Goal: Task Accomplishment & Management: Use online tool/utility

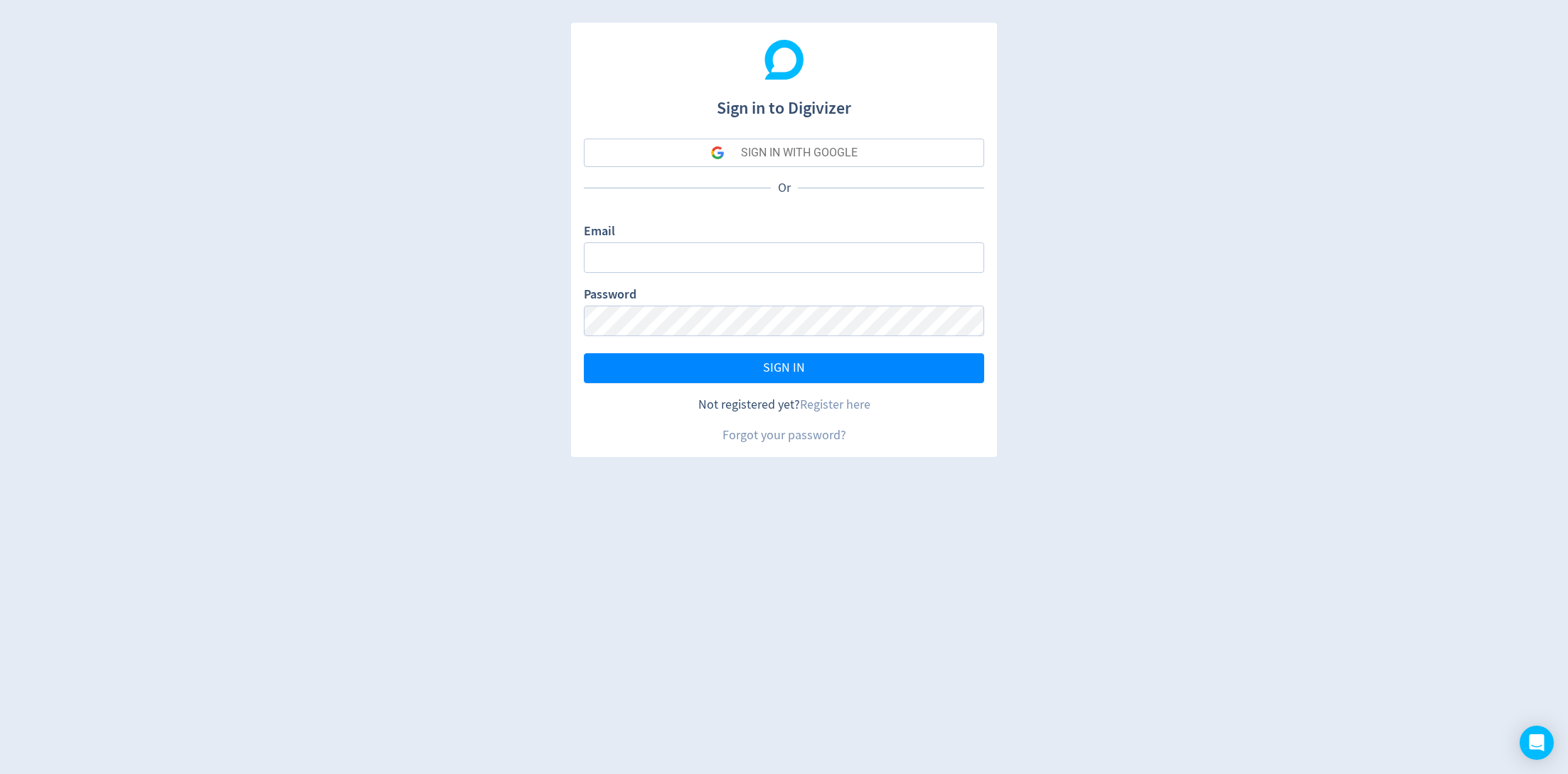
click at [809, 153] on div "SIGN IN WITH GOOGLE" at bounding box center [799, 152] width 117 height 29
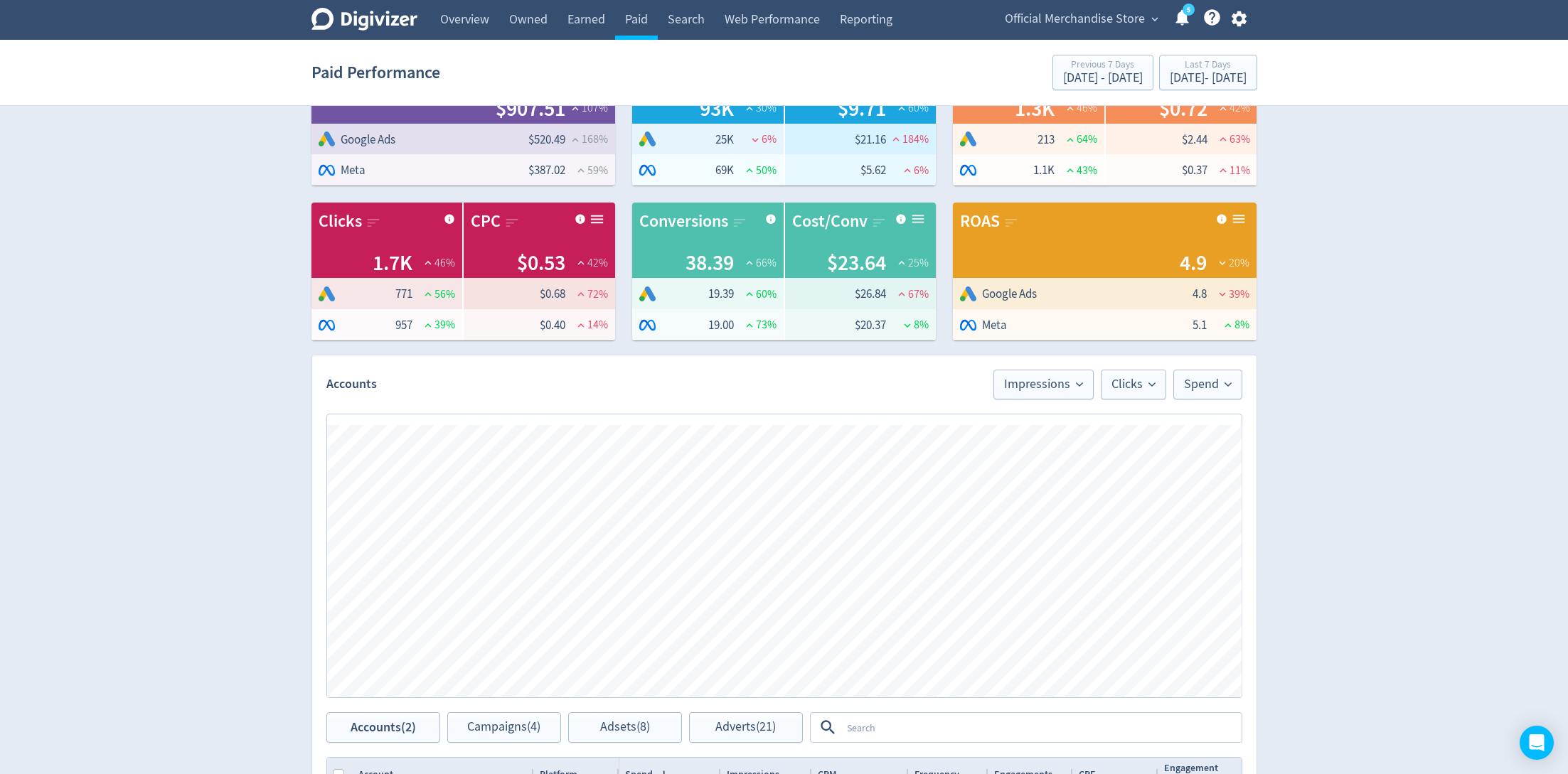
scroll to position [120, 0]
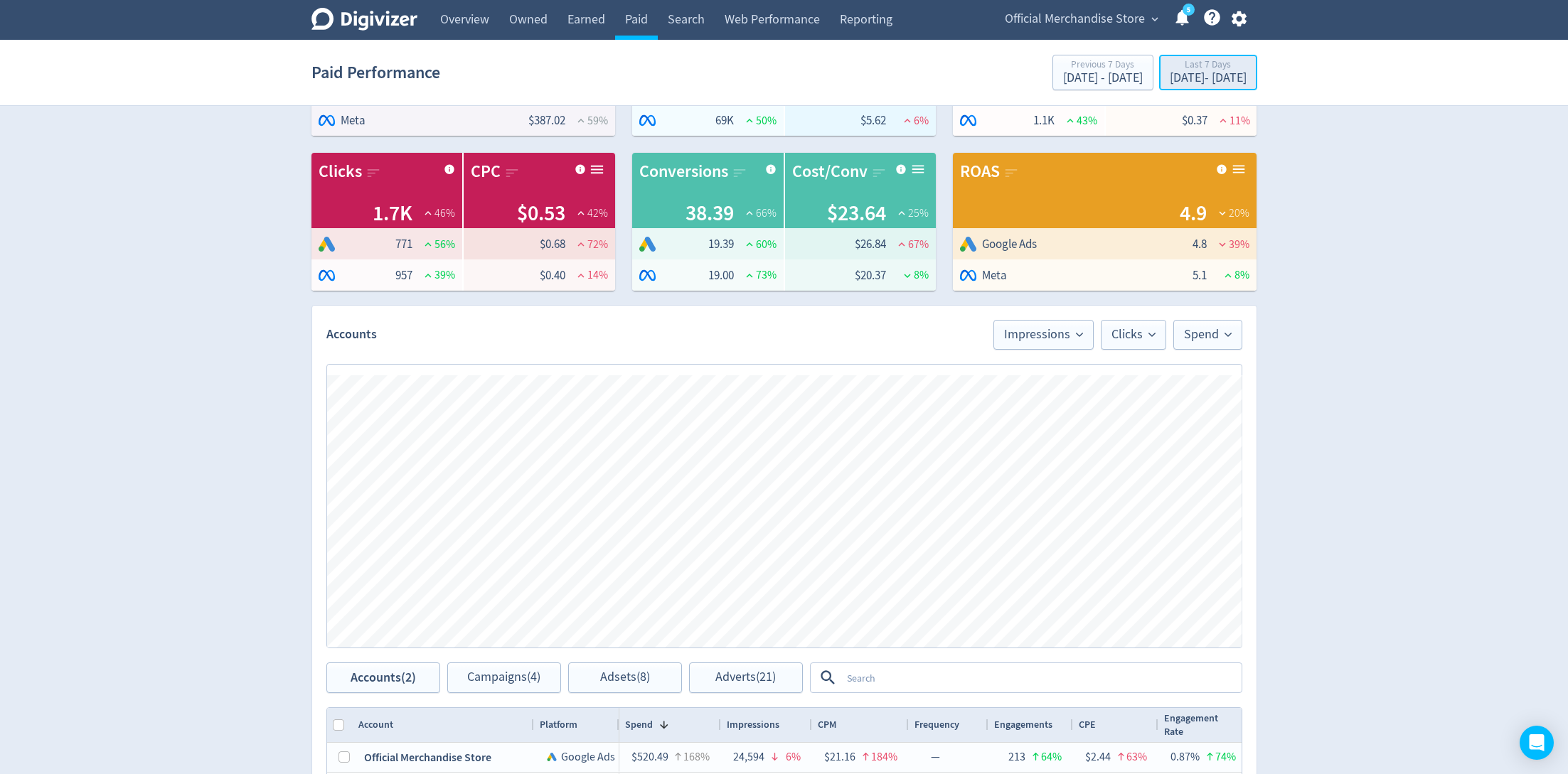
click at [1169, 83] on div "[DATE] - [DATE]" at bounding box center [1207, 78] width 76 height 13
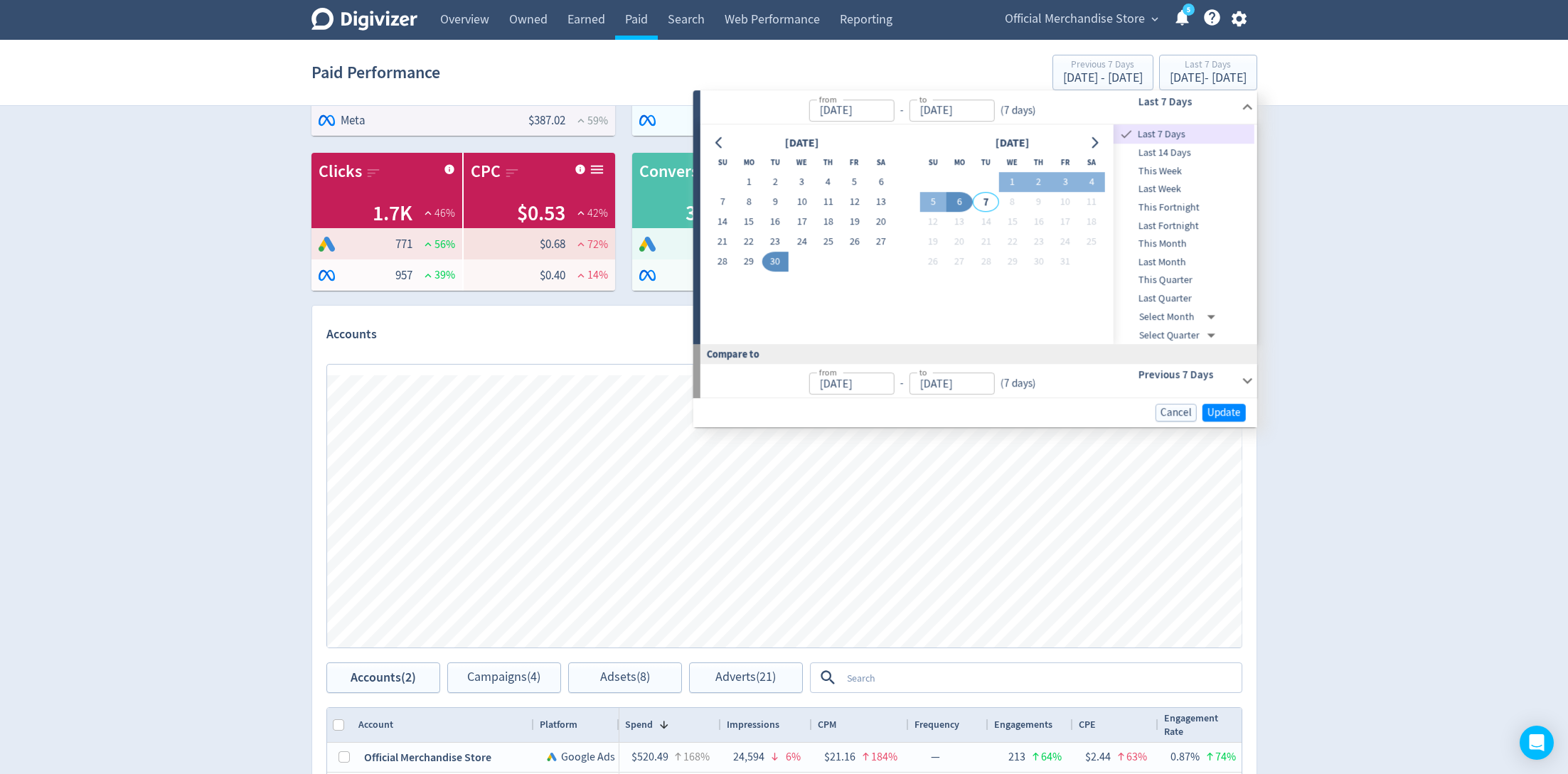
click at [1159, 153] on span "Last 14 Days" at bounding box center [1183, 152] width 141 height 16
type input "[DATE]"
click at [1222, 416] on span "Update" at bounding box center [1223, 413] width 33 height 11
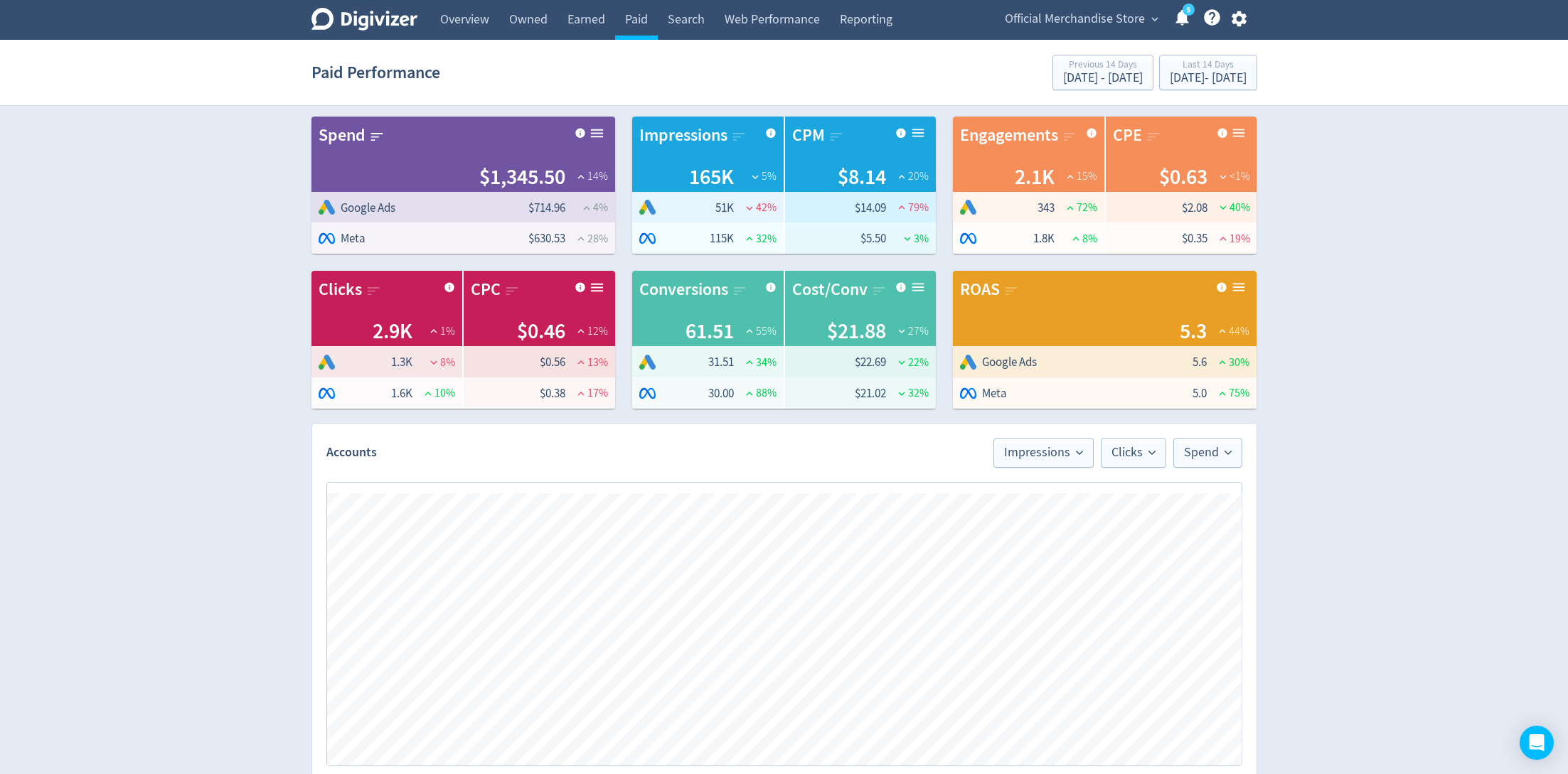
scroll to position [0, 0]
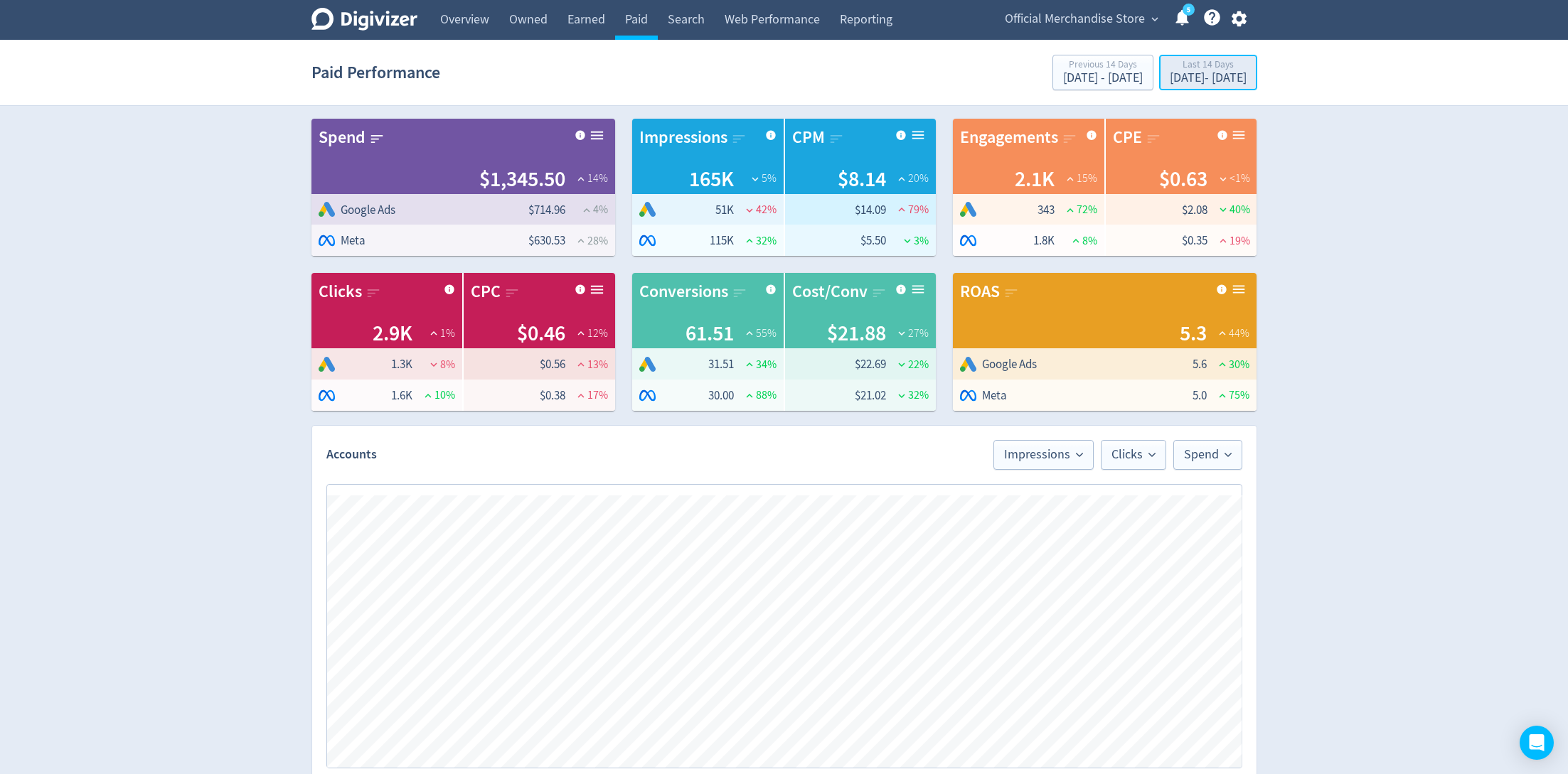
click at [1226, 79] on div "[DATE] - [DATE]" at bounding box center [1207, 78] width 76 height 13
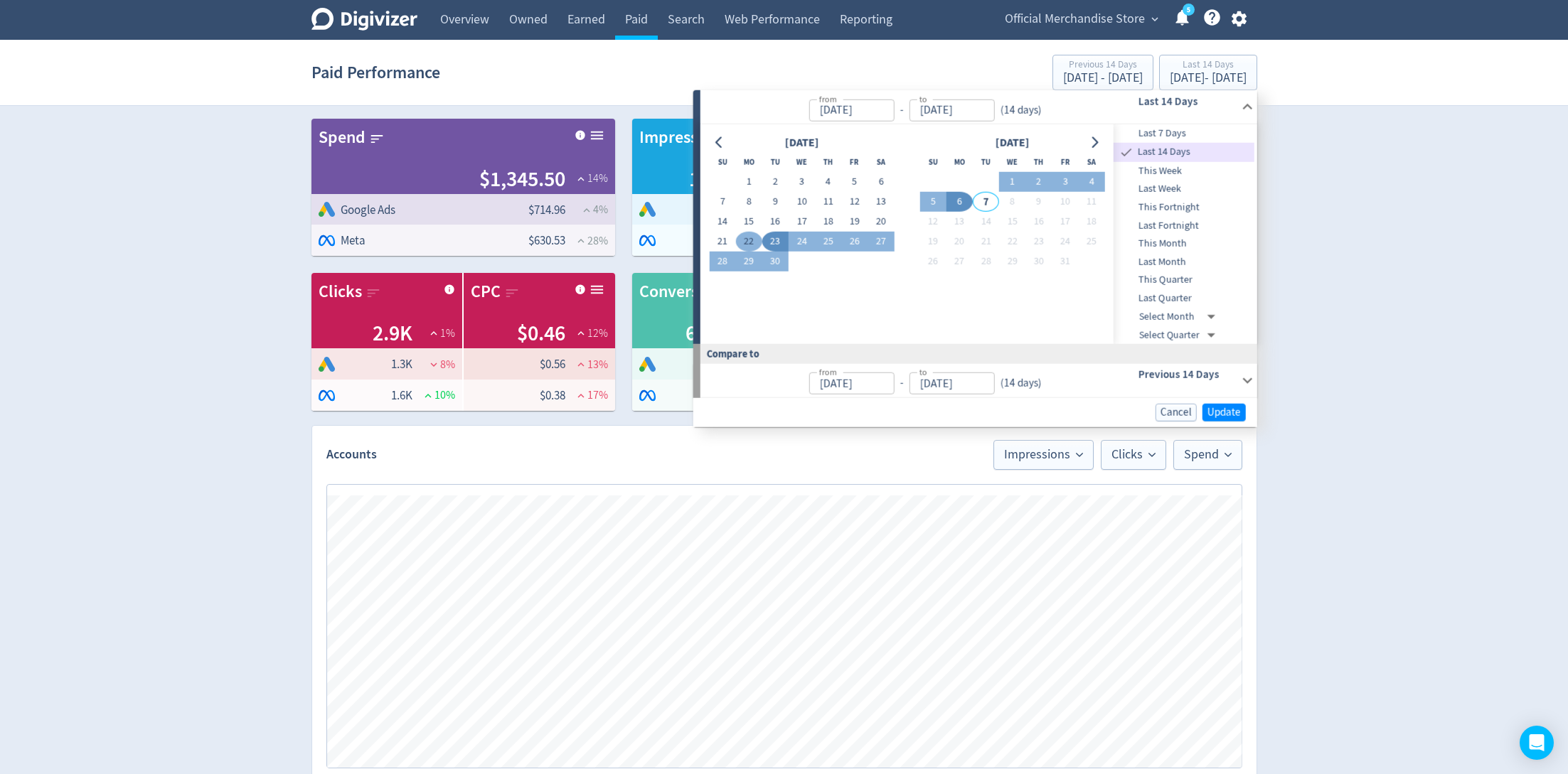
click at [752, 241] on button "22" at bounding box center [749, 242] width 27 height 20
type input "[DATE]"
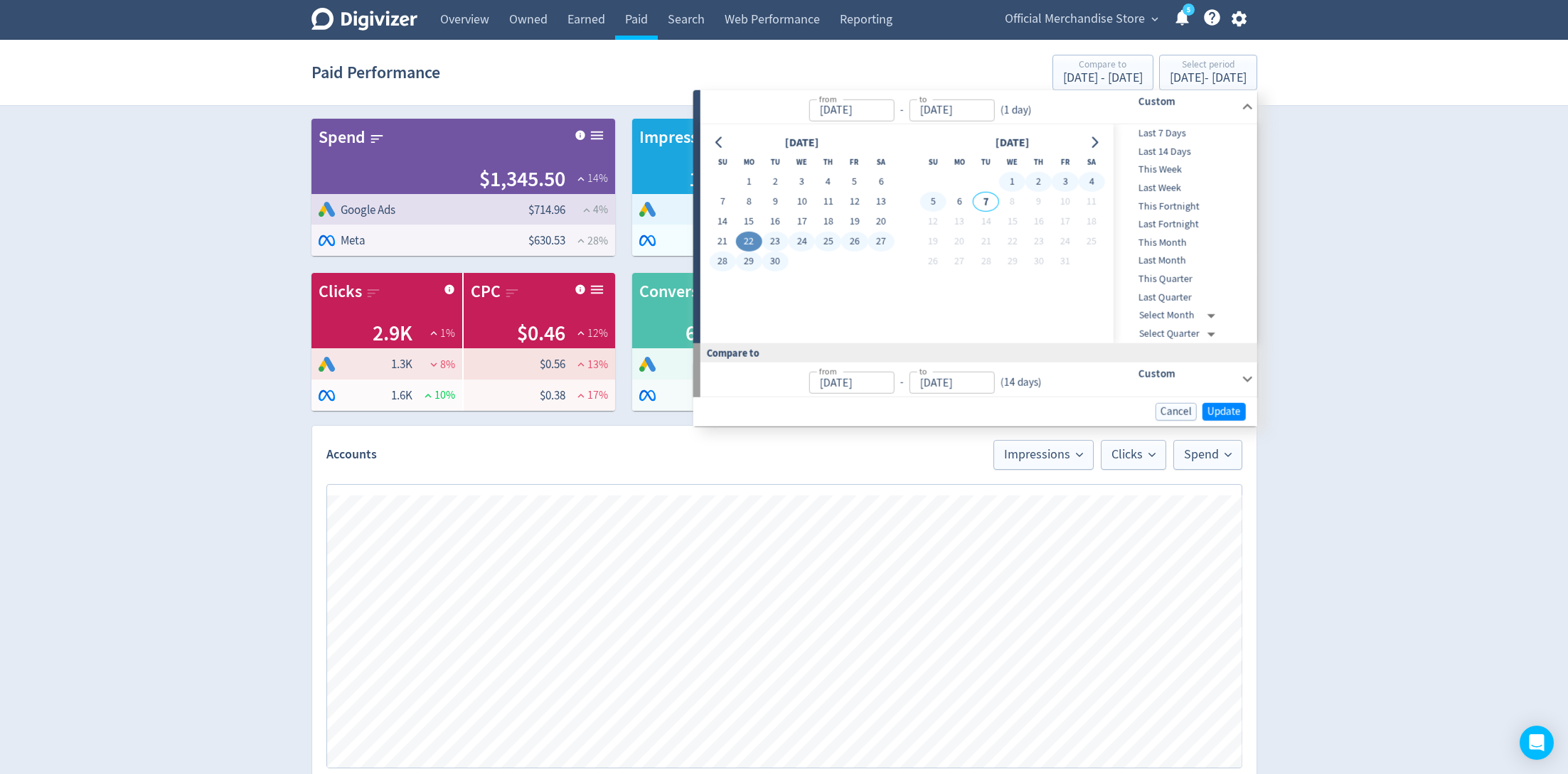
click at [944, 201] on button "5" at bounding box center [932, 202] width 27 height 20
type input "[DATE]"
click at [1232, 416] on span "Update" at bounding box center [1223, 412] width 33 height 11
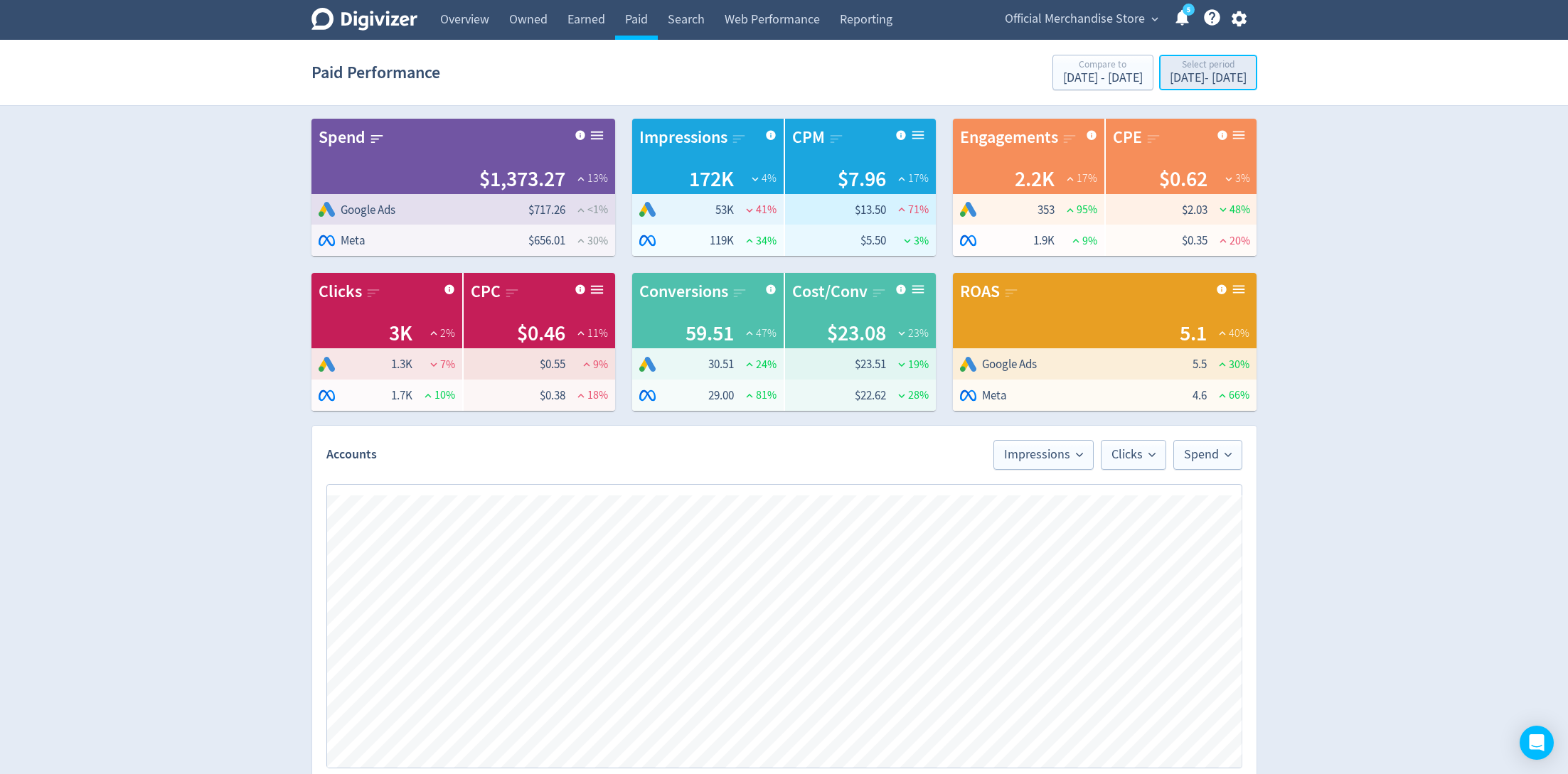
click at [1169, 77] on div "[DATE] - [DATE]" at bounding box center [1207, 78] width 76 height 13
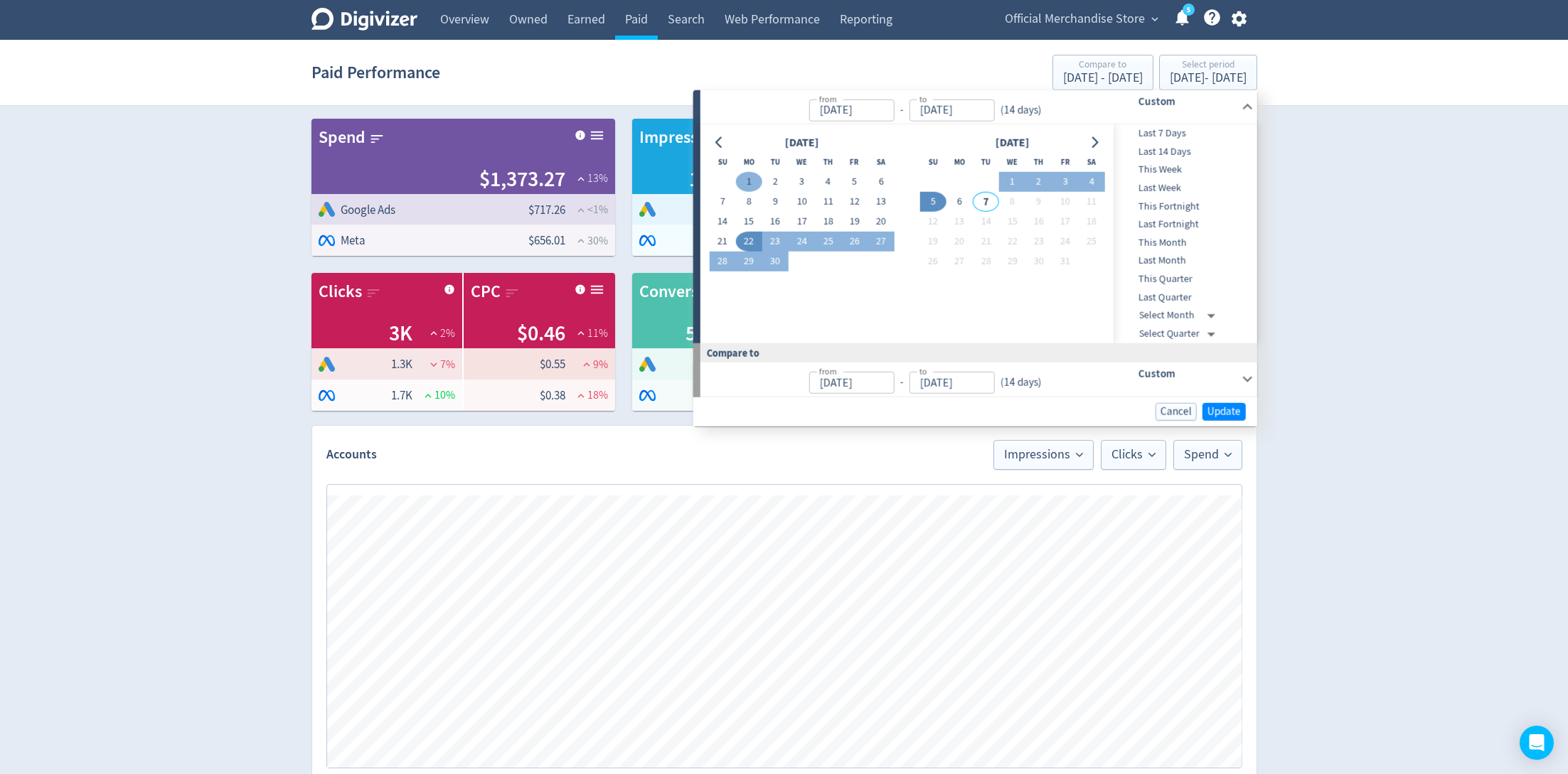
click at [745, 178] on button "1" at bounding box center [749, 182] width 27 height 20
type input "[DATE]"
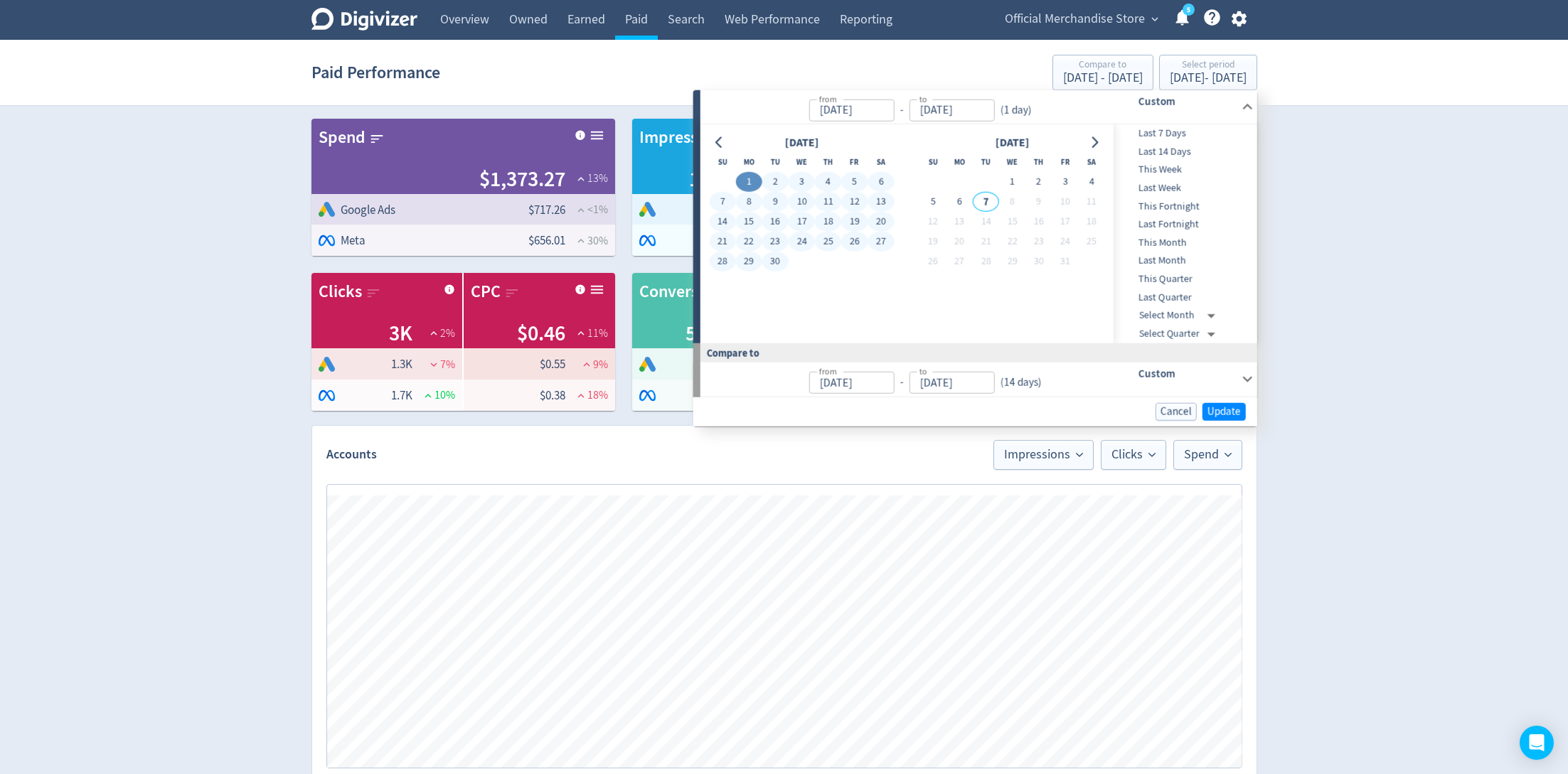
click at [772, 269] on button "30" at bounding box center [775, 262] width 27 height 20
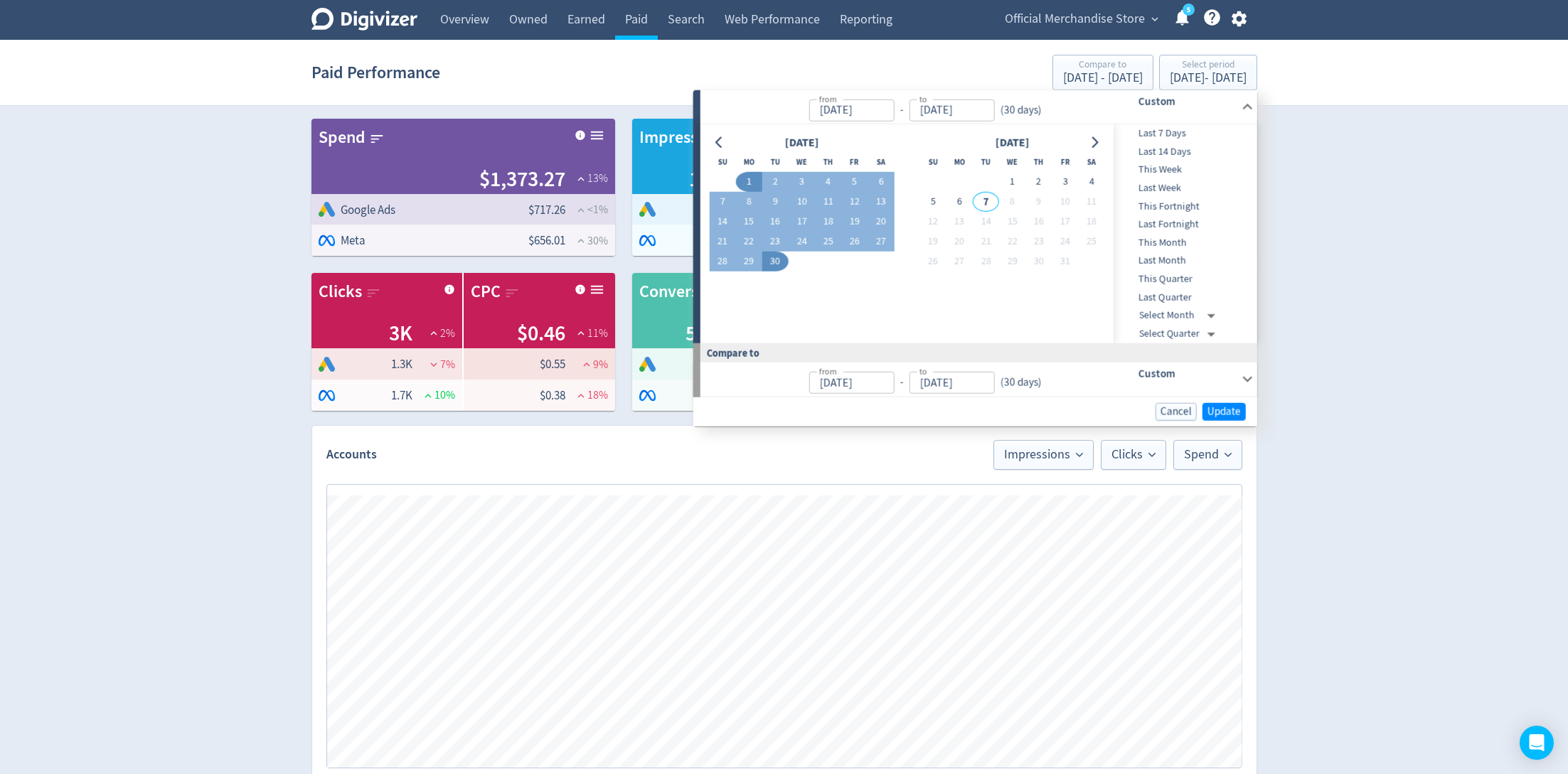
type input "[DATE]"
click at [1218, 409] on span "Update" at bounding box center [1223, 412] width 33 height 11
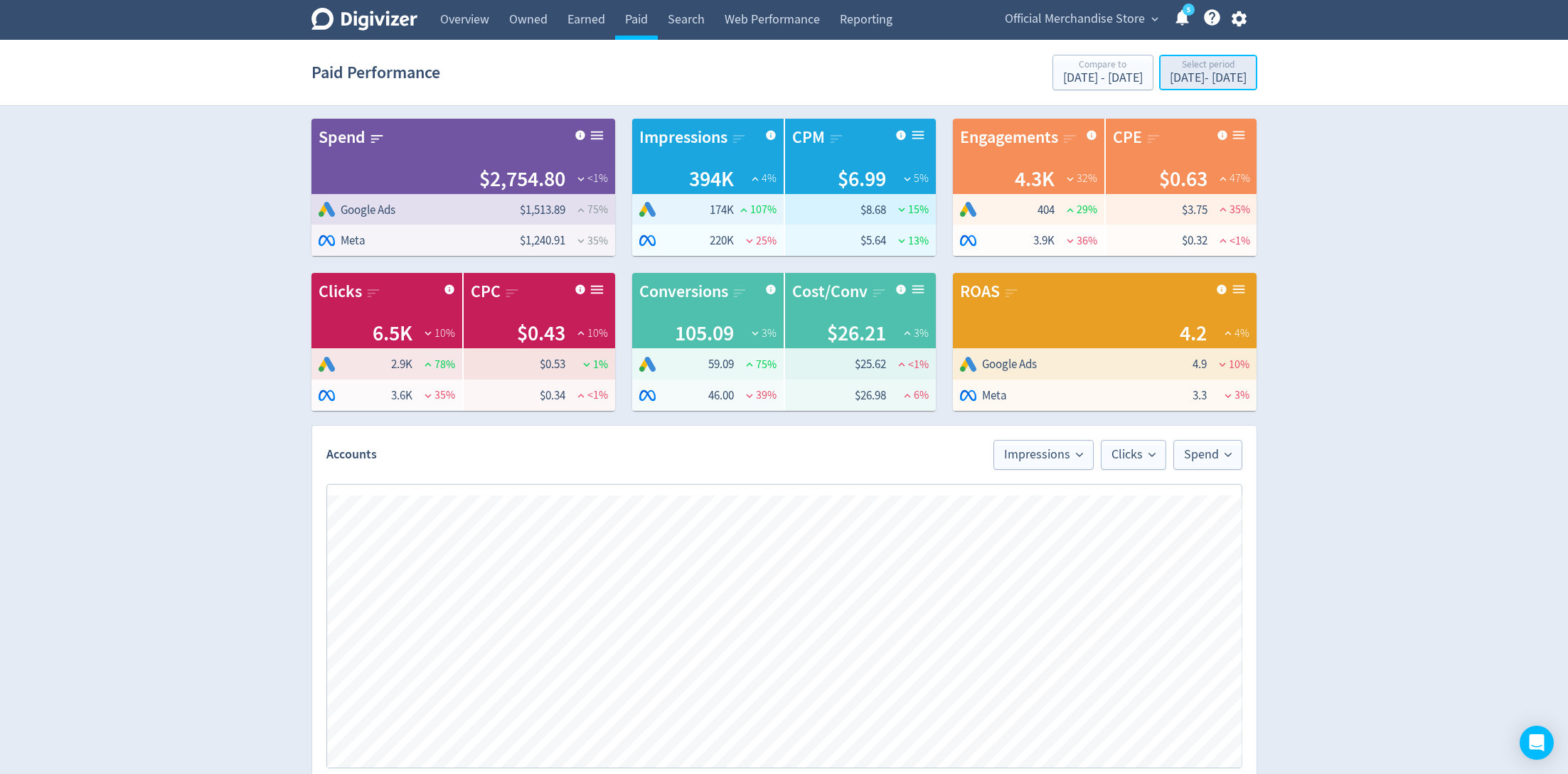
click at [1163, 88] on div "Select period [DATE] - [DATE]" at bounding box center [1207, 74] width 89 height 29
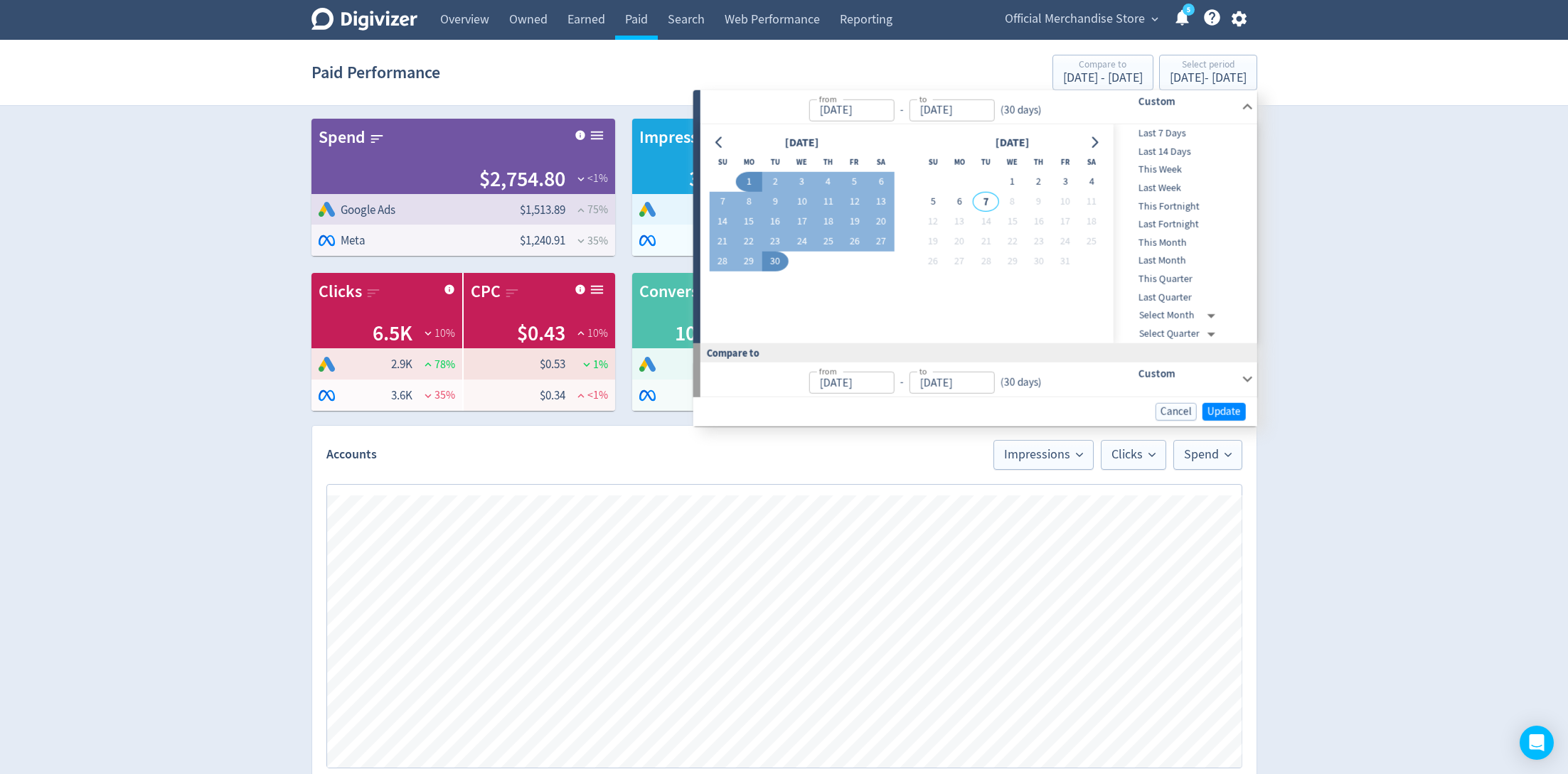
click at [1051, 14] on span "Official Merchandise Store" at bounding box center [1074, 18] width 140 height 23
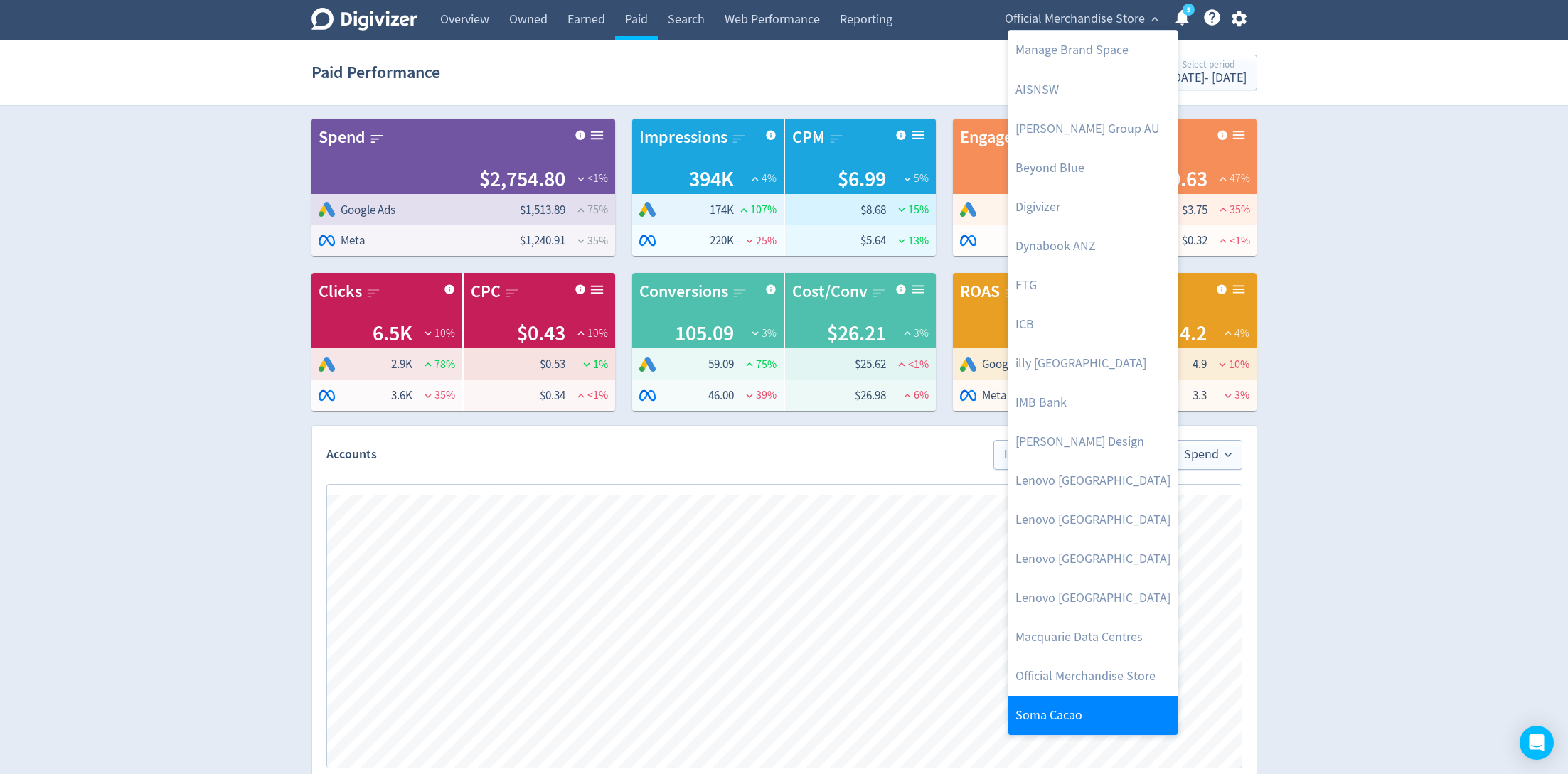
click at [1060, 712] on link "Soma Cacao" at bounding box center [1093, 715] width 170 height 39
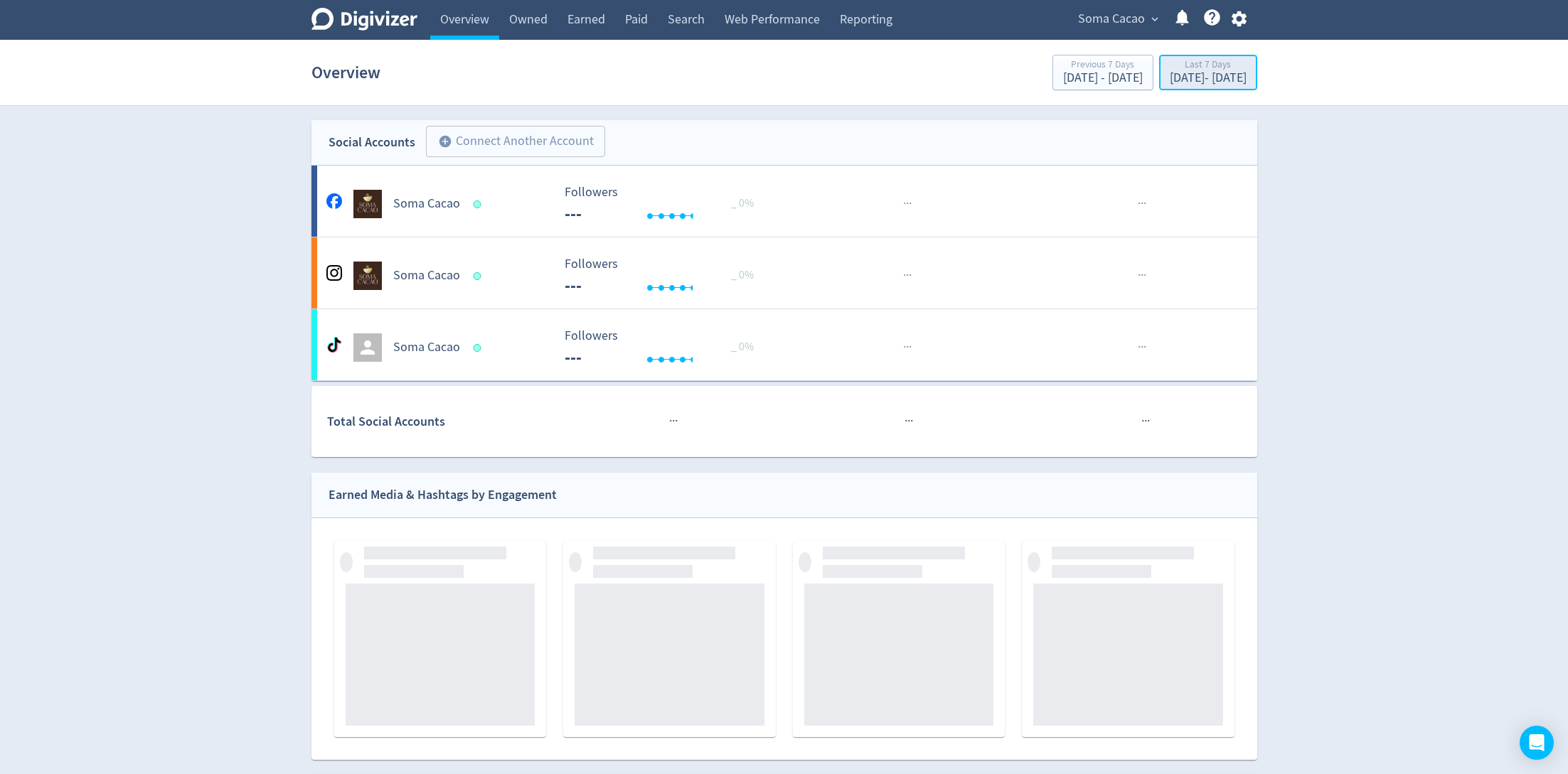
click at [1169, 72] on div "[DATE] - [DATE]" at bounding box center [1207, 78] width 76 height 13
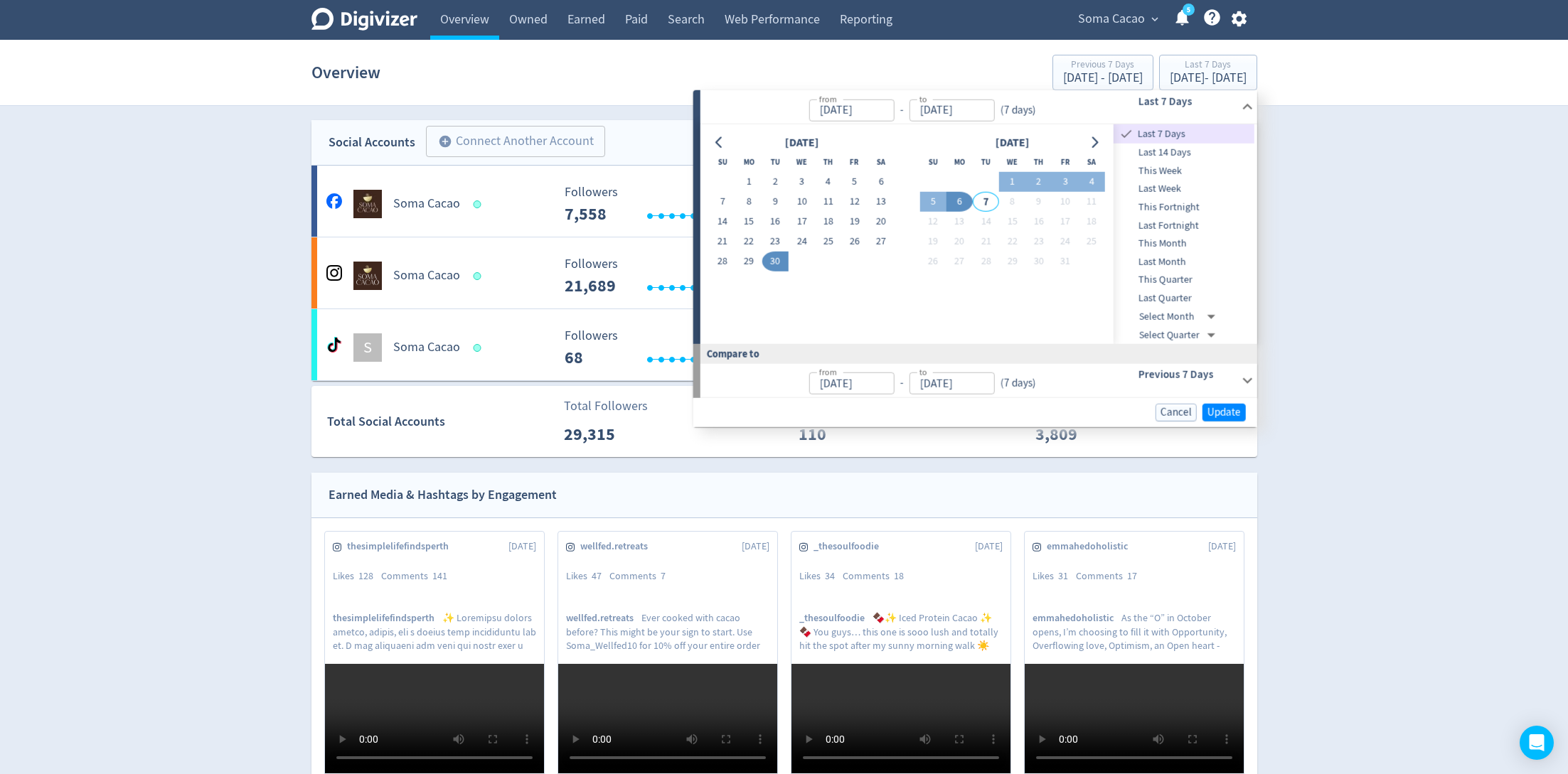
click at [1151, 157] on span "Last 14 Days" at bounding box center [1183, 152] width 141 height 16
type input "[DATE]"
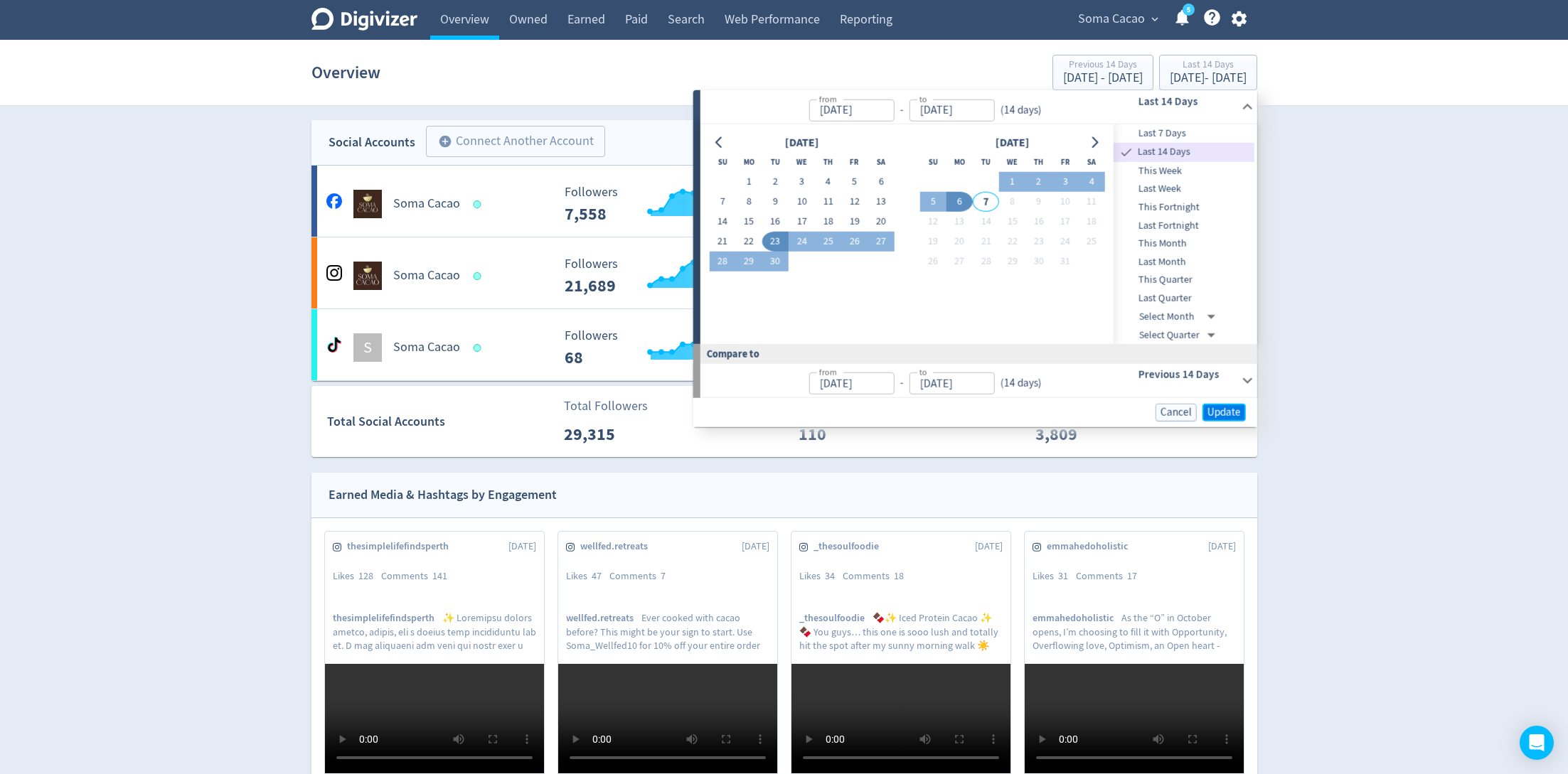
click at [1229, 413] on span "Update" at bounding box center [1223, 413] width 33 height 11
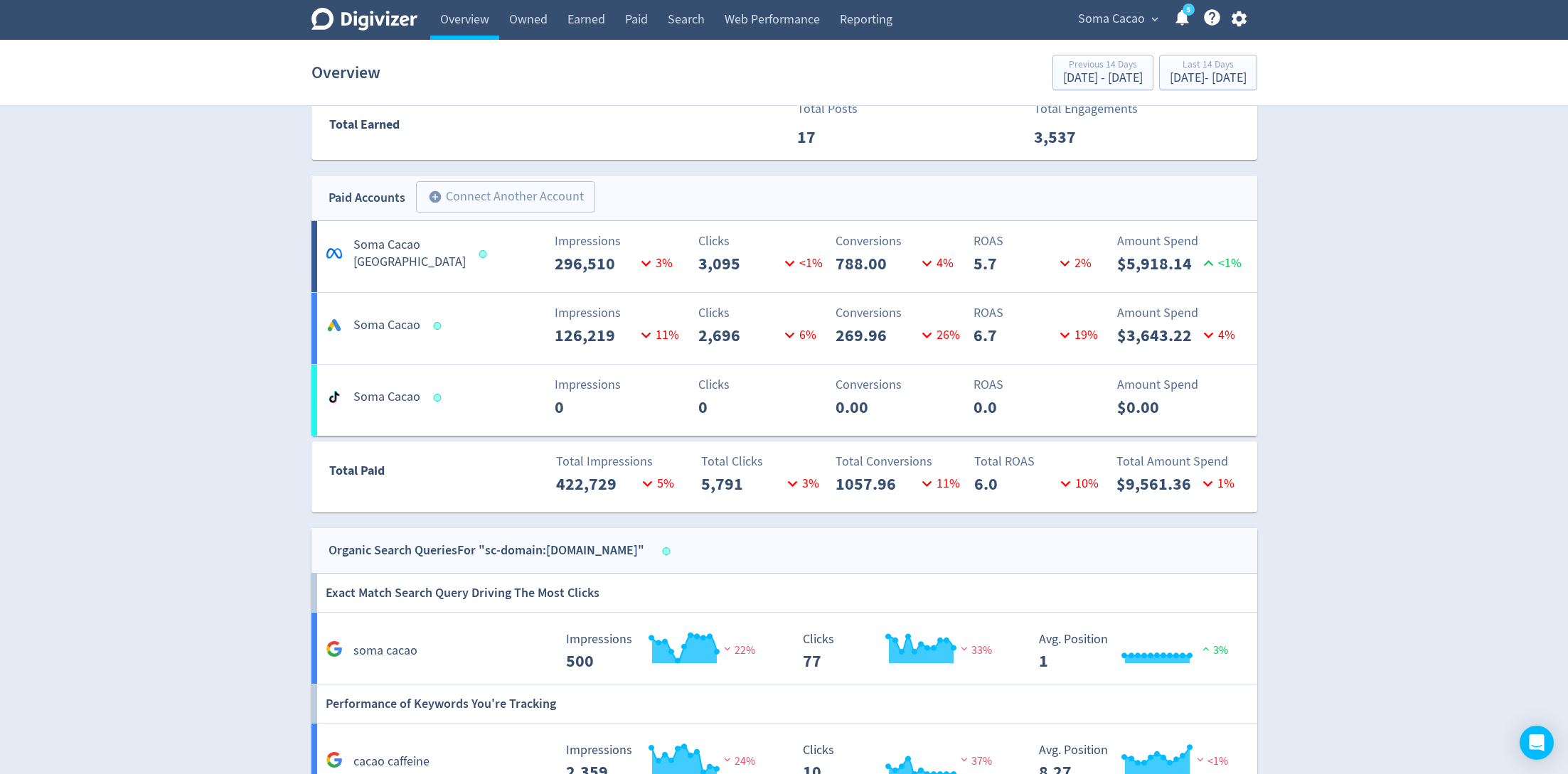
scroll to position [724, 0]
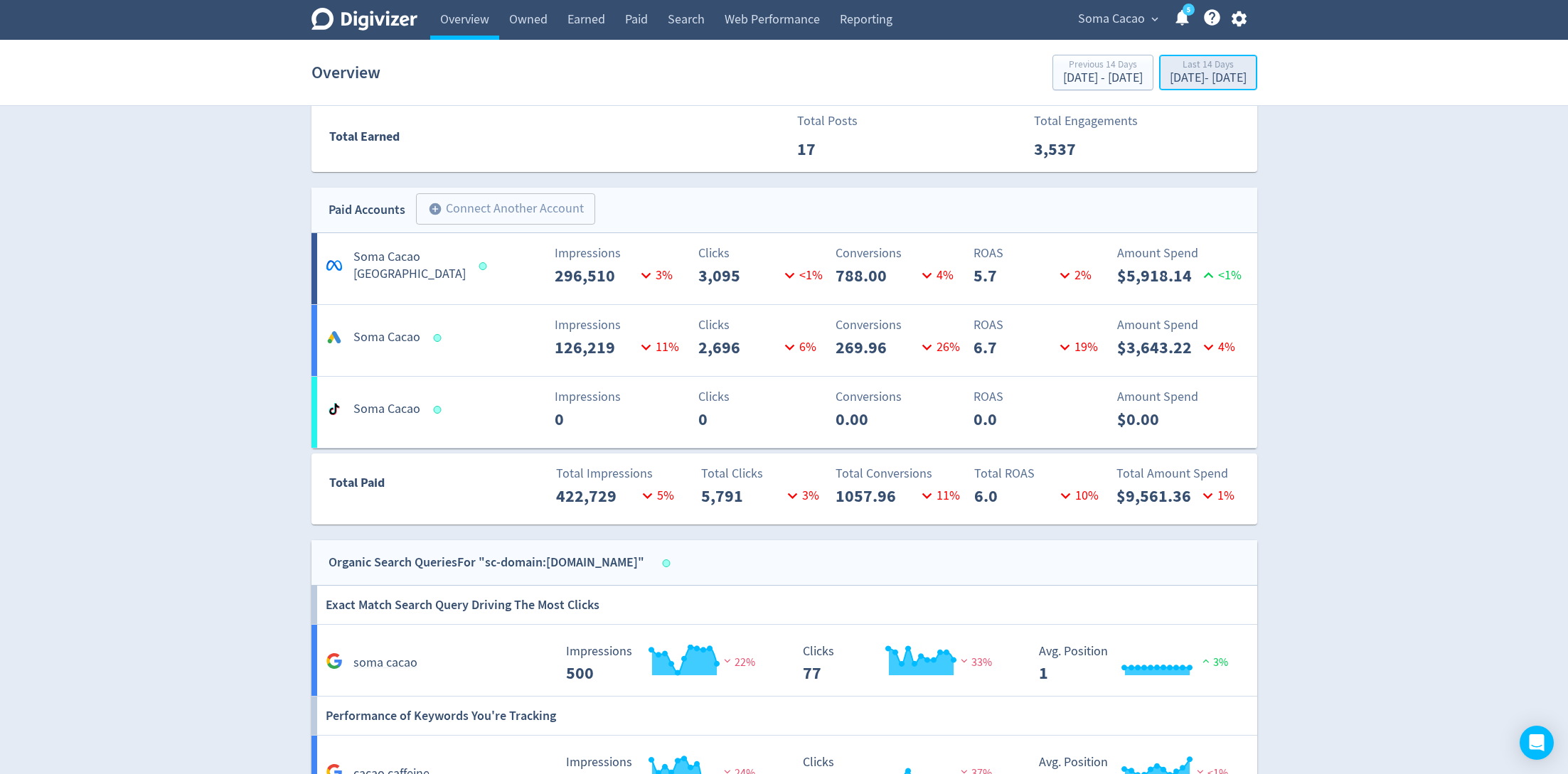
click at [1169, 72] on div "[DATE] - [DATE]" at bounding box center [1207, 78] width 76 height 13
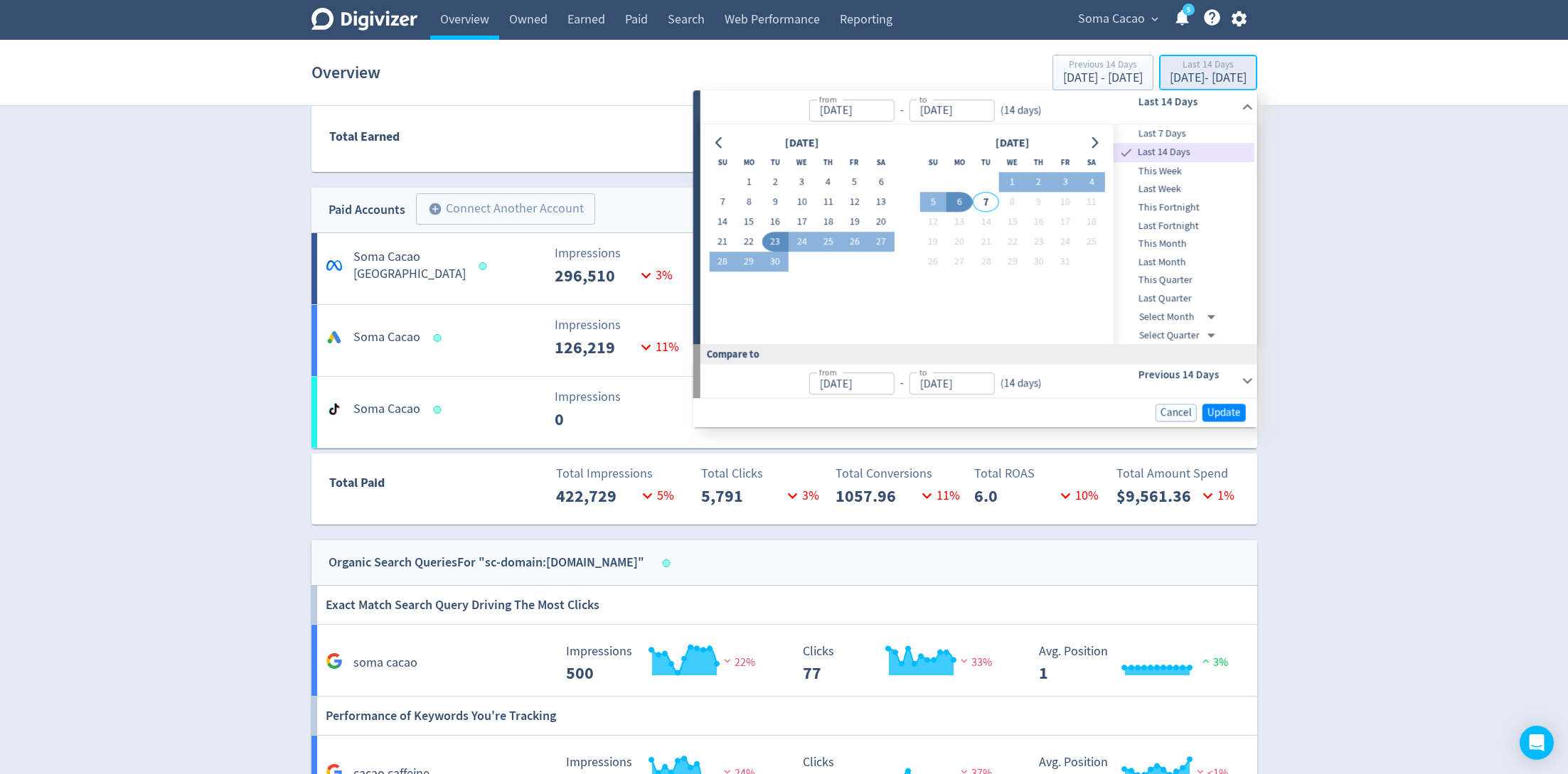
type input "[DATE]"
click at [746, 220] on button "15" at bounding box center [749, 223] width 27 height 20
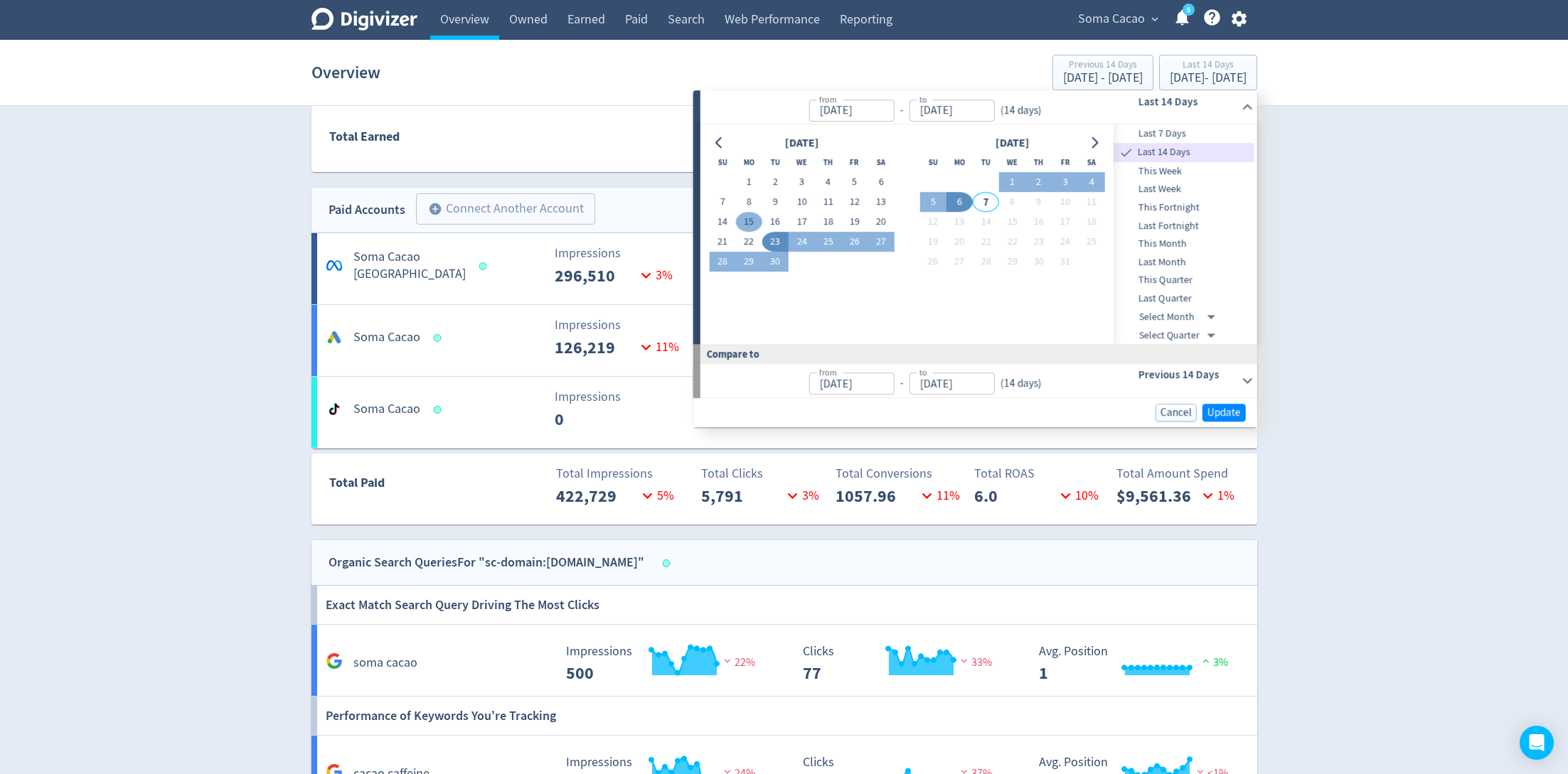
type input "[DATE]"
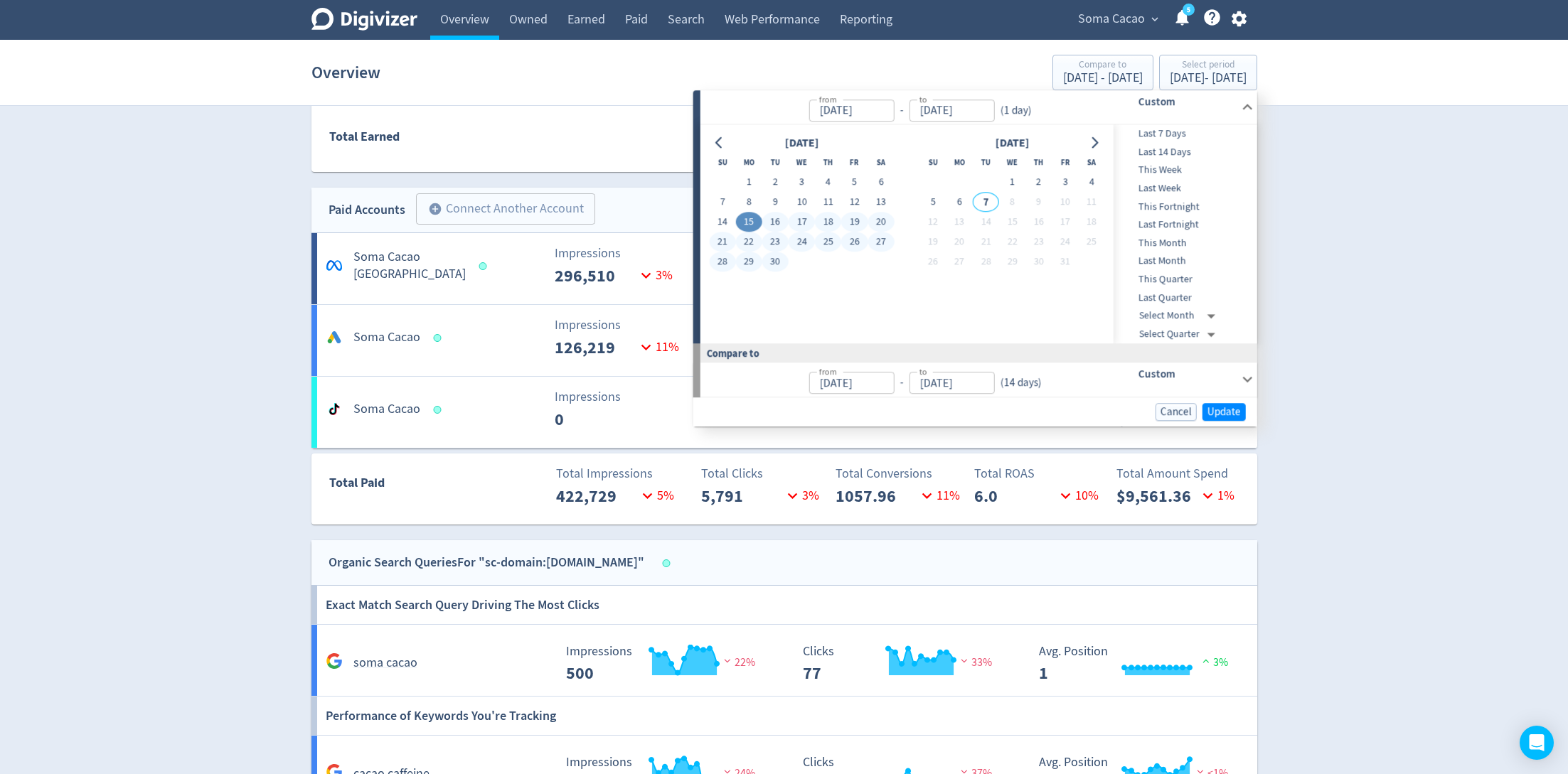
click at [775, 254] on button "30" at bounding box center [775, 263] width 27 height 20
type input "[DATE]"
click at [1203, 408] on button "Update" at bounding box center [1223, 412] width 43 height 18
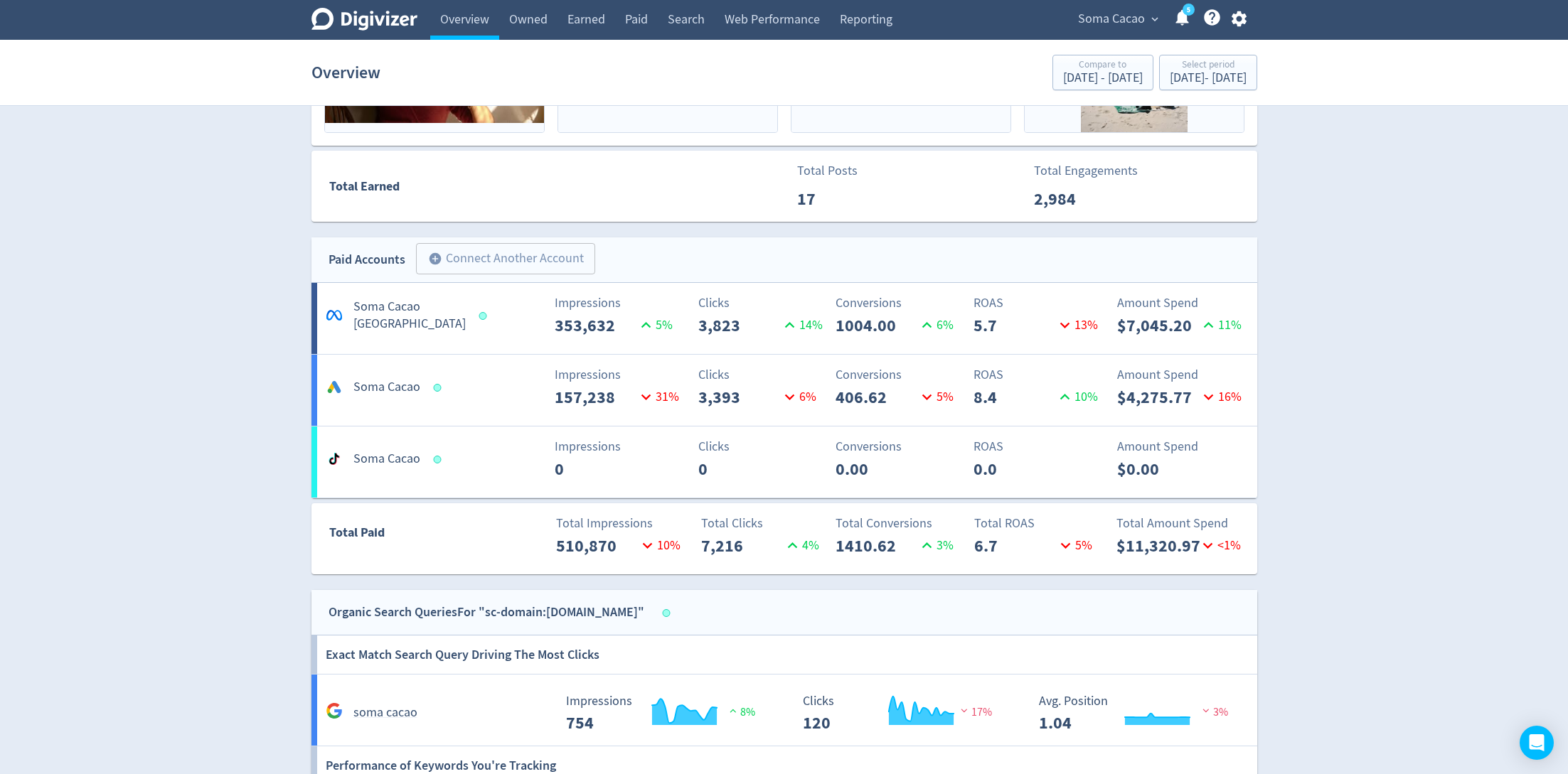
scroll to position [676, 0]
click at [1176, 67] on div "Select period" at bounding box center [1207, 65] width 76 height 12
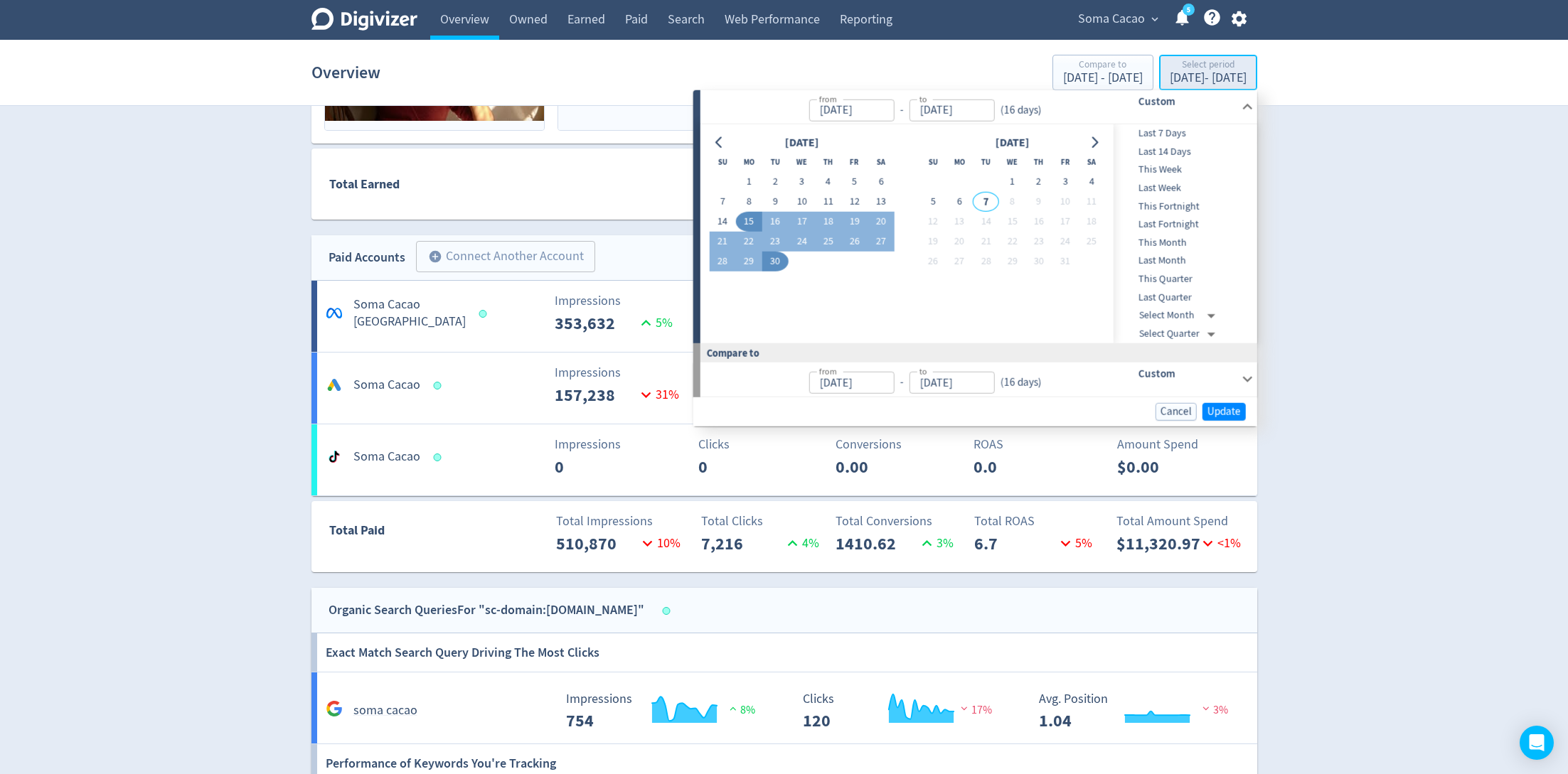
type input "[DATE]"
click at [748, 179] on button "1" at bounding box center [749, 182] width 27 height 20
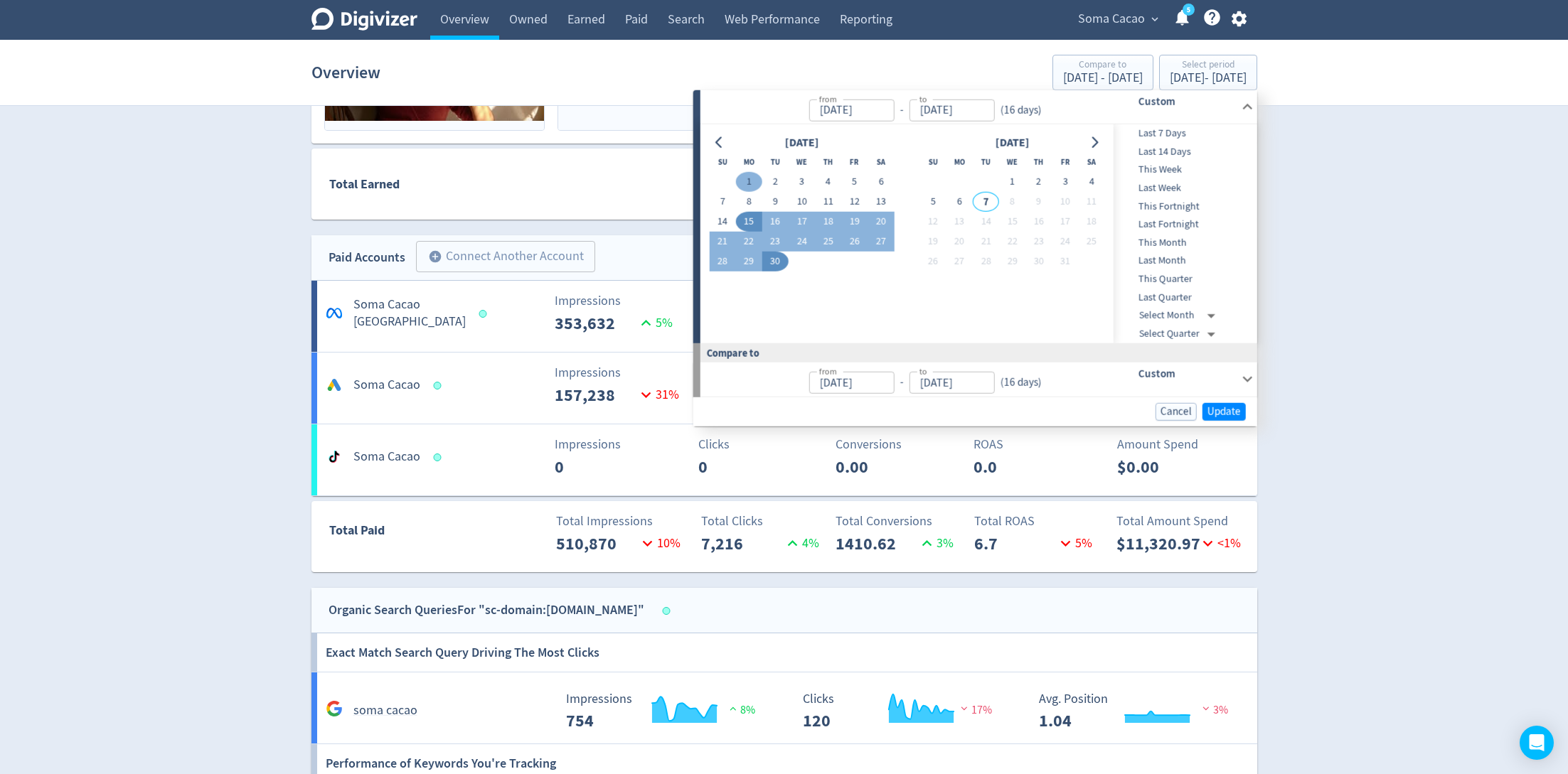
type input "[DATE]"
click at [778, 264] on button "30" at bounding box center [775, 262] width 27 height 20
type input "[DATE]"
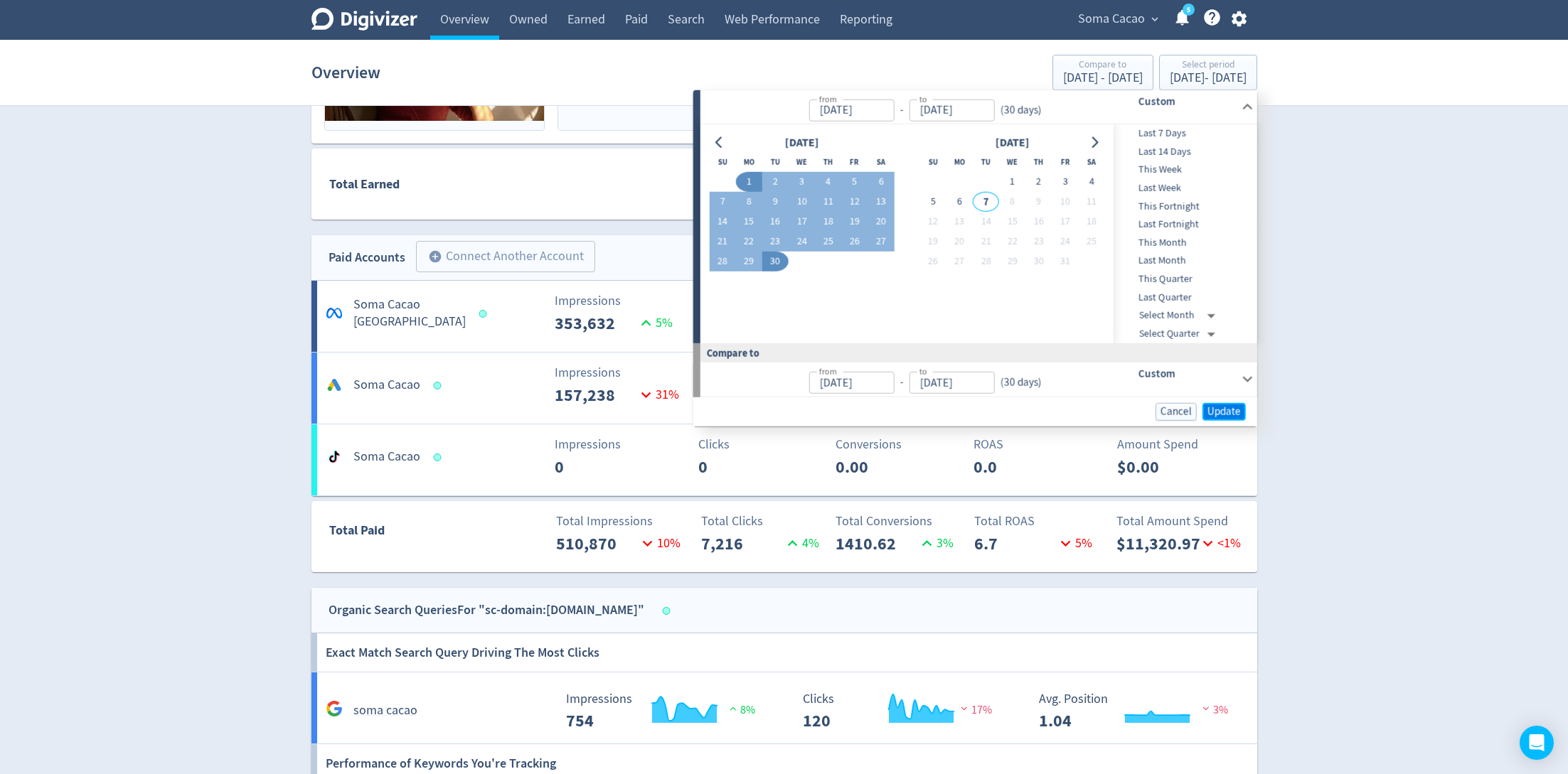
click at [1234, 406] on span "Update" at bounding box center [1223, 412] width 33 height 11
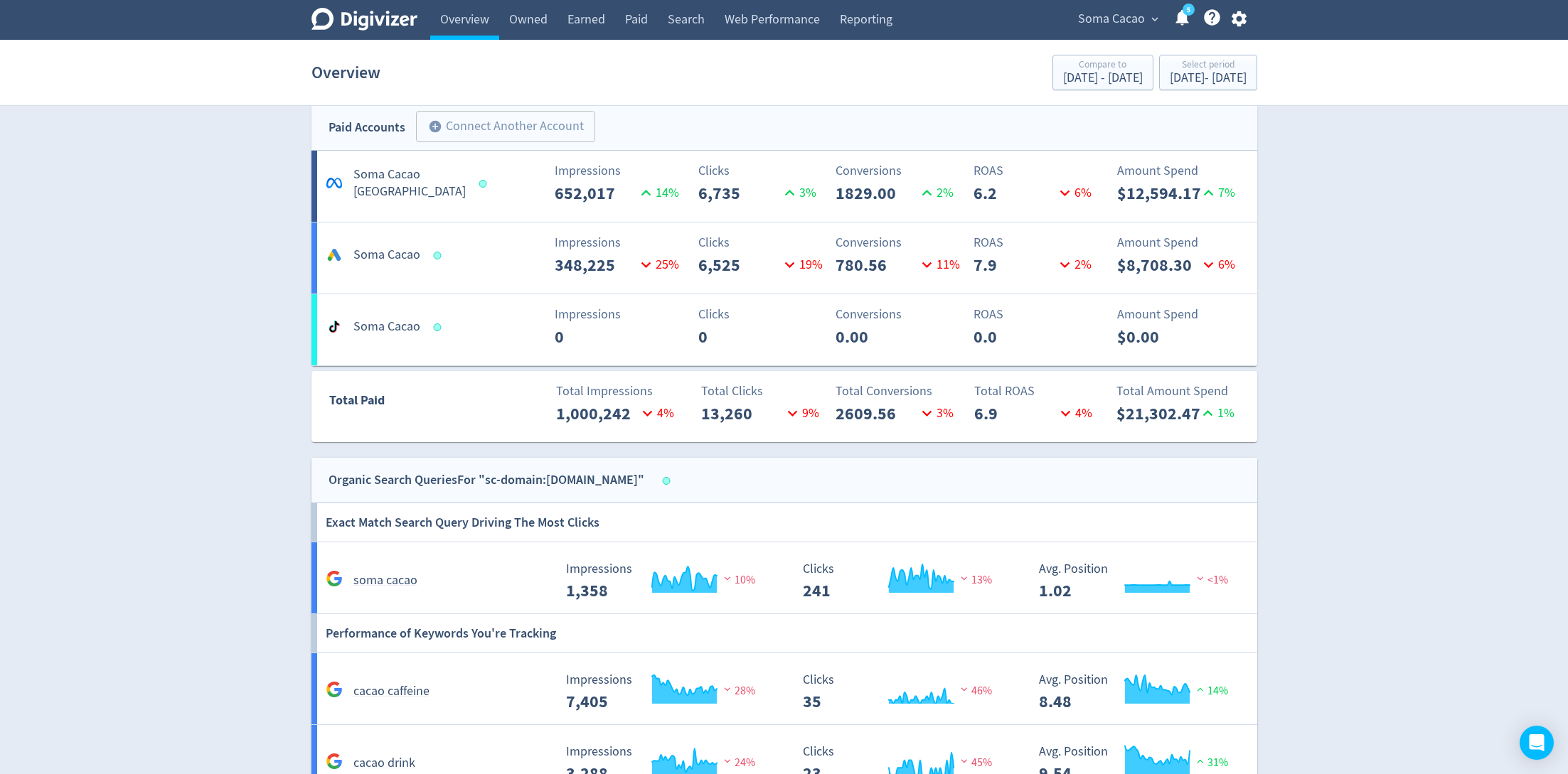
scroll to position [800, 0]
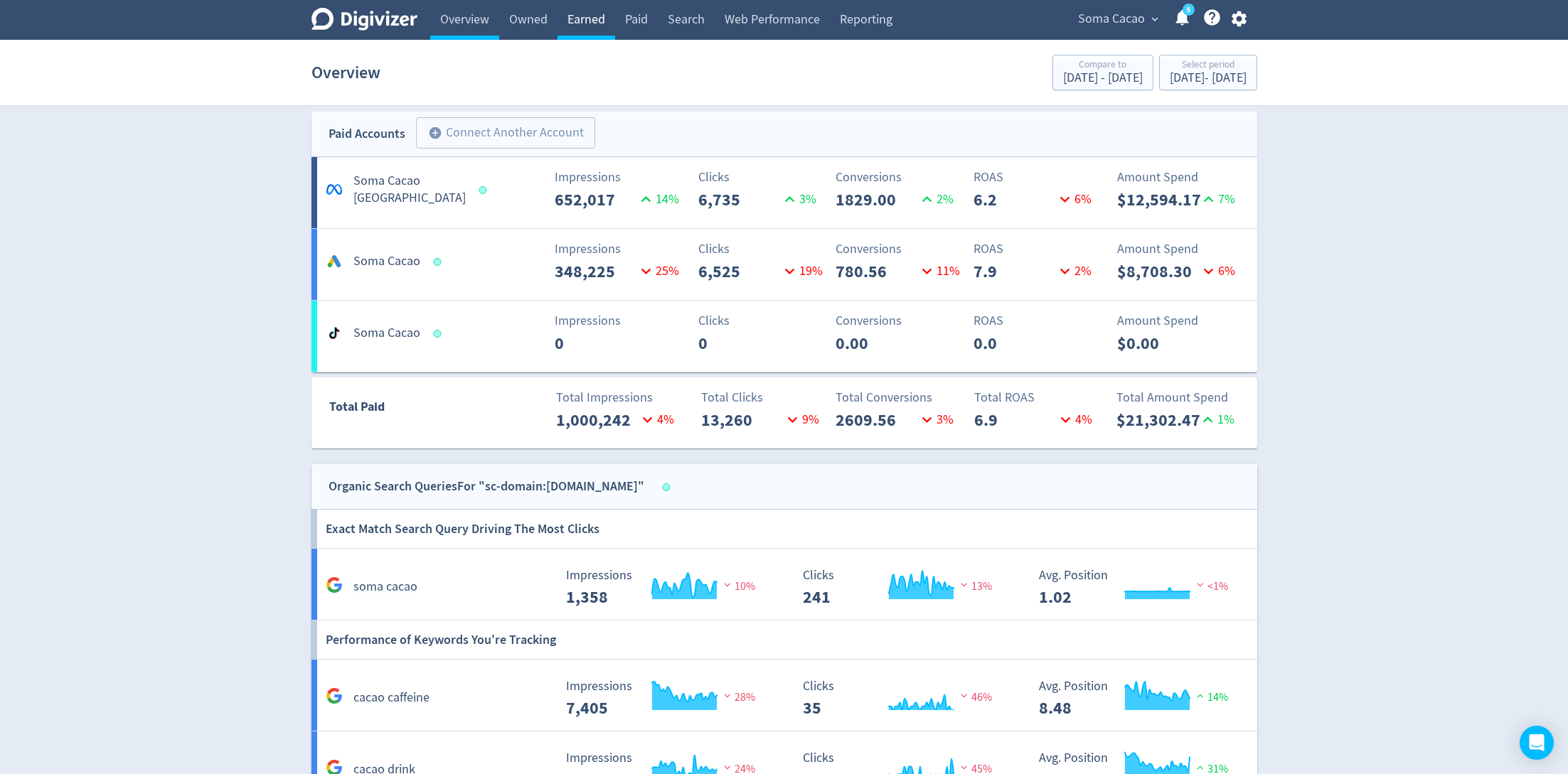
click at [603, 6] on link "Earned" at bounding box center [586, 19] width 58 height 40
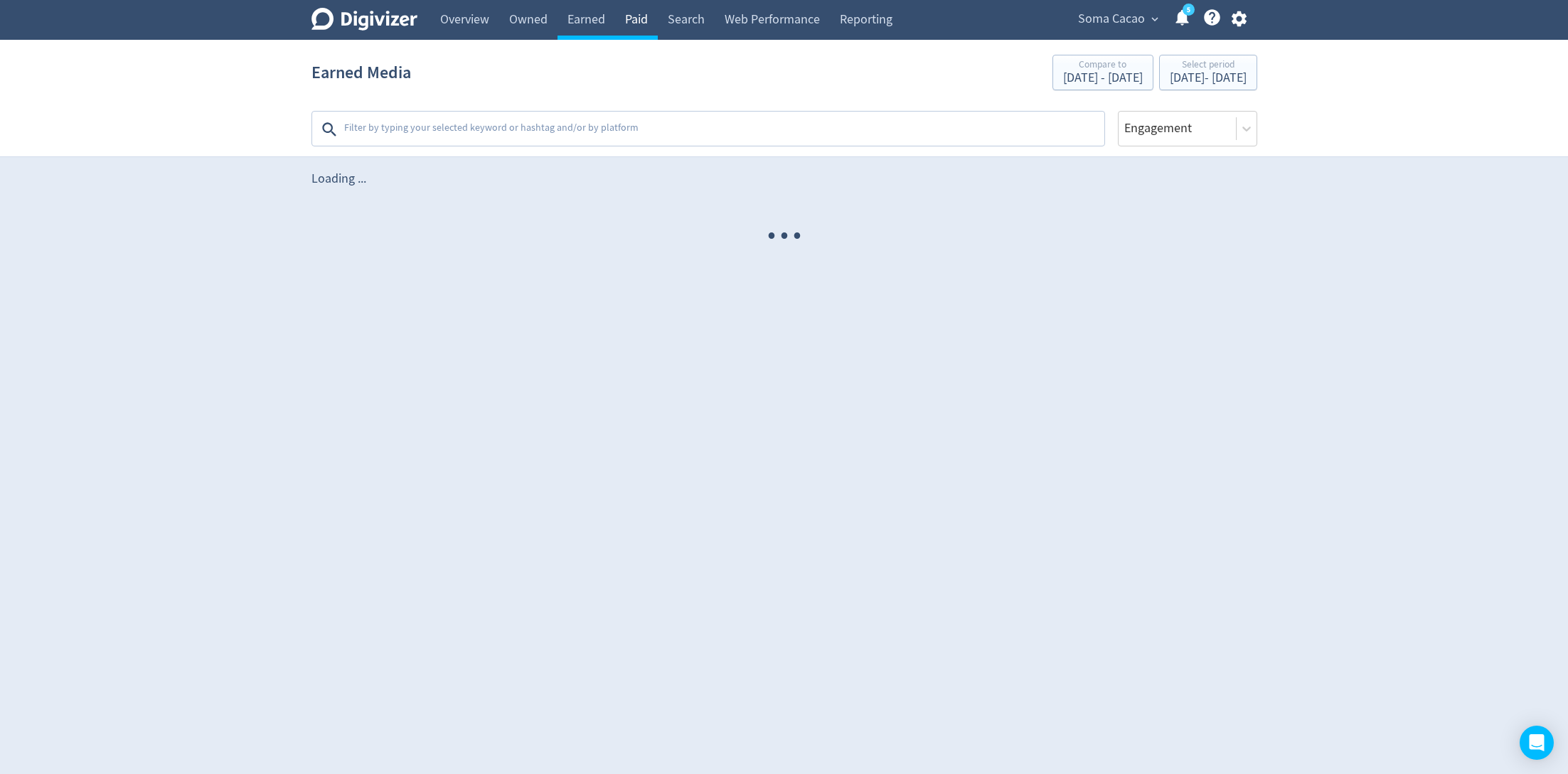
click at [621, 11] on link "Paid" at bounding box center [637, 19] width 42 height 40
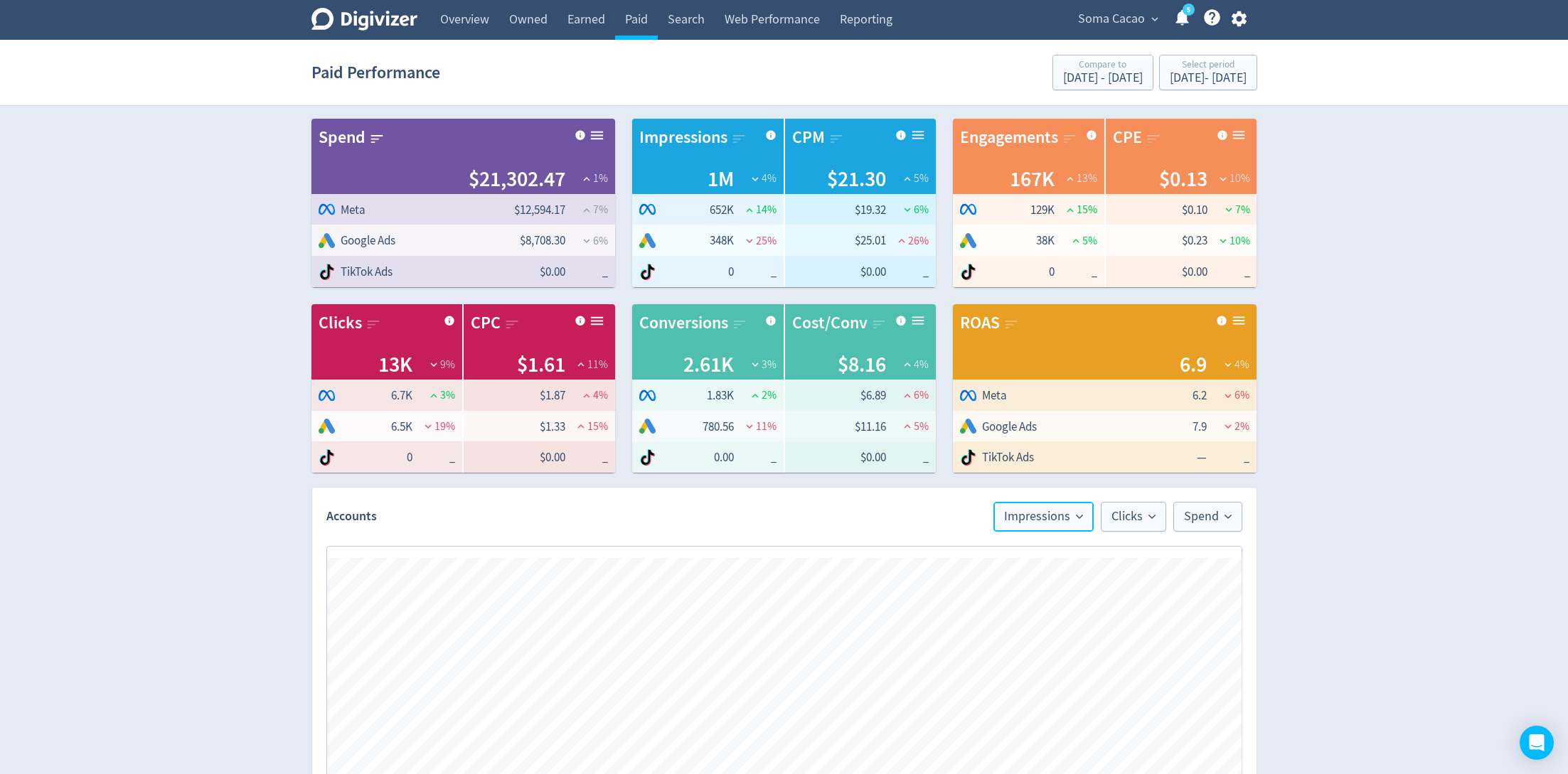
drag, startPoint x: 1091, startPoint y: 504, endPoint x: 1399, endPoint y: 498, distance: 308.1
click at [1399, 498] on div "Digivizer Logo [PERSON_NAME] Logo Overview Owned Earned Paid Search Web Perform…" at bounding box center [784, 674] width 1568 height 1347
click at [1169, 70] on div "Select period" at bounding box center [1207, 65] width 76 height 12
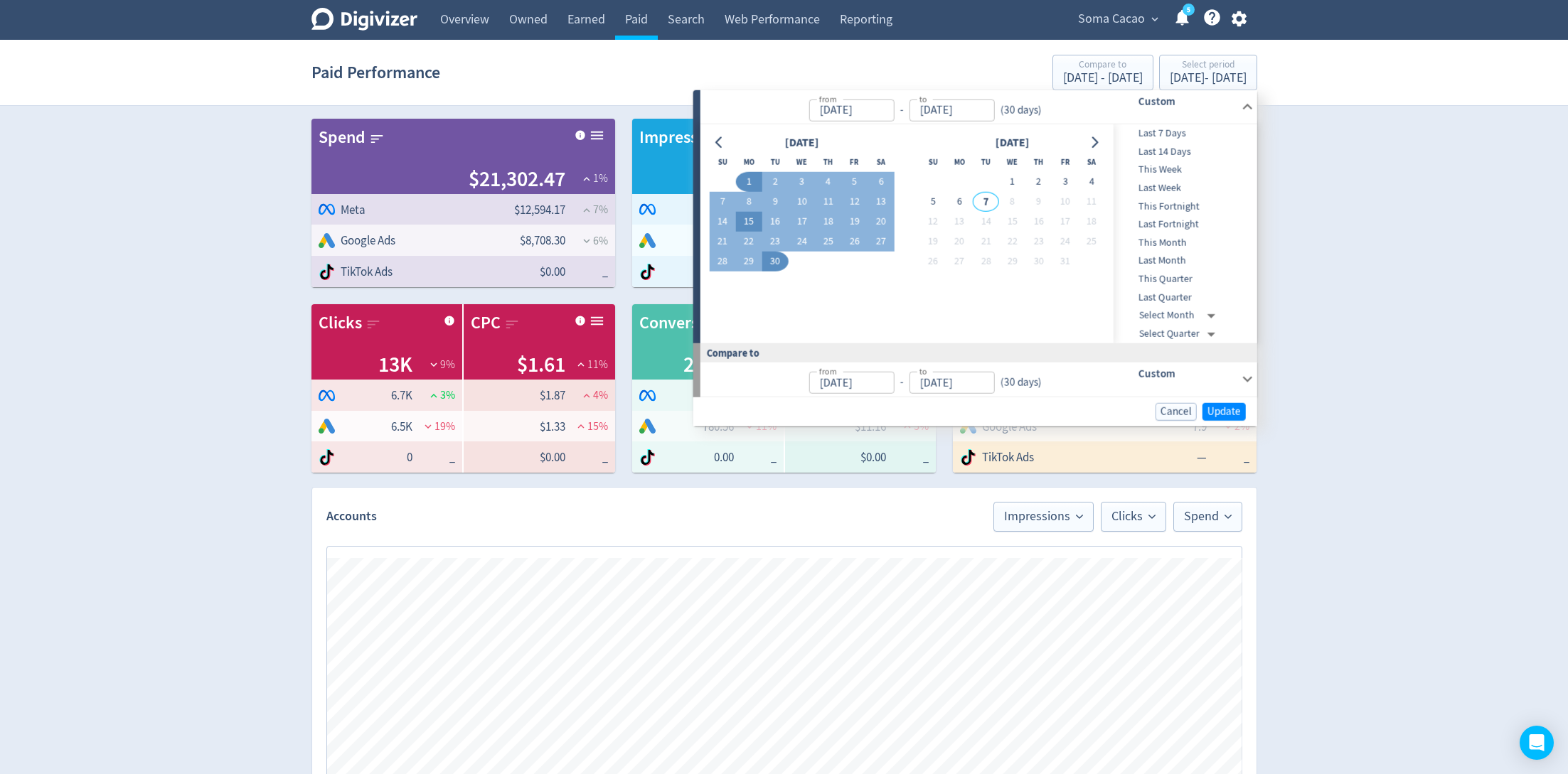
click at [746, 223] on button "15" at bounding box center [749, 222] width 27 height 20
type input "[DATE]"
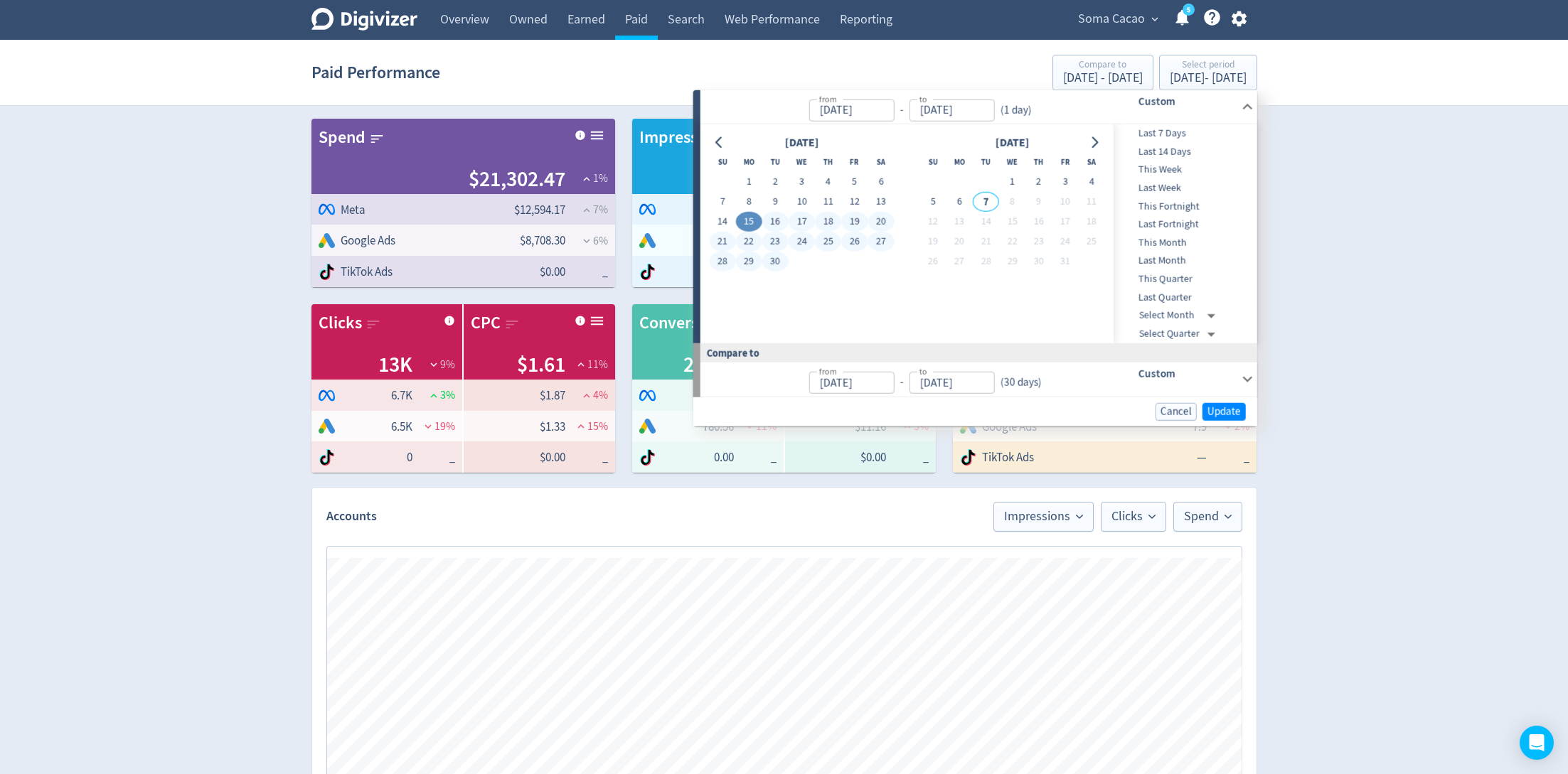
click at [766, 257] on button "30" at bounding box center [775, 262] width 27 height 20
type input "[DATE]"
click at [1221, 414] on span "Update" at bounding box center [1223, 412] width 33 height 11
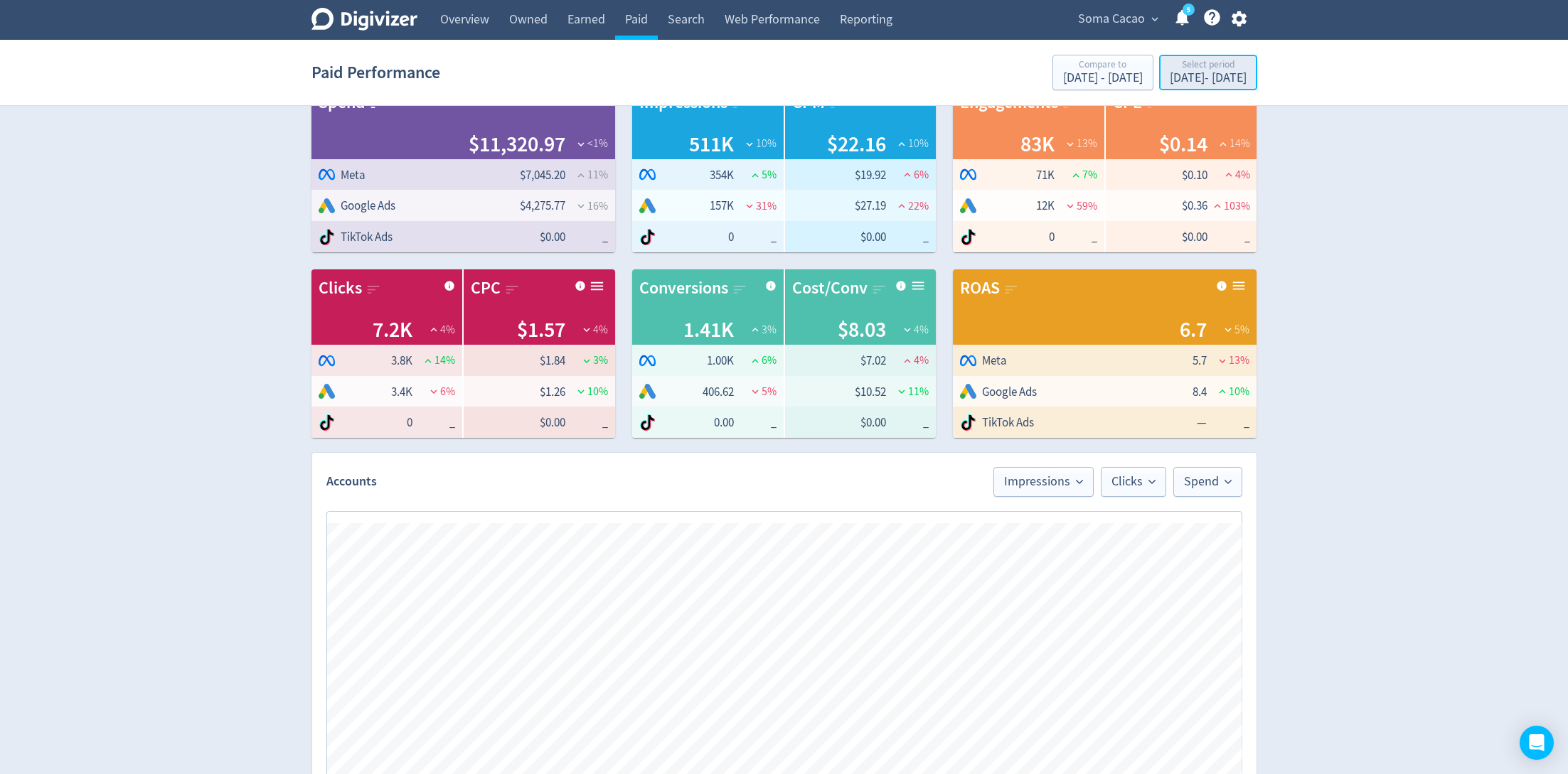
click at [1188, 62] on div "Select period" at bounding box center [1207, 65] width 76 height 12
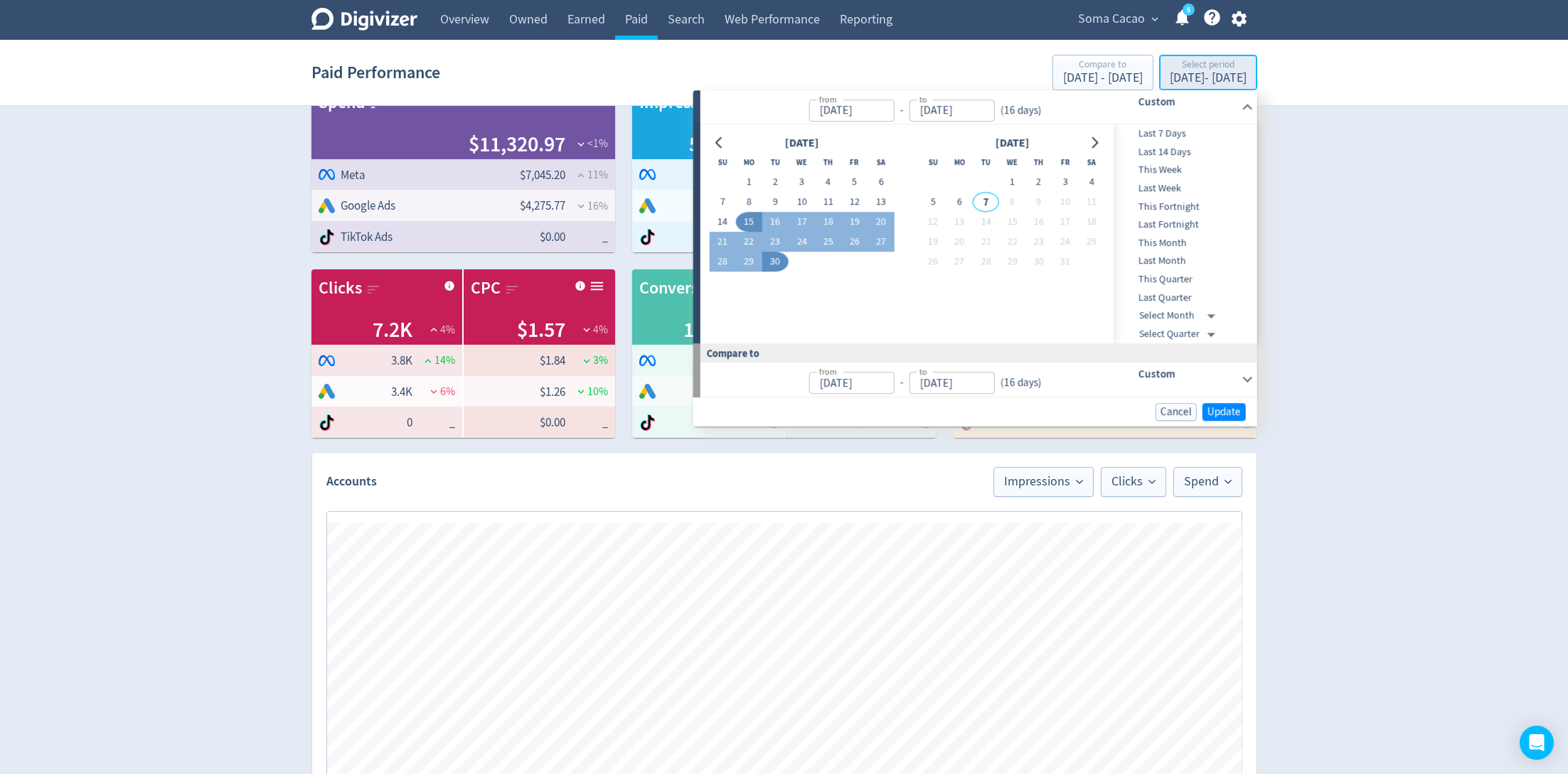
type input "[DATE]"
click at [752, 176] on button "1" at bounding box center [749, 183] width 27 height 20
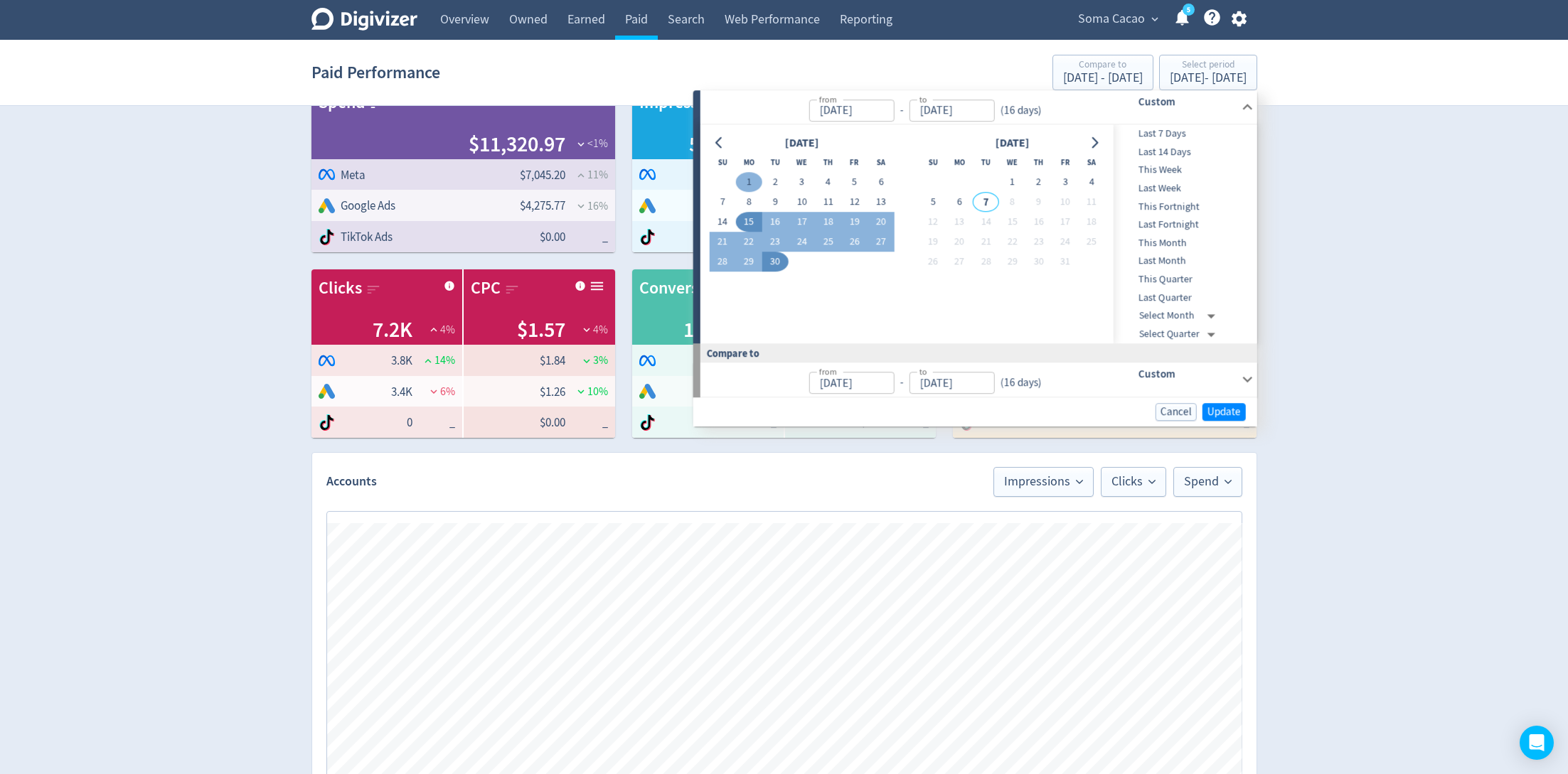
type input "[DATE]"
click at [784, 266] on button "30" at bounding box center [775, 263] width 27 height 20
type input "[DATE]"
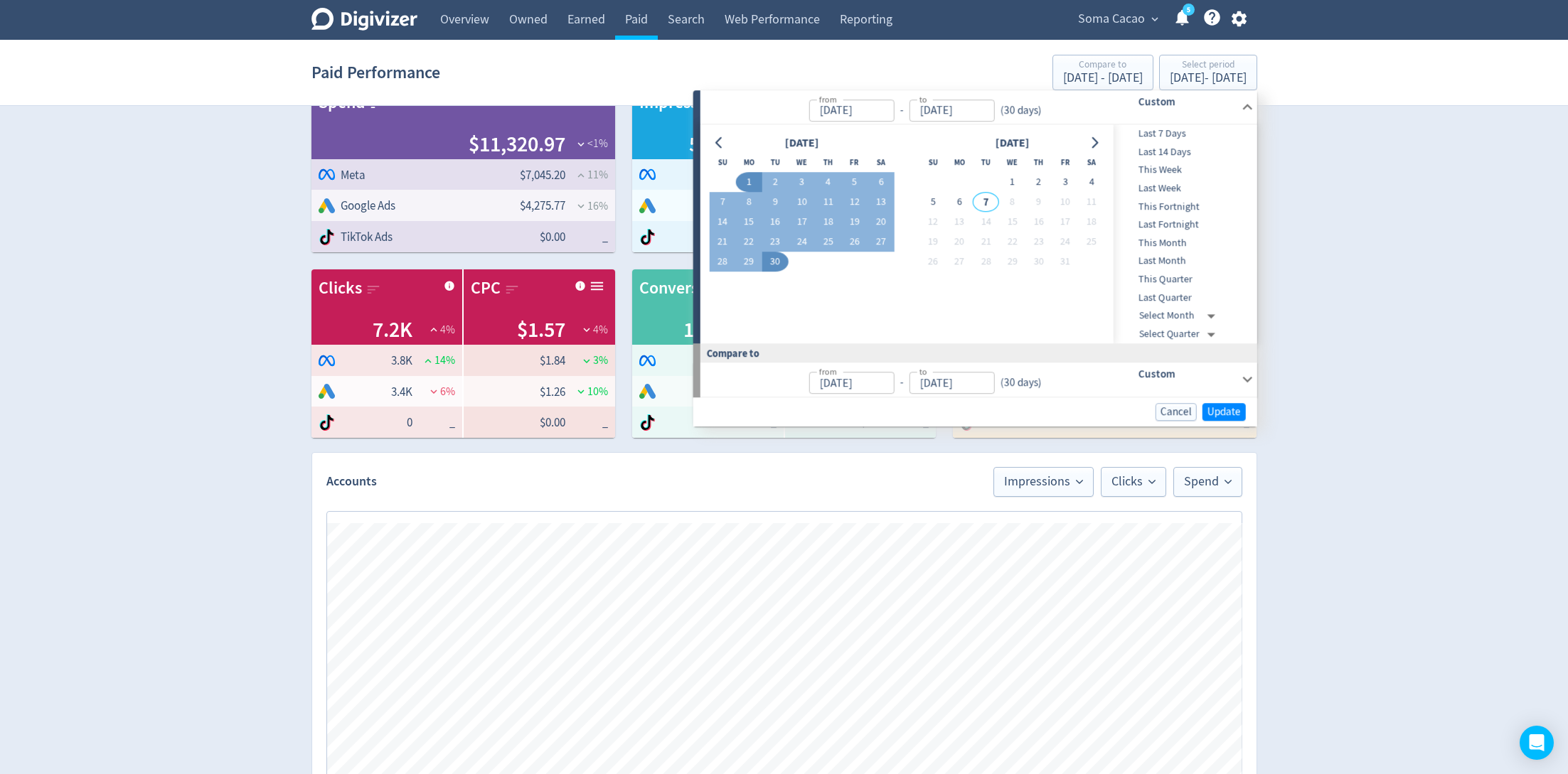
click at [1220, 397] on div "Cancel Update" at bounding box center [975, 412] width 564 height 29
click at [1220, 406] on span "Update" at bounding box center [1223, 412] width 33 height 11
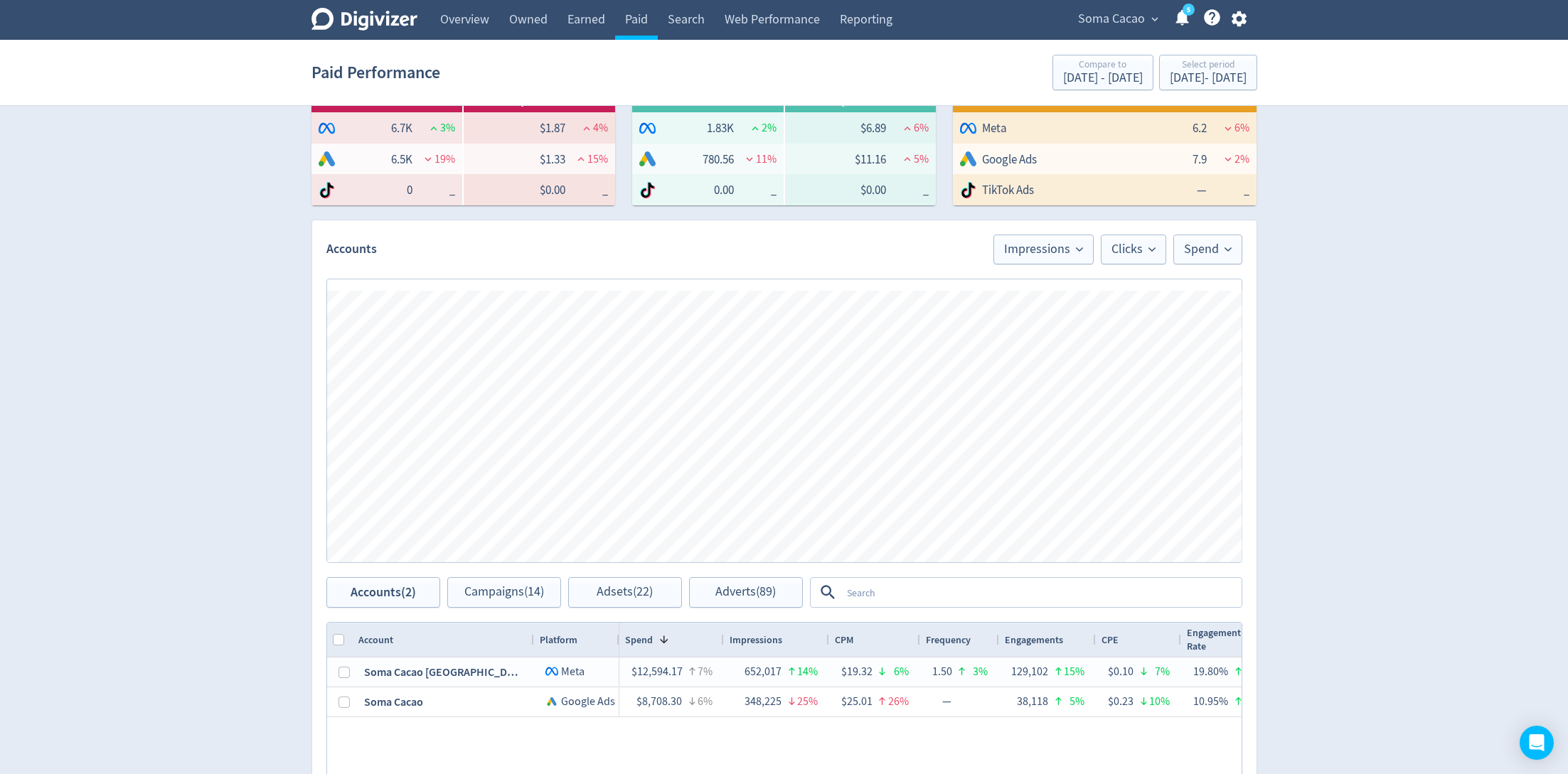
scroll to position [589, 0]
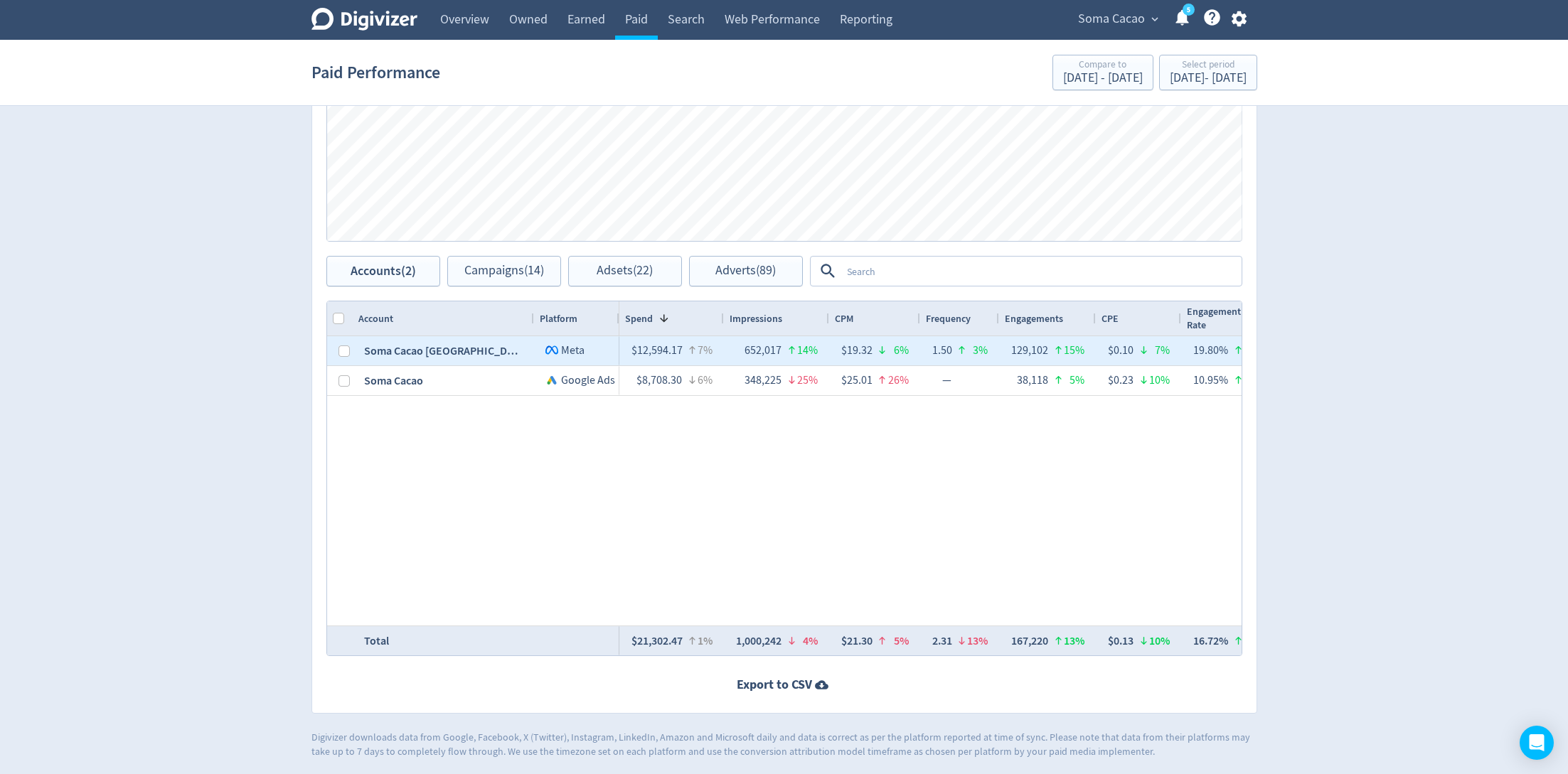
click at [347, 351] on div at bounding box center [340, 351] width 26 height 29
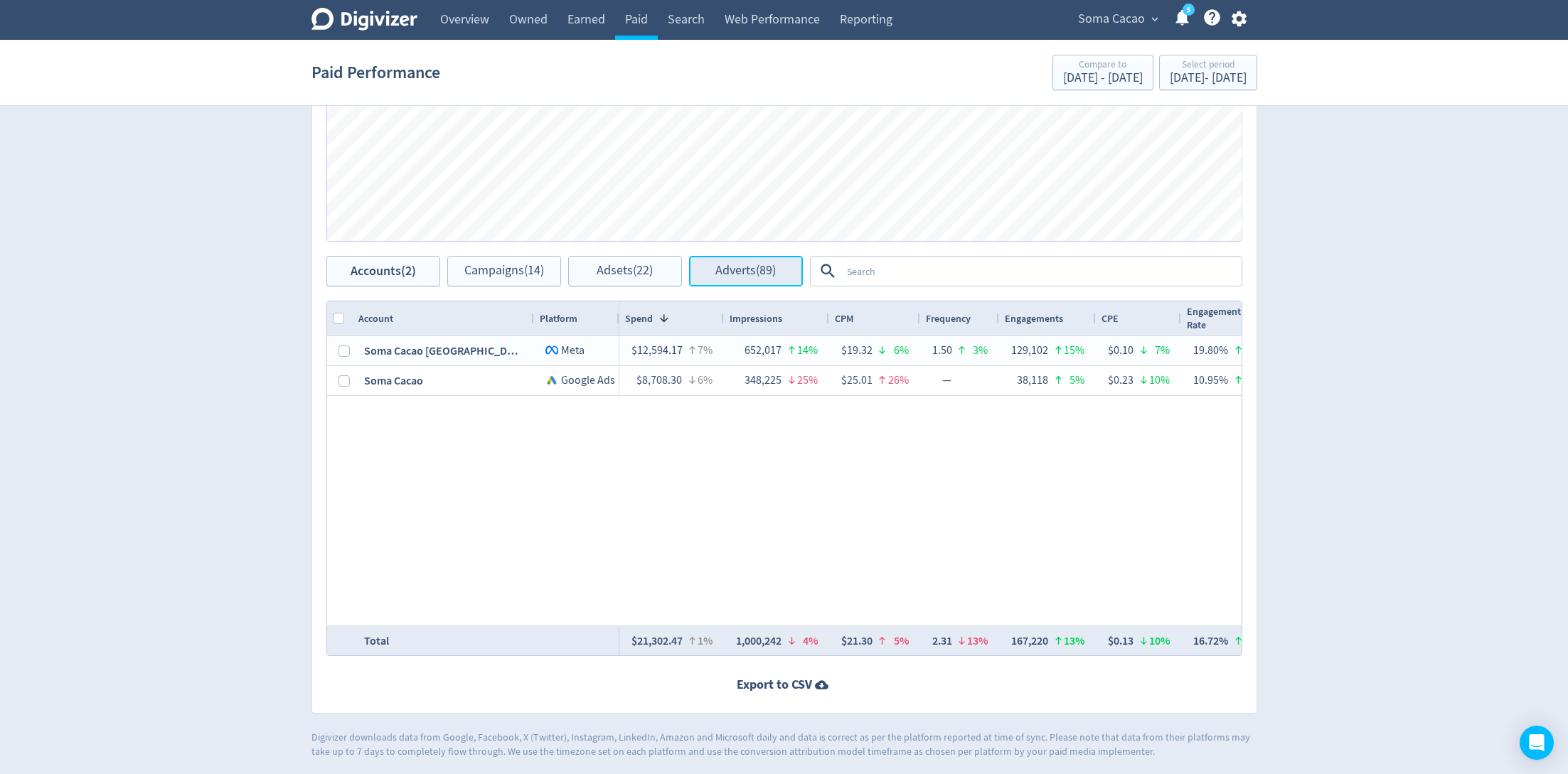
click at [706, 270] on button "Adverts (89)" at bounding box center [745, 271] width 113 height 30
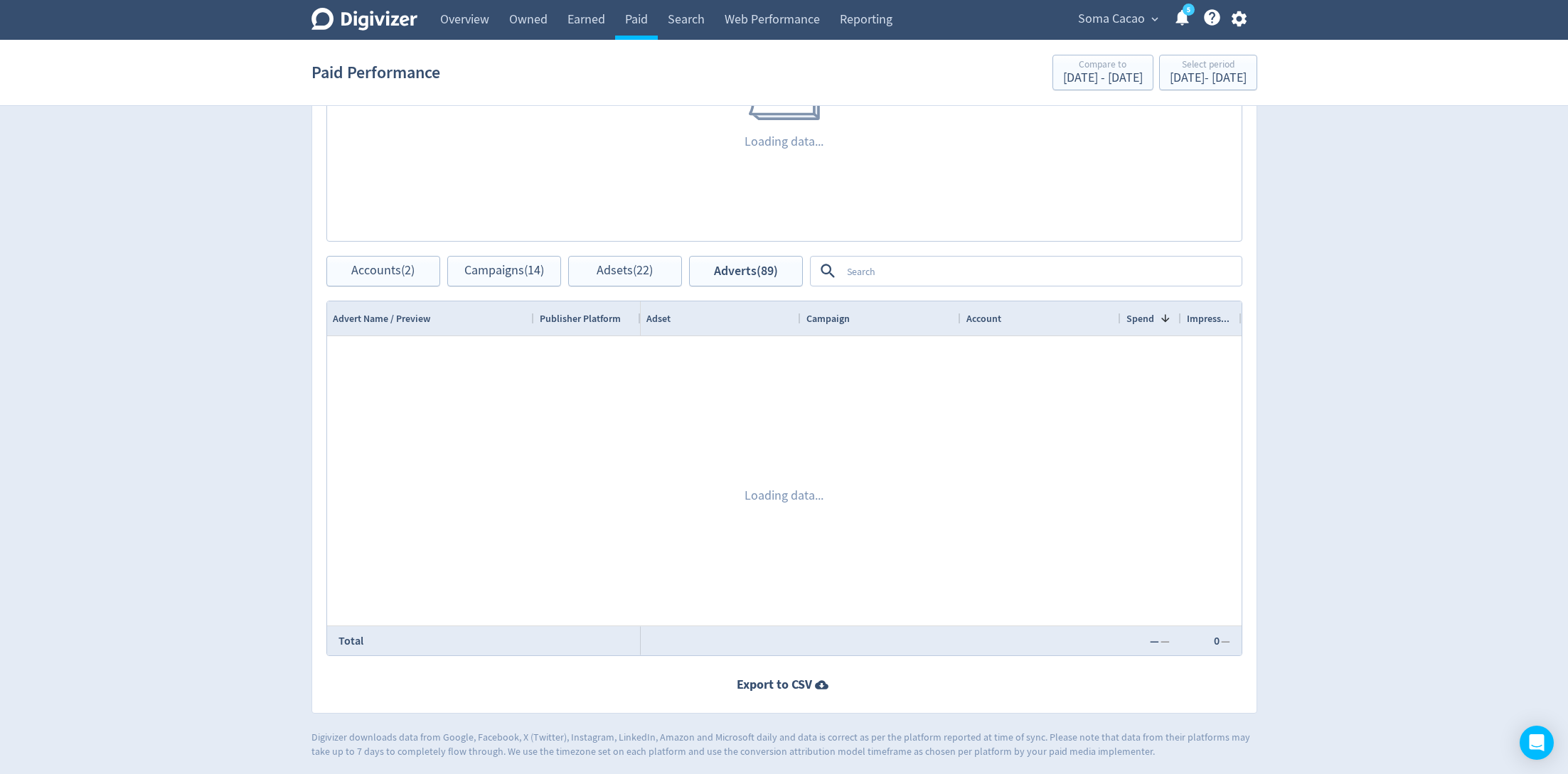
click at [948, 285] on div "Platforms Google Ads Meta" at bounding box center [1025, 271] width 432 height 30
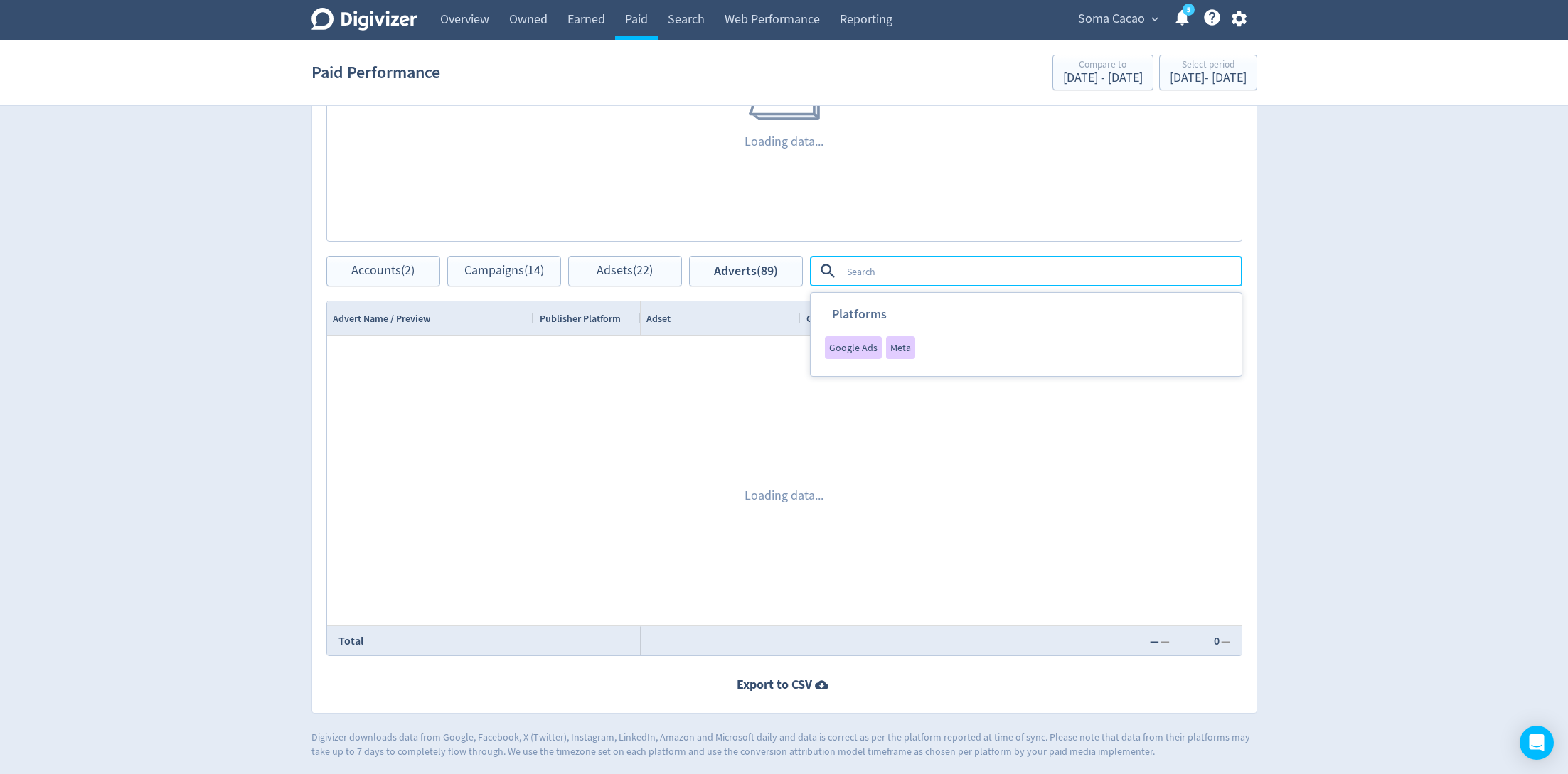
click at [918, 272] on textarea at bounding box center [1040, 271] width 399 height 27
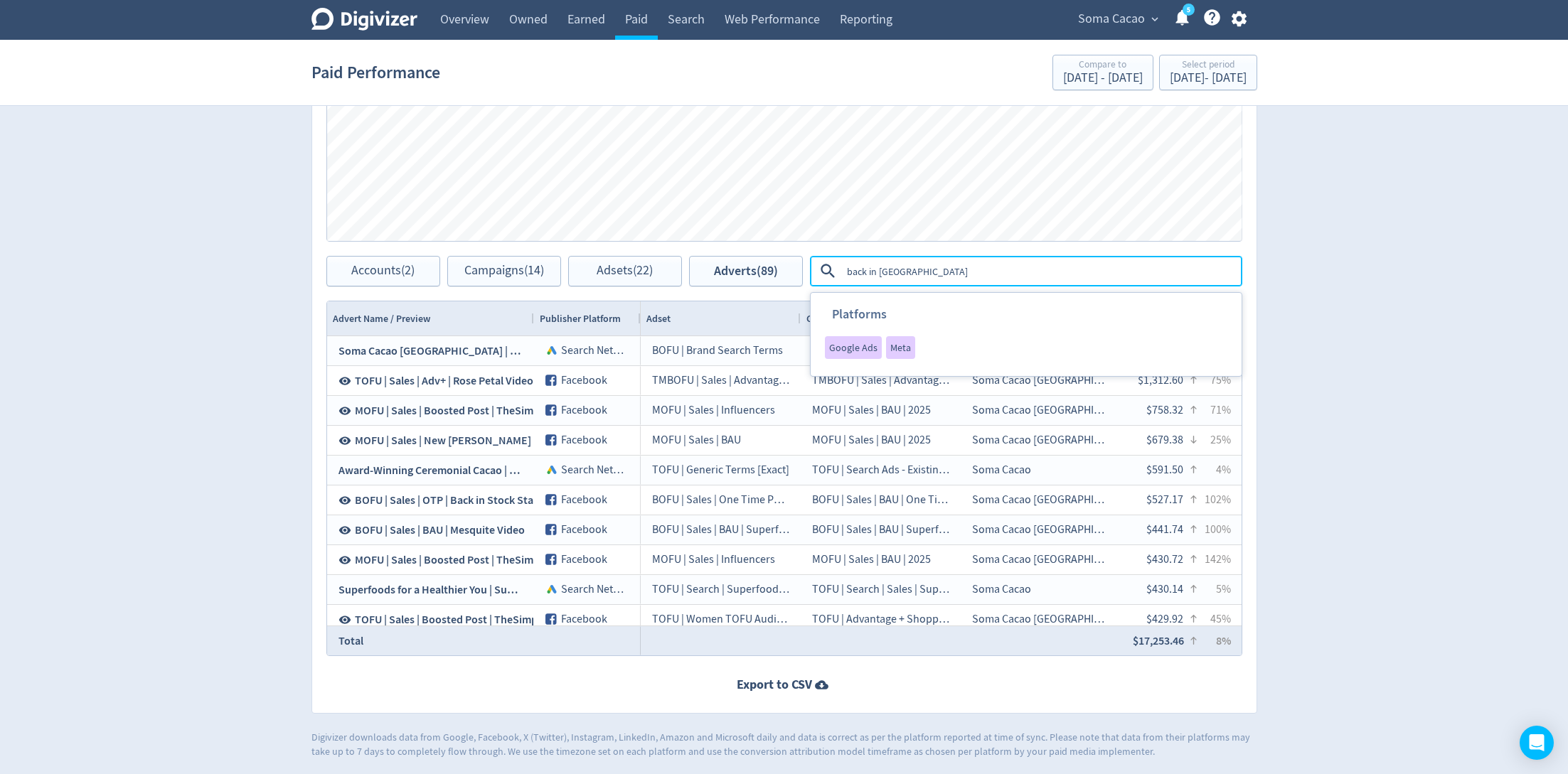
type textarea "back in stock"
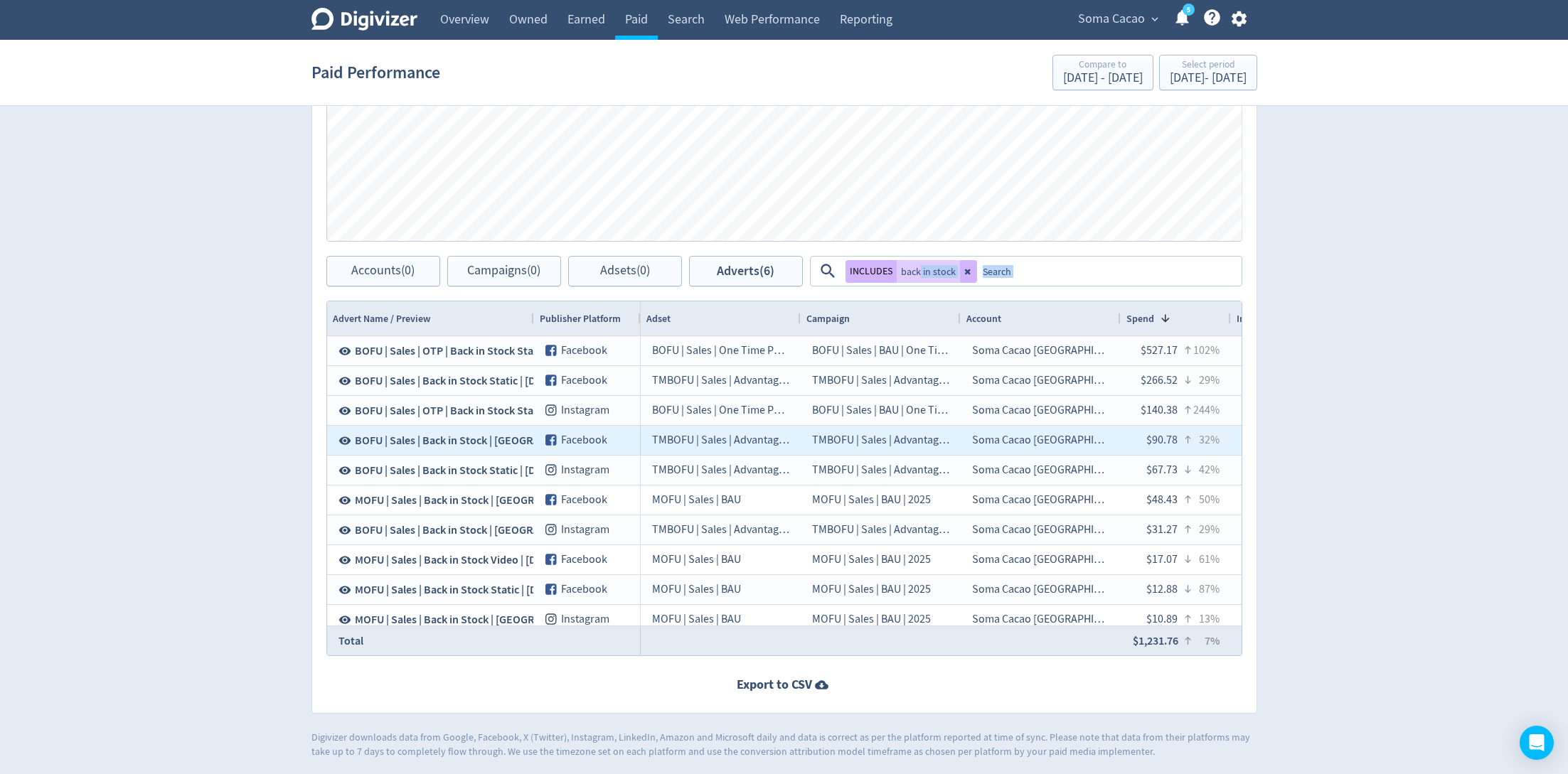
drag, startPoint x: 918, startPoint y: 272, endPoint x: 830, endPoint y: 450, distance: 198.6
click at [830, 450] on div "Adverts Impressions Clicks Spend Spend Clicks Impressions Press Space or Enter …" at bounding box center [784, 306] width 945 height 815
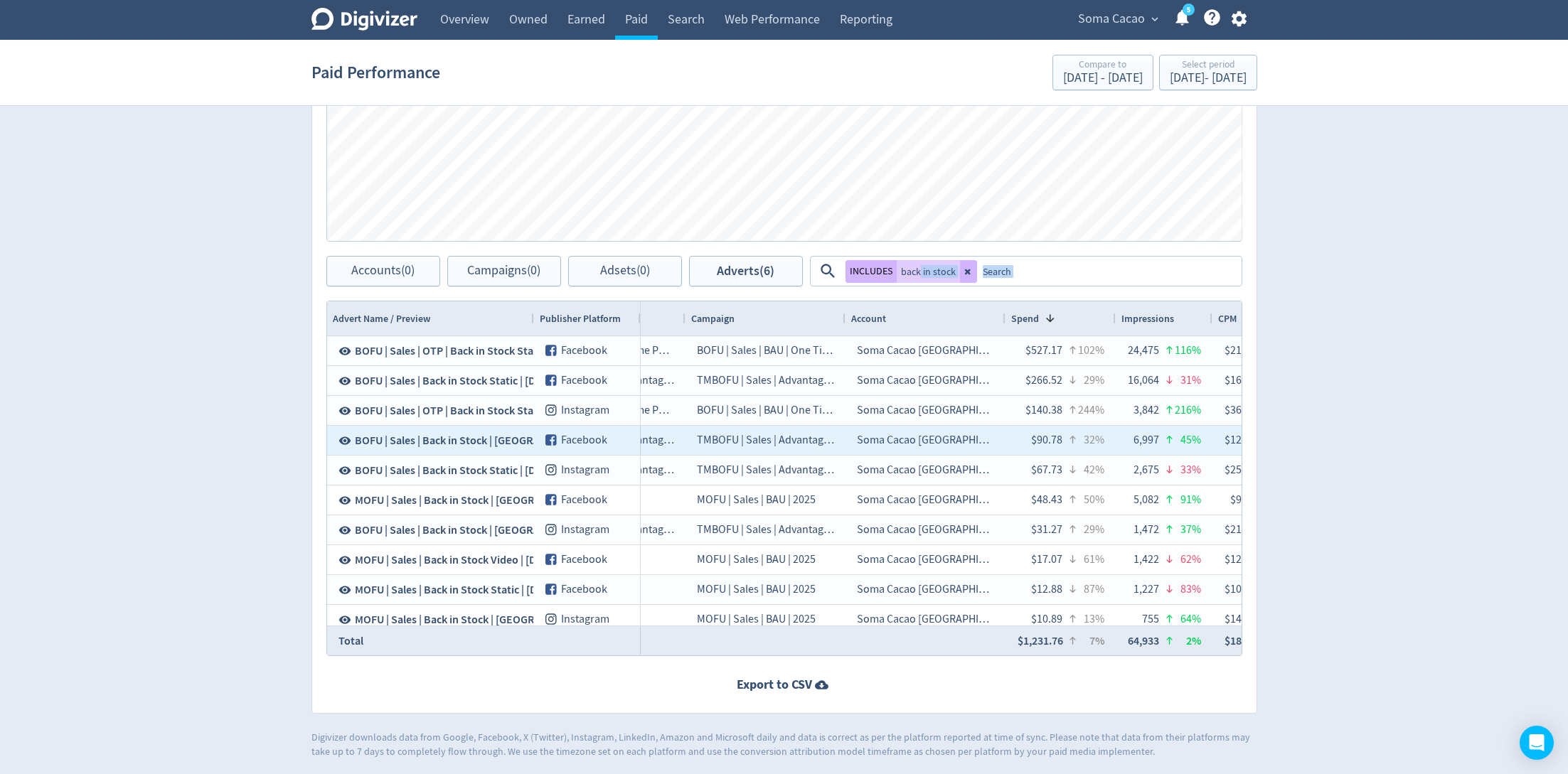
scroll to position [0, 257]
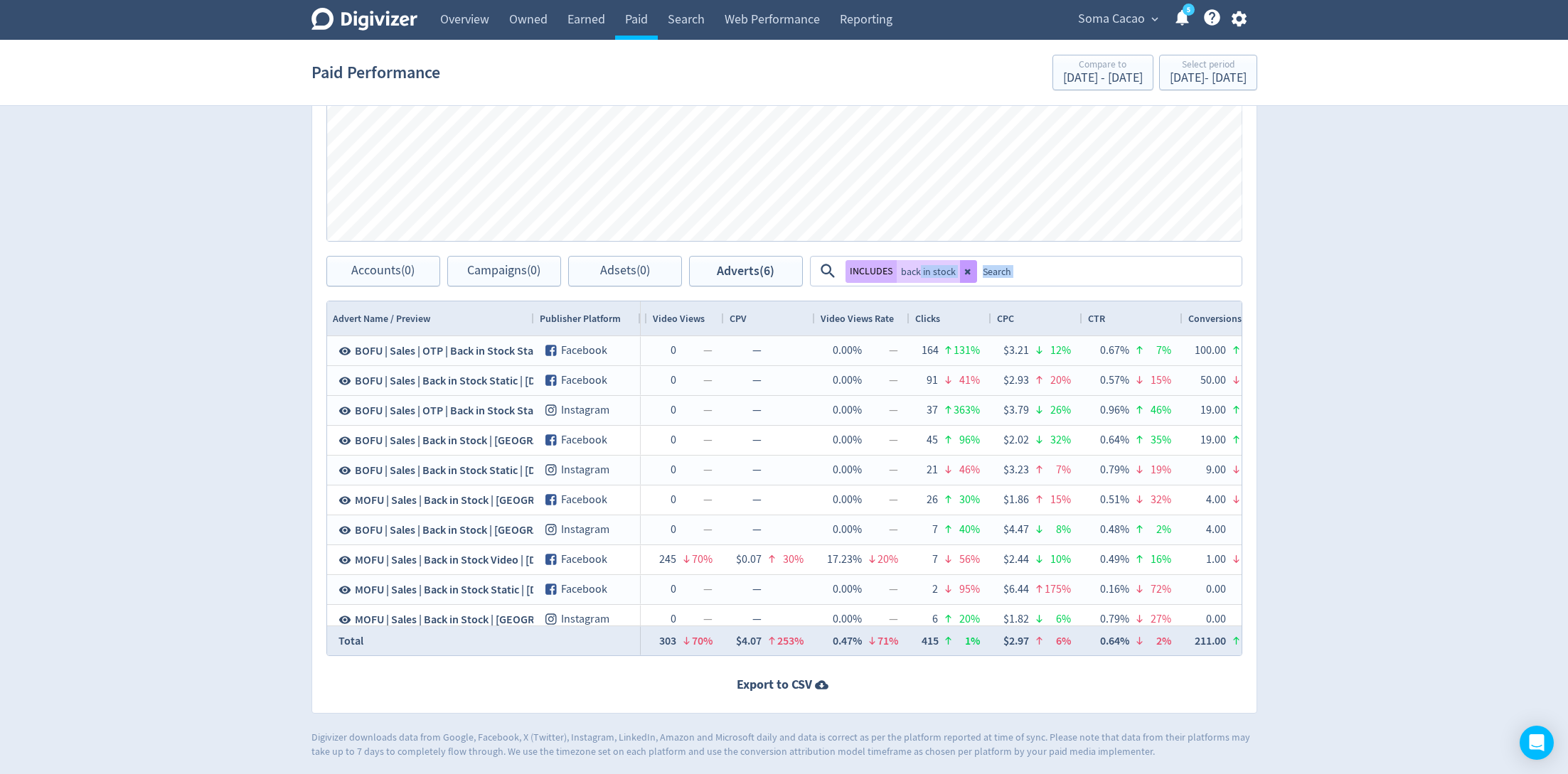
click at [965, 264] on button at bounding box center [968, 271] width 18 height 23
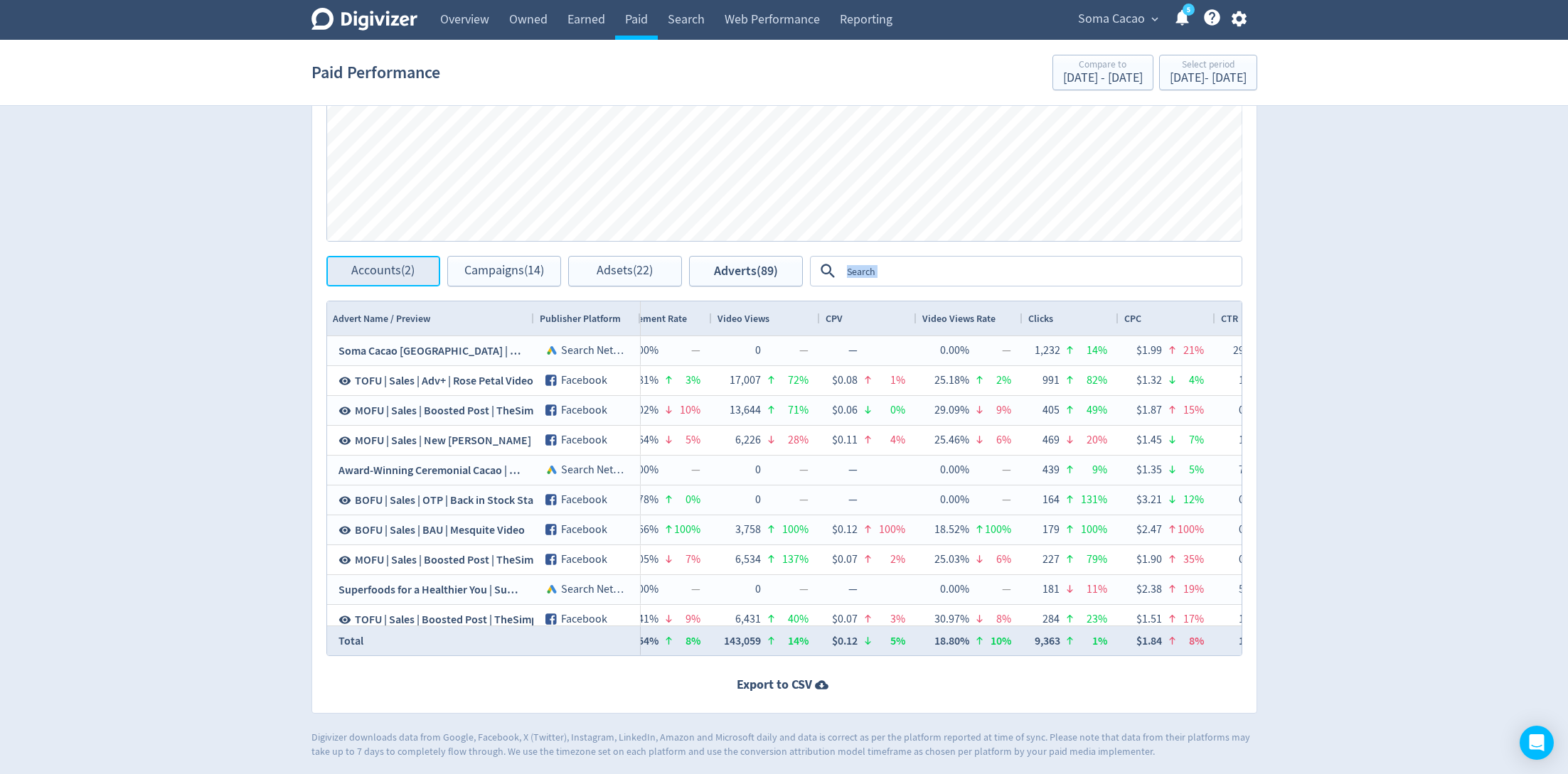
click at [391, 265] on span "Accounts (2)" at bounding box center [382, 271] width 64 height 14
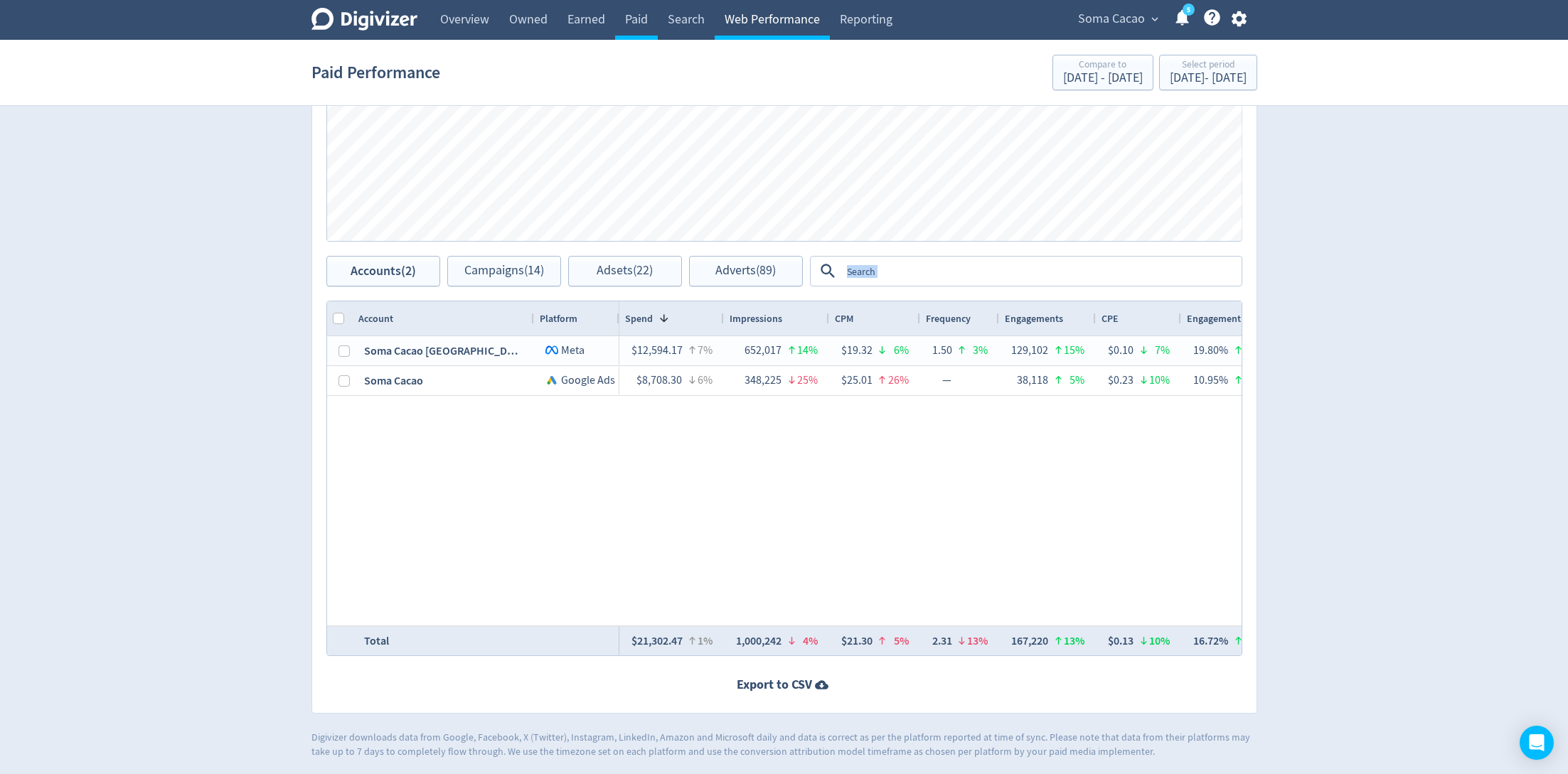
click at [790, 21] on link "Web Performance" at bounding box center [772, 19] width 115 height 40
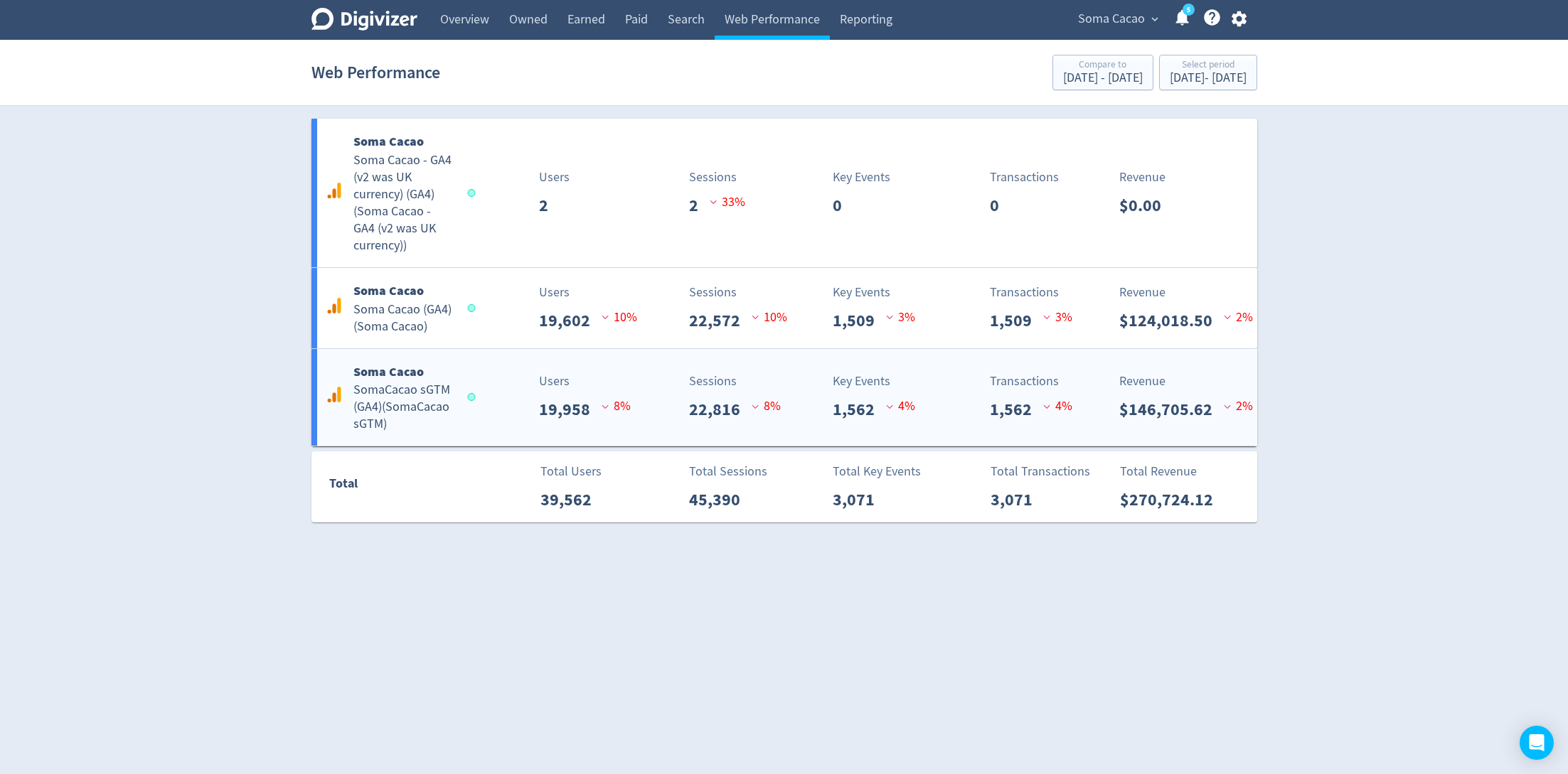
click at [511, 430] on div "Soma Cacao SomaCacao sGTM (GA4) ( SomaCacao sGTM ) Users 19,958 8 % Sessions 22…" at bounding box center [784, 398] width 945 height 98
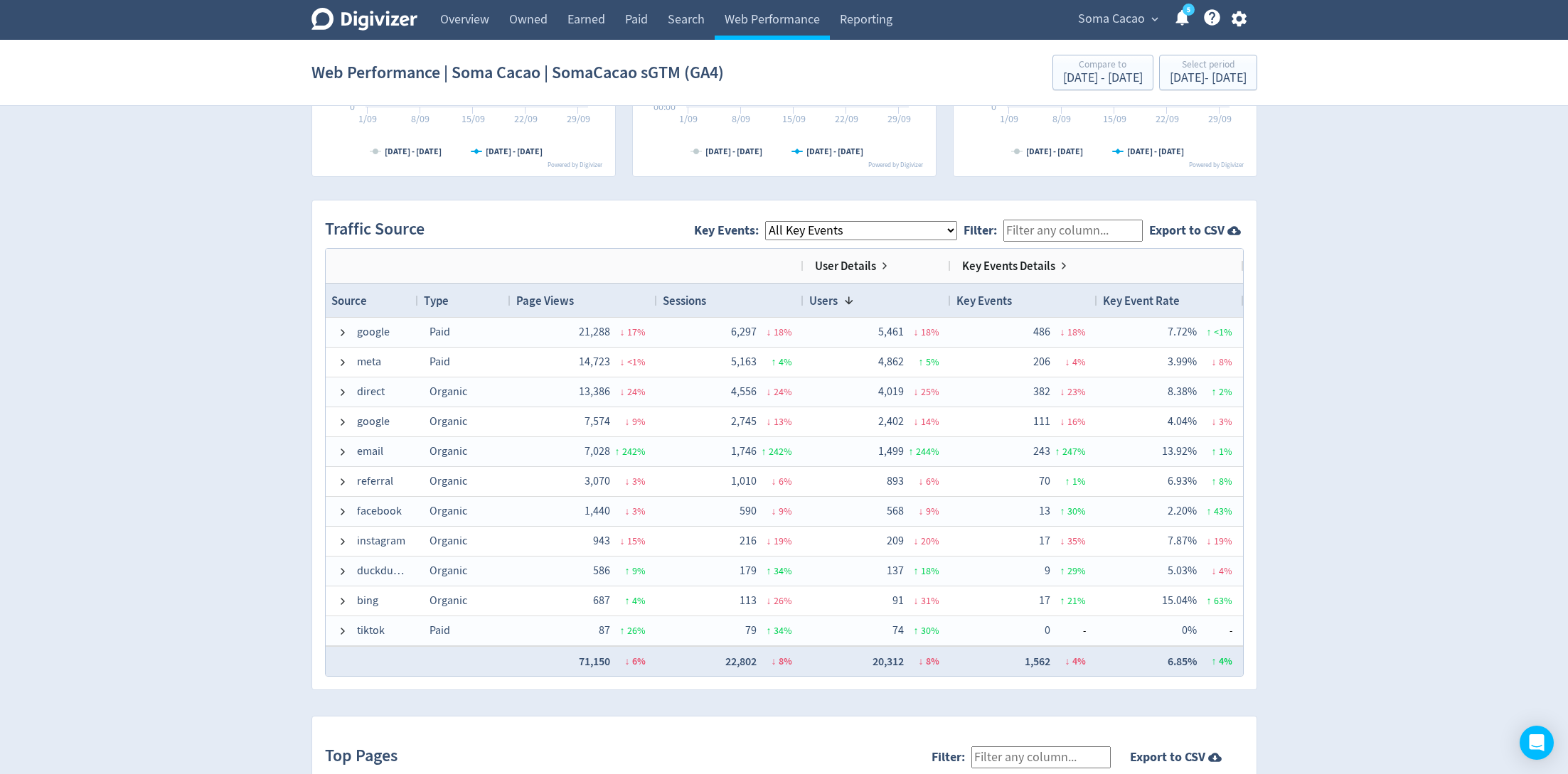
scroll to position [853, 0]
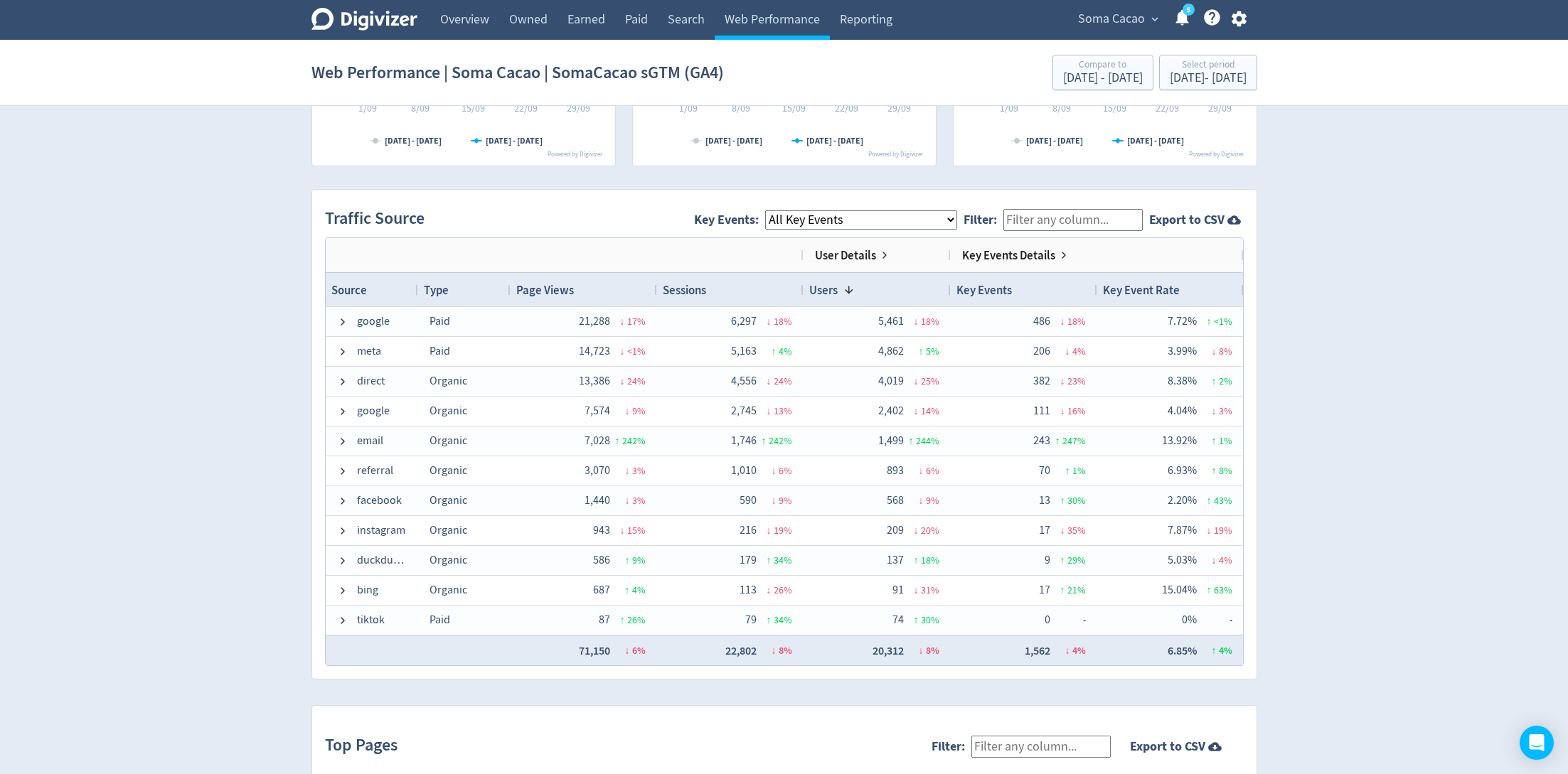
click at [884, 246] on div "User Details" at bounding box center [852, 255] width 76 height 23
click at [883, 250] on span at bounding box center [884, 255] width 11 height 11
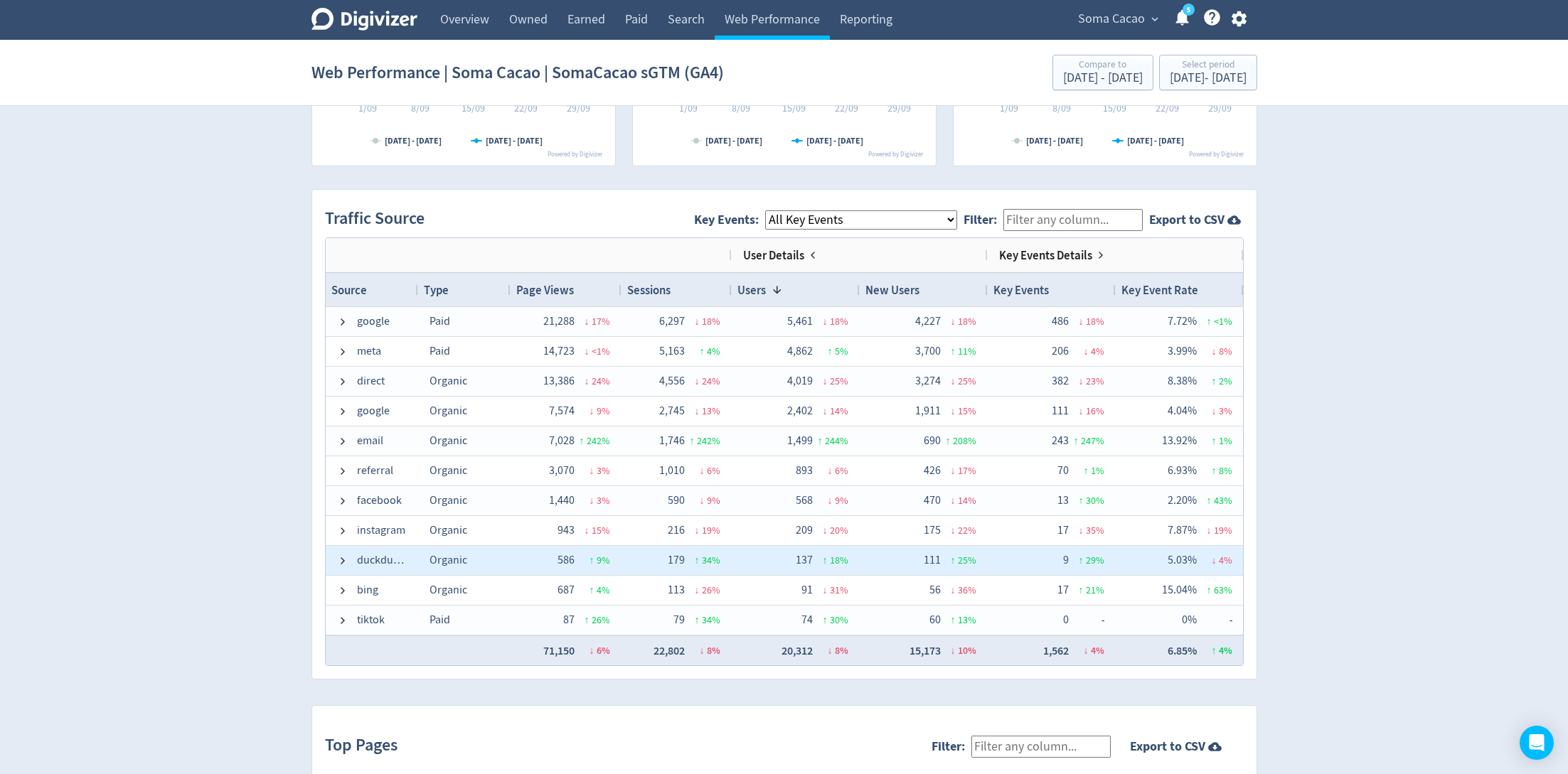
scroll to position [179, 0]
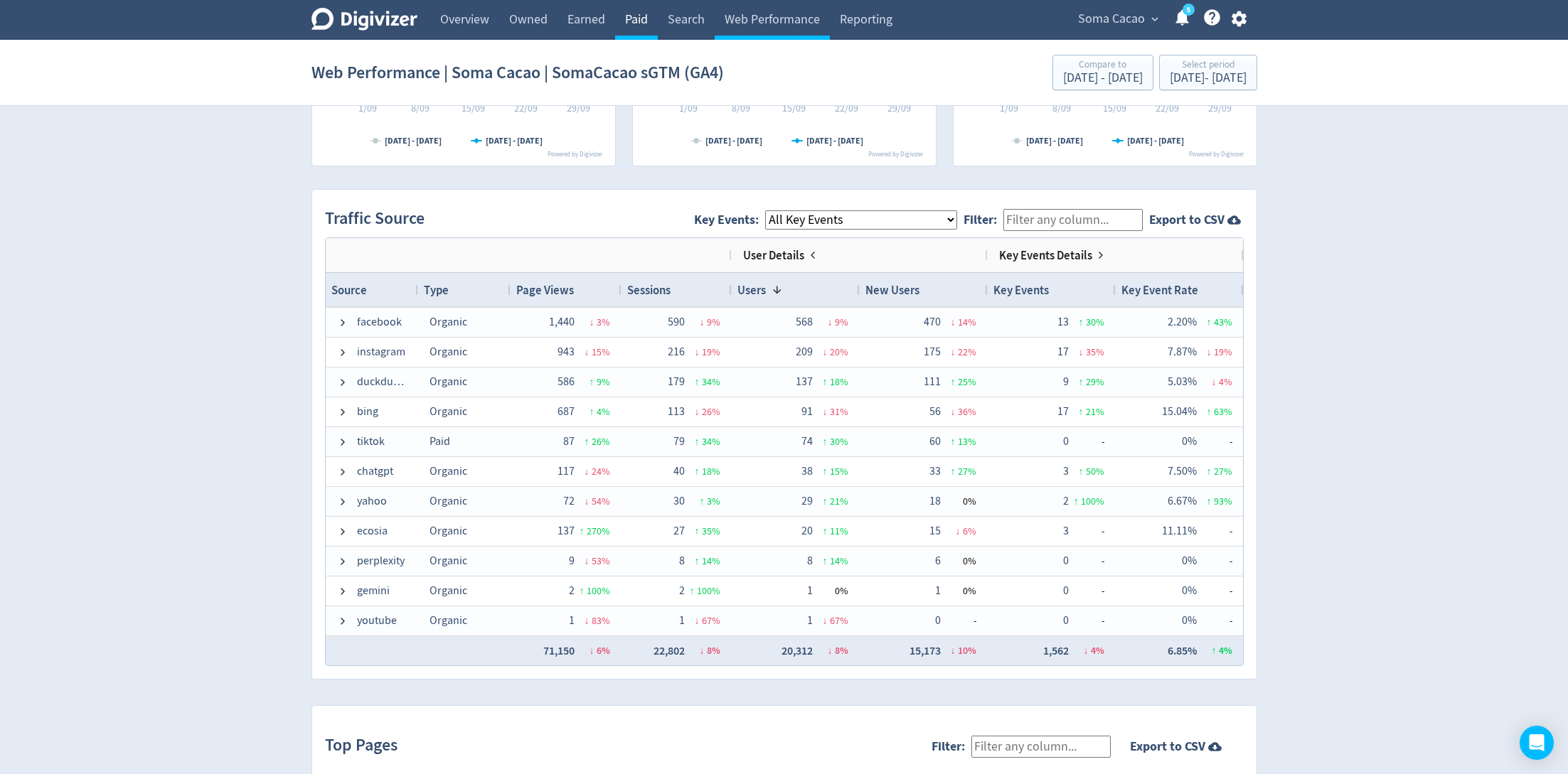
click at [635, 38] on link "Paid" at bounding box center [637, 19] width 42 height 40
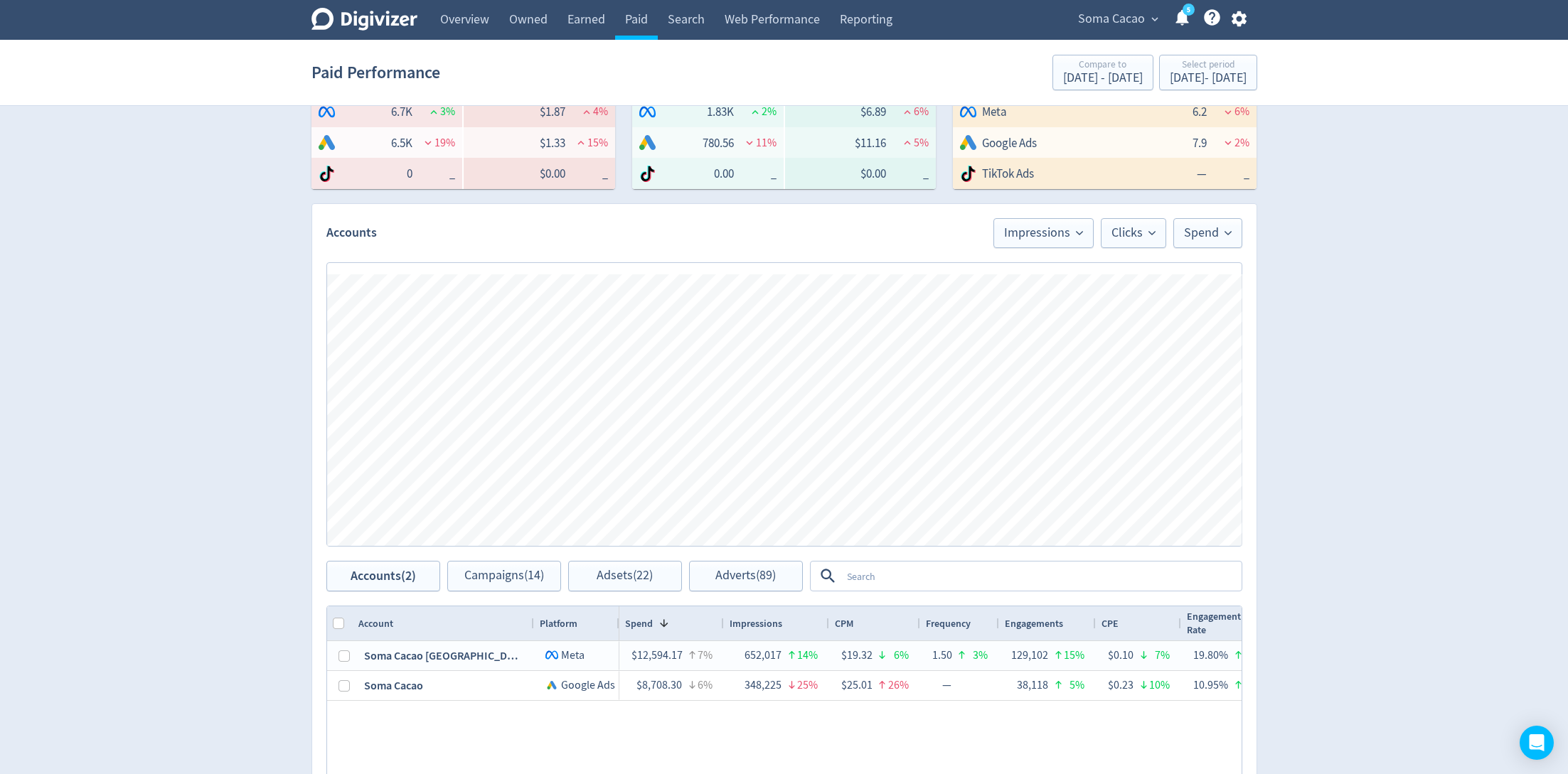
scroll to position [589, 0]
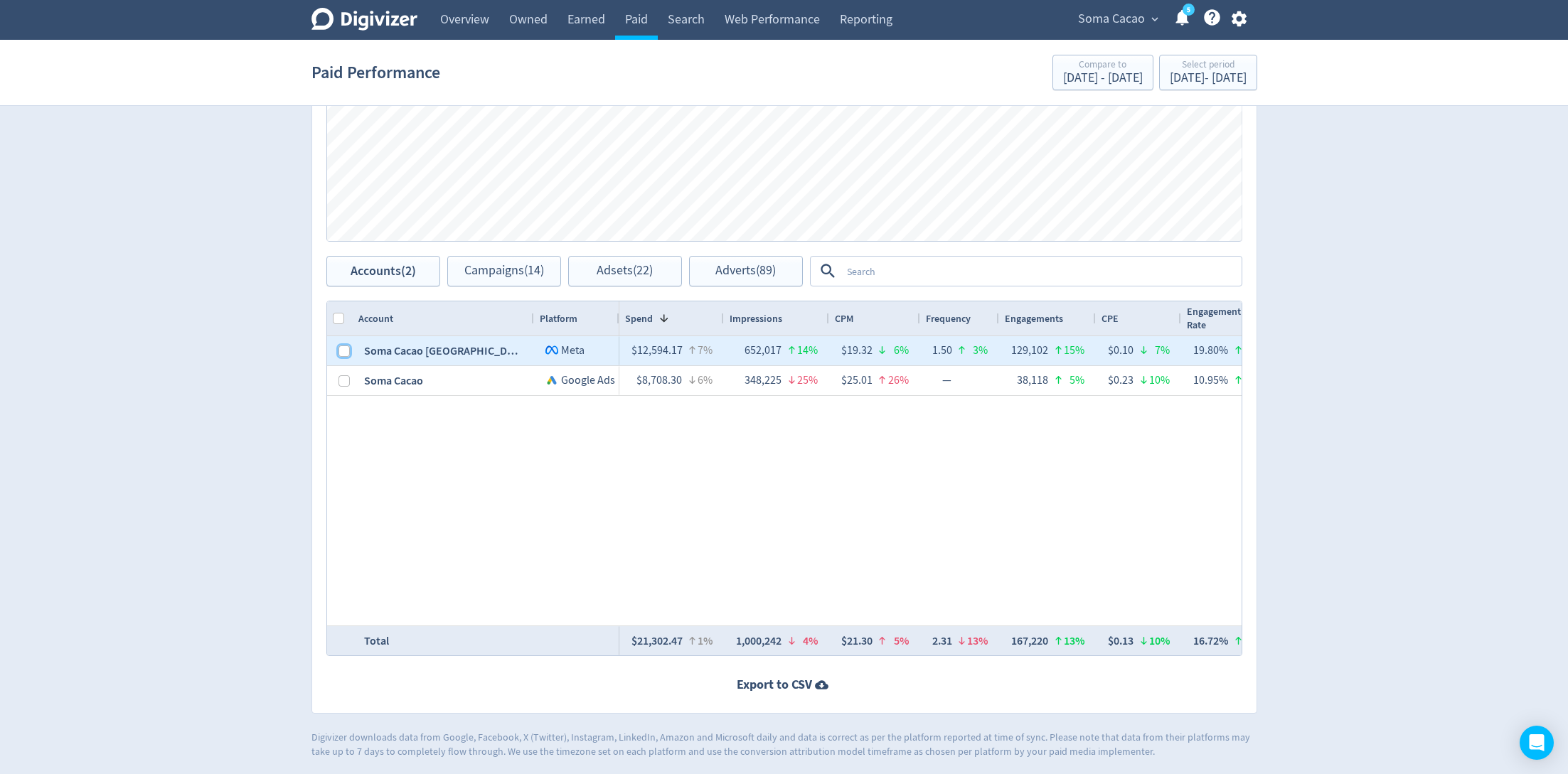
click at [340, 346] on input "Press Space to toggle row selection (unchecked)" at bounding box center [344, 351] width 11 height 11
checkbox input "true"
checkbox input "false"
click at [487, 282] on button "Campaigns (6)" at bounding box center [503, 271] width 113 height 30
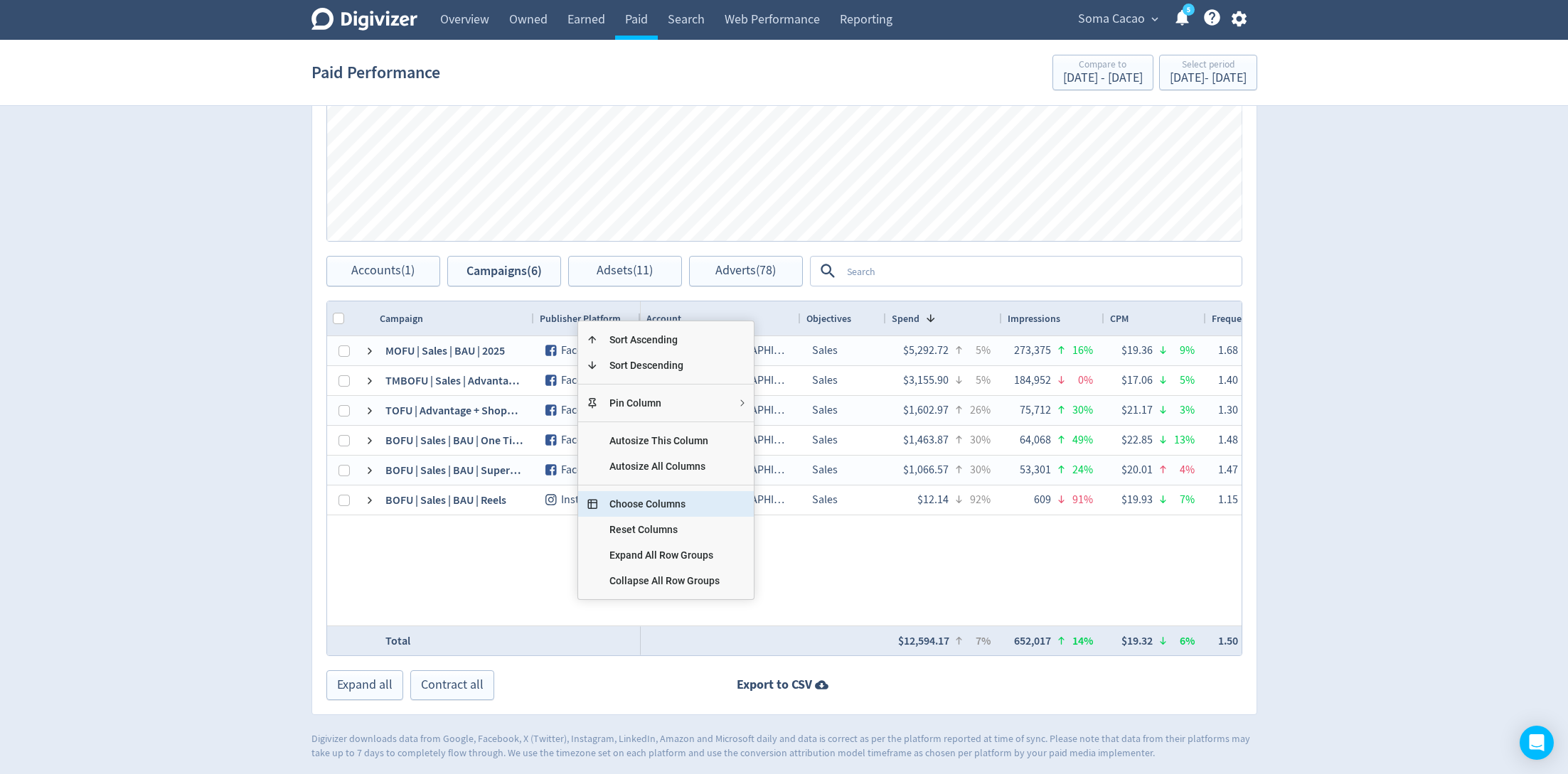
click at [649, 505] on span "Choose Columns" at bounding box center [664, 504] width 133 height 26
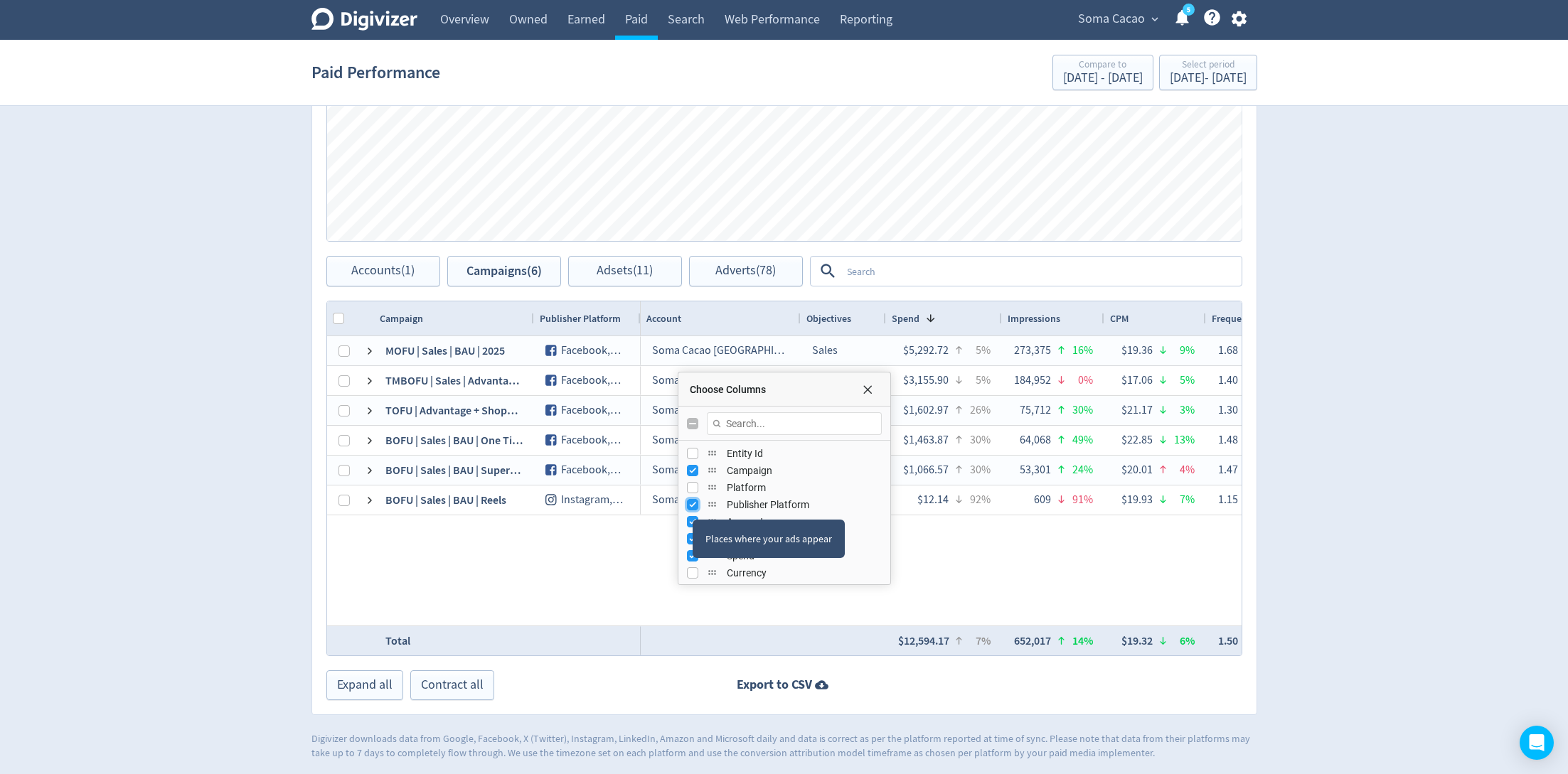
click at [692, 506] on input "Press SPACE to toggle visibility (visible)" at bounding box center [692, 505] width 11 height 11
checkbox input "false"
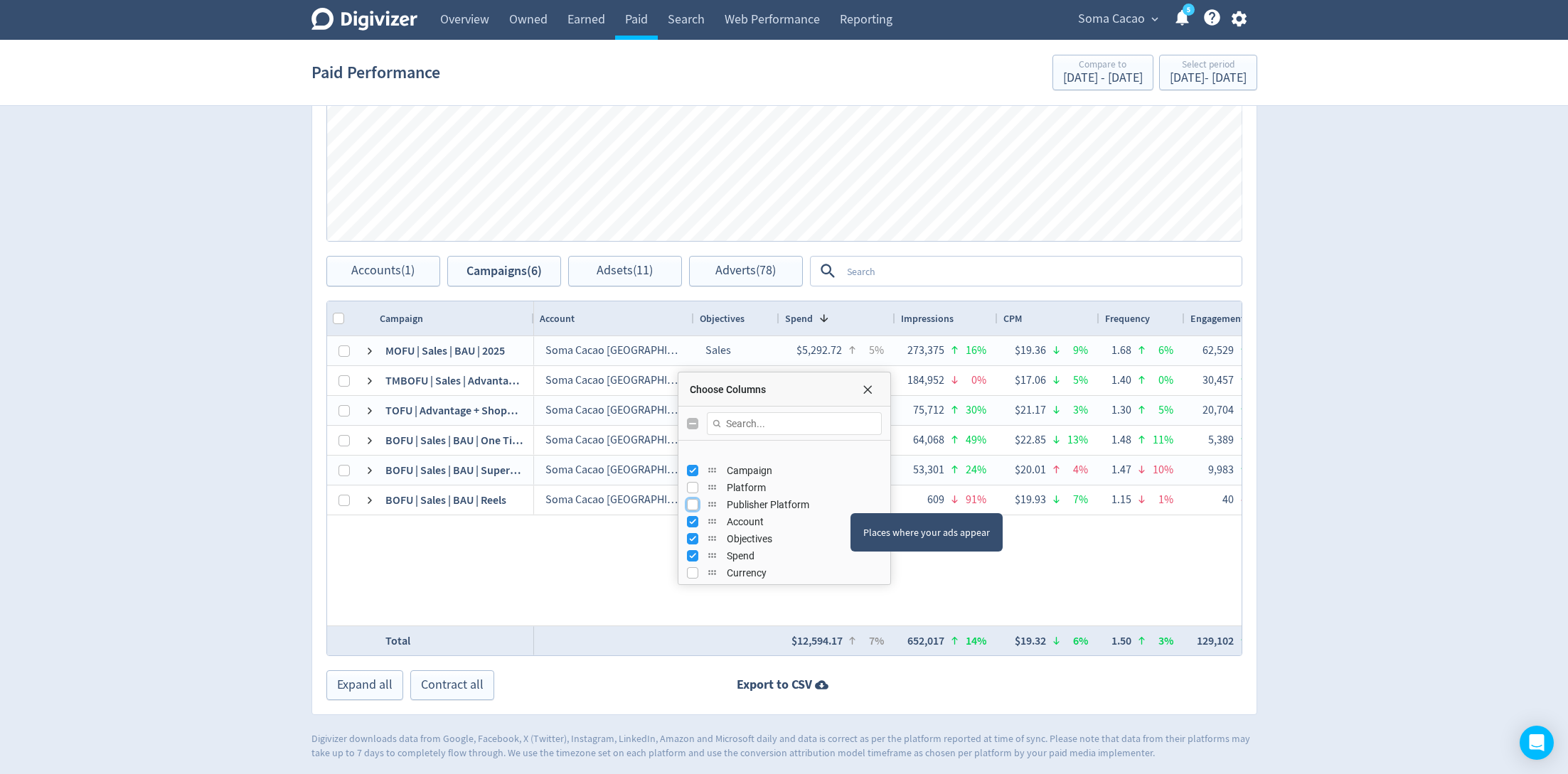
scroll to position [34, 0]
click at [688, 484] on input "Press SPACE to toggle visibility (visible)" at bounding box center [692, 487] width 11 height 11
checkbox input "false"
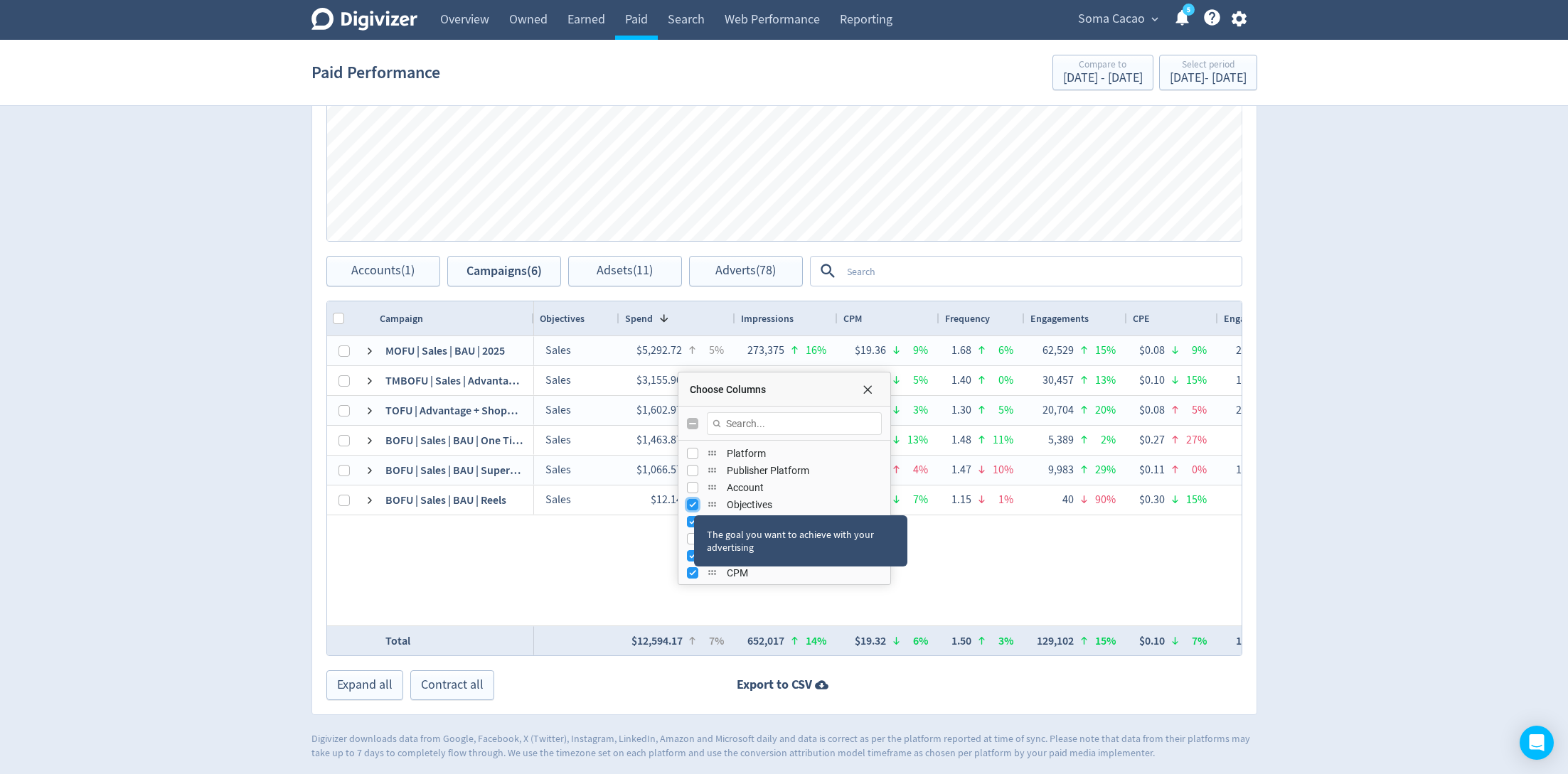
click at [693, 501] on input "Press SPACE to toggle visibility (visible)" at bounding box center [692, 505] width 11 height 11
checkbox input "false"
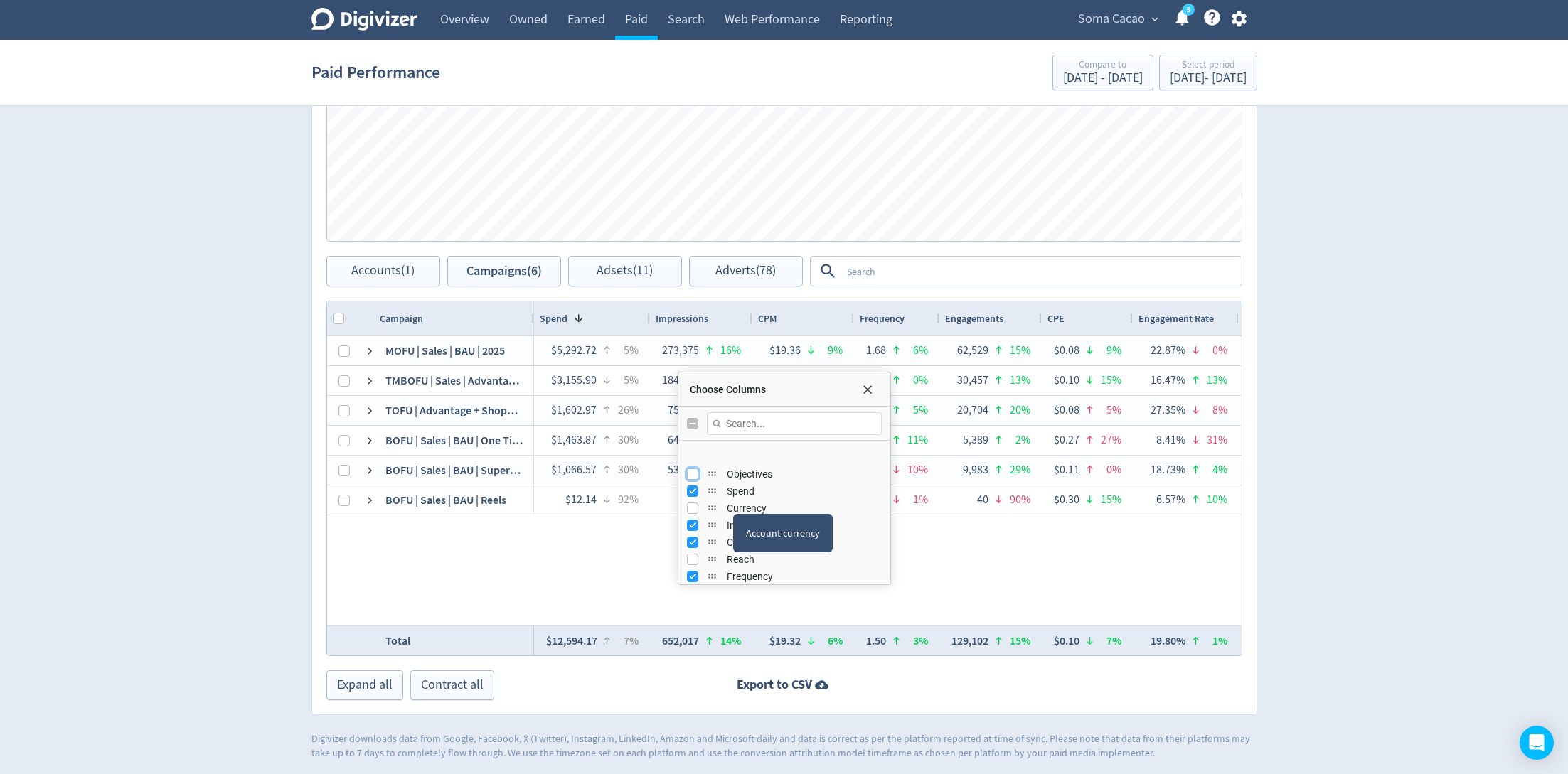
scroll to position [101, 0]
click at [690, 490] on input "Press SPACE to toggle visibility (visible)" at bounding box center [692, 489] width 11 height 11
checkbox input "false"
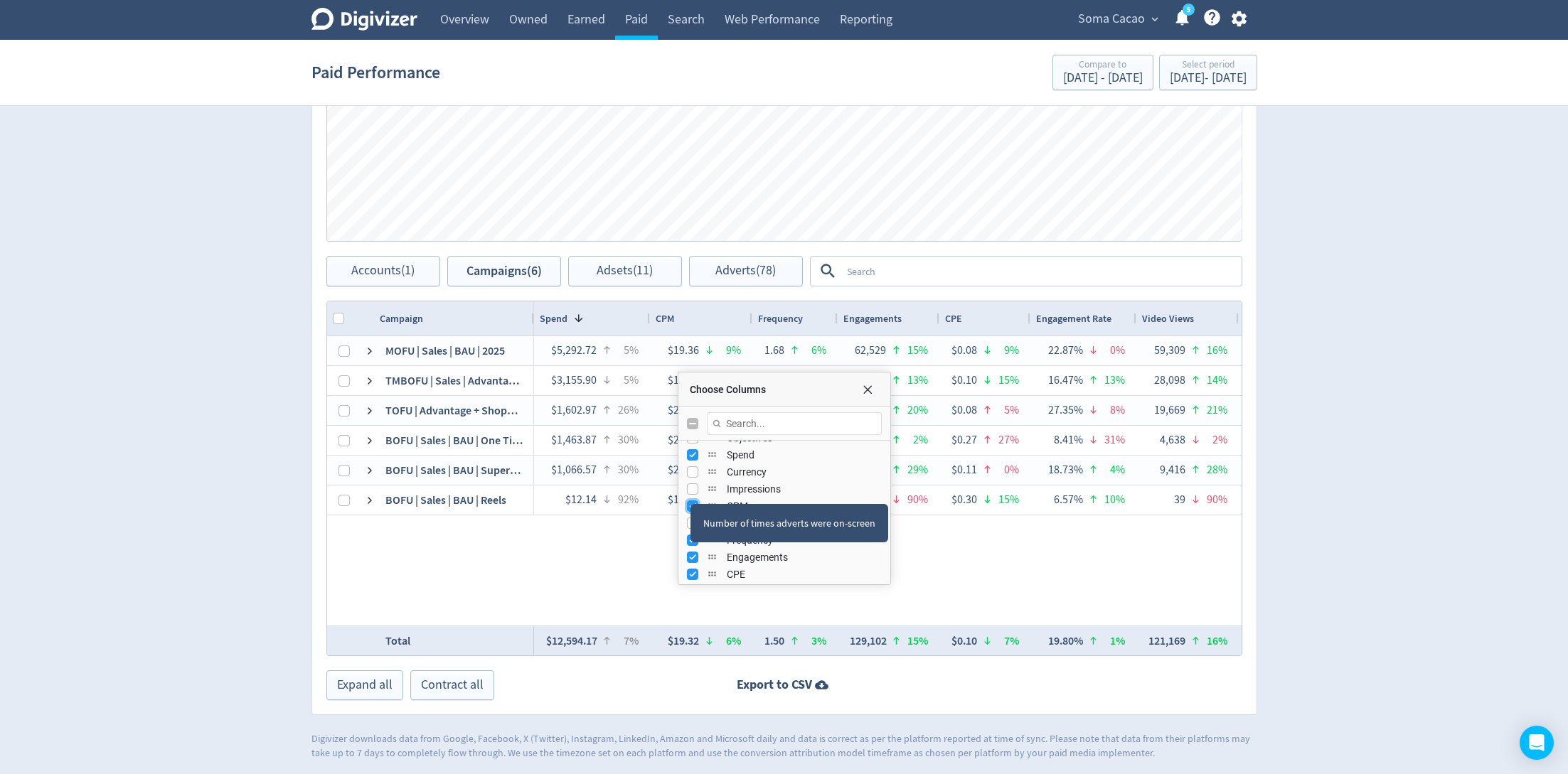
click at [691, 500] on input "Press SPACE to toggle visibility (visible)" at bounding box center [692, 506] width 11 height 11
checkbox input "false"
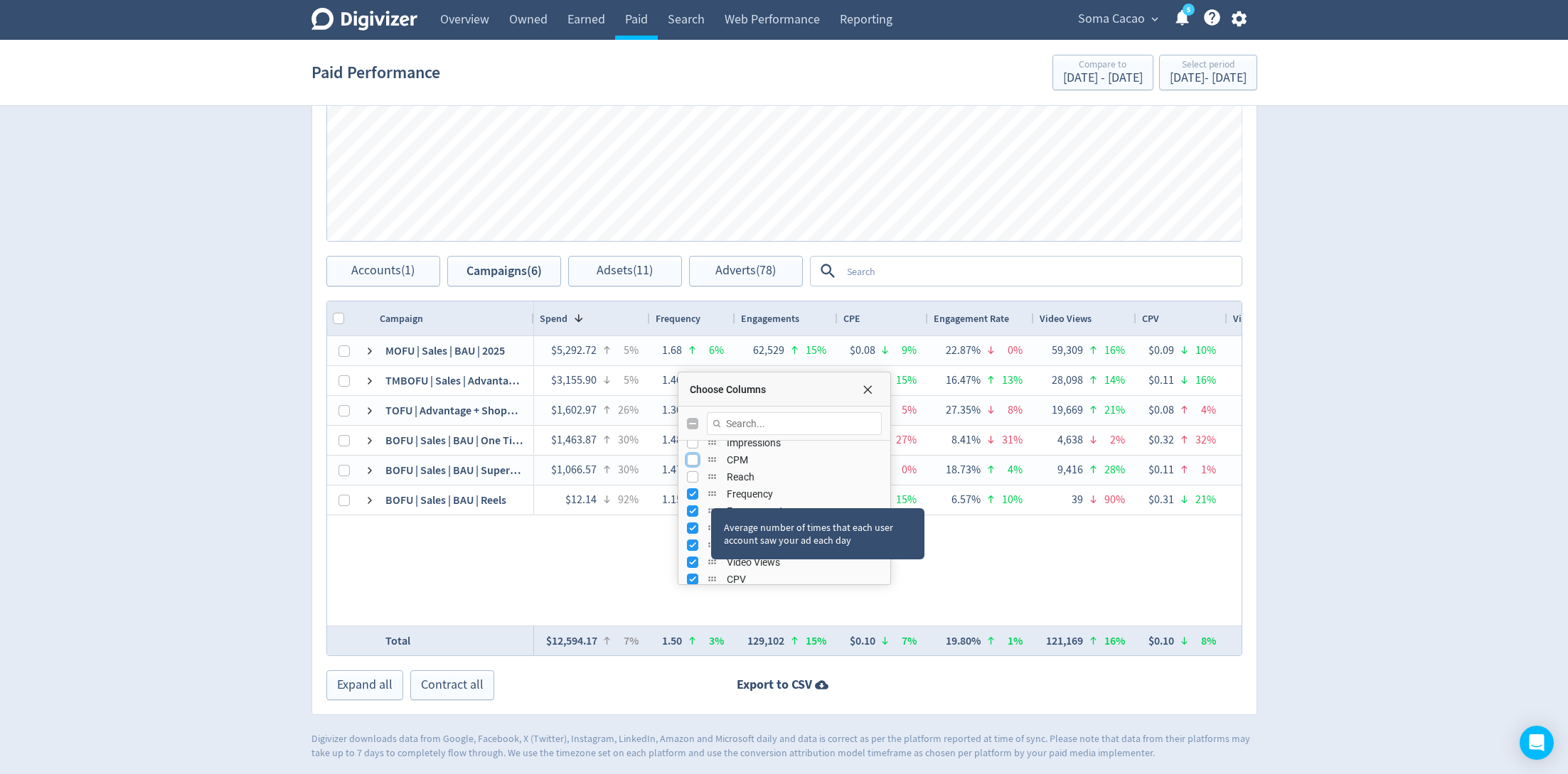
scroll to position [169, 0]
click at [692, 478] on div "Frequency" at bounding box center [783, 473] width 194 height 18
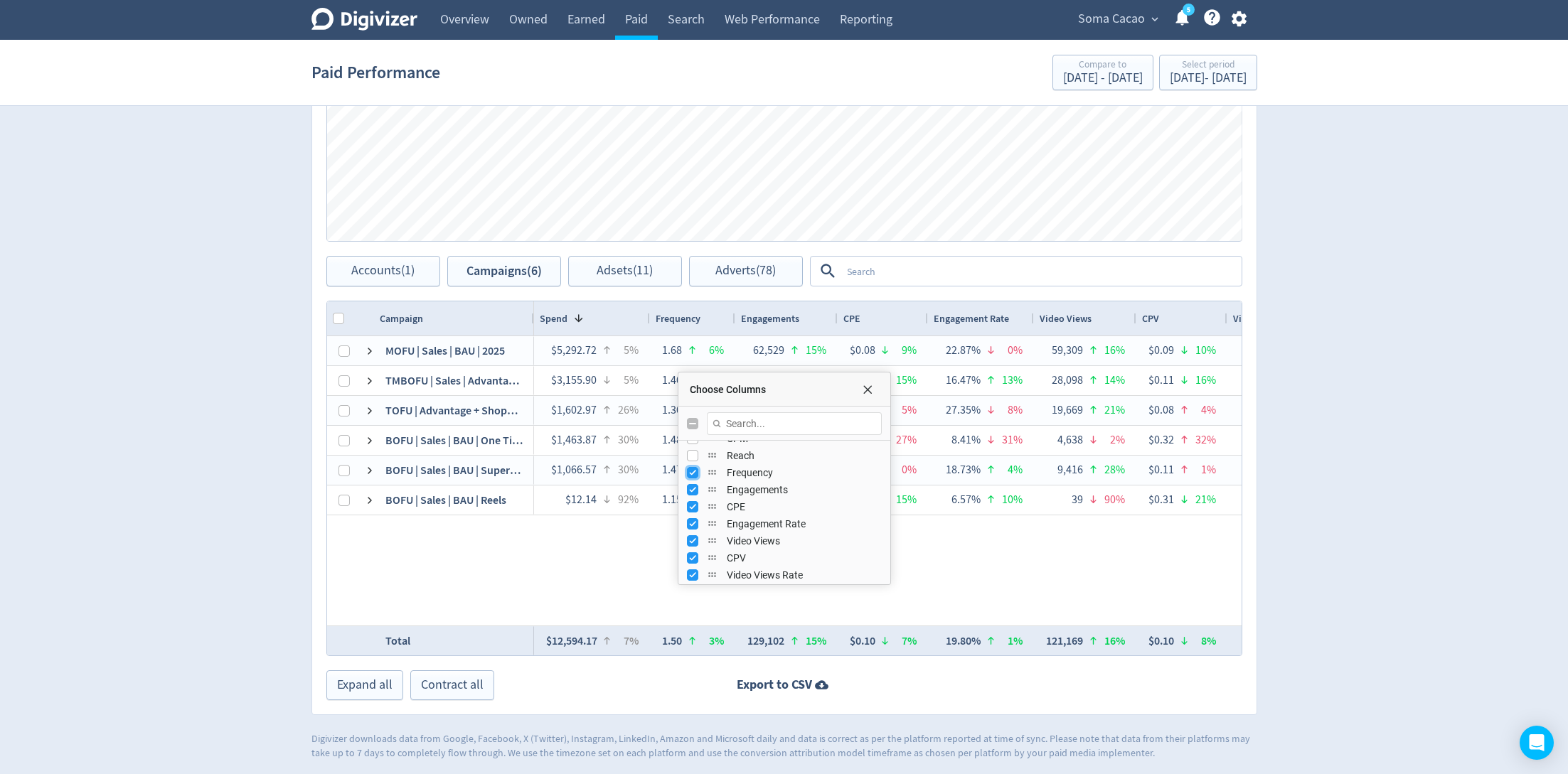
click at [690, 473] on input "Press SPACE to toggle visibility (visible)" at bounding box center [692, 473] width 11 height 11
checkbox input "false"
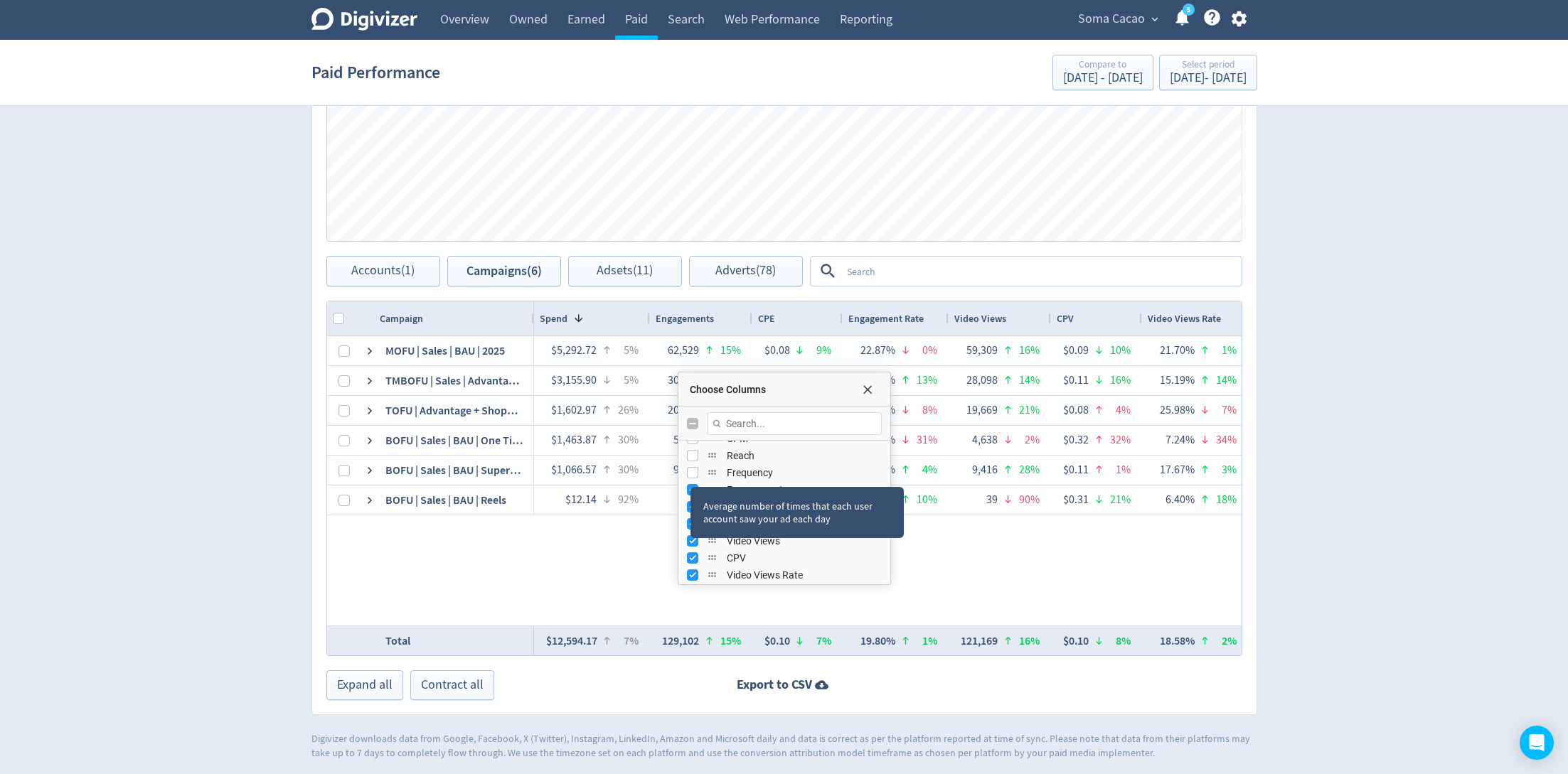
click at [690, 487] on div "Average number of times that each user account saw your ad each day" at bounding box center [797, 513] width 214 height 52
click at [690, 485] on input "Press SPACE to toggle visibility (visible)" at bounding box center [692, 490] width 11 height 11
checkbox input "false"
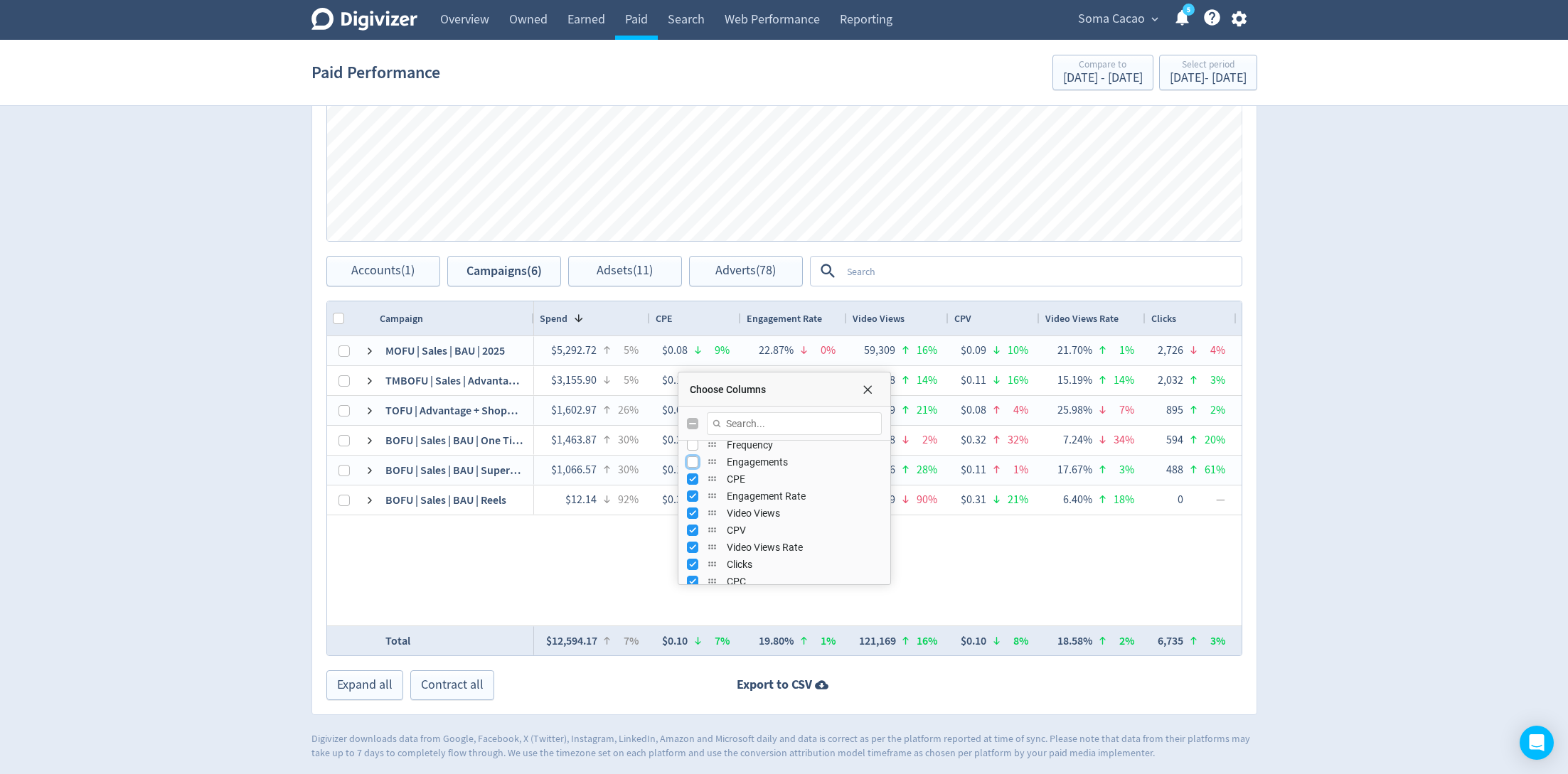
scroll to position [197, 0]
click at [680, 475] on div "Choose Columns" at bounding box center [680, 478] width 4 height 205
click at [687, 475] on input "Press SPACE to toggle visibility (visible)" at bounding box center [692, 478] width 11 height 11
checkbox input "false"
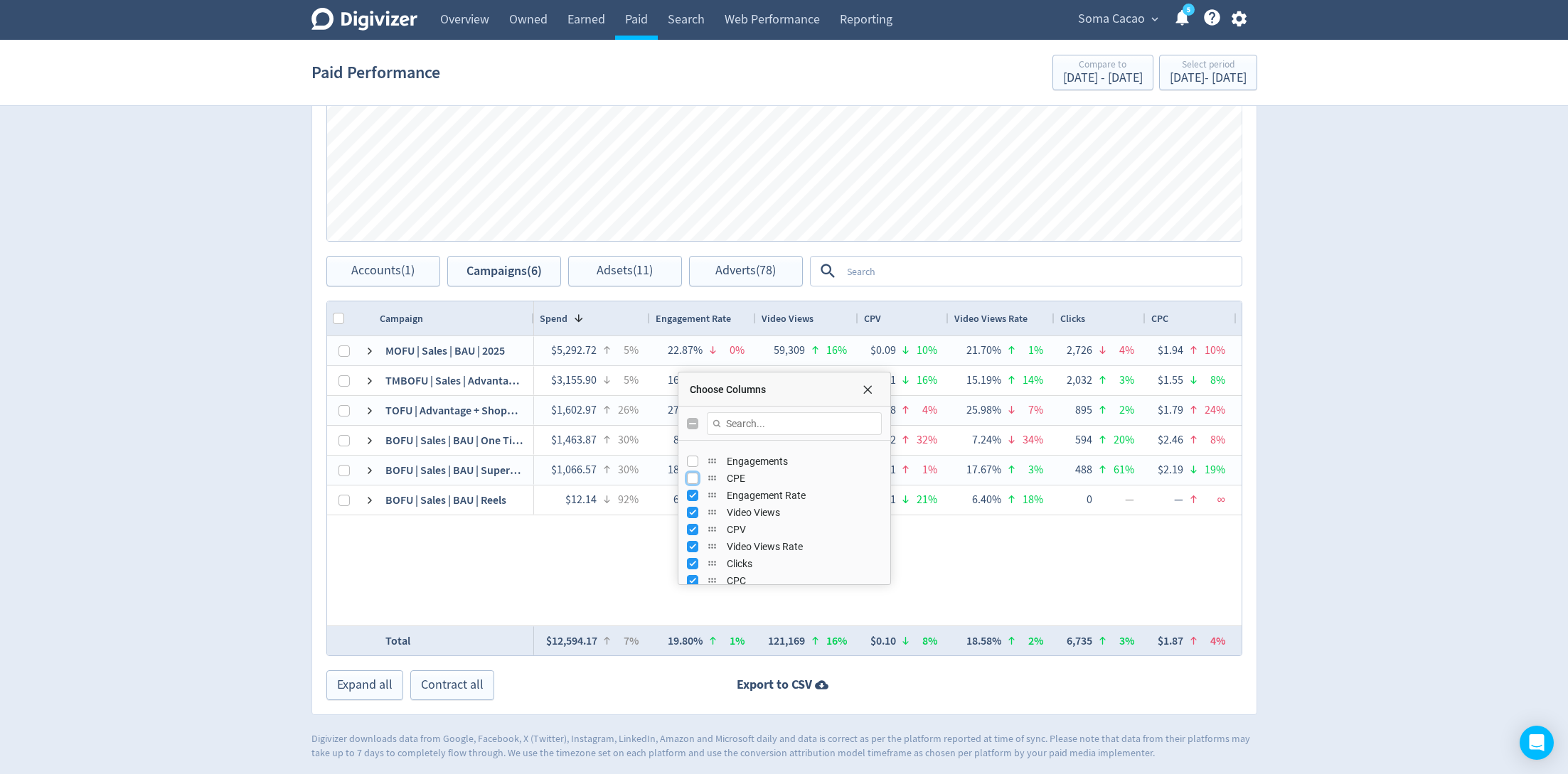
scroll to position [227, 0]
click at [688, 460] on input "Press SPACE to toggle visibility (visible)" at bounding box center [692, 465] width 11 height 11
checkbox input "false"
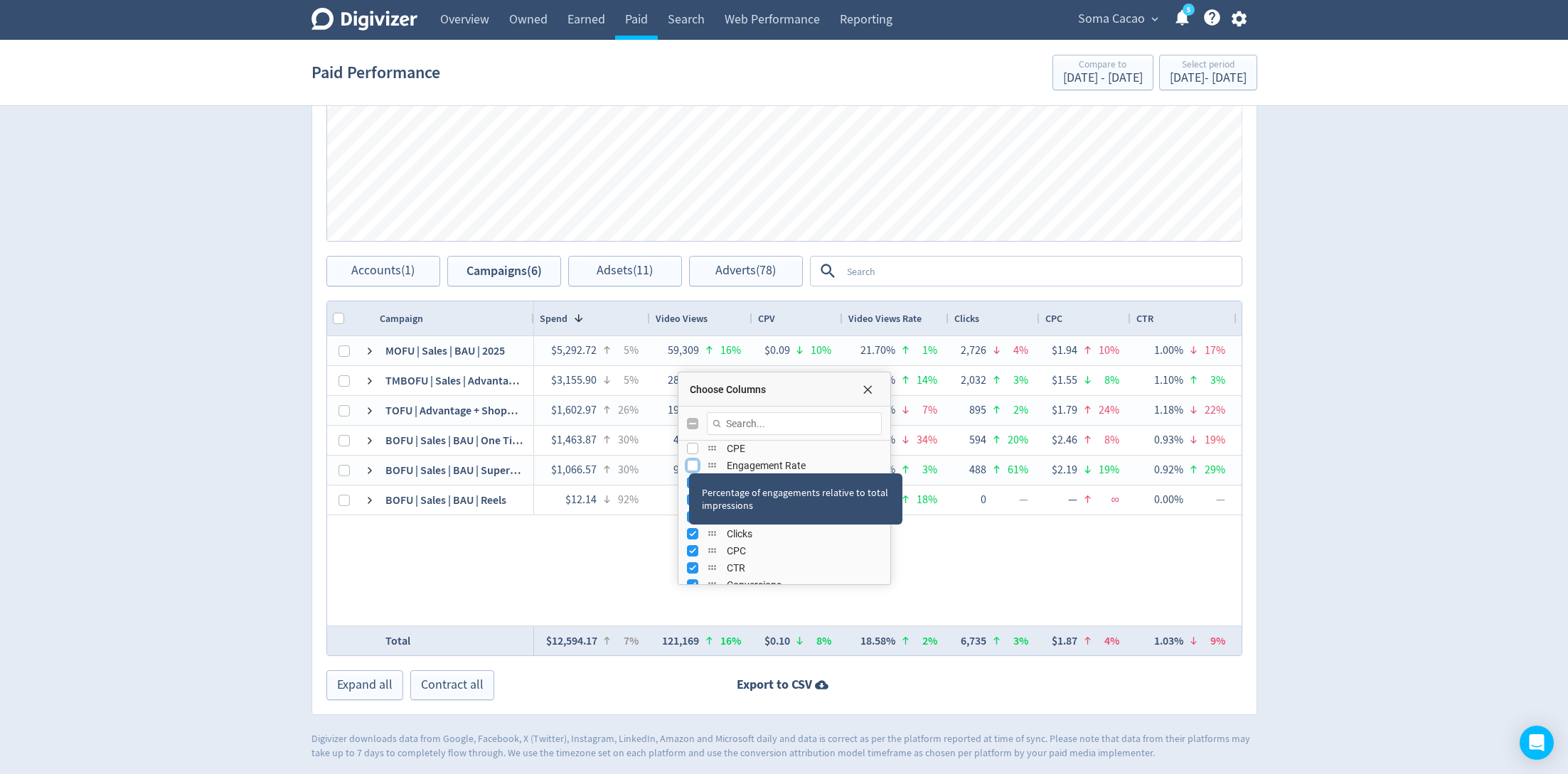
scroll to position [250, 0]
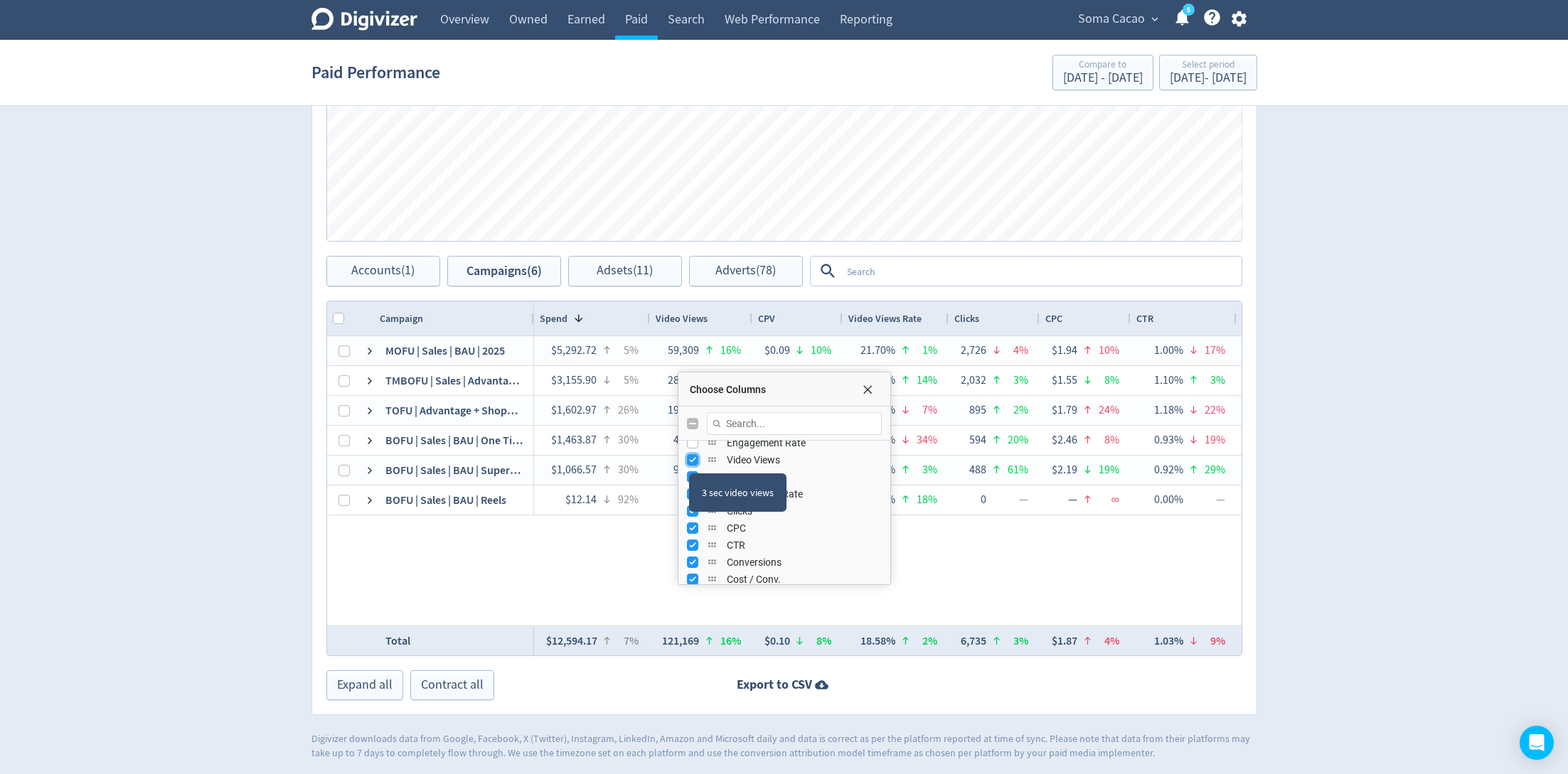
click at [689, 456] on input "Press SPACE to toggle visibility (visible)" at bounding box center [692, 460] width 11 height 11
checkbox input "false"
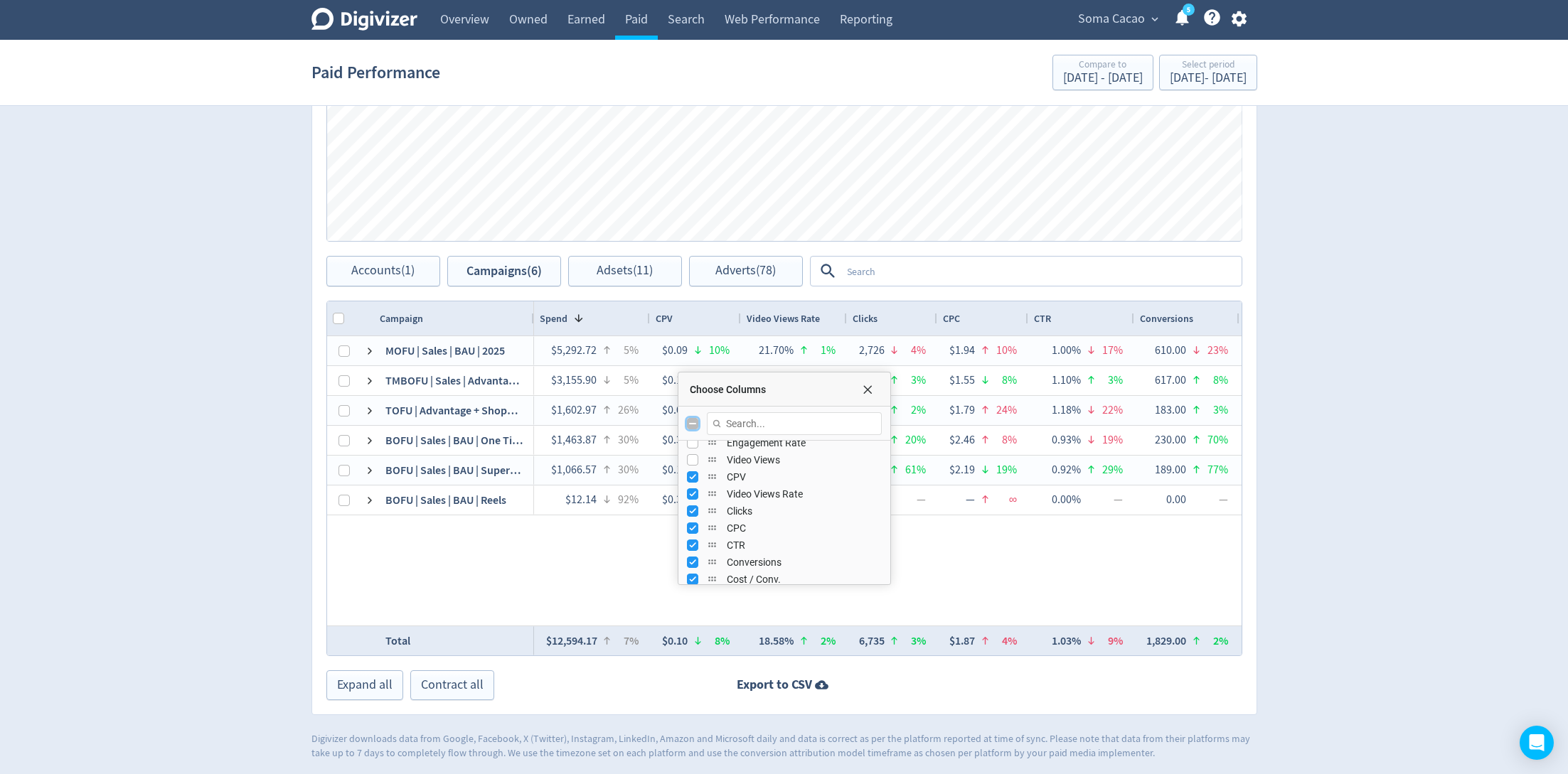
click at [693, 425] on input "Toggle All Columns Visibility" at bounding box center [692, 424] width 11 height 11
checkbox input "true"
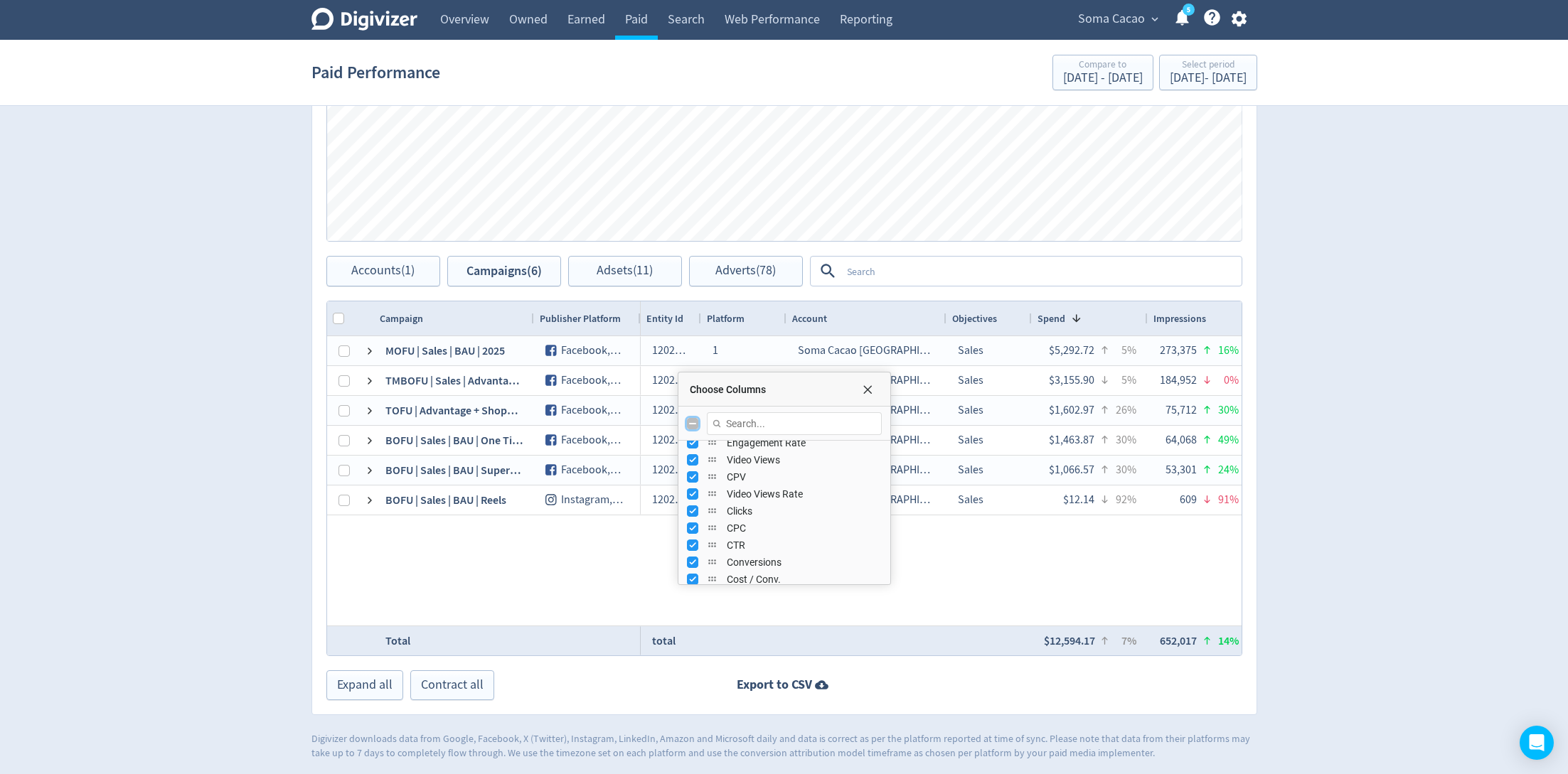
click at [693, 425] on input "Toggle All Columns Visibility" at bounding box center [692, 424] width 11 height 11
click at [687, 416] on div "Choose Columns" at bounding box center [784, 423] width 212 height 34
click at [690, 420] on input "Toggle All Columns Visibility" at bounding box center [692, 424] width 11 height 11
checkbox input "true"
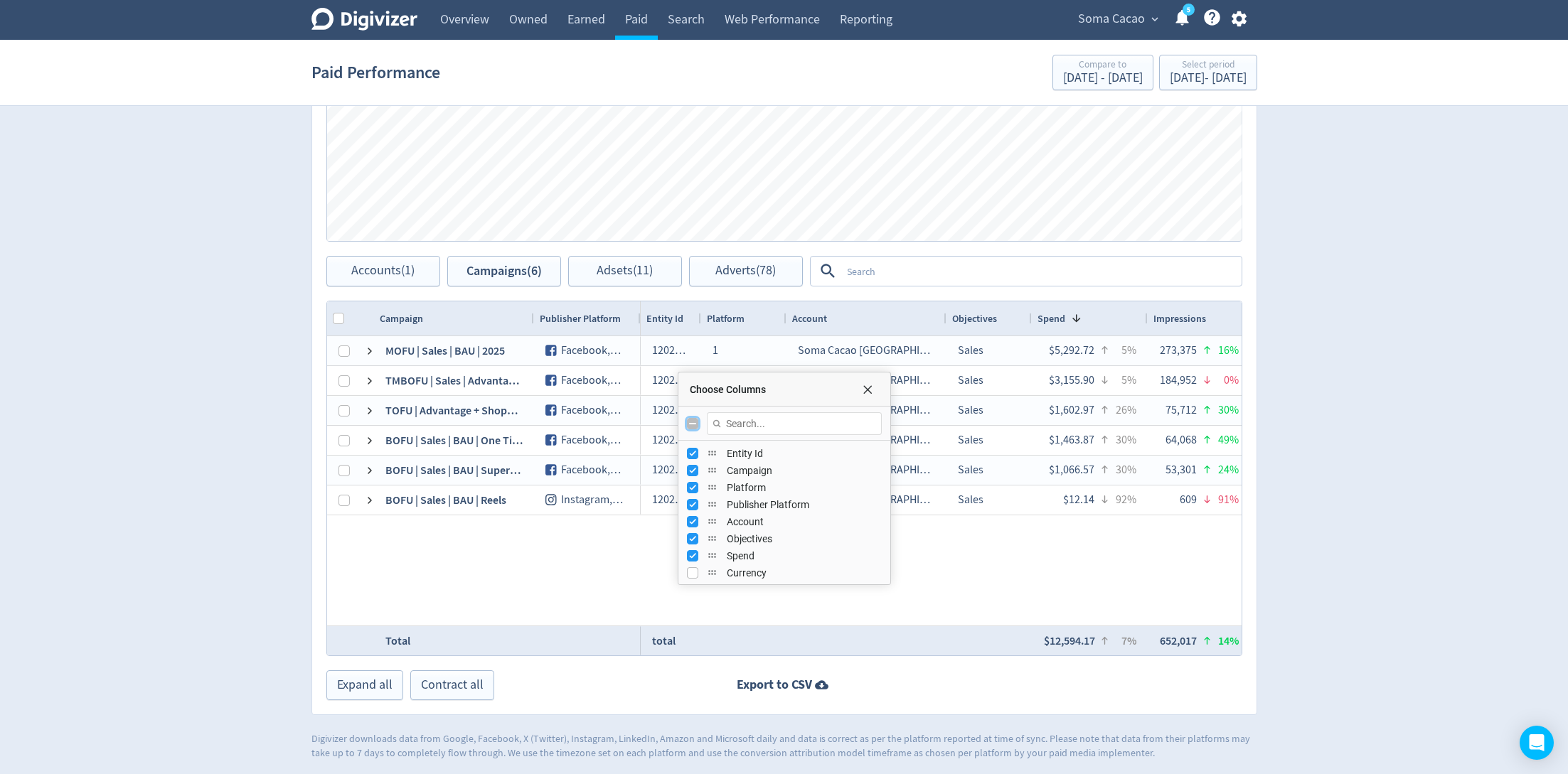
checkbox input "true"
checkbox input "false"
click at [690, 420] on input "Toggle All Columns Visibility" at bounding box center [692, 424] width 11 height 11
checkbox input "true"
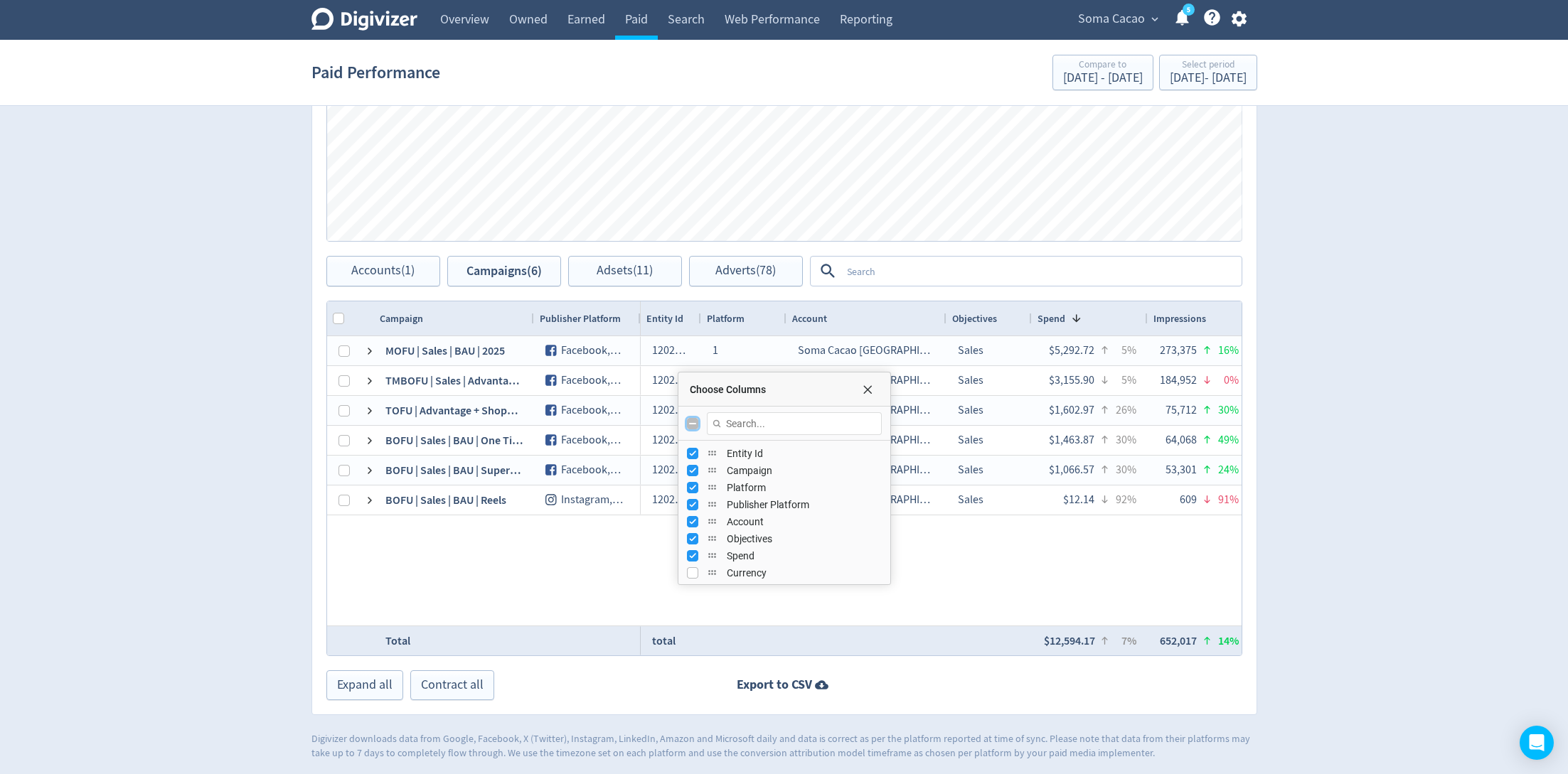
checkbox input "true"
checkbox input "false"
click at [690, 420] on input "Toggle All Columns Visibility" at bounding box center [692, 424] width 11 height 11
checkbox input "true"
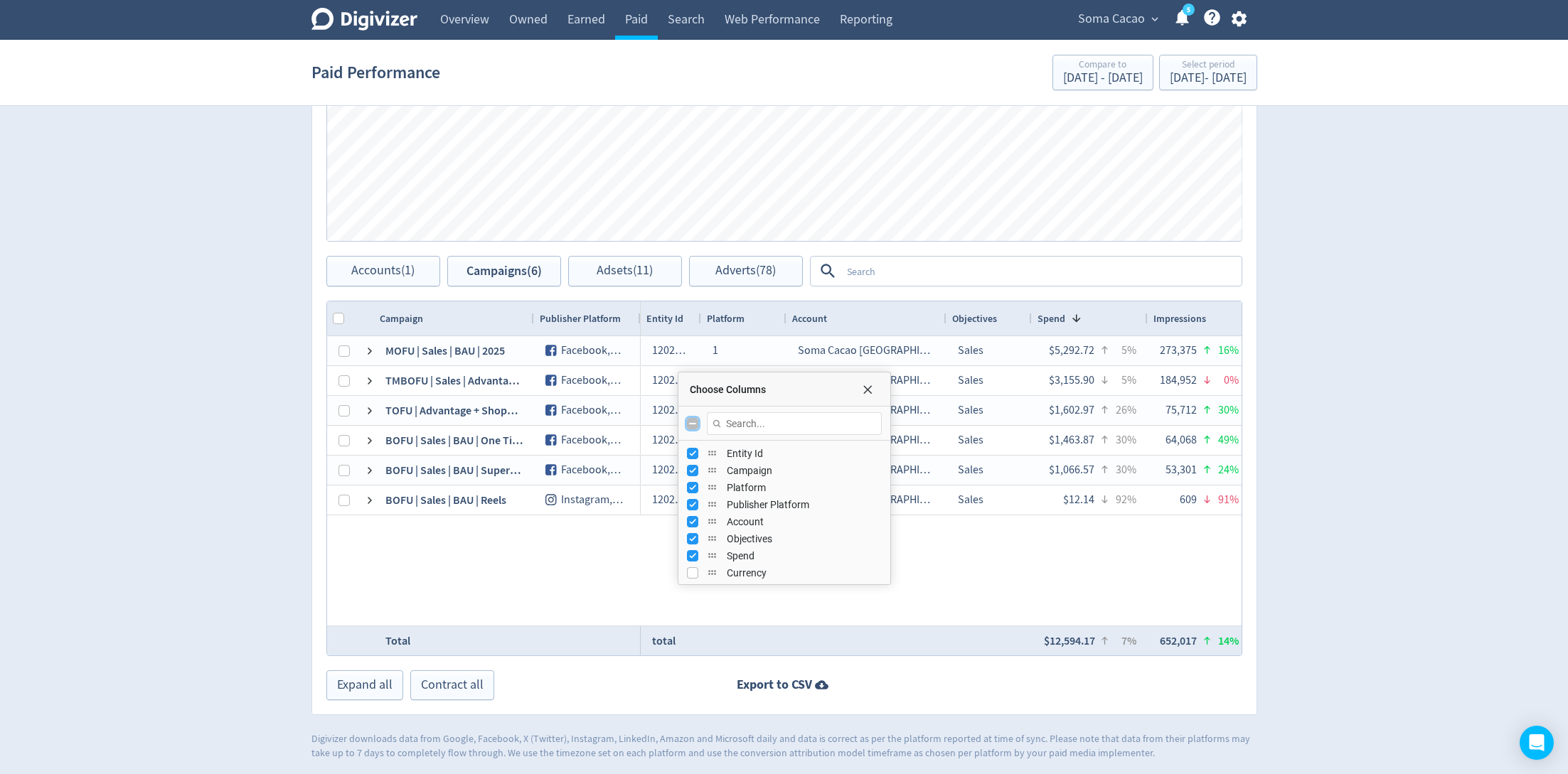
checkbox input "true"
checkbox input "false"
click at [690, 420] on input "Toggle All Columns Visibility" at bounding box center [692, 424] width 11 height 11
checkbox input "true"
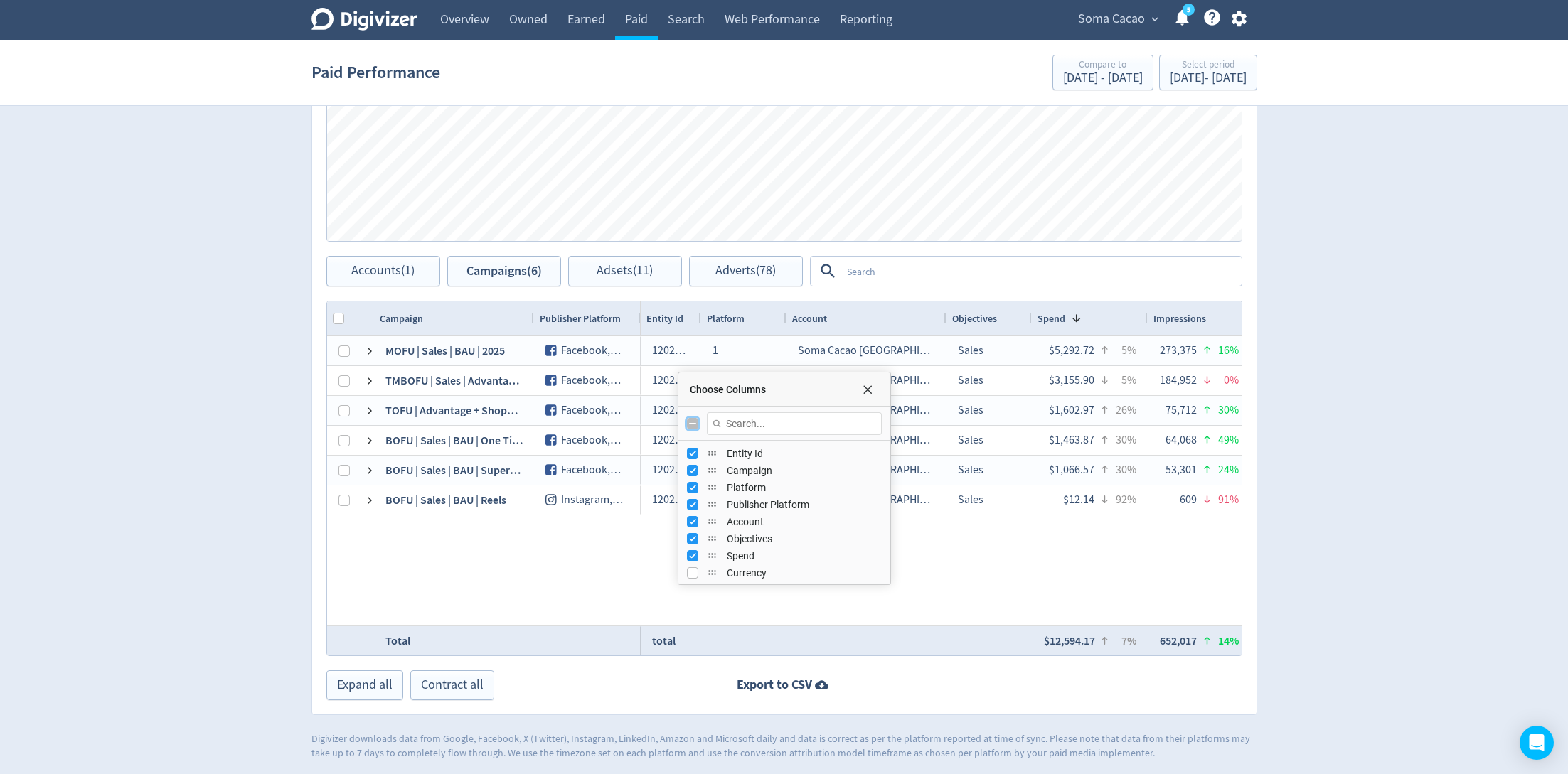
checkbox input "true"
checkbox input "false"
click at [690, 420] on input "Toggle All Columns Visibility" at bounding box center [692, 424] width 11 height 11
checkbox input "true"
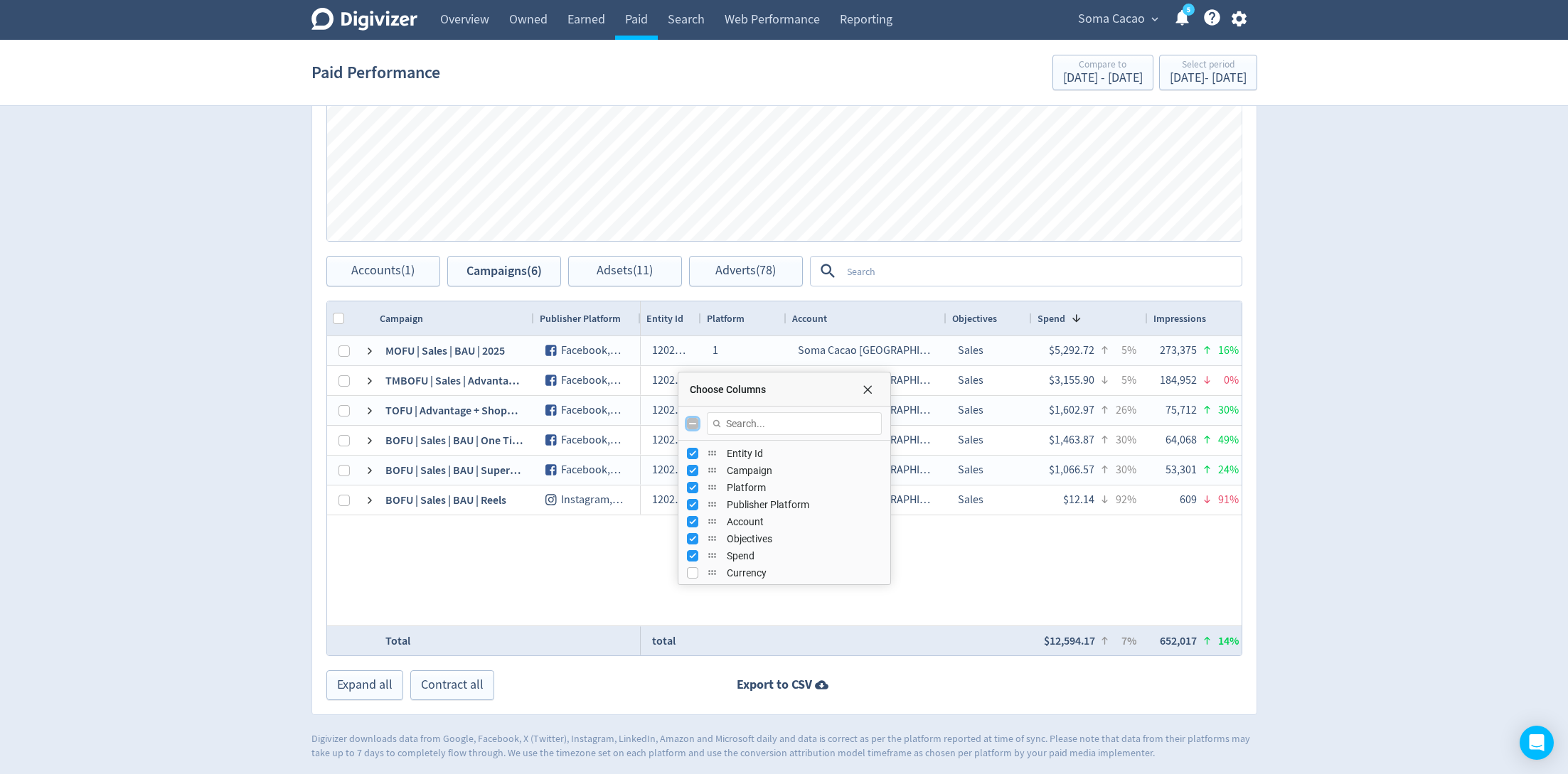
checkbox input "true"
checkbox input "false"
click at [690, 420] on input "Toggle All Columns Visibility" at bounding box center [692, 424] width 11 height 11
checkbox input "true"
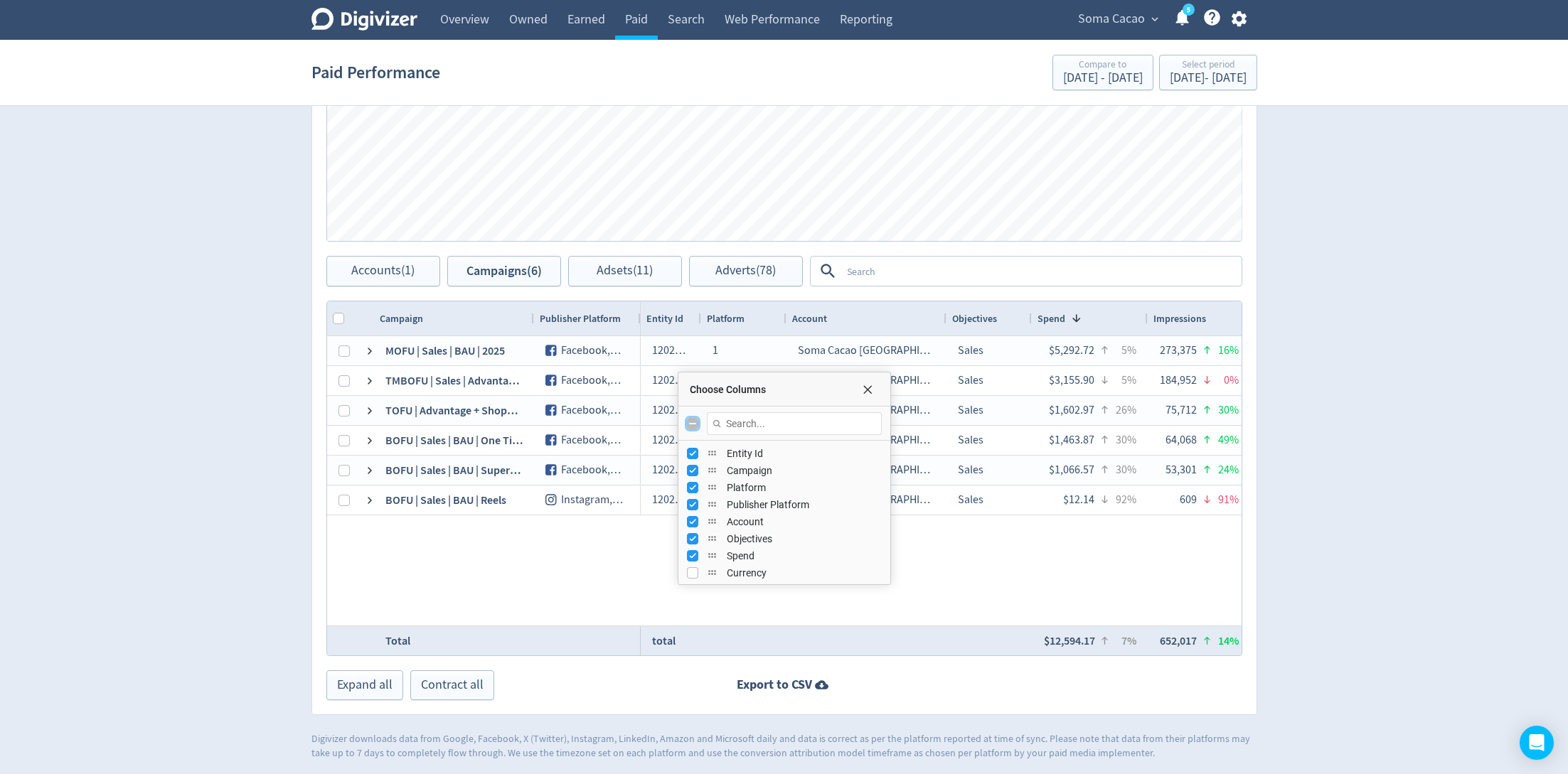
checkbox input "true"
checkbox input "false"
click at [690, 420] on input "Toggle All Columns Visibility" at bounding box center [692, 424] width 11 height 11
checkbox input "true"
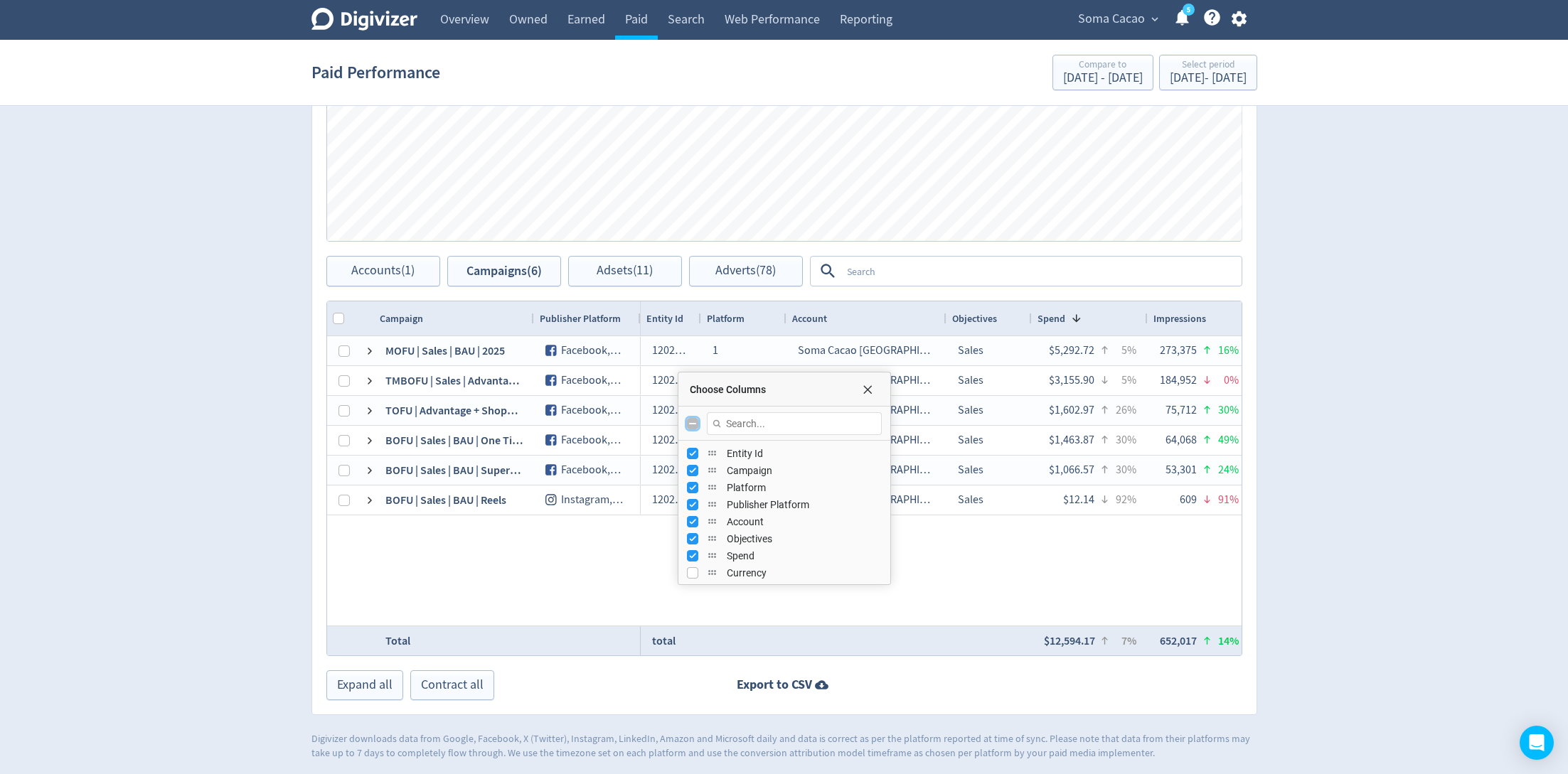
checkbox input "true"
checkbox input "false"
click at [690, 420] on input "Toggle All Columns Visibility" at bounding box center [692, 424] width 11 height 11
checkbox input "true"
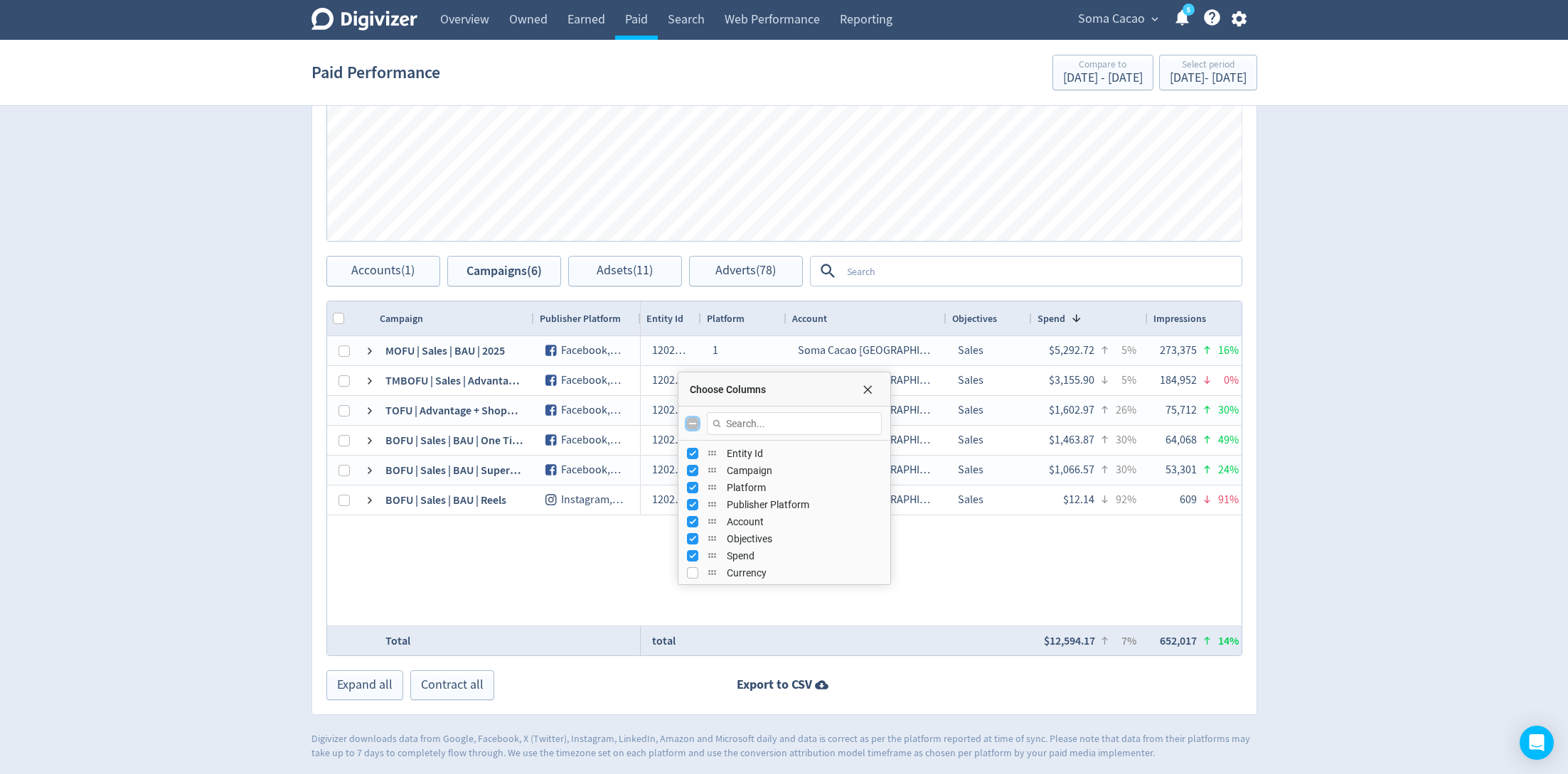
checkbox input "true"
checkbox input "false"
click at [690, 420] on input "Toggle All Columns Visibility" at bounding box center [692, 424] width 11 height 11
checkbox input "true"
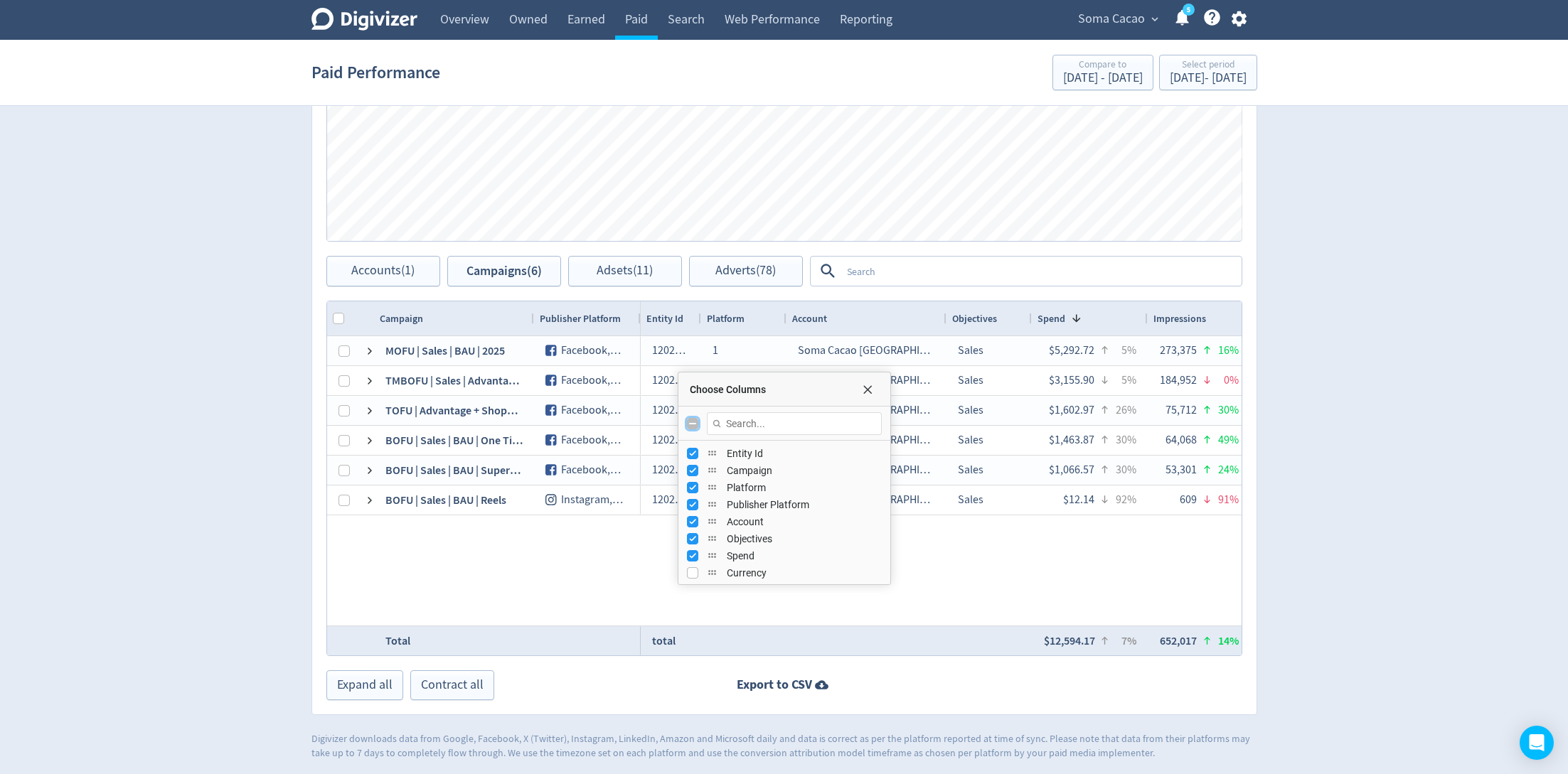
checkbox input "true"
checkbox input "false"
click at [690, 420] on input "Toggle All Columns Visibility" at bounding box center [692, 424] width 11 height 11
checkbox input "true"
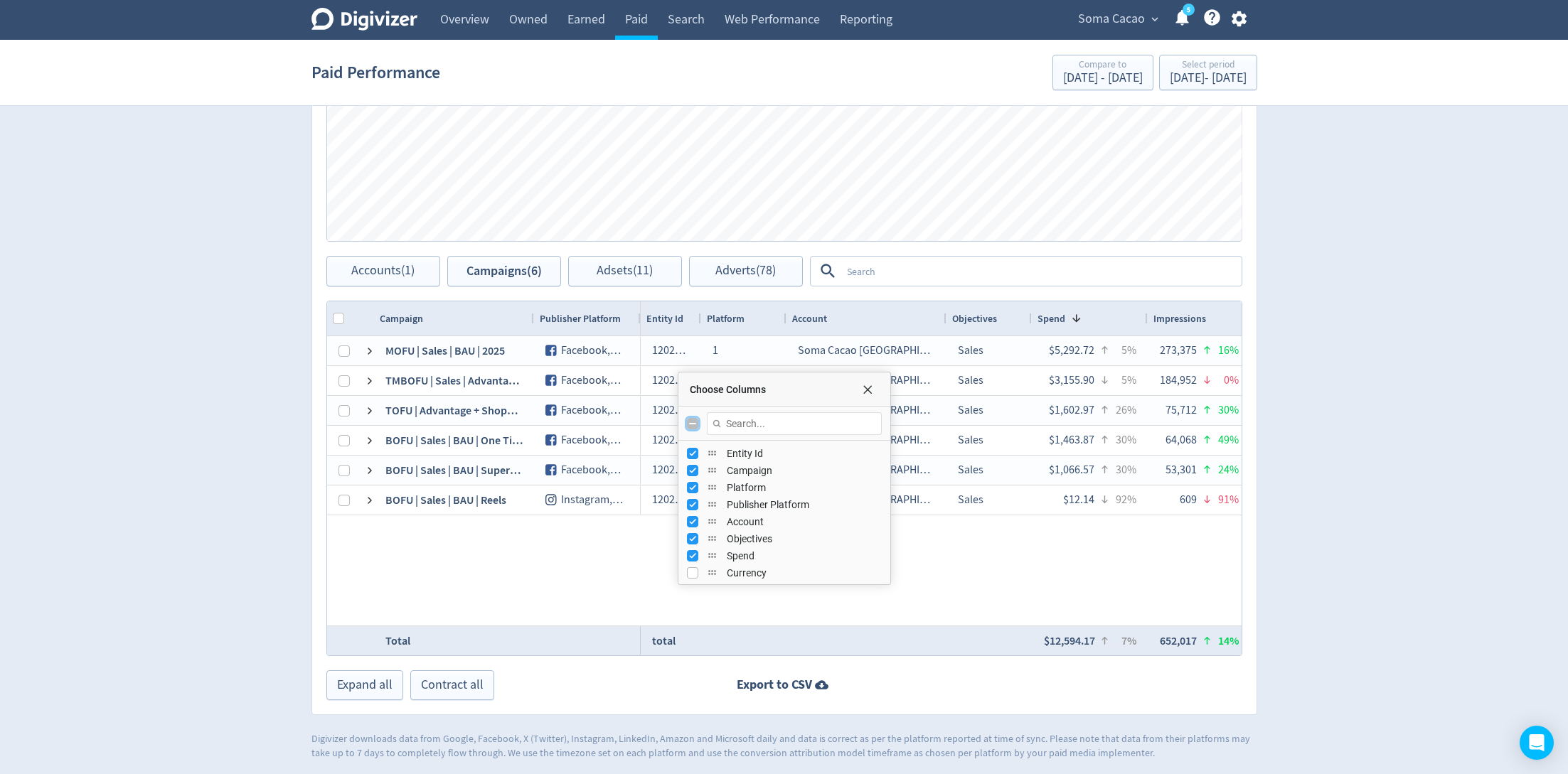
checkbox input "true"
checkbox input "false"
click at [690, 420] on input "Toggle All Columns Visibility" at bounding box center [692, 424] width 11 height 11
checkbox input "true"
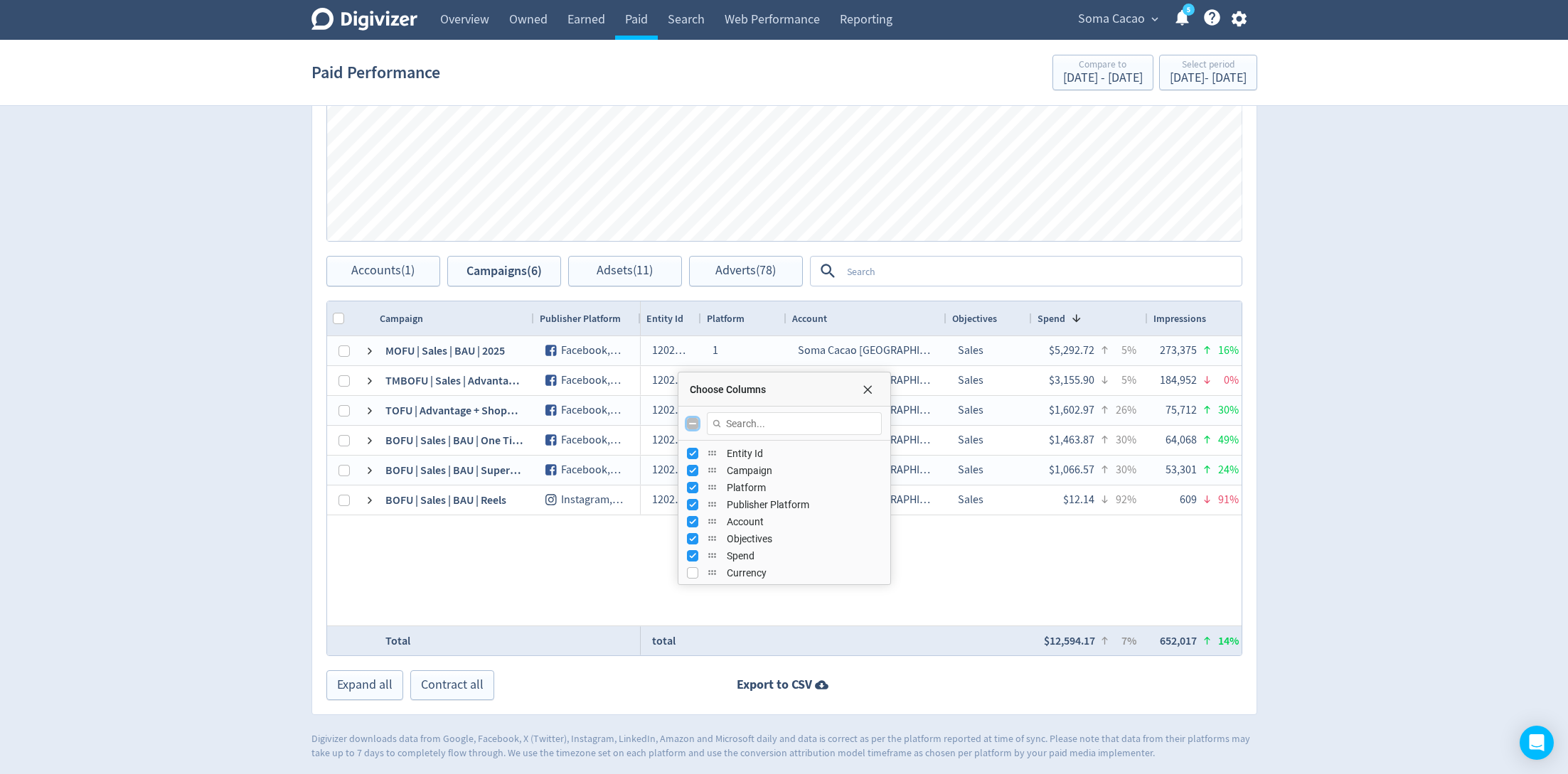
checkbox input "true"
checkbox input "false"
click at [690, 420] on input "Toggle All Columns Visibility" at bounding box center [692, 424] width 11 height 11
checkbox input "true"
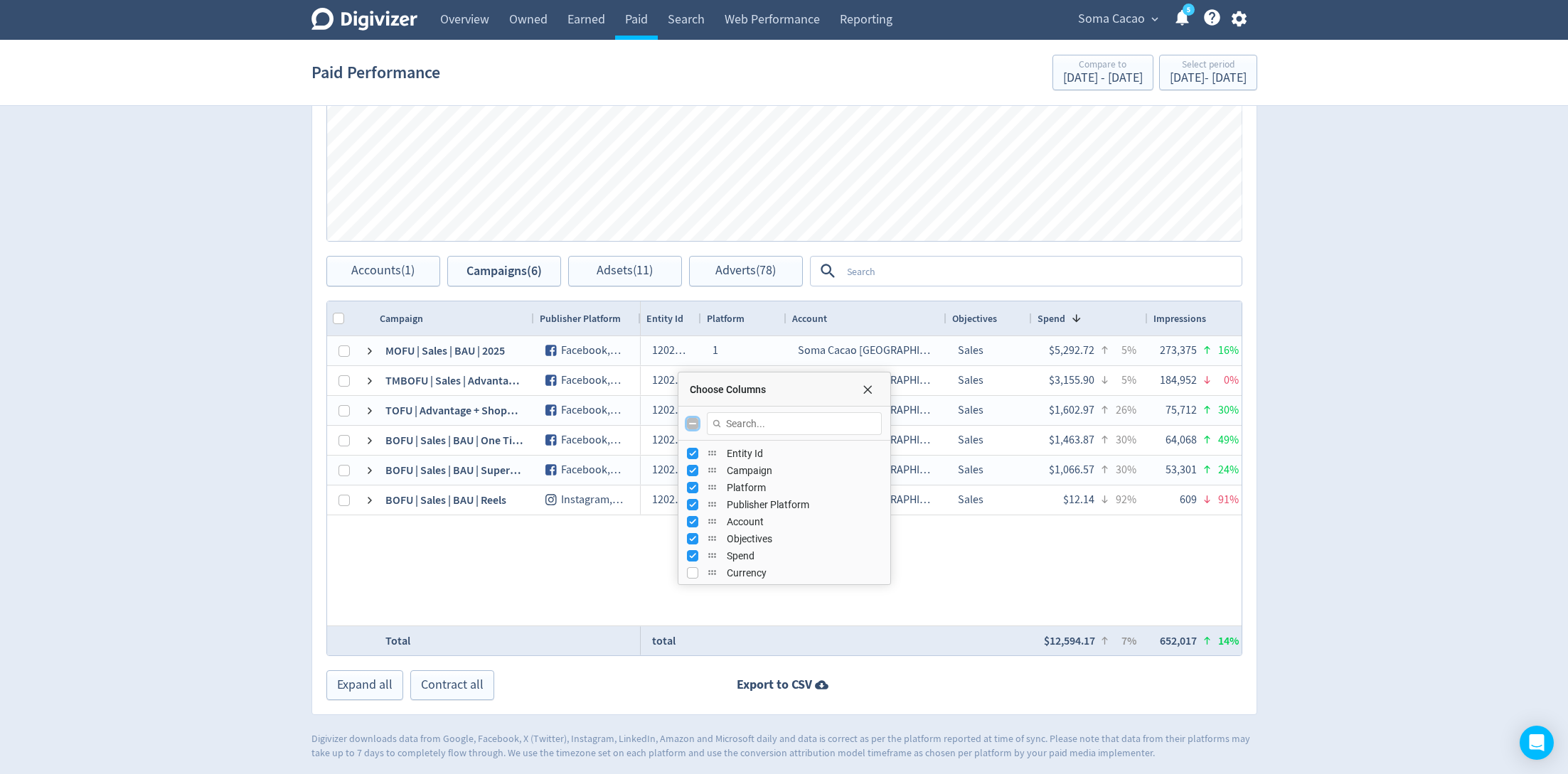
checkbox input "true"
checkbox input "false"
click at [690, 420] on input "Toggle All Columns Visibility" at bounding box center [692, 424] width 11 height 11
checkbox input "true"
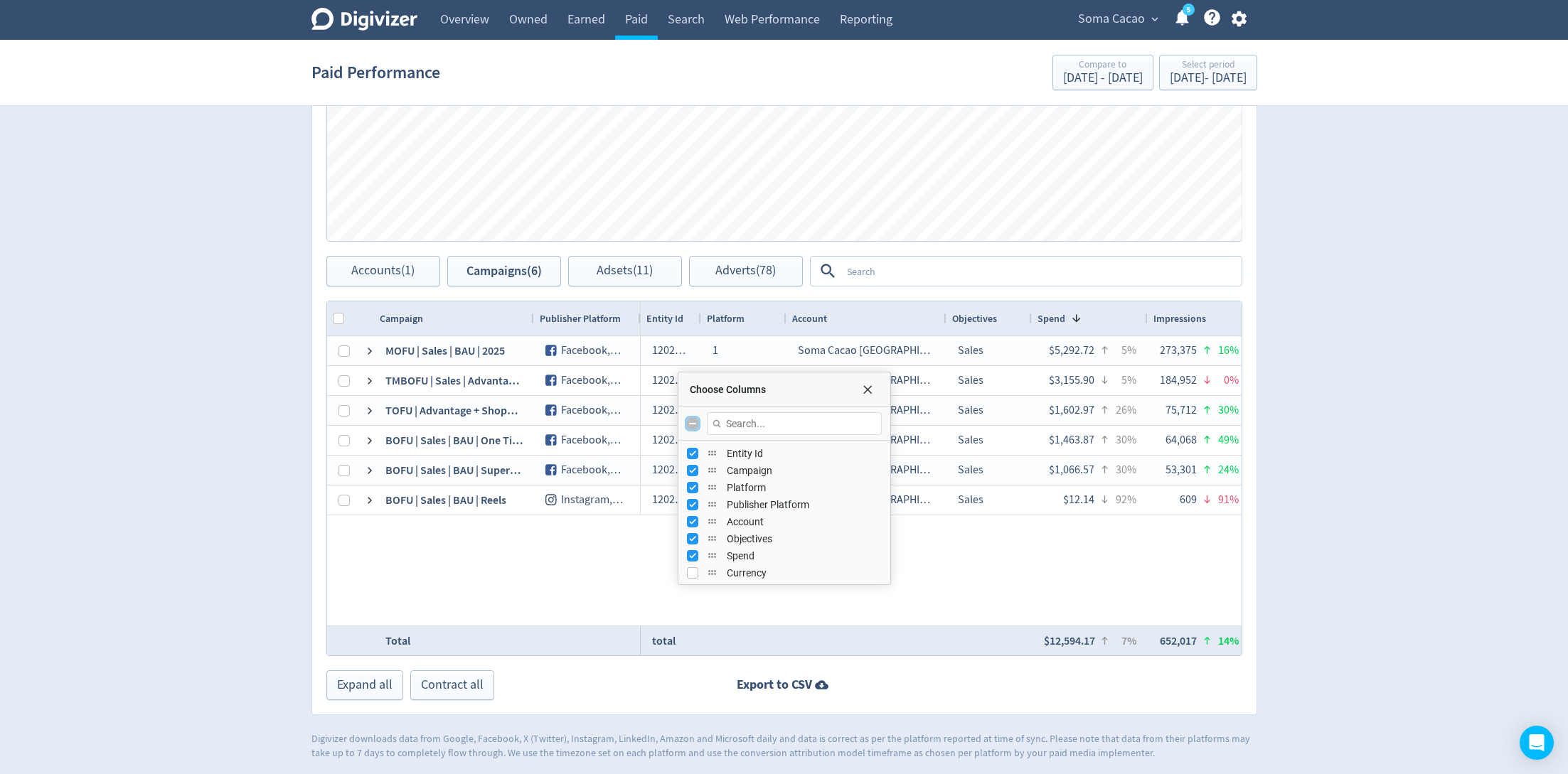
checkbox input "true"
checkbox input "false"
click at [856, 394] on div "Choose Columns" at bounding box center [784, 389] width 212 height 34
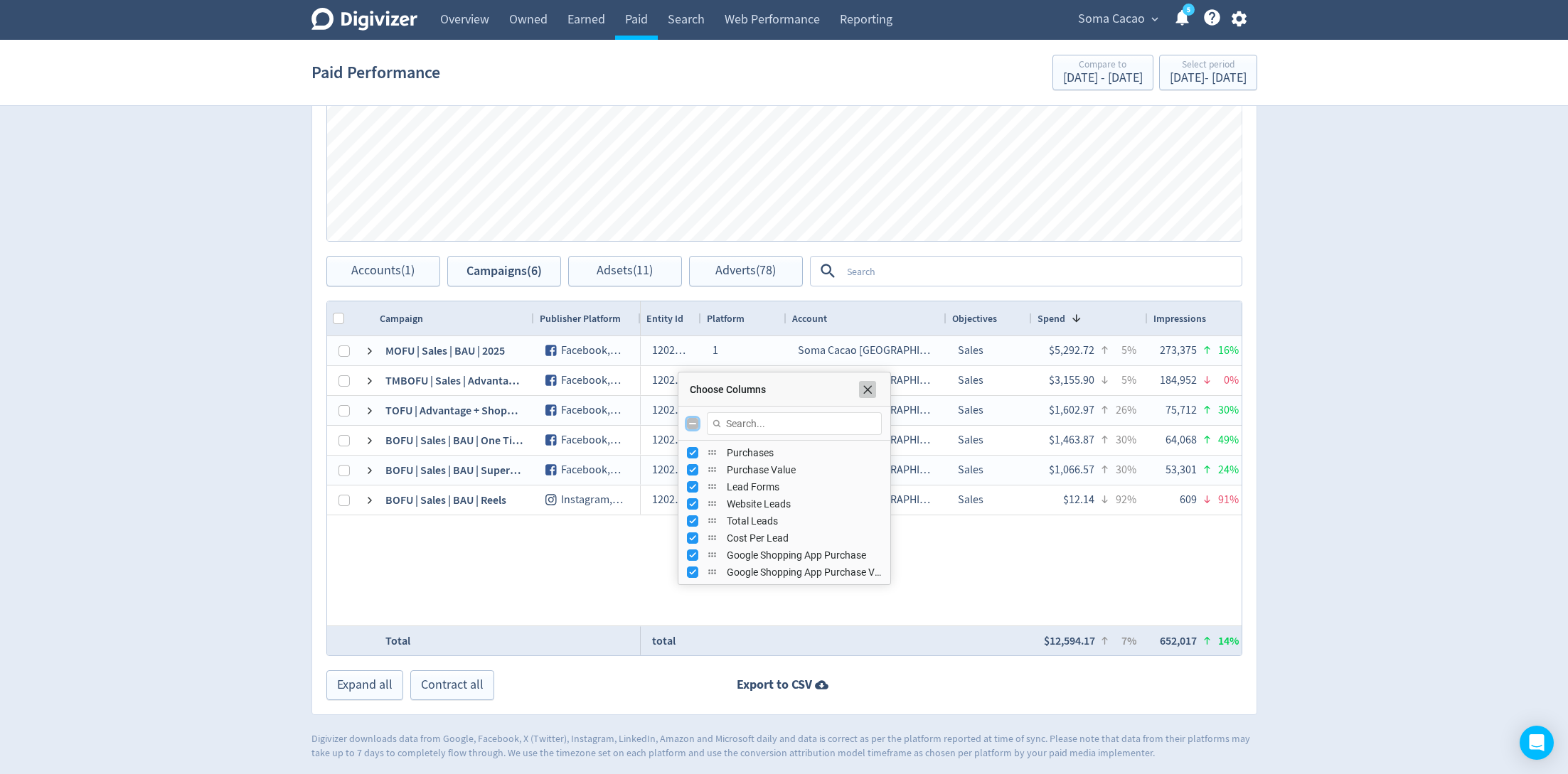
click at [862, 392] on span "Choose Columns" at bounding box center [867, 390] width 11 height 11
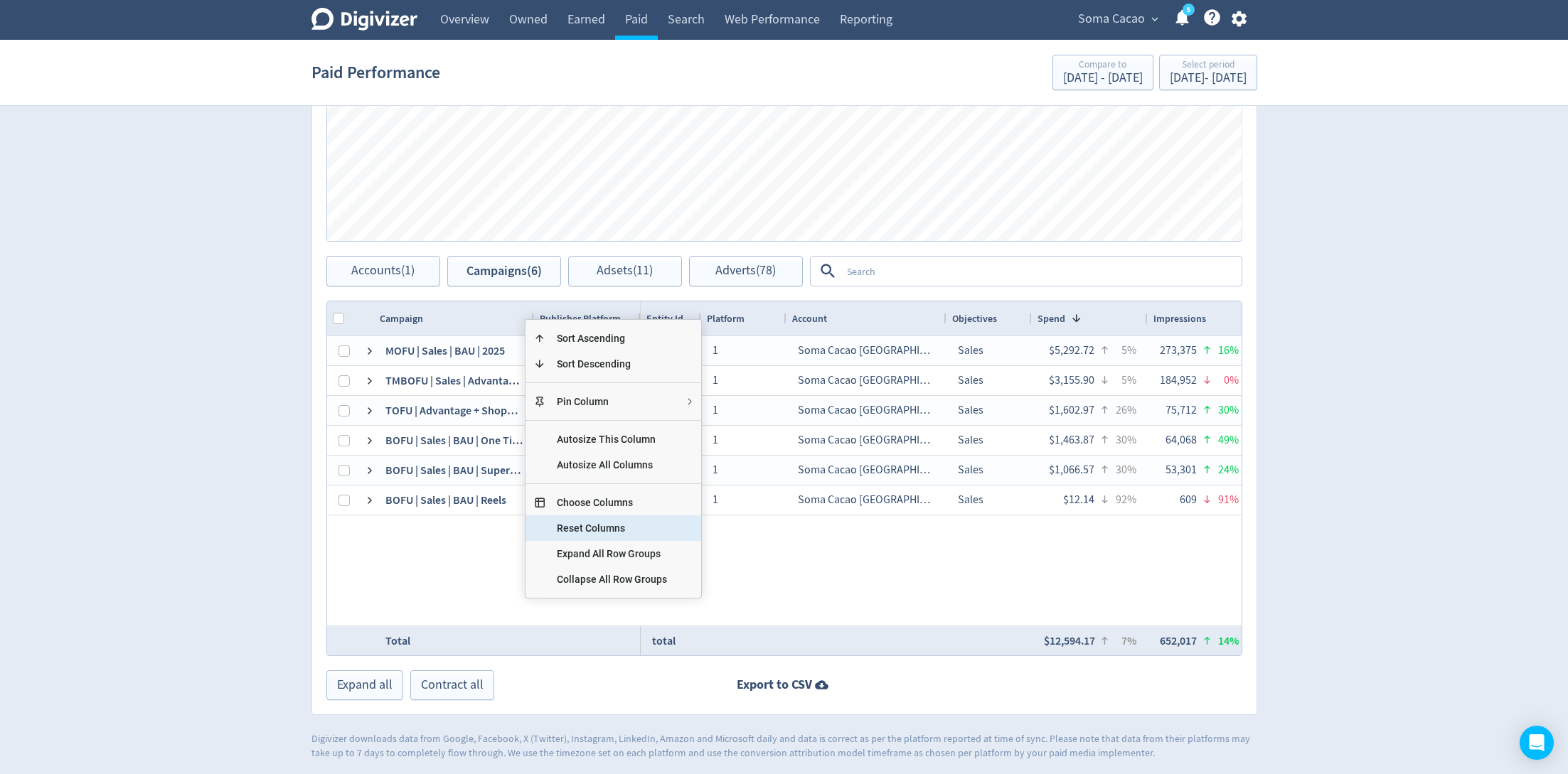
click at [625, 506] on span "Choose Columns" at bounding box center [612, 503] width 133 height 26
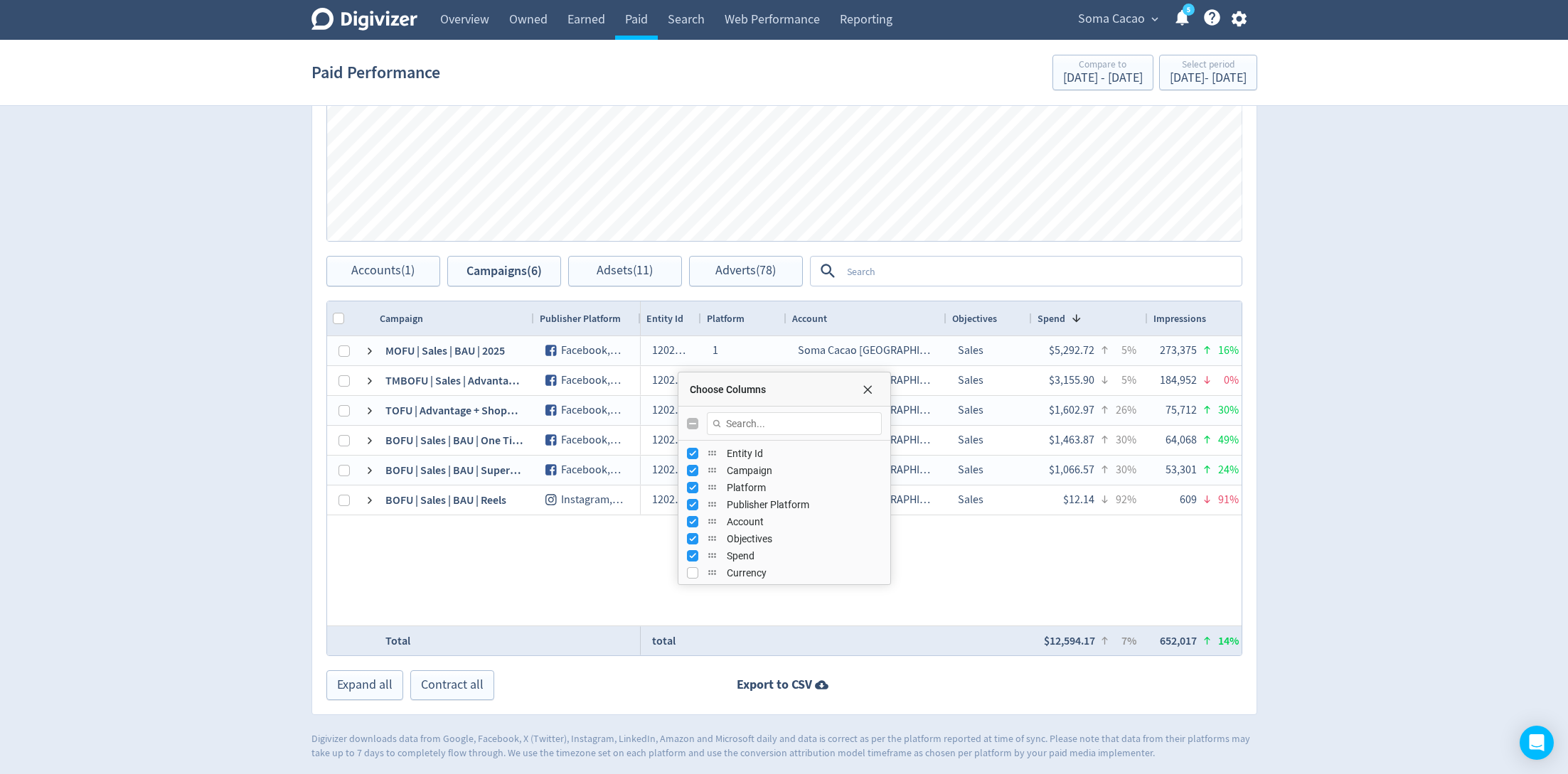
click at [687, 430] on div "Choose Columns" at bounding box center [784, 423] width 212 height 34
click at [690, 418] on input "Toggle All Columns Visibility" at bounding box center [692, 424] width 11 height 11
checkbox input "true"
checkbox input "false"
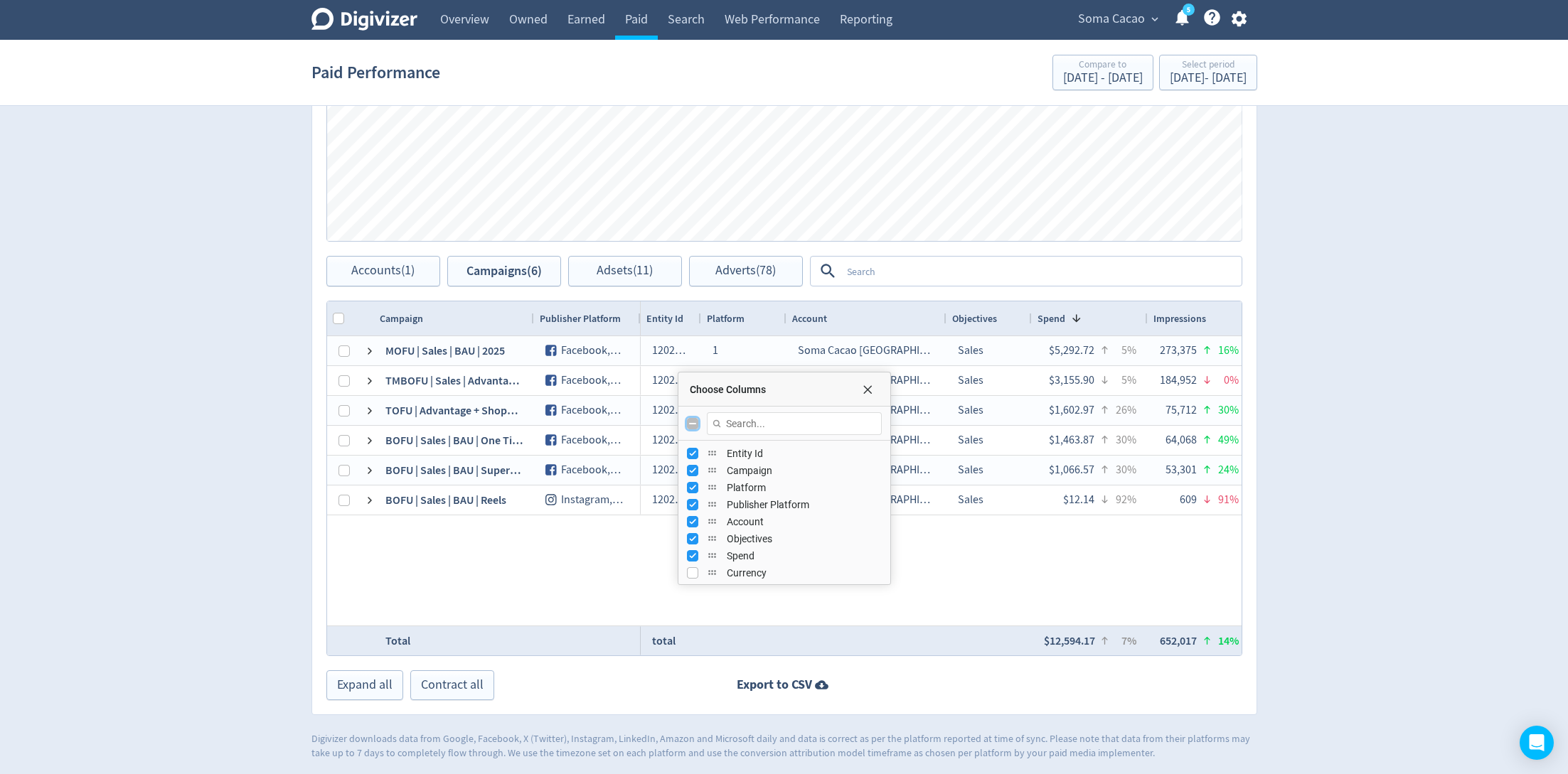
checkbox input "false"
click at [690, 418] on input "Toggle All Columns Visibility" at bounding box center [692, 424] width 11 height 11
checkbox input "true"
checkbox input "false"
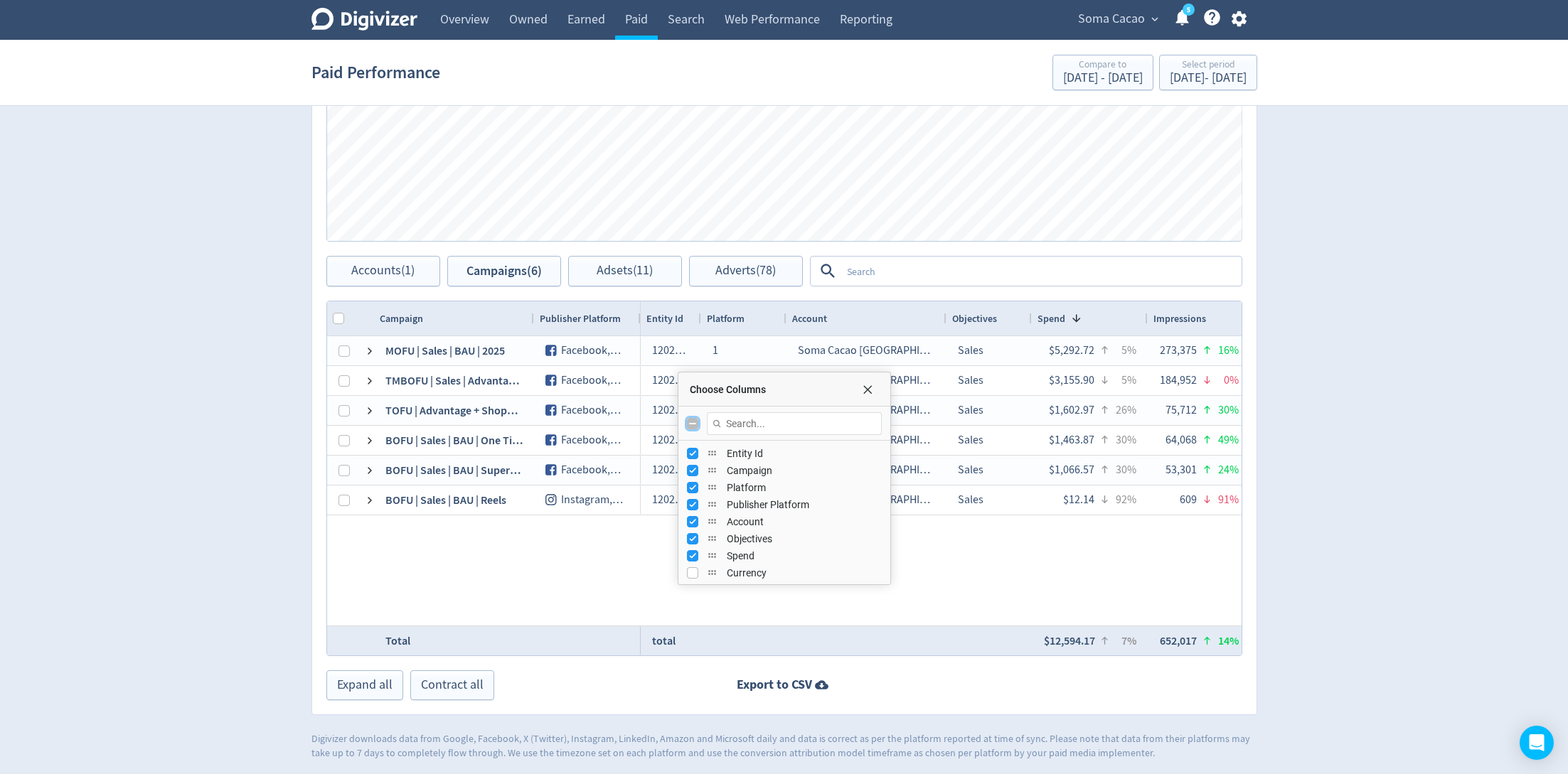
checkbox input "false"
click at [687, 422] on input "Toggle All Columns Visibility" at bounding box center [692, 424] width 11 height 11
checkbox input "true"
checkbox input "false"
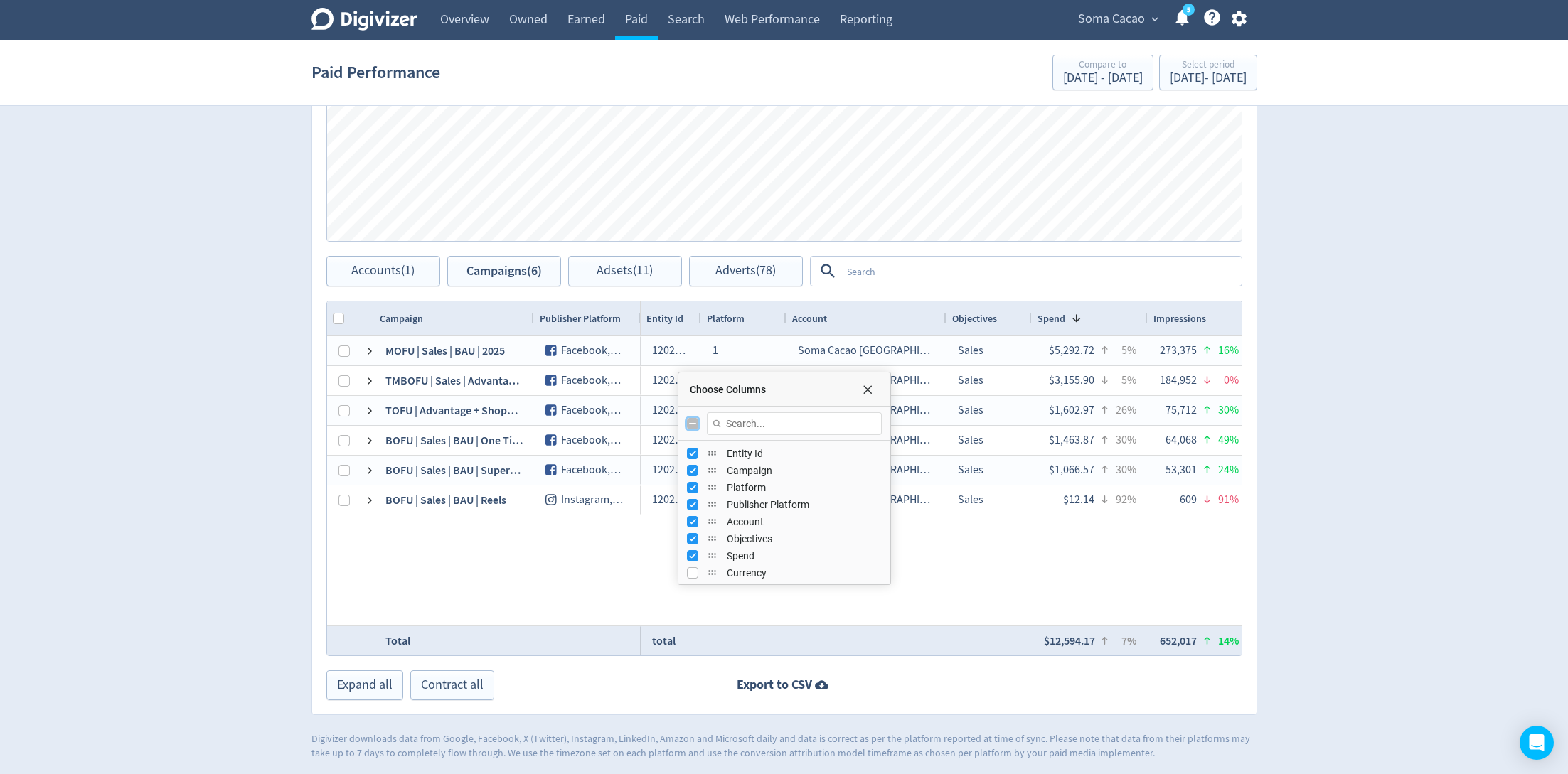
checkbox input "false"
click at [687, 422] on input "Toggle All Columns Visibility" at bounding box center [692, 424] width 11 height 11
checkbox input "true"
checkbox input "false"
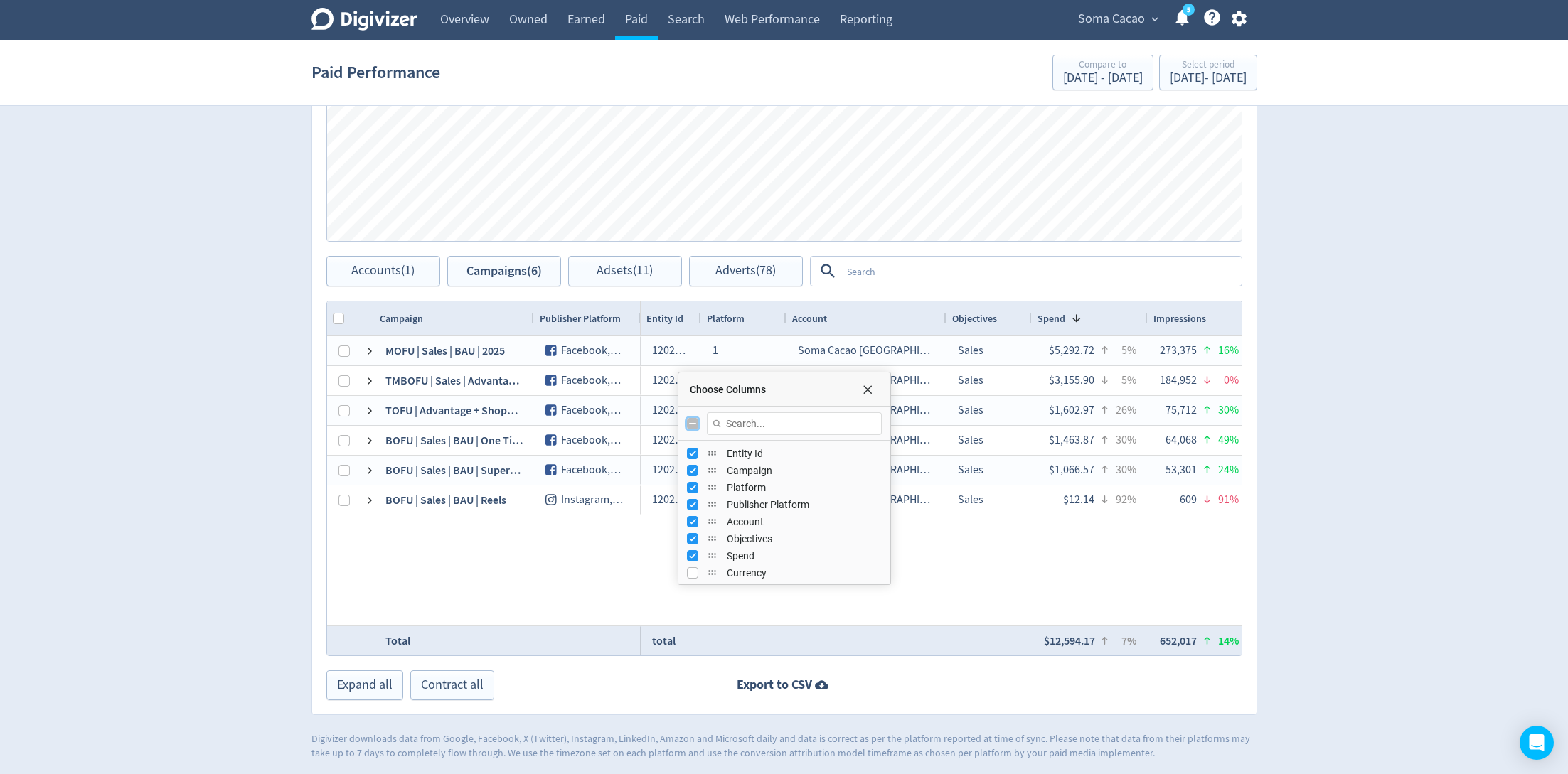
checkbox input "false"
click at [687, 422] on input "Toggle All Columns Visibility" at bounding box center [692, 424] width 11 height 11
checkbox input "true"
checkbox input "false"
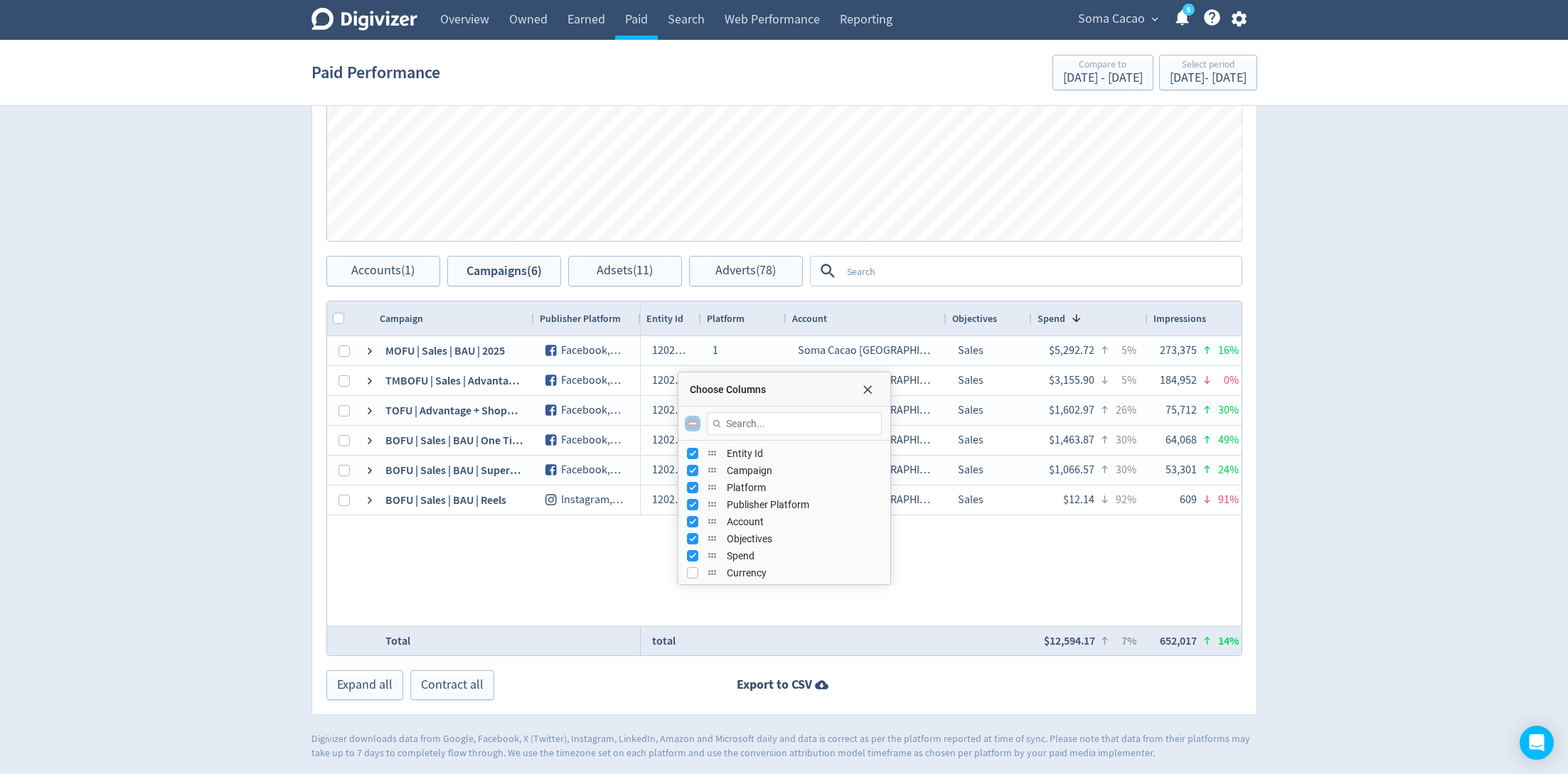
checkbox input "false"
click at [687, 422] on input "Toggle All Columns Visibility" at bounding box center [692, 424] width 11 height 11
checkbox input "true"
checkbox input "false"
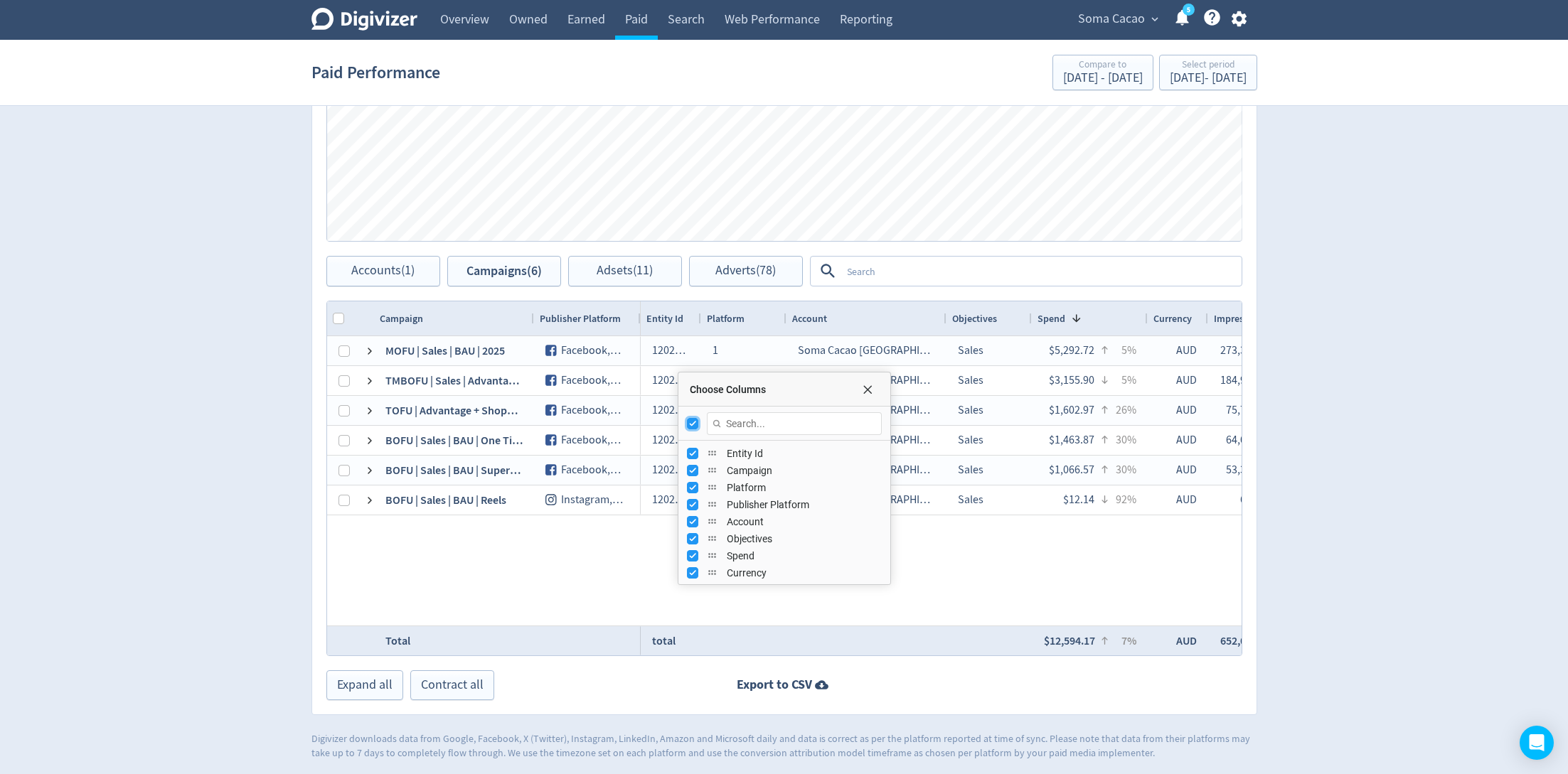
checkbox input "false"
click at [687, 422] on input "Toggle All Columns Visibility" at bounding box center [692, 424] width 11 height 11
checkbox input "true"
checkbox input "false"
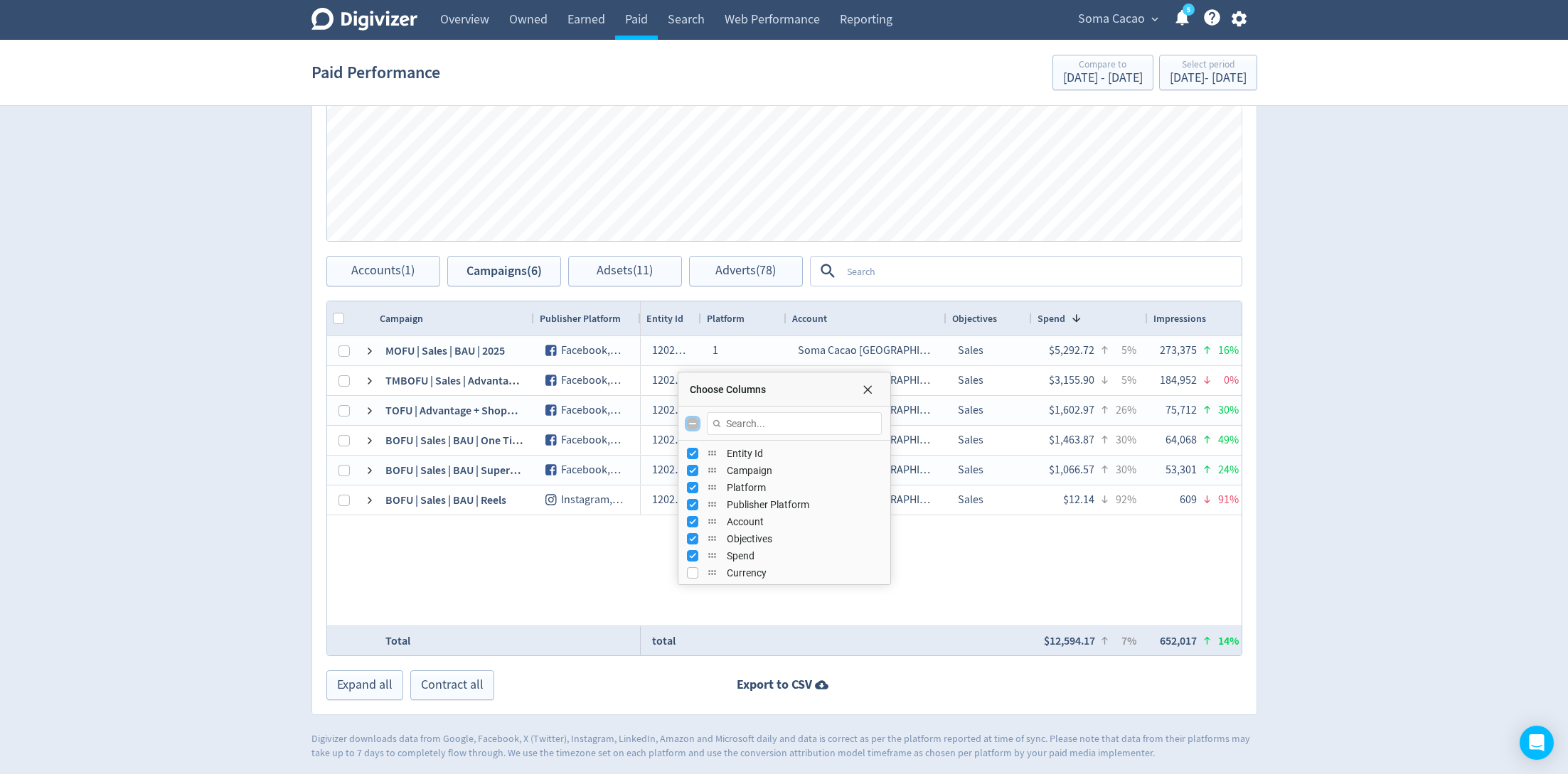
checkbox input "false"
click at [687, 422] on input "Toggle All Columns Visibility" at bounding box center [692, 424] width 11 height 11
checkbox input "true"
checkbox input "false"
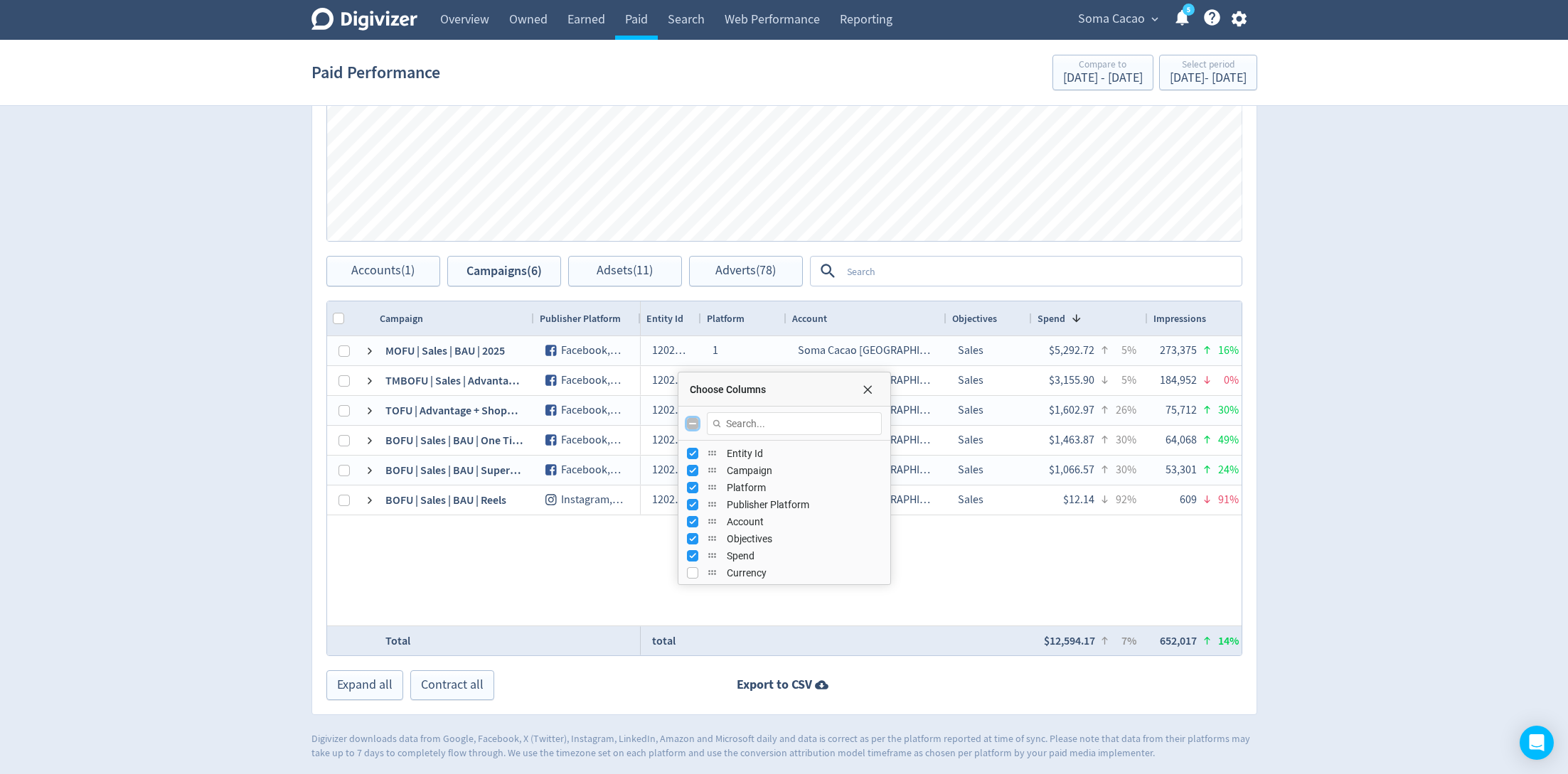
checkbox input "false"
click at [687, 422] on input "Toggle All Columns Visibility" at bounding box center [692, 424] width 11 height 11
checkbox input "true"
checkbox input "false"
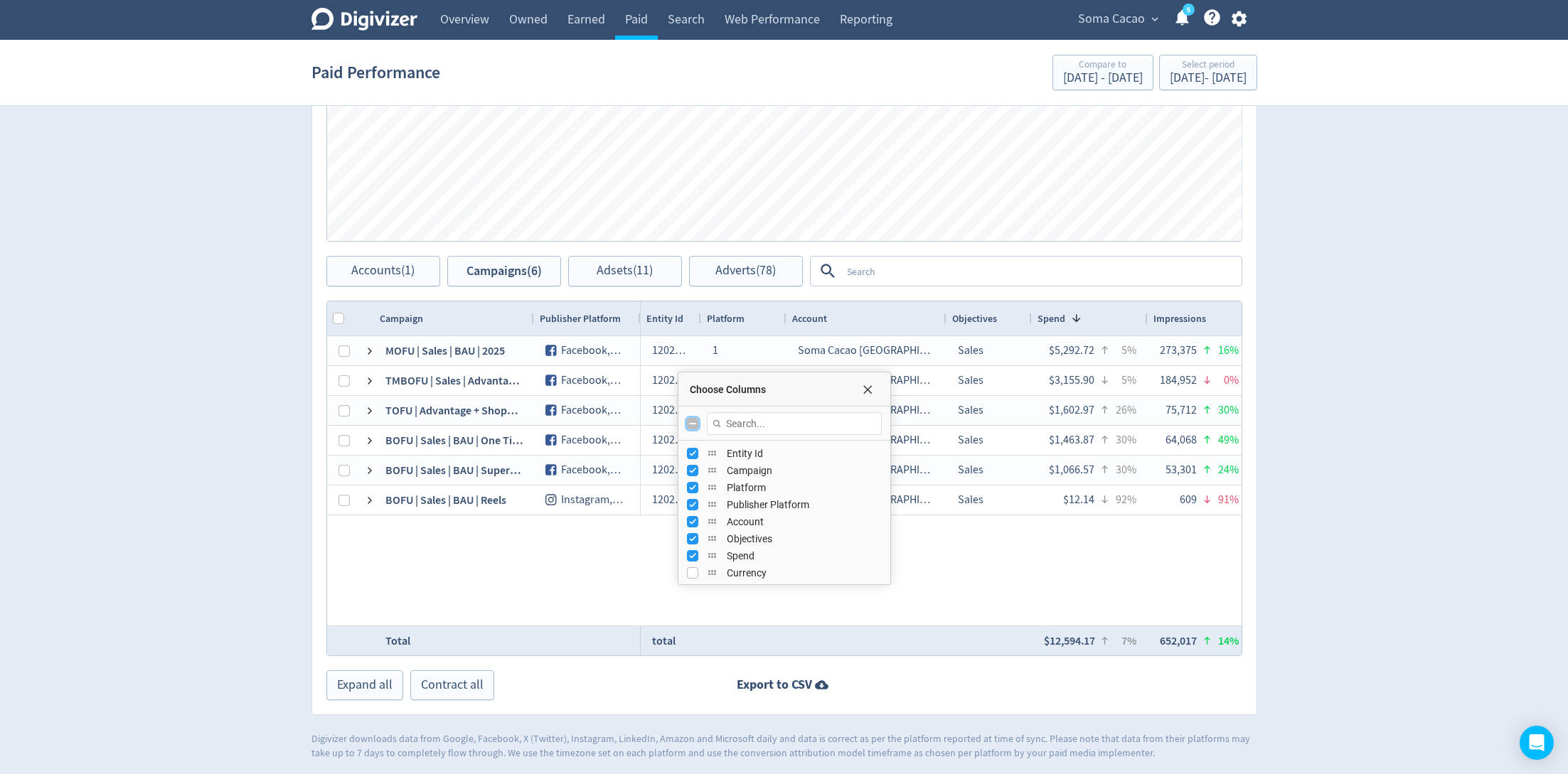
checkbox input "false"
click at [687, 422] on input "Toggle All Columns Visibility" at bounding box center [692, 424] width 11 height 11
checkbox input "true"
checkbox input "false"
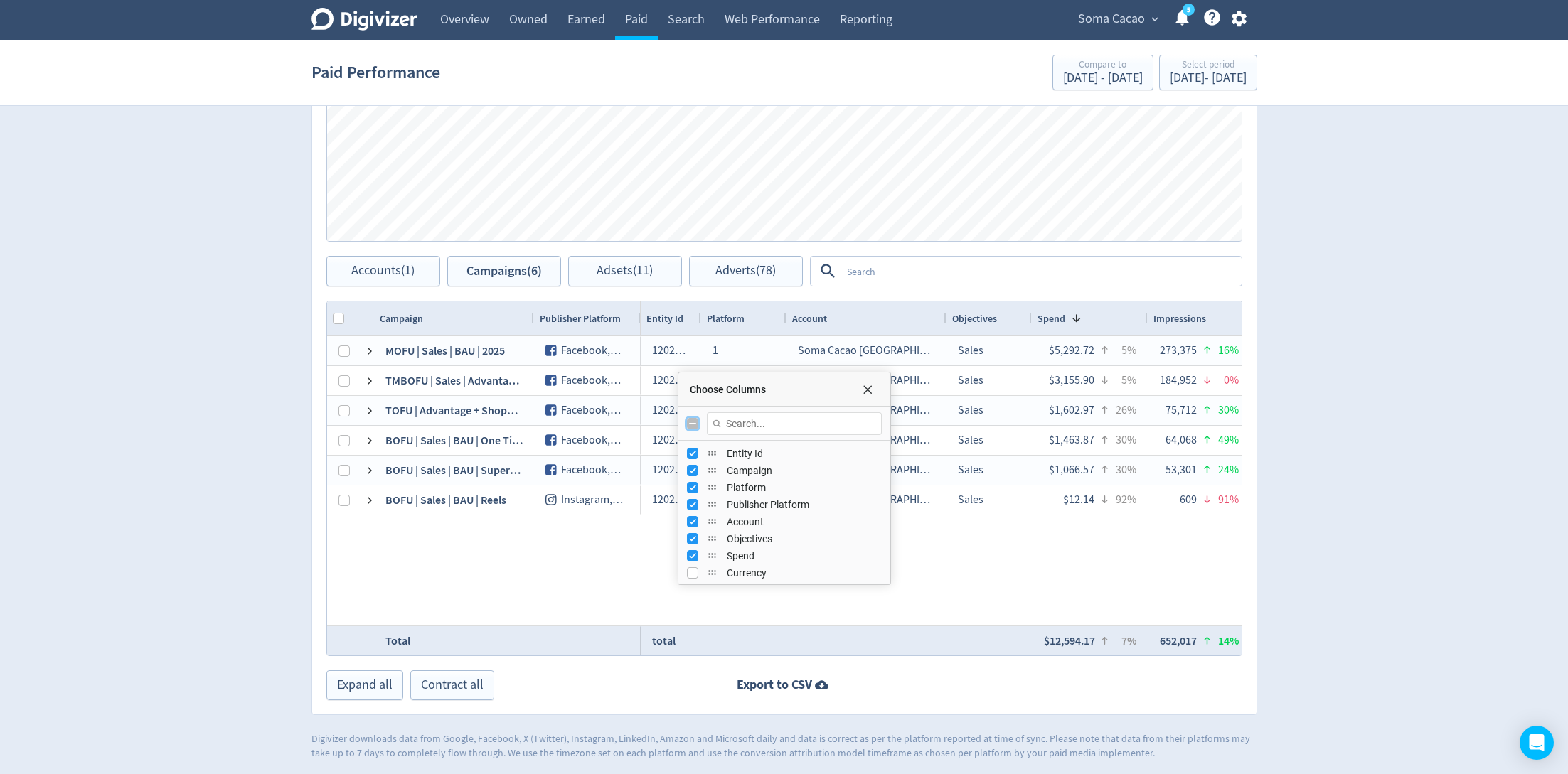
checkbox input "false"
click at [687, 422] on input "Toggle All Columns Visibility" at bounding box center [692, 424] width 11 height 11
checkbox input "true"
checkbox input "false"
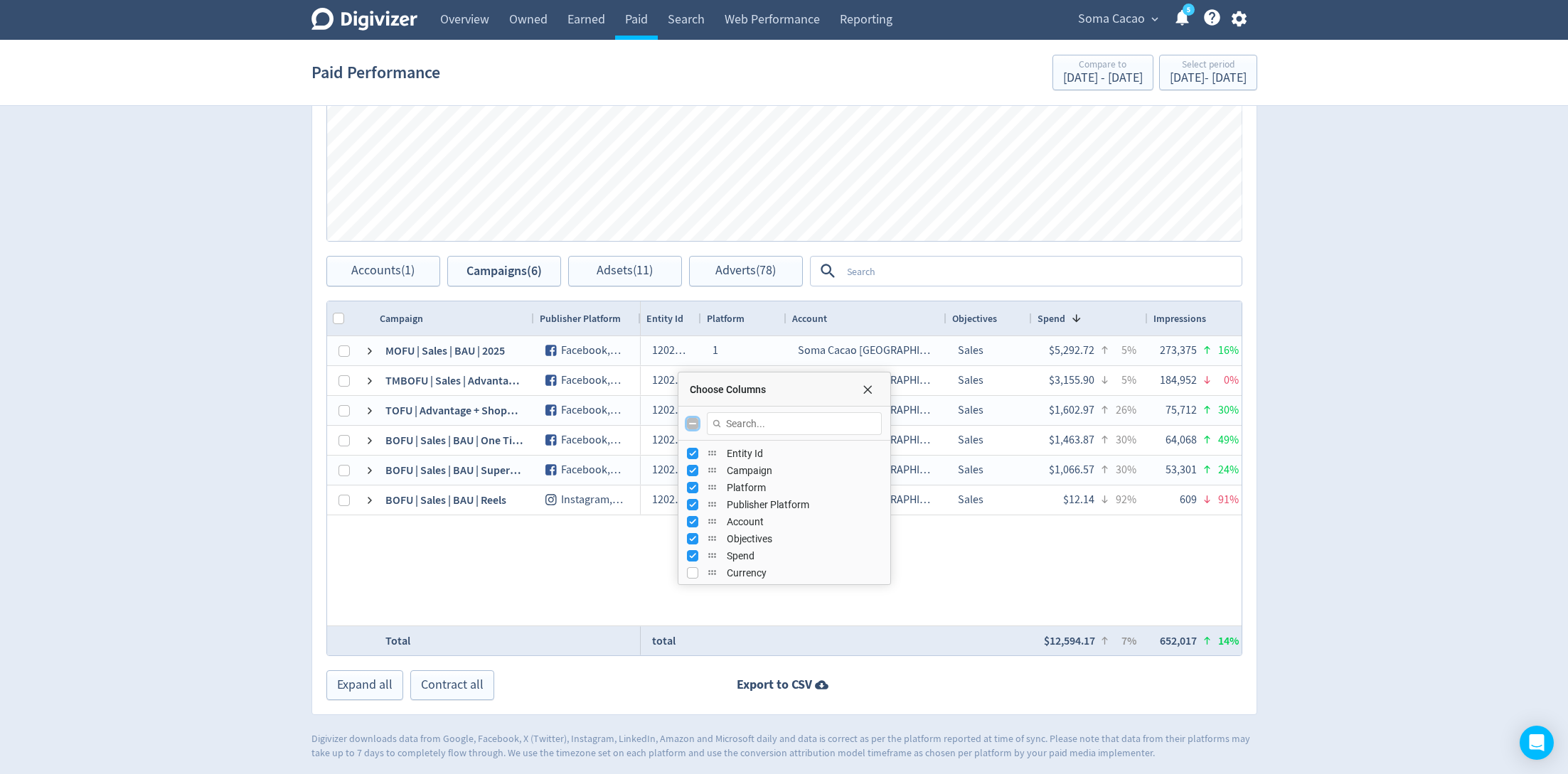
checkbox input "false"
click at [687, 422] on input "Toggle All Columns Visibility" at bounding box center [692, 424] width 11 height 11
checkbox input "true"
checkbox input "false"
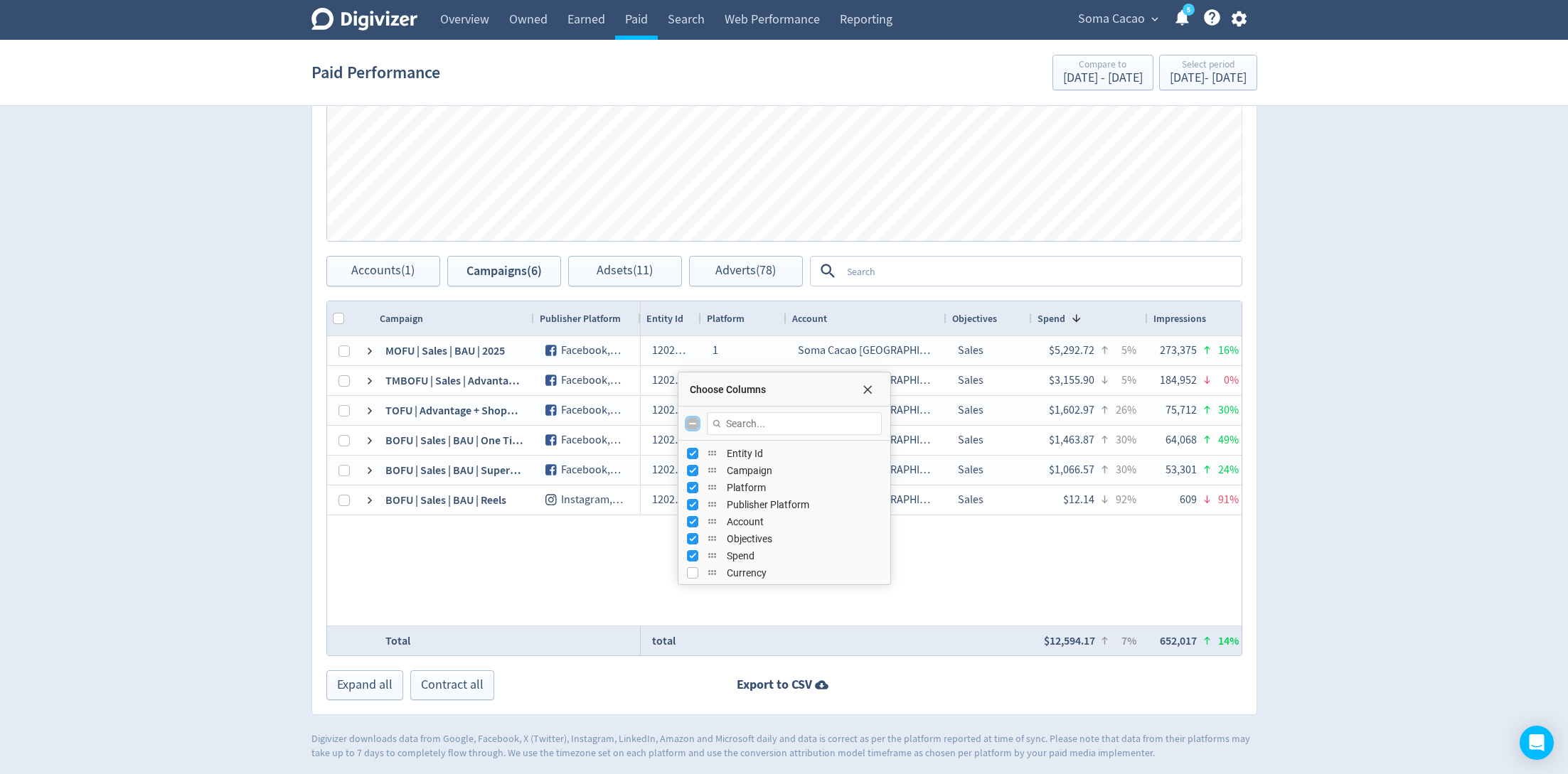
checkbox input "false"
click at [690, 419] on input "Toggle All Columns Visibility" at bounding box center [692, 424] width 11 height 11
checkbox input "true"
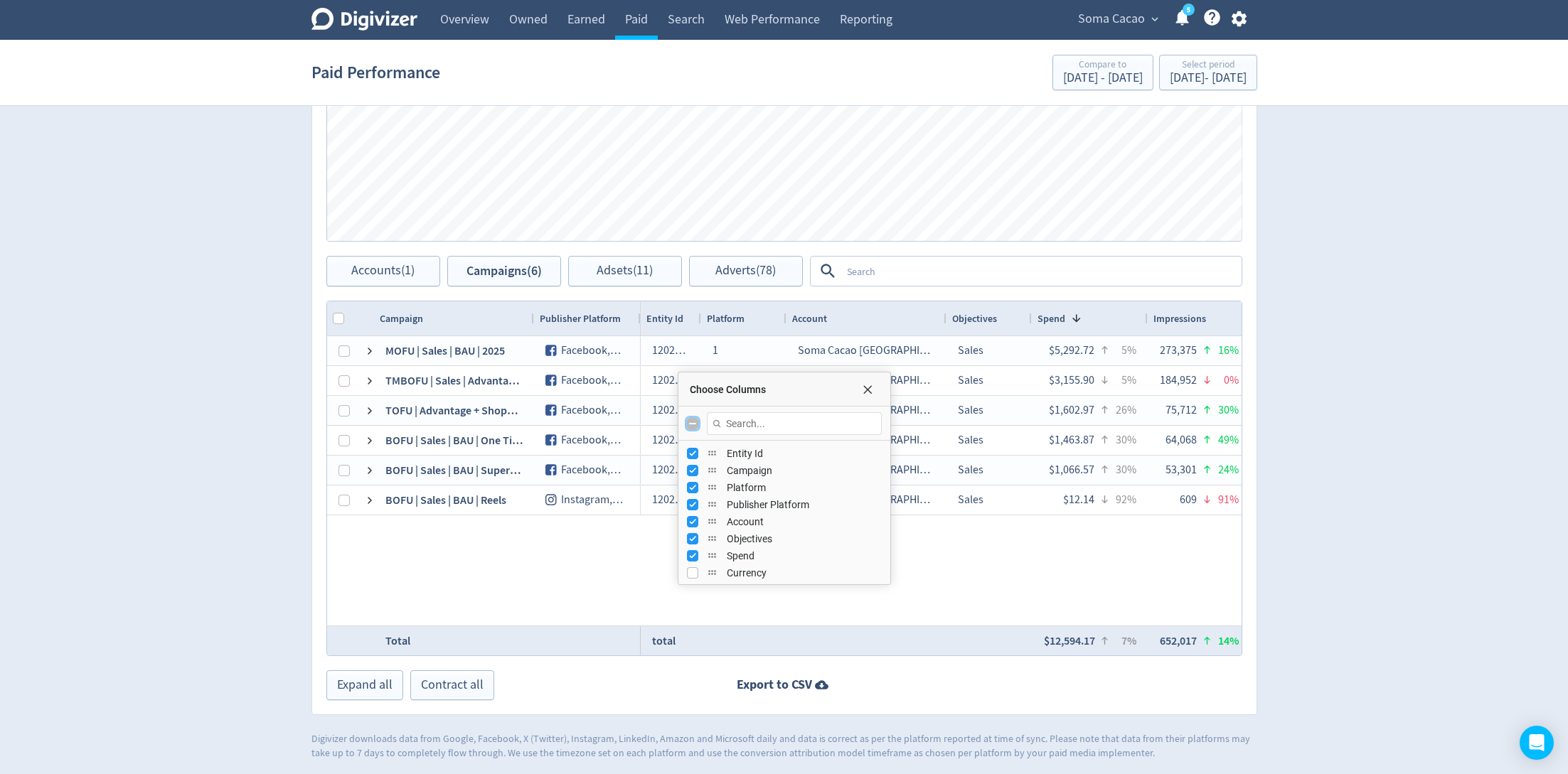
checkbox input "false"
click at [690, 419] on input "Toggle All Columns Visibility" at bounding box center [692, 424] width 11 height 11
checkbox input "true"
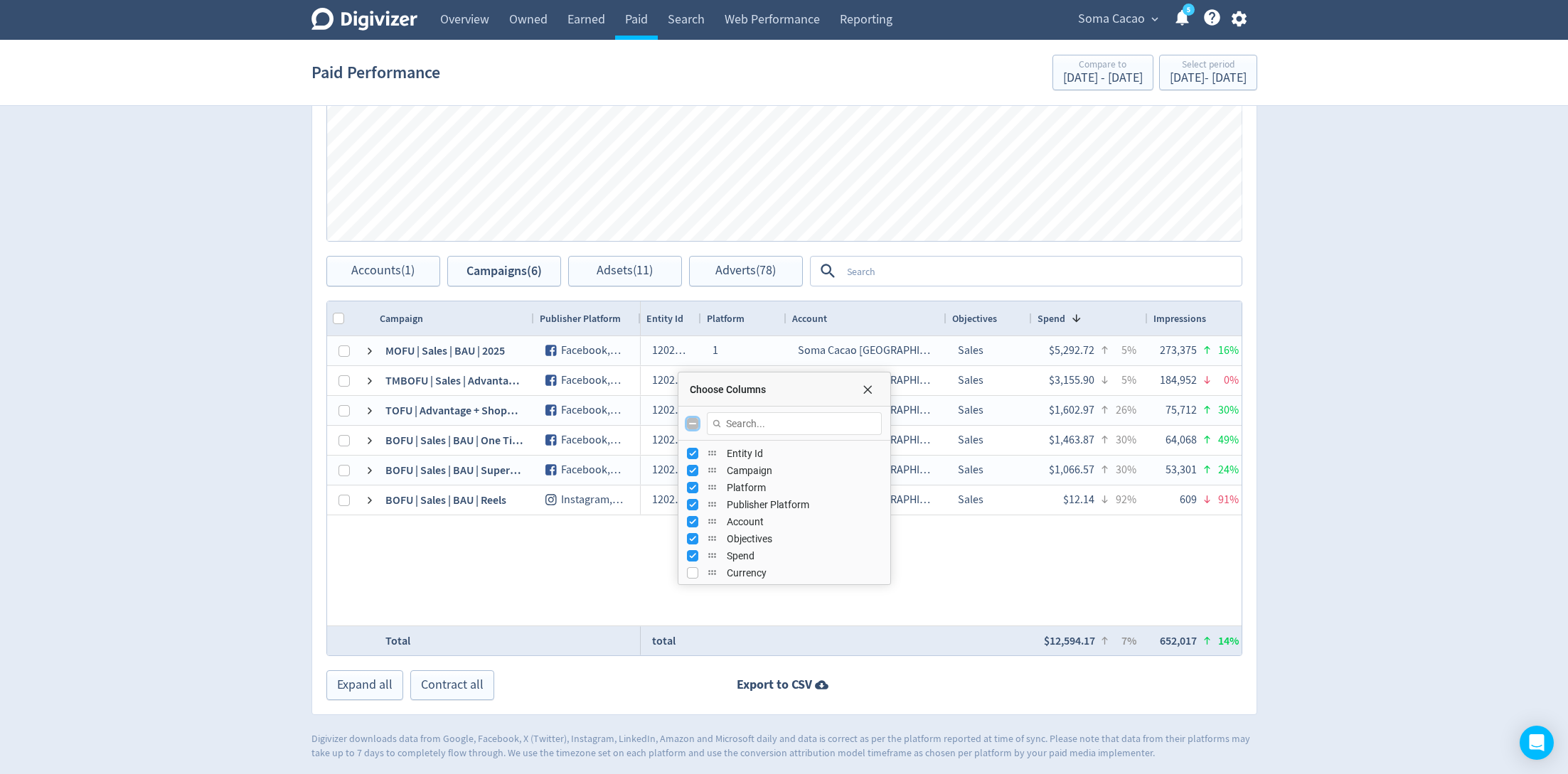
checkbox input "false"
click at [690, 419] on input "Toggle All Columns Visibility" at bounding box center [692, 424] width 11 height 11
checkbox input "true"
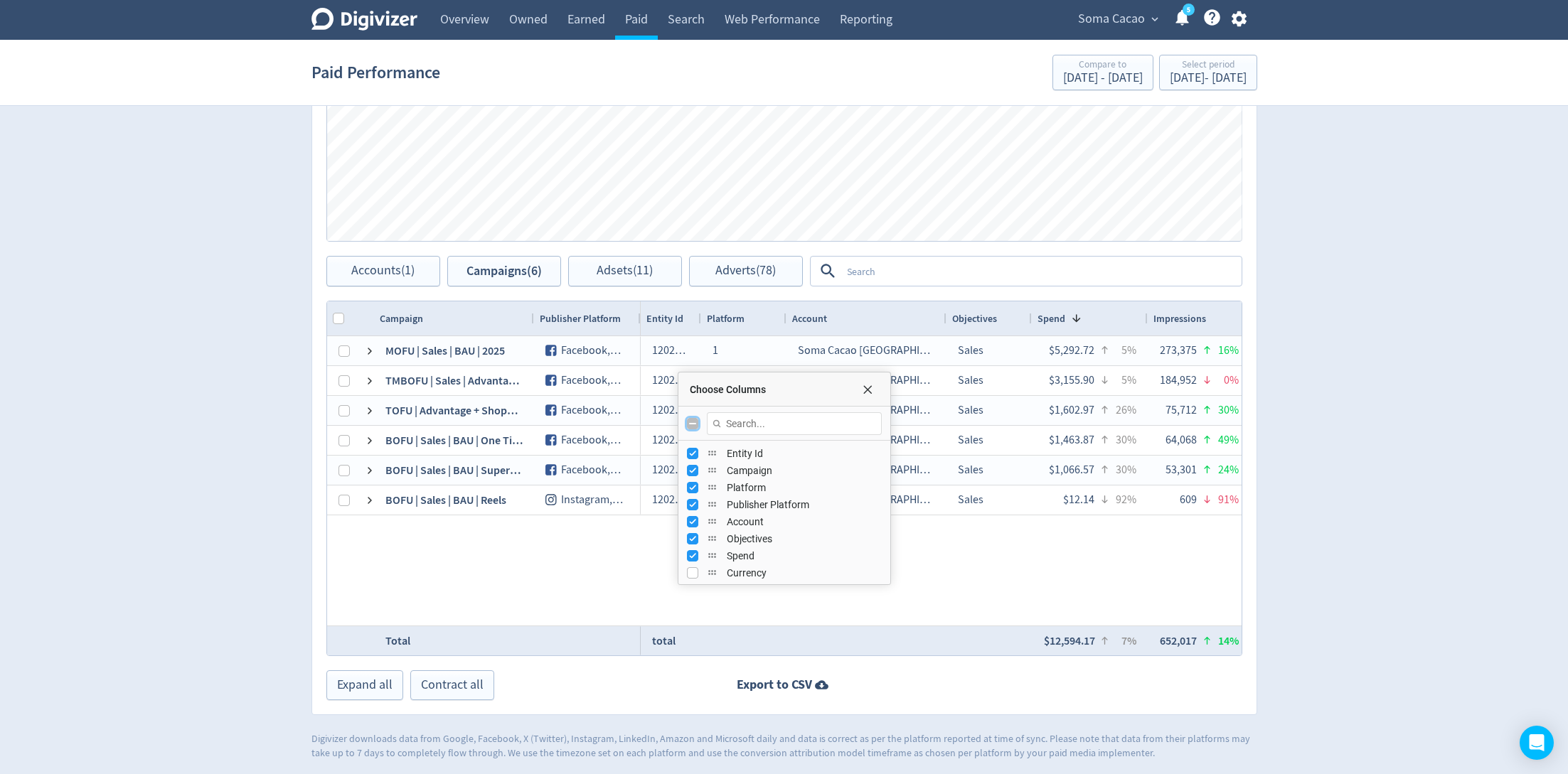
checkbox input "false"
click at [690, 420] on input "Toggle All Columns Visibility" at bounding box center [692, 424] width 11 height 11
checkbox input "true"
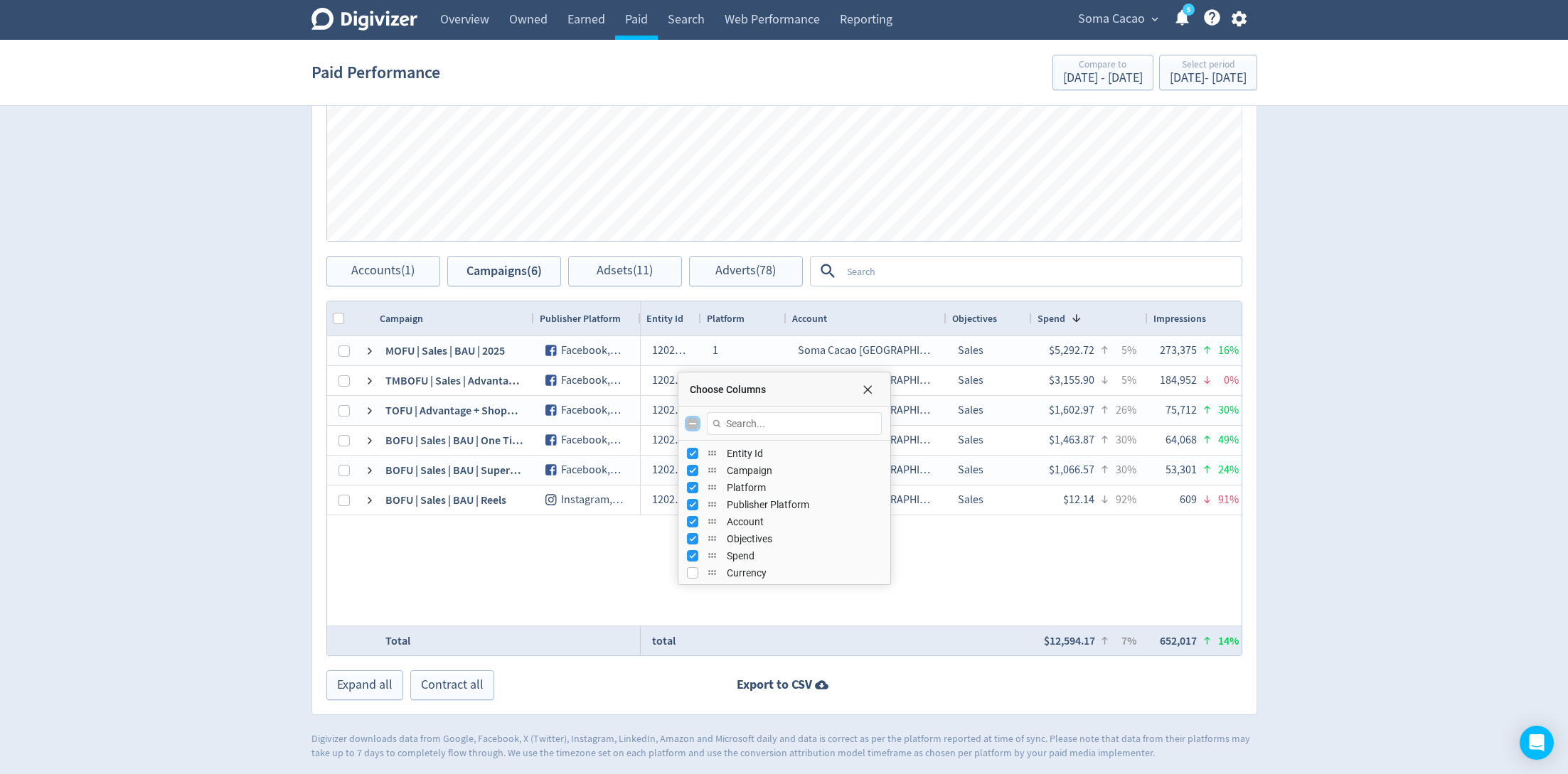
checkbox input "false"
click at [690, 420] on input "Toggle All Columns Visibility" at bounding box center [692, 424] width 11 height 11
checkbox input "true"
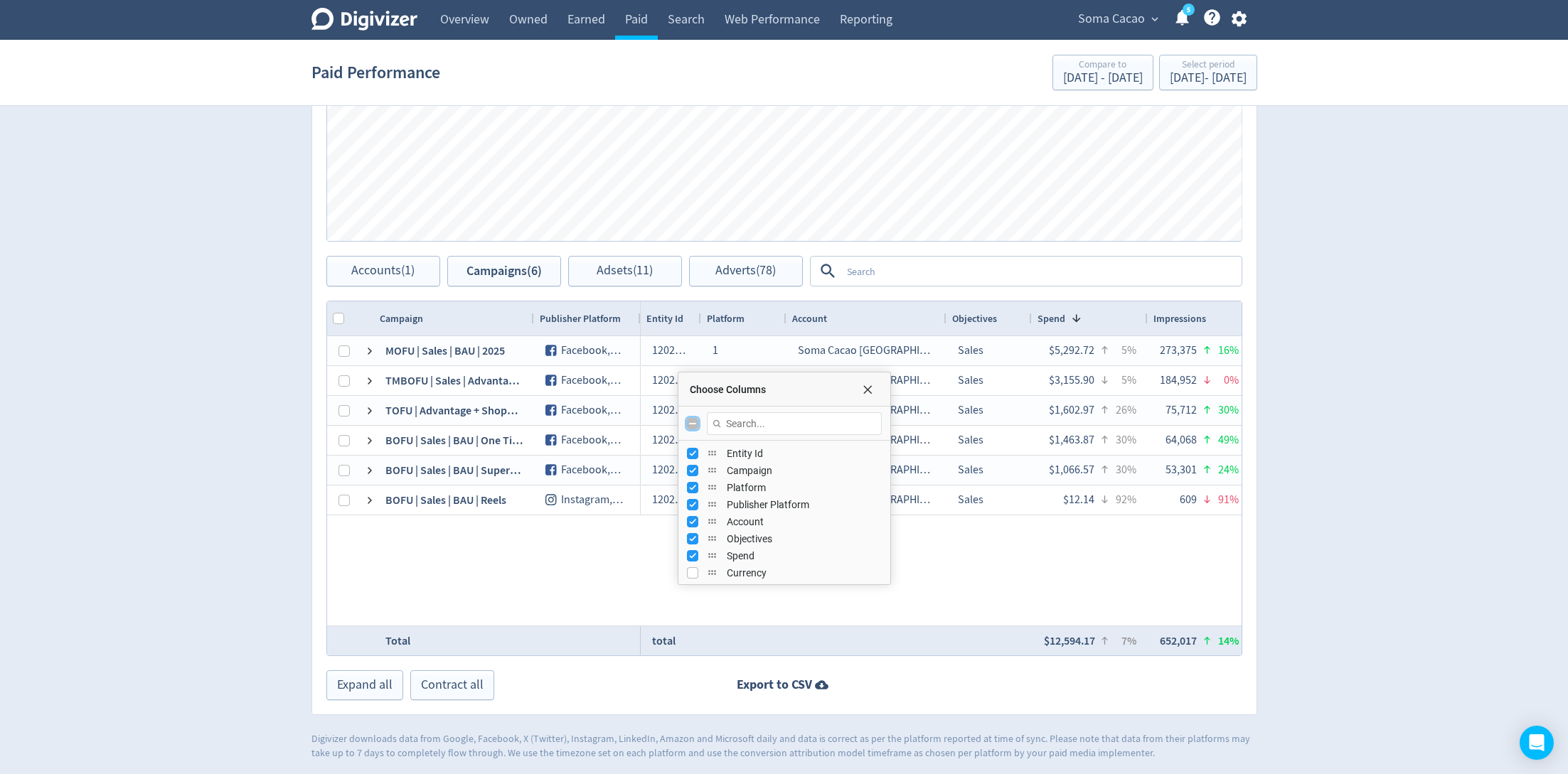
checkbox input "false"
click at [875, 393] on div "Choose Columns" at bounding box center [784, 389] width 212 height 34
click at [693, 425] on input "Toggle All Columns Visibility" at bounding box center [692, 424] width 11 height 11
checkbox input "true"
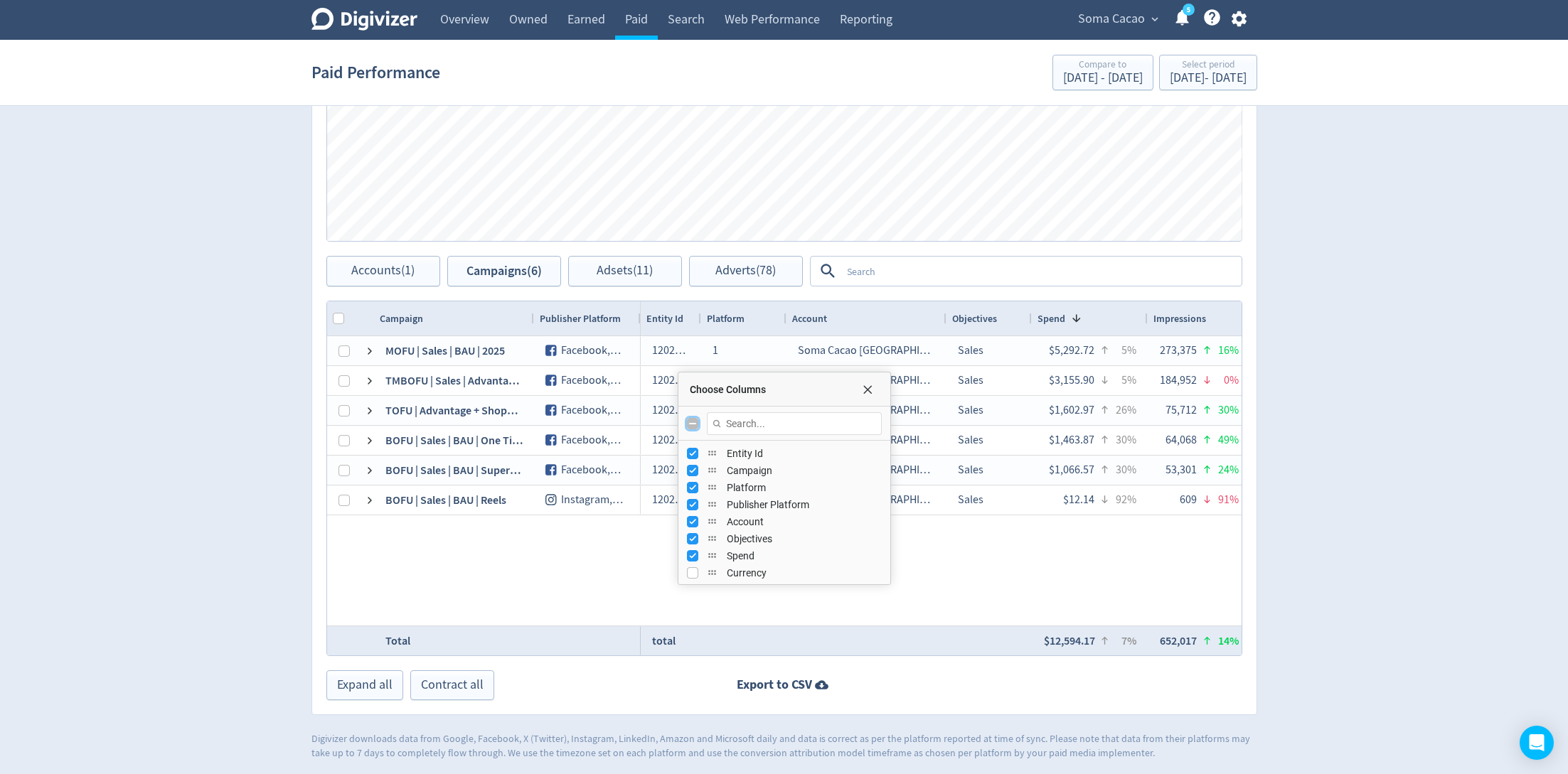
checkbox input "true"
checkbox input "false"
click at [693, 425] on input "Toggle All Columns Visibility" at bounding box center [692, 424] width 11 height 11
checkbox input "true"
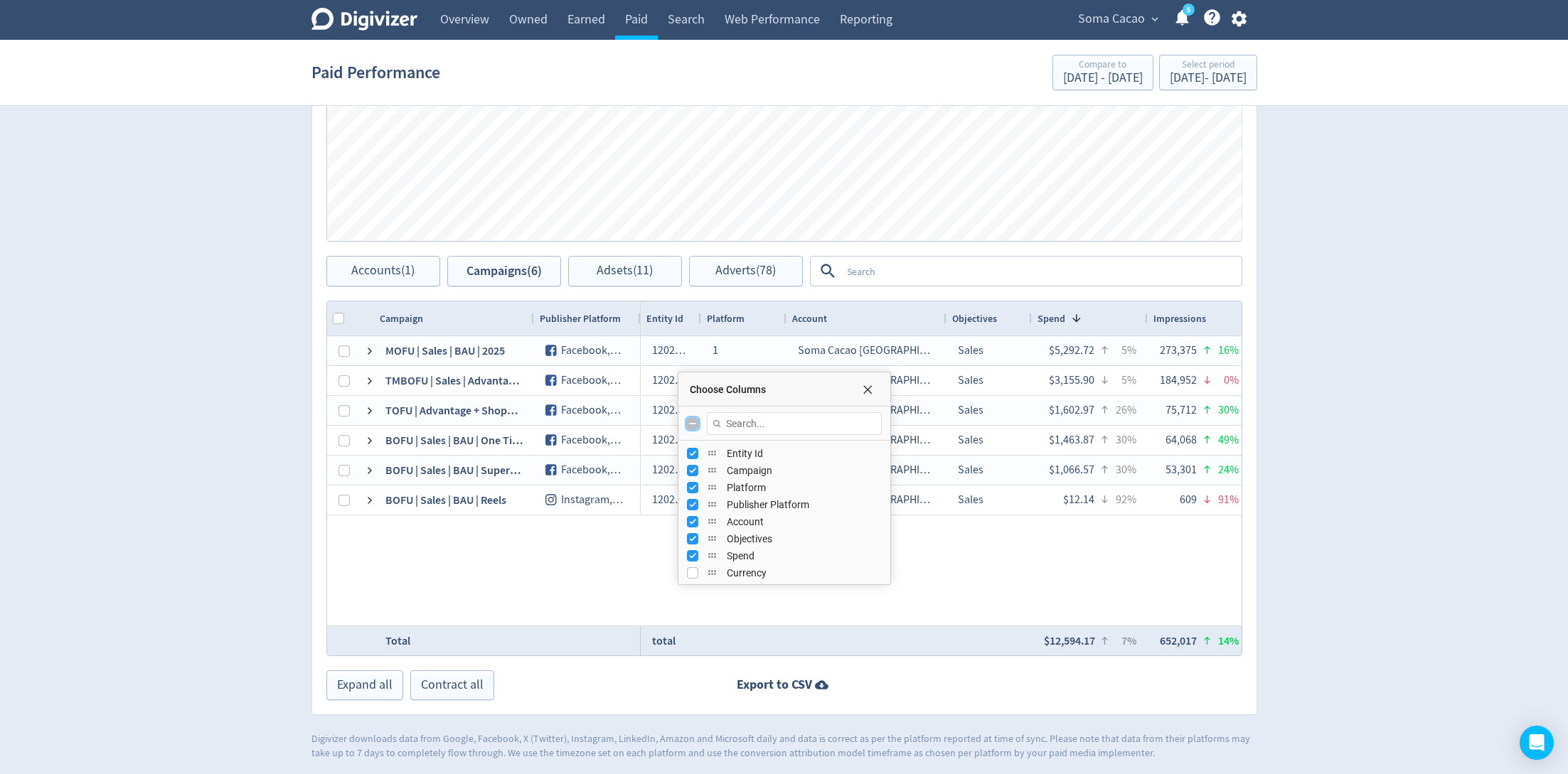
checkbox input "true"
checkbox input "false"
click at [693, 425] on input "Toggle All Columns Visibility" at bounding box center [692, 424] width 11 height 11
checkbox input "true"
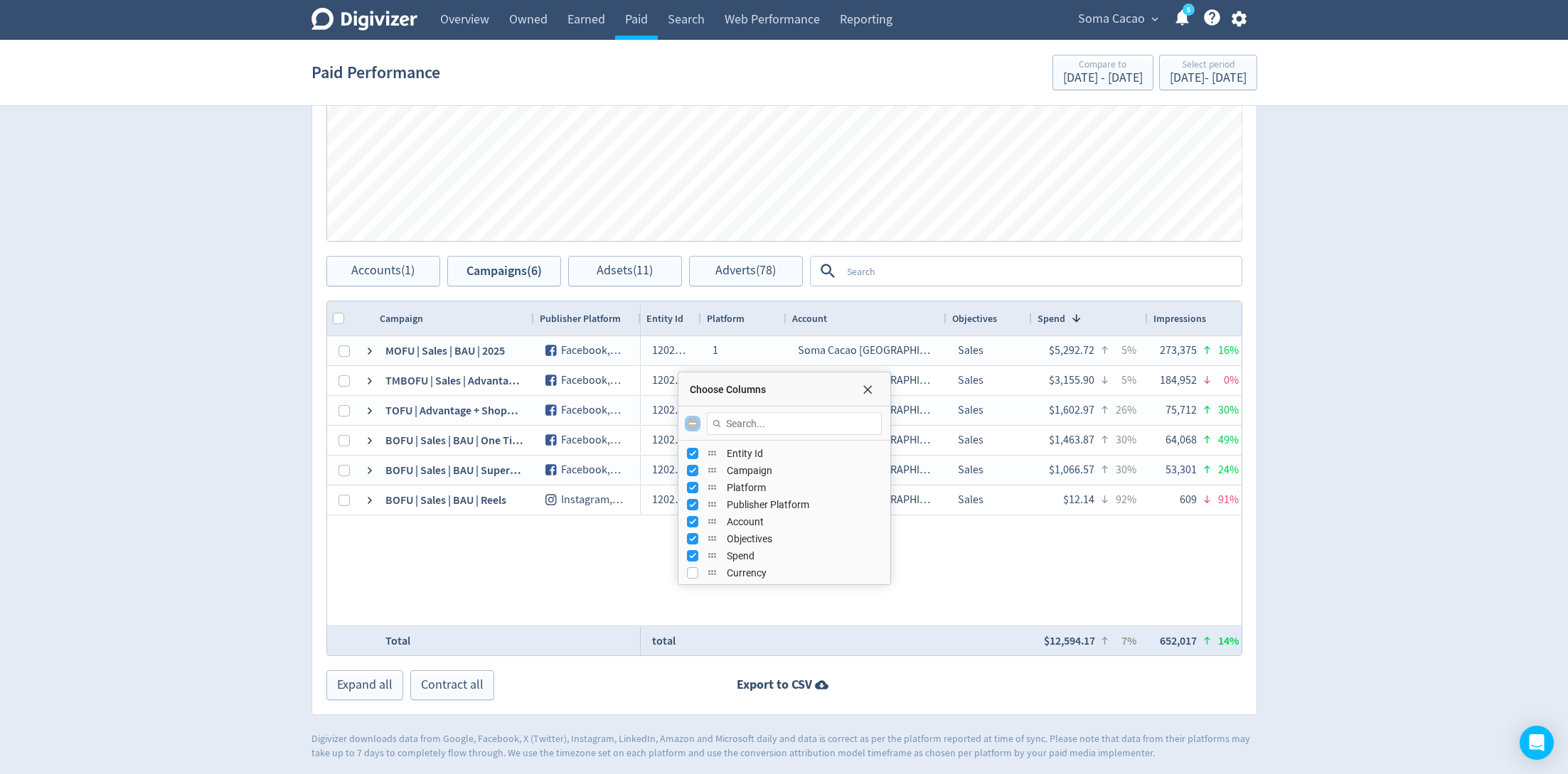
checkbox input "true"
checkbox input "false"
click at [693, 425] on input "Toggle All Columns Visibility" at bounding box center [692, 424] width 11 height 11
checkbox input "true"
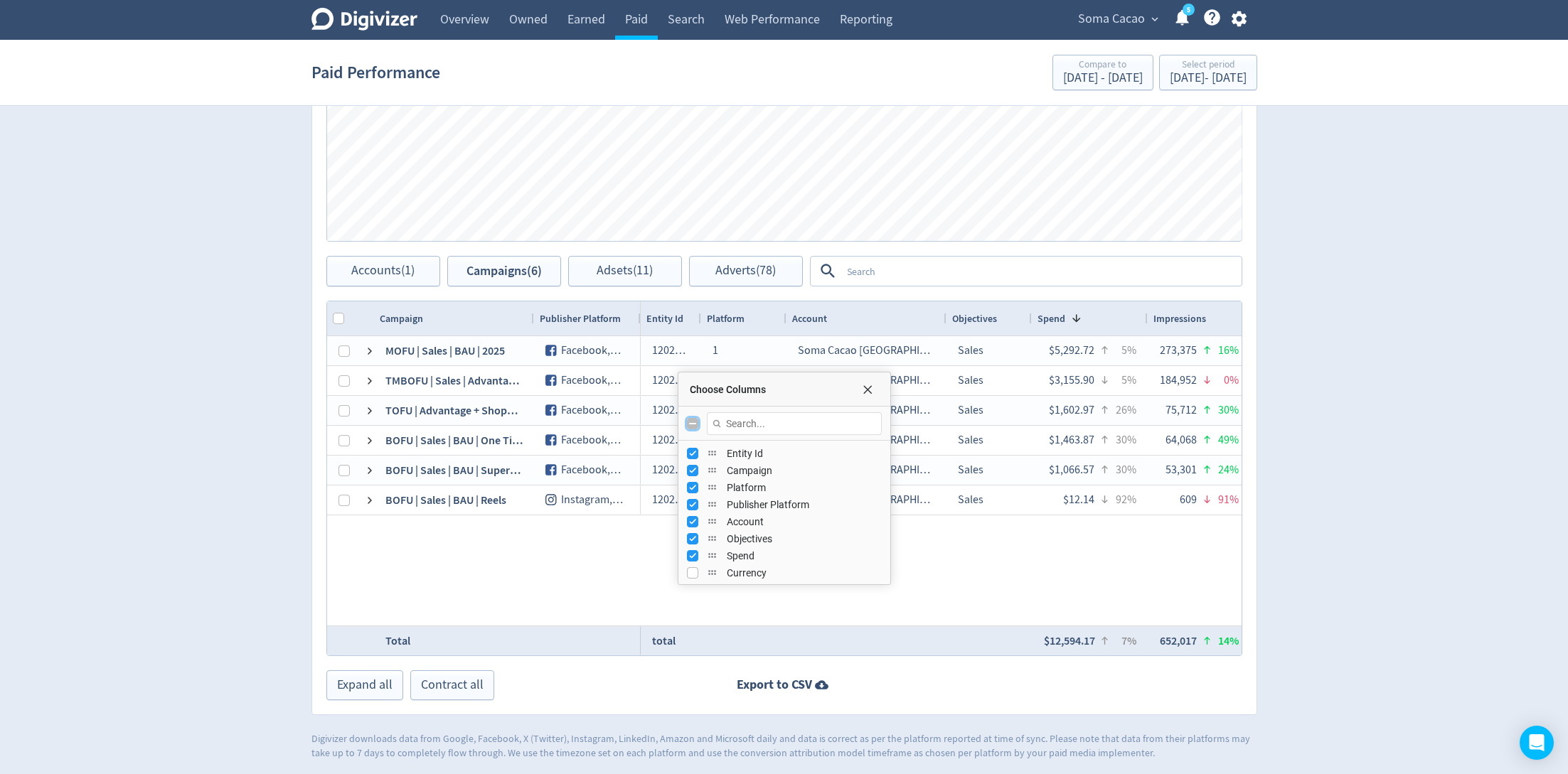
checkbox input "true"
checkbox input "false"
click at [693, 425] on input "Toggle All Columns Visibility" at bounding box center [692, 424] width 11 height 11
checkbox input "true"
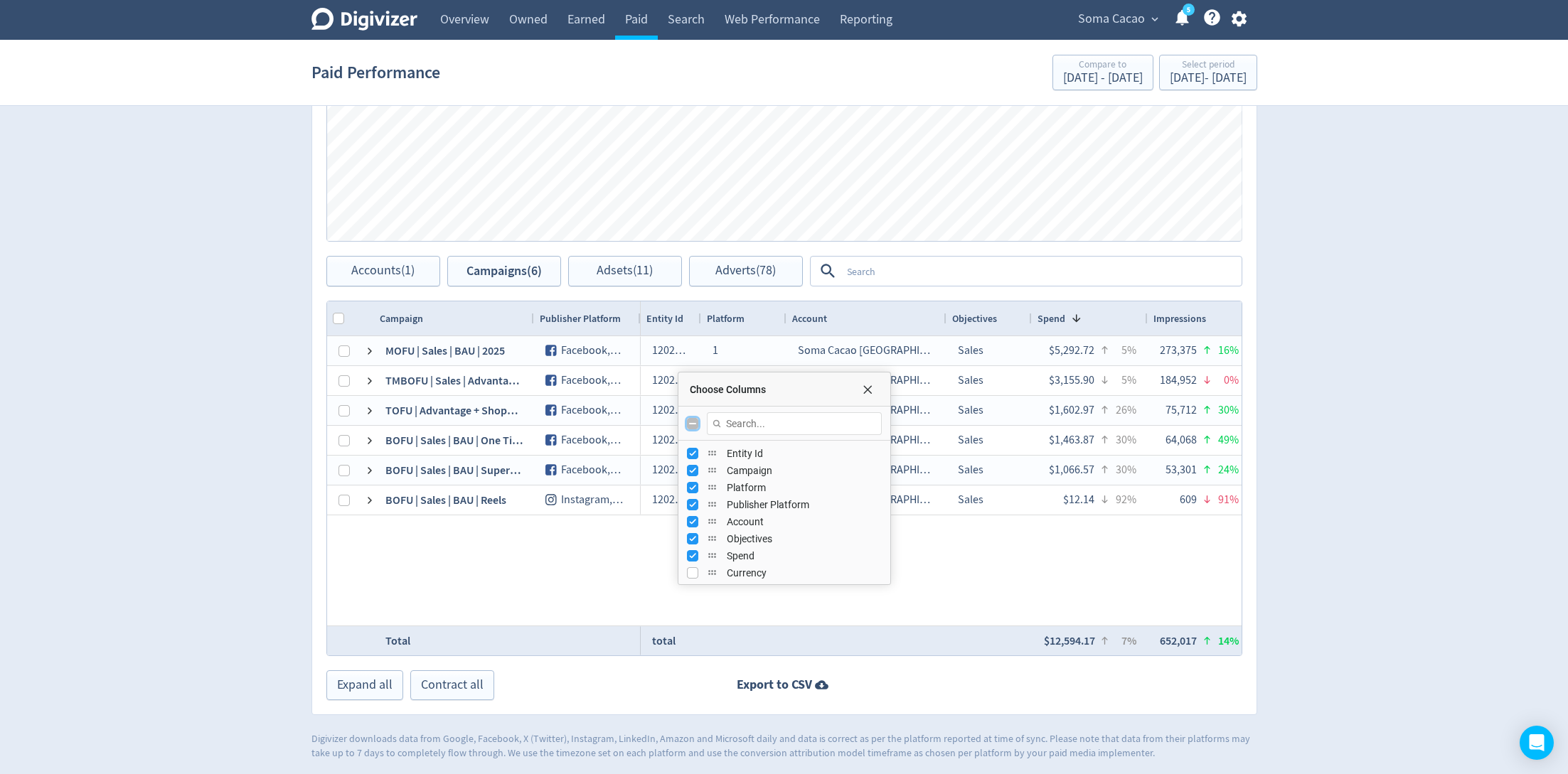
checkbox input "true"
checkbox input "false"
click at [693, 425] on input "Toggle All Columns Visibility" at bounding box center [692, 424] width 11 height 11
checkbox input "true"
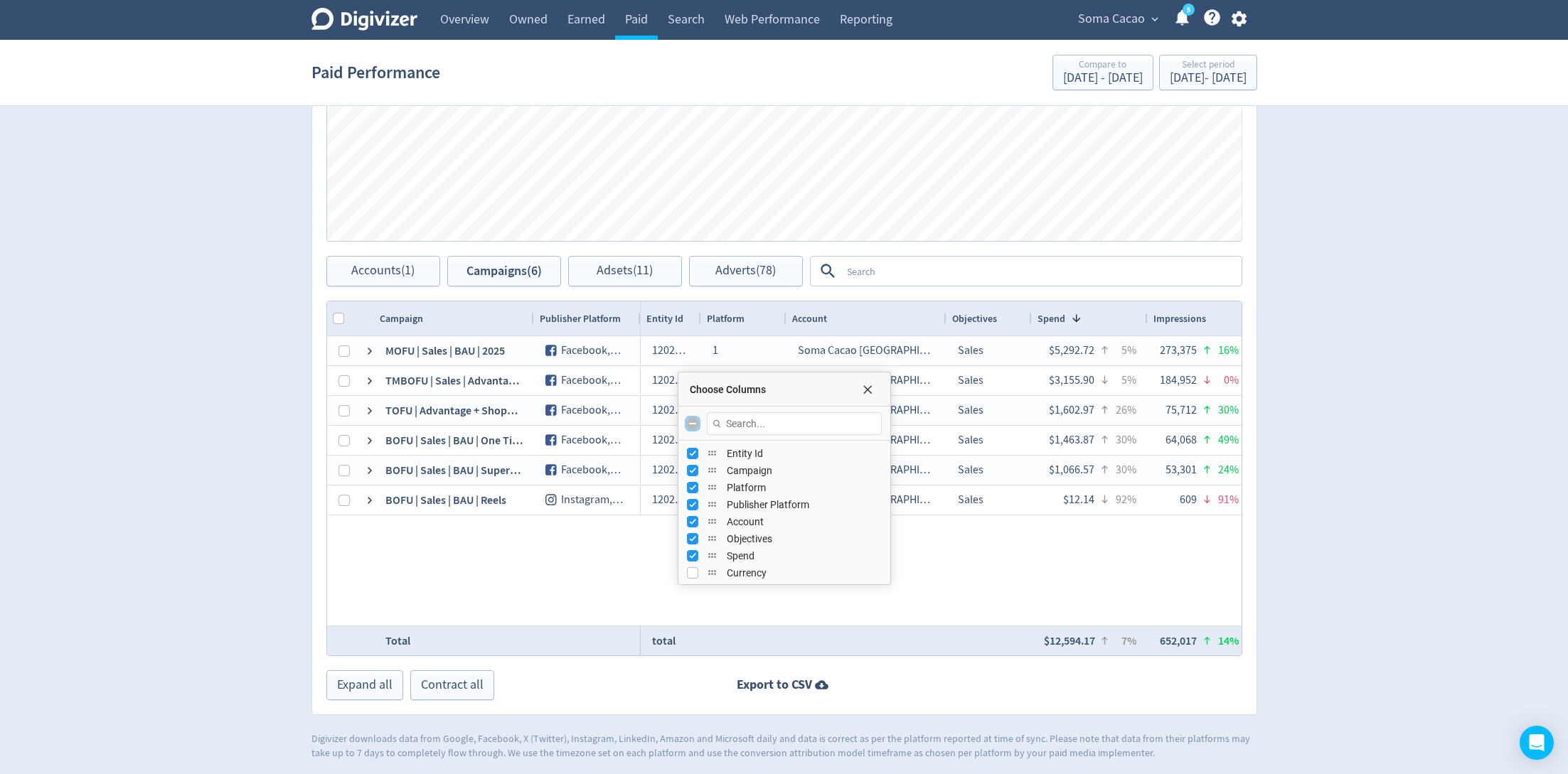
click at [693, 425] on input "Toggle All Columns Visibility" at bounding box center [692, 424] width 11 height 11
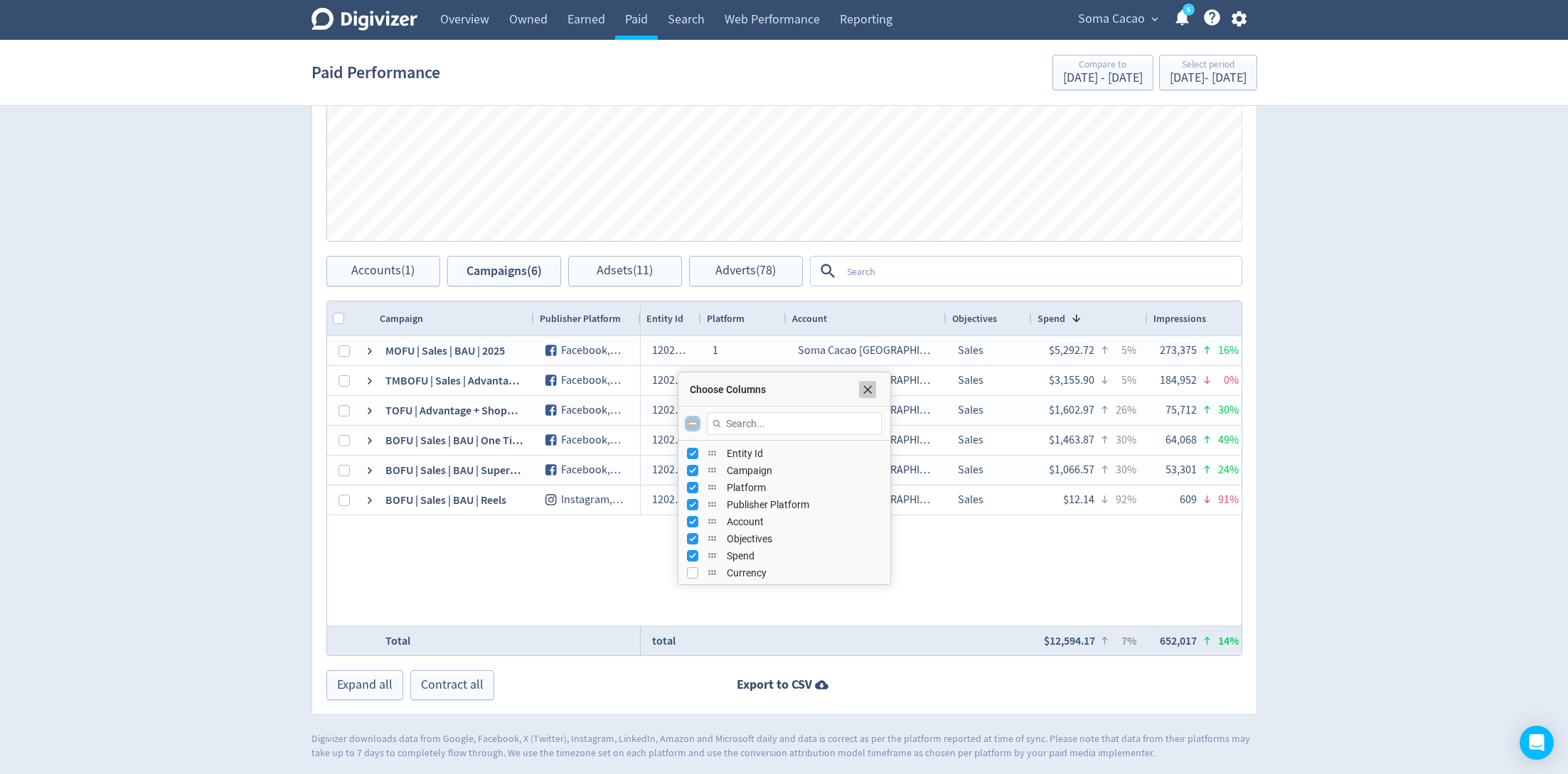
click at [871, 389] on span "Choose Columns" at bounding box center [867, 390] width 11 height 11
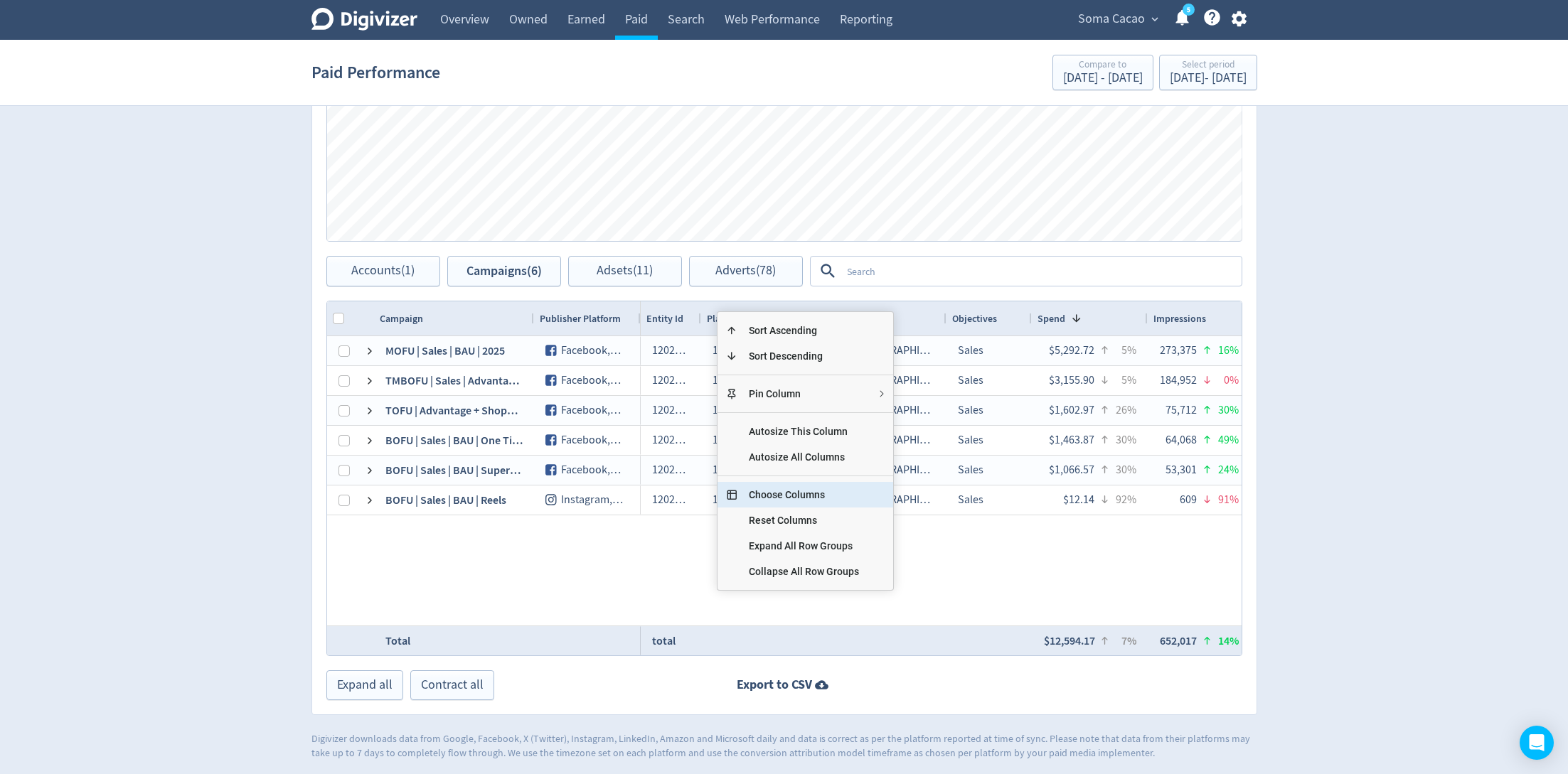
click at [778, 490] on span "Choose Columns" at bounding box center [803, 495] width 133 height 26
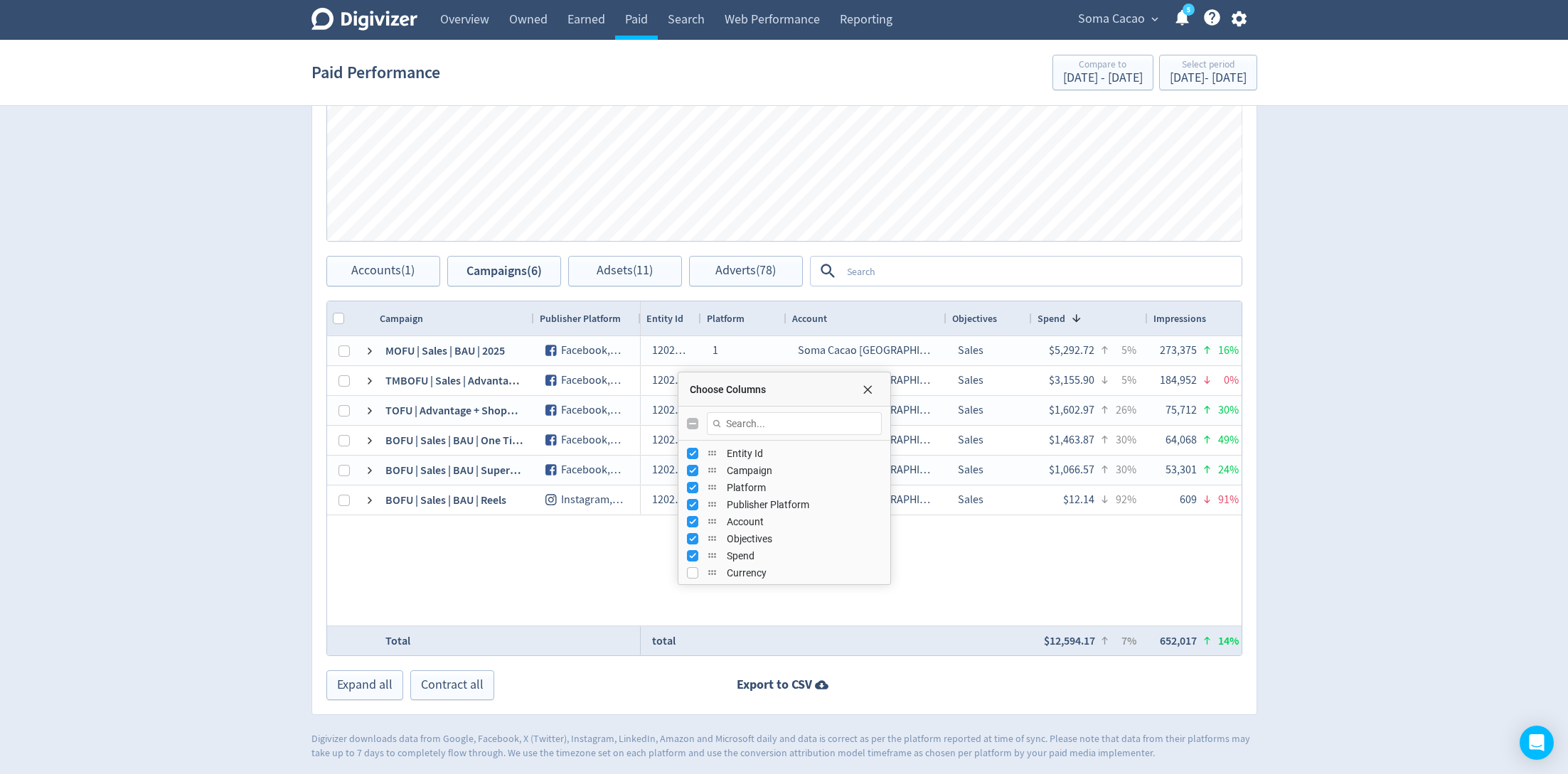
click at [694, 421] on input "Toggle All Columns Visibility" at bounding box center [692, 424] width 11 height 11
click at [687, 451] on input "Press SPACE to toggle visibility (visible)" at bounding box center [692, 453] width 11 height 11
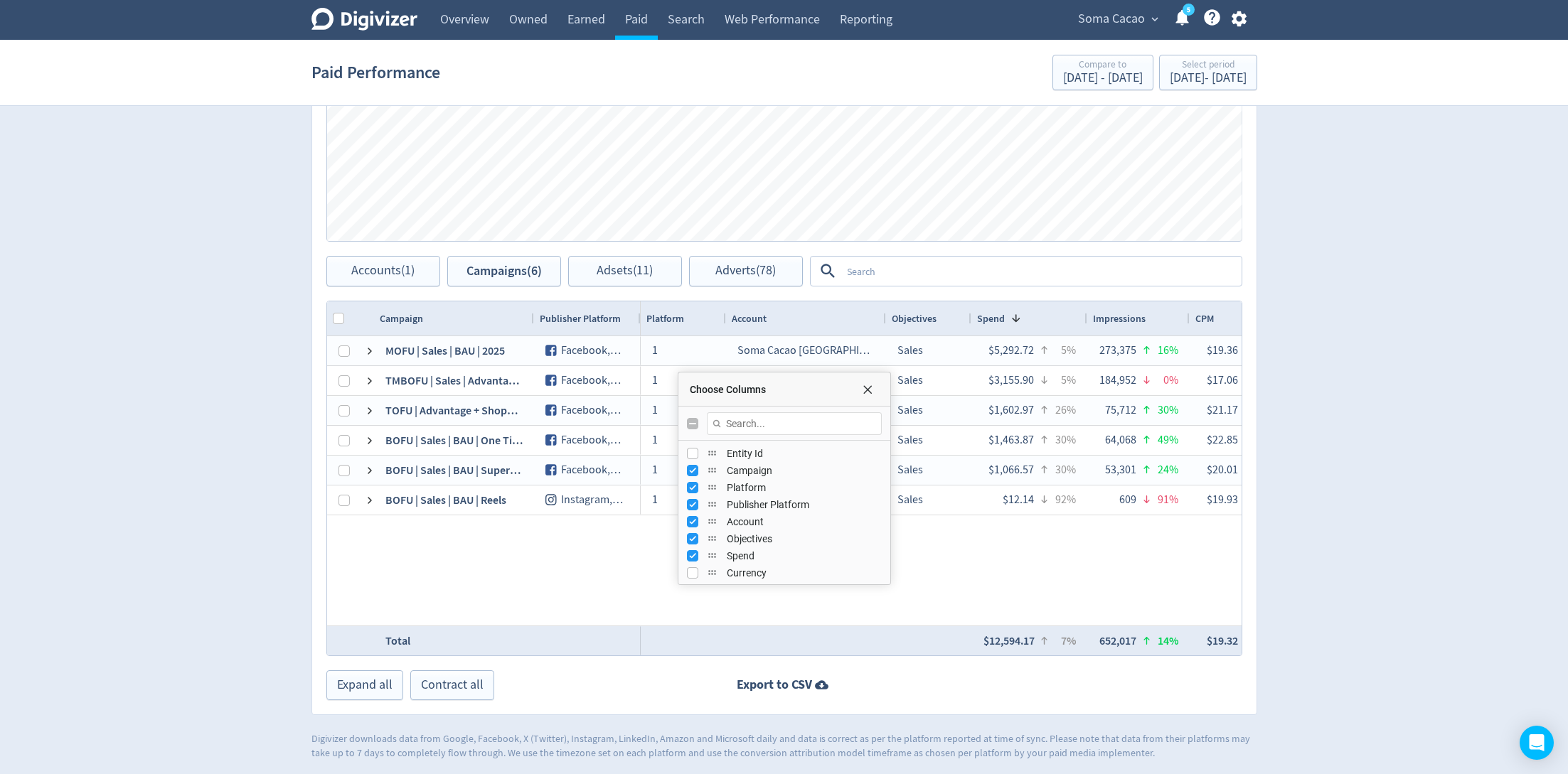
click at [688, 479] on div "Platform" at bounding box center [783, 487] width 194 height 18
click at [690, 452] on input "Press SPACE to toggle visibility (hidden)" at bounding box center [692, 453] width 11 height 11
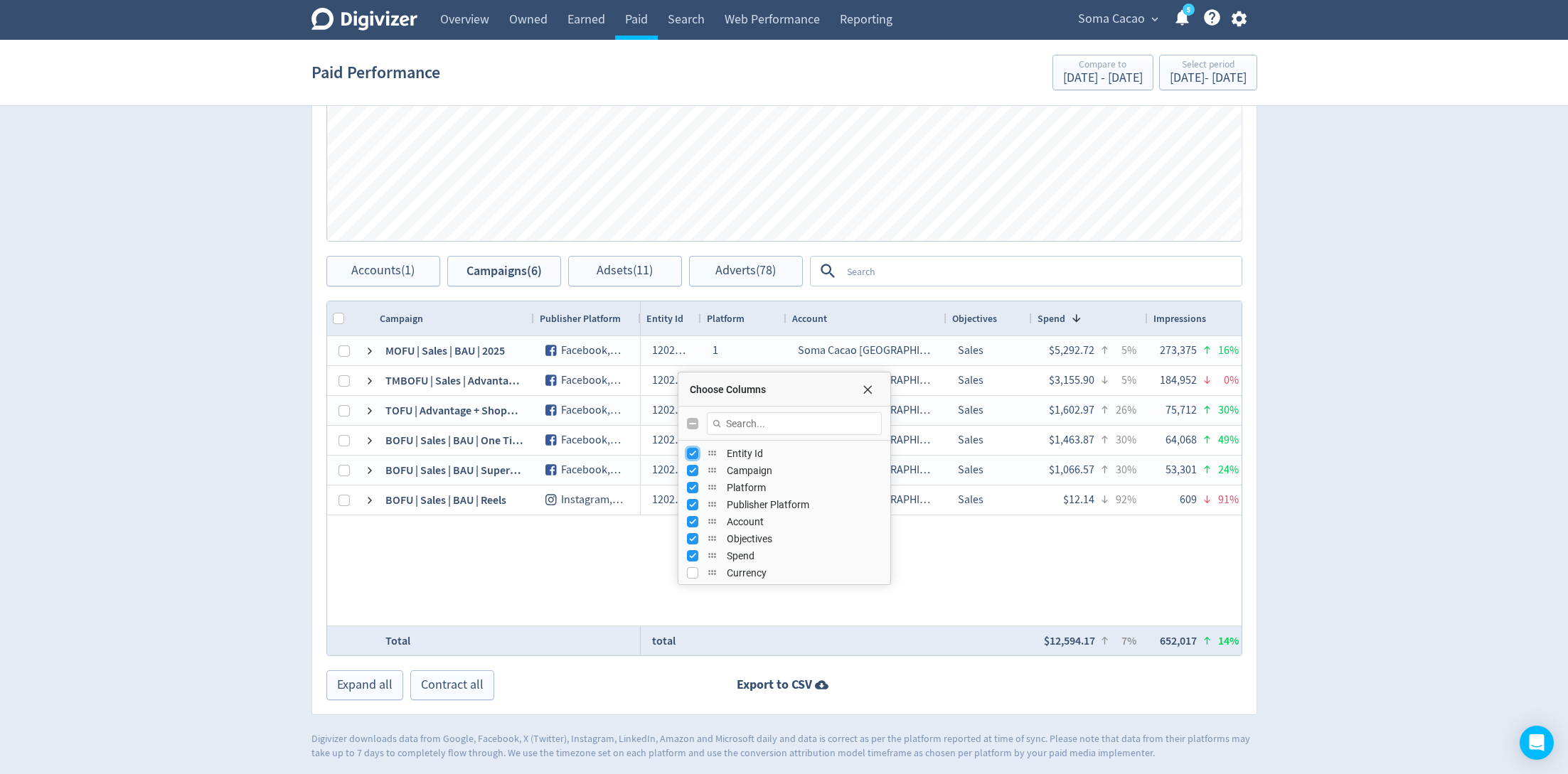
click at [690, 452] on input "Press SPACE to toggle visibility (visible)" at bounding box center [692, 453] width 11 height 11
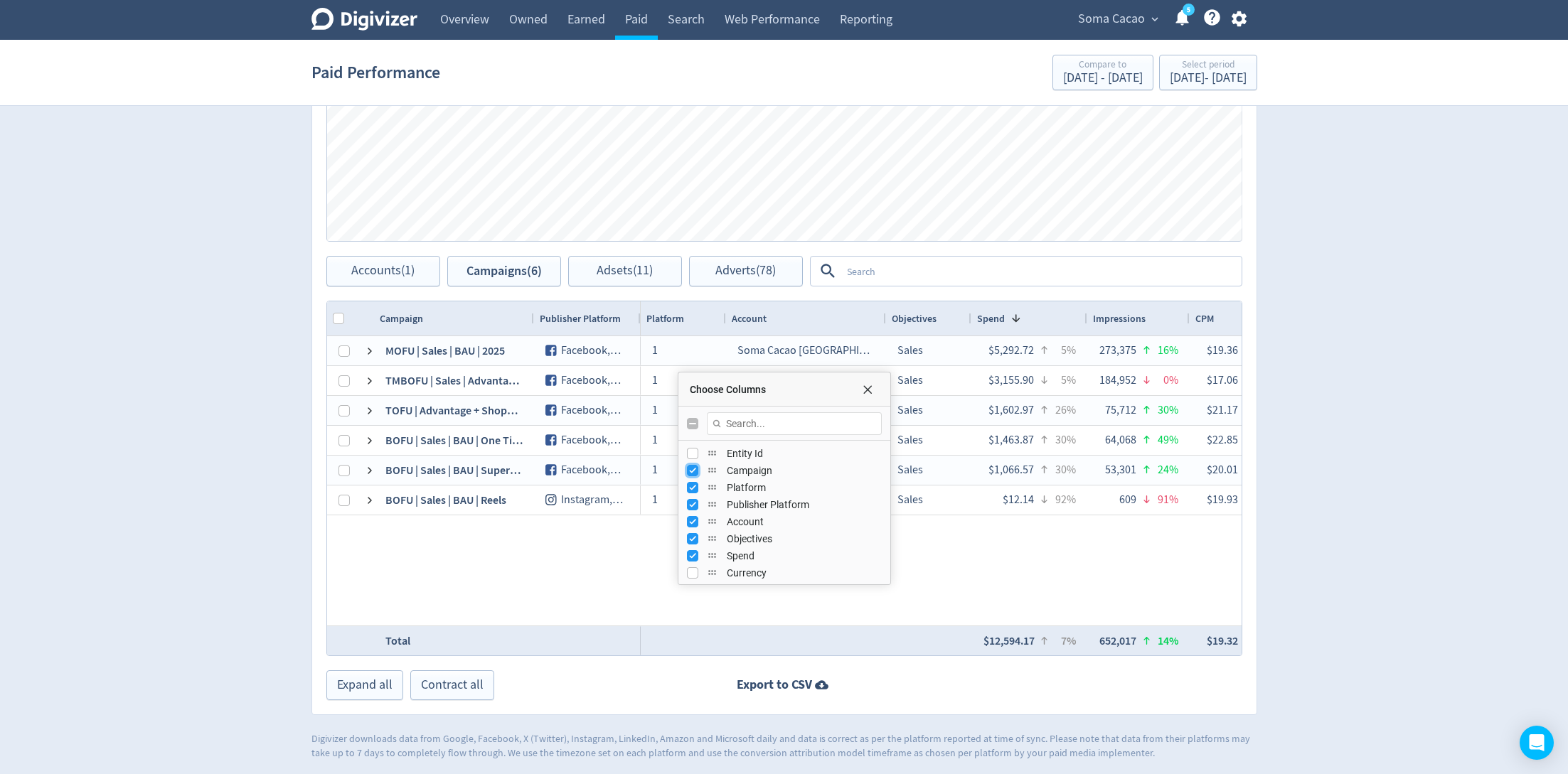
click at [690, 468] on input "Press SPACE to toggle visibility (visible)" at bounding box center [692, 471] width 11 height 11
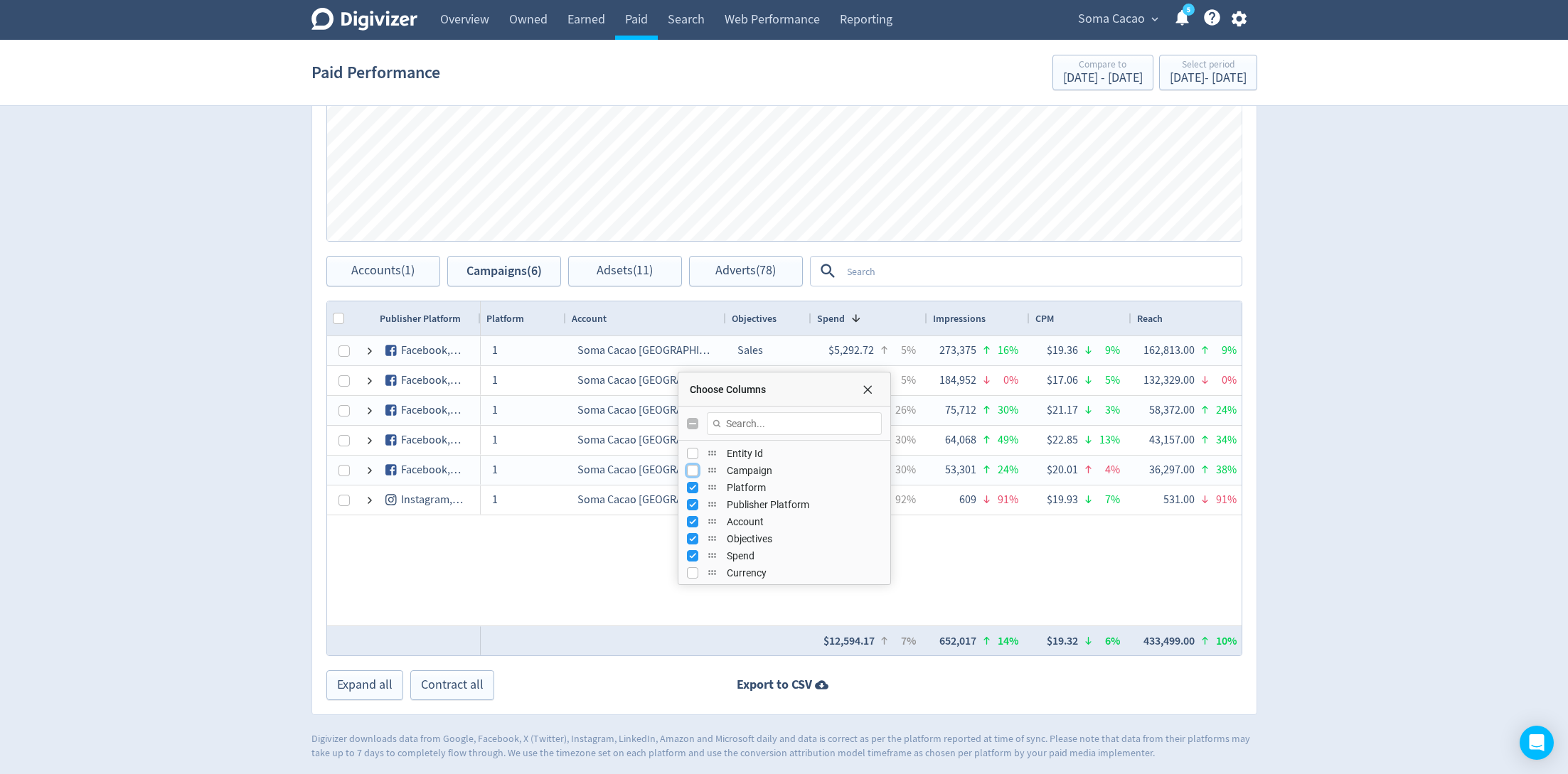
click at [690, 468] on input "Press SPACE to toggle visibility (hidden)" at bounding box center [692, 471] width 11 height 11
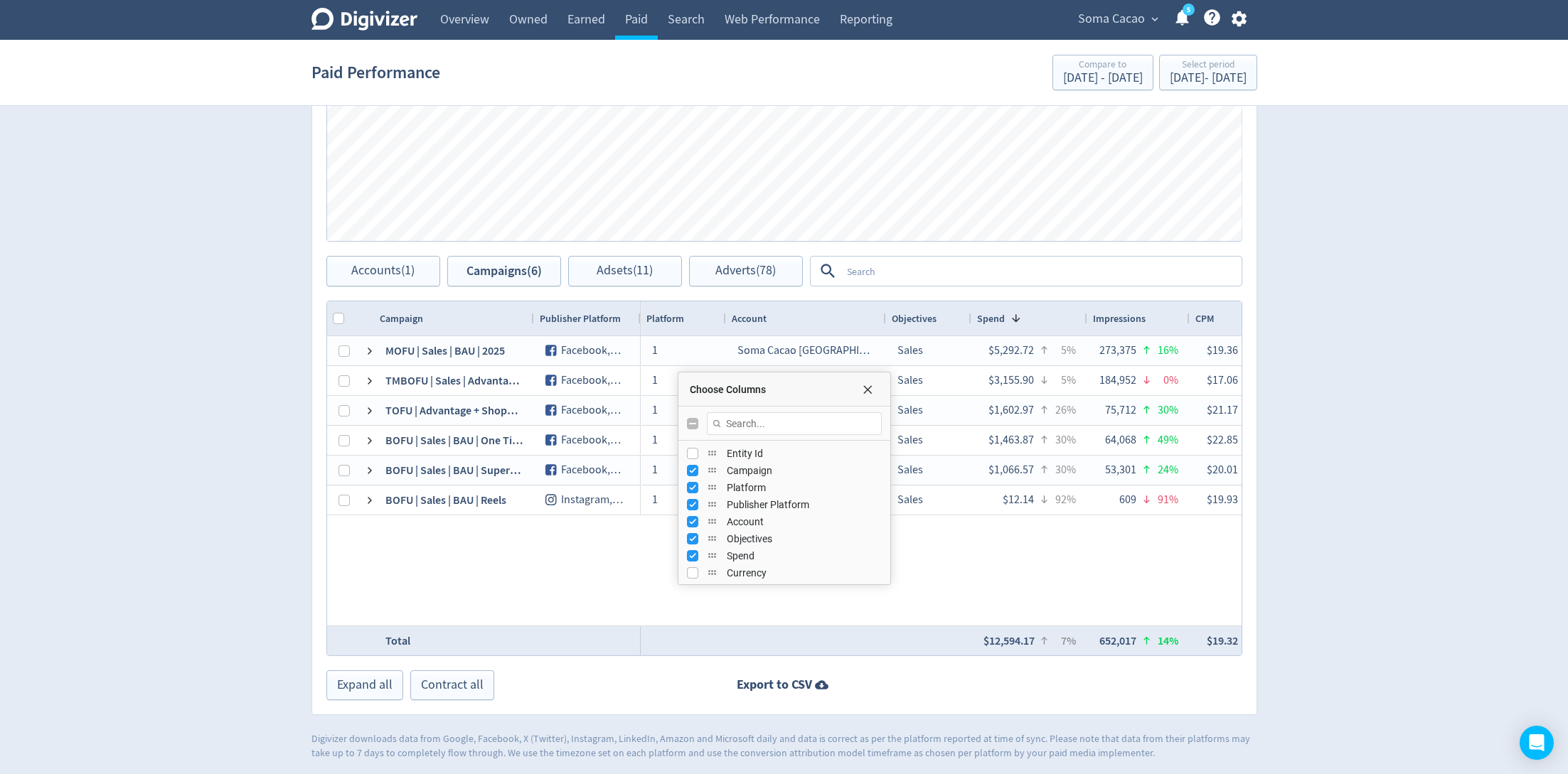
click at [690, 479] on div "Platform" at bounding box center [783, 487] width 194 height 18
click at [690, 489] on input "Press SPACE to toggle visibility (visible)" at bounding box center [692, 487] width 11 height 11
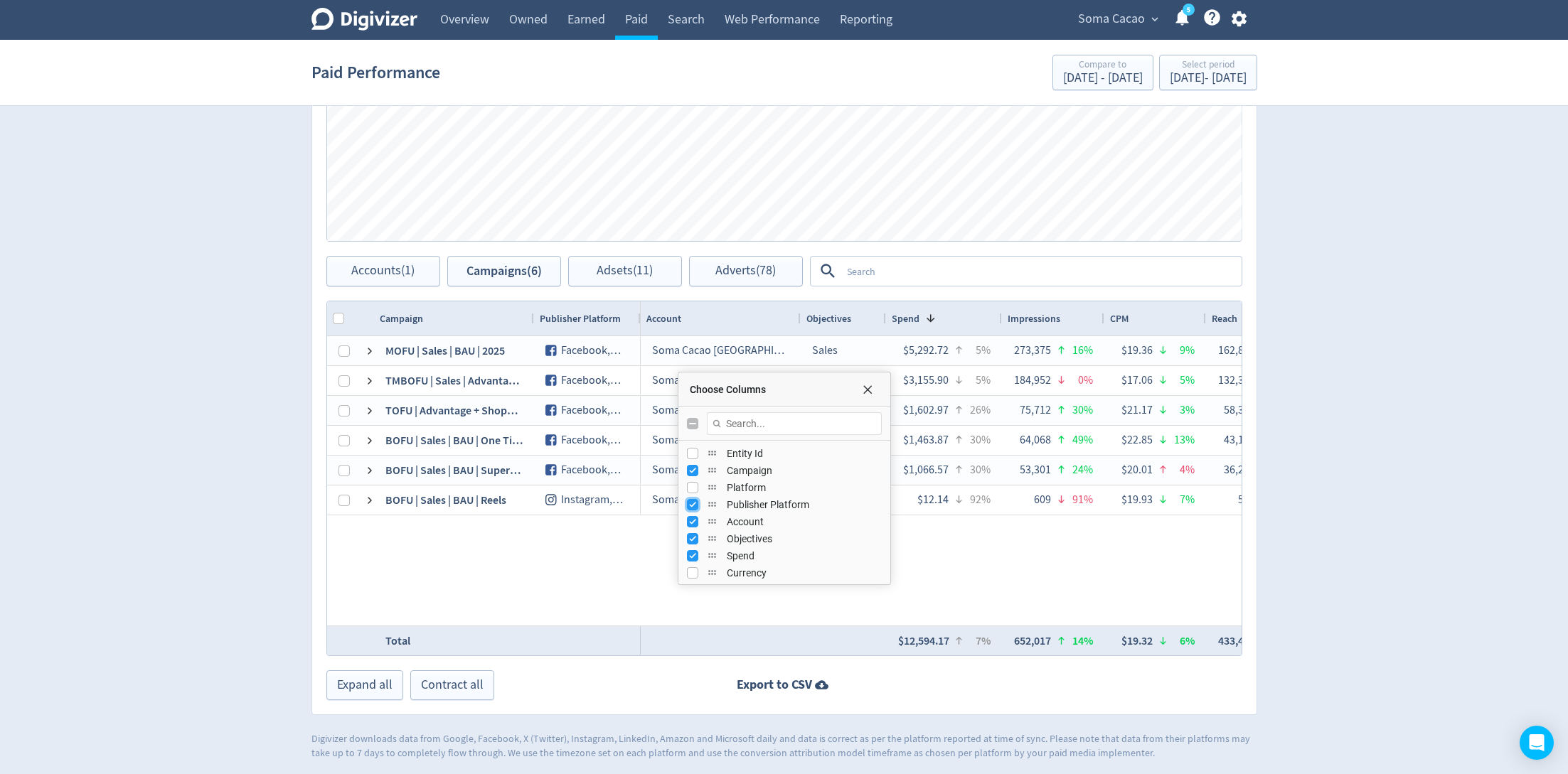
click at [691, 503] on input "Press SPACE to toggle visibility (visible)" at bounding box center [692, 505] width 11 height 11
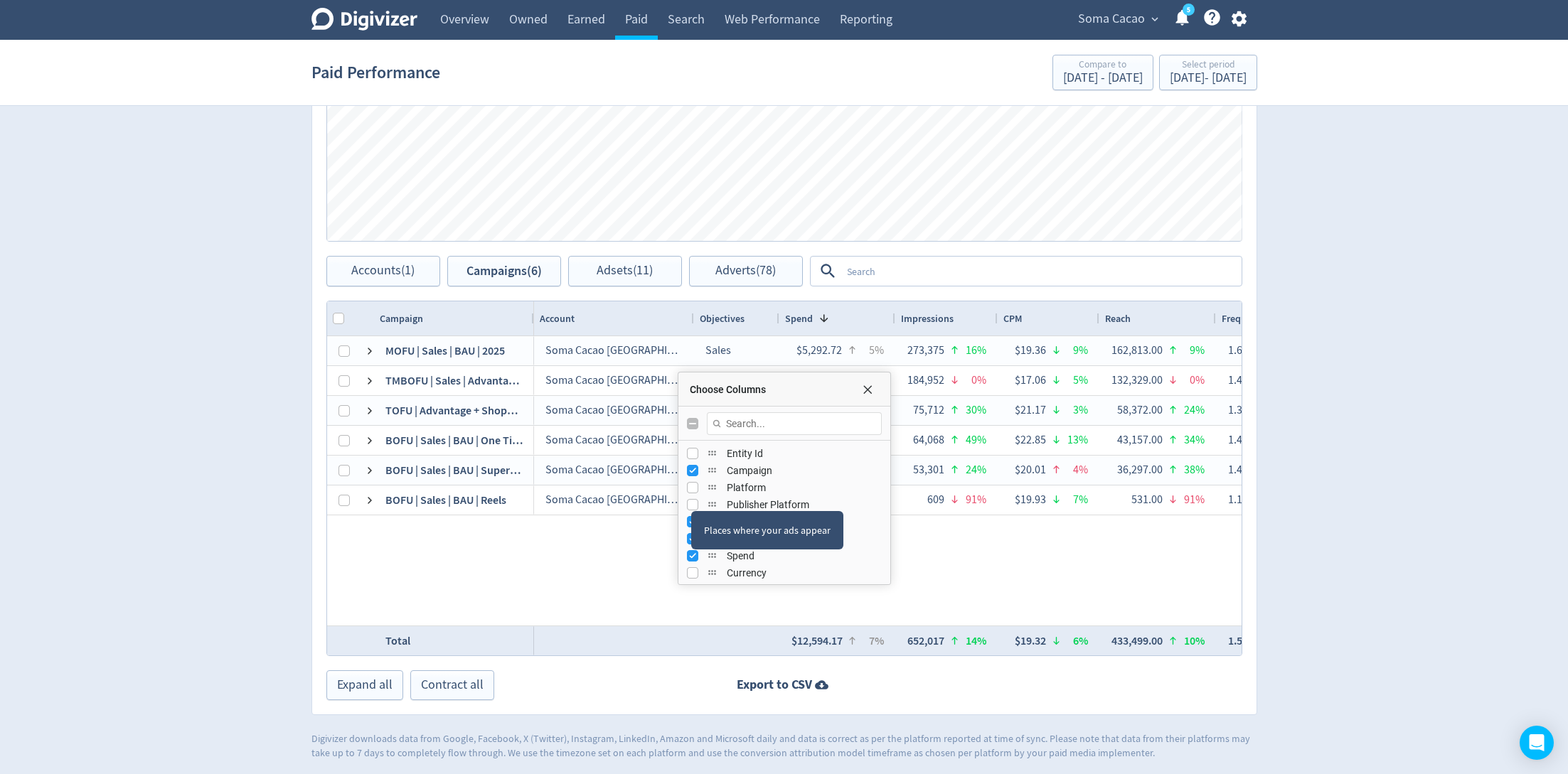
click at [691, 519] on div "Places where your ads appear" at bounding box center [766, 531] width 152 height 39
click at [696, 483] on input "Press SPACE to toggle visibility (hidden)" at bounding box center [692, 481] width 11 height 11
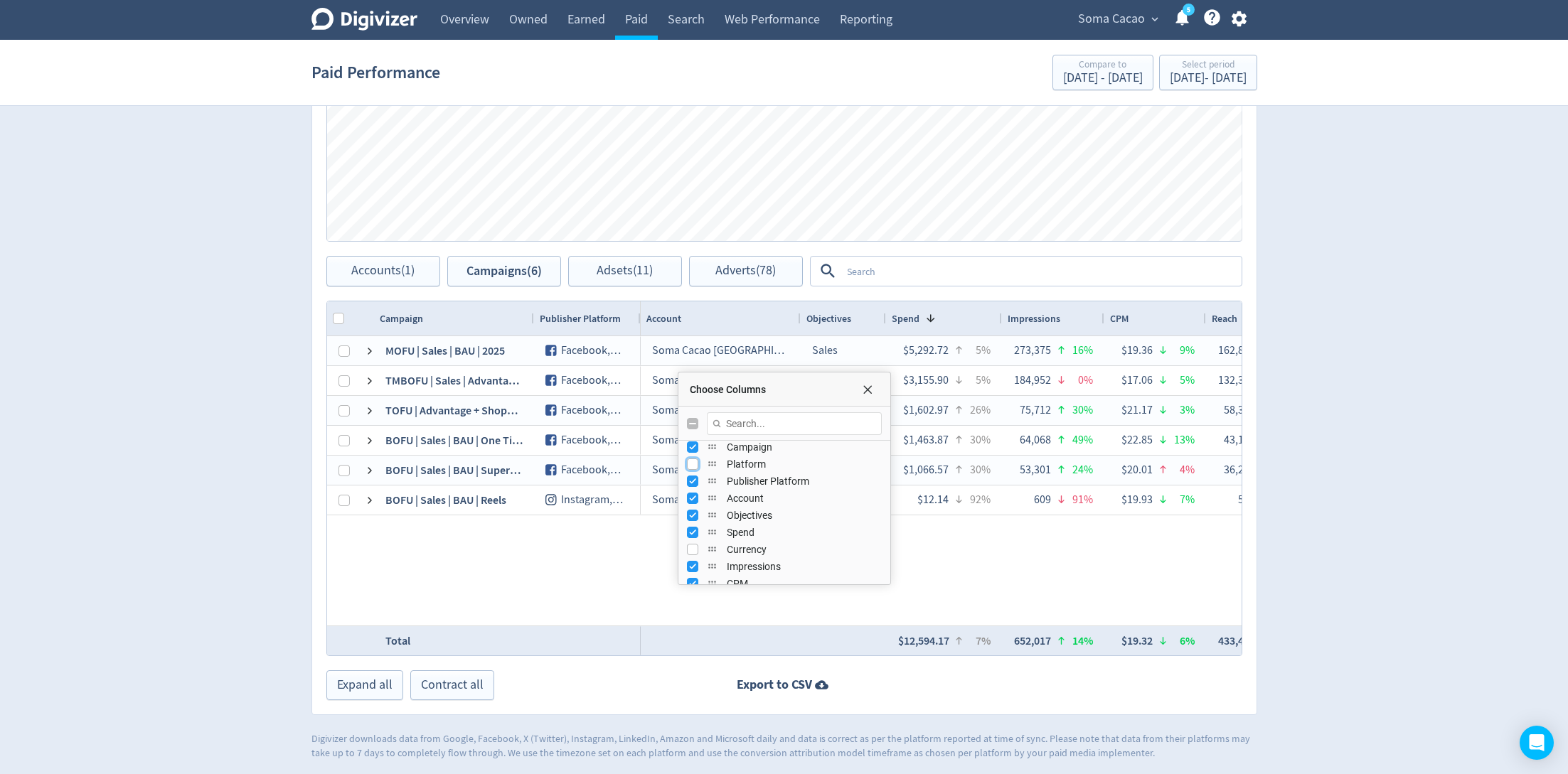
click at [694, 465] on input "Press SPACE to toggle visibility (hidden)" at bounding box center [692, 464] width 11 height 11
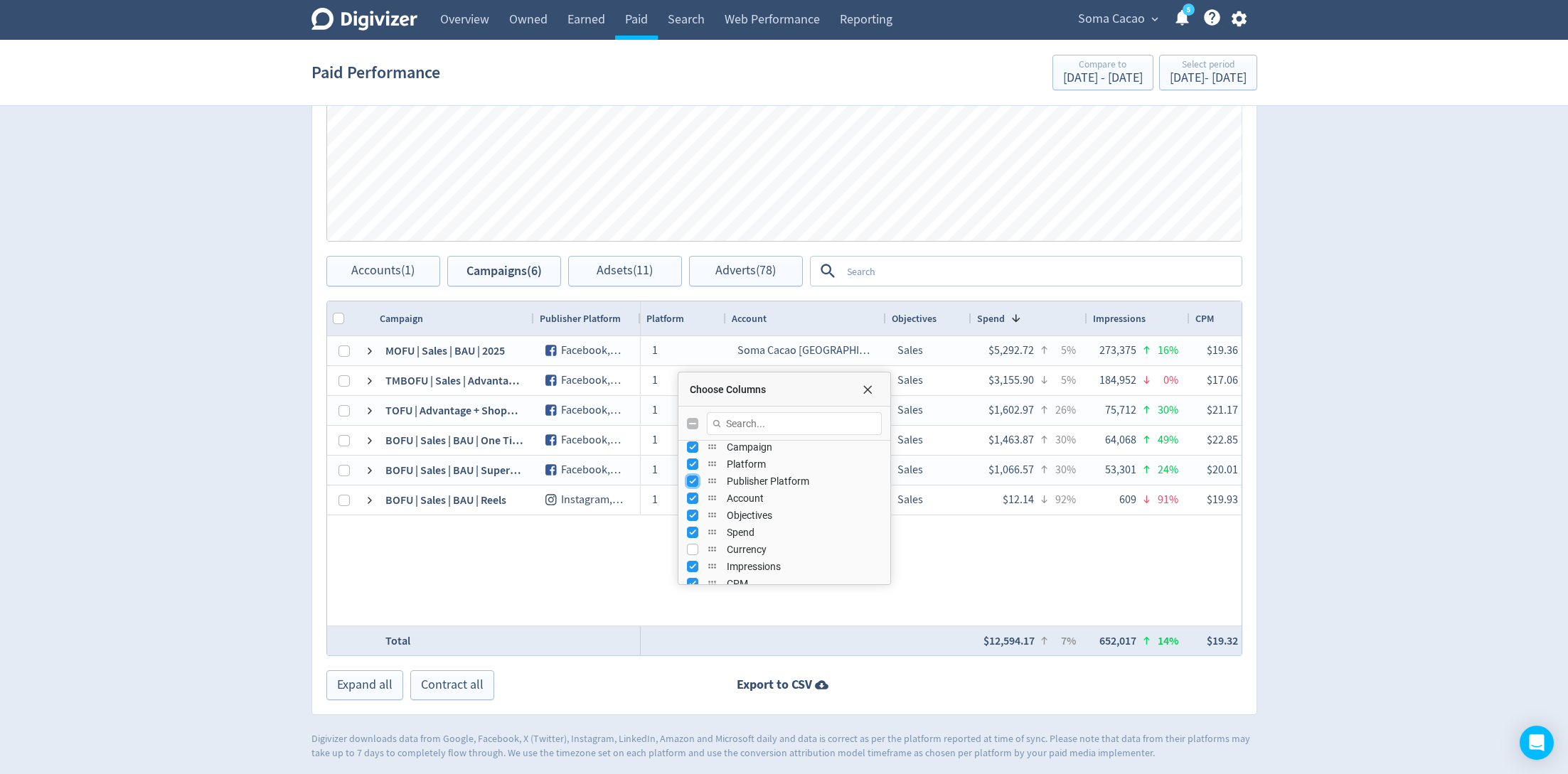
click at [694, 482] on input "Press SPACE to toggle visibility (visible)" at bounding box center [692, 481] width 11 height 11
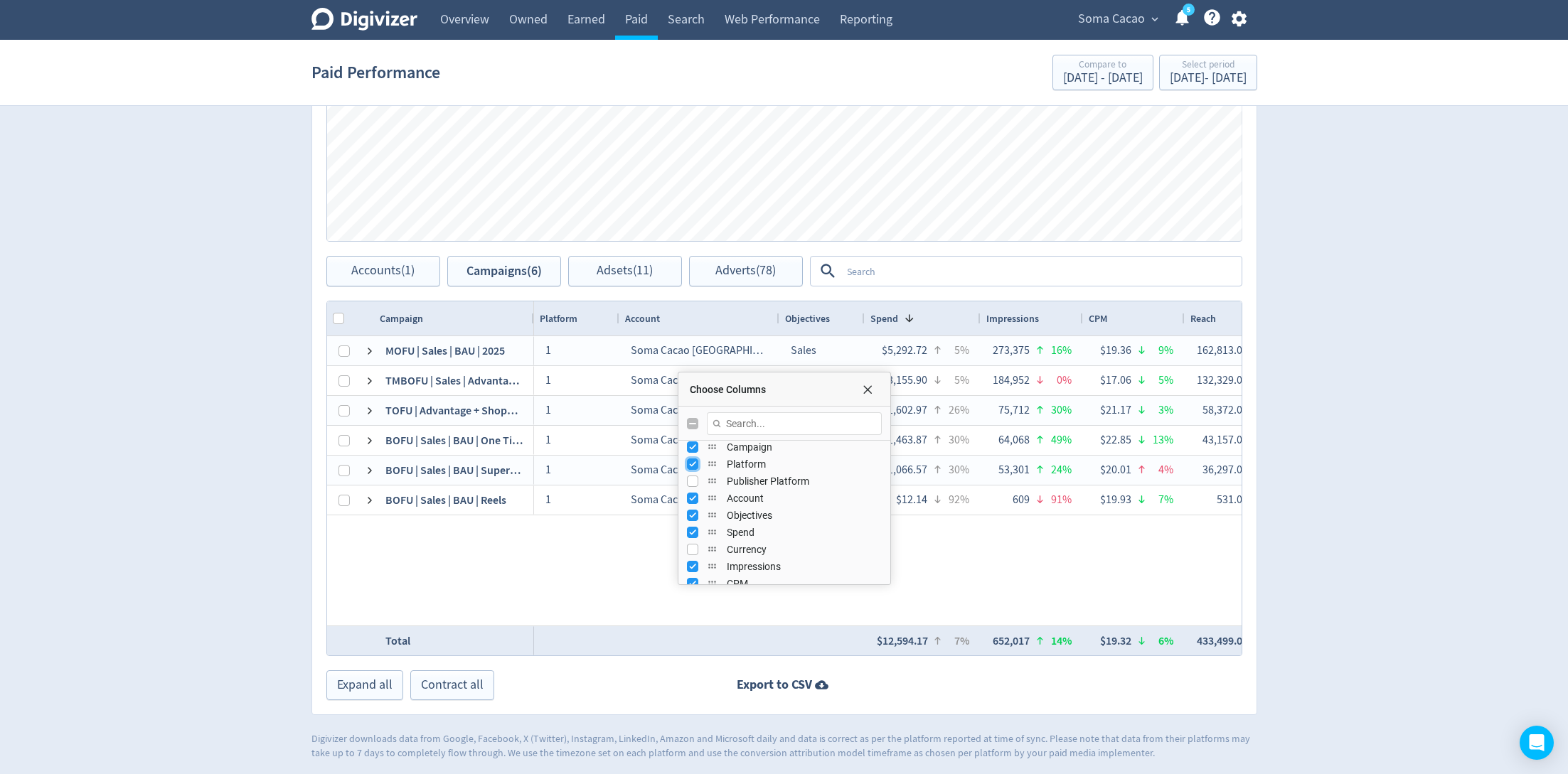
click at [690, 463] on input "Press SPACE to toggle visibility (visible)" at bounding box center [692, 464] width 11 height 11
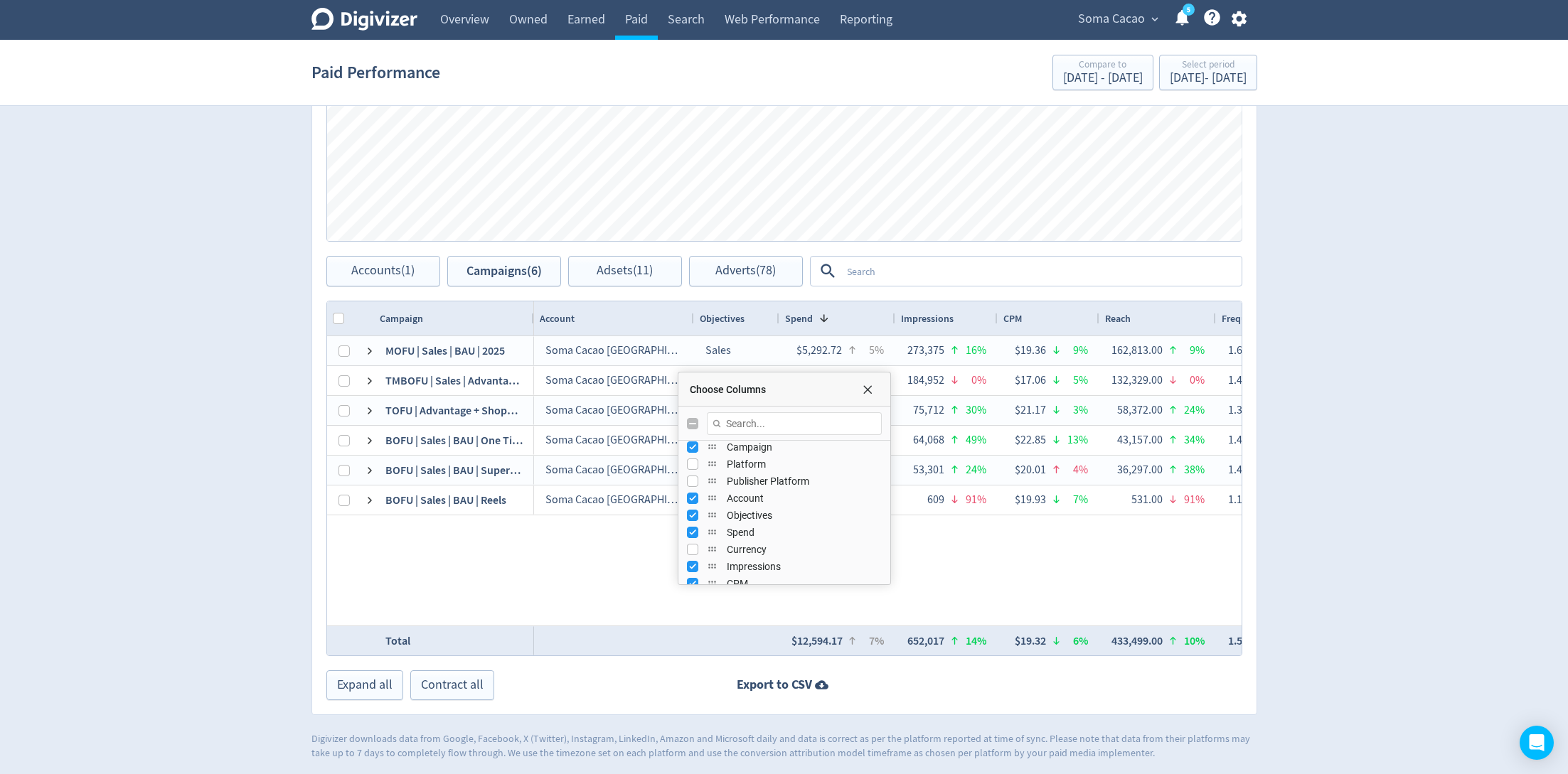
click at [690, 490] on div "Account" at bounding box center [783, 498] width 194 height 18
click at [693, 497] on input "Press SPACE to toggle visibility (visible)" at bounding box center [692, 498] width 11 height 11
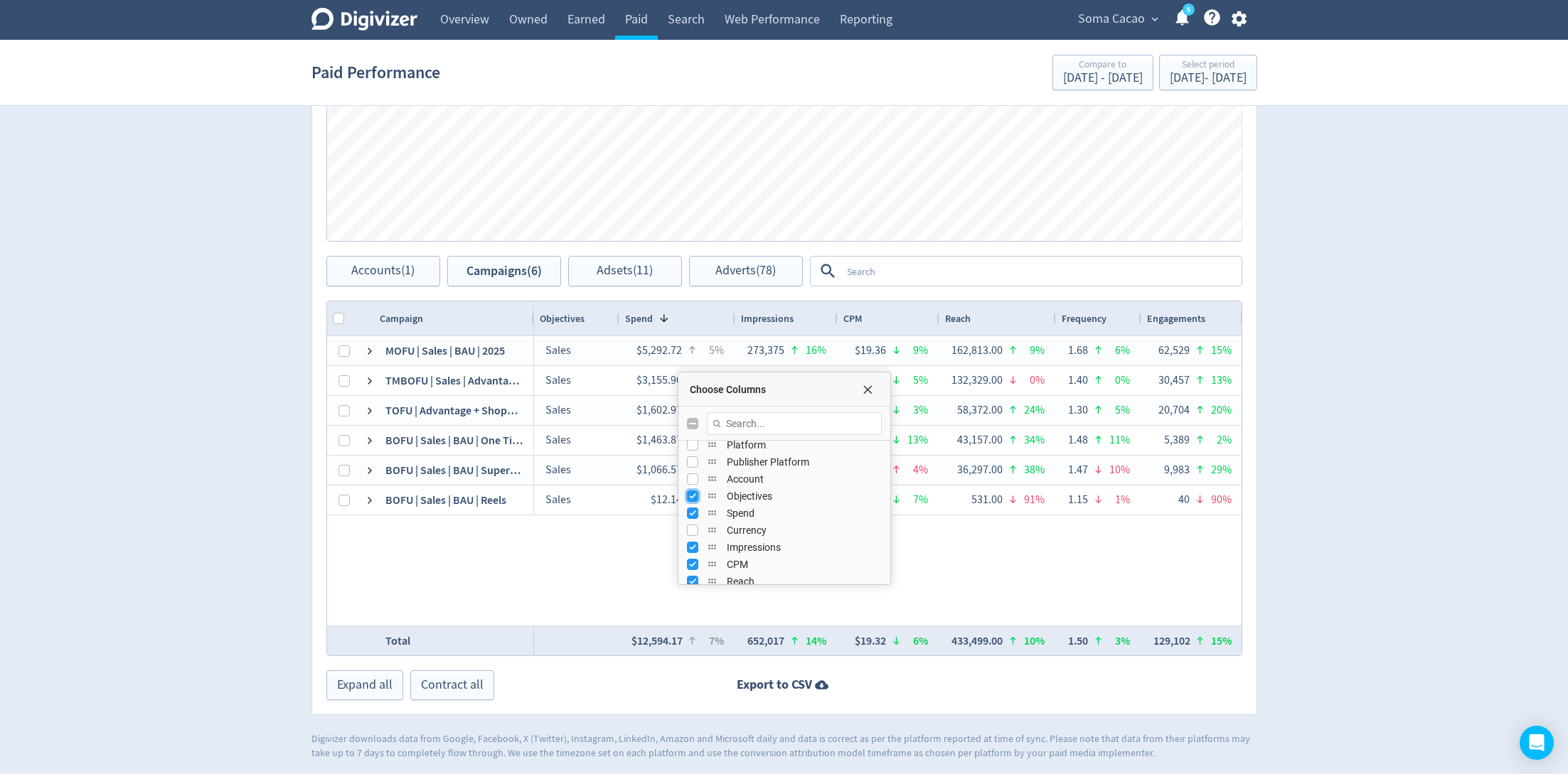
click at [693, 497] on input "Press SPACE to toggle visibility (visible)" at bounding box center [692, 496] width 11 height 11
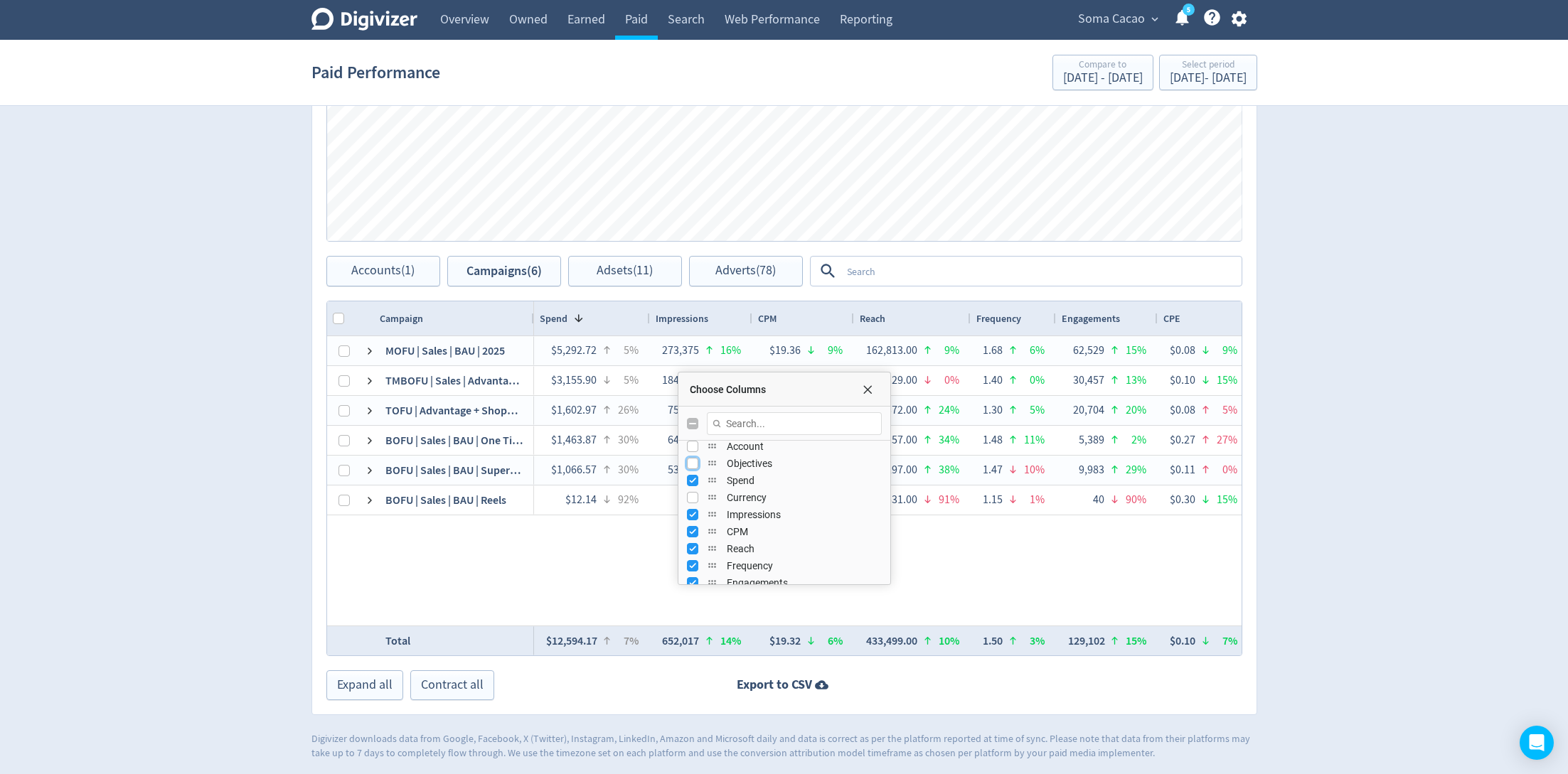
scroll to position [79, 0]
click at [686, 512] on input "Press SPACE to toggle visibility (visible)" at bounding box center [692, 510] width 11 height 11
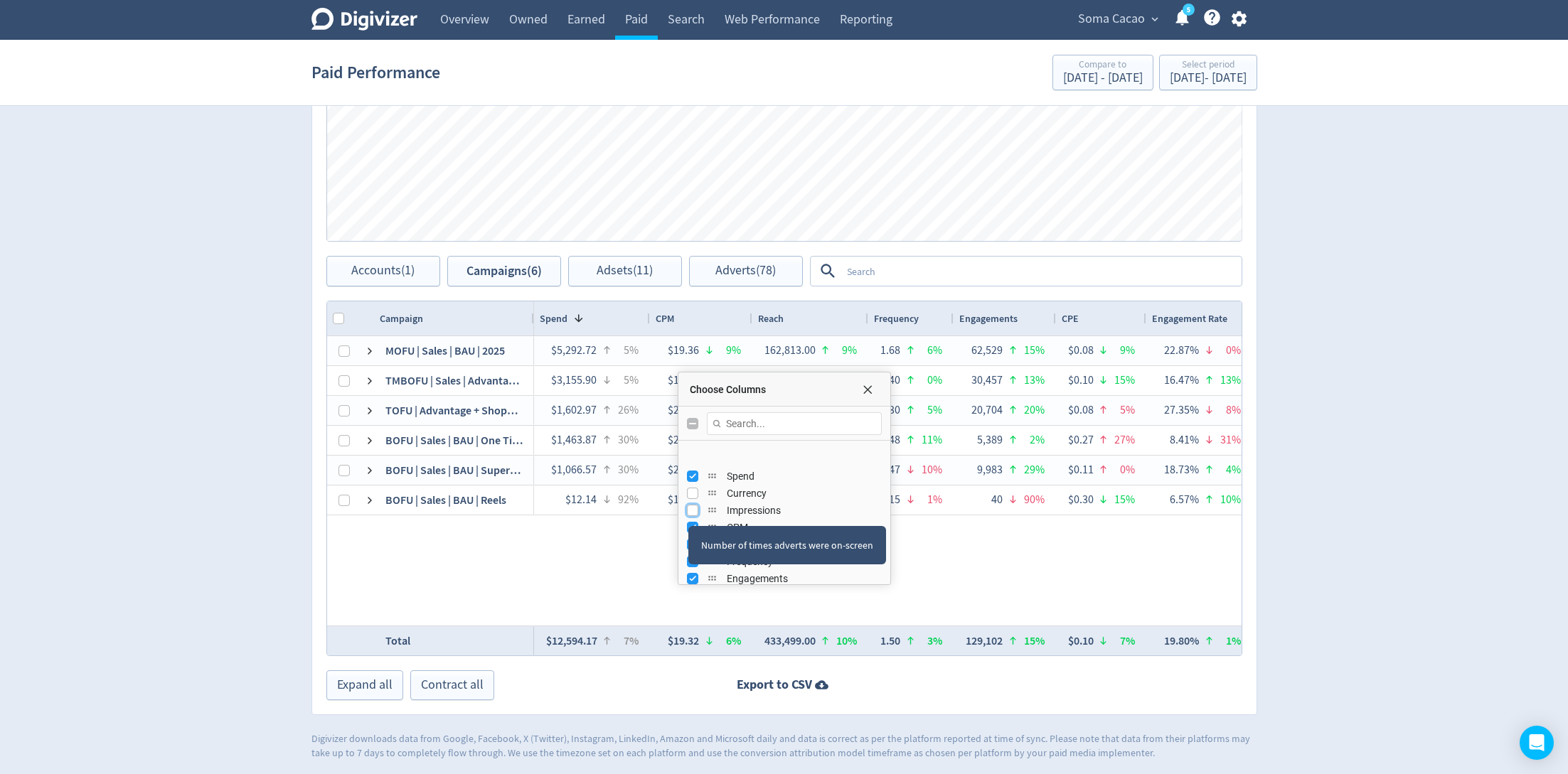
scroll to position [110, 0]
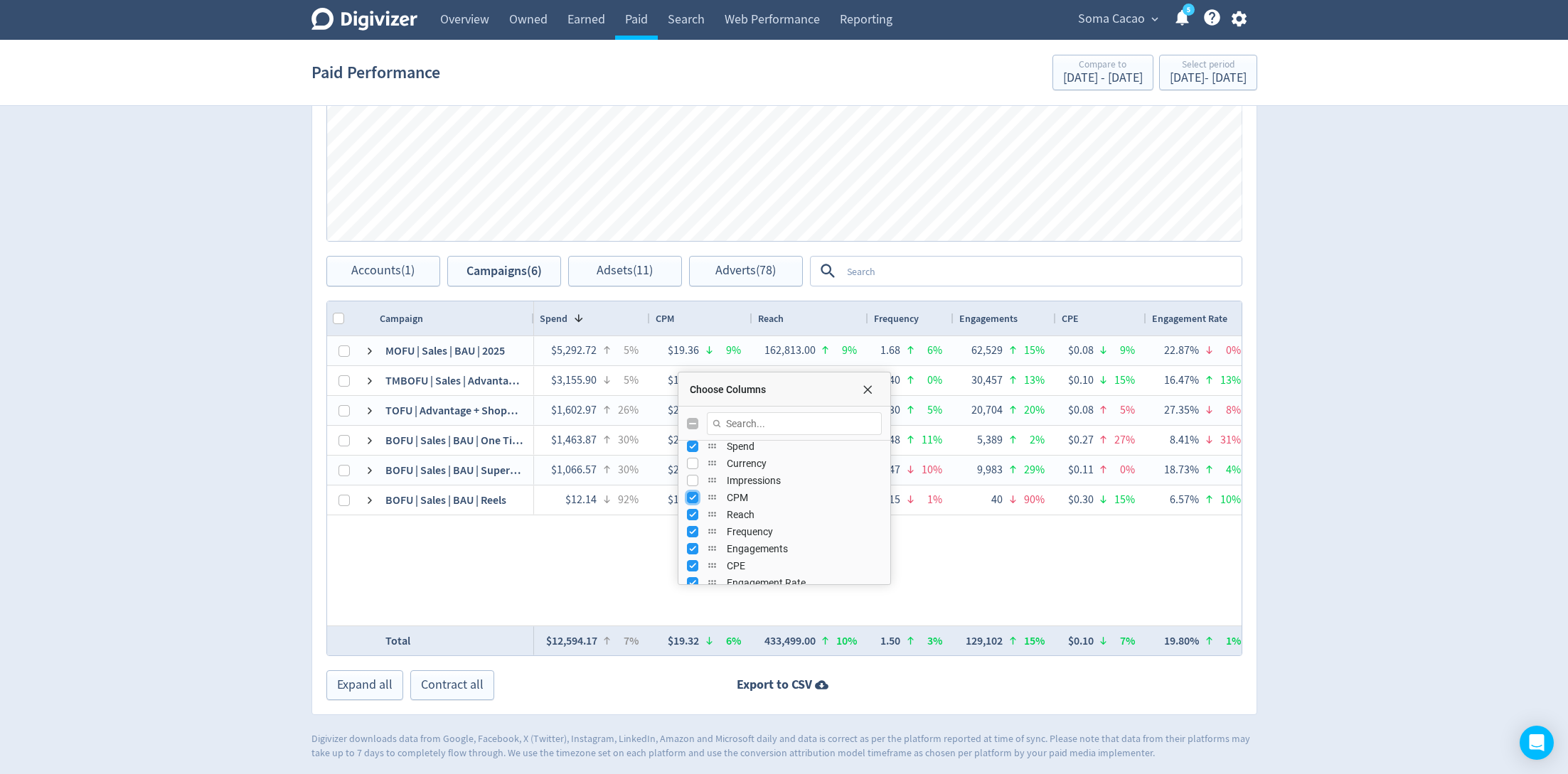
click at [690, 495] on input "Press SPACE to toggle visibility (visible)" at bounding box center [692, 498] width 11 height 11
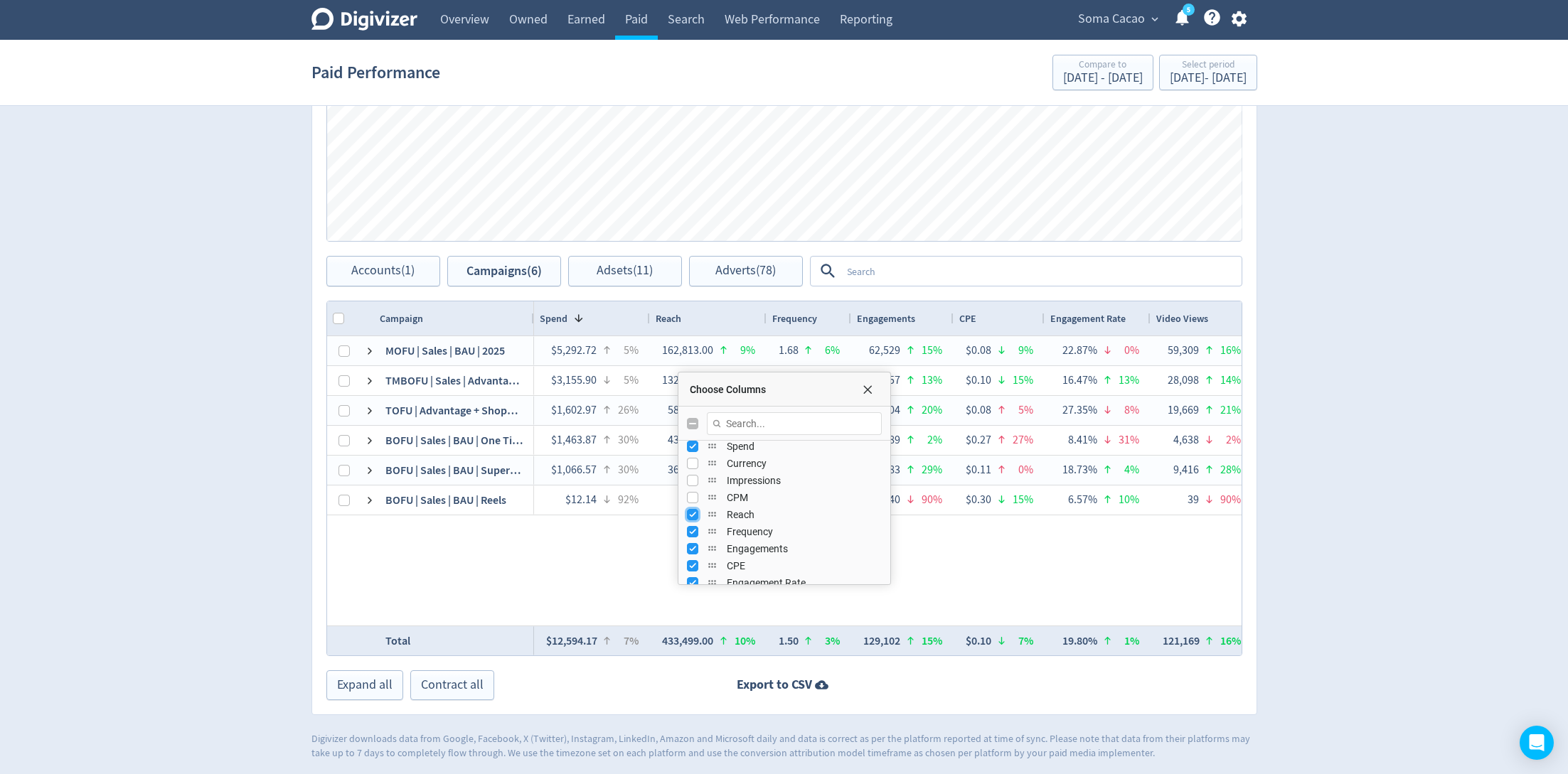
click at [690, 510] on input "Press SPACE to toggle visibility (visible)" at bounding box center [692, 515] width 11 height 11
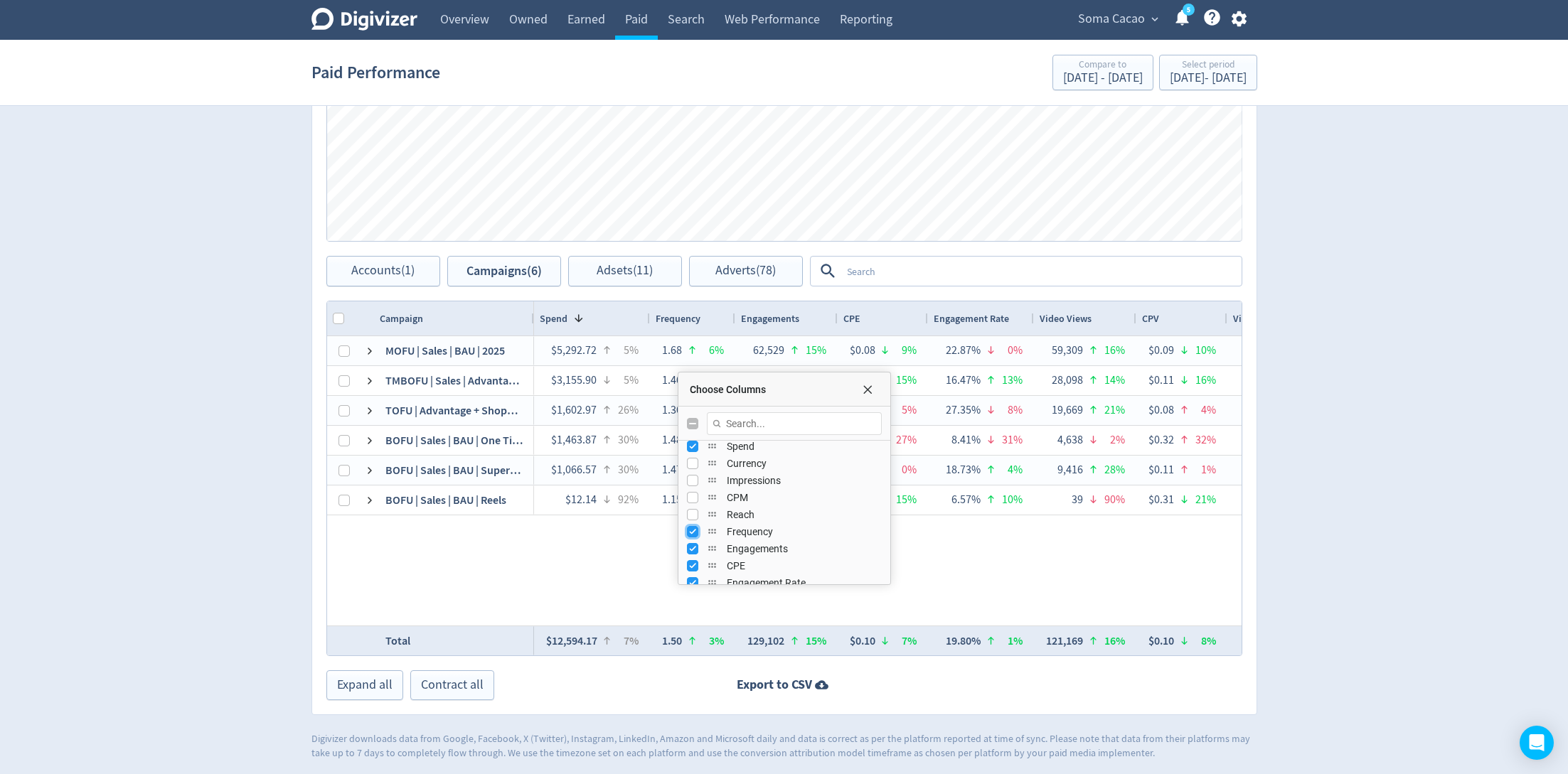
click at [690, 527] on input "Press SPACE to toggle visibility (visible)" at bounding box center [692, 532] width 11 height 11
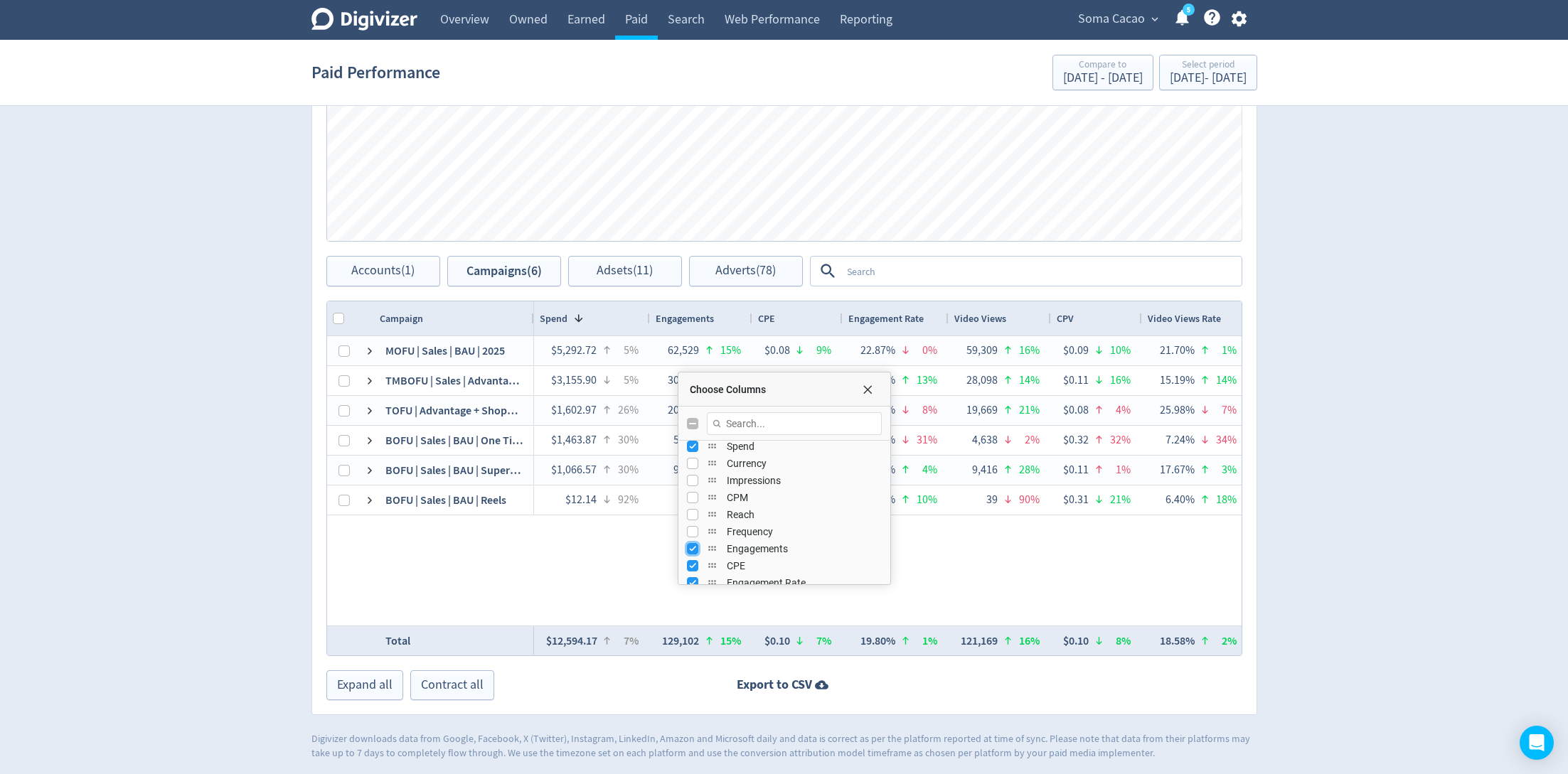
click at [691, 546] on input "Press SPACE to toggle visibility (visible)" at bounding box center [692, 549] width 11 height 11
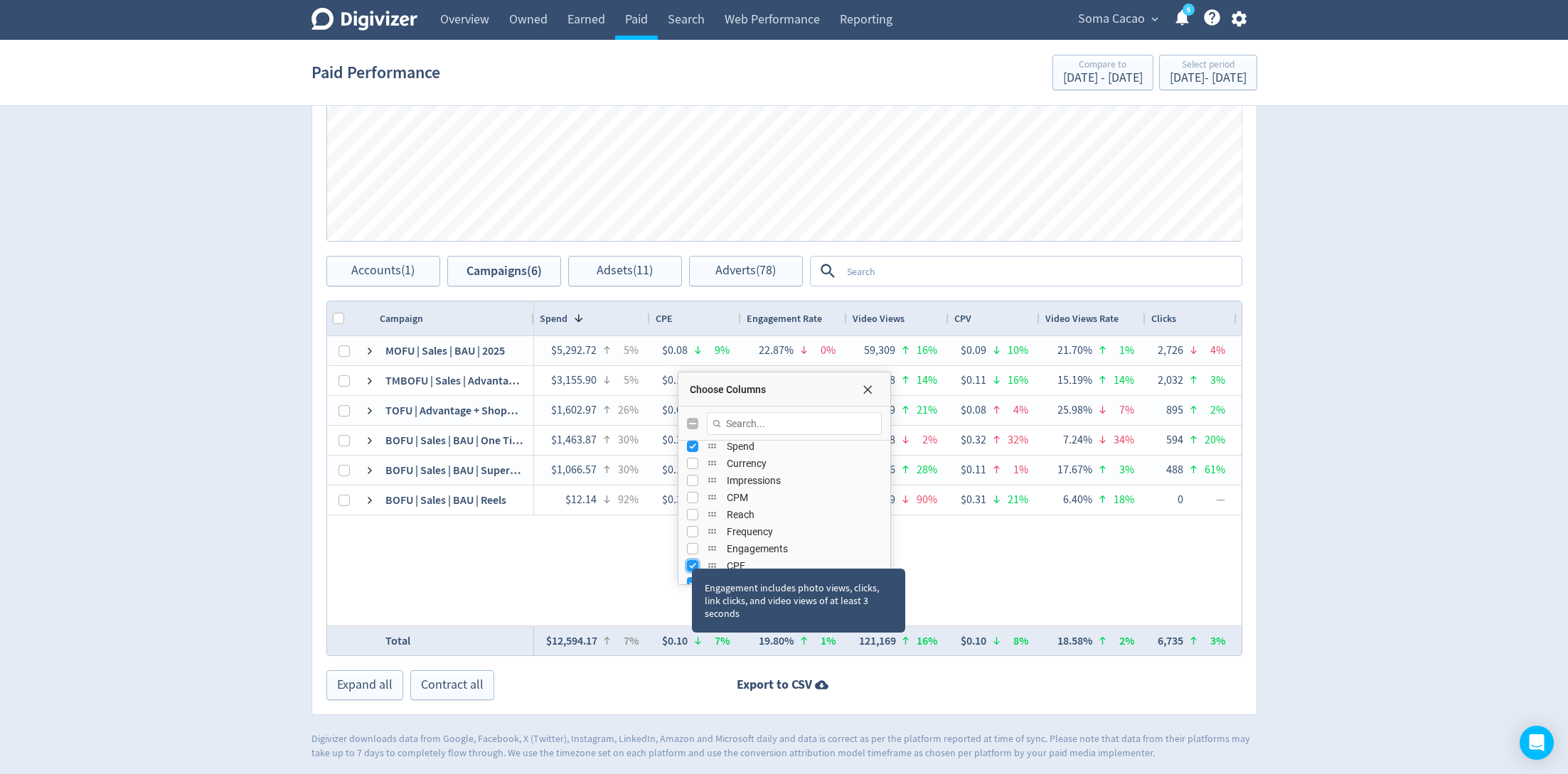
click at [690, 560] on input "Press SPACE to toggle visibility (visible)" at bounding box center [692, 566] width 11 height 11
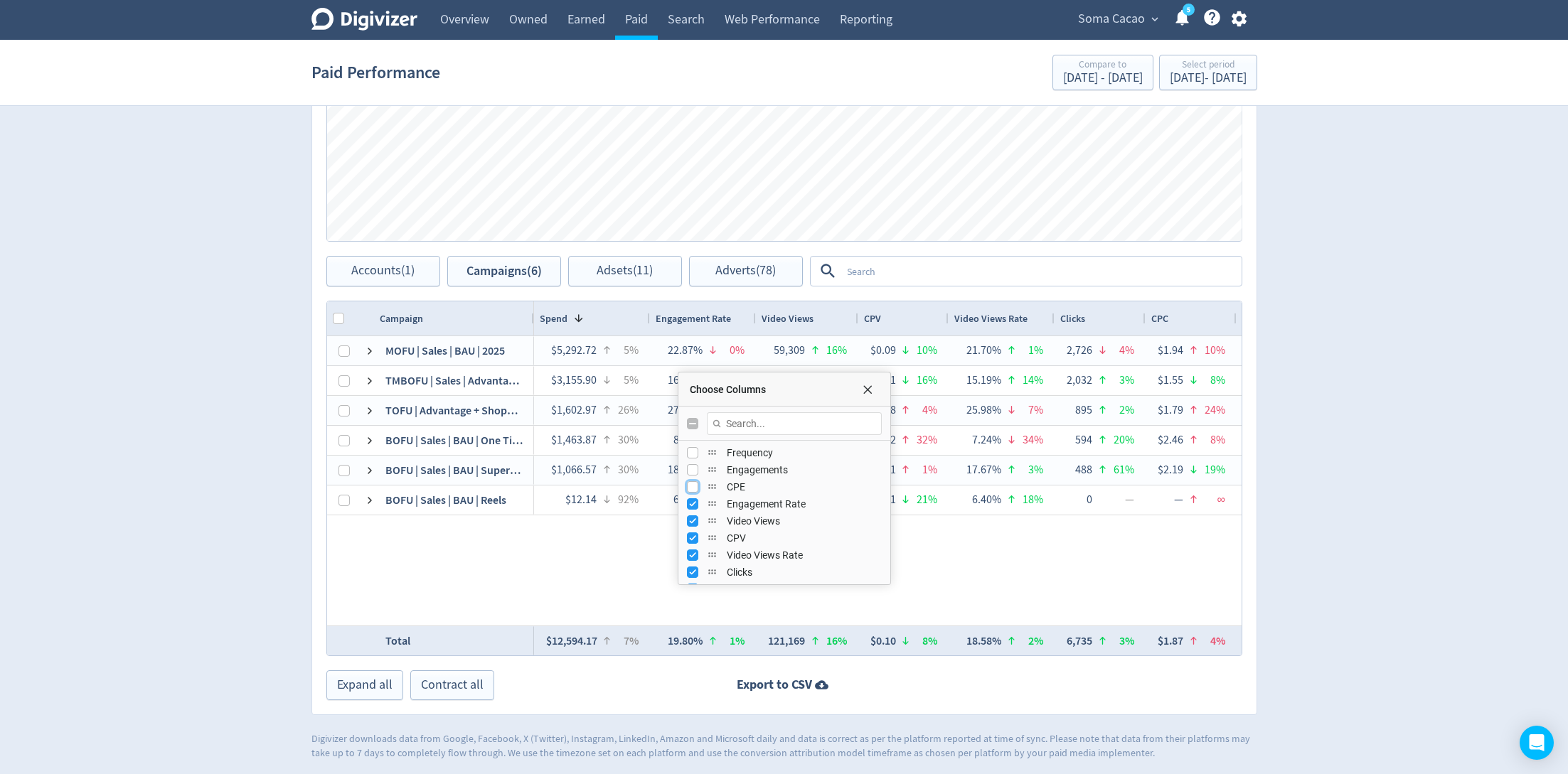
scroll to position [193, 0]
click at [692, 504] on div "Engagement Rate" at bounding box center [783, 499] width 194 height 18
click at [692, 500] on input "Press SPACE to toggle visibility (visible)" at bounding box center [692, 499] width 11 height 11
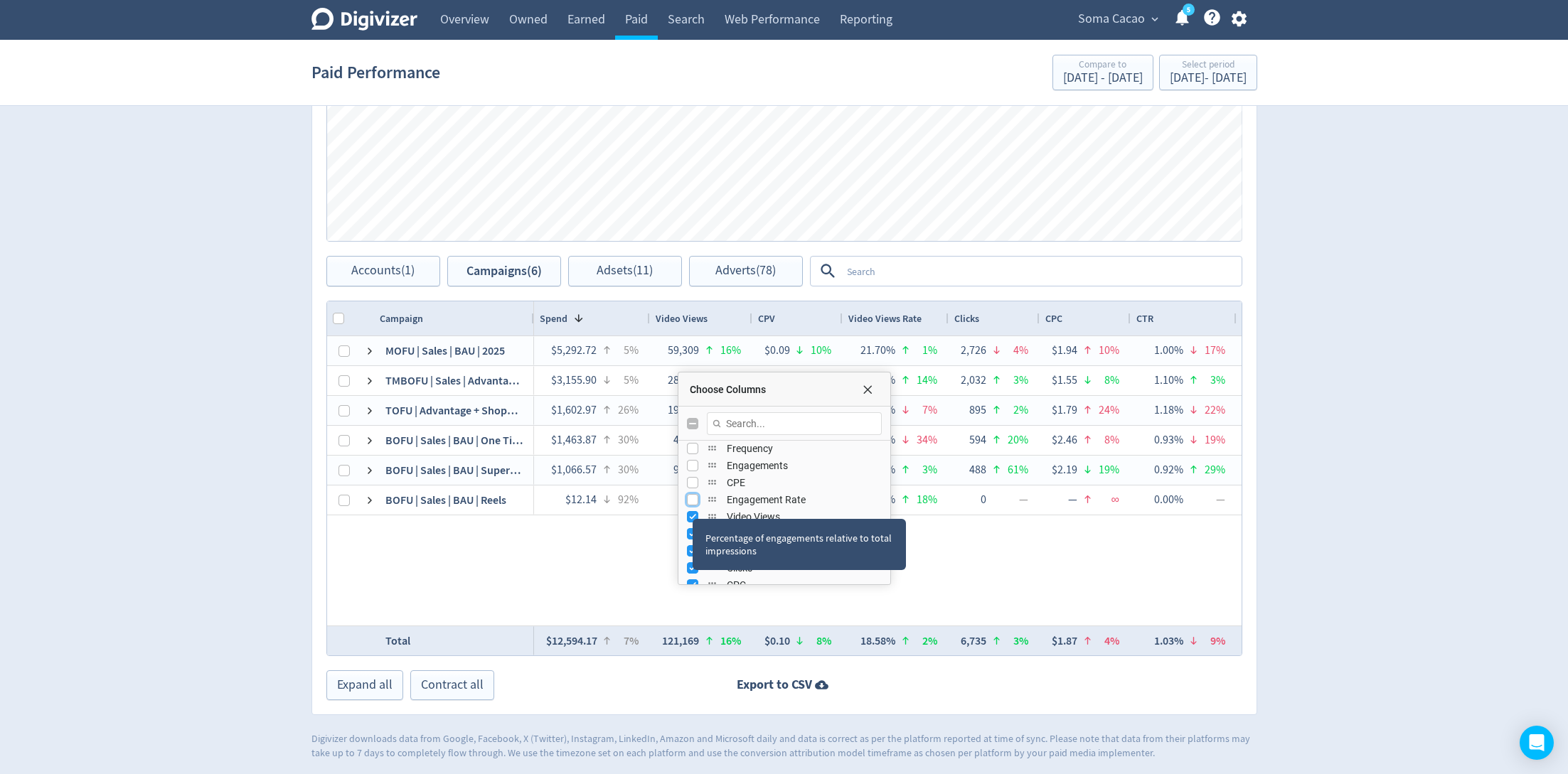
scroll to position [222, 0]
click at [691, 490] on input "Press SPACE to toggle visibility (visible)" at bounding box center [692, 487] width 11 height 11
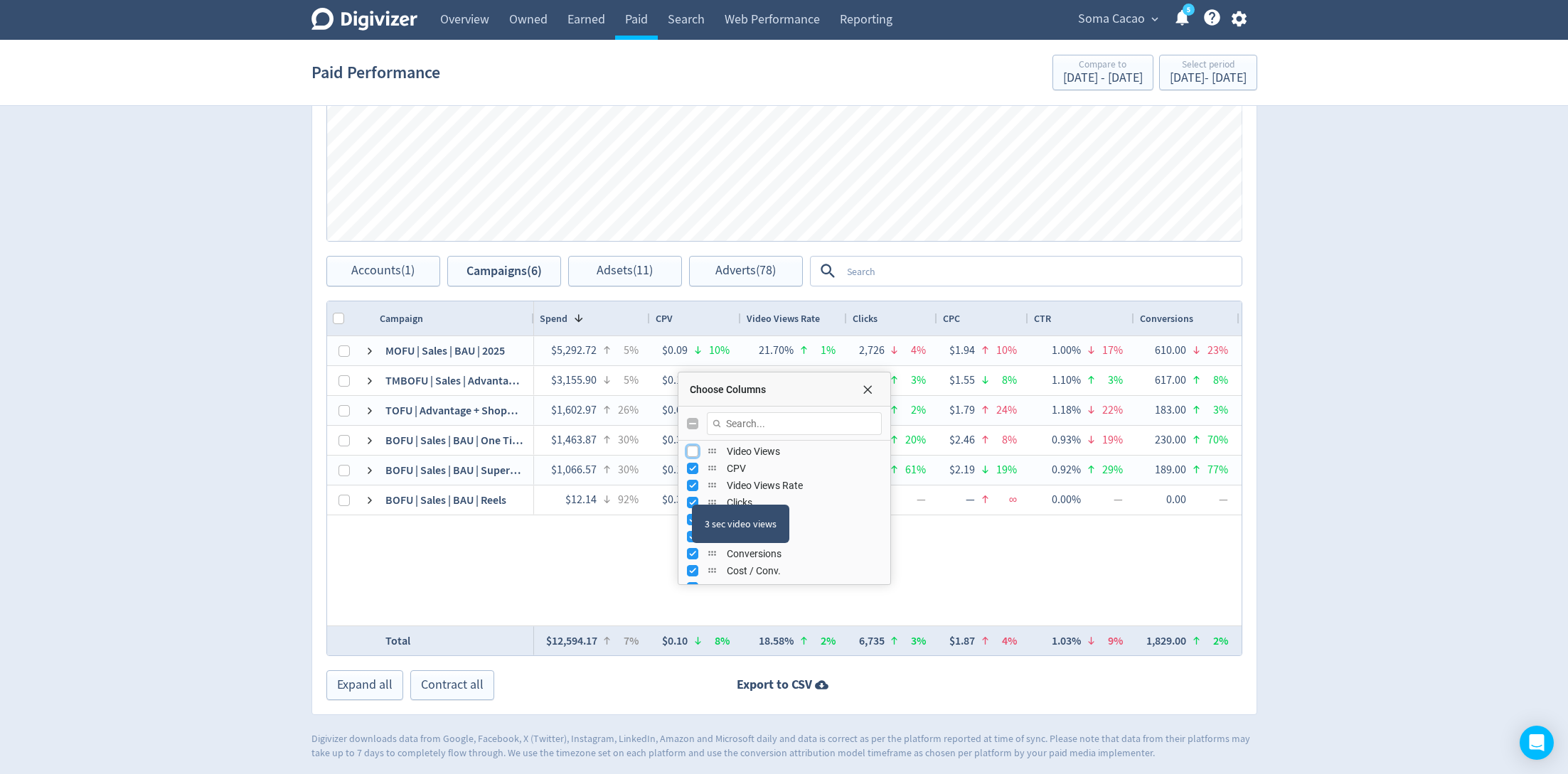
scroll to position [261, 0]
click at [694, 469] on input "Press SPACE to toggle visibility (visible)" at bounding box center [692, 465] width 11 height 11
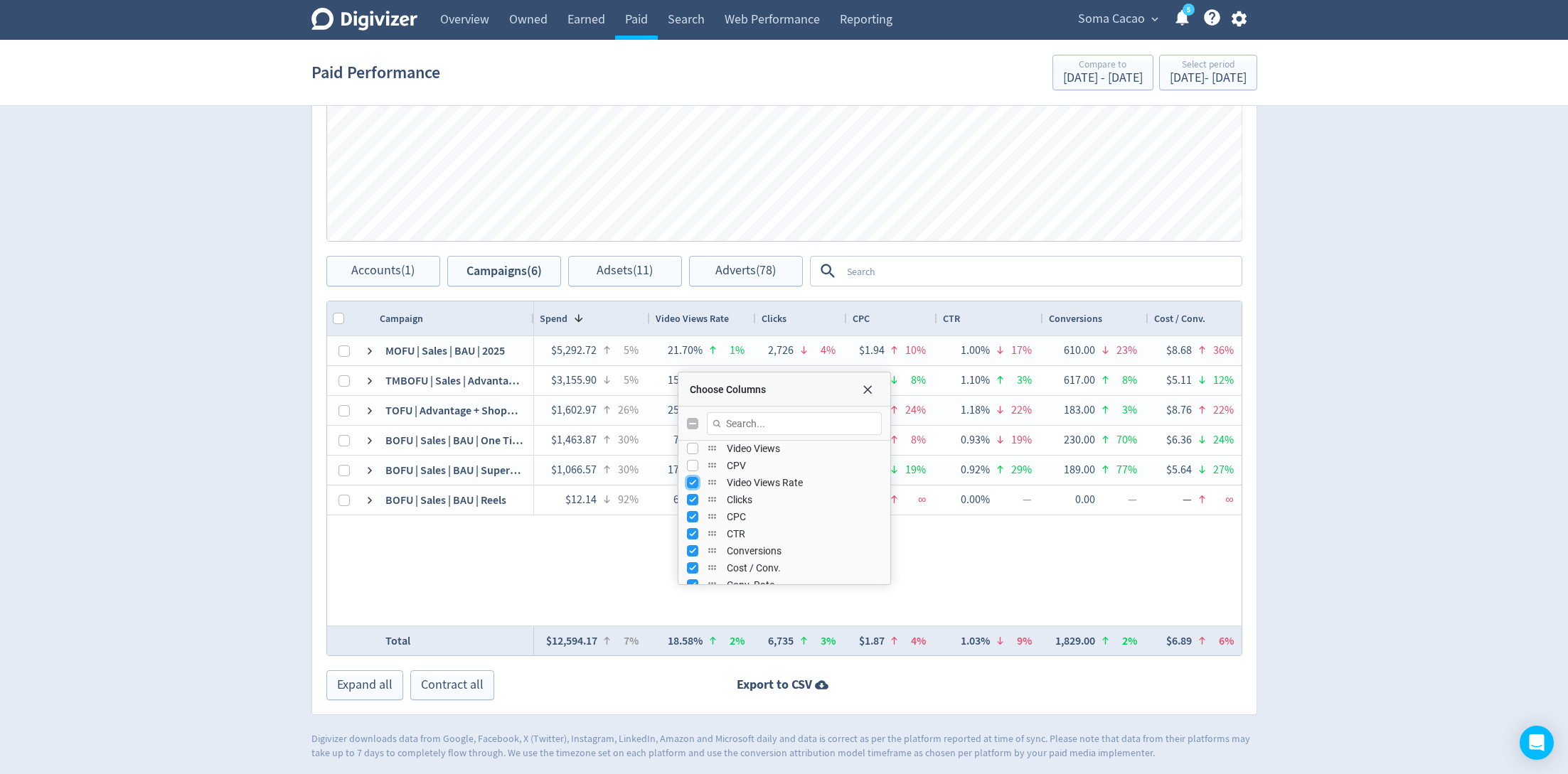
click at [691, 485] on input "Press SPACE to toggle visibility (visible)" at bounding box center [692, 483] width 11 height 11
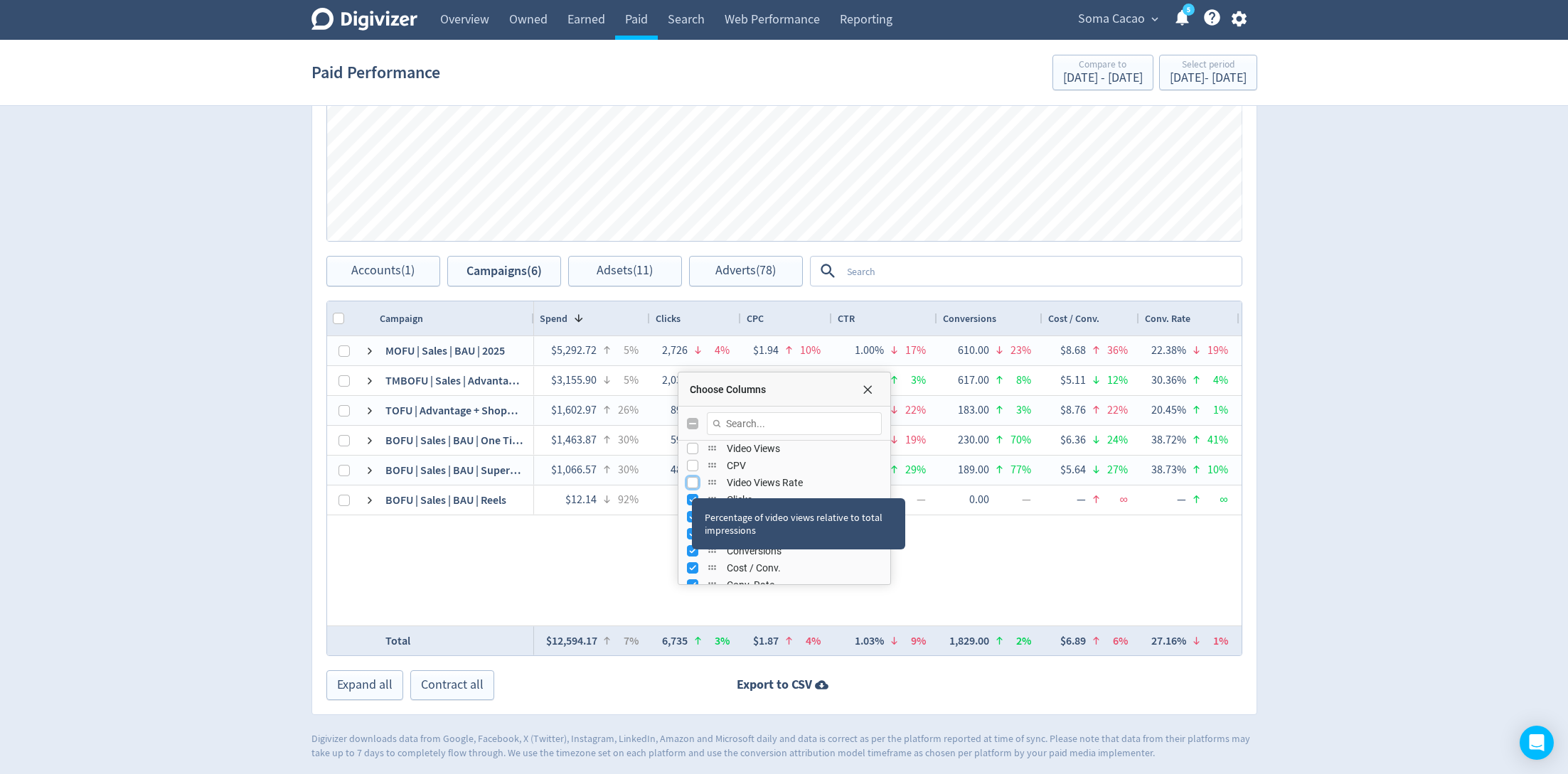
scroll to position [293, 0]
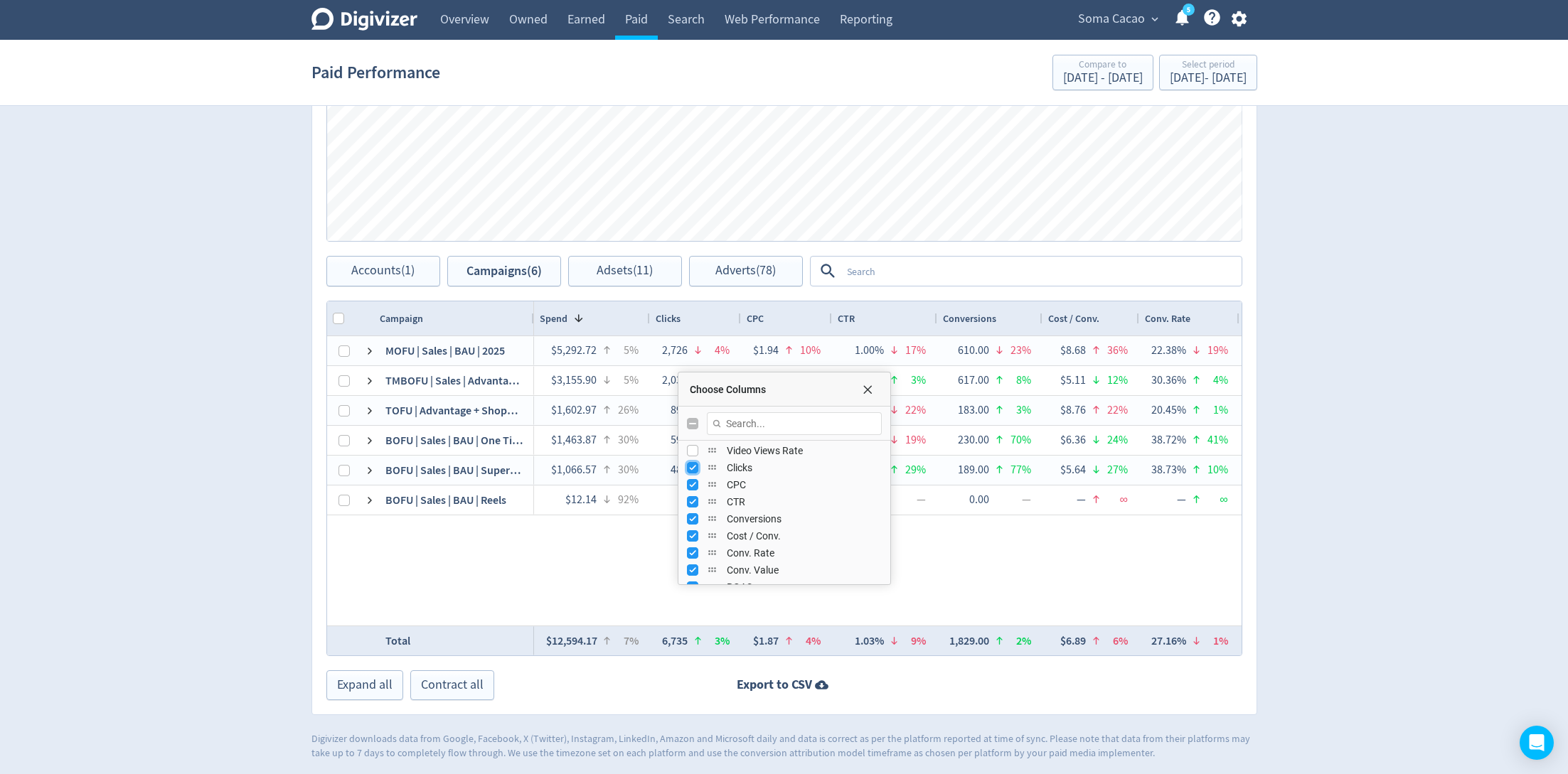
click at [686, 466] on input "Press SPACE to toggle visibility (visible)" at bounding box center [692, 468] width 11 height 11
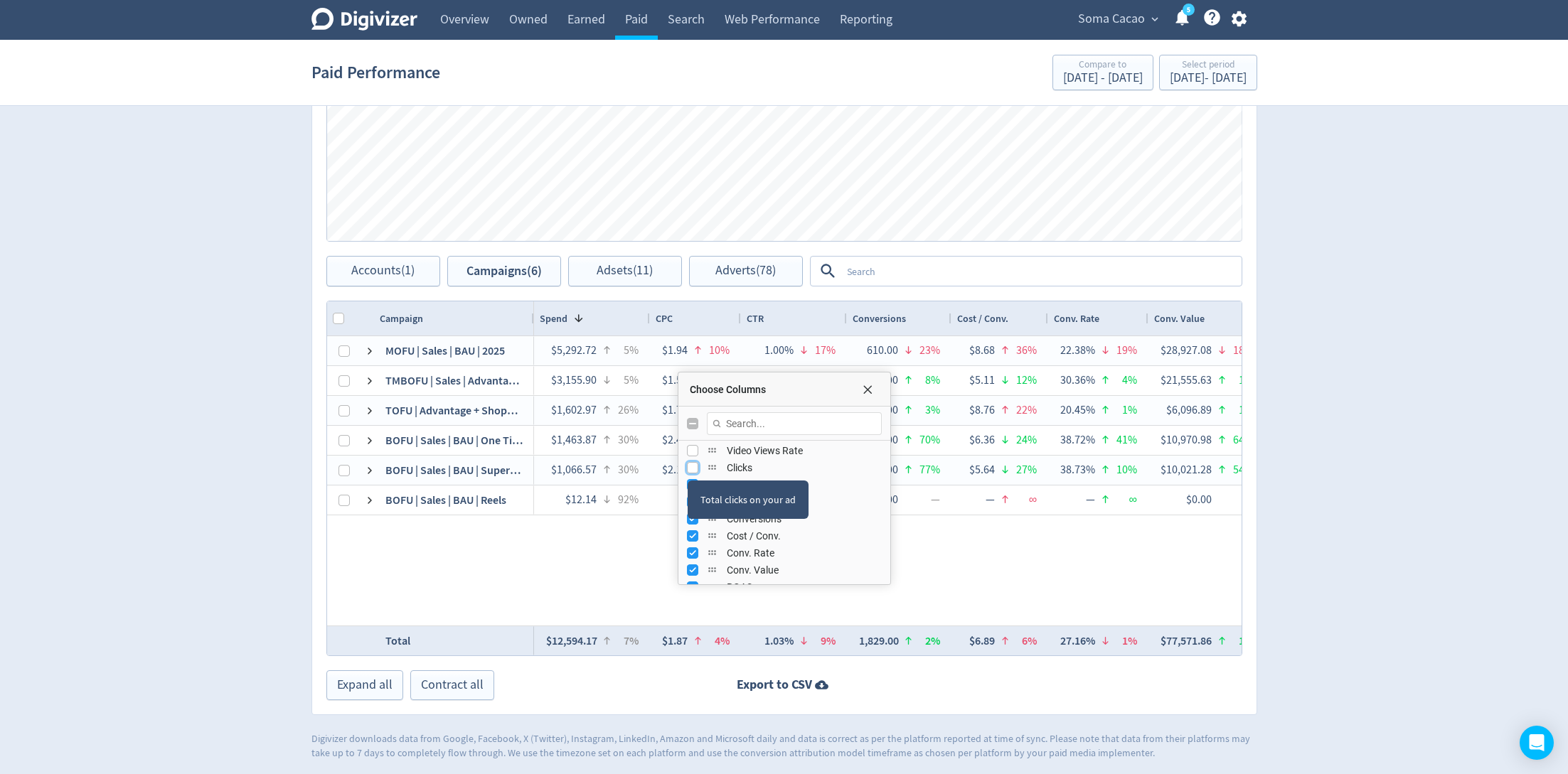
click at [686, 466] on input "Press SPACE to toggle visibility (hidden)" at bounding box center [692, 468] width 11 height 11
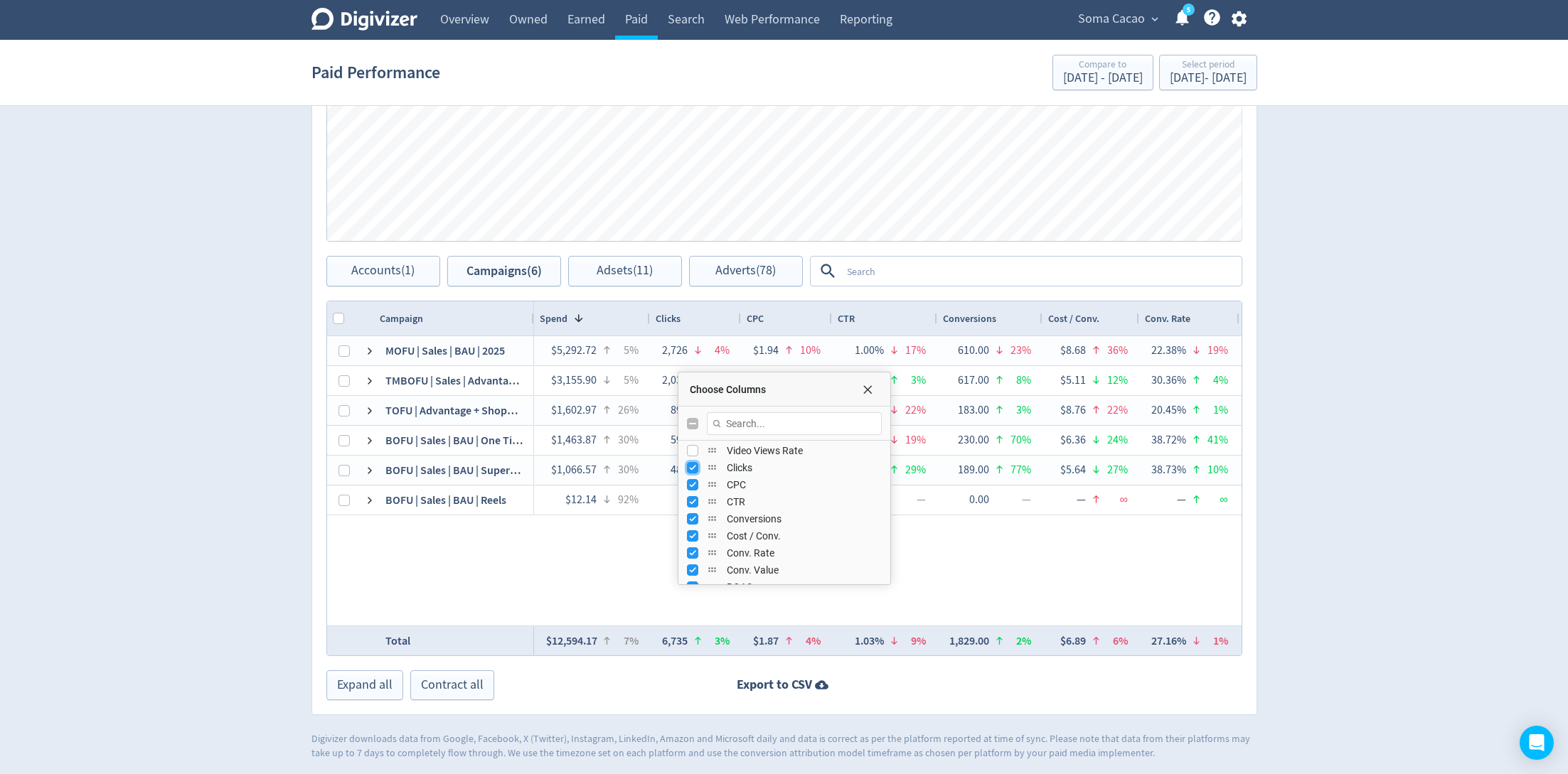
scroll to position [590, 0]
click at [690, 514] on input "Press SPACE to toggle visibility (visible)" at bounding box center [692, 518] width 11 height 11
click at [690, 514] on input "Press SPACE to toggle visibility (hidden)" at bounding box center [692, 518] width 11 height 11
click at [690, 514] on input "Press SPACE to toggle visibility (visible)" at bounding box center [692, 518] width 11 height 11
click at [690, 518] on input "Press SPACE to toggle visibility (hidden)" at bounding box center [692, 518] width 11 height 11
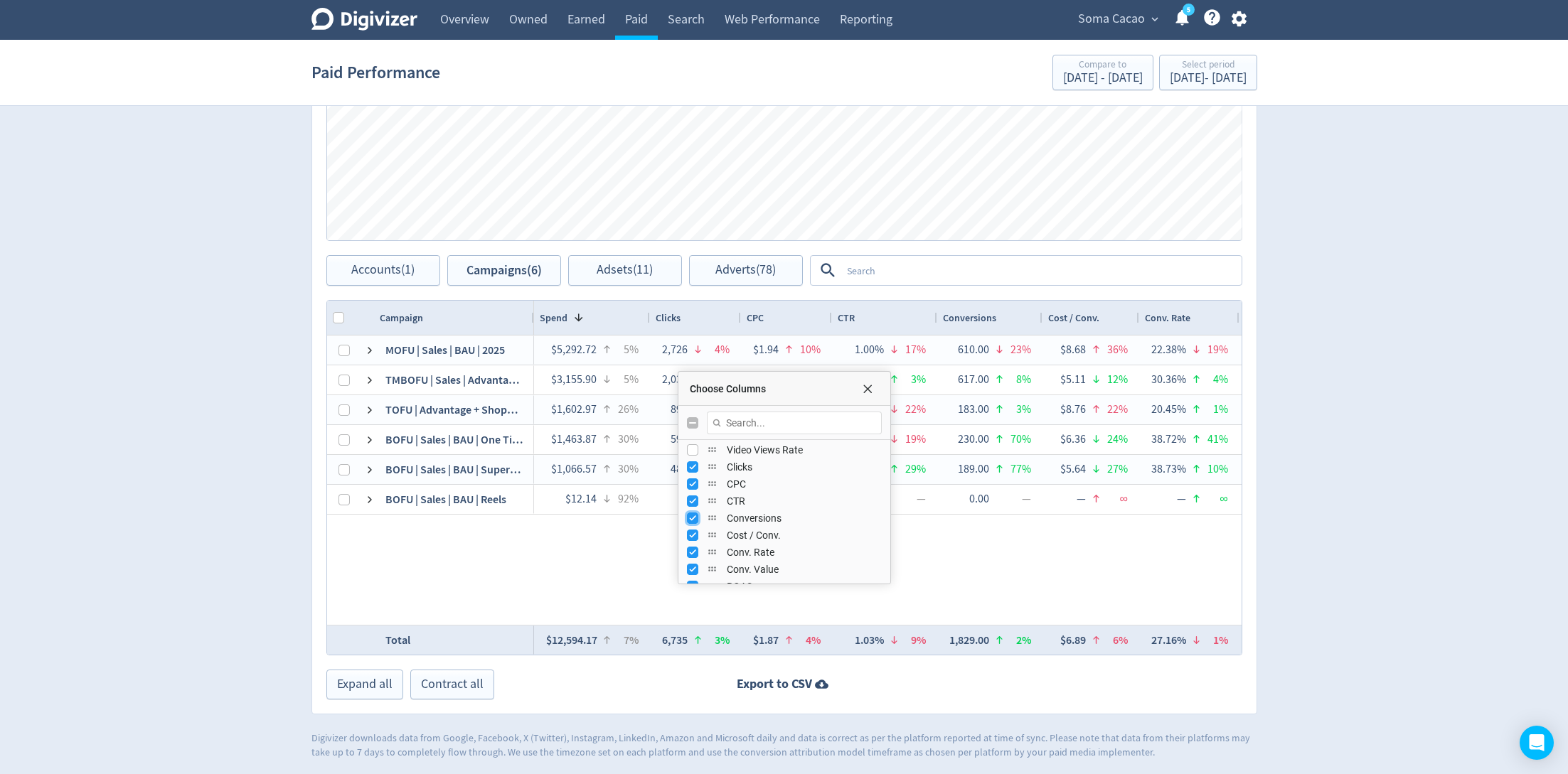
click at [690, 519] on input "Press SPACE to toggle visibility (visible)" at bounding box center [692, 518] width 11 height 11
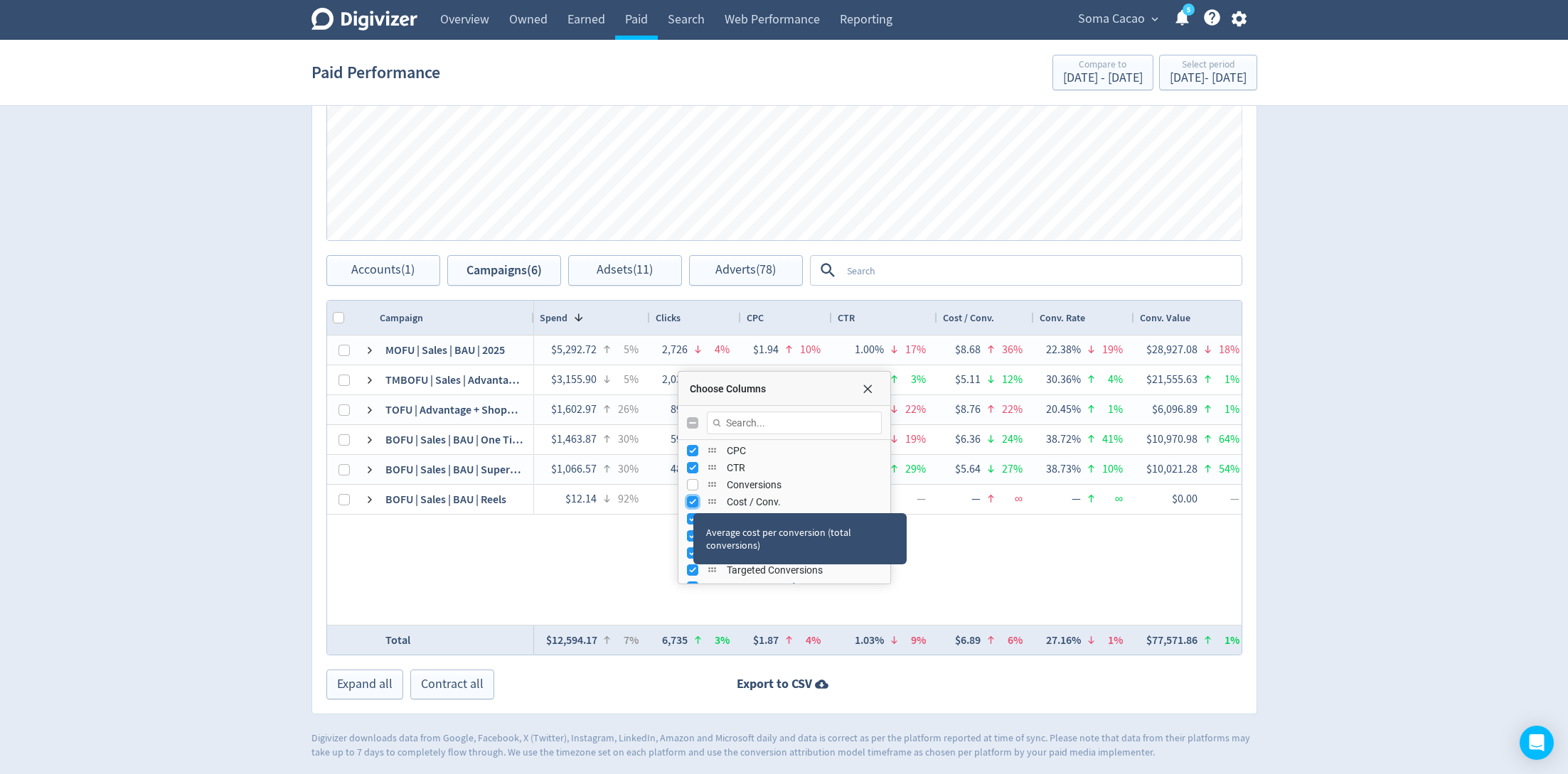
click at [691, 503] on input "Press SPACE to toggle visibility (visible)" at bounding box center [692, 502] width 11 height 11
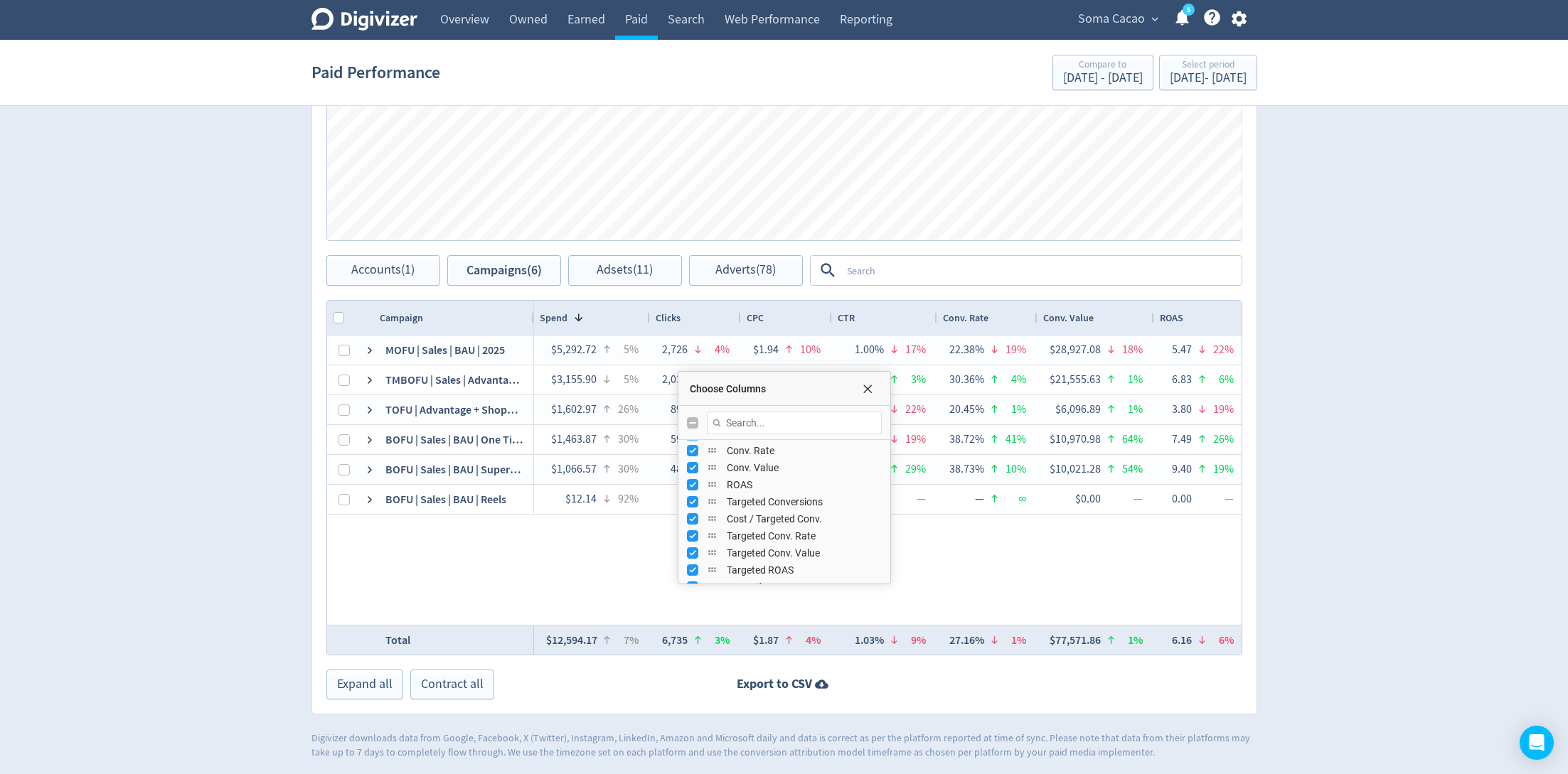
scroll to position [402, 0]
click at [694, 461] on input "Press SPACE to toggle visibility (visible)" at bounding box center [692, 461] width 11 height 11
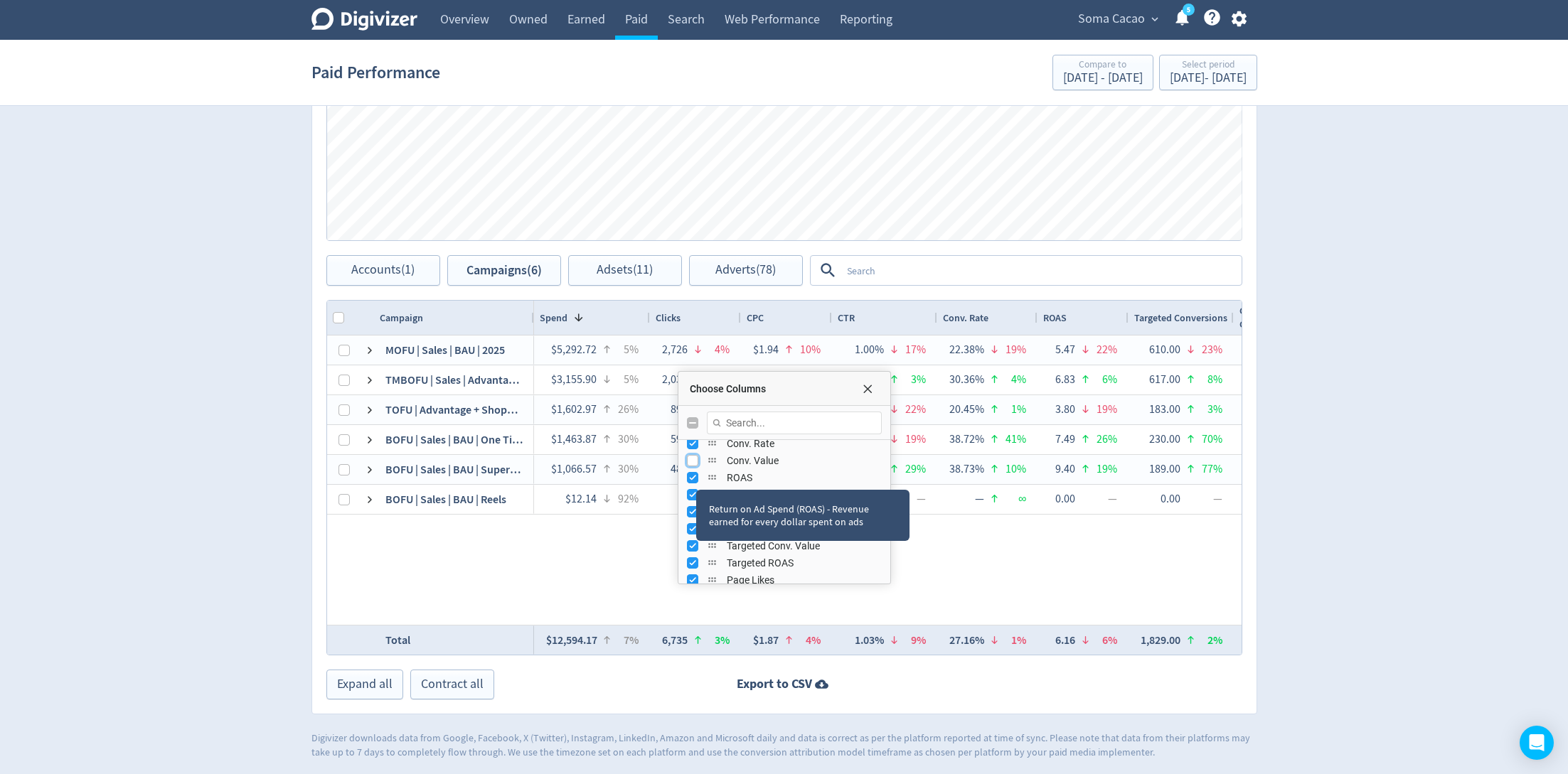
click at [693, 462] on input "Press SPACE to toggle visibility (hidden)" at bounding box center [692, 461] width 11 height 11
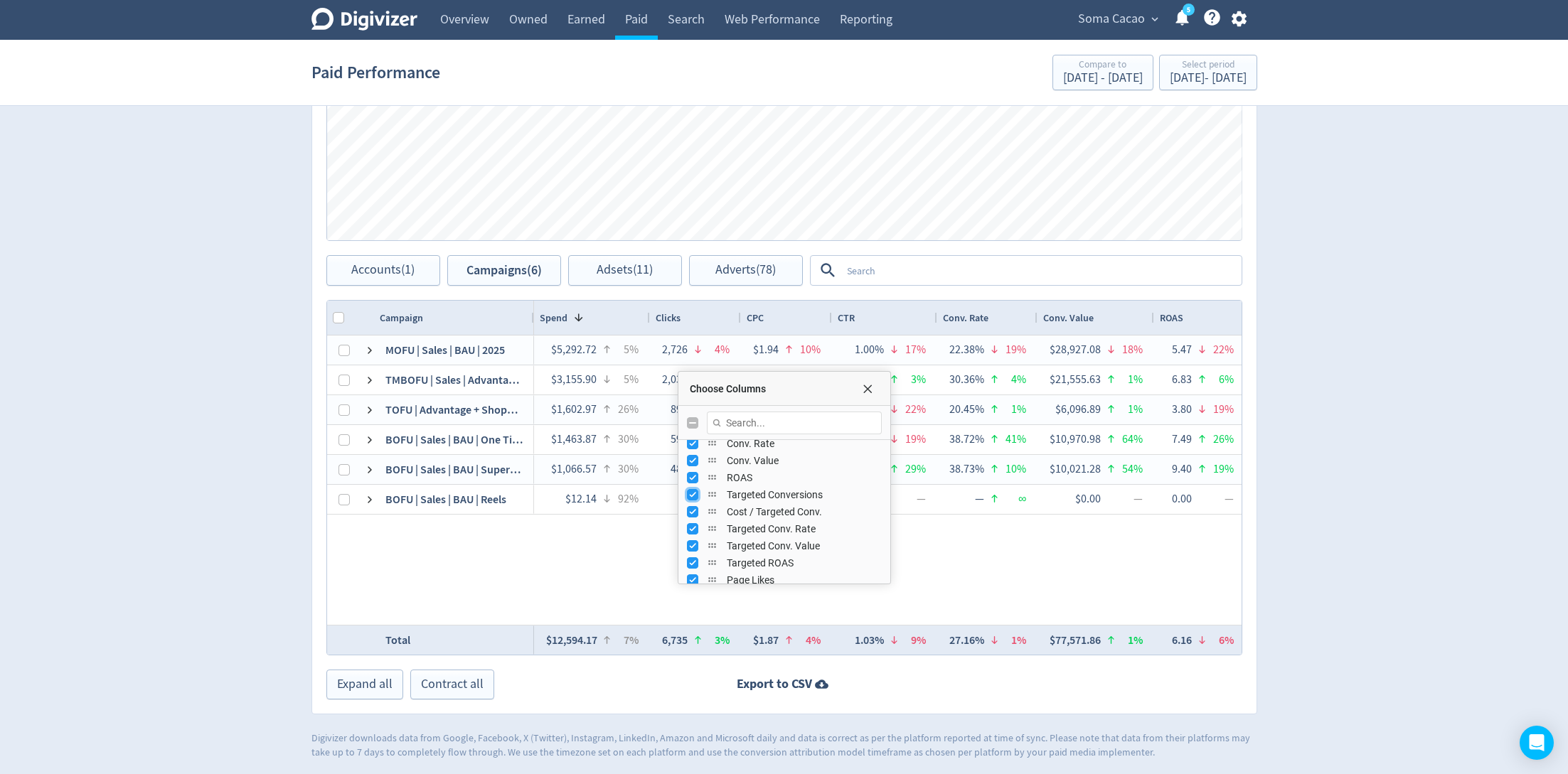
click at [692, 497] on input "Press SPACE to toggle visibility (visible)" at bounding box center [692, 495] width 11 height 11
click at [692, 506] on input "Press SPACE to toggle visibility (visible)" at bounding box center [692, 511] width 11 height 11
click at [693, 524] on div "Average cost per Target Conversion" at bounding box center [780, 540] width 176 height 39
click at [688, 524] on input "Press SPACE to toggle visibility (visible)" at bounding box center [692, 529] width 11 height 11
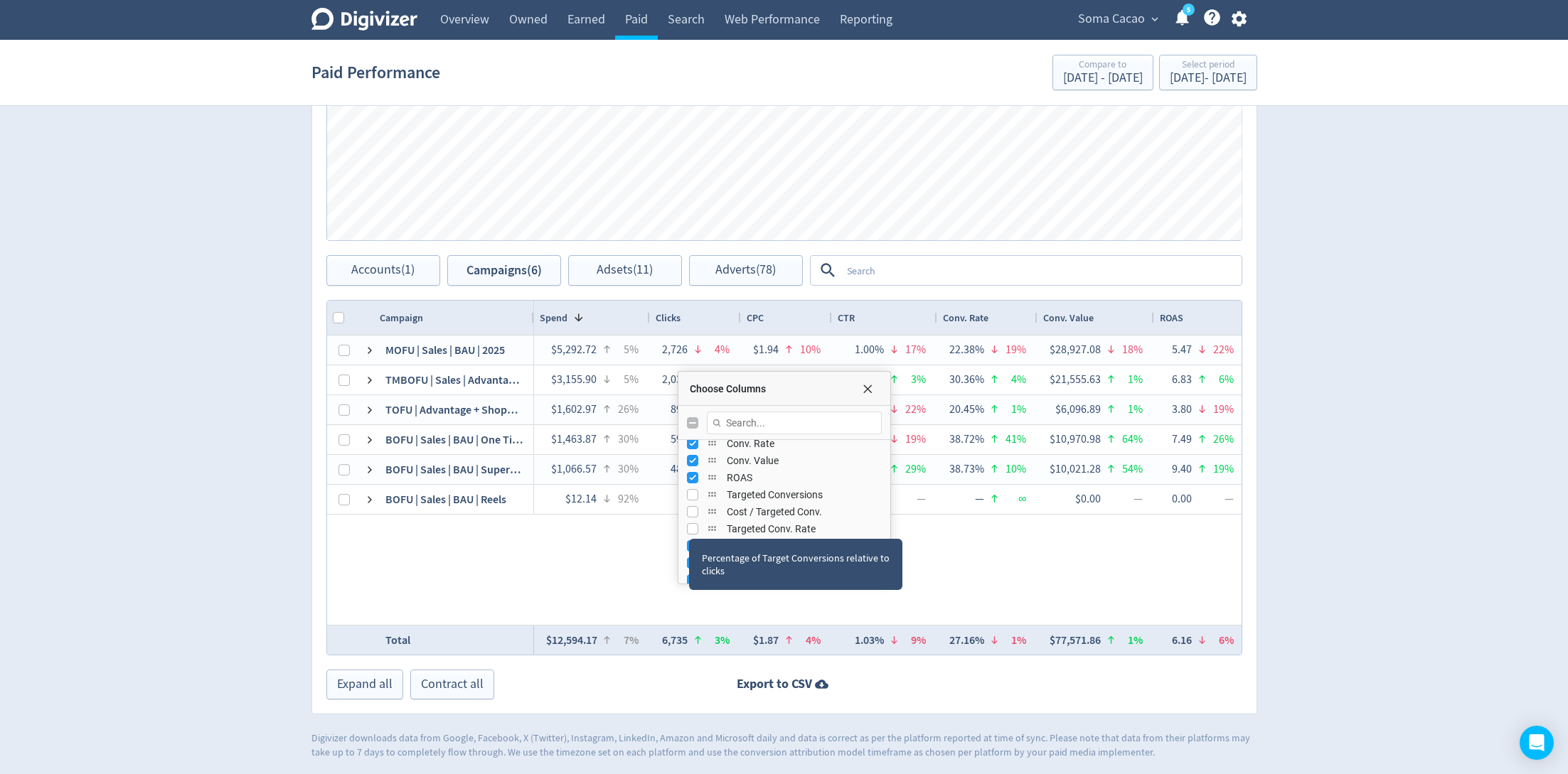
click at [689, 542] on div "Percentage of Target Conversions relative to clicks" at bounding box center [796, 565] width 214 height 52
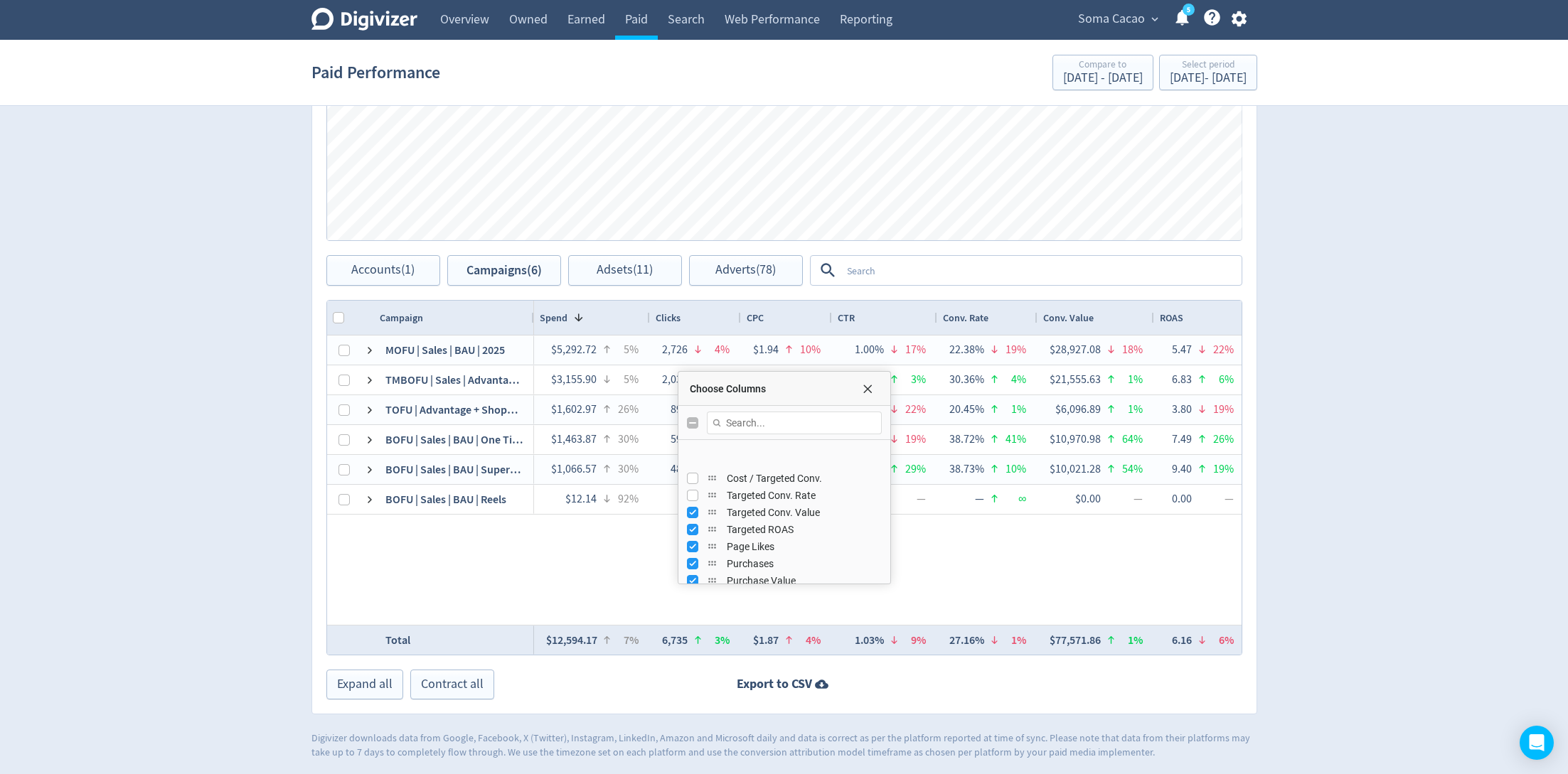
scroll to position [490, 0]
click at [694, 457] on input "Press SPACE to toggle visibility (visible)" at bounding box center [692, 457] width 11 height 11
click at [694, 469] on input "Press SPACE to toggle visibility (visible)" at bounding box center [692, 475] width 11 height 11
click at [693, 486] on input "Press SPACE to toggle visibility (visible)" at bounding box center [692, 491] width 11 height 11
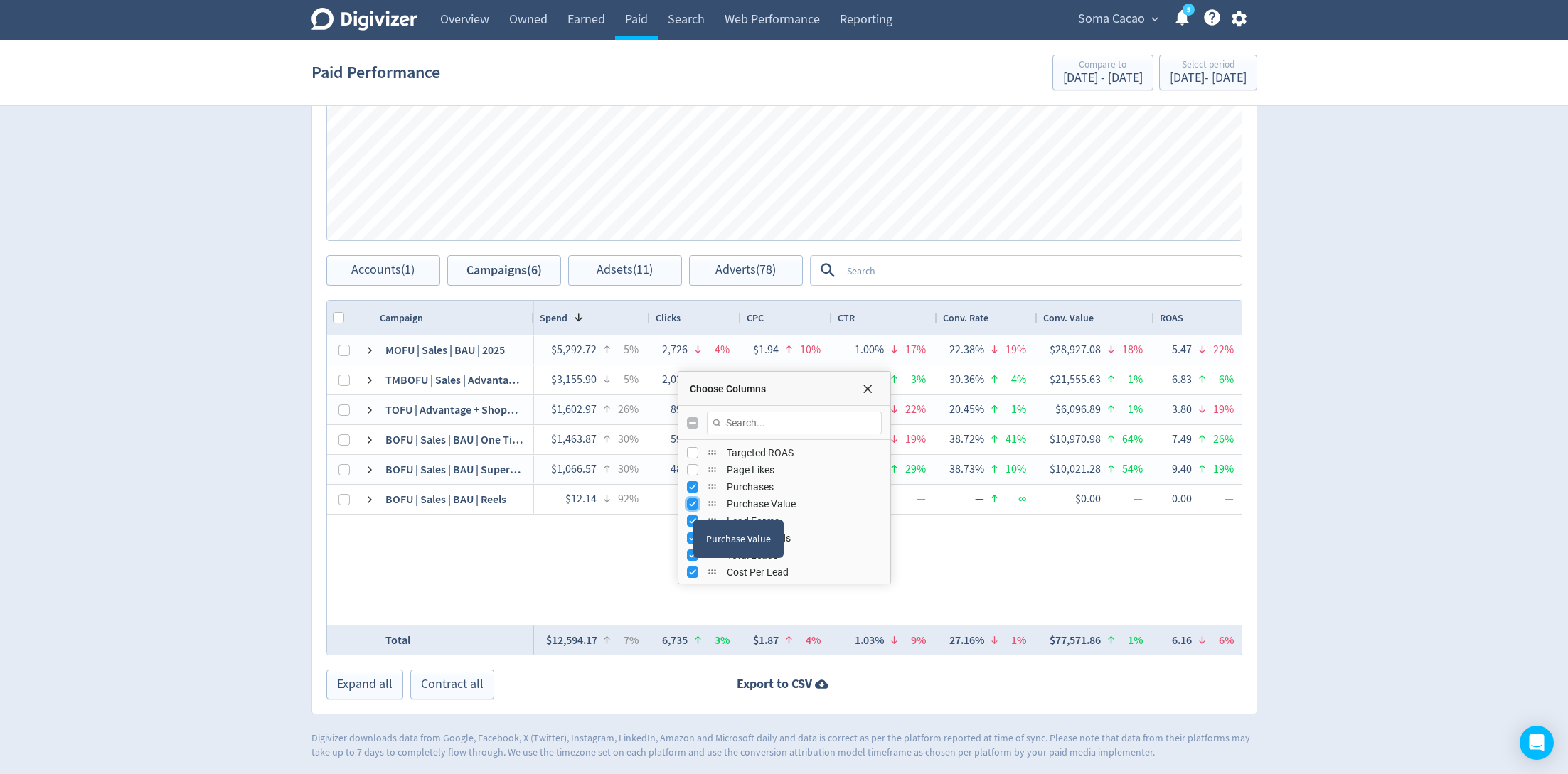
click at [690, 505] on input "Press SPACE to toggle visibility (visible)" at bounding box center [692, 504] width 11 height 11
click at [690, 497] on input "Press SPACE to toggle visibility (visible)" at bounding box center [692, 493] width 11 height 11
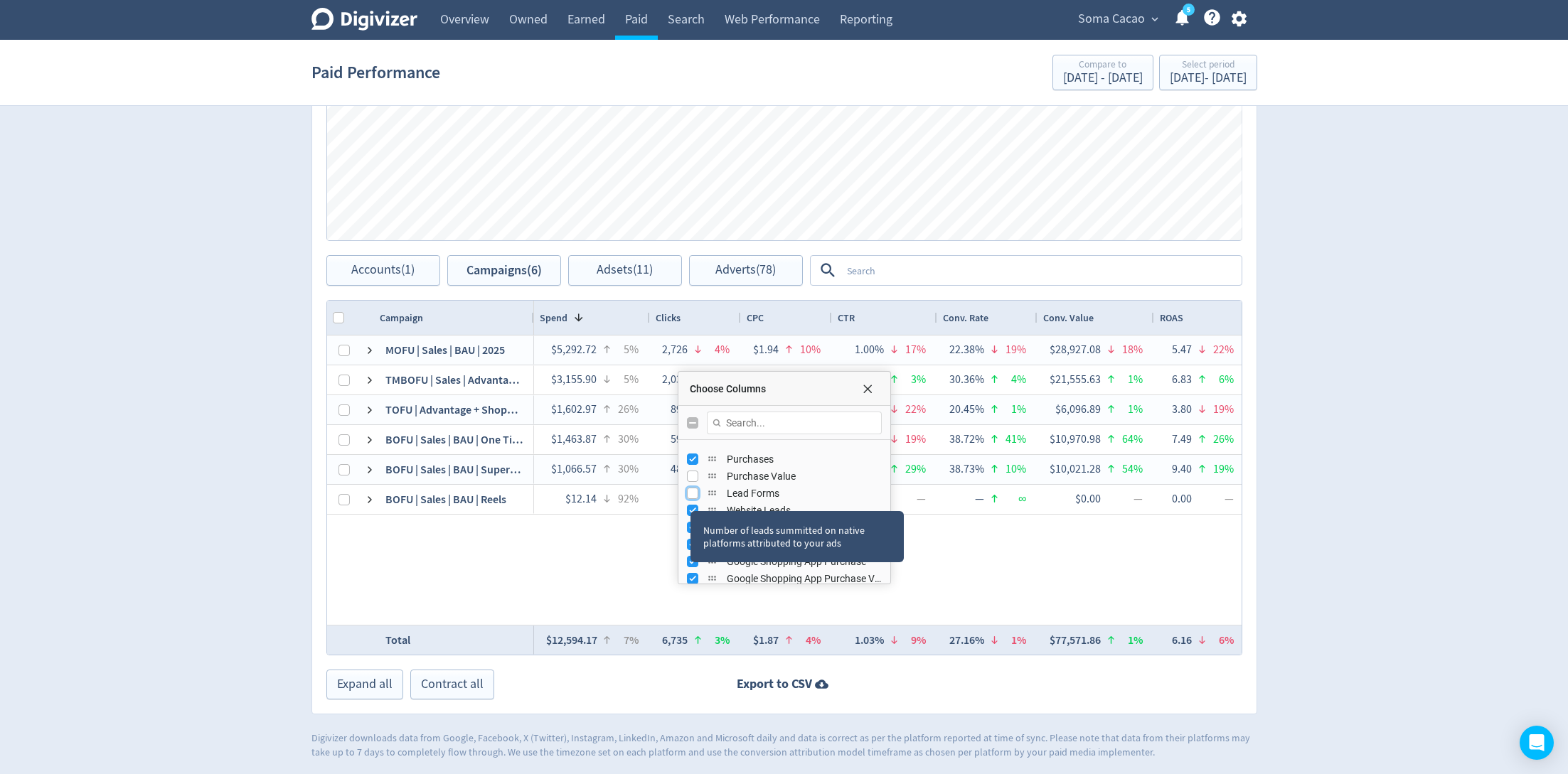
scroll to position [546, 0]
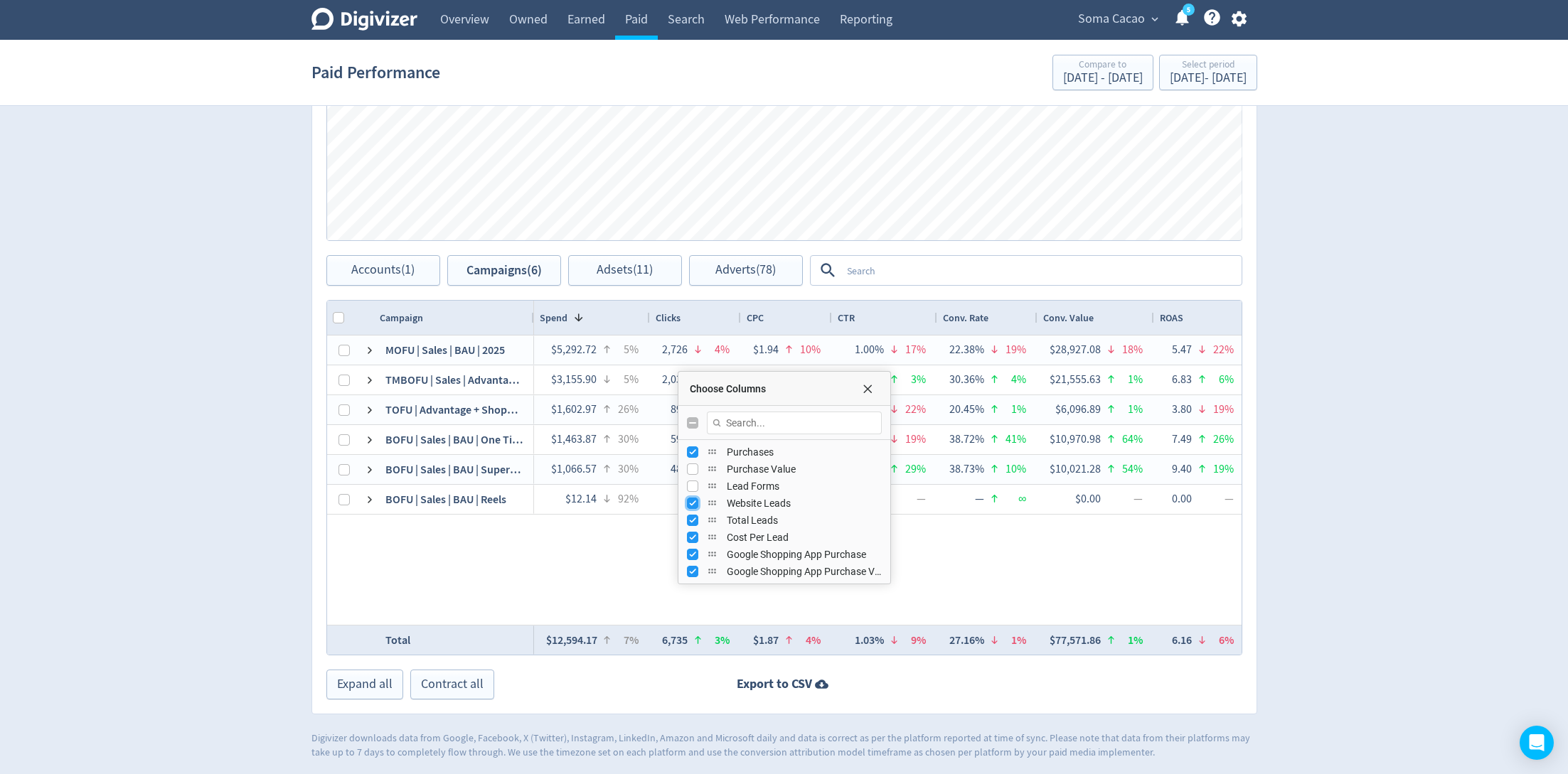
click at [690, 498] on input "Press SPACE to toggle visibility (visible)" at bounding box center [692, 503] width 11 height 11
click at [686, 515] on input "Press SPACE to toggle visibility (visible)" at bounding box center [692, 521] width 11 height 11
click at [686, 537] on input "Press SPACE to toggle visibility (visible)" at bounding box center [692, 537] width 11 height 11
click at [686, 553] on div "Average cost per lead" at bounding box center [744, 572] width 117 height 39
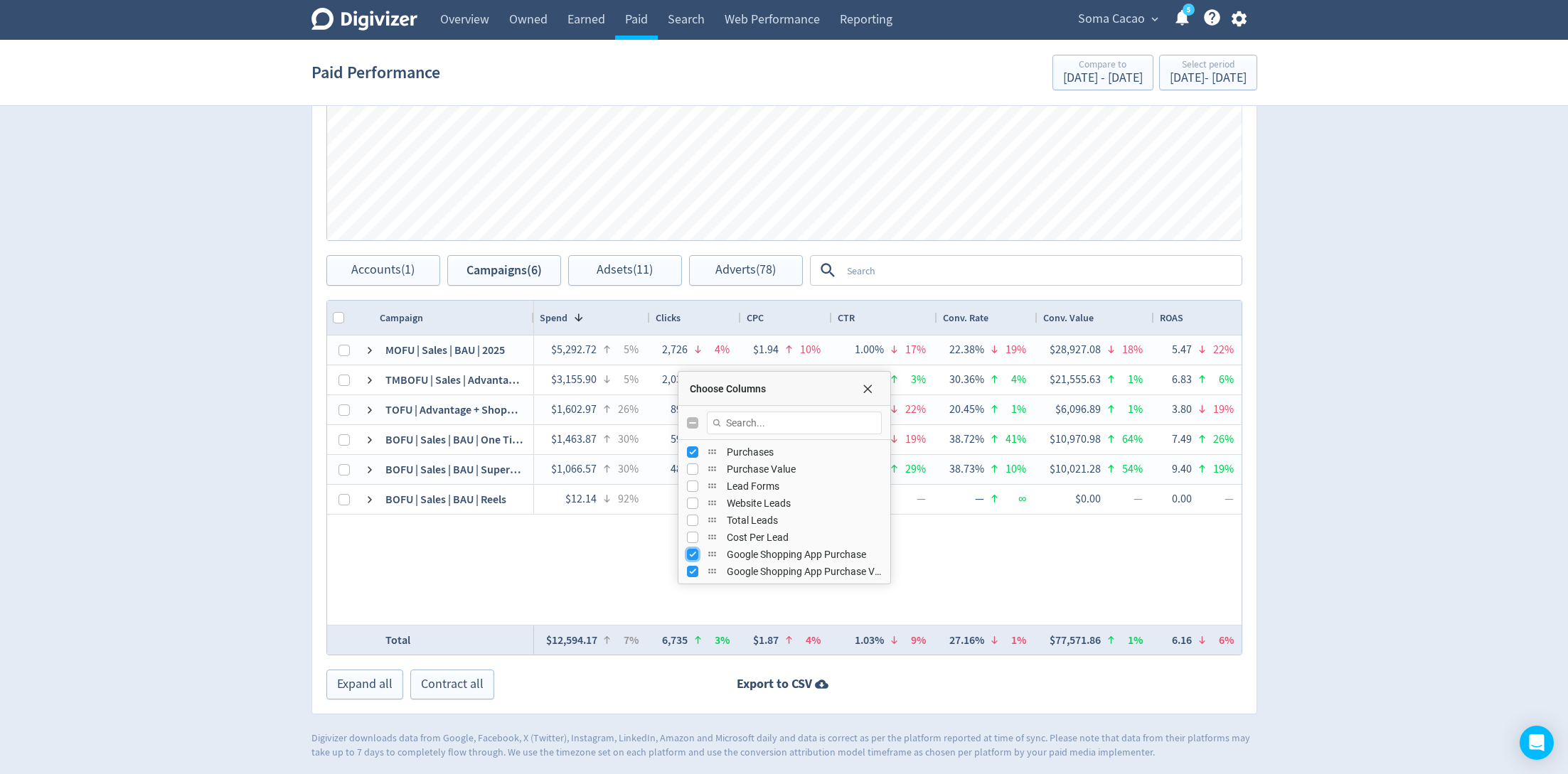
click at [686, 553] on input "Press SPACE to toggle visibility (visible)" at bounding box center [692, 555] width 11 height 11
click at [686, 566] on input "Press SPACE to toggle visibility (visible)" at bounding box center [692, 571] width 11 height 11
click at [993, 590] on div "$5,292.72 5% 2,726 4% $1.94 10% 1.00% 17% 22.38% 19% $28,927.08 18% 5.47 22% 32…" at bounding box center [888, 480] width 708 height 289
click at [865, 384] on span "Choose Columns" at bounding box center [867, 389] width 11 height 11
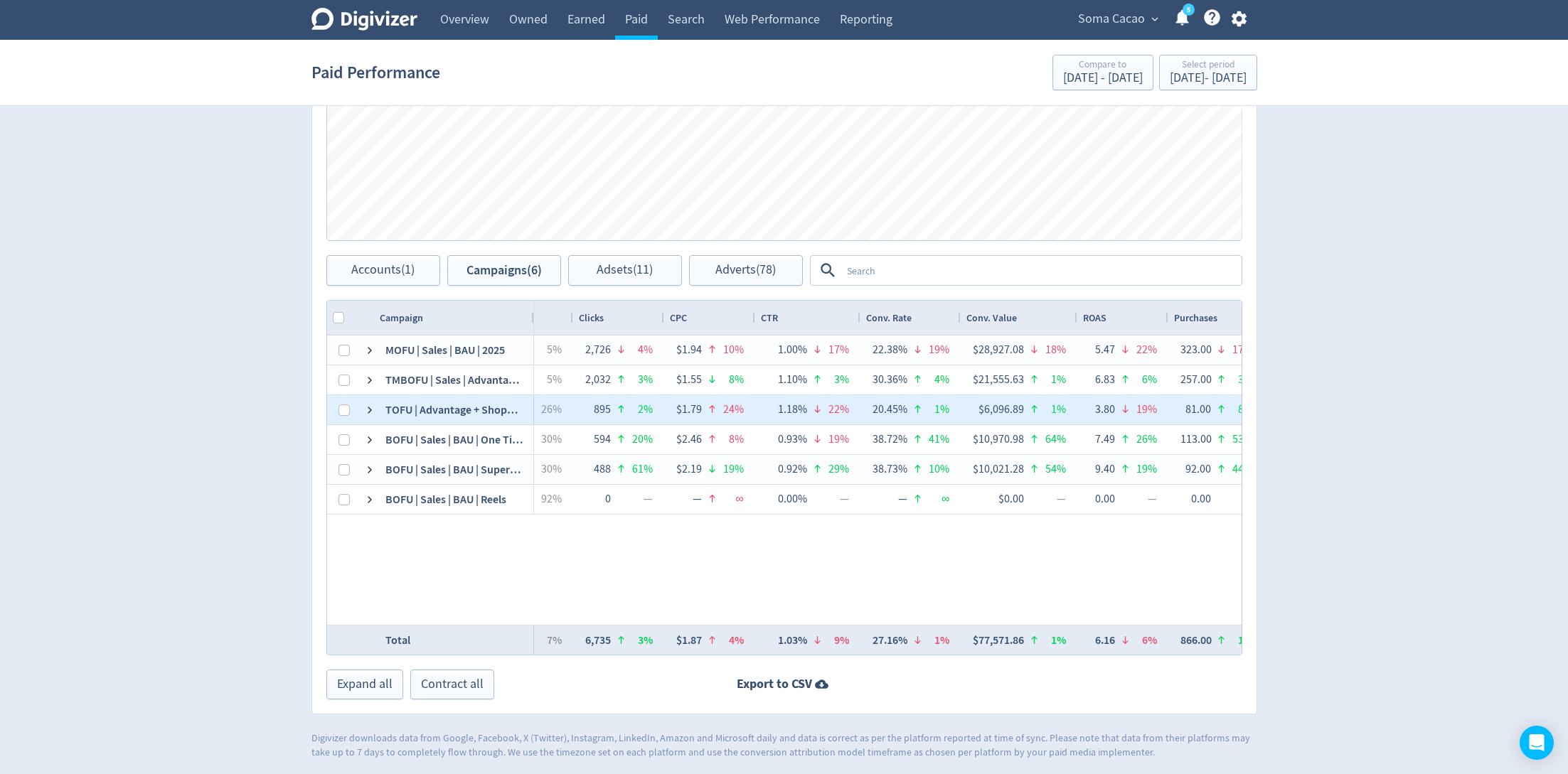
scroll to position [0, 99]
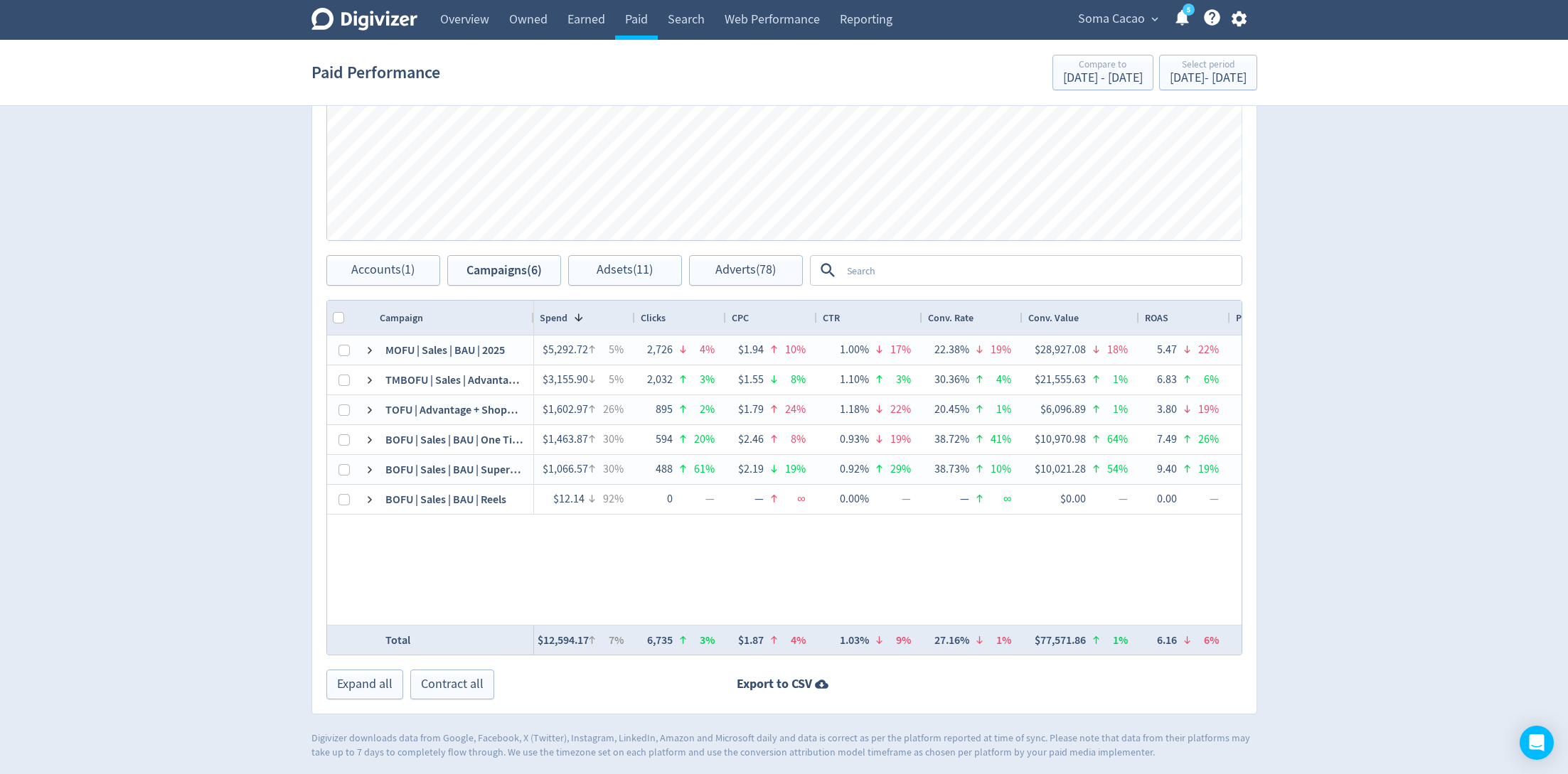
drag, startPoint x: 646, startPoint y: 313, endPoint x: 630, endPoint y: 313, distance: 16.0
click at [631, 313] on div at bounding box center [634, 317] width 6 height 34
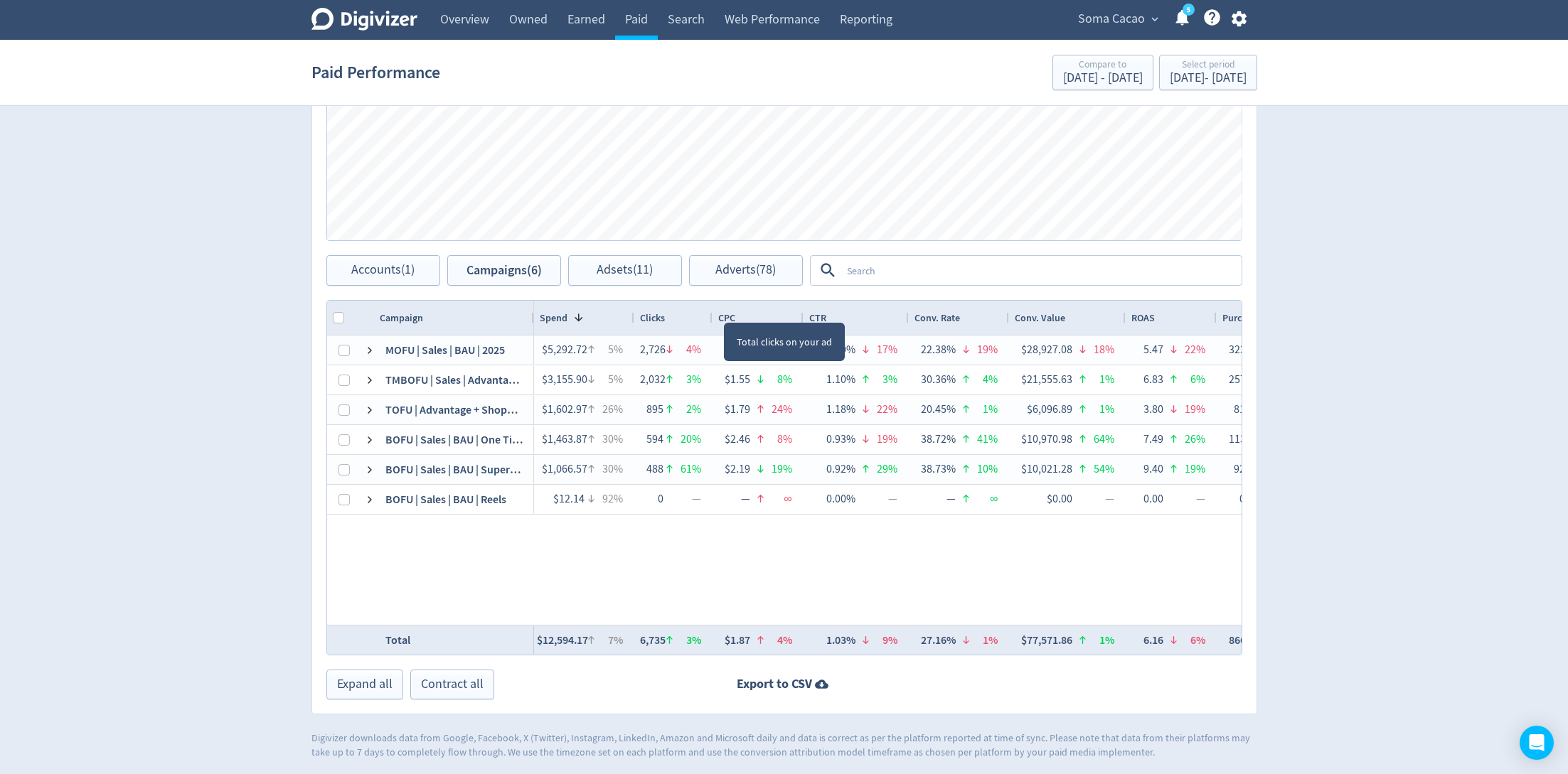
drag, startPoint x: 723, startPoint y: 309, endPoint x: 710, endPoint y: 309, distance: 13.0
click at [710, 309] on div at bounding box center [711, 317] width 6 height 34
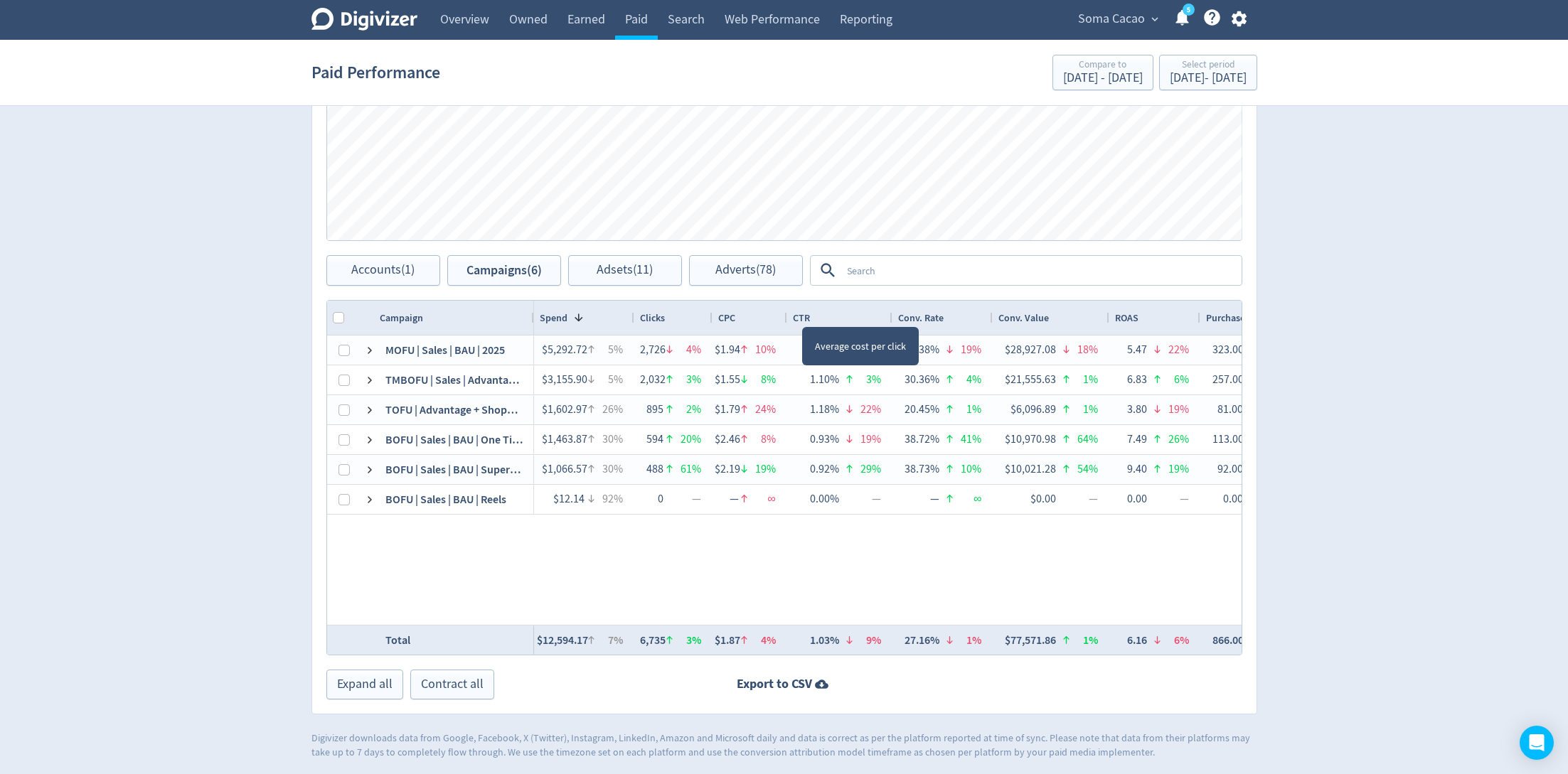
drag, startPoint x: 802, startPoint y: 312, endPoint x: 785, endPoint y: 312, distance: 17.0
click at [785, 312] on div at bounding box center [786, 317] width 6 height 34
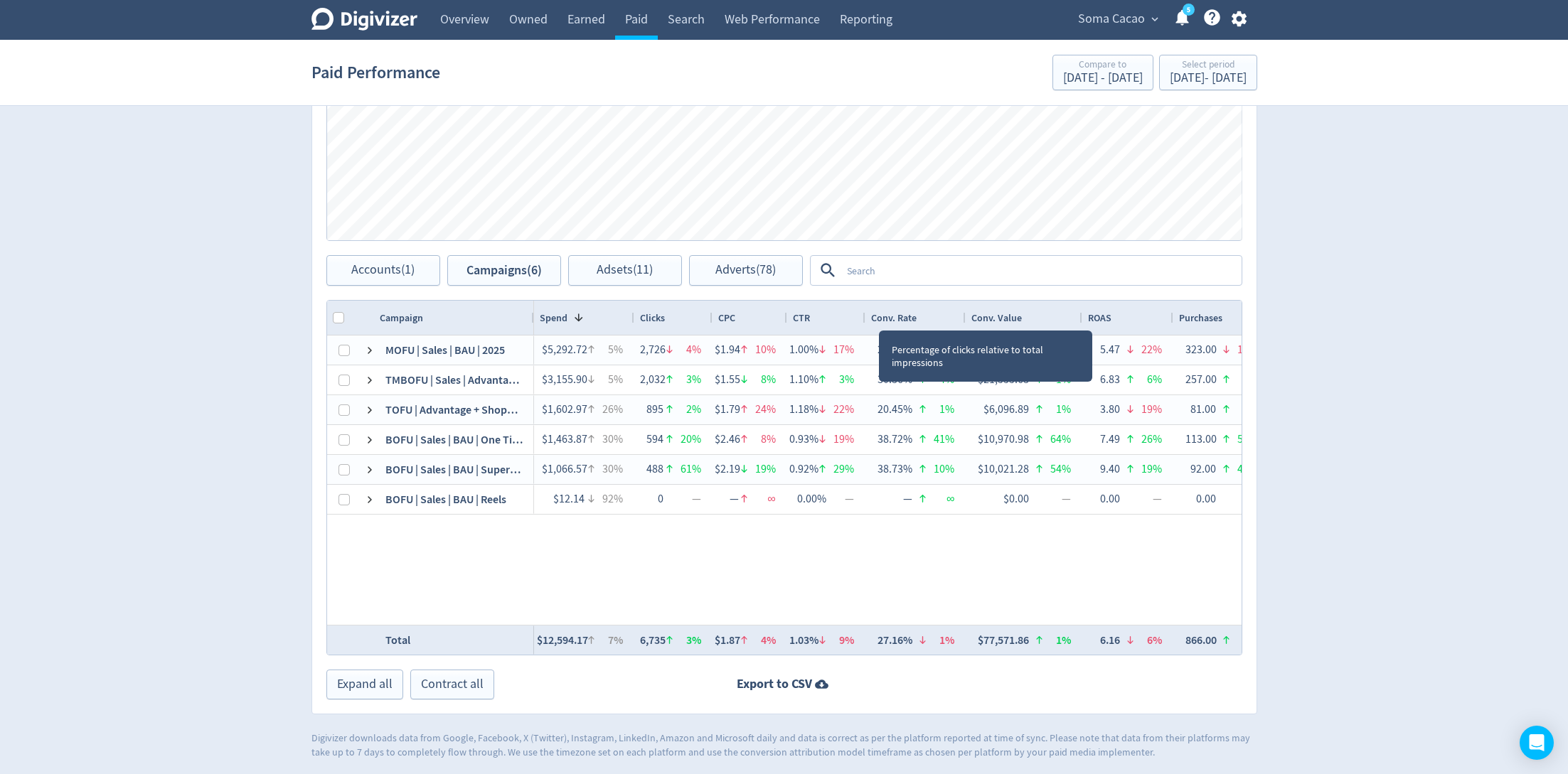
drag, startPoint x: 888, startPoint y: 311, endPoint x: 861, endPoint y: 318, distance: 27.9
click at [861, 318] on div at bounding box center [864, 317] width 6 height 34
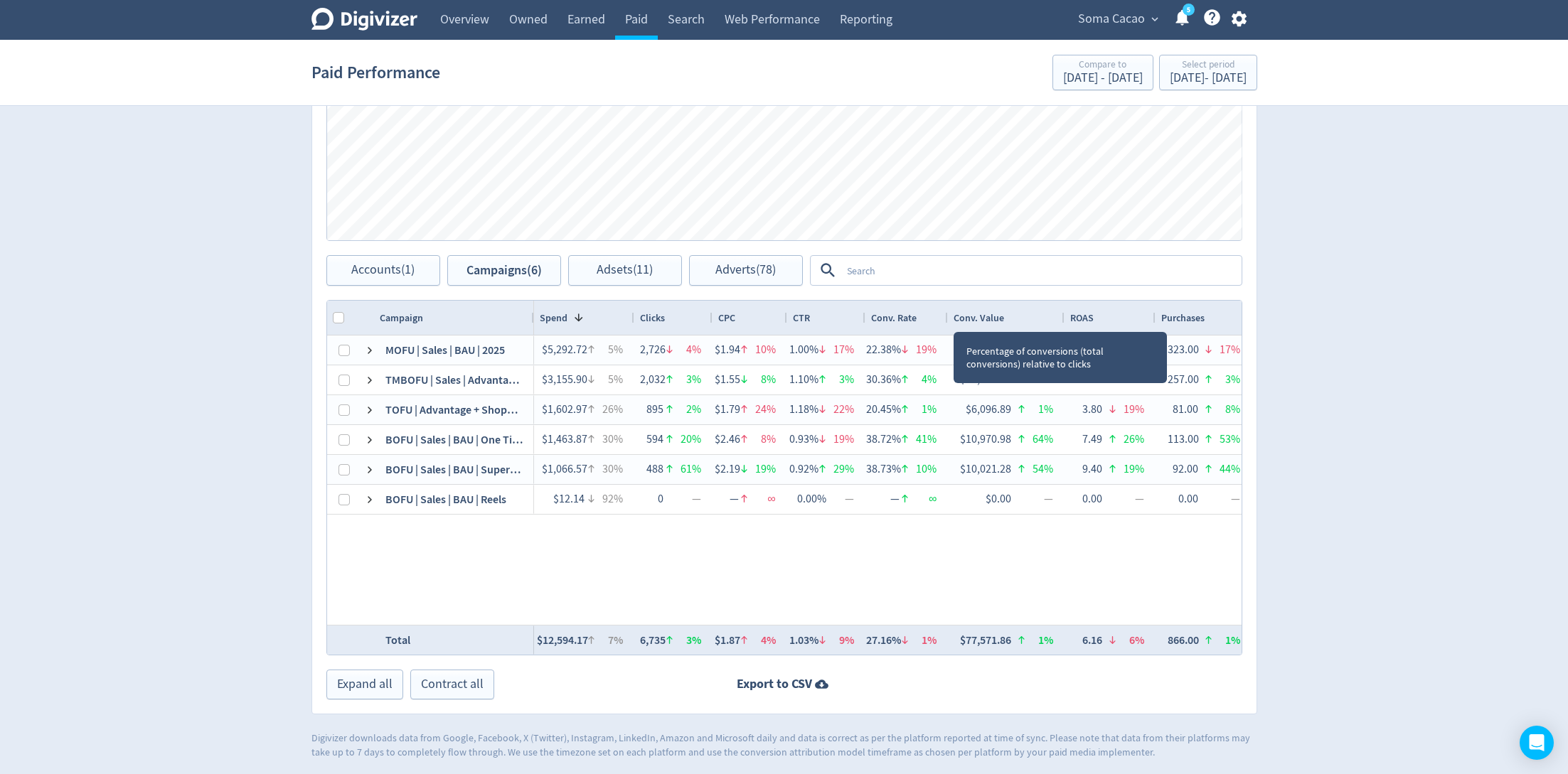
drag, startPoint x: 964, startPoint y: 308, endPoint x: 946, endPoint y: 312, distance: 18.4
click at [946, 312] on div at bounding box center [947, 317] width 6 height 34
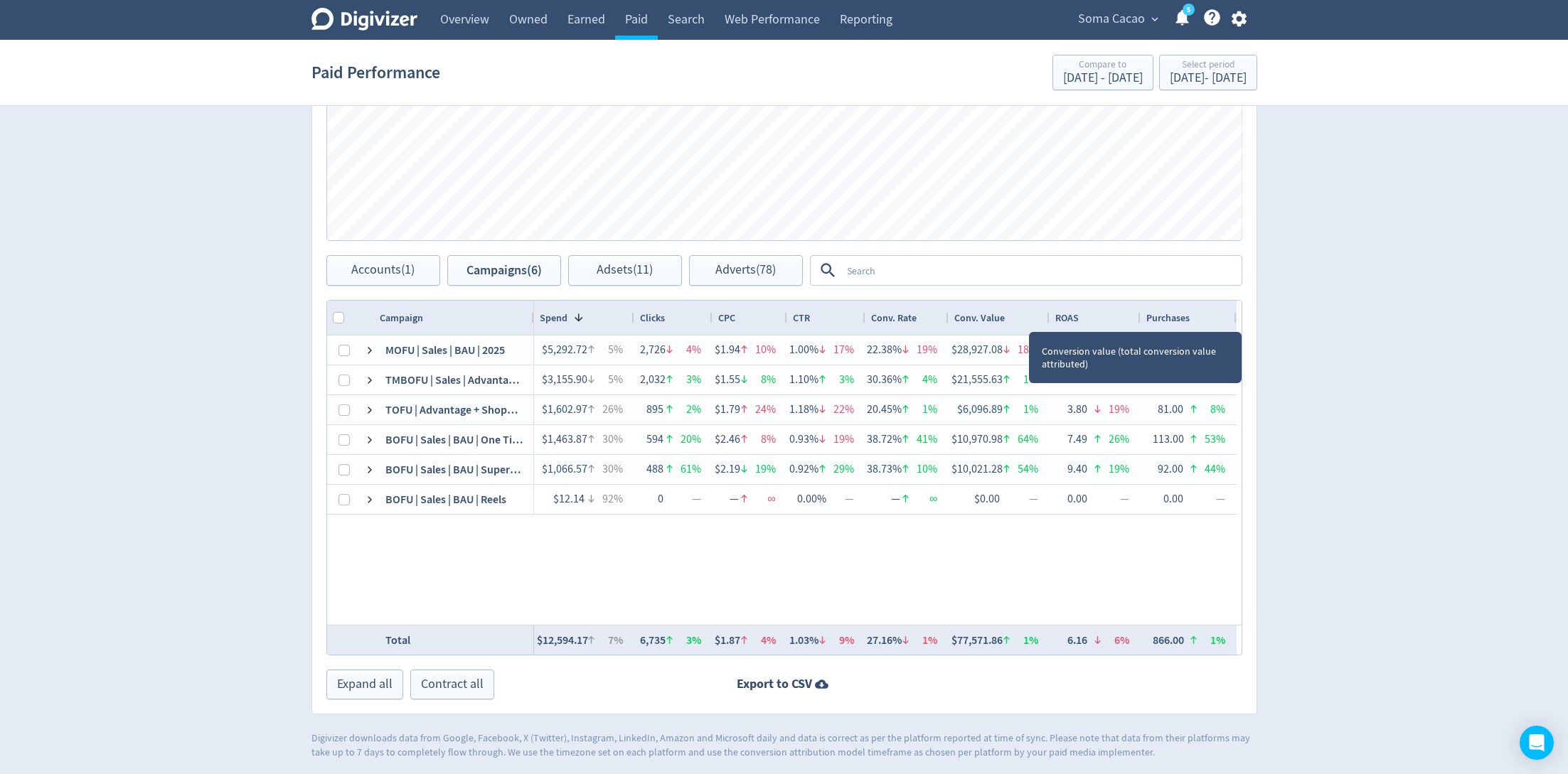
drag, startPoint x: 1063, startPoint y: 311, endPoint x: 1047, endPoint y: 311, distance: 16.0
click at [1047, 311] on div at bounding box center [1048, 317] width 6 height 34
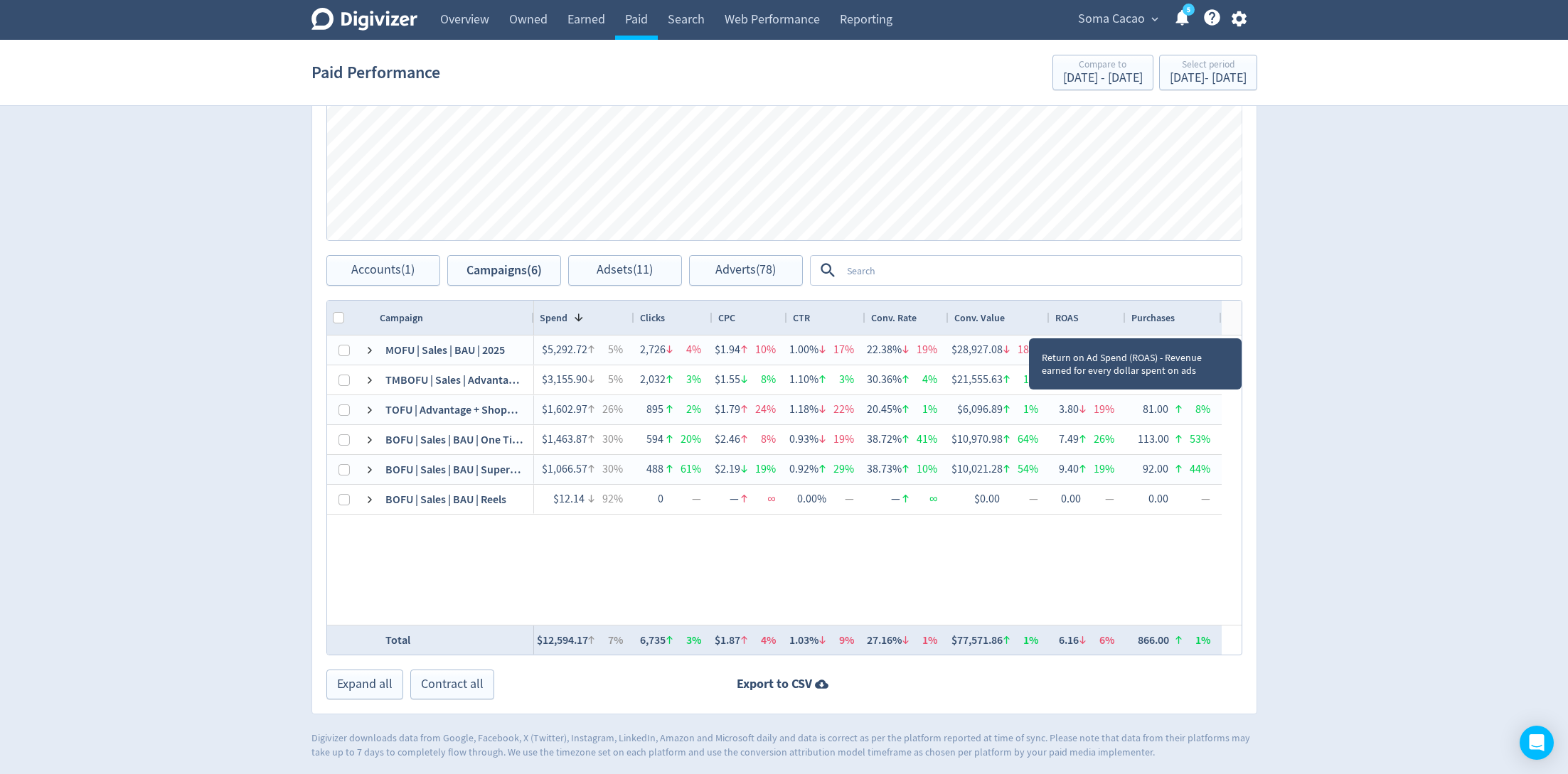
drag, startPoint x: 1137, startPoint y: 319, endPoint x: 1122, endPoint y: 319, distance: 15.0
click at [1122, 319] on div at bounding box center [1125, 317] width 6 height 34
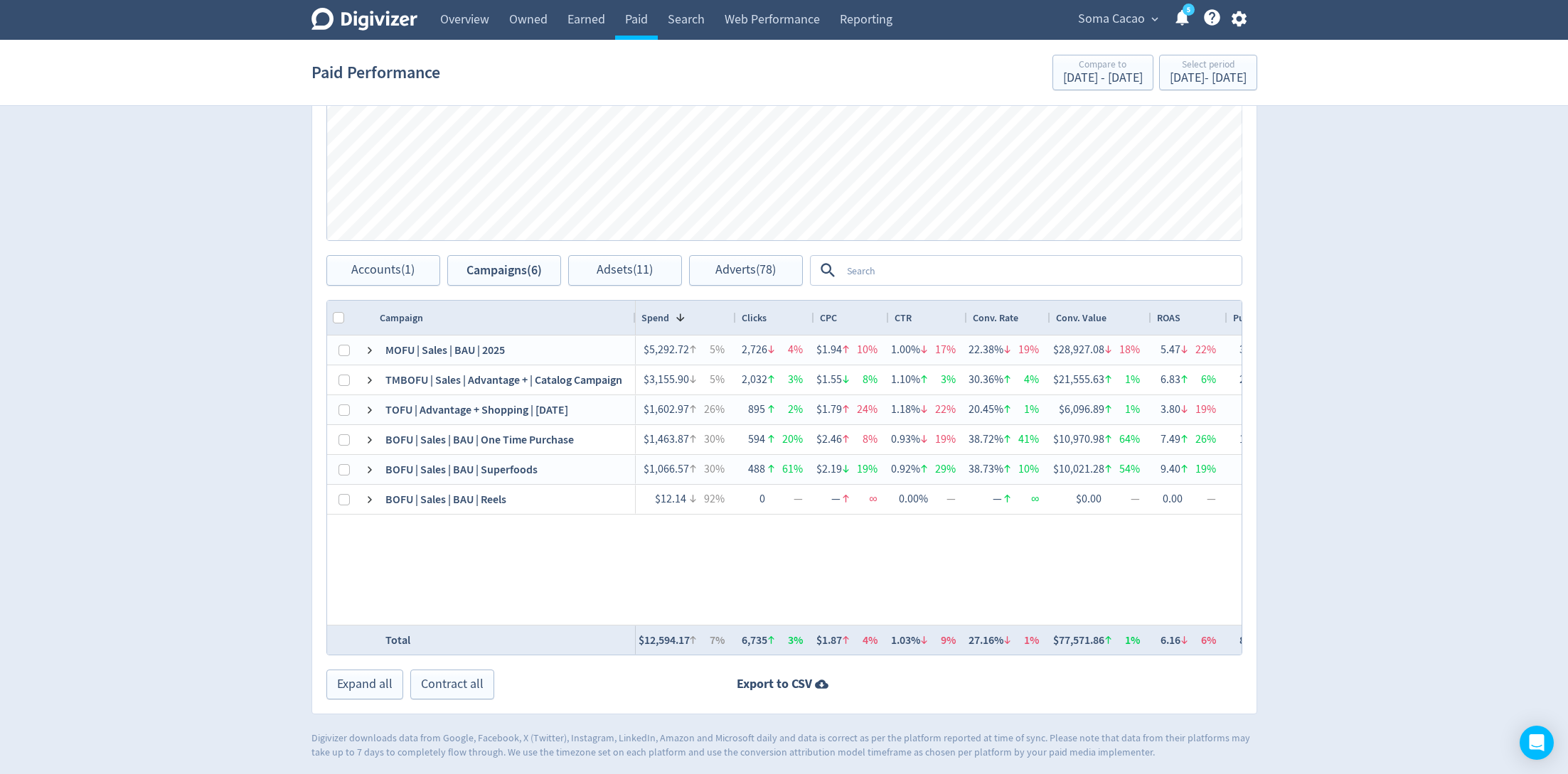
drag, startPoint x: 531, startPoint y: 313, endPoint x: 634, endPoint y: 328, distance: 104.1
click at [634, 328] on div at bounding box center [635, 317] width 6 height 34
click at [731, 318] on div at bounding box center [733, 317] width 6 height 34
click at [807, 310] on div at bounding box center [810, 317] width 6 height 34
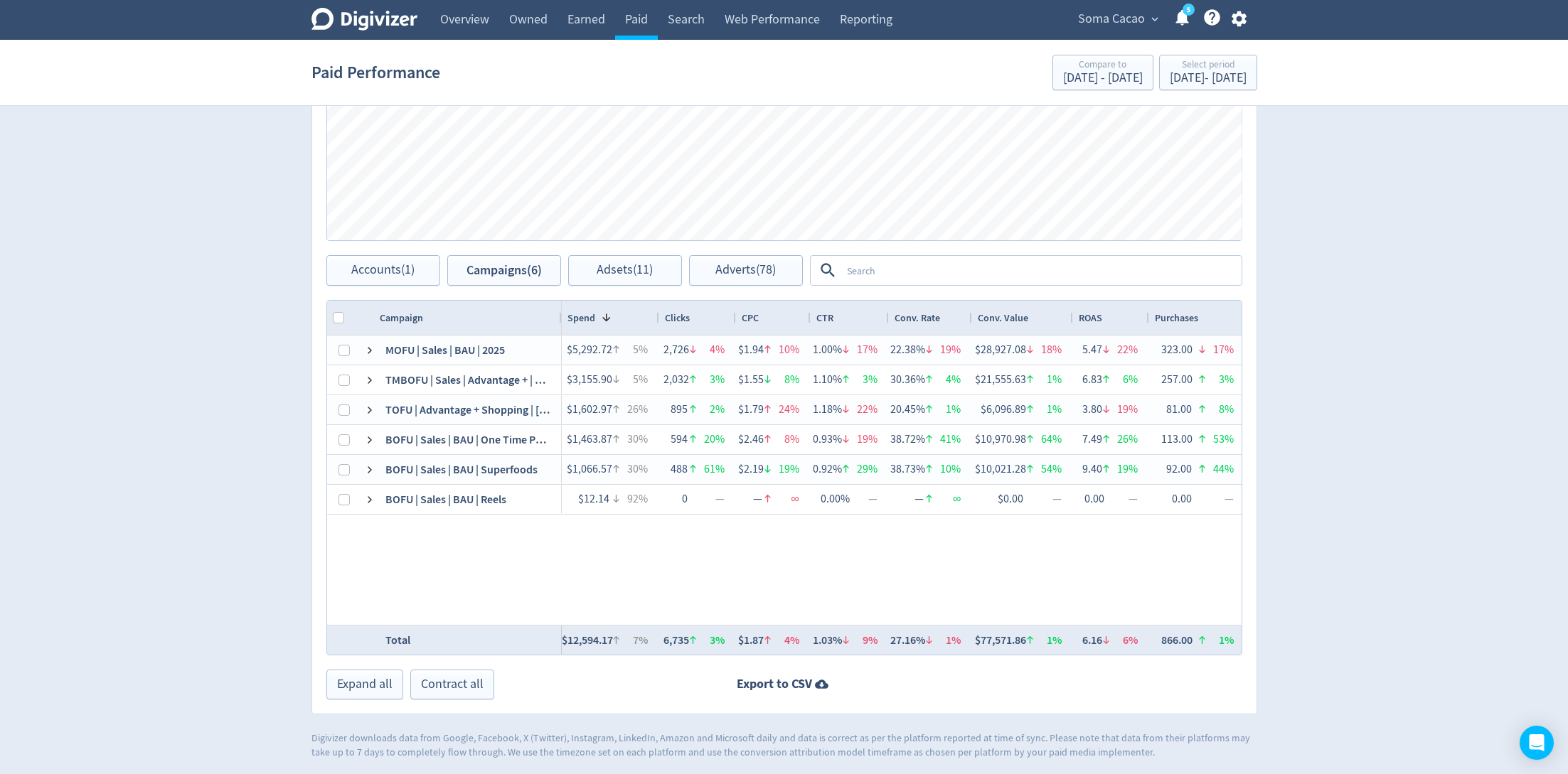
drag, startPoint x: 634, startPoint y: 305, endPoint x: 559, endPoint y: 319, distance: 76.3
click at [559, 319] on div at bounding box center [561, 317] width 6 height 34
click at [1055, 322] on div "Conv. Value" at bounding box center [1022, 317] width 89 height 27
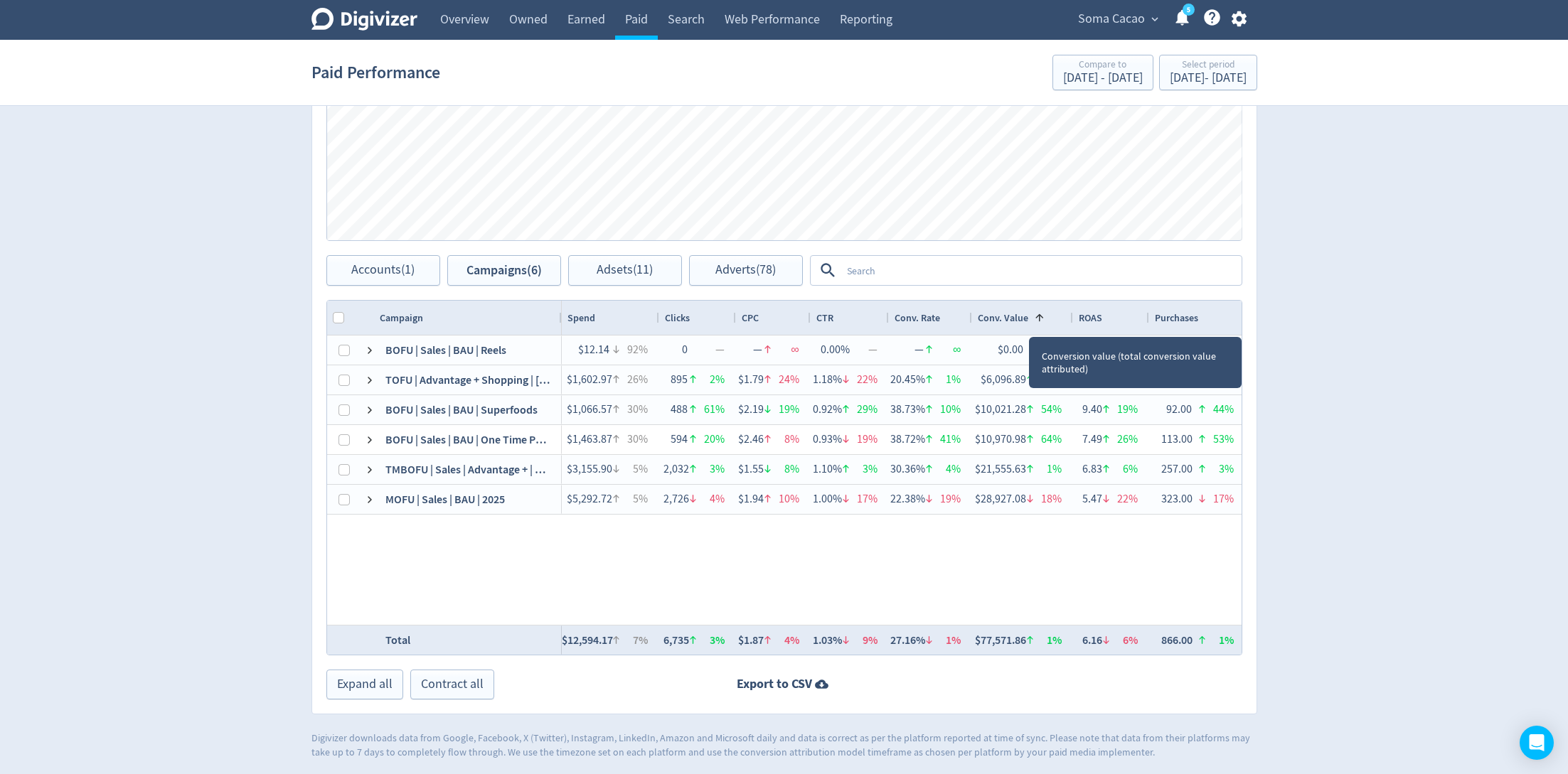
click at [1055, 322] on div "Conv. Value 1" at bounding box center [1022, 317] width 89 height 27
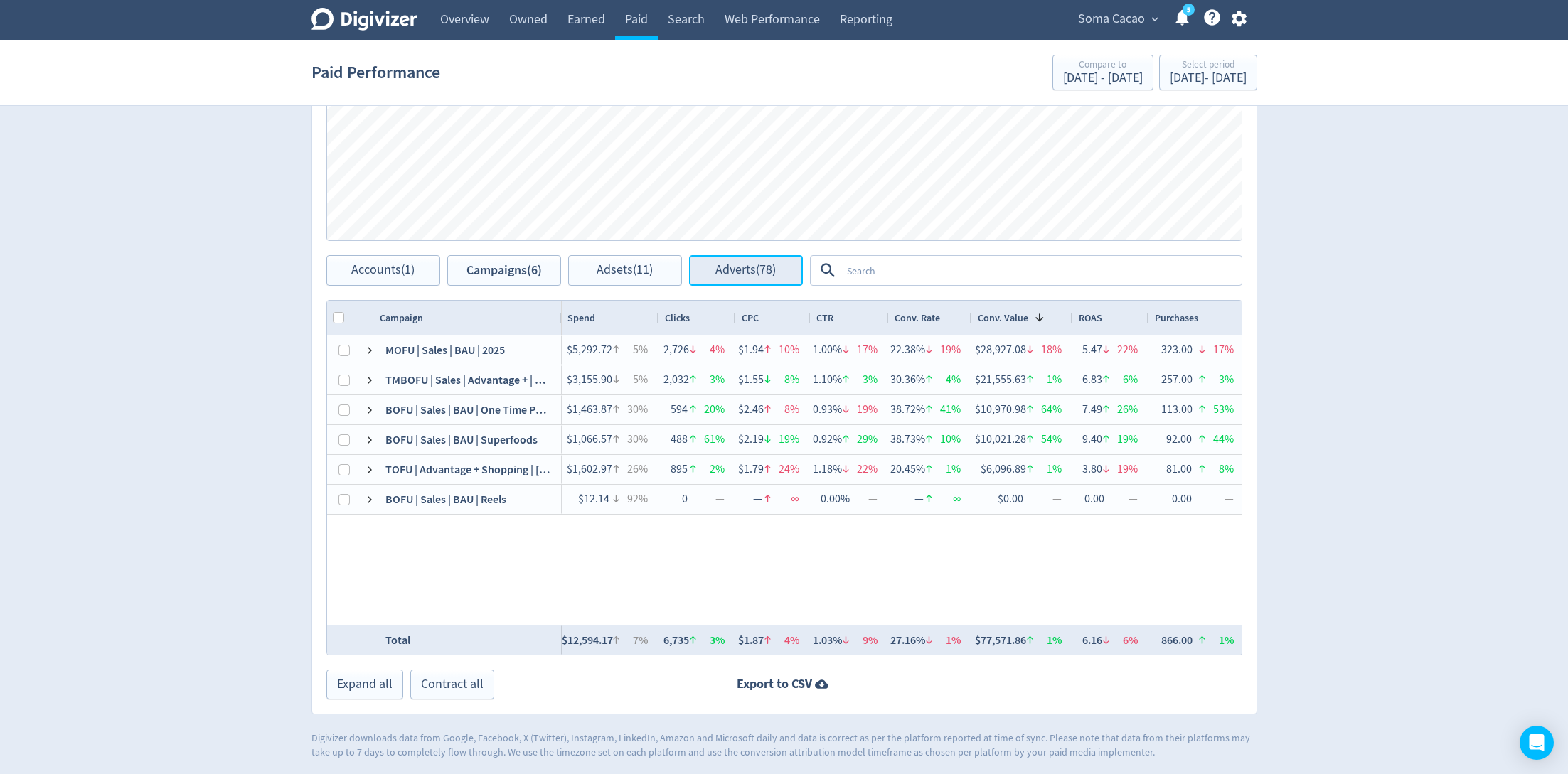
click at [726, 264] on span "Adverts (78)" at bounding box center [745, 270] width 61 height 14
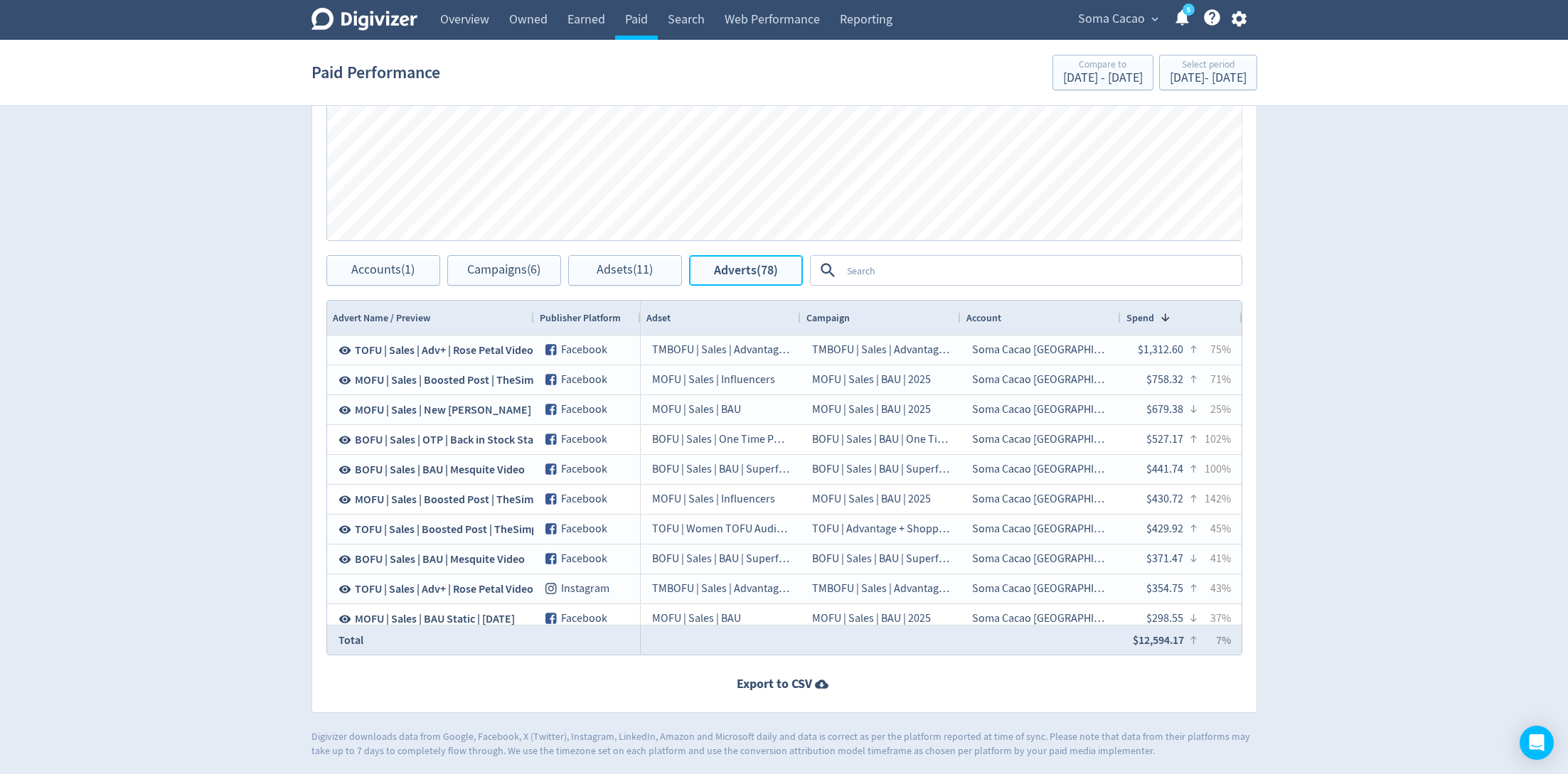
scroll to position [589, 0]
click at [910, 278] on textarea at bounding box center [1040, 271] width 399 height 27
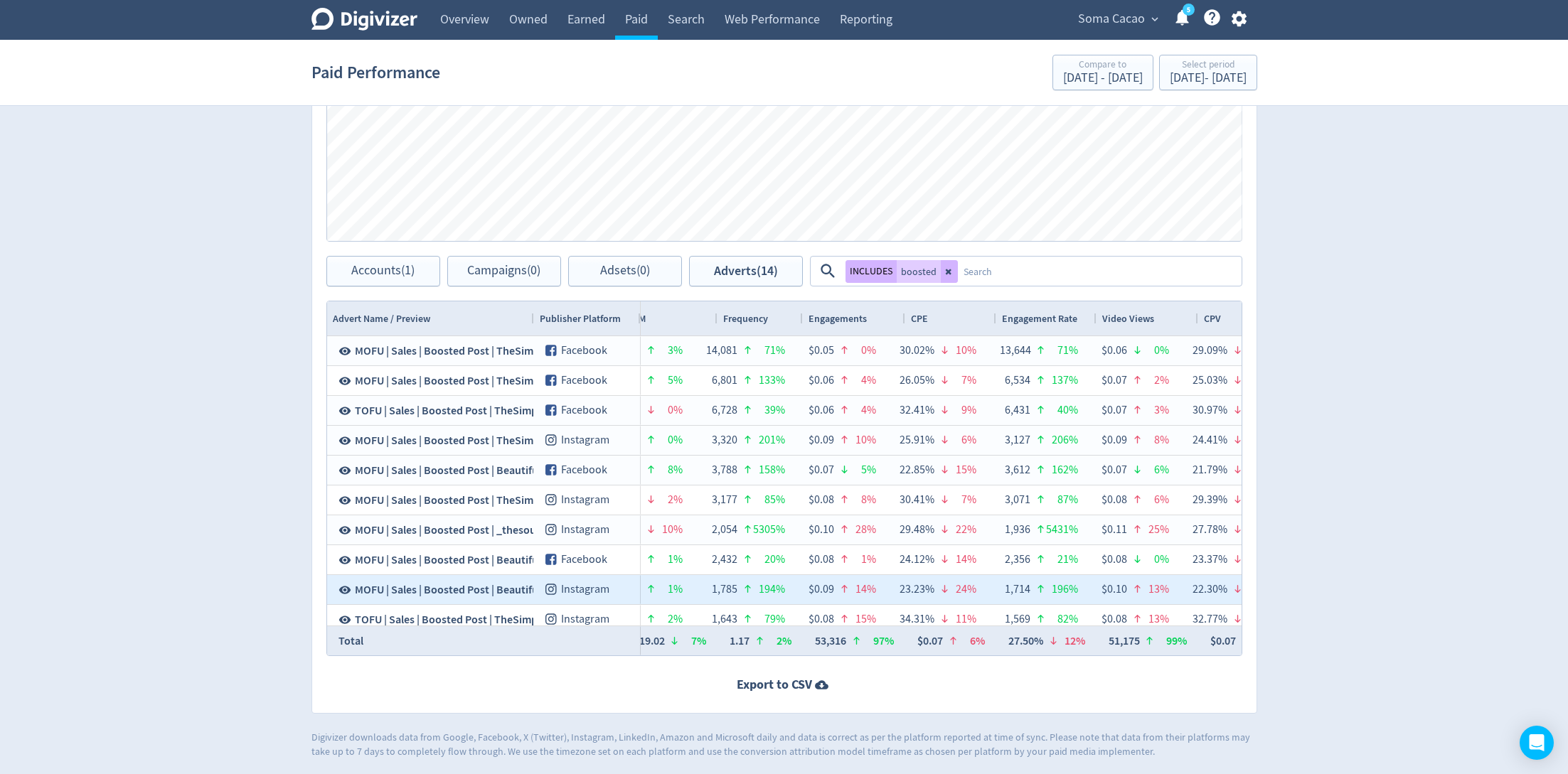
scroll to position [0, 1351]
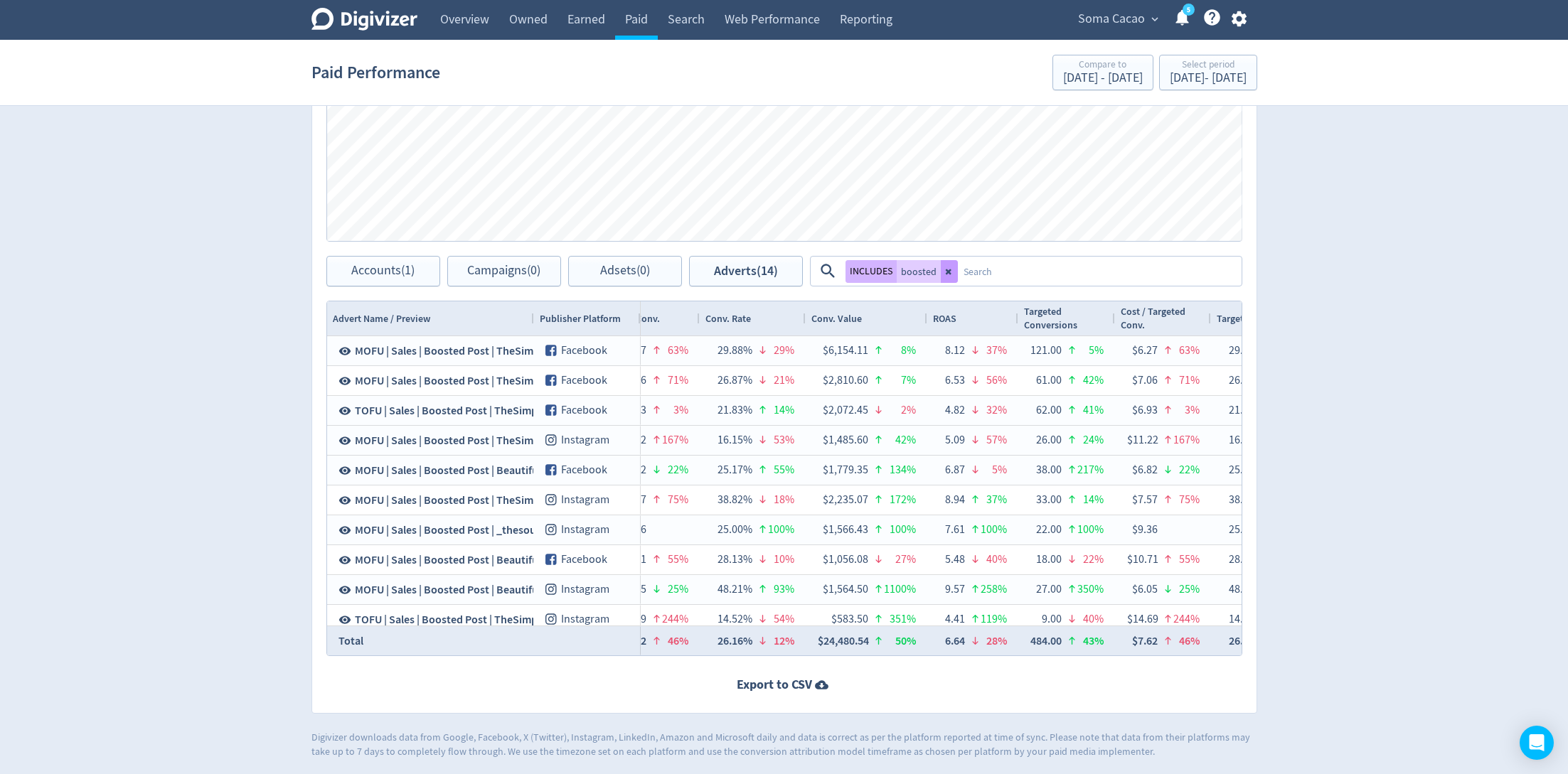
click at [945, 273] on icon at bounding box center [949, 271] width 8 height 8
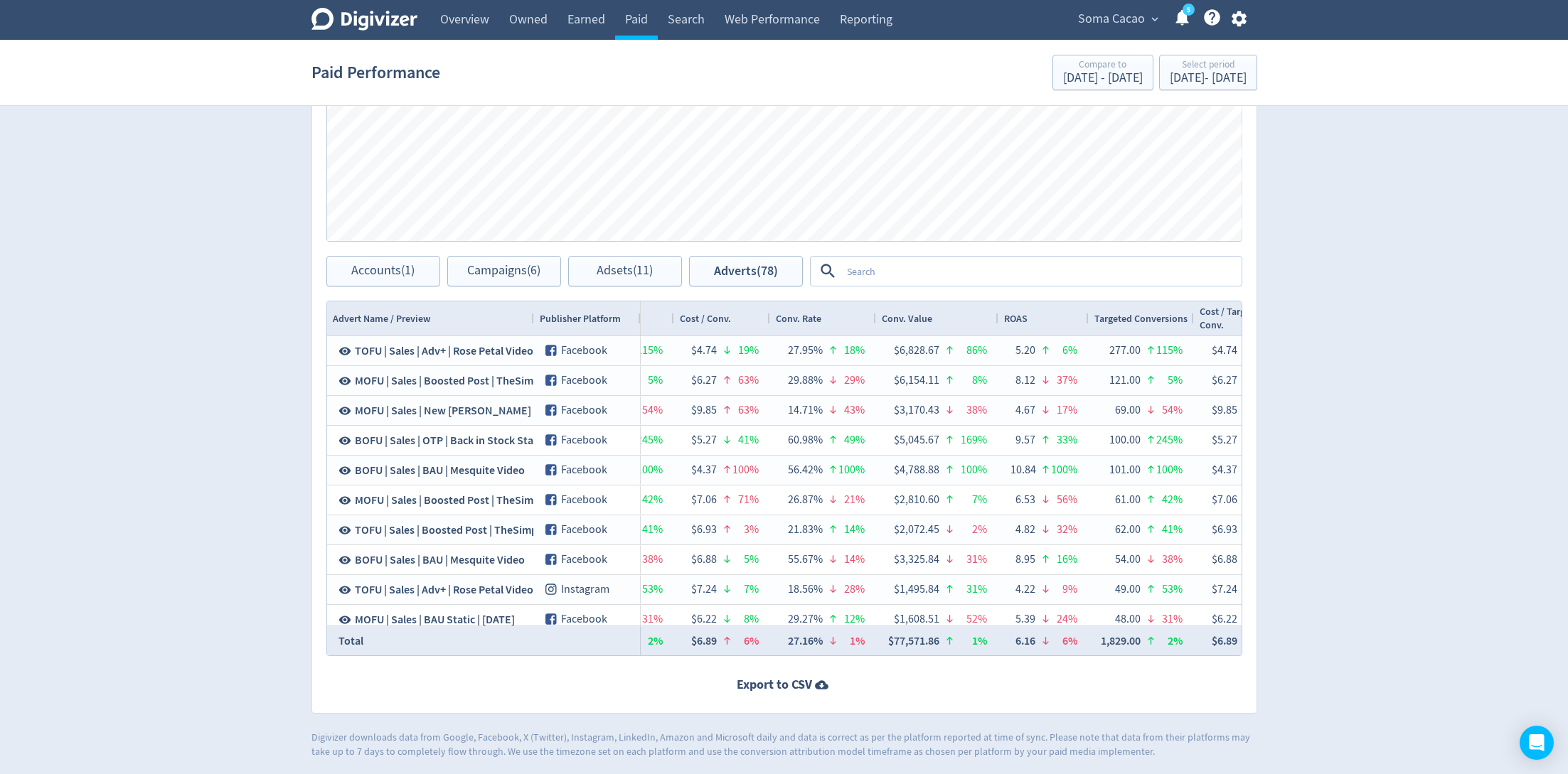
click at [945, 273] on textarea at bounding box center [1040, 271] width 399 height 27
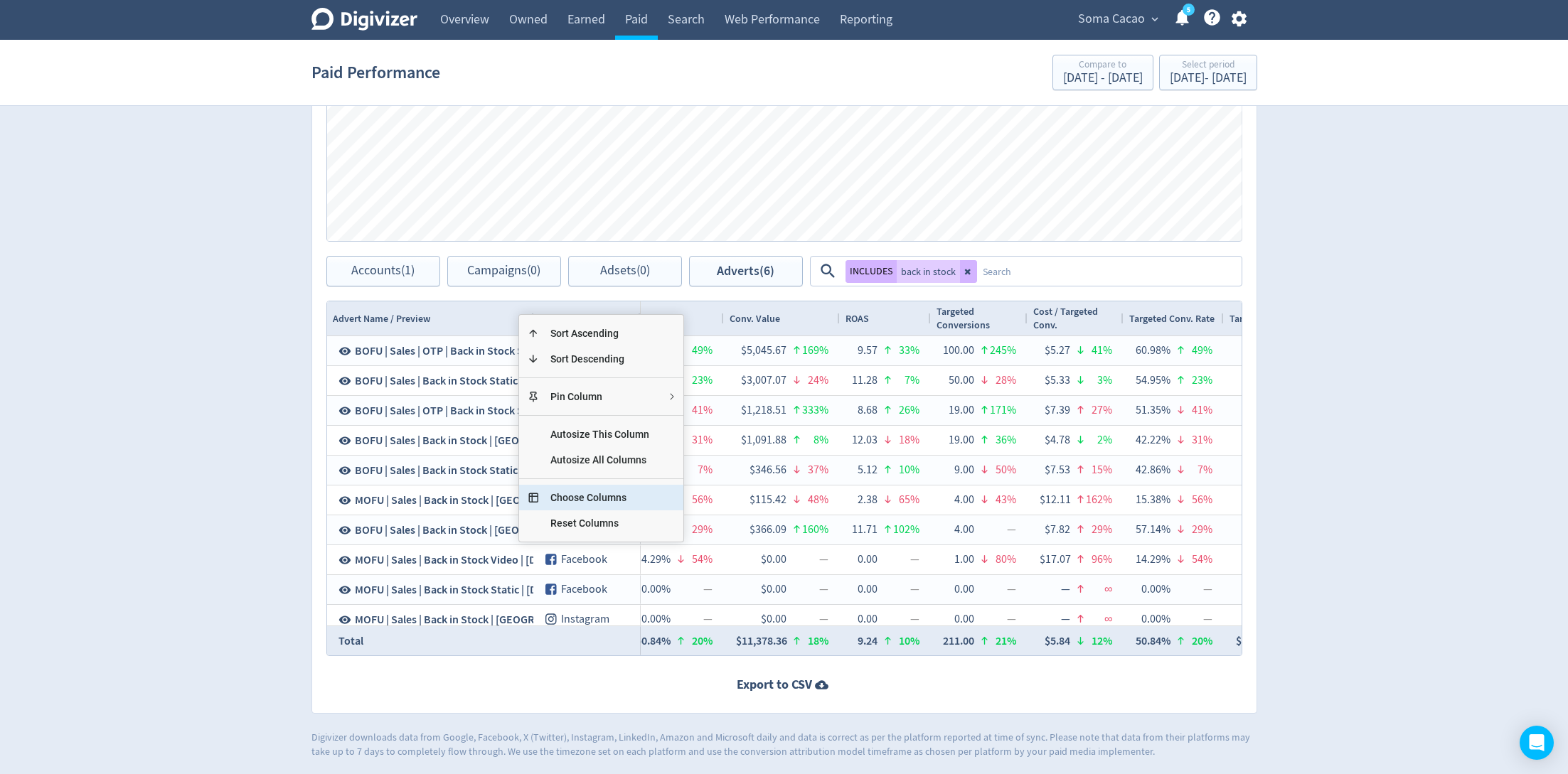
click at [608, 497] on span "Choose Columns" at bounding box center [600, 498] width 122 height 26
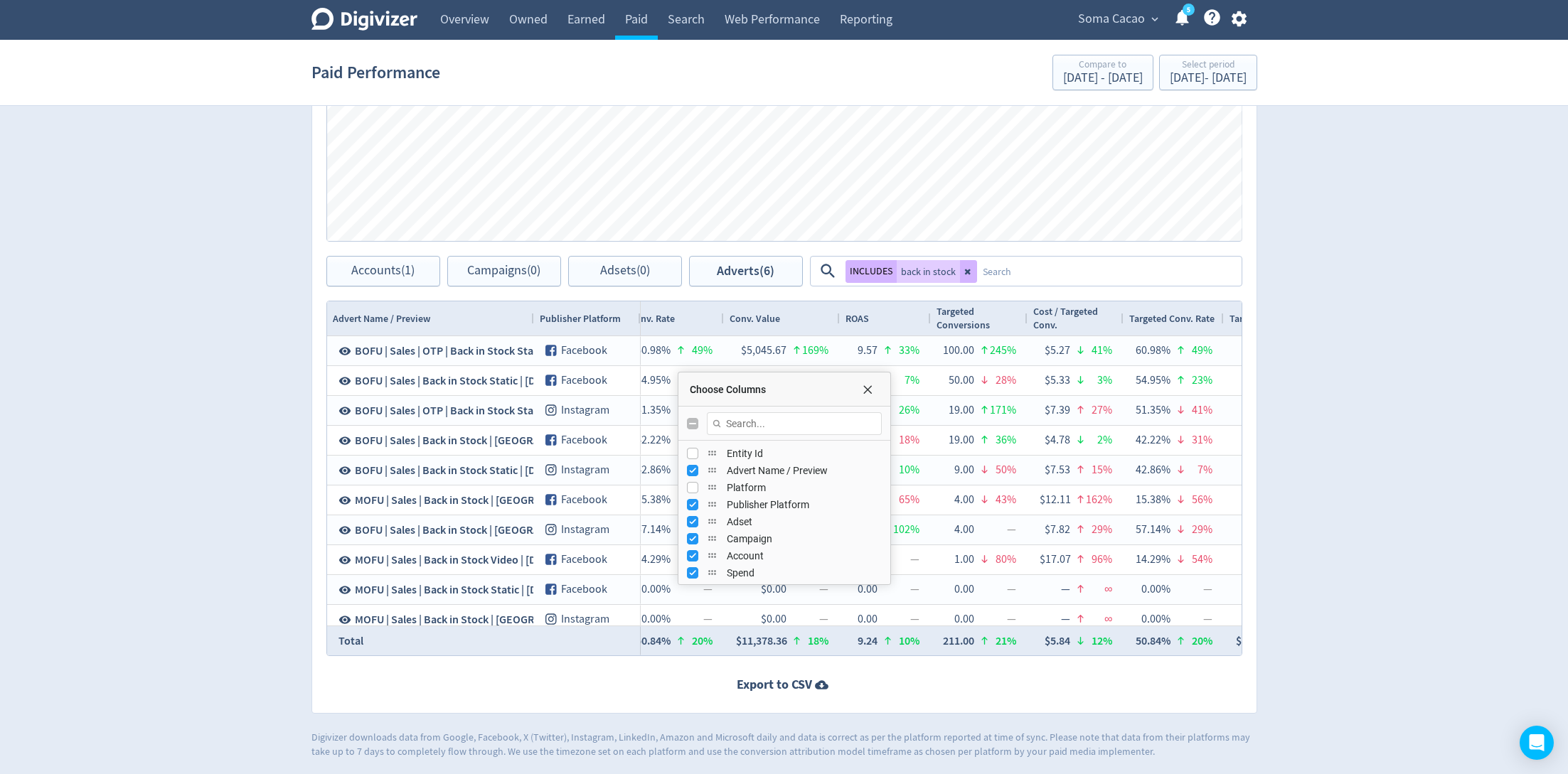
click at [690, 418] on input "Toggle All Columns Visibility" at bounding box center [692, 424] width 11 height 11
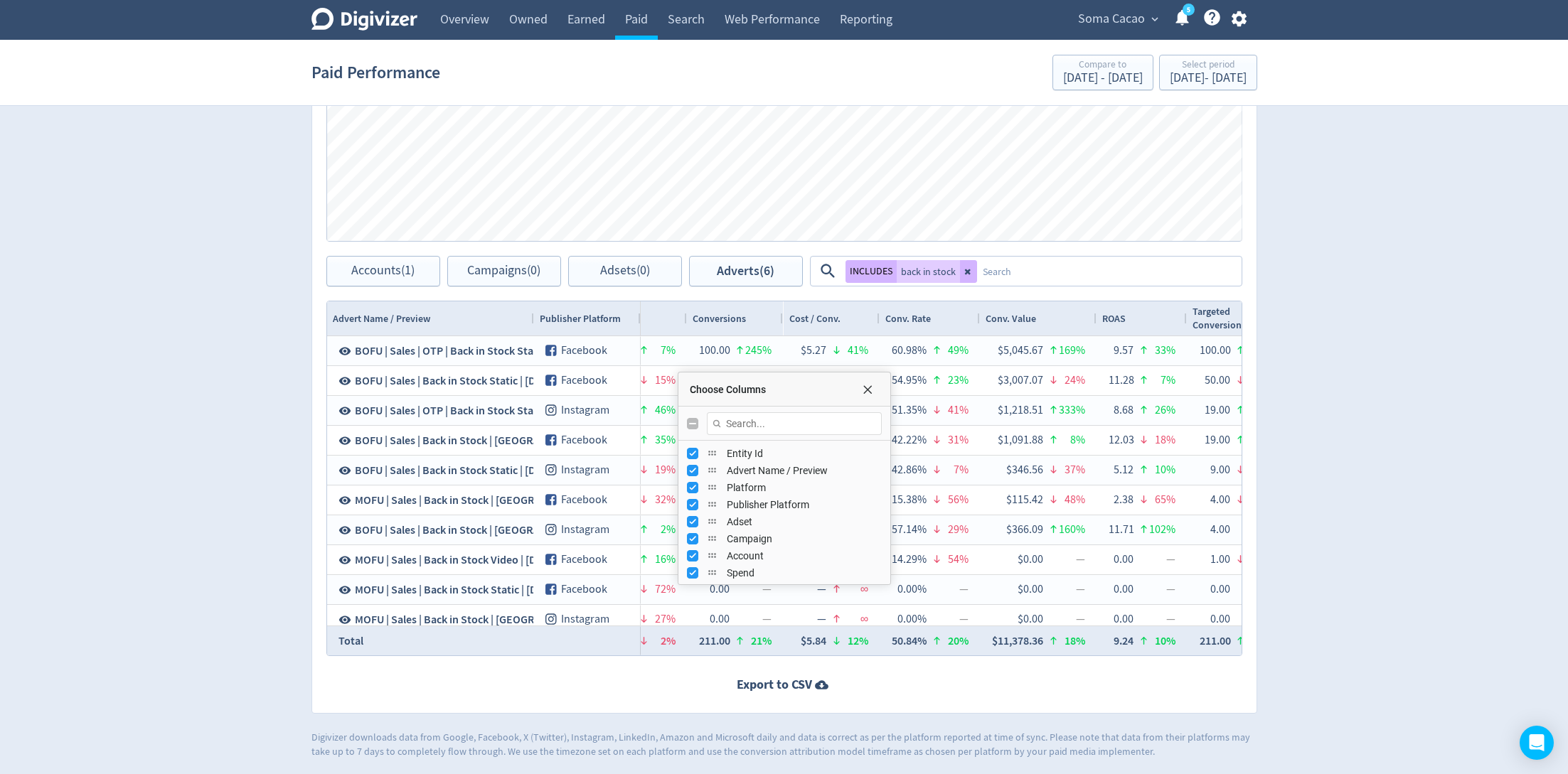
click at [690, 418] on input "Toggle All Columns Visibility" at bounding box center [692, 424] width 11 height 11
click at [690, 452] on input "Press SPACE to toggle visibility (visible)" at bounding box center [692, 453] width 11 height 11
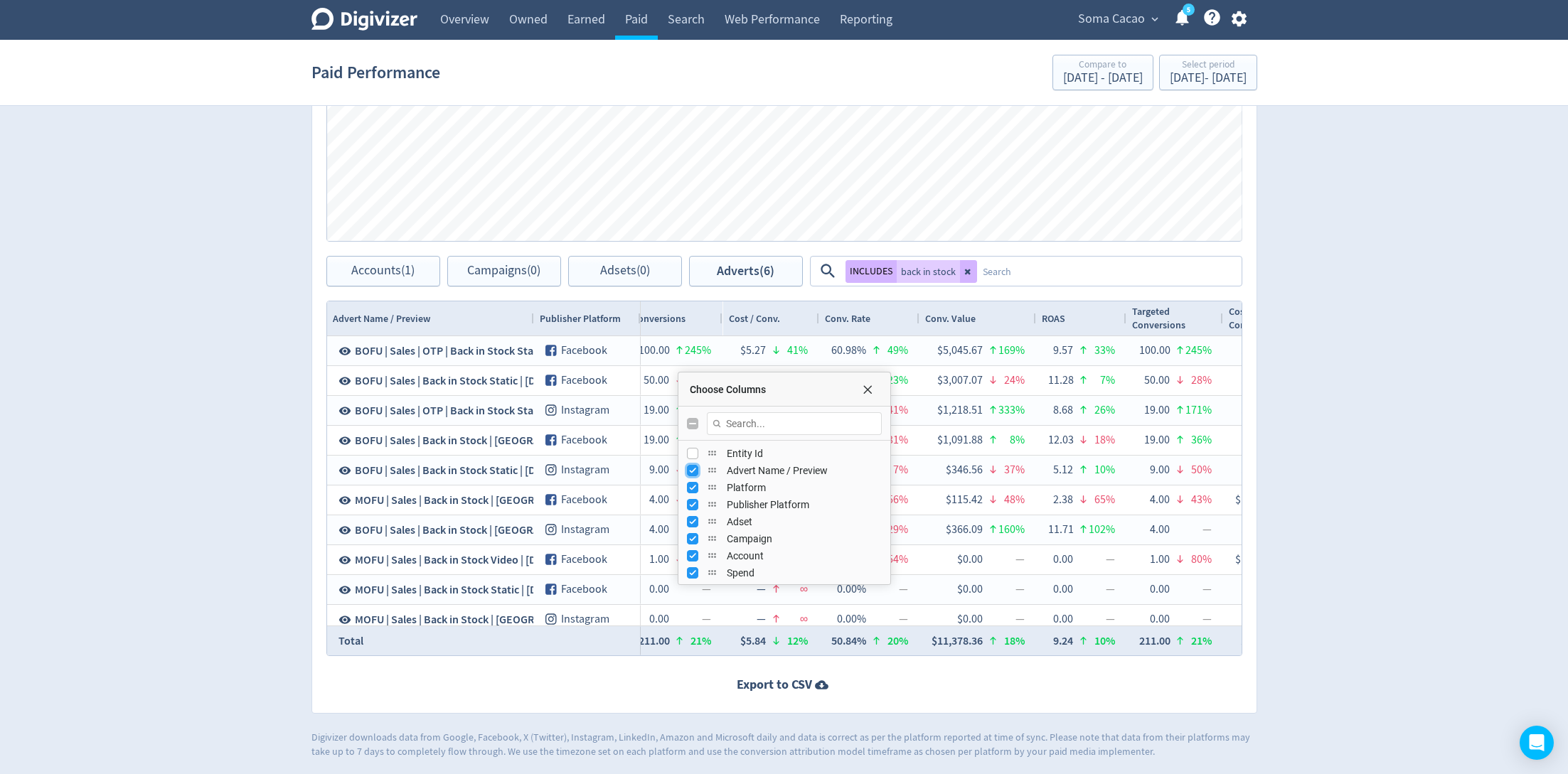
click at [690, 465] on input "Press SPACE to toggle visibility (visible)" at bounding box center [692, 471] width 11 height 11
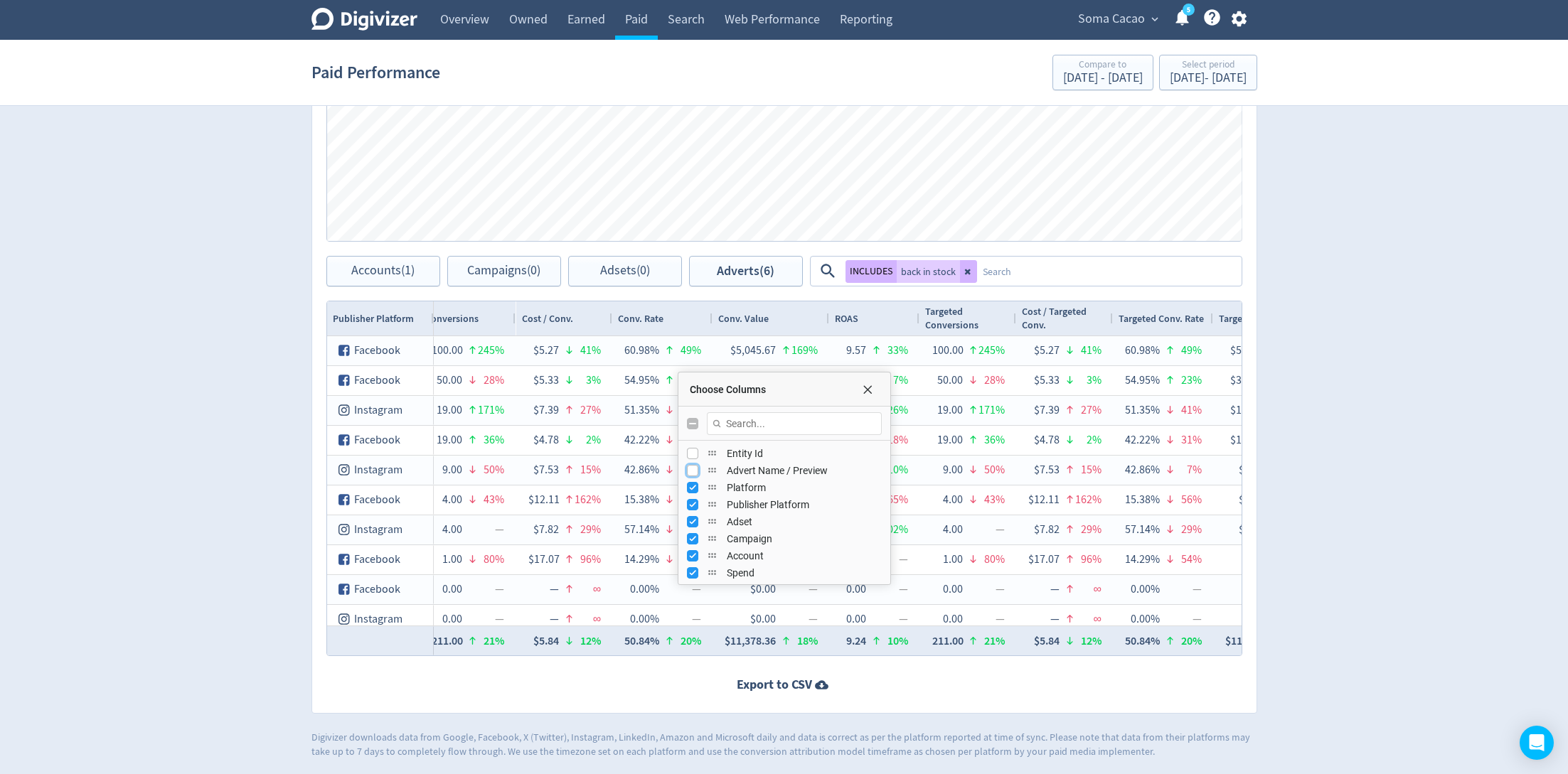
click at [690, 465] on input "Press SPACE to toggle visibility (hidden)" at bounding box center [692, 471] width 11 height 11
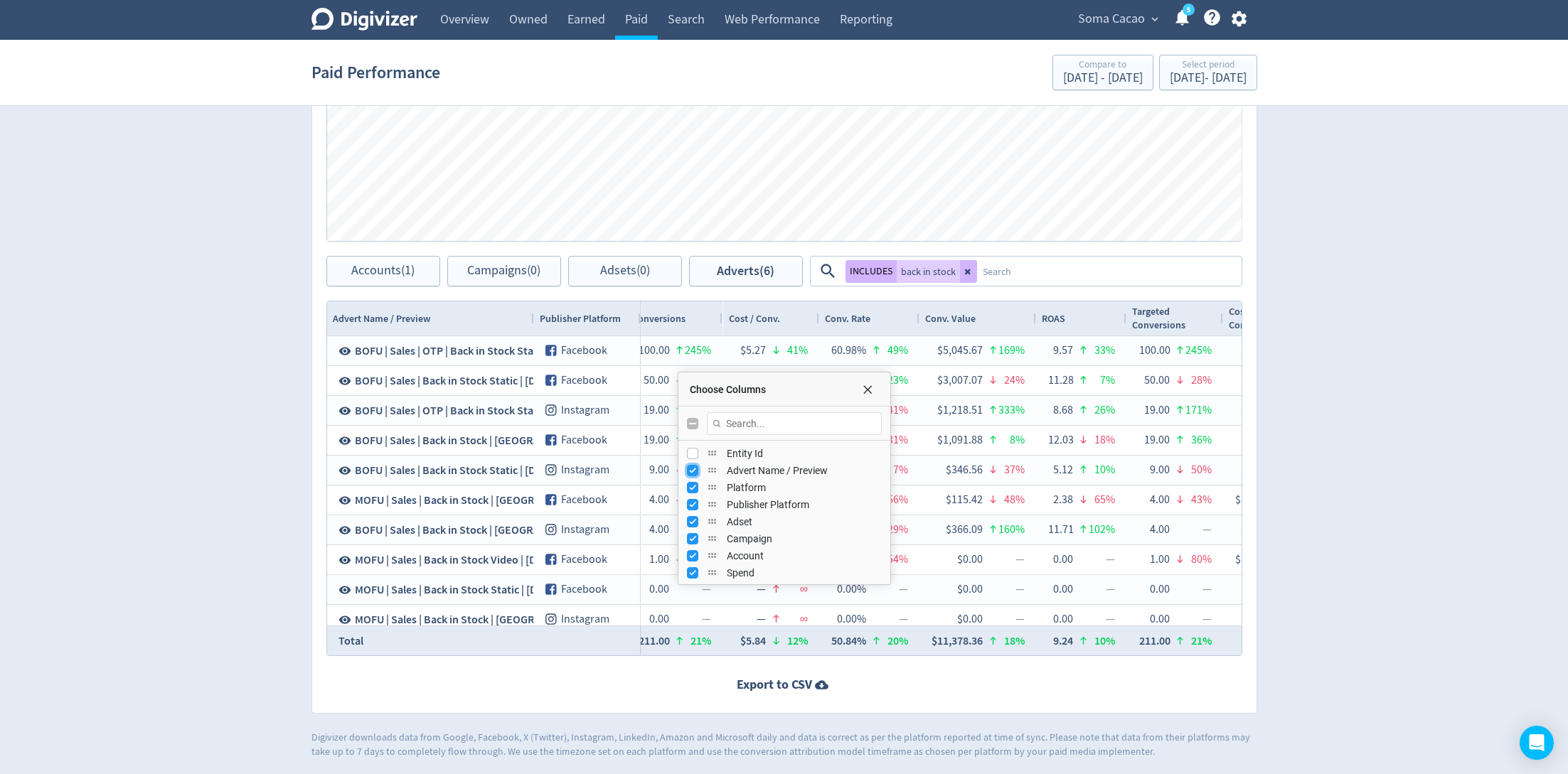
scroll to position [23, 0]
click at [692, 463] on input "Press SPACE to toggle visibility (visible)" at bounding box center [692, 464] width 11 height 11
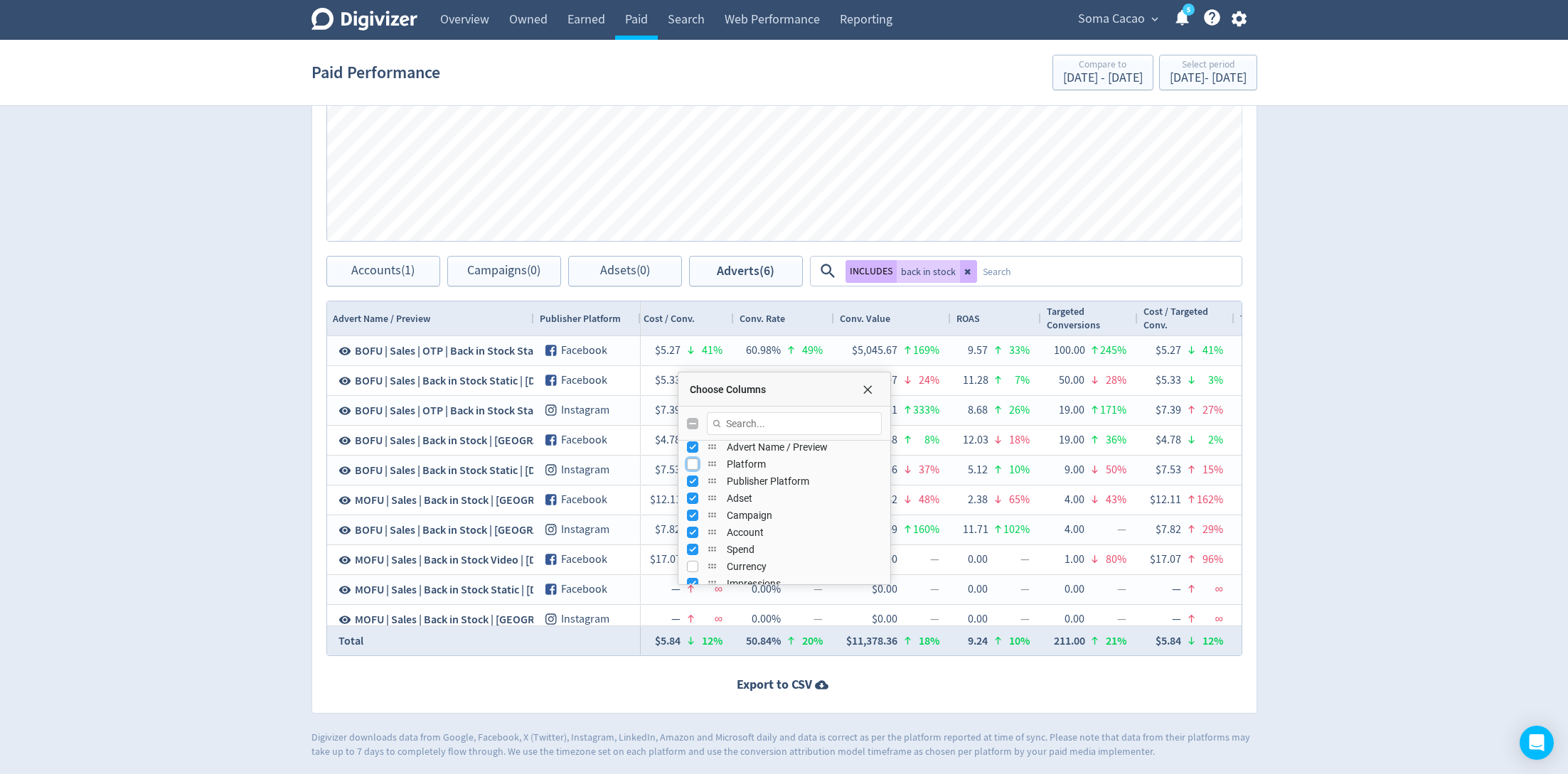
click at [693, 459] on input "Press SPACE to toggle visibility (hidden)" at bounding box center [692, 464] width 11 height 11
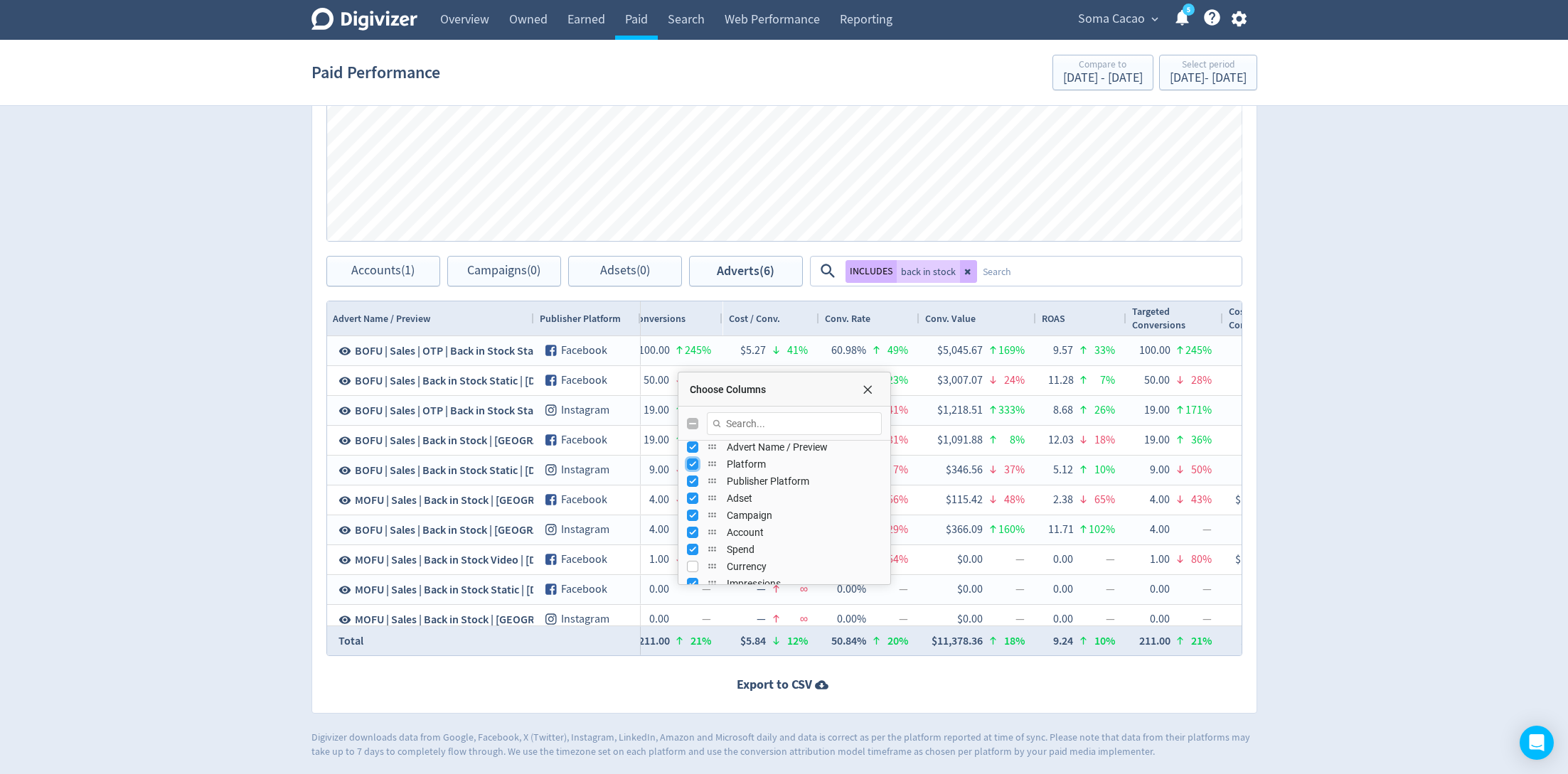
click at [693, 459] on input "Press SPACE to toggle visibility (visible)" at bounding box center [692, 464] width 11 height 11
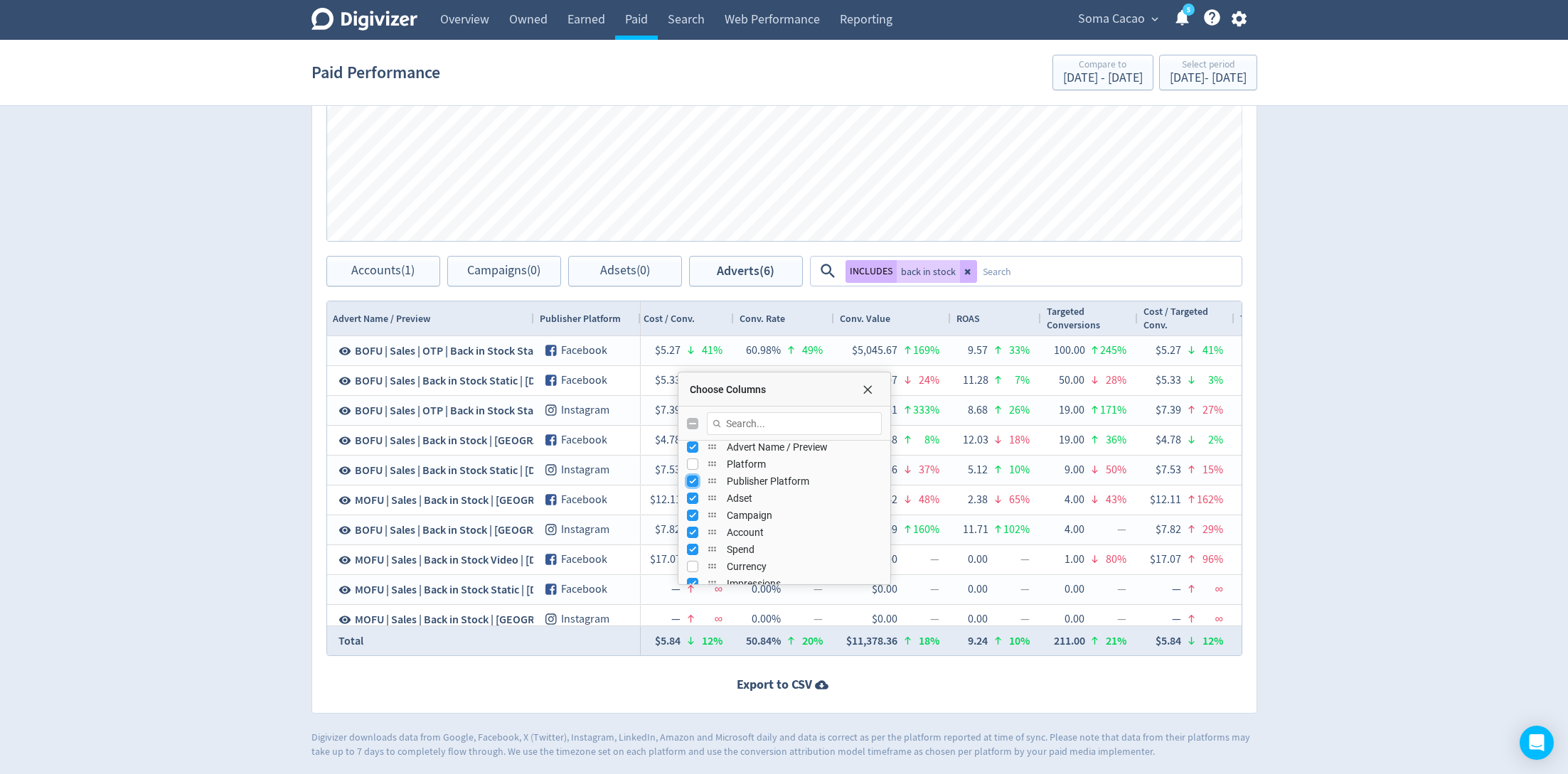
click at [691, 477] on input "Press SPACE to toggle visibility (visible)" at bounding box center [692, 481] width 11 height 11
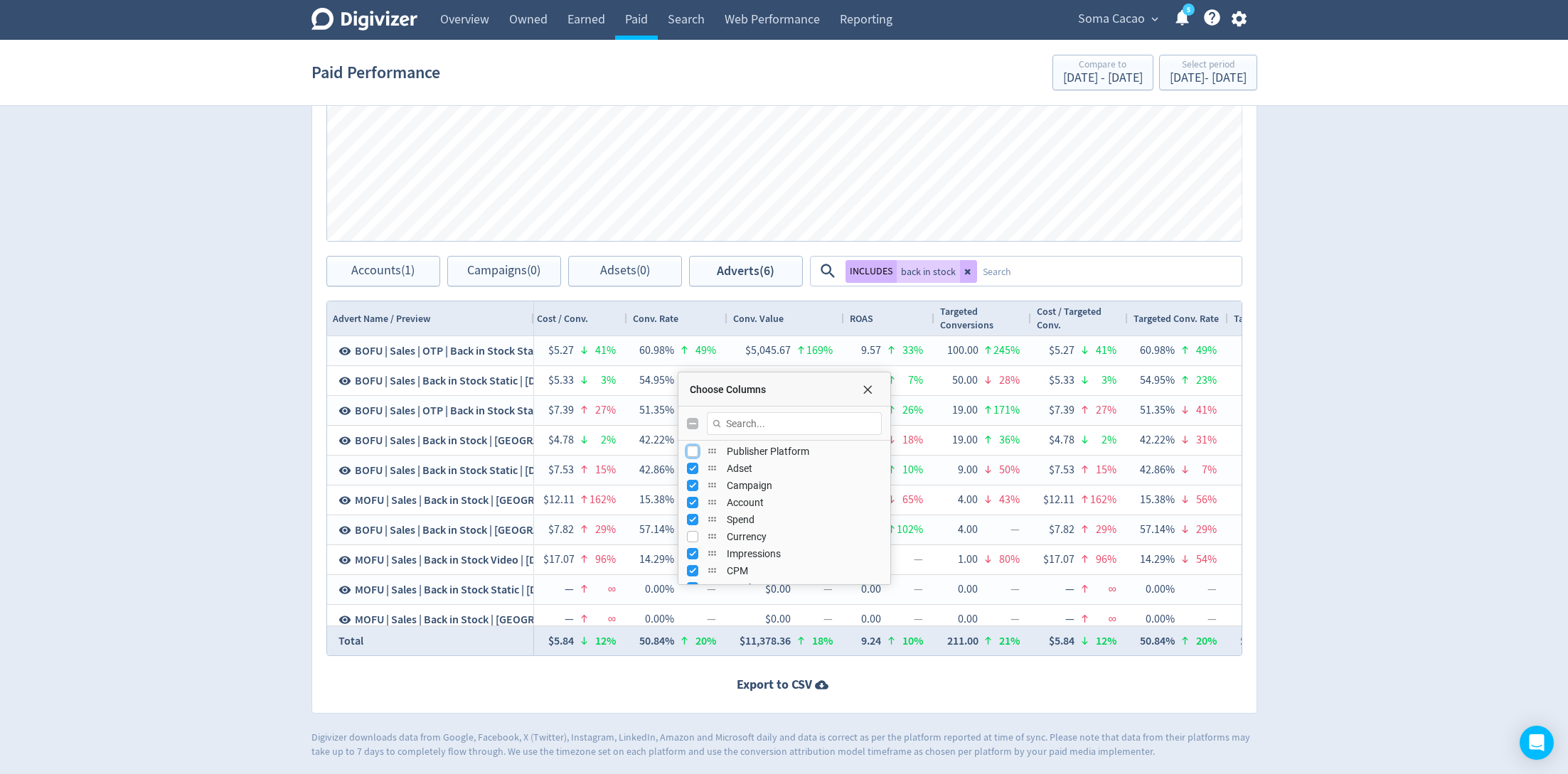
scroll to position [54, 0]
click at [693, 465] on input "Press SPACE to toggle visibility (visible)" at bounding box center [692, 468] width 11 height 11
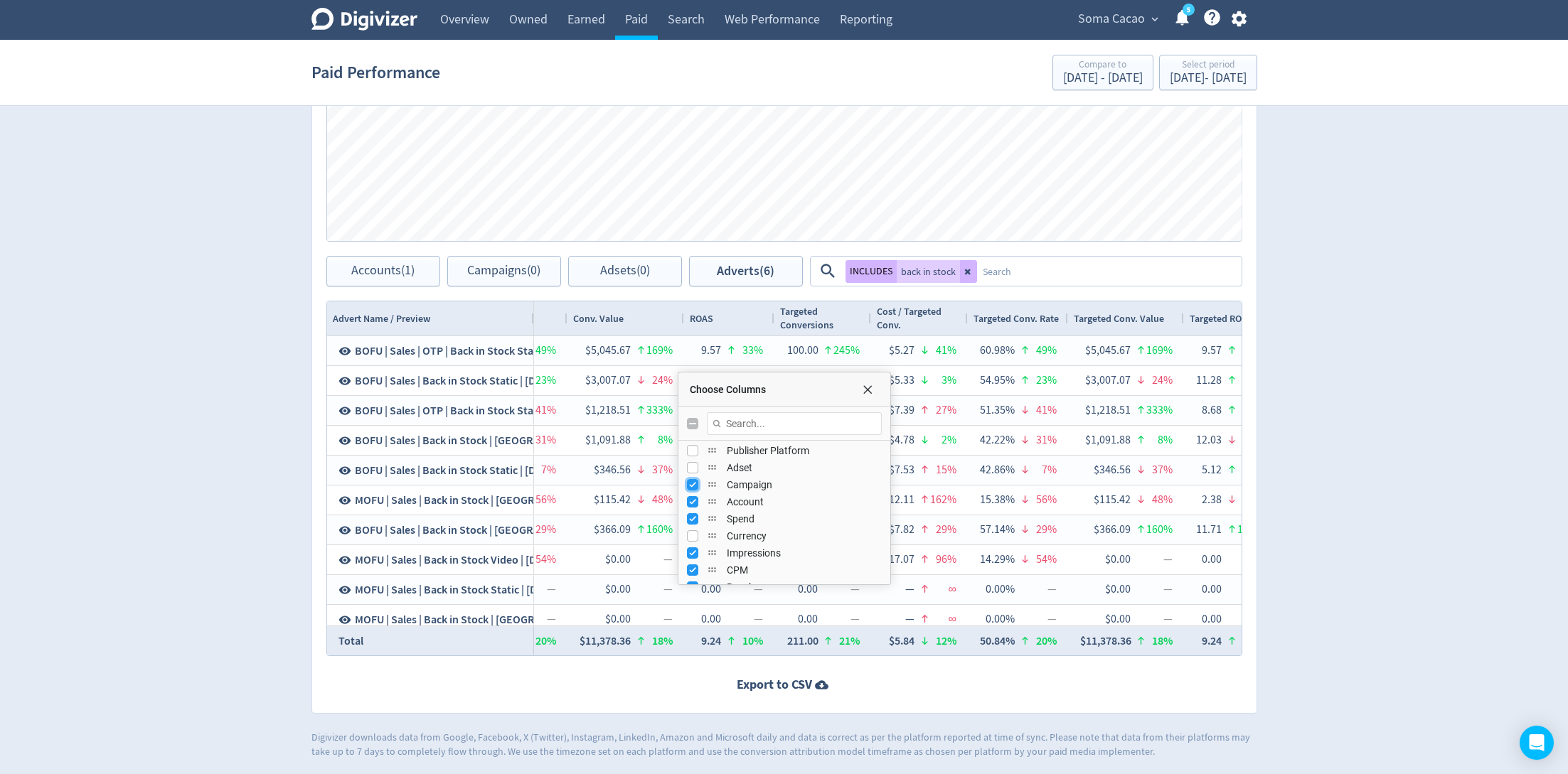
click at [691, 487] on input "Press SPACE to toggle visibility (visible)" at bounding box center [692, 485] width 11 height 11
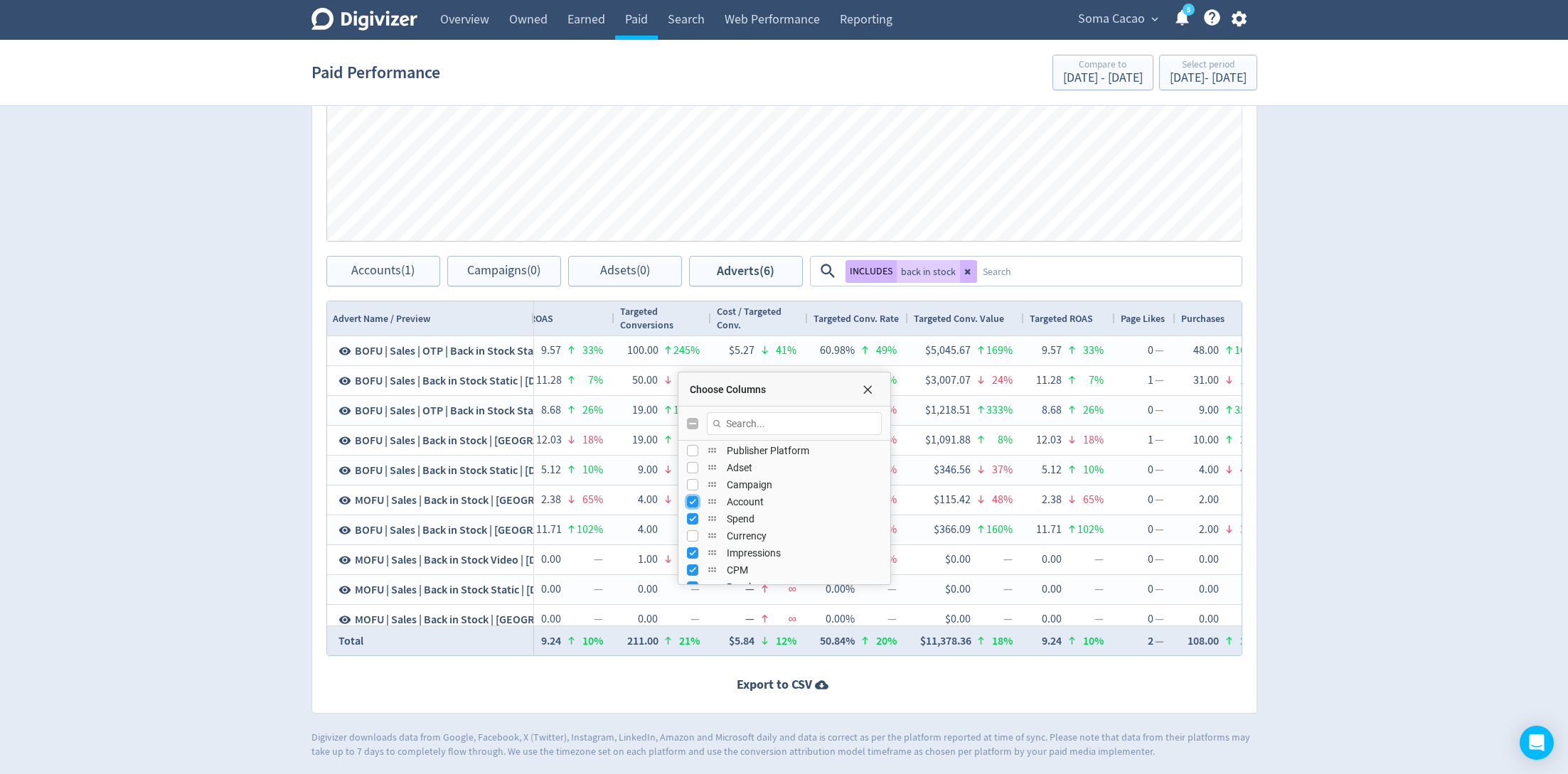
click at [690, 499] on input "Press SPACE to toggle visibility (visible)" at bounding box center [692, 502] width 11 height 11
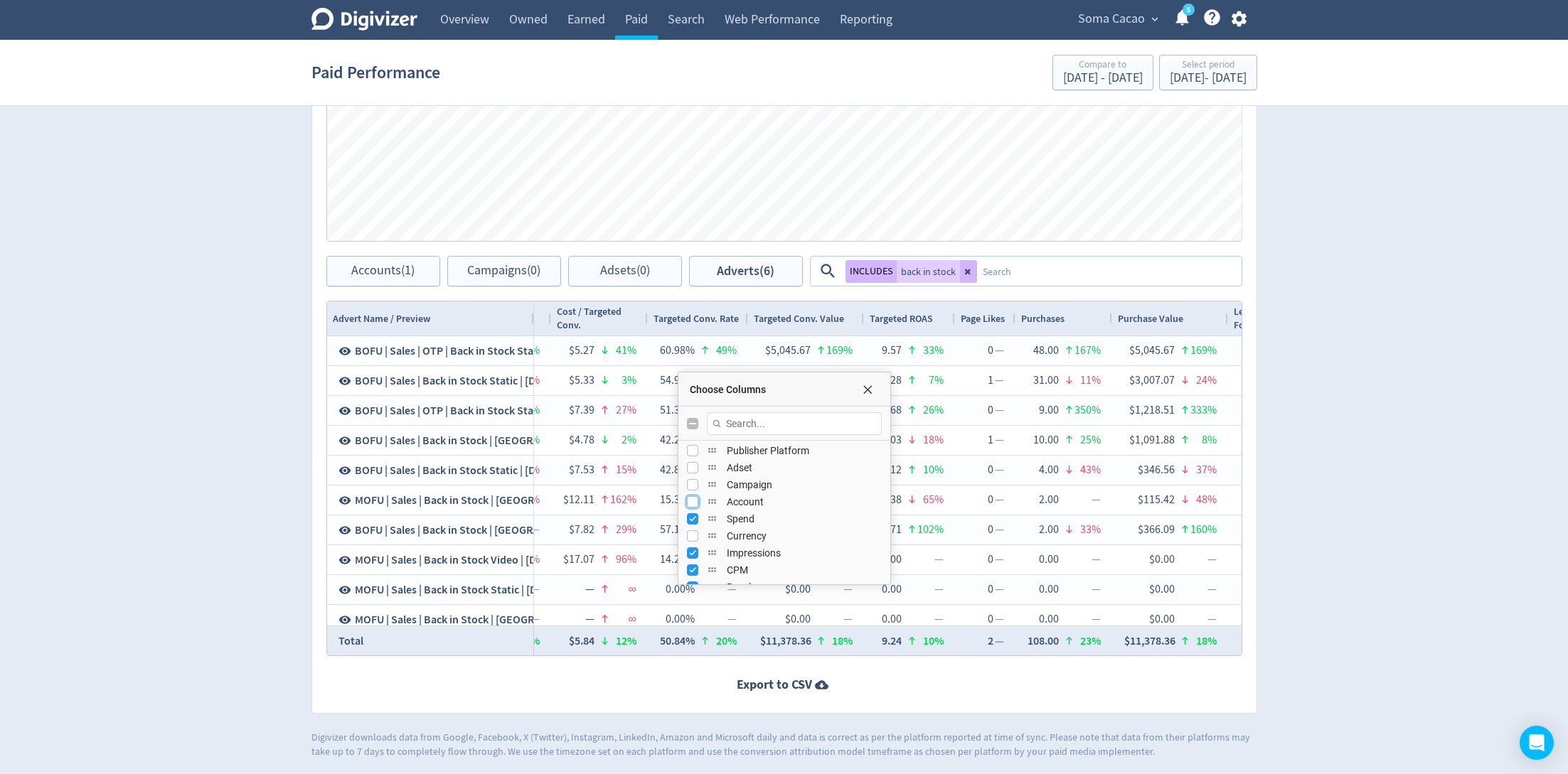
scroll to position [66, 0]
click at [696, 487] on input "Press SPACE to toggle visibility (hidden)" at bounding box center [692, 490] width 11 height 11
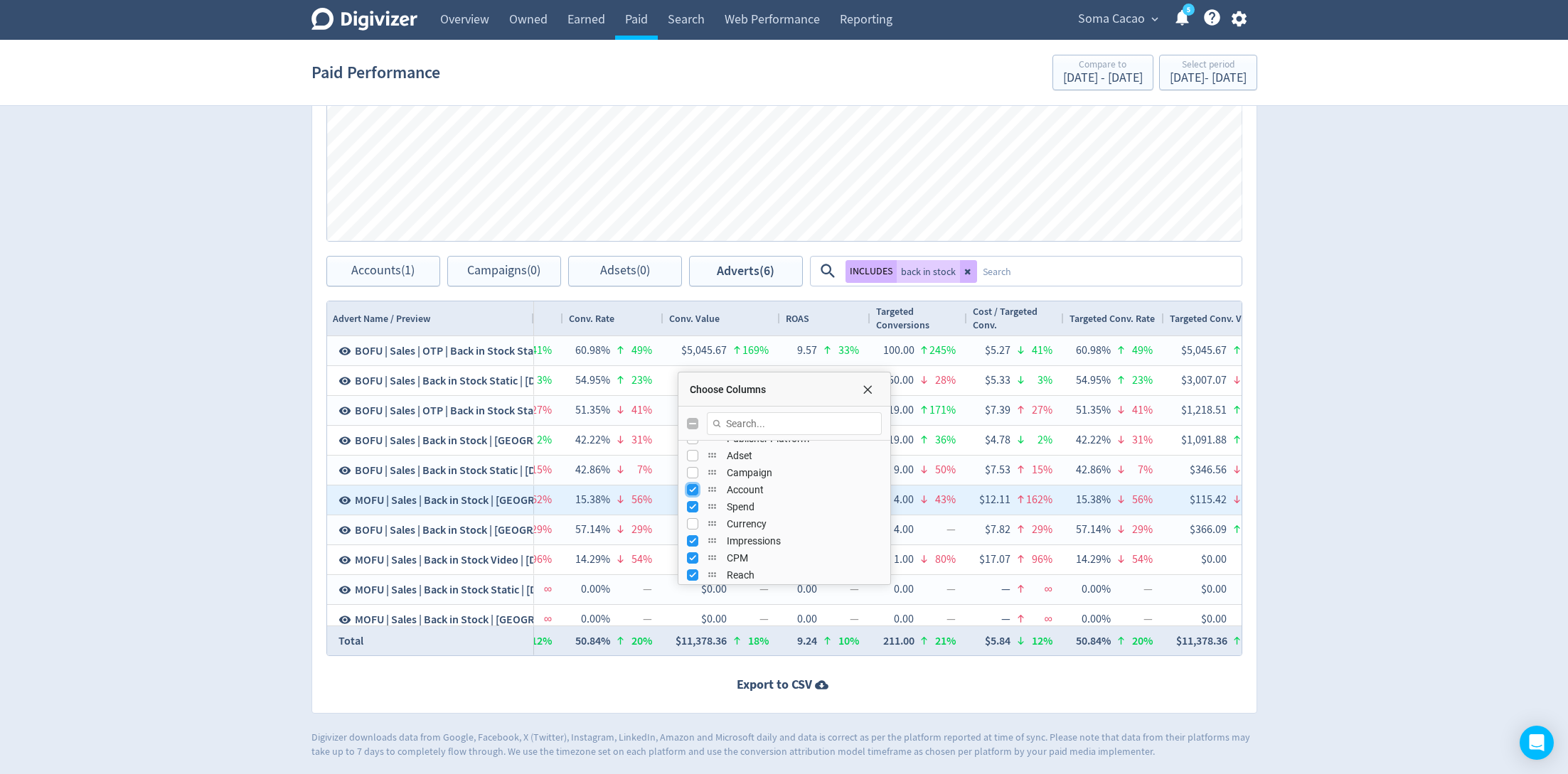
scroll to position [0, 1343]
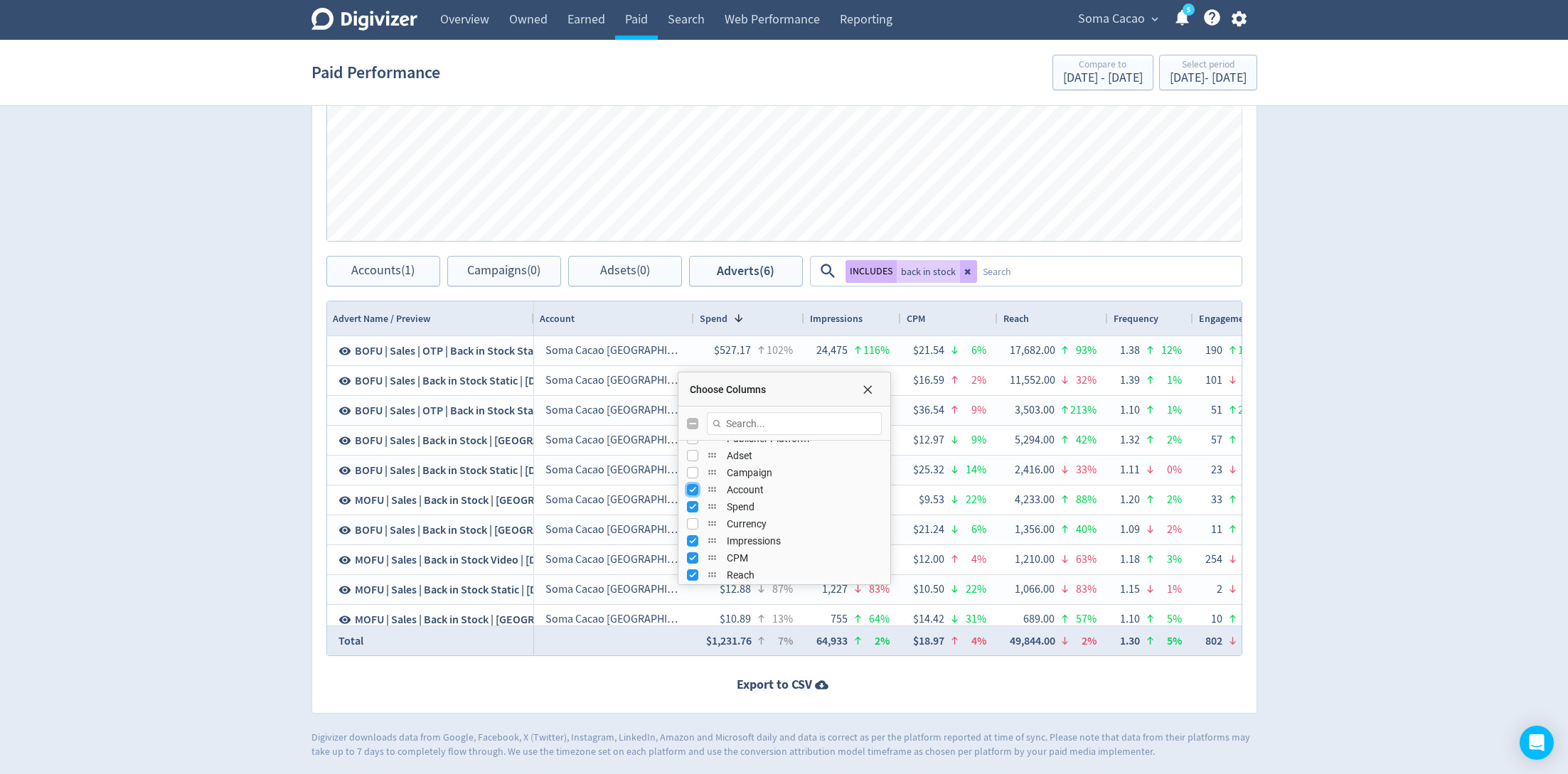
click at [694, 490] on input "Press SPACE to toggle visibility (visible)" at bounding box center [692, 490] width 11 height 11
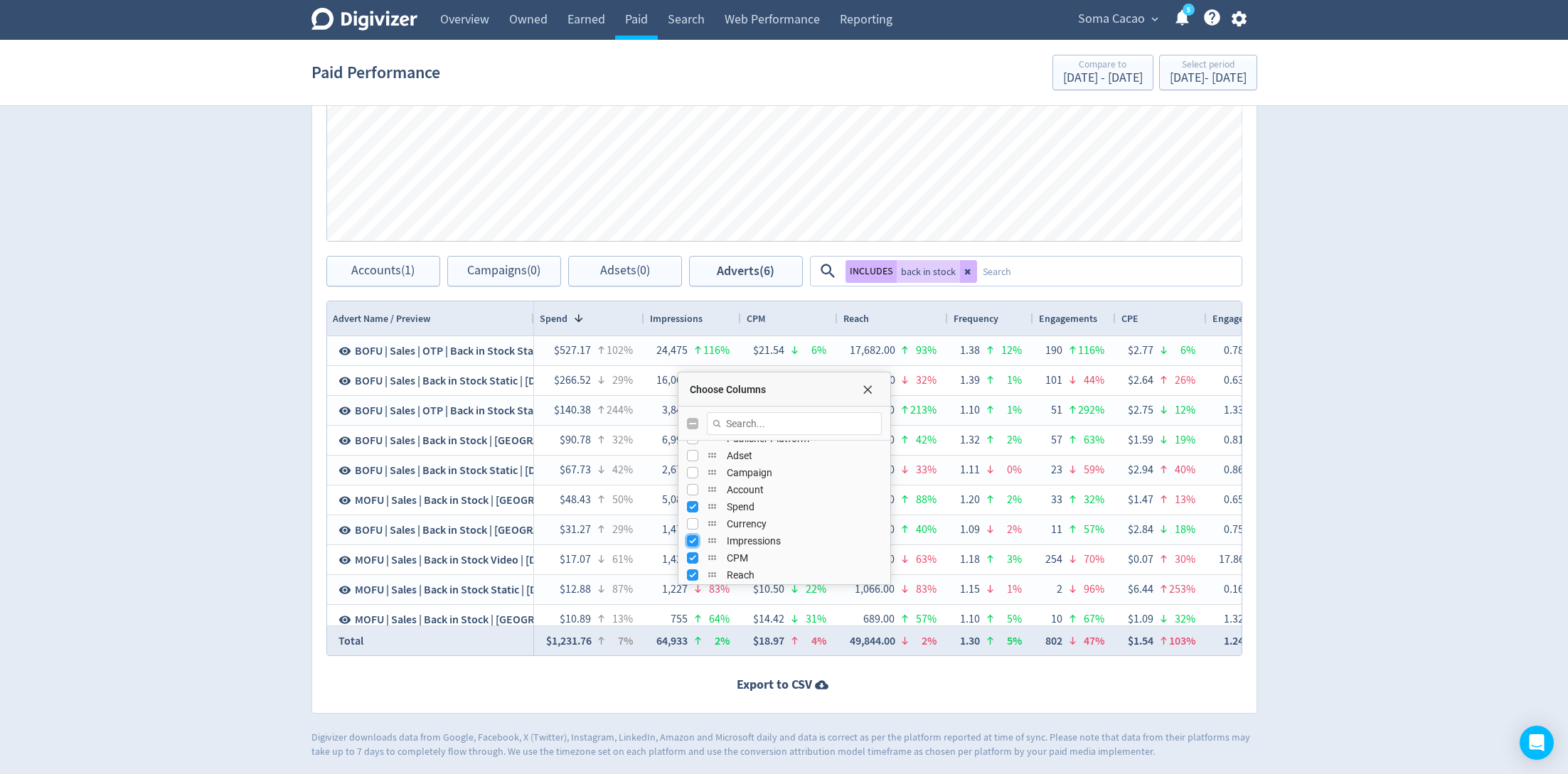
click at [688, 540] on input "Press SPACE to toggle visibility (visible)" at bounding box center [692, 541] width 11 height 11
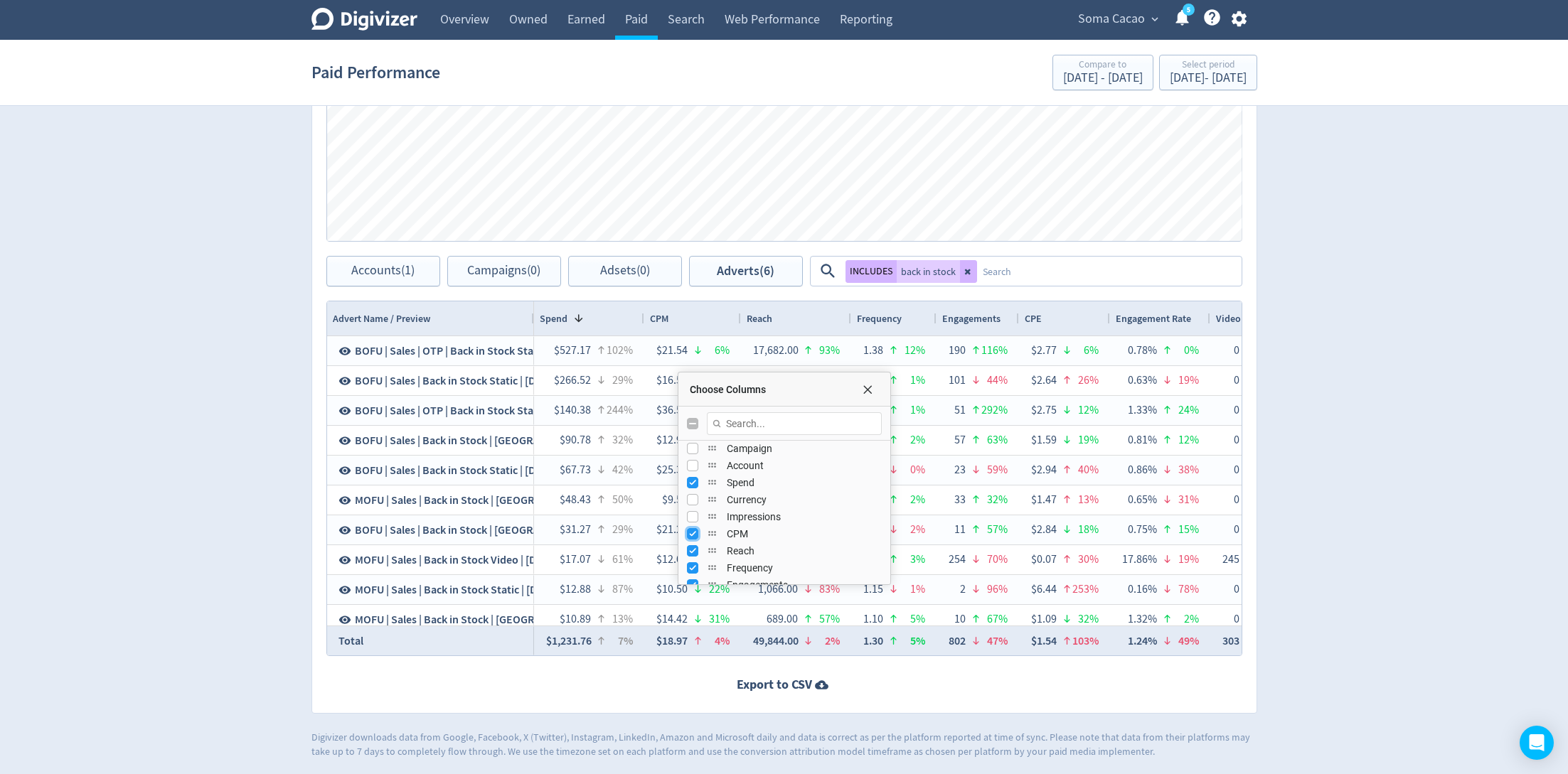
click at [694, 537] on input "Press SPACE to toggle visibility (visible)" at bounding box center [692, 534] width 11 height 11
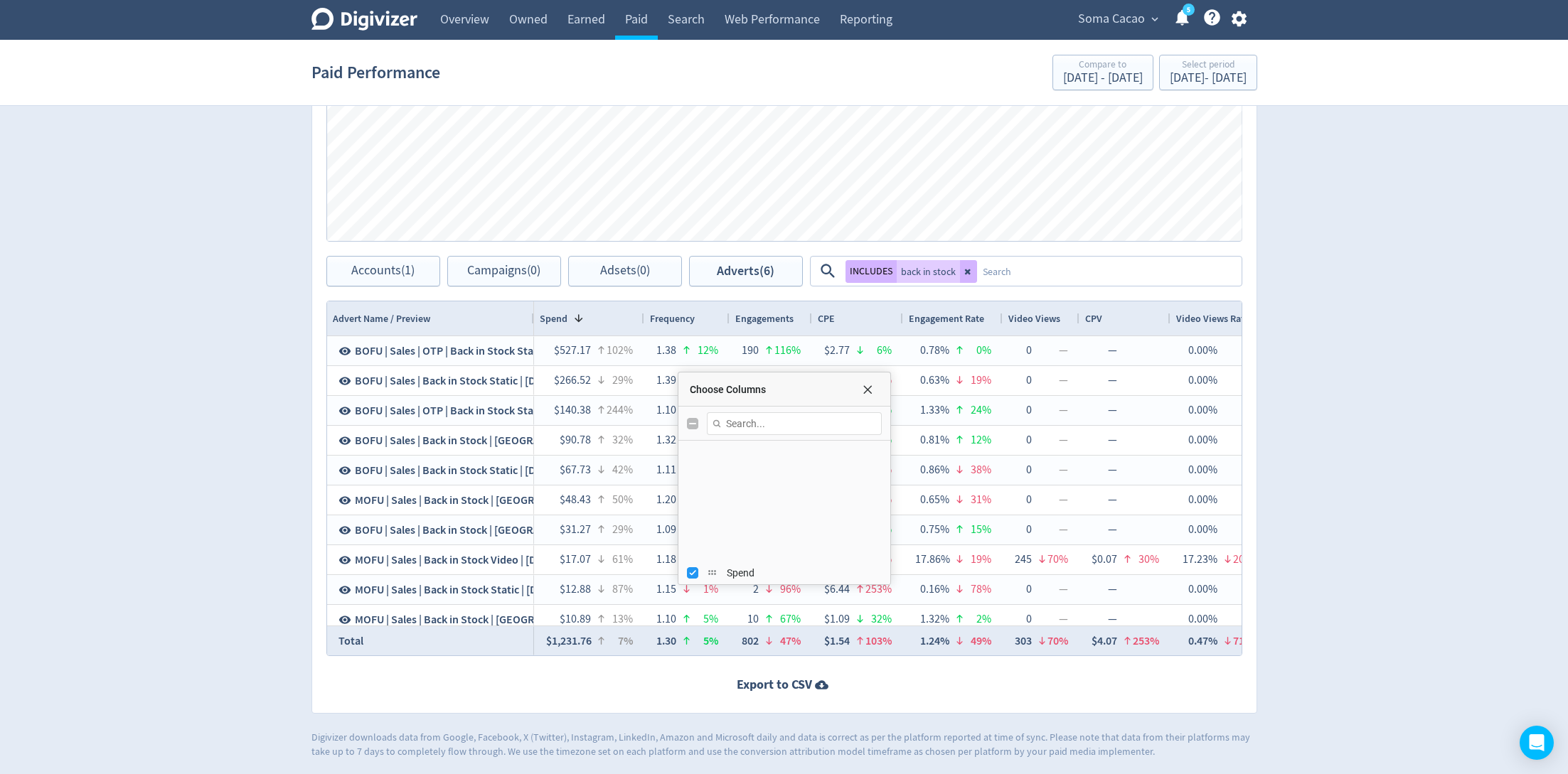
scroll to position [133, 0]
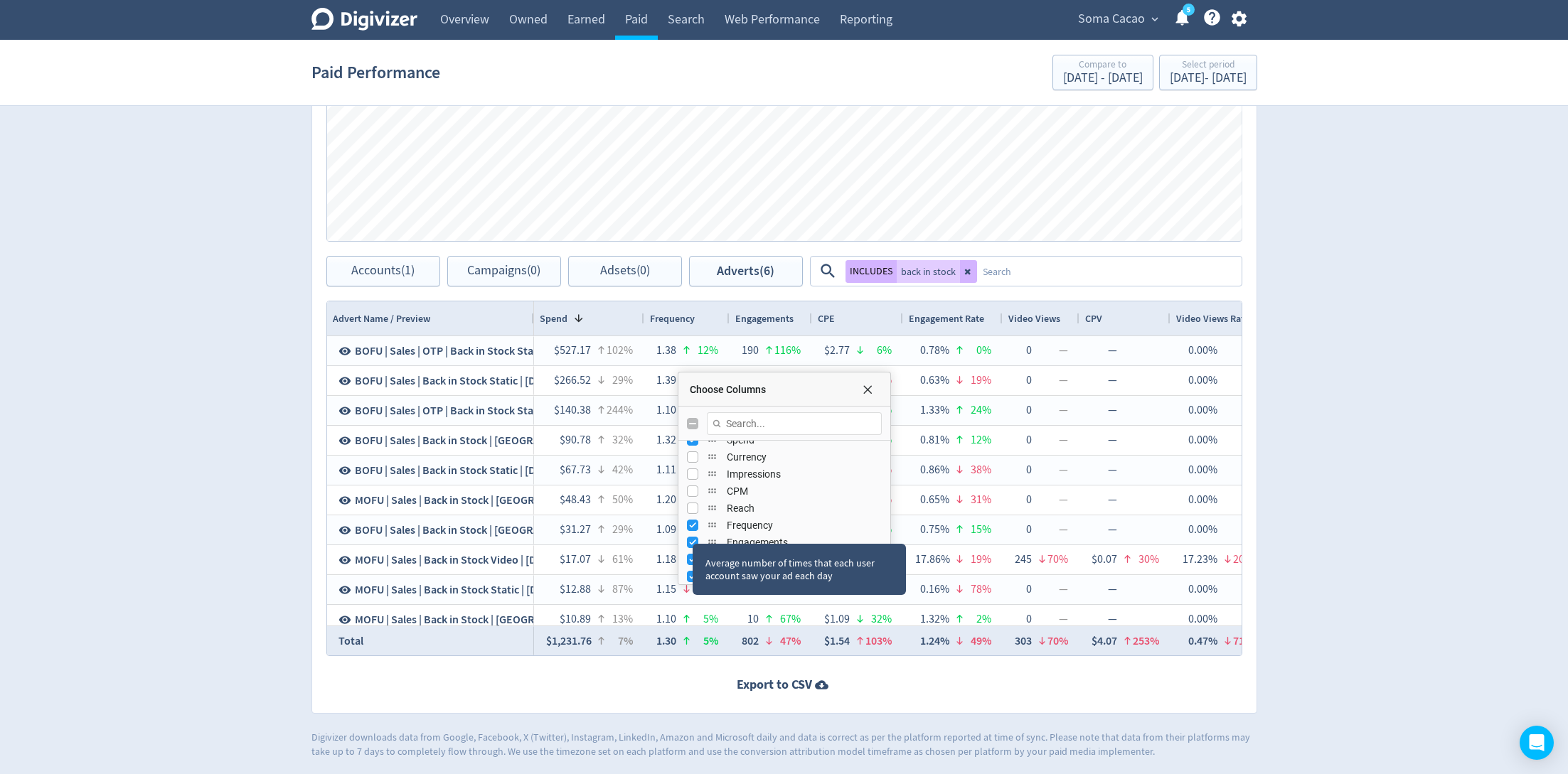
click at [692, 530] on div "Frequency" at bounding box center [783, 525] width 194 height 18
click at [692, 520] on input "Press SPACE to toggle visibility (visible)" at bounding box center [692, 525] width 11 height 11
checkbox input "false"
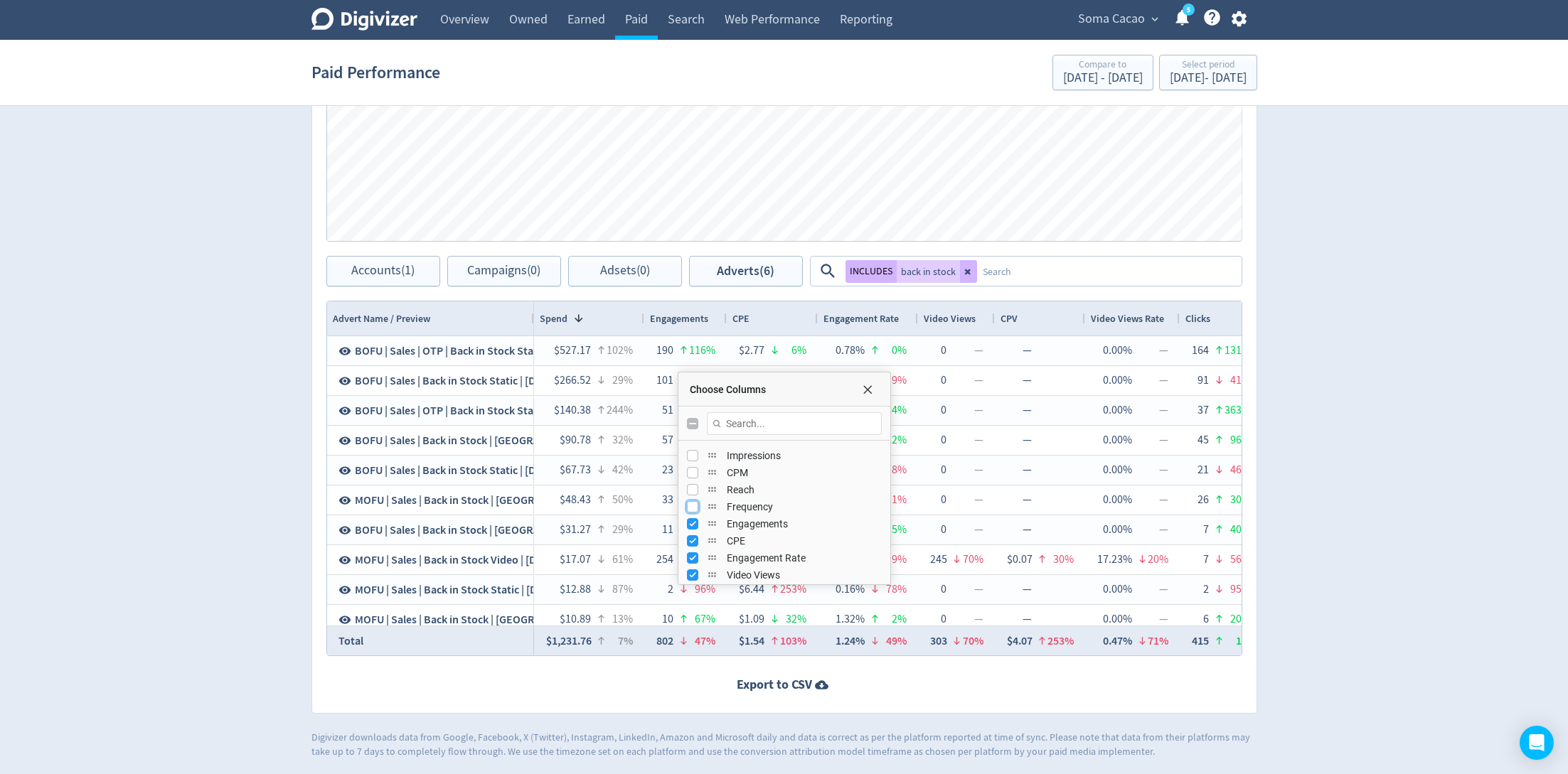
scroll to position [154, 0]
click at [692, 520] on input "Press SPACE to toggle visibility (visible)" at bounding box center [692, 521] width 11 height 11
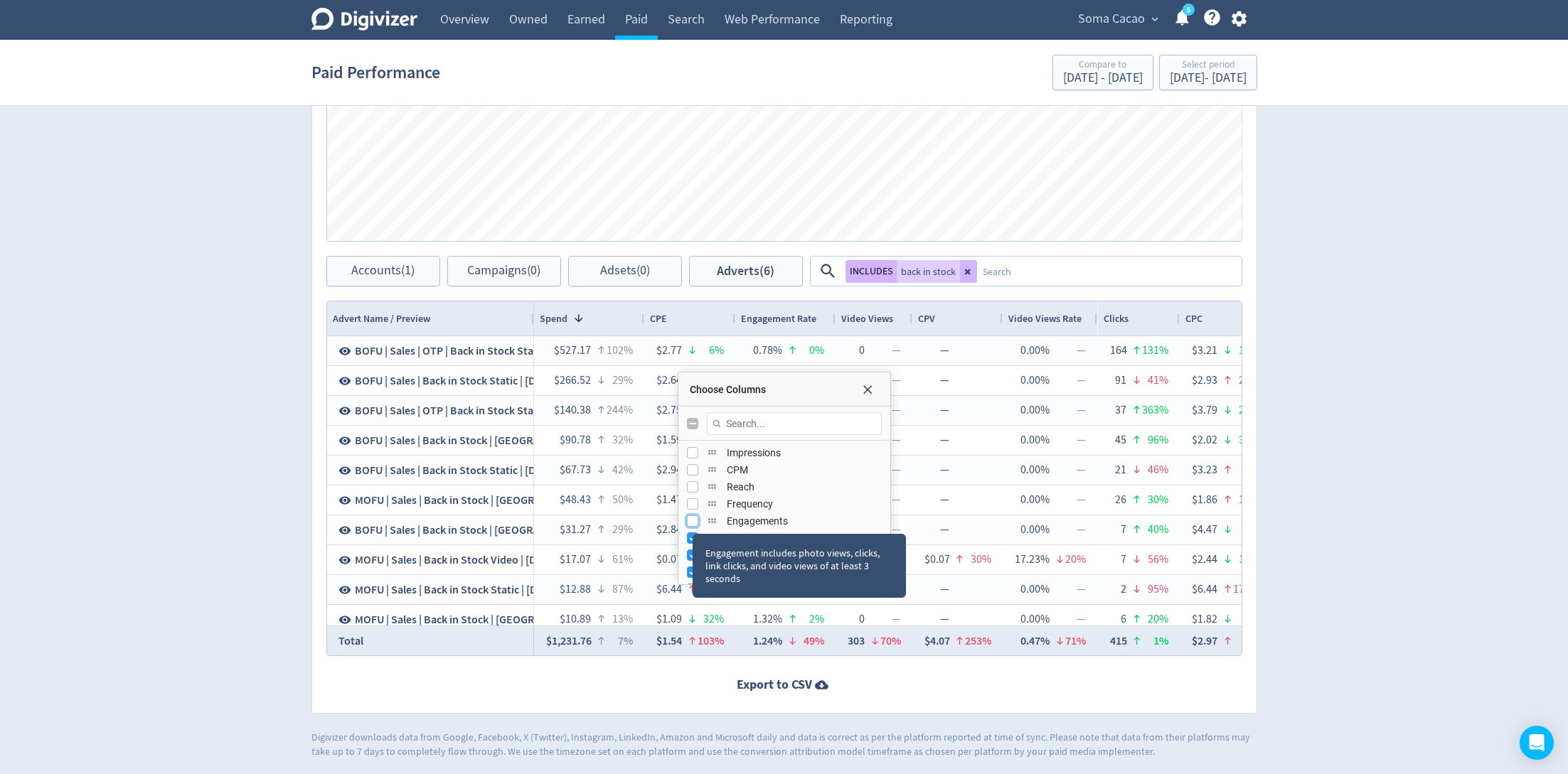
click at [692, 520] on input "Press SPACE to toggle visibility (hidden)" at bounding box center [692, 521] width 11 height 11
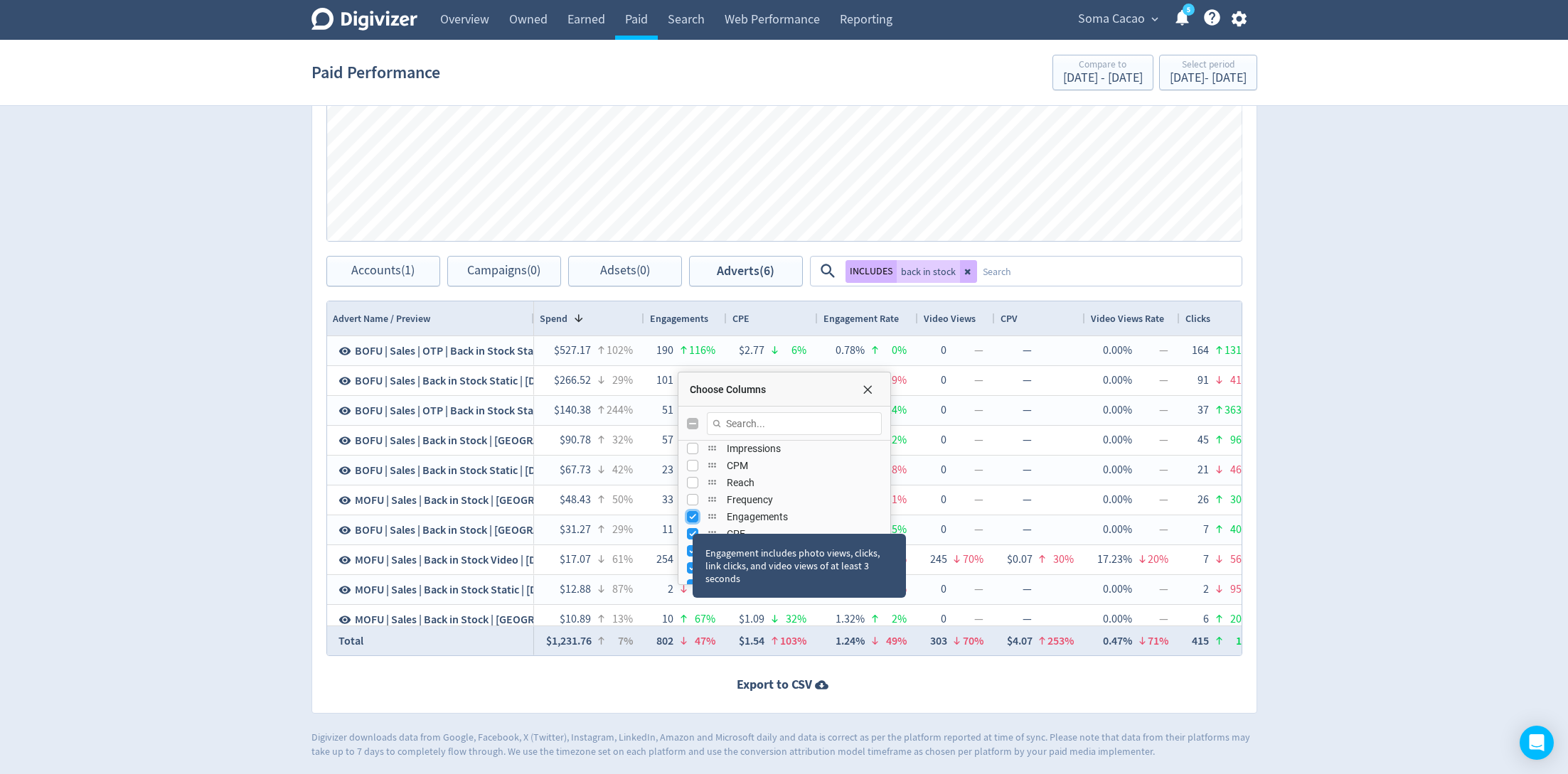
click at [692, 520] on input "Press SPACE to toggle visibility (visible)" at bounding box center [692, 517] width 11 height 11
checkbox input "false"
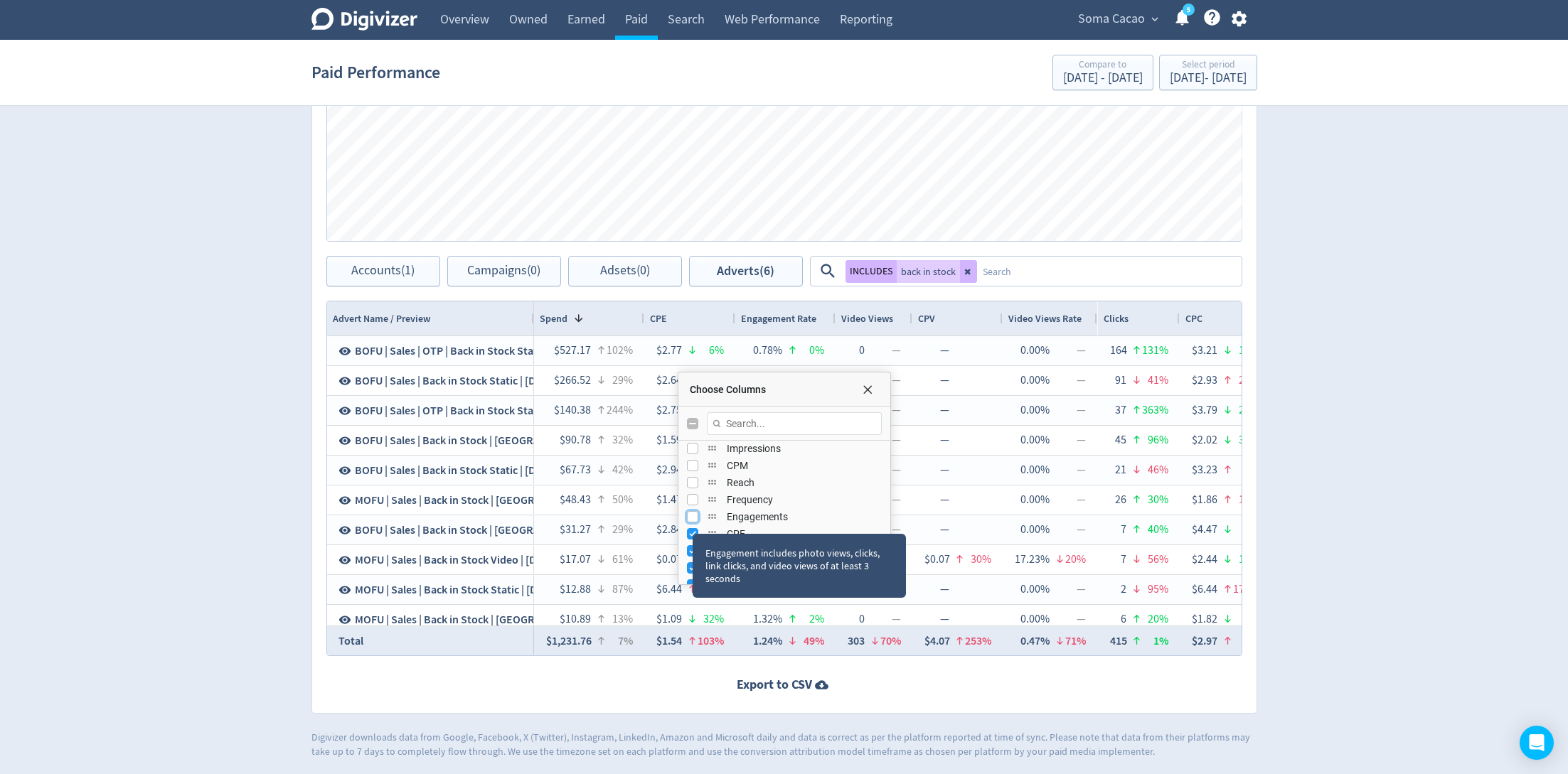
scroll to position [176, 0]
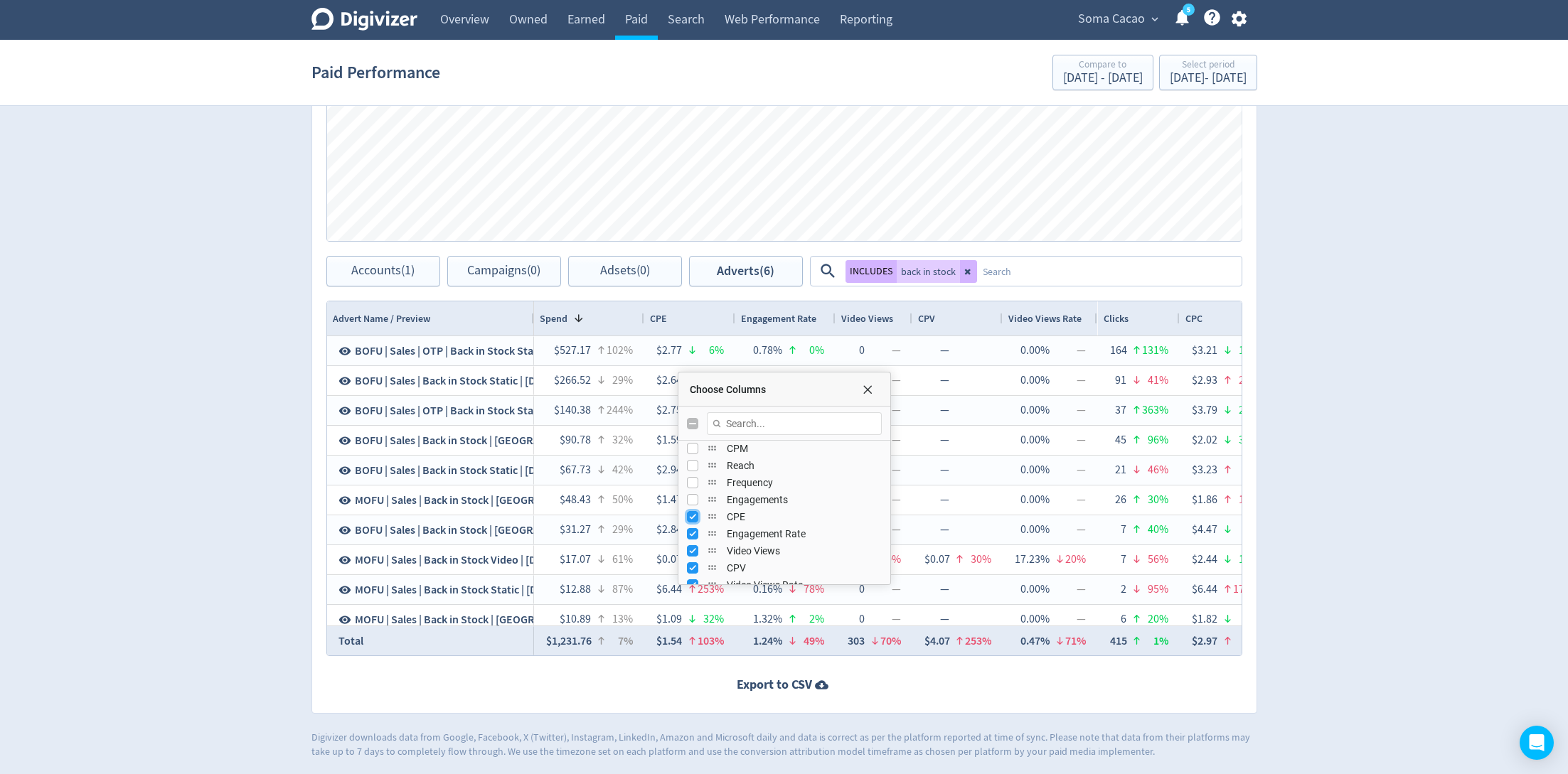
click at [692, 520] on input "Press SPACE to toggle visibility (visible)" at bounding box center [692, 517] width 11 height 11
checkbox input "false"
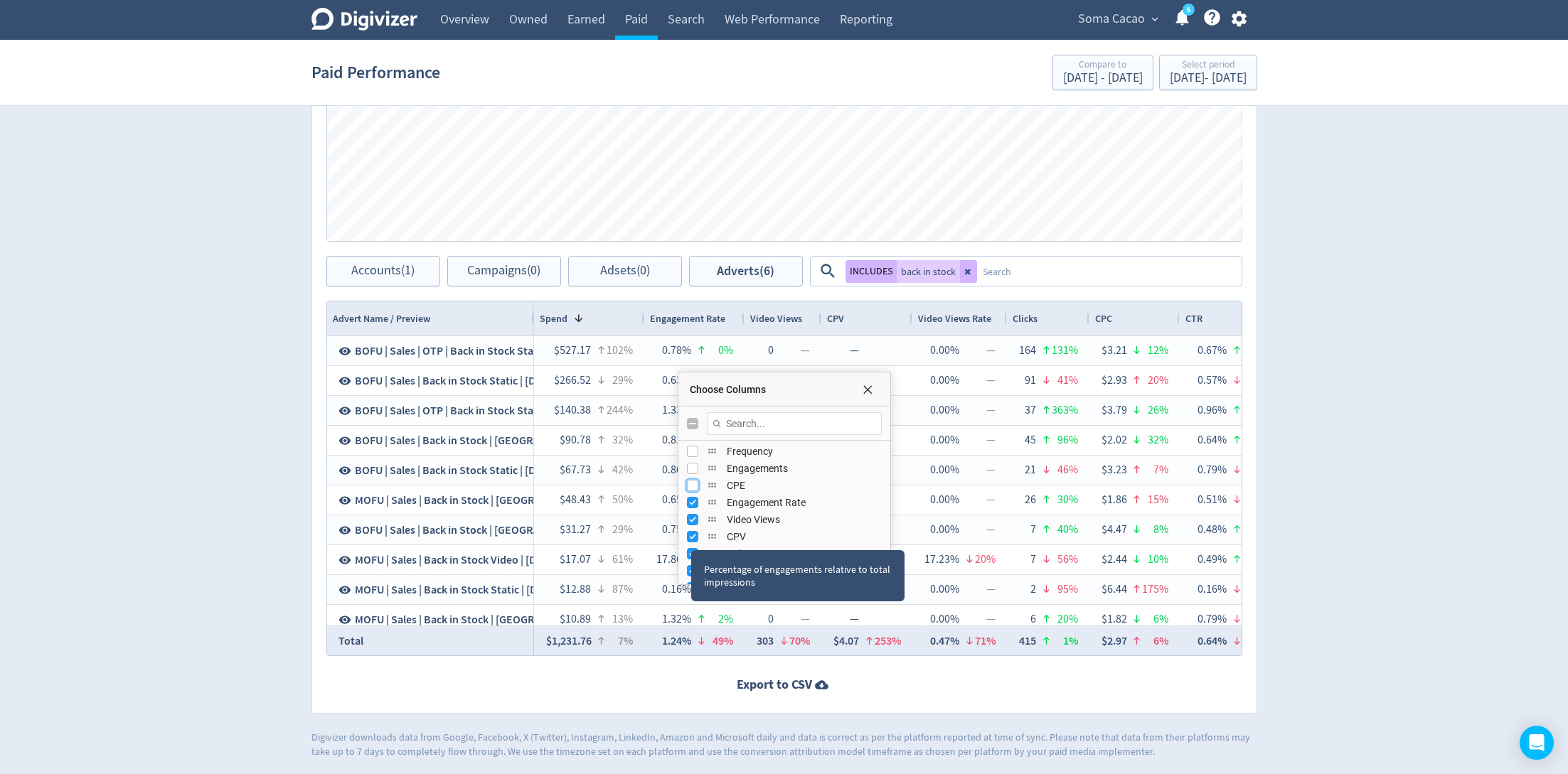
scroll to position [209, 0]
click at [689, 495] on input "Press SPACE to toggle visibility (visible)" at bounding box center [692, 500] width 11 height 11
checkbox input "false"
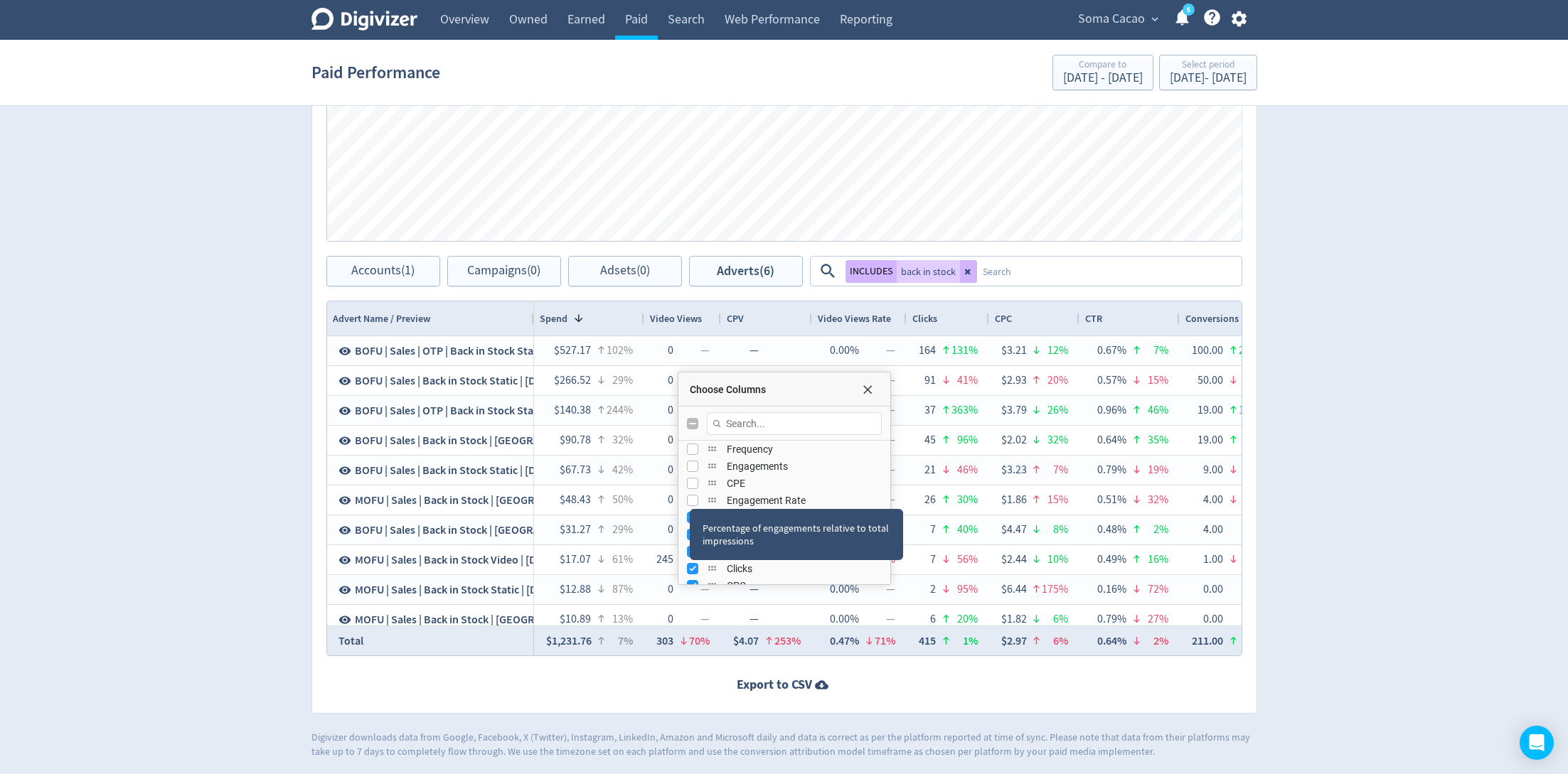
click at [690, 512] on div "Percentage of engagements relative to total impressions" at bounding box center [797, 535] width 214 height 52
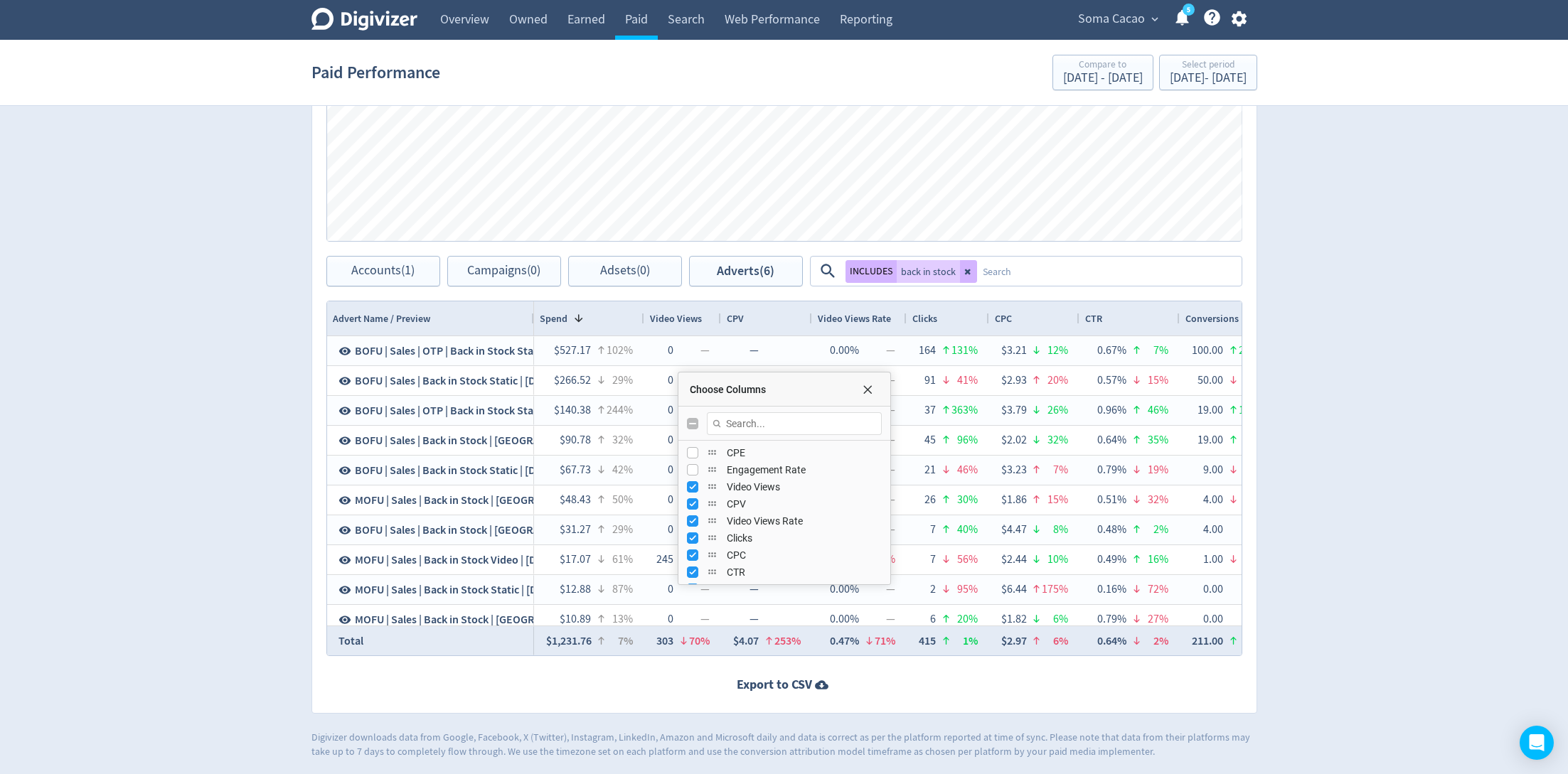
scroll to position [241, 0]
click at [685, 478] on div "Video Views" at bounding box center [784, 485] width 212 height 18
click at [689, 486] on input "Press SPACE to toggle visibility (visible)" at bounding box center [692, 485] width 11 height 11
checkbox input "false"
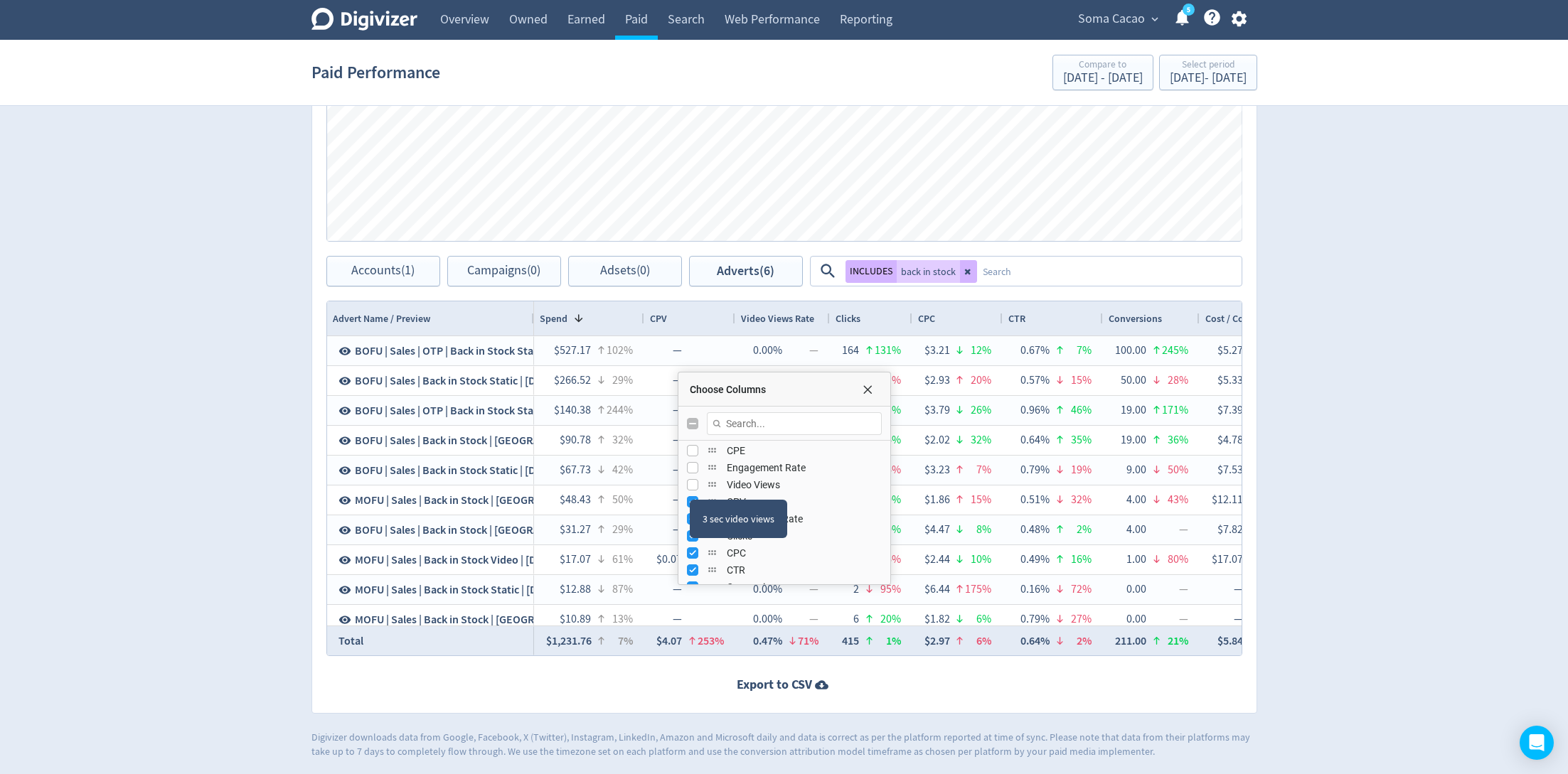
click at [690, 503] on div "3 sec video views" at bounding box center [739, 519] width 98 height 39
click at [690, 499] on div "3 sec video views" at bounding box center [739, 519] width 98 height 39
click at [689, 499] on input "Press SPACE to toggle visibility (visible)" at bounding box center [692, 502] width 11 height 11
checkbox input "false"
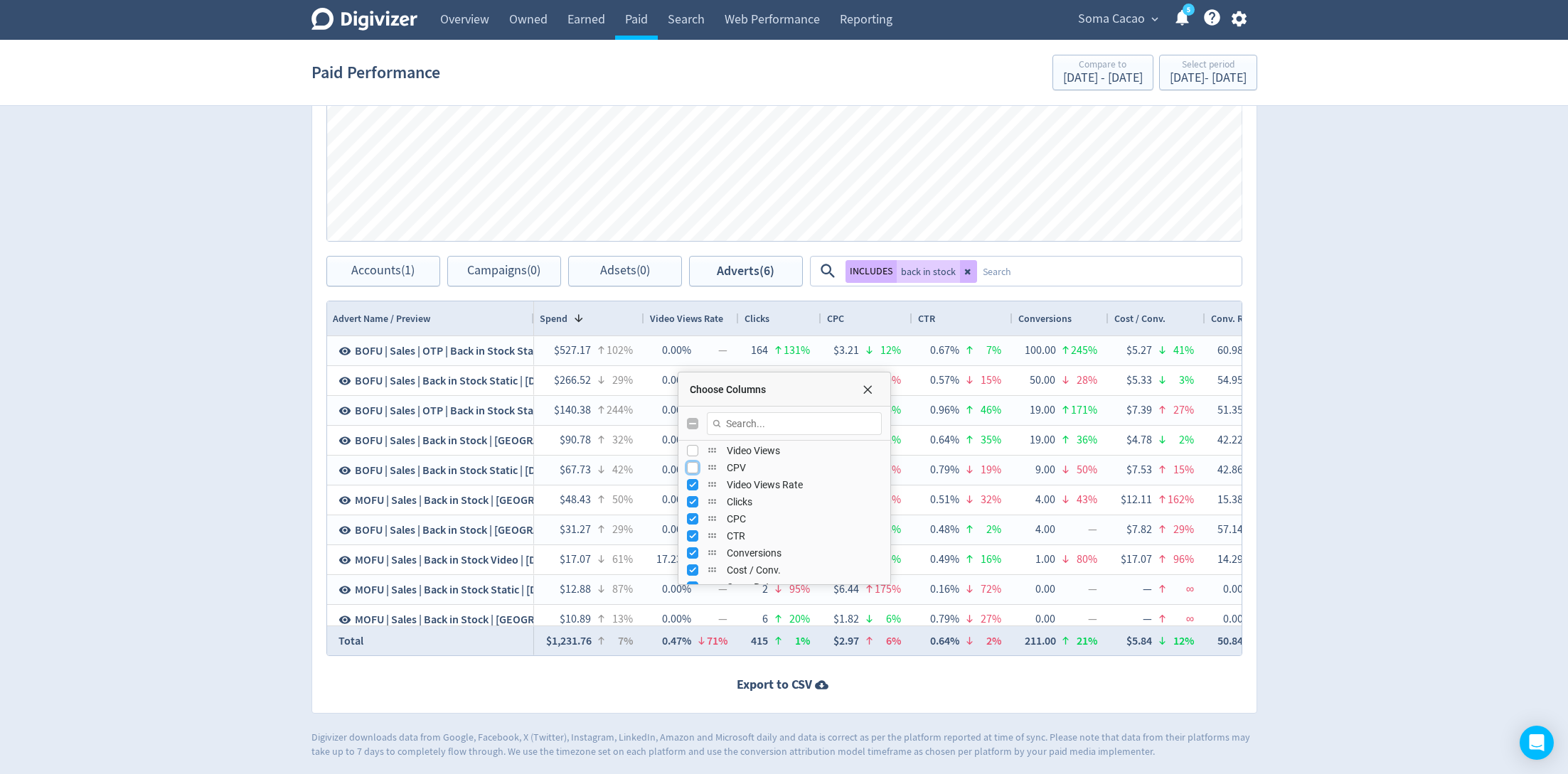
scroll to position [276, 0]
click at [690, 486] on input "Press SPACE to toggle visibility (visible)" at bounding box center [692, 486] width 11 height 11
checkbox input "false"
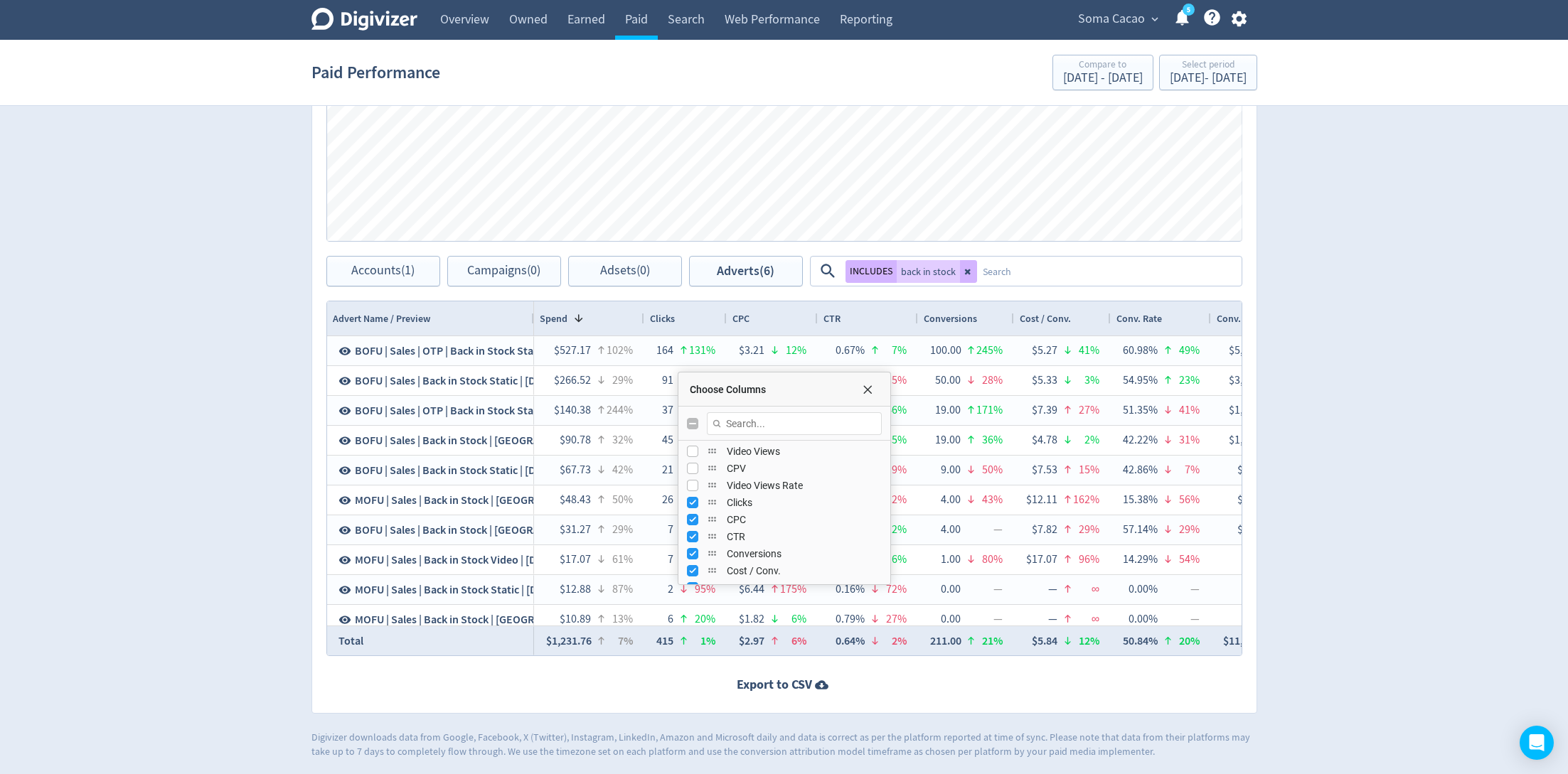
click at [690, 494] on div "Clicks" at bounding box center [783, 502] width 194 height 18
click at [693, 518] on input "Press SPACE to toggle visibility (visible)" at bounding box center [692, 517] width 11 height 11
checkbox input "false"
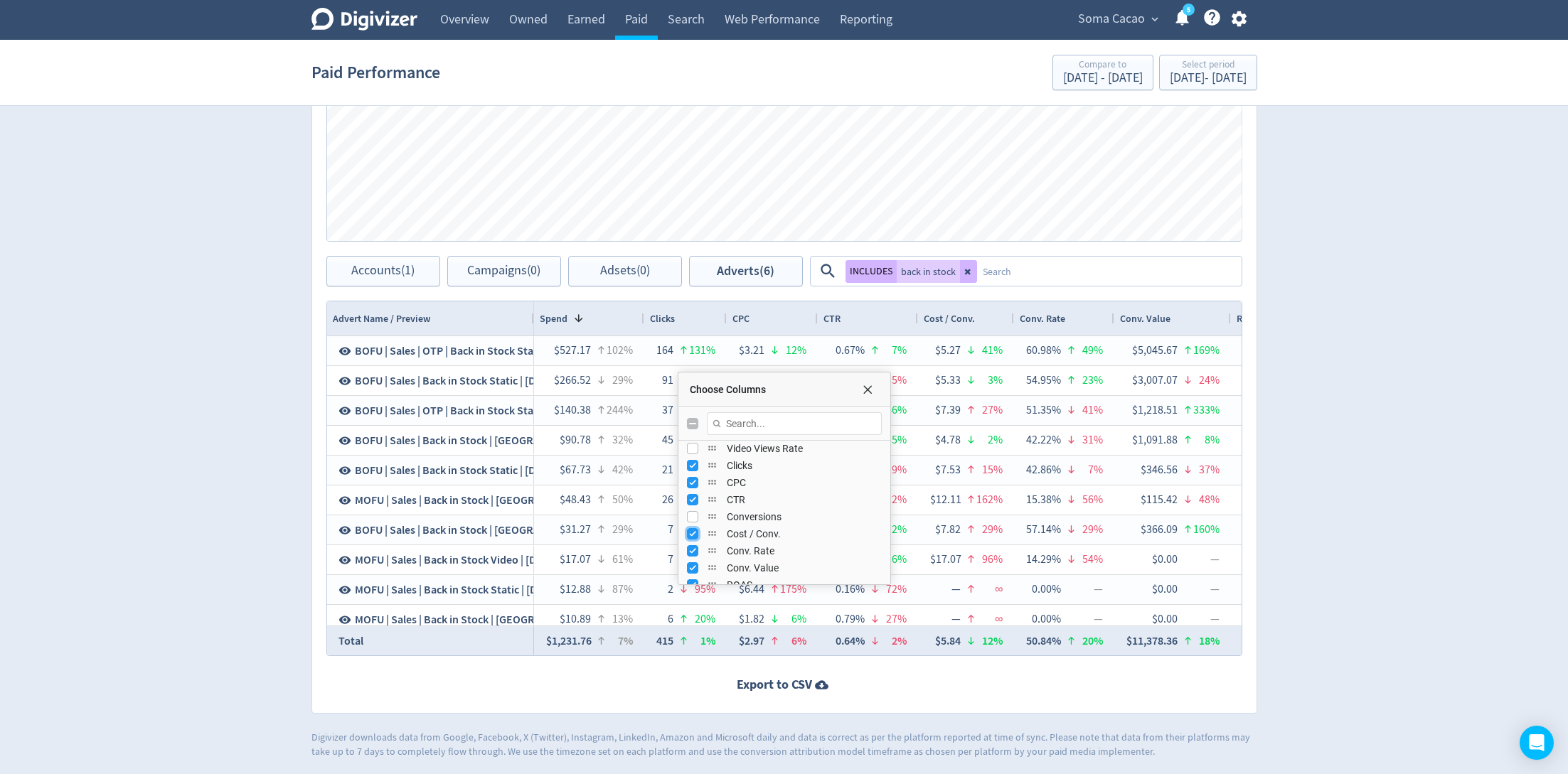
click at [694, 528] on input "Press SPACE to toggle visibility (visible)" at bounding box center [692, 534] width 11 height 11
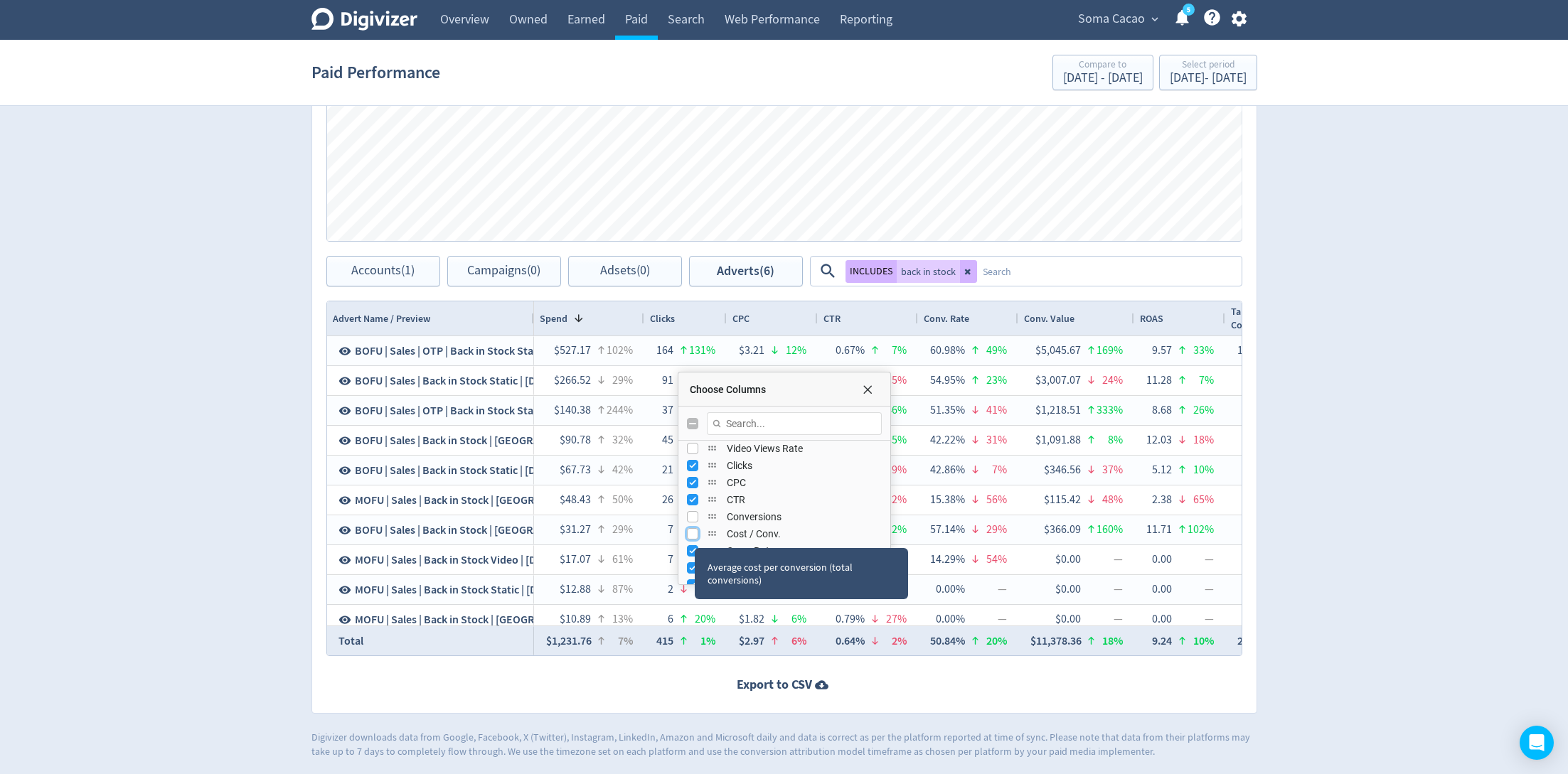
click at [694, 534] on input "Press SPACE to toggle visibility (hidden)" at bounding box center [692, 534] width 11 height 11
checkbox input "true"
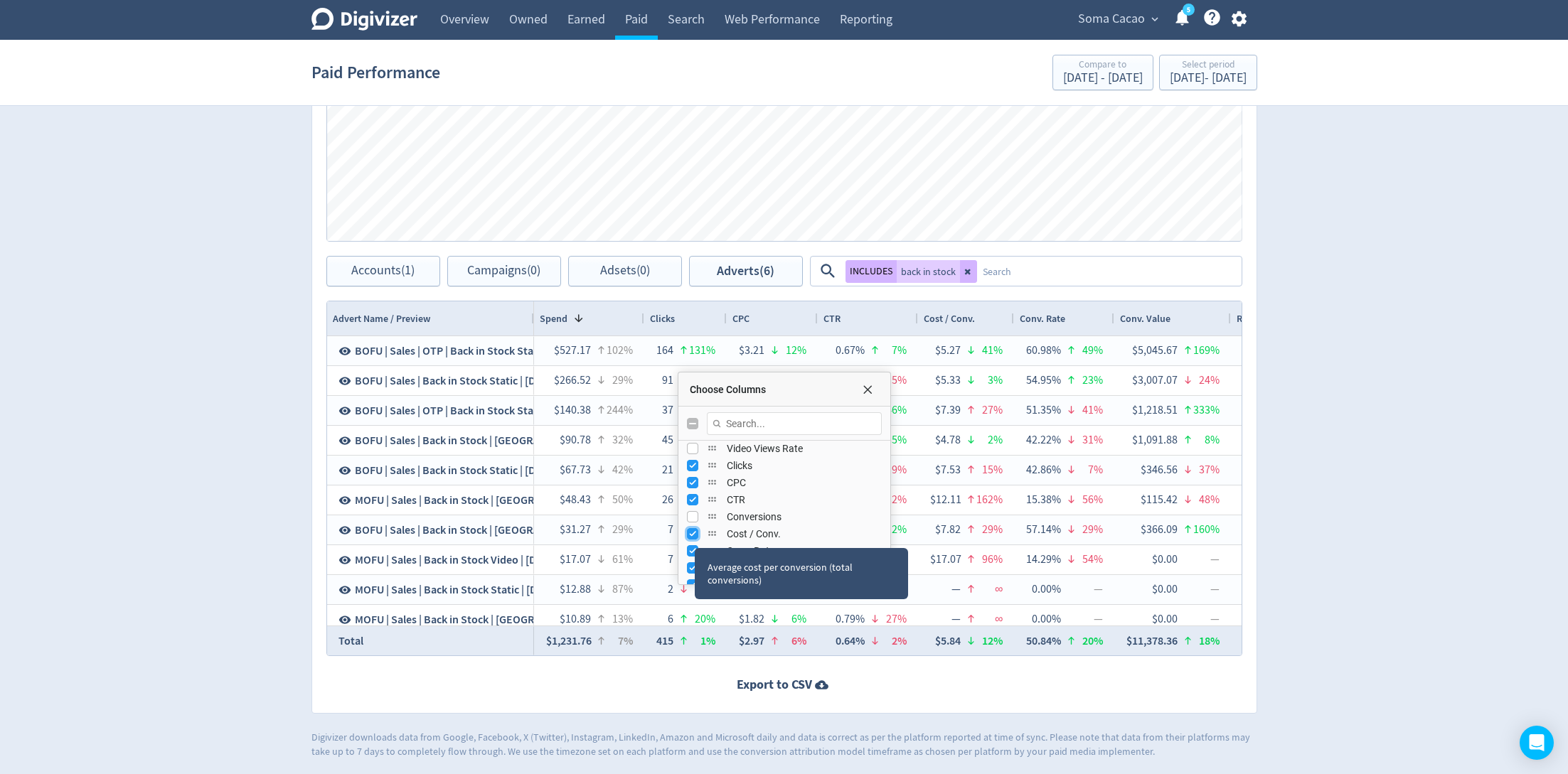
scroll to position [322, 0]
click at [694, 534] on input "Press SPACE to toggle visibility (visible)" at bounding box center [692, 540] width 11 height 11
checkbox input "false"
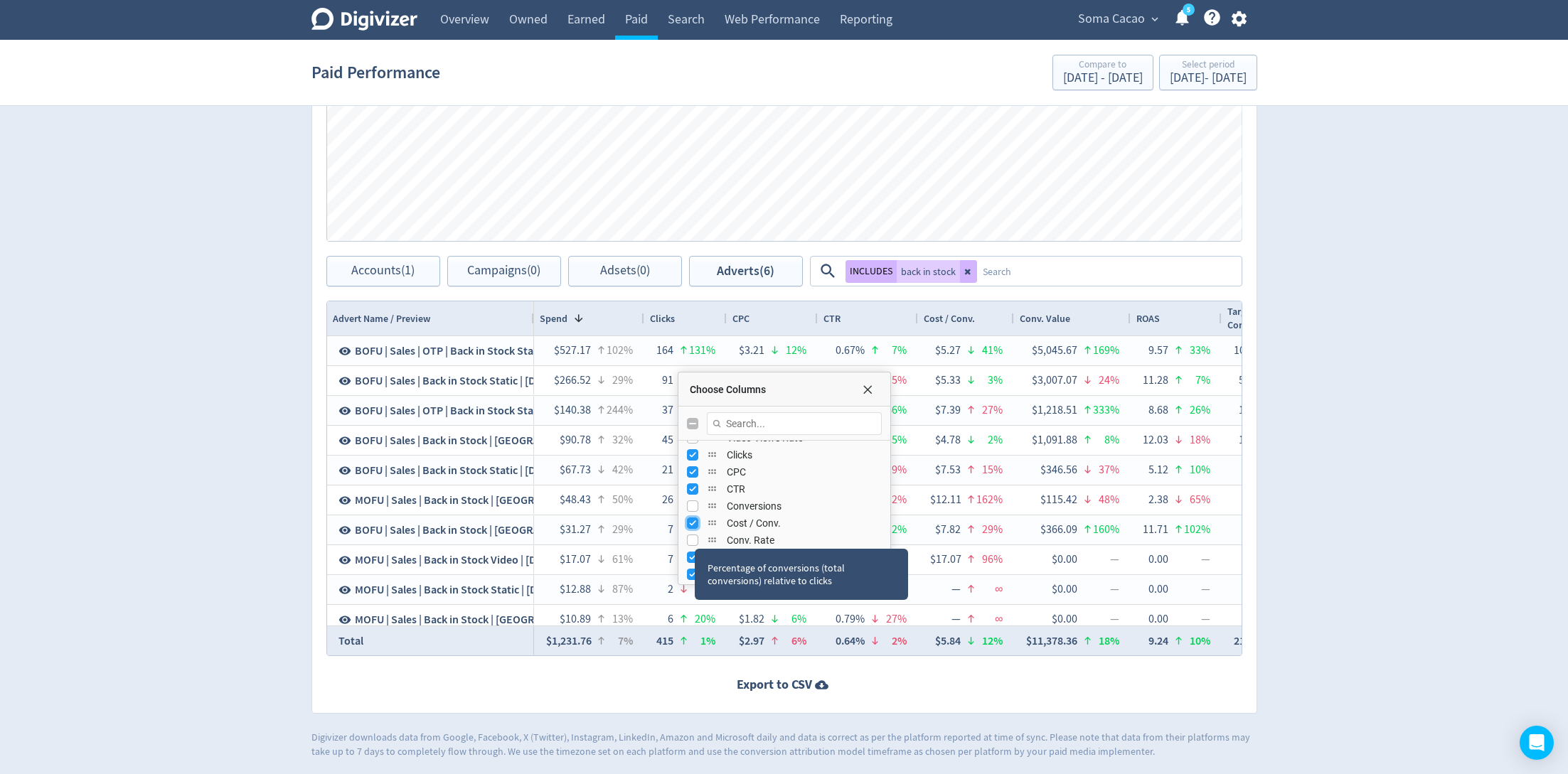
click at [693, 522] on input "Press SPACE to toggle visibility (visible)" at bounding box center [692, 523] width 11 height 11
checkbox input "false"
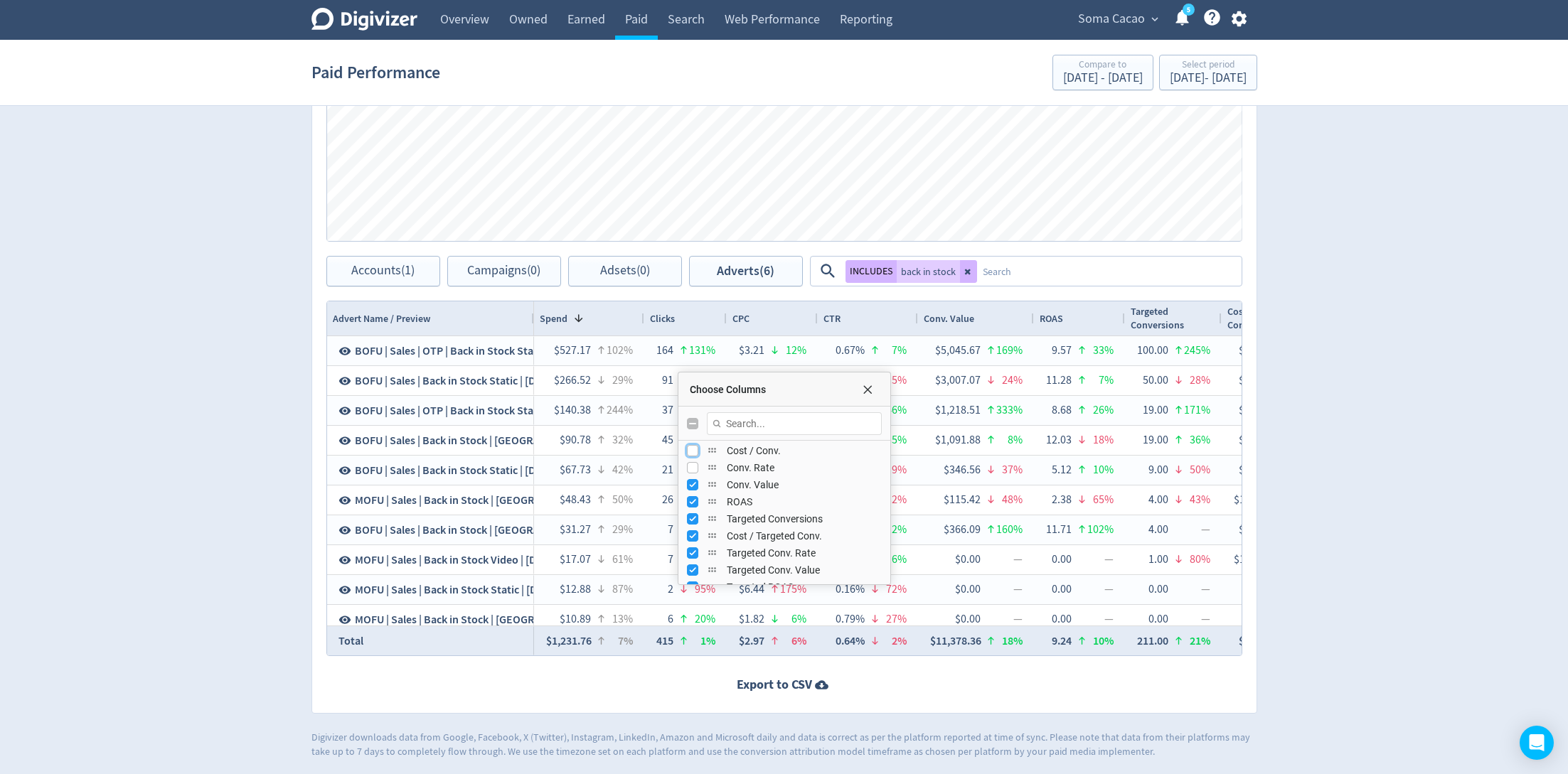
scroll to position [397, 0]
click at [693, 481] on input "Press SPACE to toggle visibility (visible)" at bounding box center [692, 483] width 11 height 11
checkbox input "false"
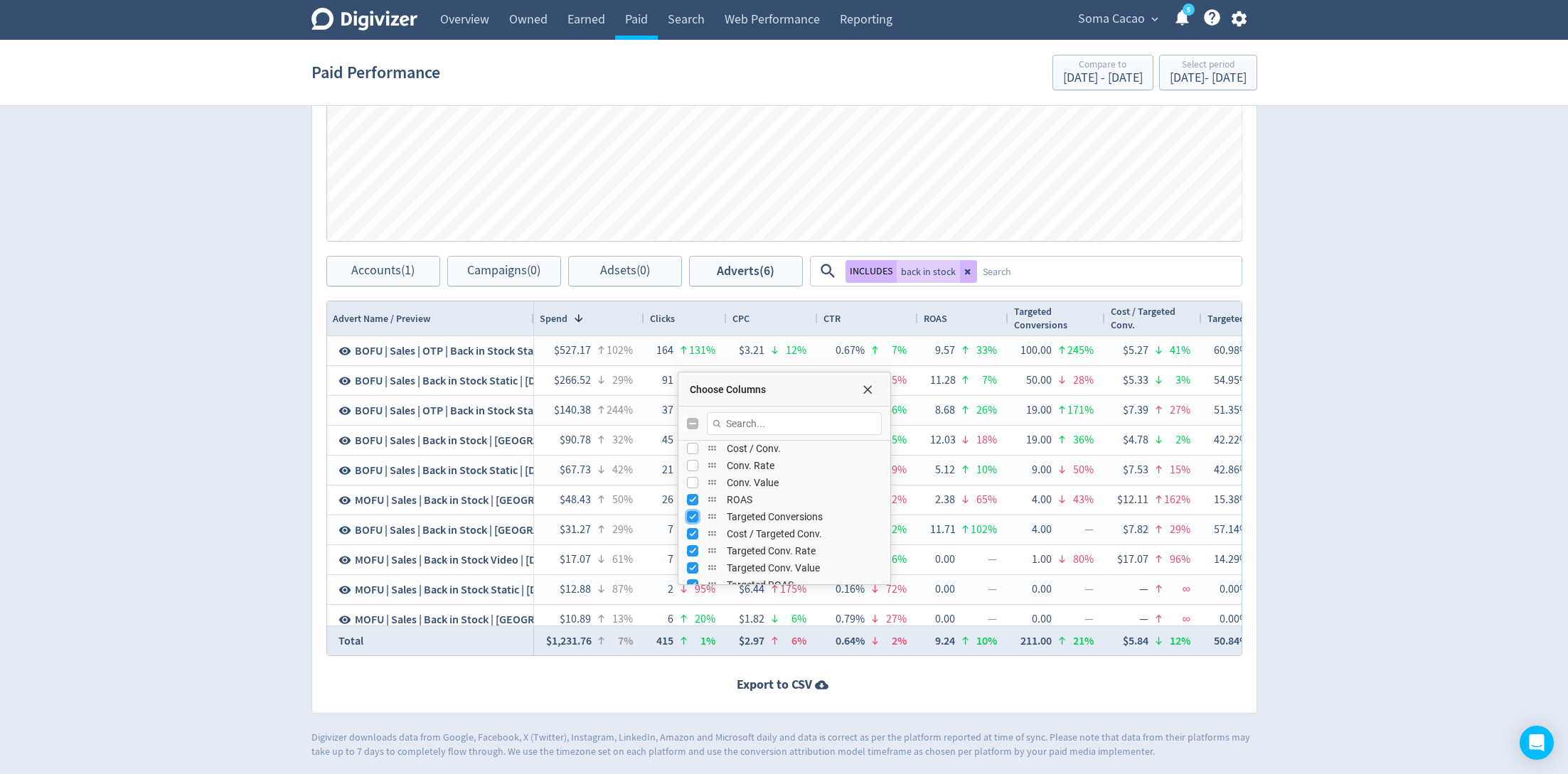
click at [693, 516] on input "Press SPACE to toggle visibility (visible)" at bounding box center [692, 517] width 11 height 11
checkbox input "false"
click at [692, 531] on input "Press SPACE to toggle visibility (visible)" at bounding box center [692, 534] width 11 height 11
checkbox input "false"
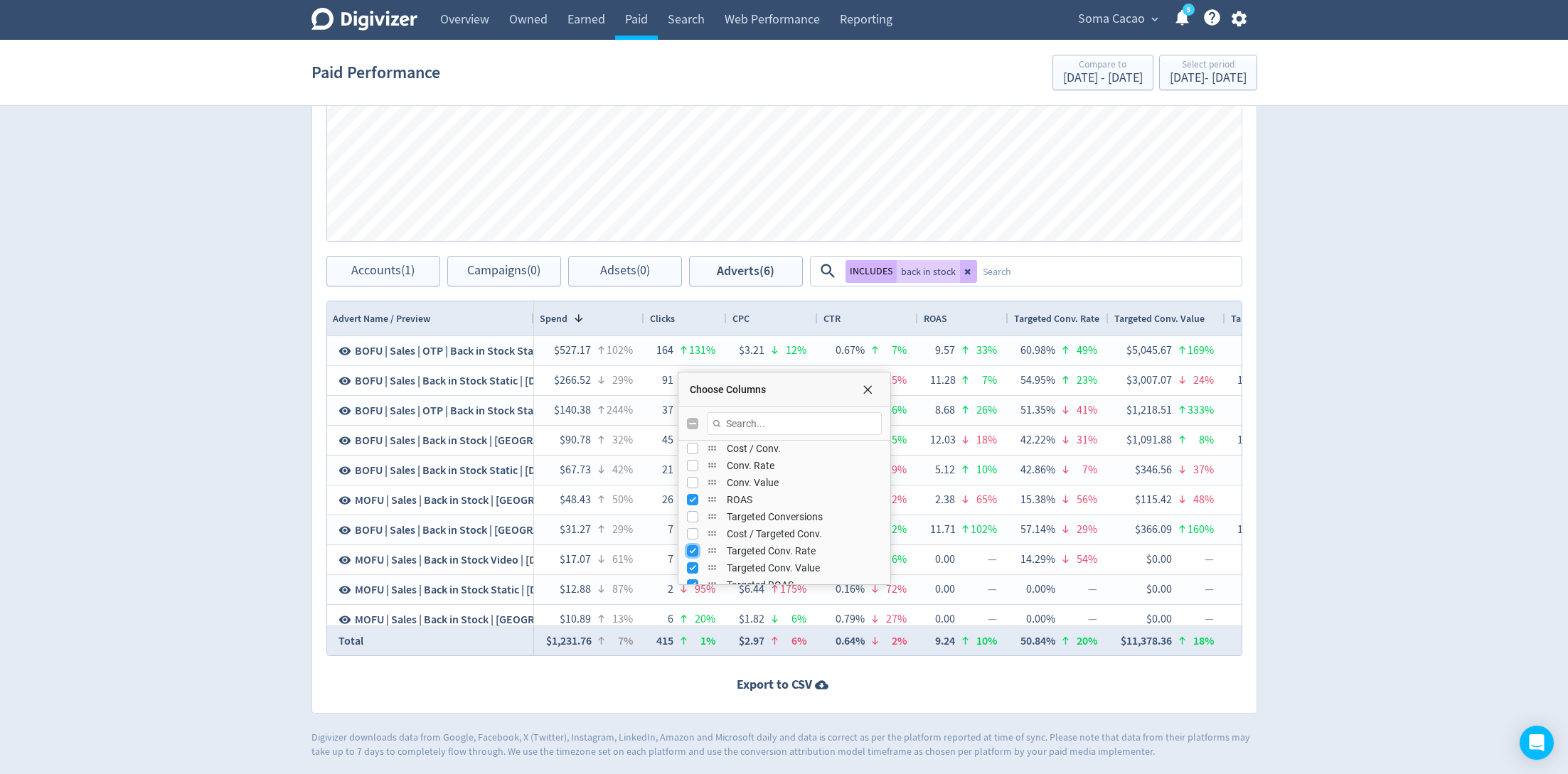
click at [690, 545] on input "Press SPACE to toggle visibility (visible)" at bounding box center [692, 551] width 11 height 11
checkbox input "false"
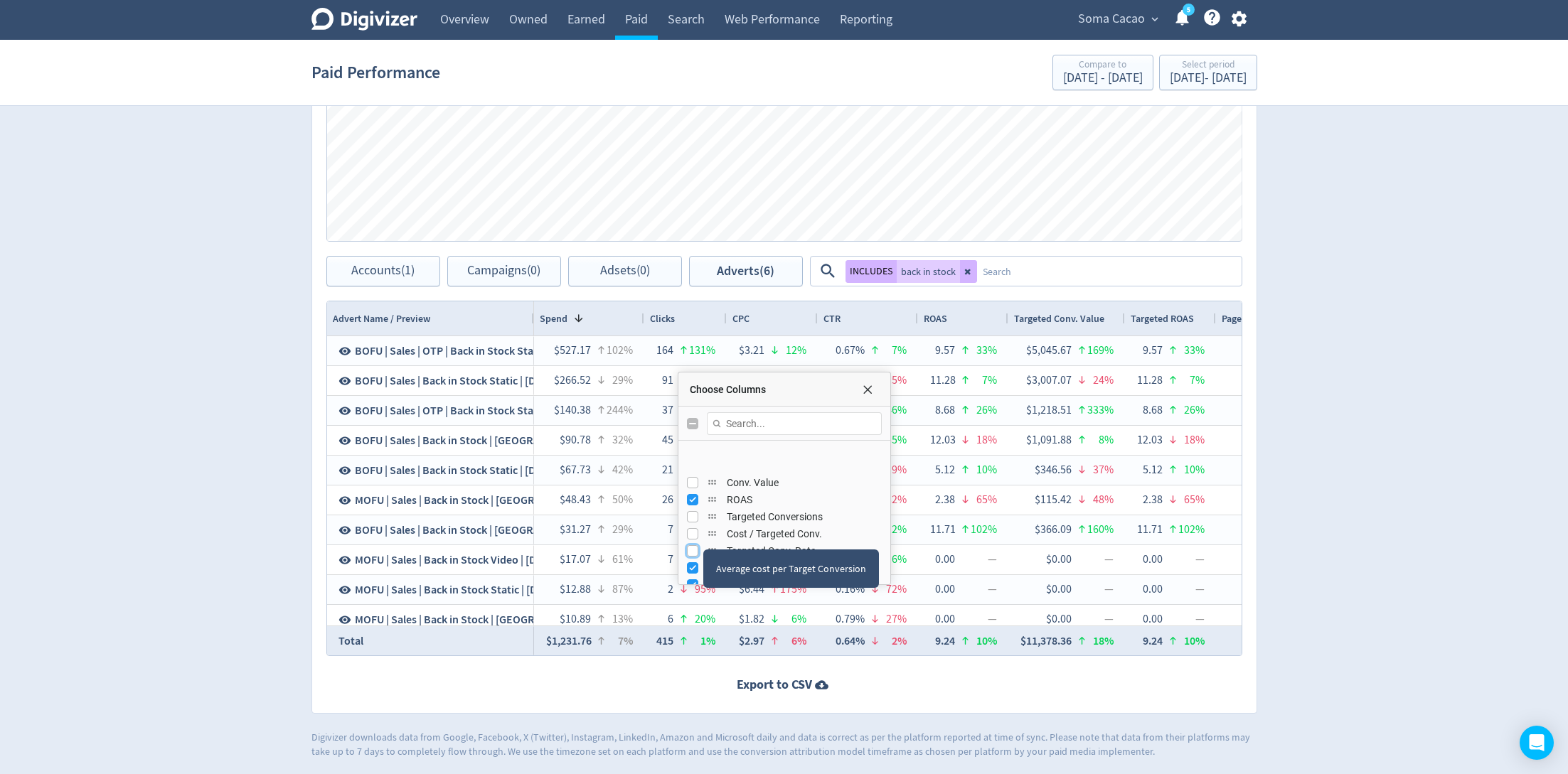
scroll to position [442, 0]
click at [687, 521] on input "Press SPACE to toggle visibility (visible)" at bounding box center [692, 523] width 11 height 11
checkbox input "false"
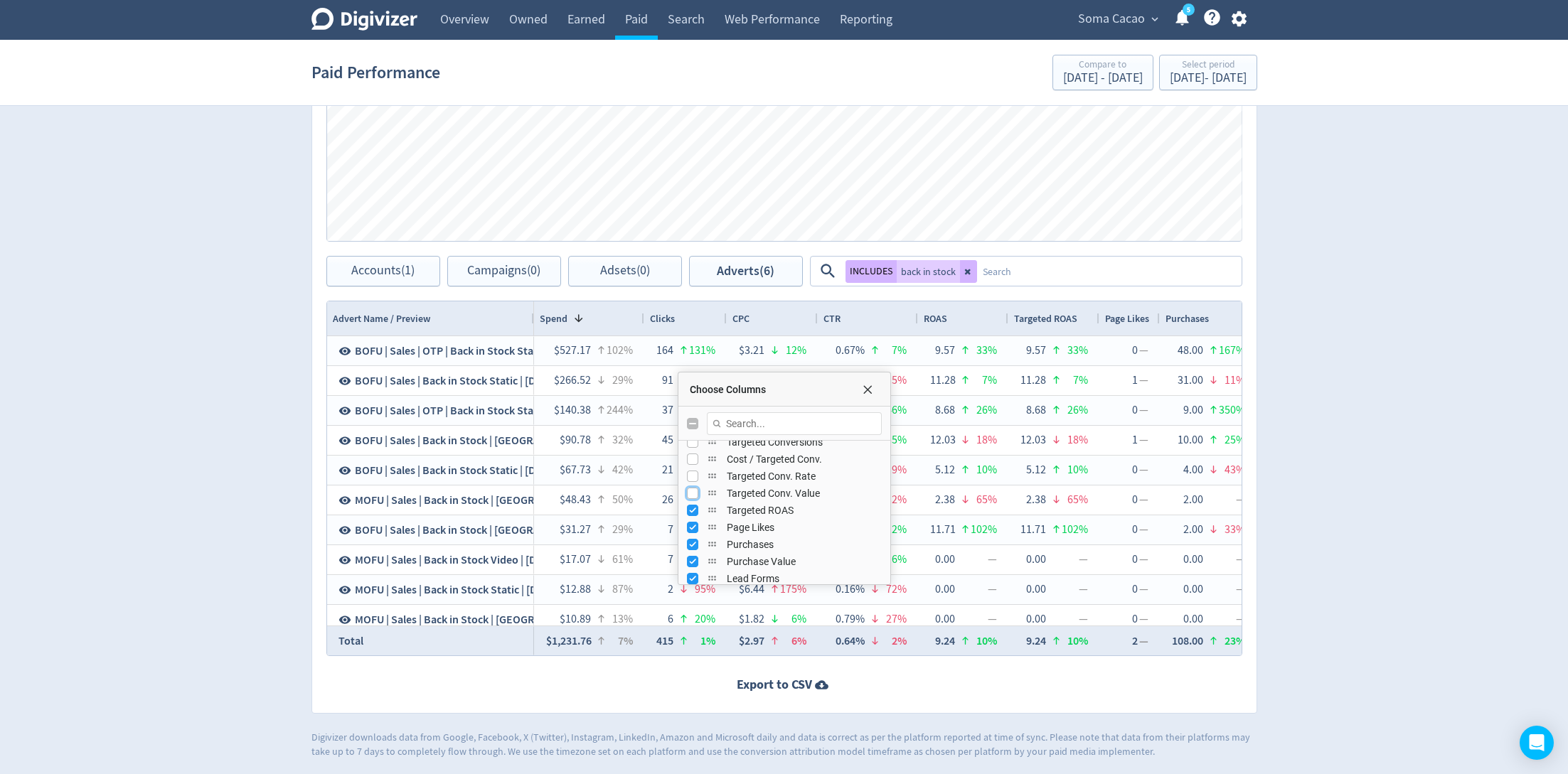
scroll to position [475, 0]
click at [691, 510] on input "Press SPACE to toggle visibility (visible)" at bounding box center [692, 509] width 11 height 11
checkbox input "false"
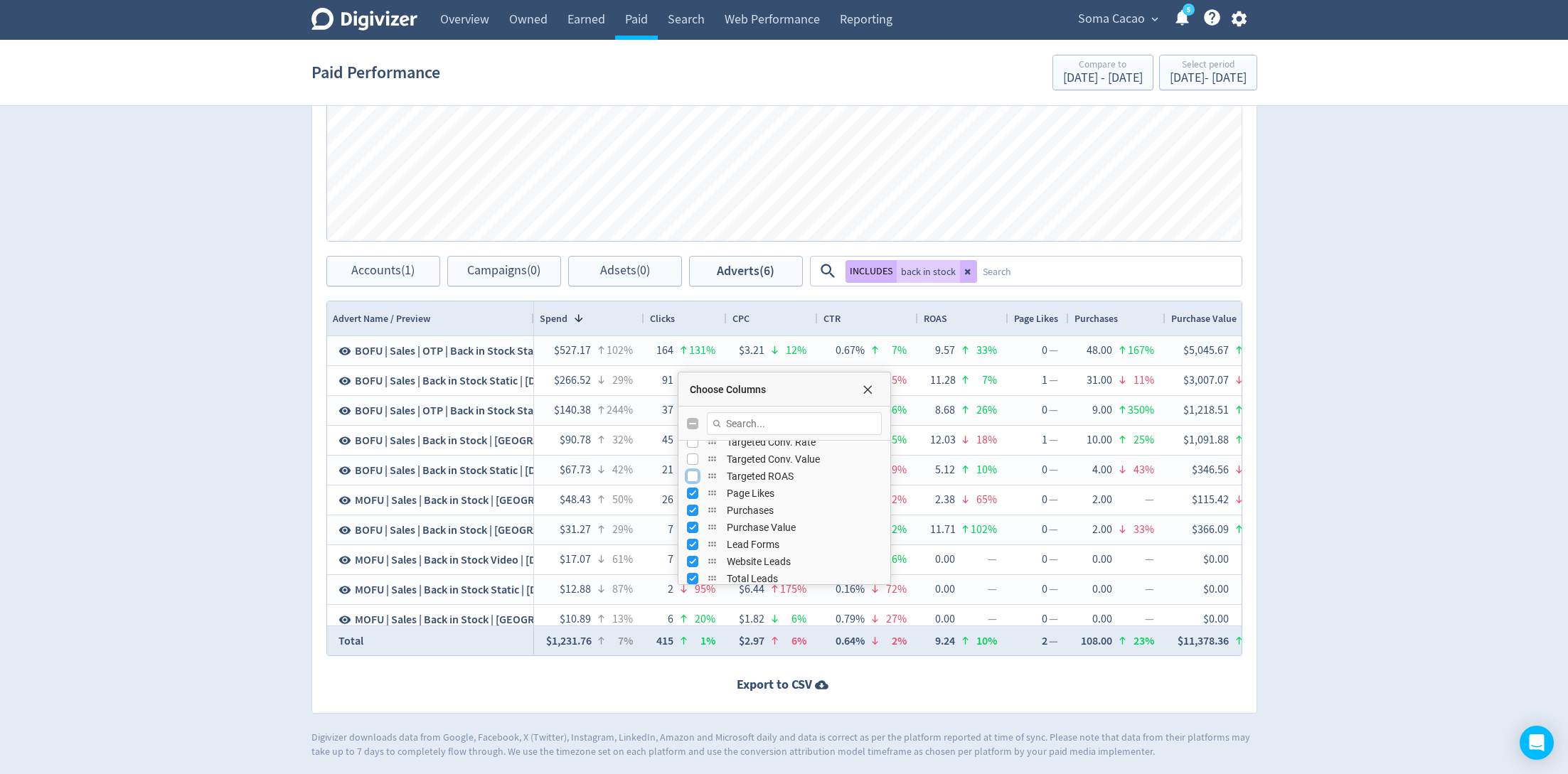
scroll to position [510, 0]
click at [689, 492] on input "Press SPACE to toggle visibility (visible)" at bounding box center [692, 489] width 11 height 11
checkbox input "false"
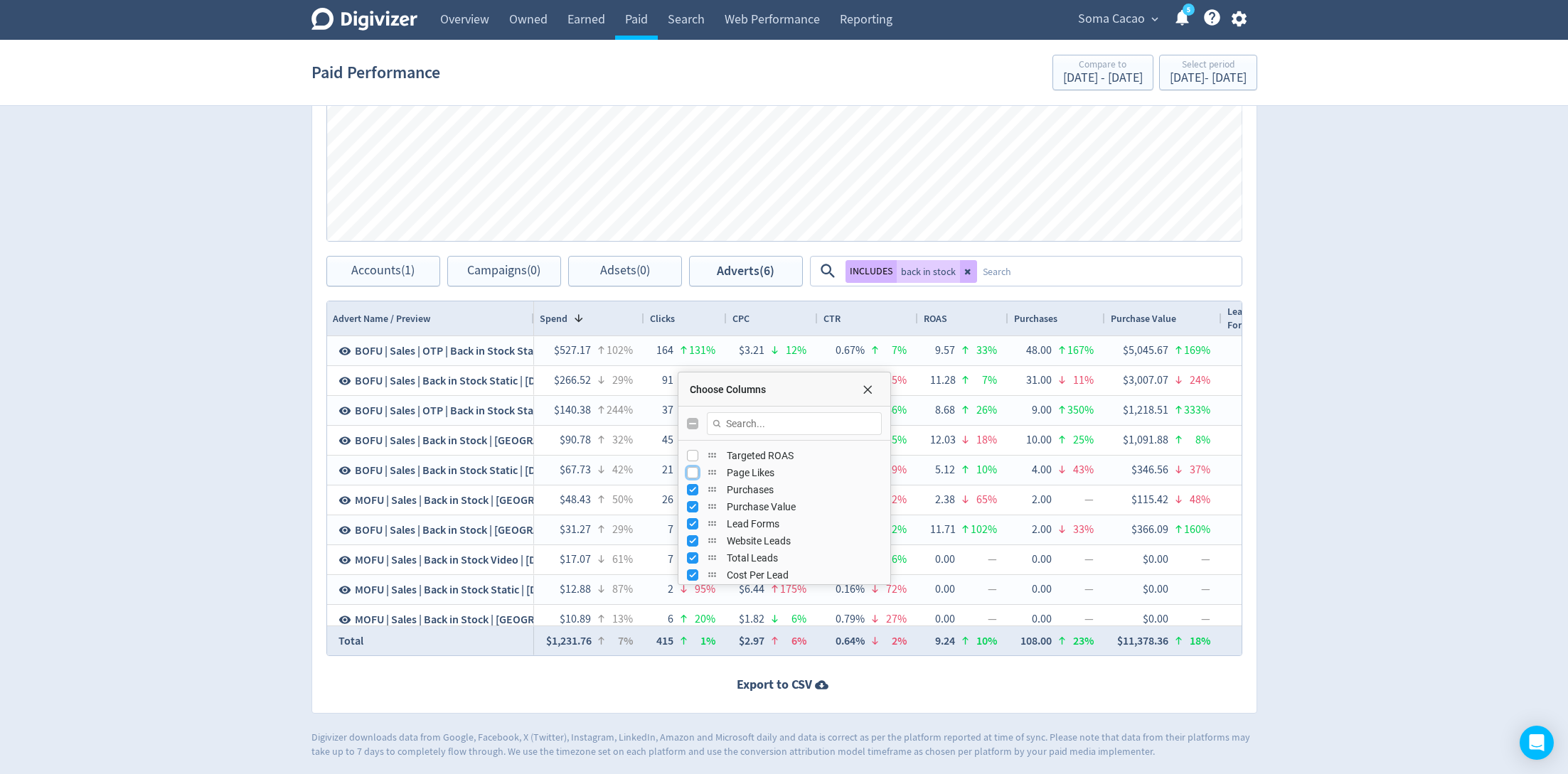
scroll to position [536, 0]
click at [689, 493] on input "Press SPACE to toggle visibility (visible)" at bounding box center [692, 498] width 11 height 11
checkbox input "false"
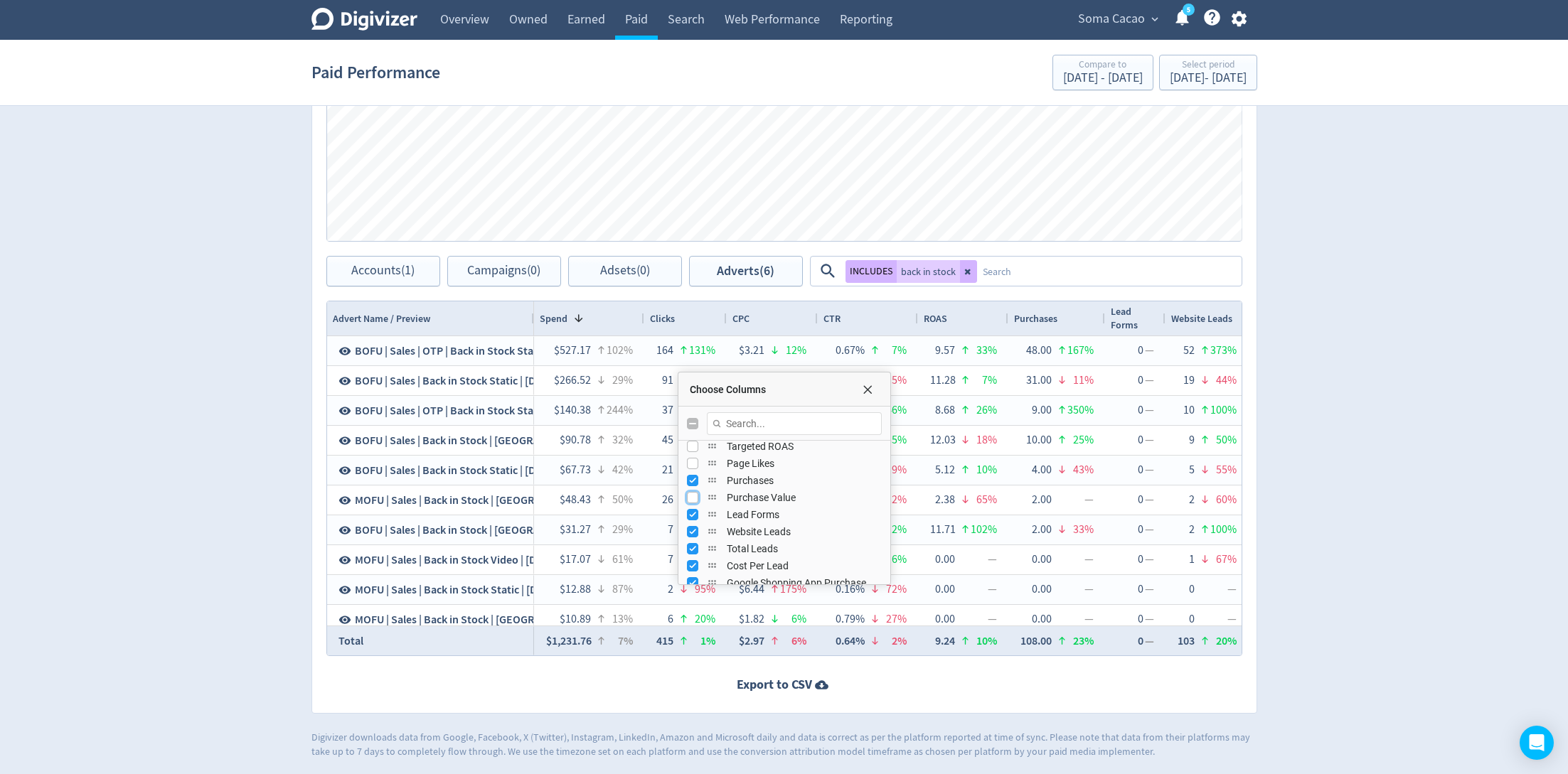
scroll to position [564, 0]
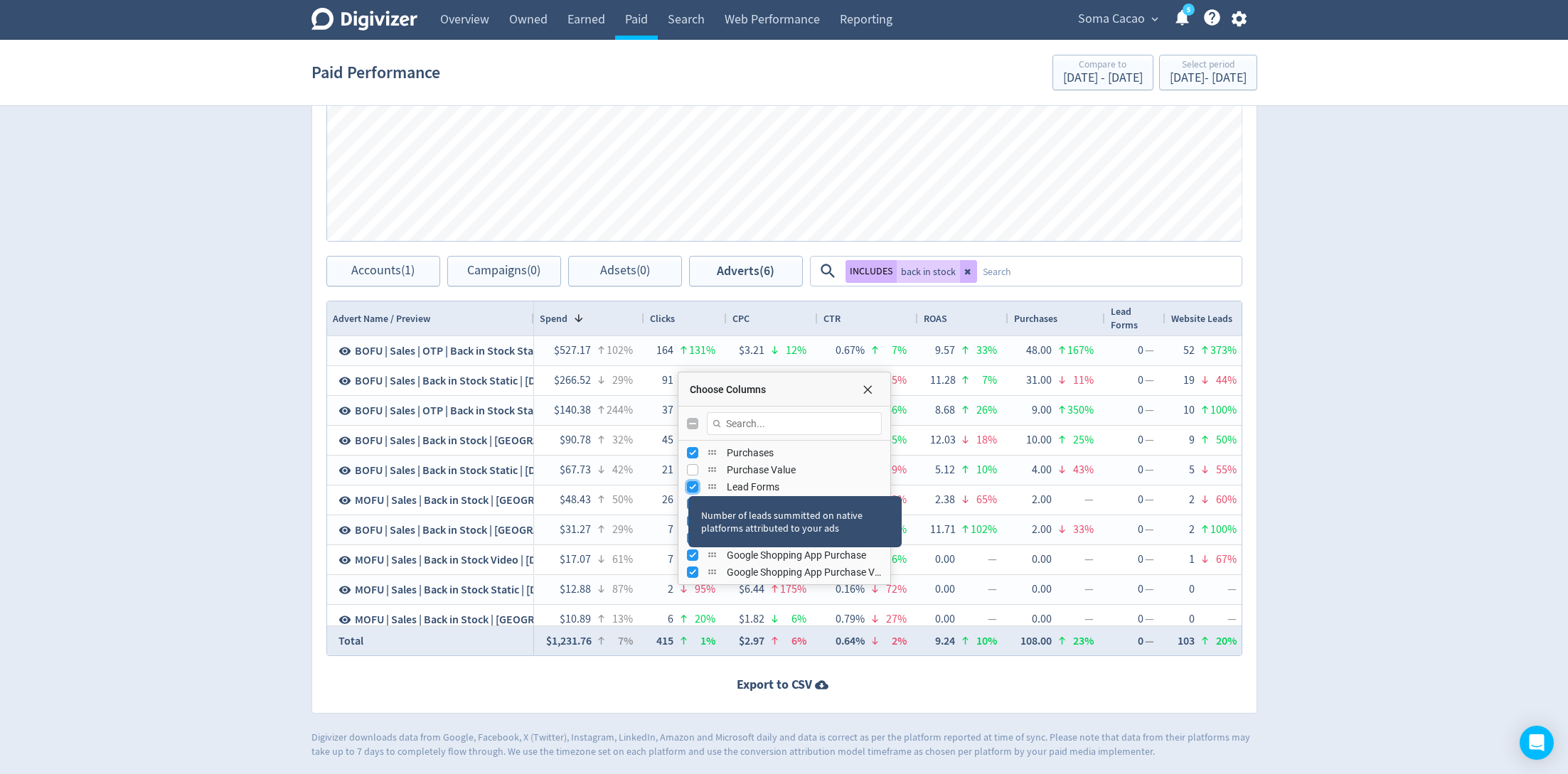
click at [688, 482] on input "Press SPACE to toggle visibility (visible)" at bounding box center [692, 487] width 11 height 11
checkbox input "false"
click at [688, 499] on div "Number of leads summitted on native platforms attributed to your ads" at bounding box center [795, 522] width 214 height 52
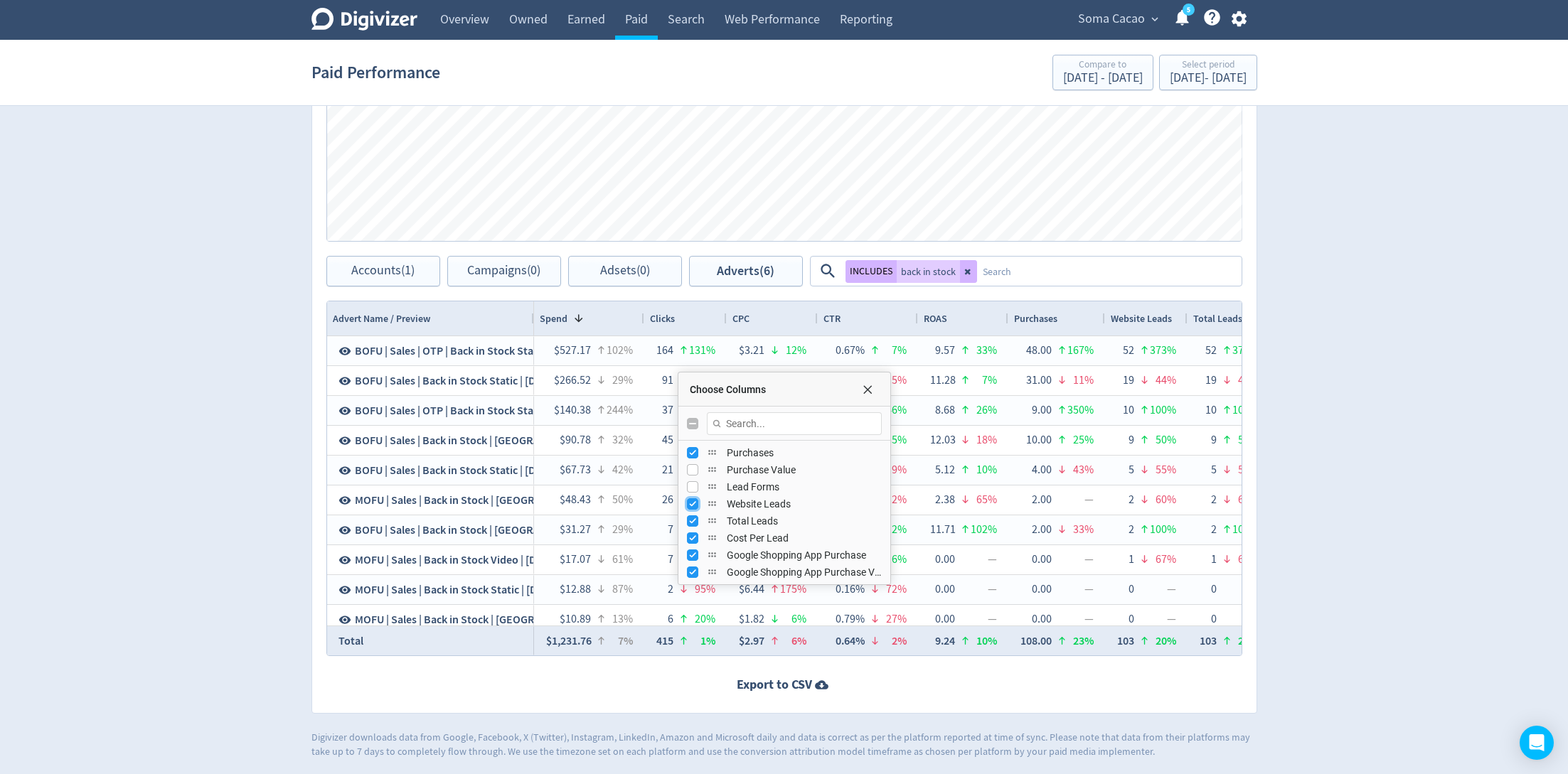
click at [694, 501] on input "Press SPACE to toggle visibility (visible)" at bounding box center [692, 504] width 11 height 11
checkbox input "false"
click at [693, 535] on input "Press SPACE to toggle visibility (visible)" at bounding box center [692, 538] width 11 height 11
checkbox input "false"
click at [693, 525] on div "Total Leads" at bounding box center [783, 521] width 194 height 18
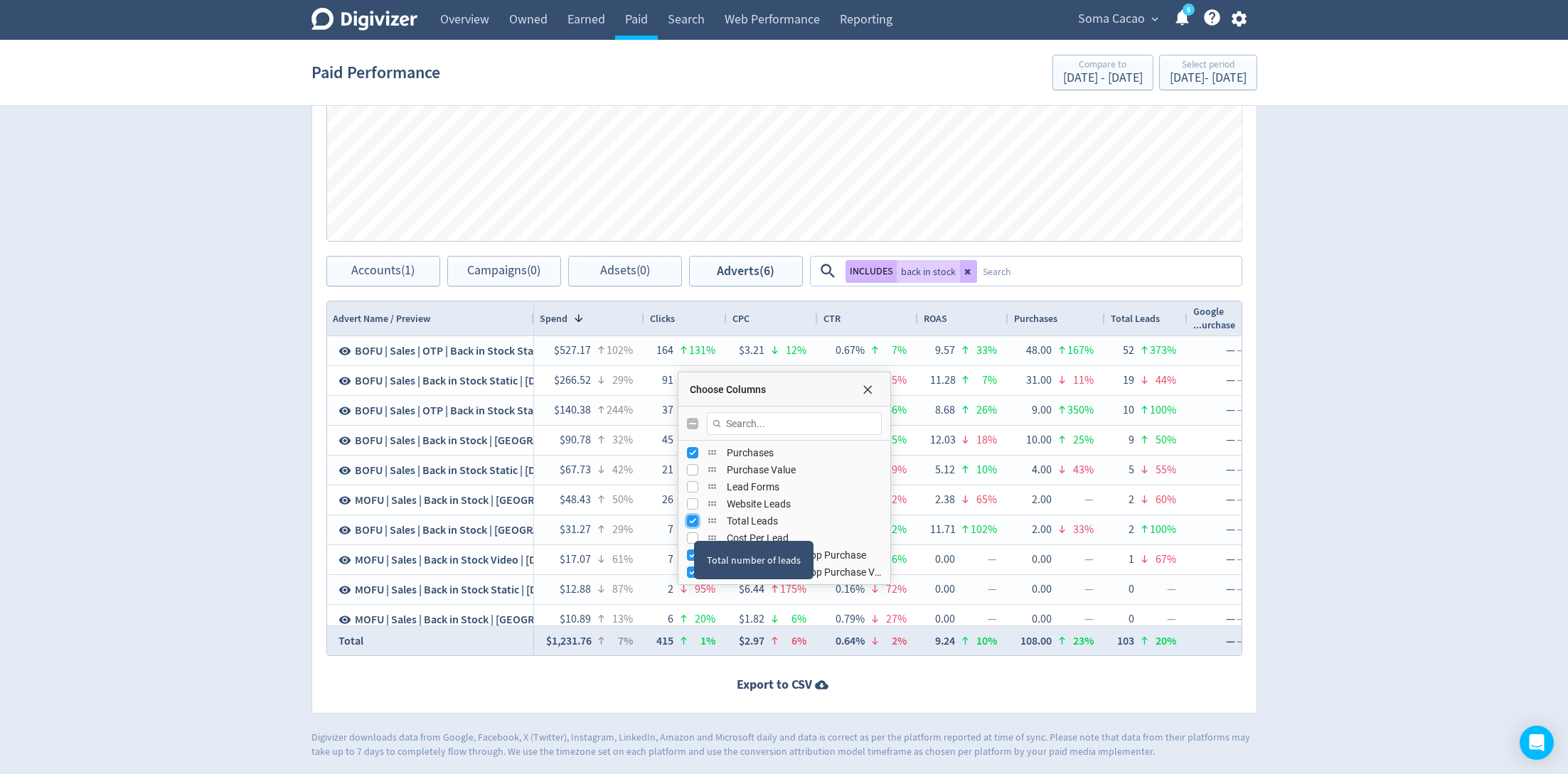
click at [692, 515] on input "Press SPACE to toggle visibility (visible)" at bounding box center [692, 521] width 11 height 11
checkbox input "false"
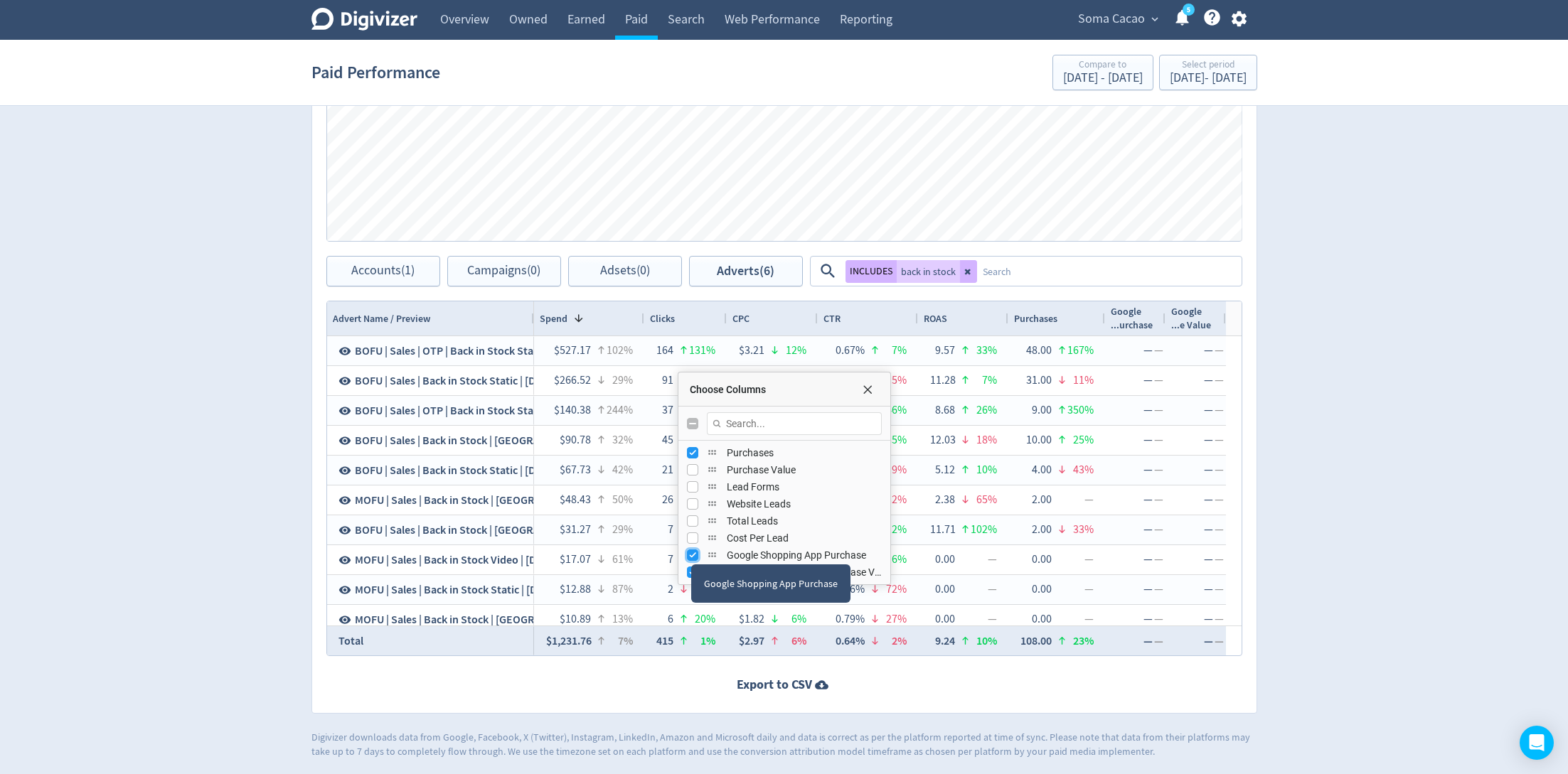
click at [690, 550] on input "Press SPACE to toggle visibility (visible)" at bounding box center [692, 556] width 11 height 11
checkbox input "false"
click at [691, 566] on div "Google Shopping App Purchase" at bounding box center [770, 584] width 159 height 39
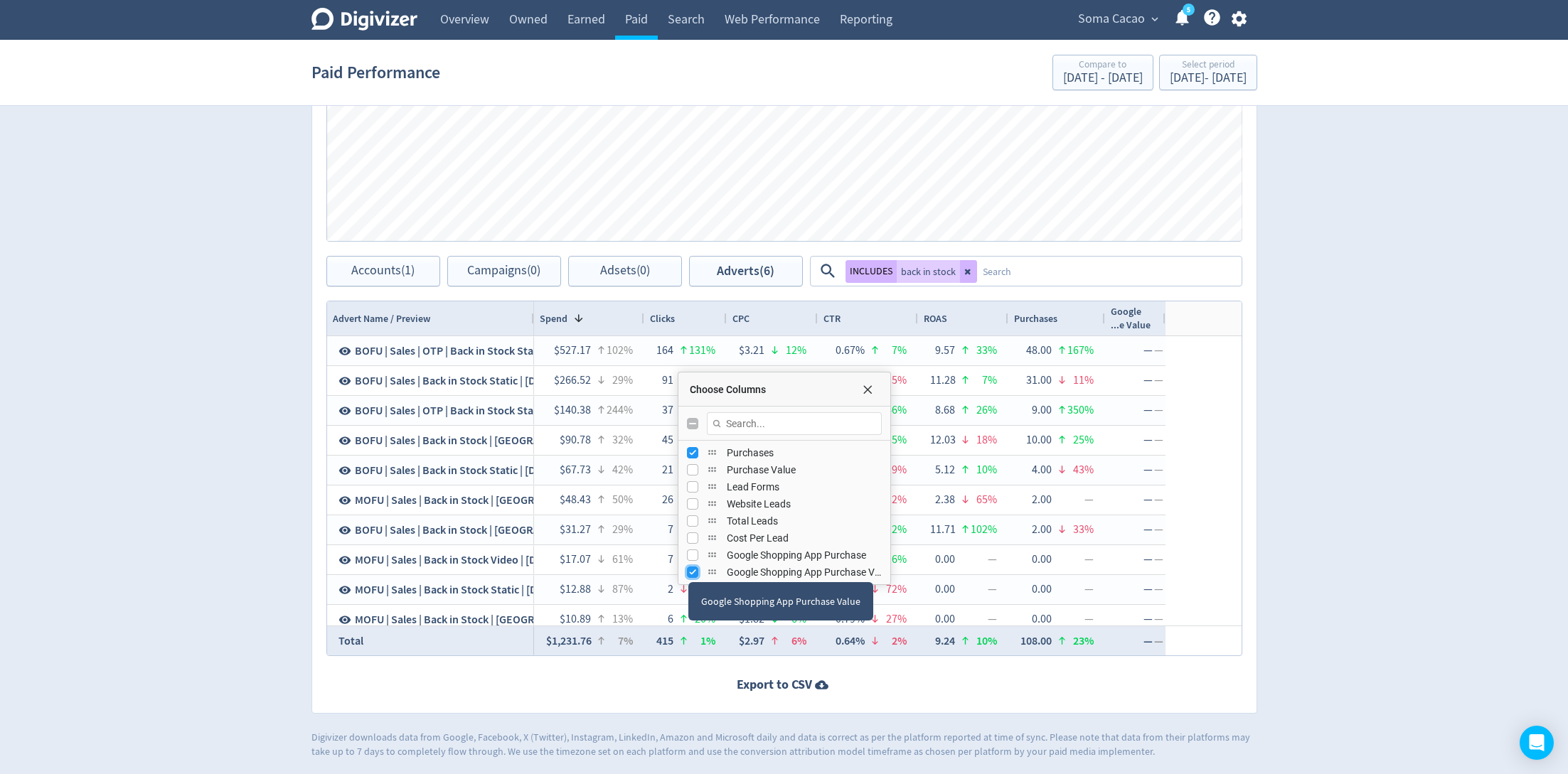
click at [687, 569] on input "Press SPACE to toggle visibility (visible)" at bounding box center [692, 572] width 11 height 11
checkbox input "false"
click at [867, 396] on div "Choose Columns" at bounding box center [784, 389] width 212 height 34
click at [867, 390] on span "Choose Columns" at bounding box center [867, 390] width 11 height 11
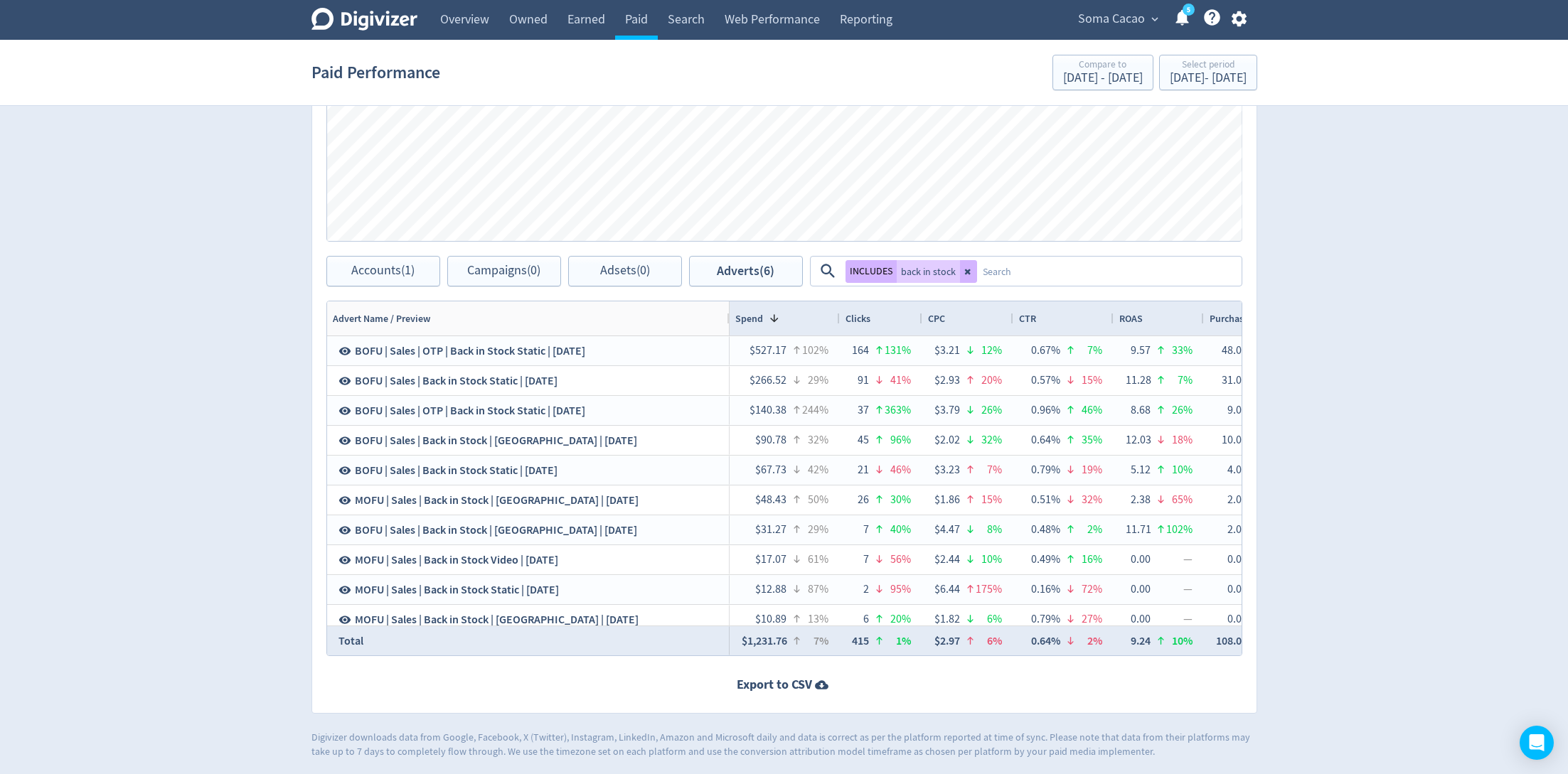
drag, startPoint x: 532, startPoint y: 315, endPoint x: 736, endPoint y: 315, distance: 204.0
click at [731, 315] on div at bounding box center [729, 318] width 6 height 34
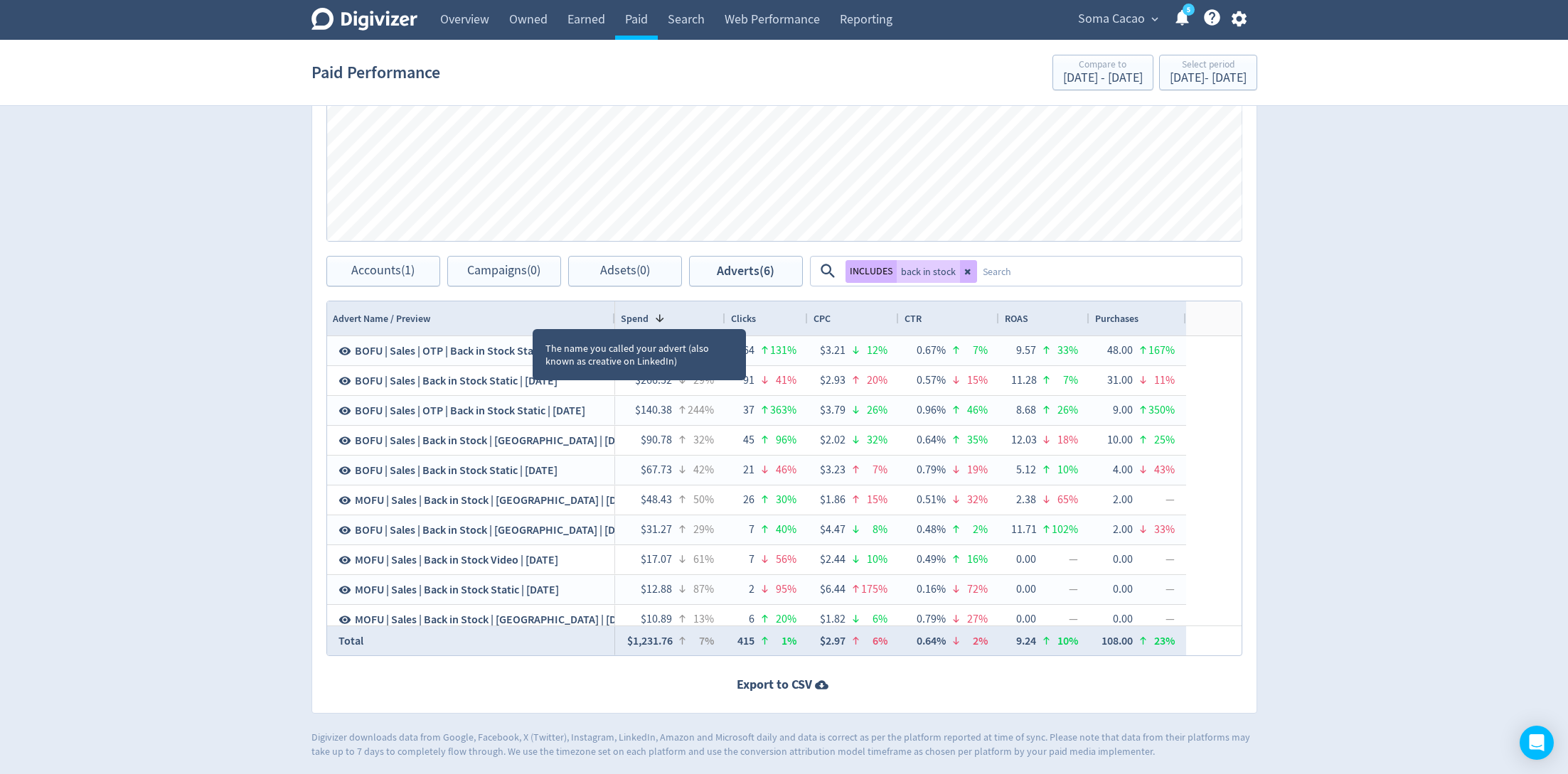
drag, startPoint x: 736, startPoint y: 315, endPoint x: 612, endPoint y: 316, distance: 124.0
click at [612, 316] on div at bounding box center [614, 318] width 6 height 34
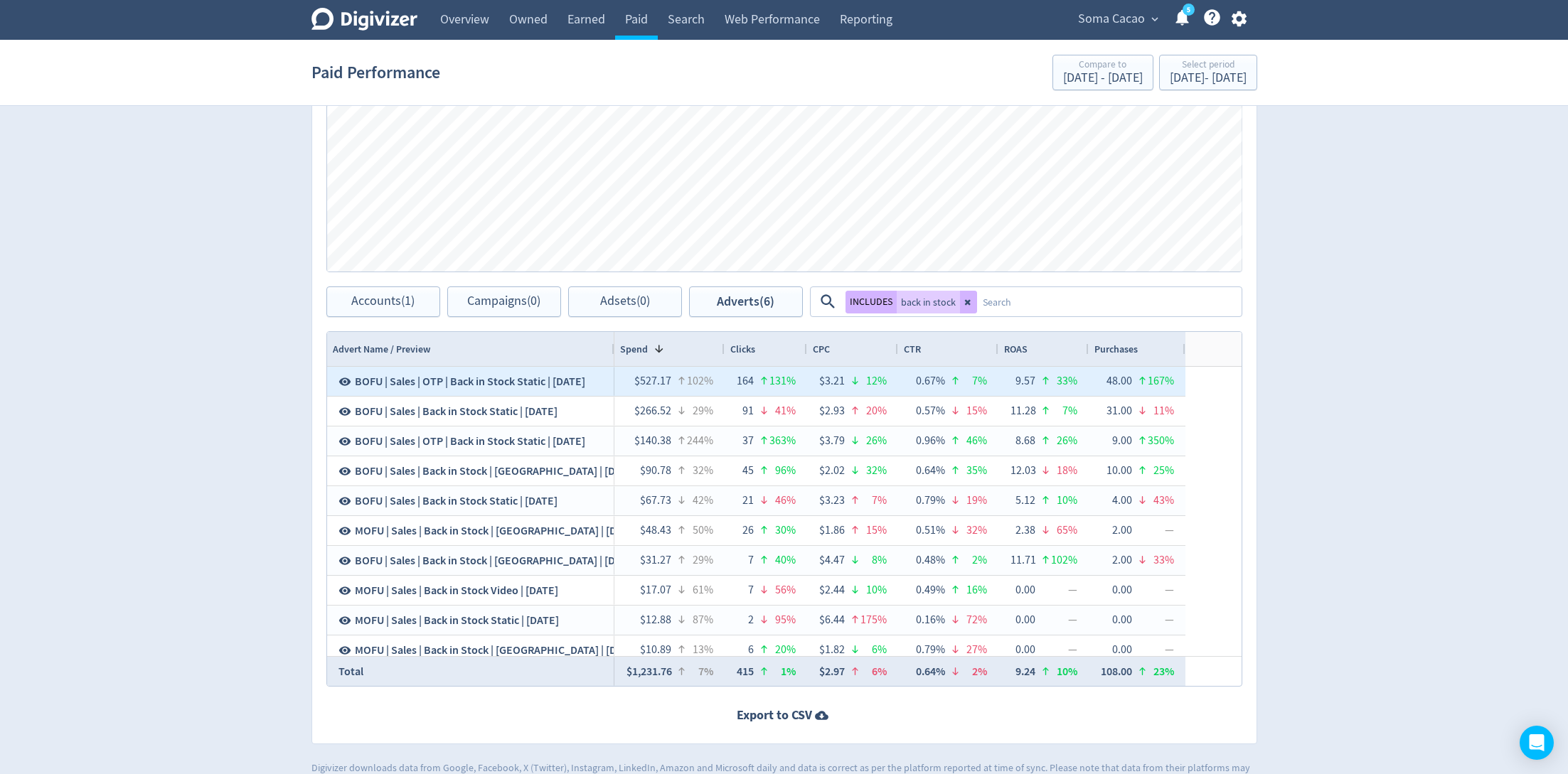
scroll to position [541, 0]
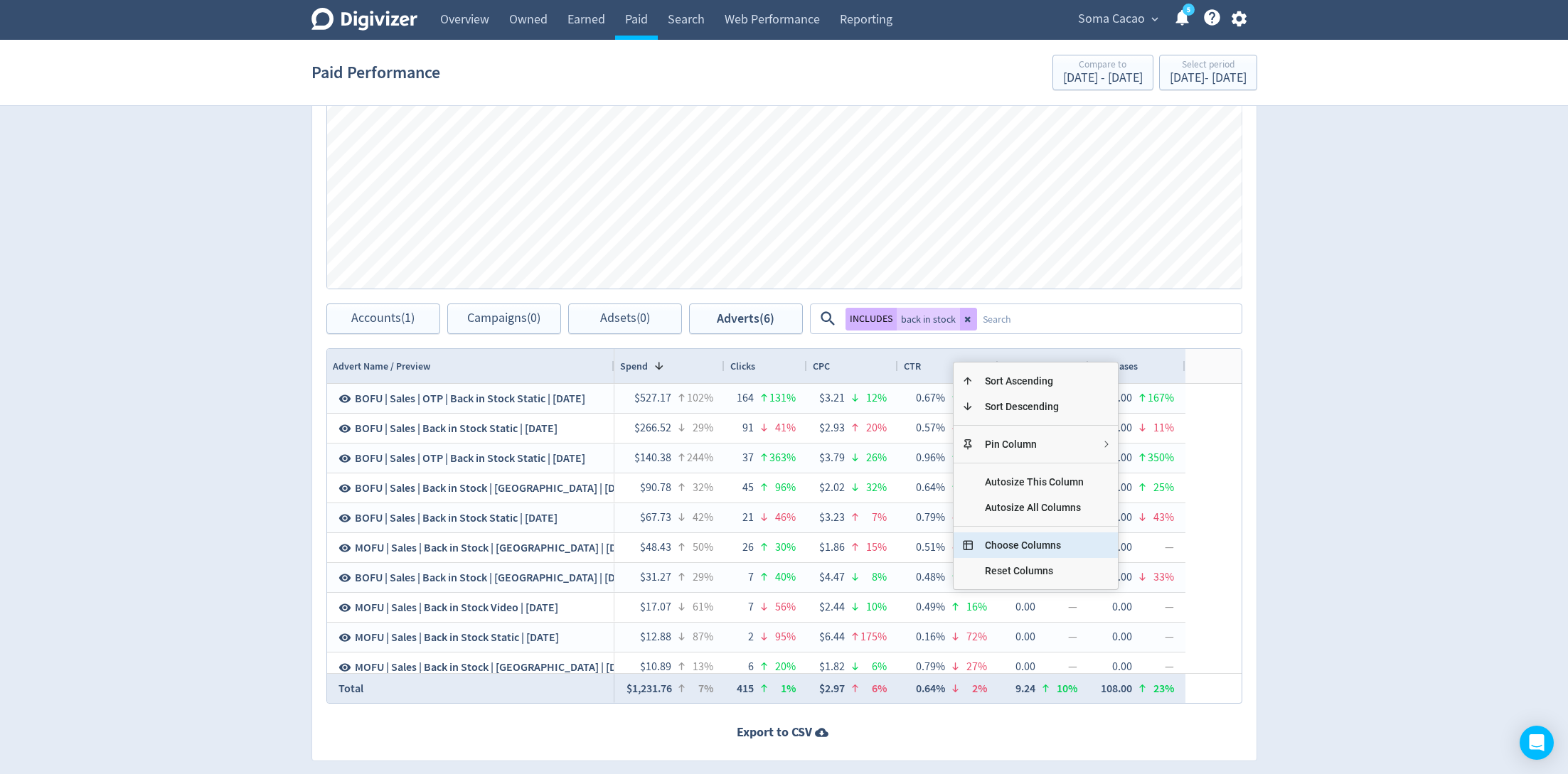
click at [1023, 546] on span "Choose Columns" at bounding box center [1034, 545] width 122 height 26
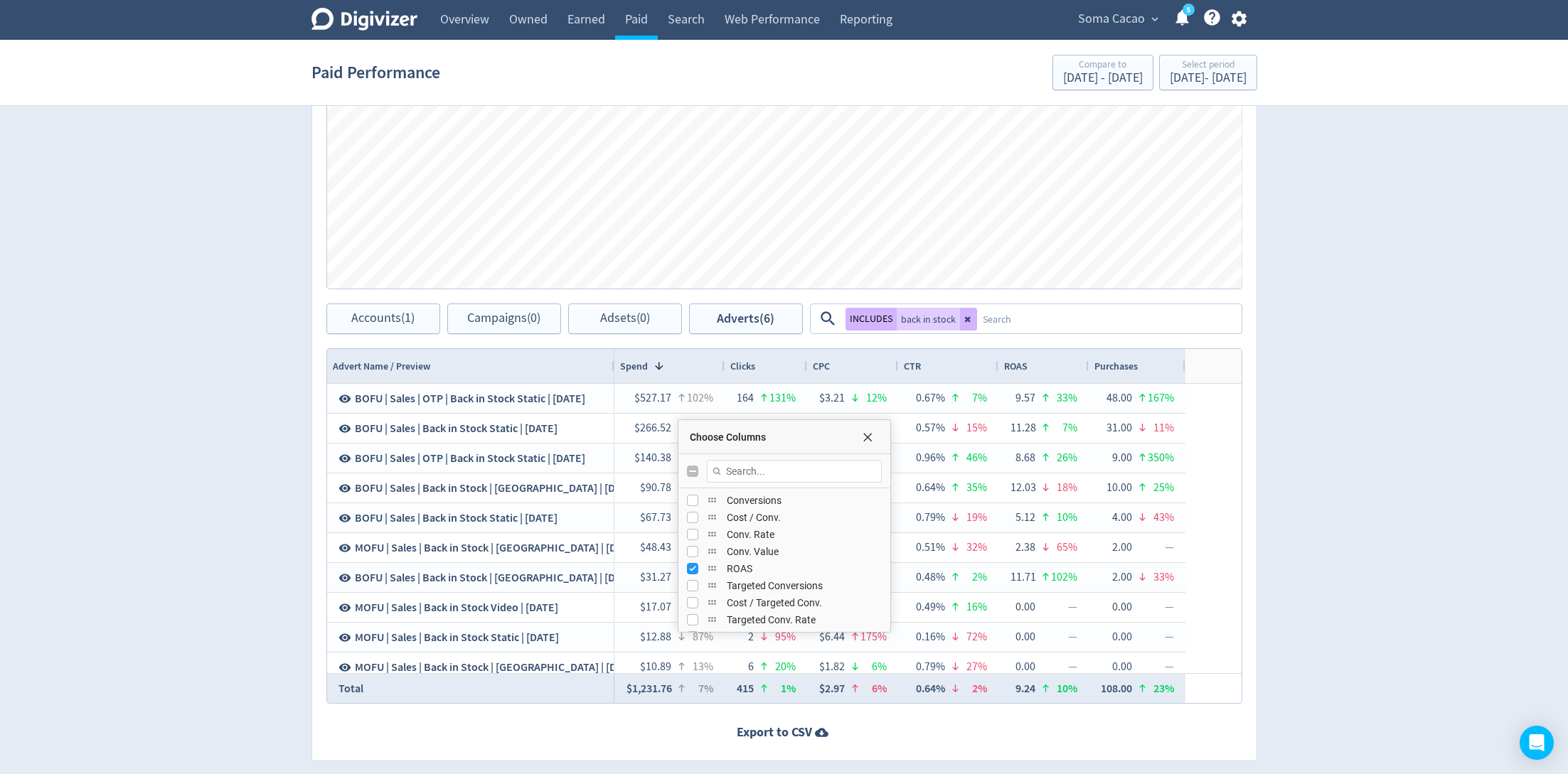
scroll to position [371, 0]
click at [689, 555] on input "Press SPACE to toggle visibility (hidden)" at bounding box center [692, 557] width 11 height 11
checkbox input "true"
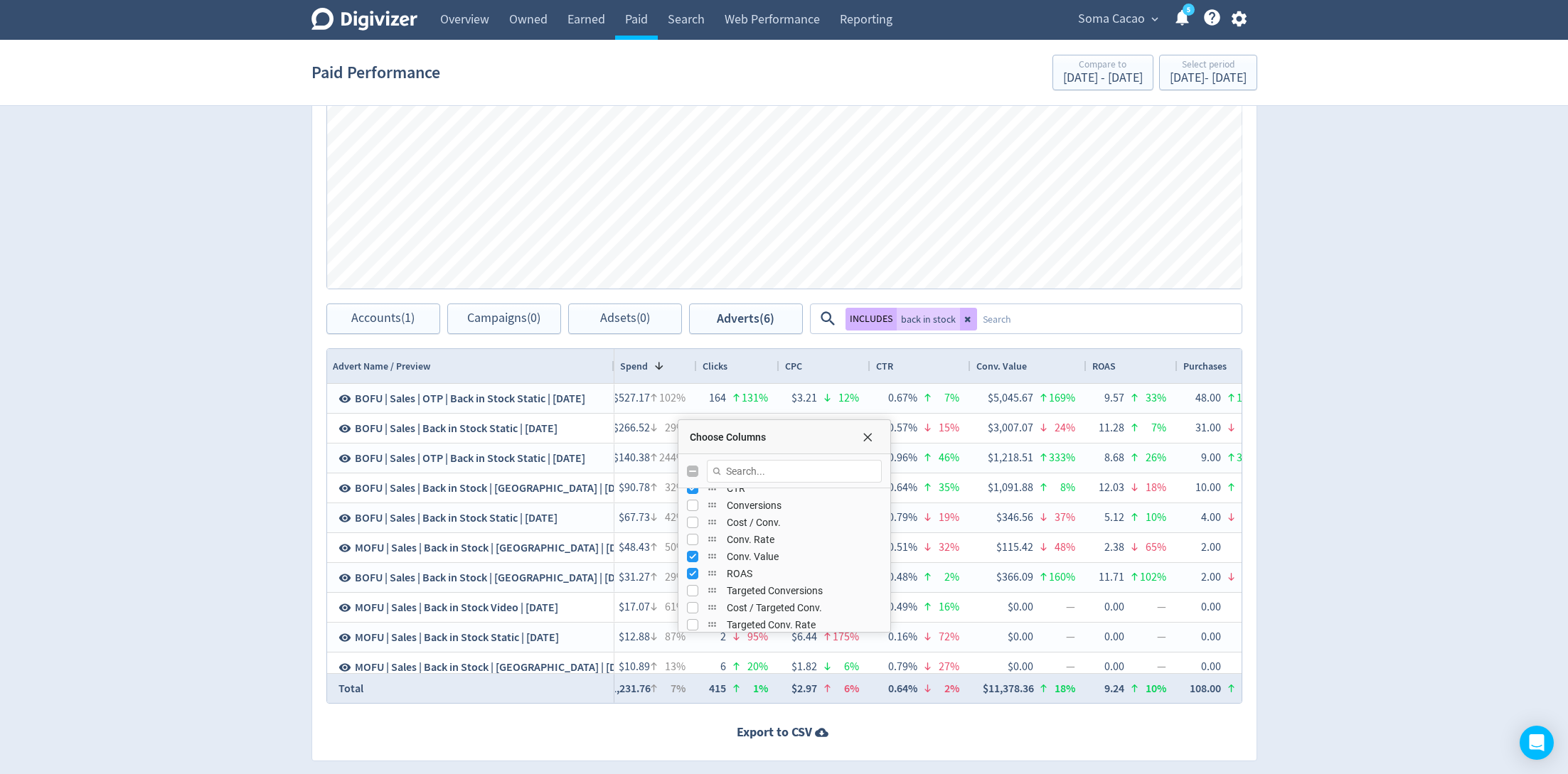
drag, startPoint x: 720, startPoint y: 364, endPoint x: 676, endPoint y: 364, distance: 44.0
click at [693, 364] on div at bounding box center [696, 366] width 6 height 34
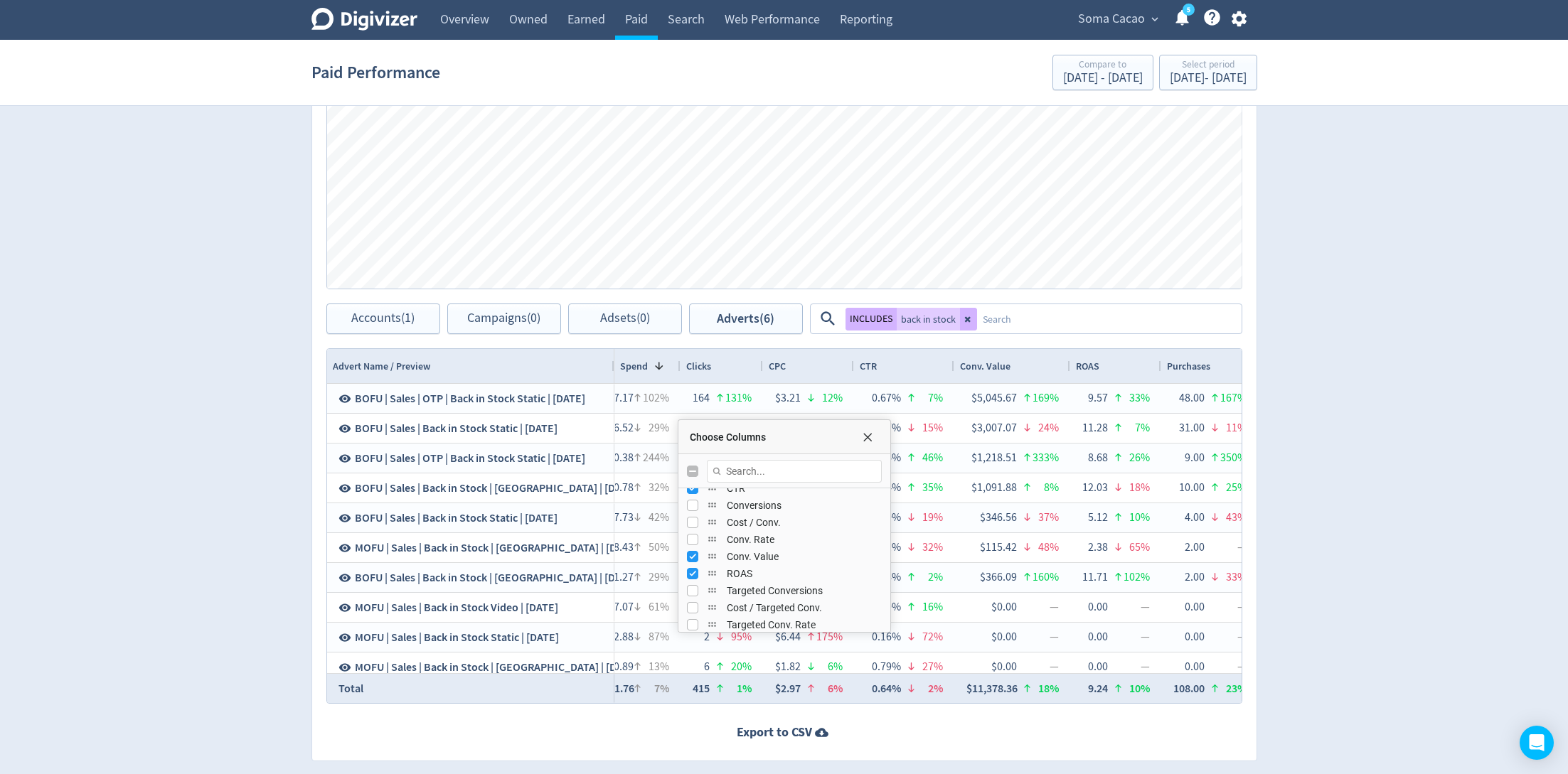
click at [861, 428] on div "Choose Columns" at bounding box center [784, 437] width 212 height 34
click at [867, 431] on span "Choose Columns" at bounding box center [867, 437] width 11 height 11
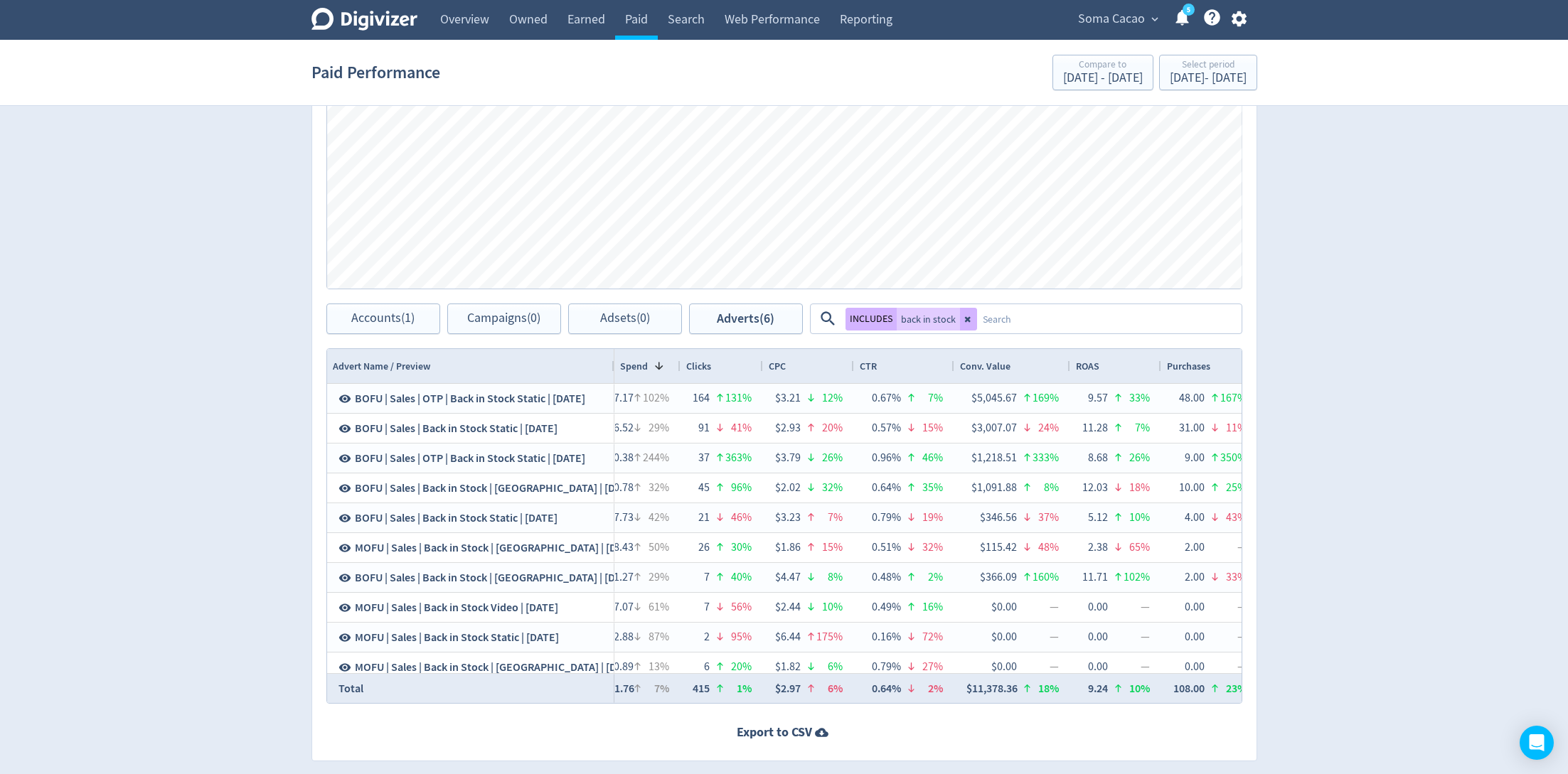
click at [677, 367] on div at bounding box center [680, 366] width 6 height 34
click at [609, 357] on div "Advert Name / Preview" at bounding box center [471, 366] width 287 height 34
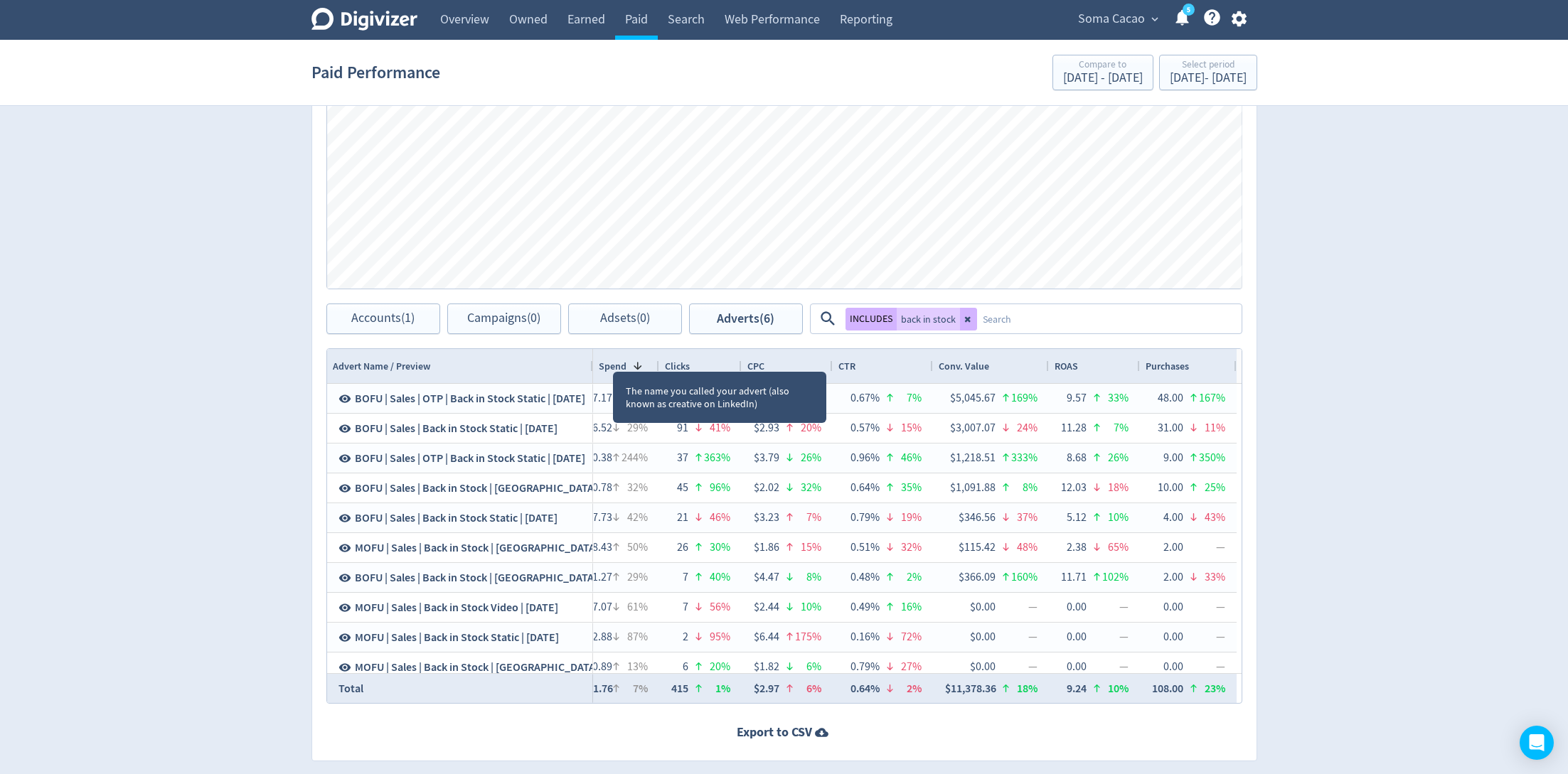
drag, startPoint x: 612, startPoint y: 357, endPoint x: 590, endPoint y: 358, distance: 22.0
click at [590, 358] on div at bounding box center [592, 366] width 6 height 34
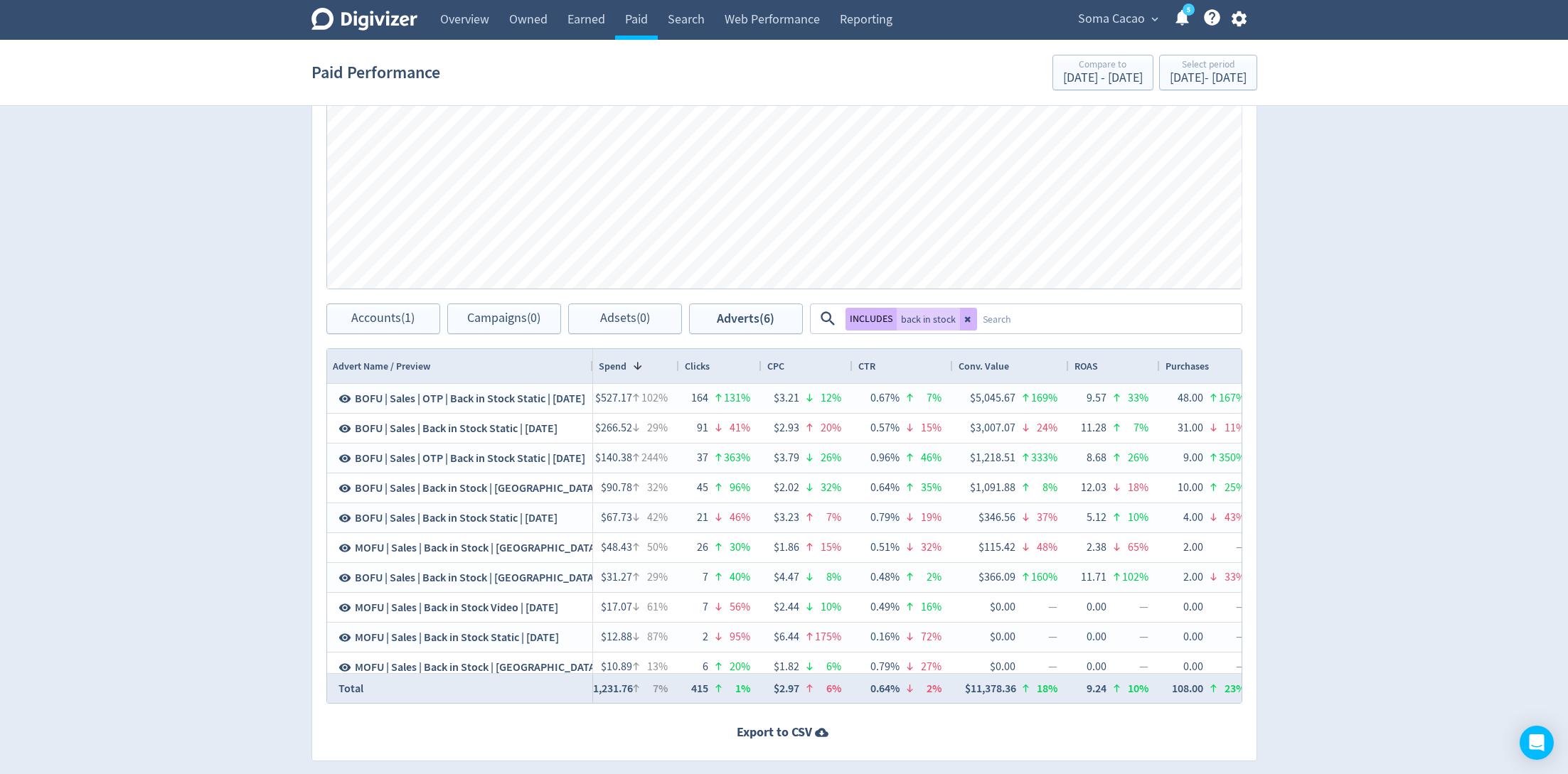
drag, startPoint x: 656, startPoint y: 354, endPoint x: 676, endPoint y: 354, distance: 20.0
click at [676, 354] on div at bounding box center [678, 366] width 6 height 34
click at [764, 357] on div "CPC" at bounding box center [806, 366] width 91 height 34
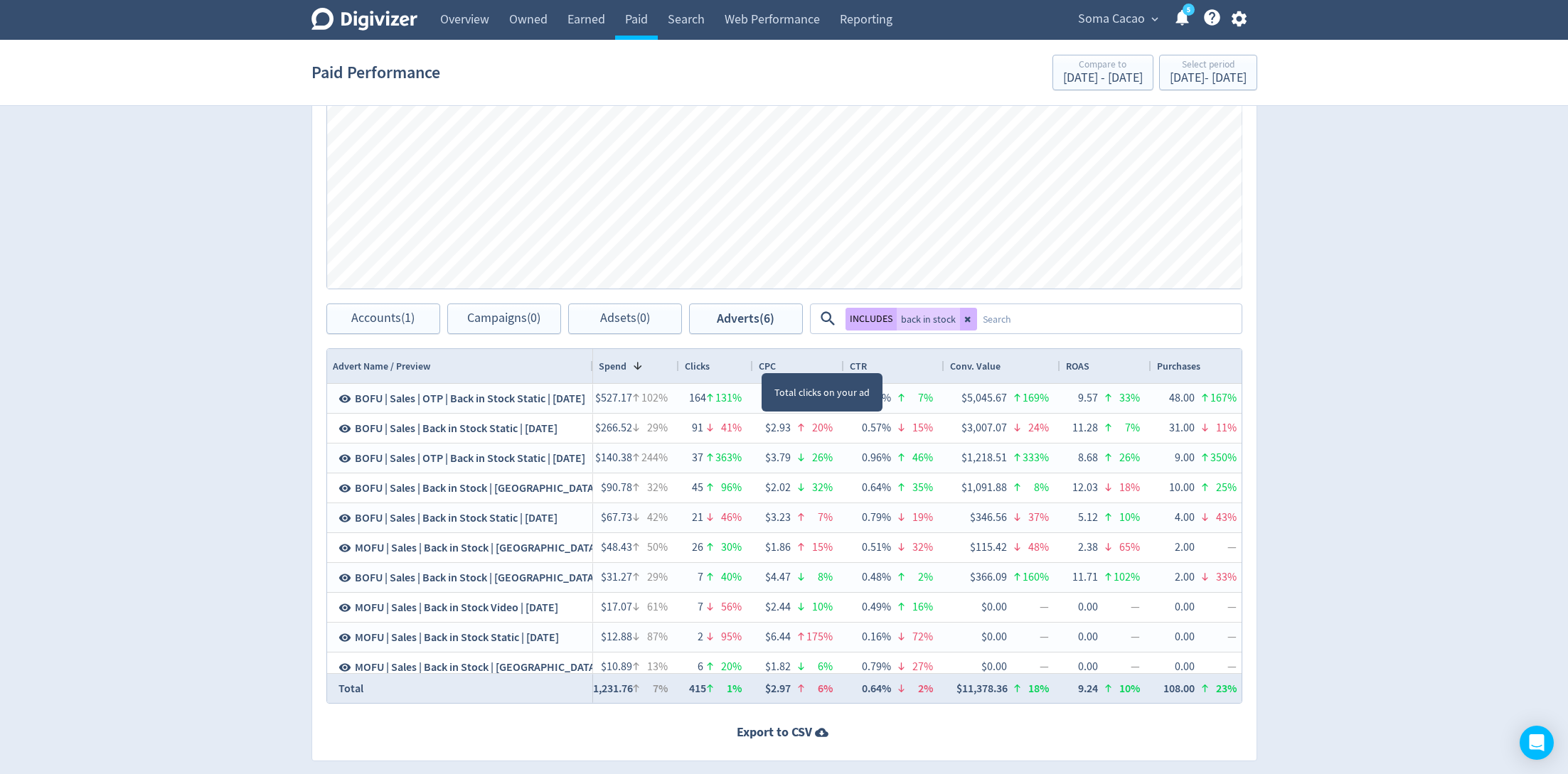
drag, startPoint x: 757, startPoint y: 359, endPoint x: 749, endPoint y: 359, distance: 8.0
click at [749, 359] on div at bounding box center [752, 366] width 6 height 34
click at [836, 358] on div at bounding box center [838, 366] width 6 height 34
drag, startPoint x: 932, startPoint y: 363, endPoint x: 903, endPoint y: 363, distance: 29.0
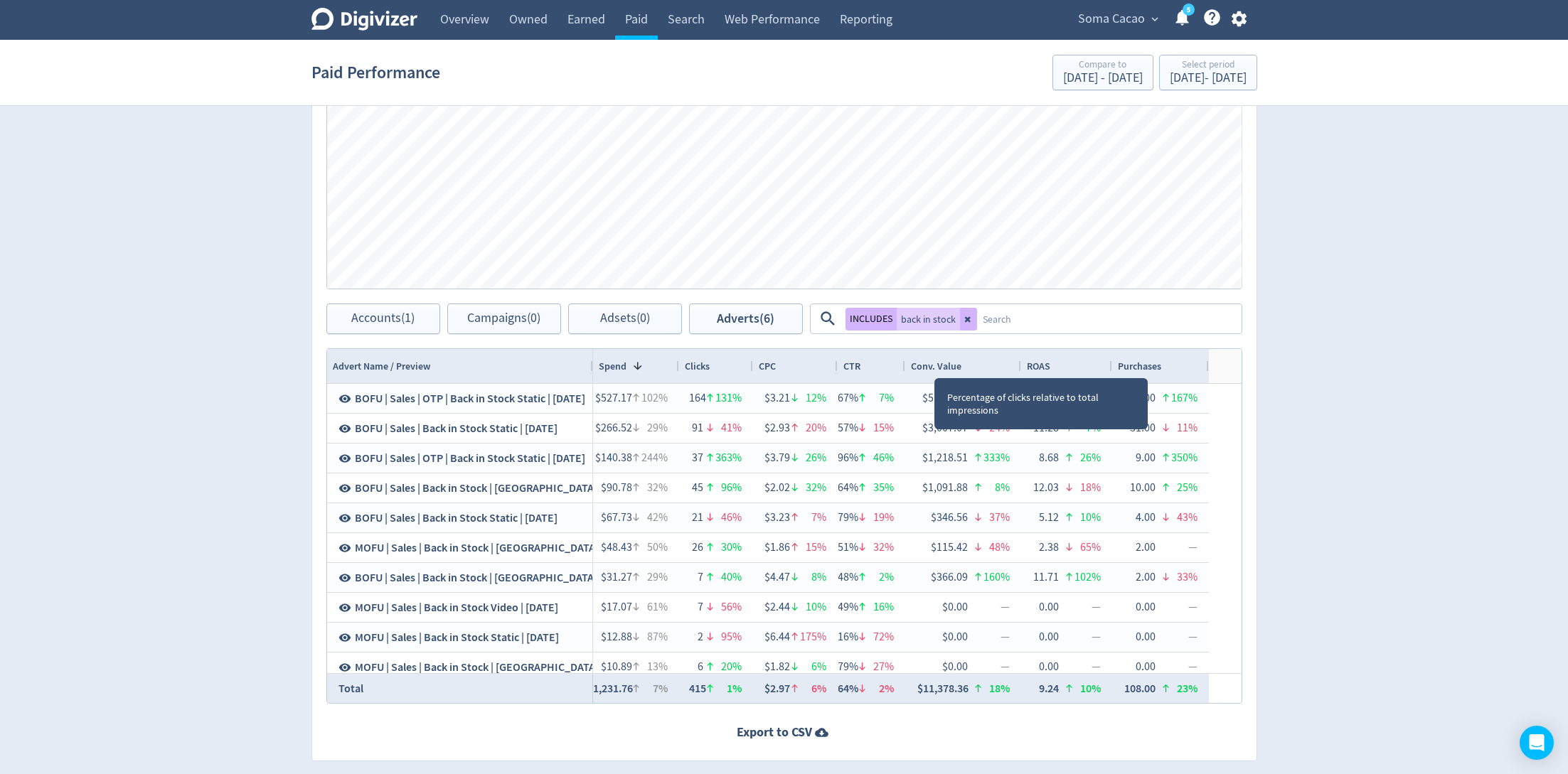
drag, startPoint x: 933, startPoint y: 364, endPoint x: 901, endPoint y: 364, distance: 32.0
click at [901, 364] on div at bounding box center [904, 366] width 6 height 34
drag, startPoint x: 901, startPoint y: 364, endPoint x: 911, endPoint y: 364, distance: 10.0
click at [912, 364] on div at bounding box center [915, 366] width 6 height 34
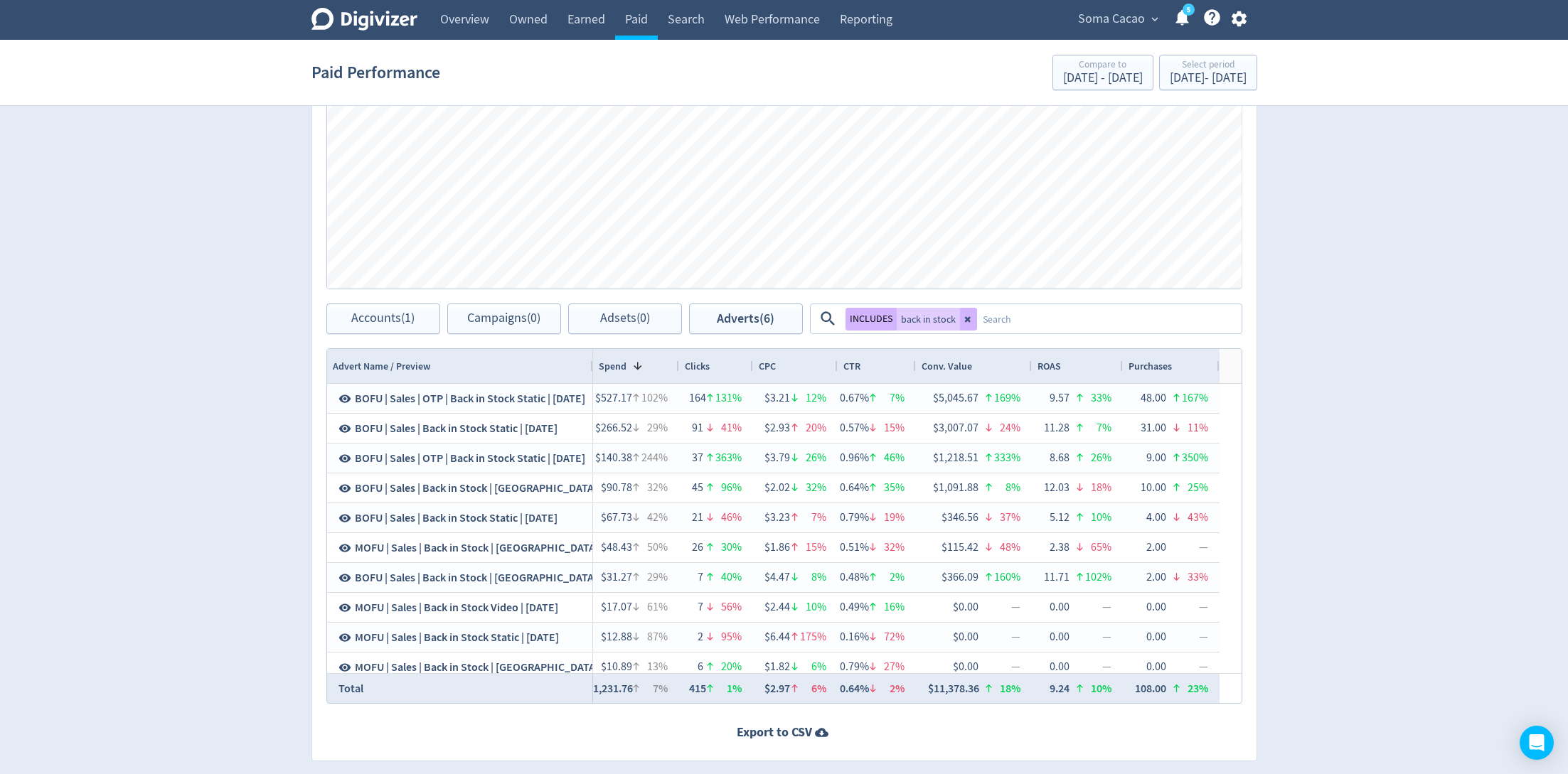
click at [1281, 341] on div "Digivizer Logo [PERSON_NAME] Logo Overview Owned Earned Paid Search Web Perform…" at bounding box center [784, 133] width 1568 height 1347
click at [1011, 369] on div "Conv. Value" at bounding box center [974, 366] width 105 height 27
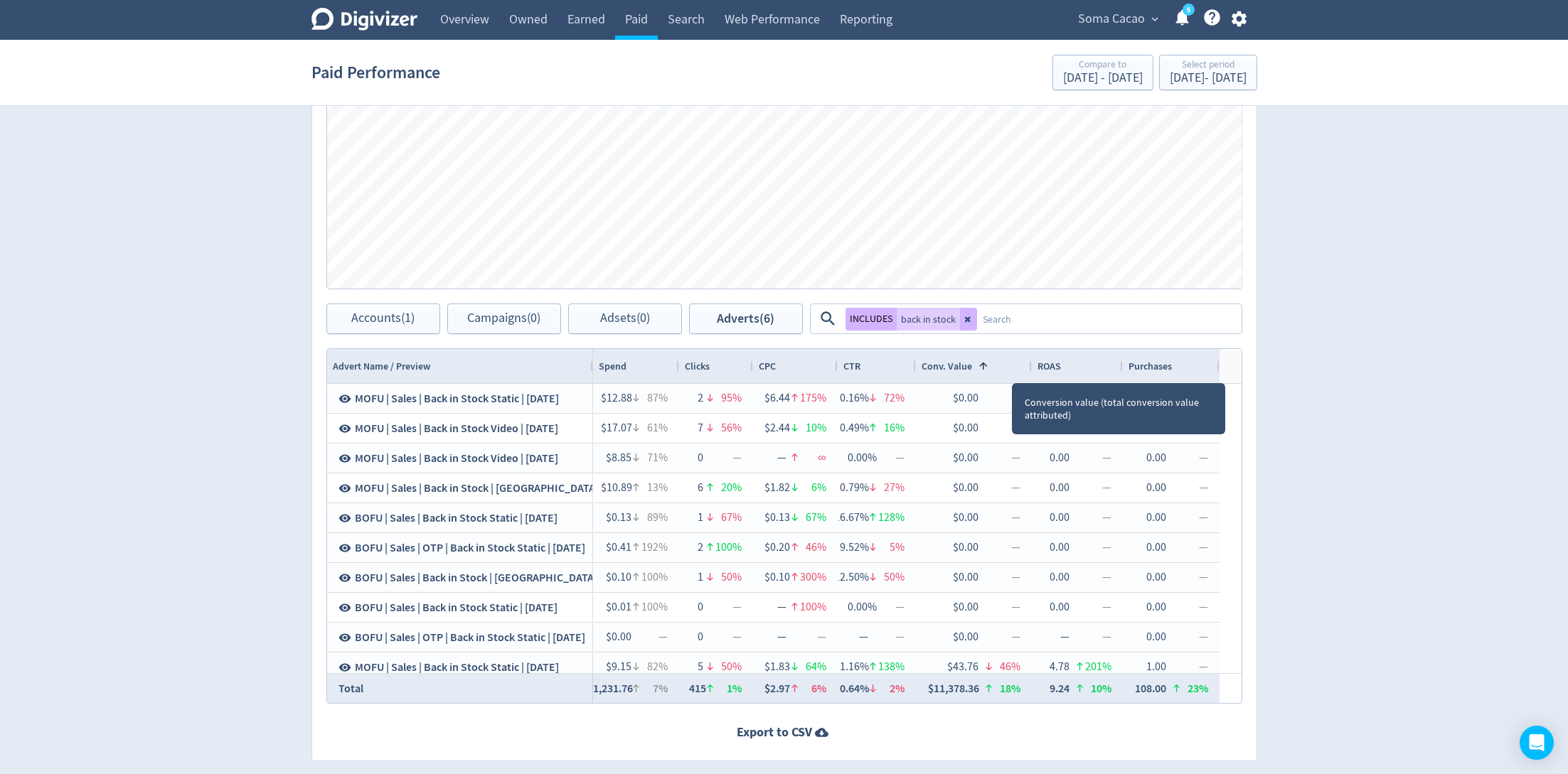
click at [1011, 369] on div "Conv. Value 1" at bounding box center [974, 366] width 105 height 27
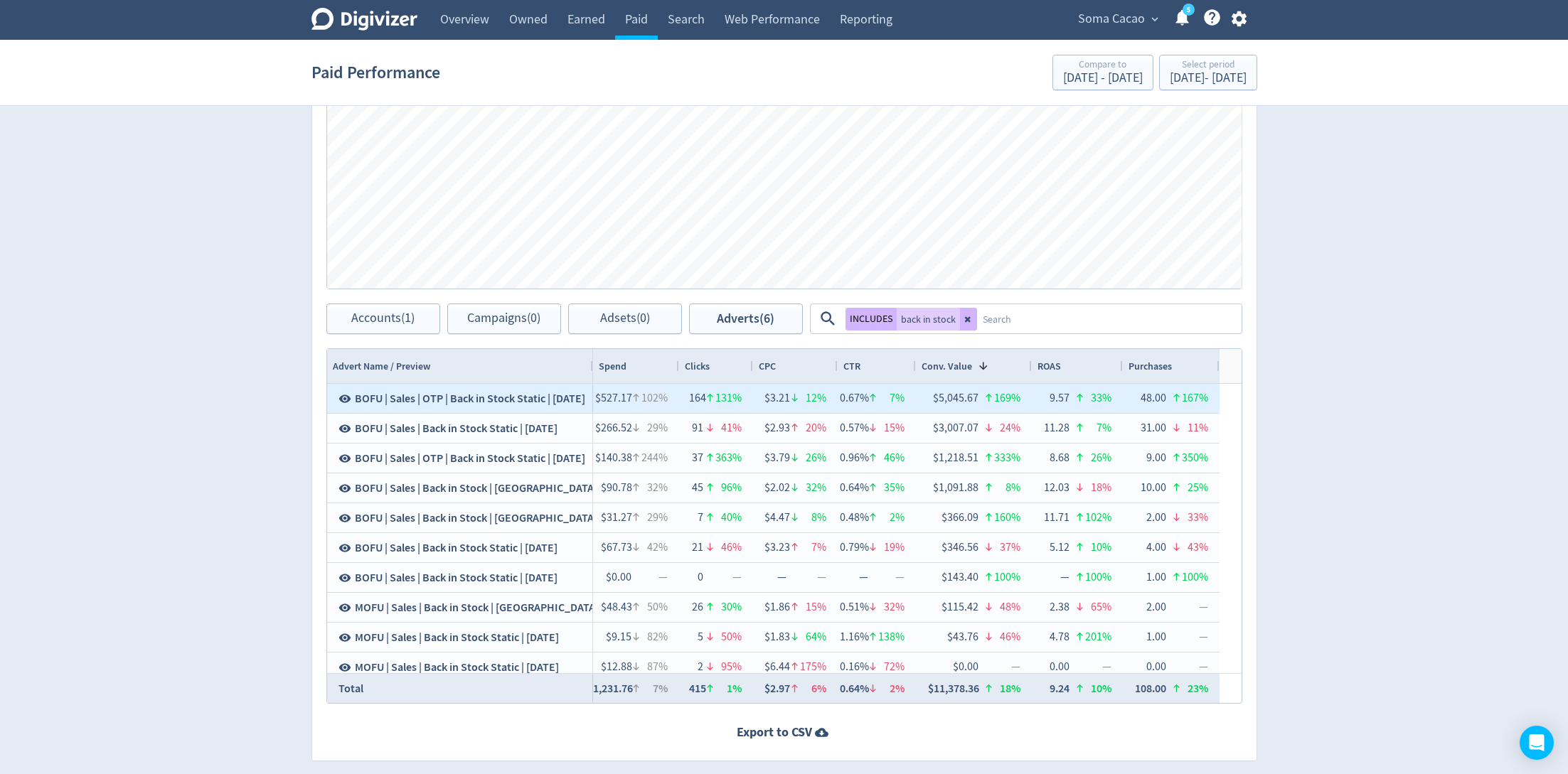
click at [347, 398] on icon at bounding box center [344, 398] width 12 height 7
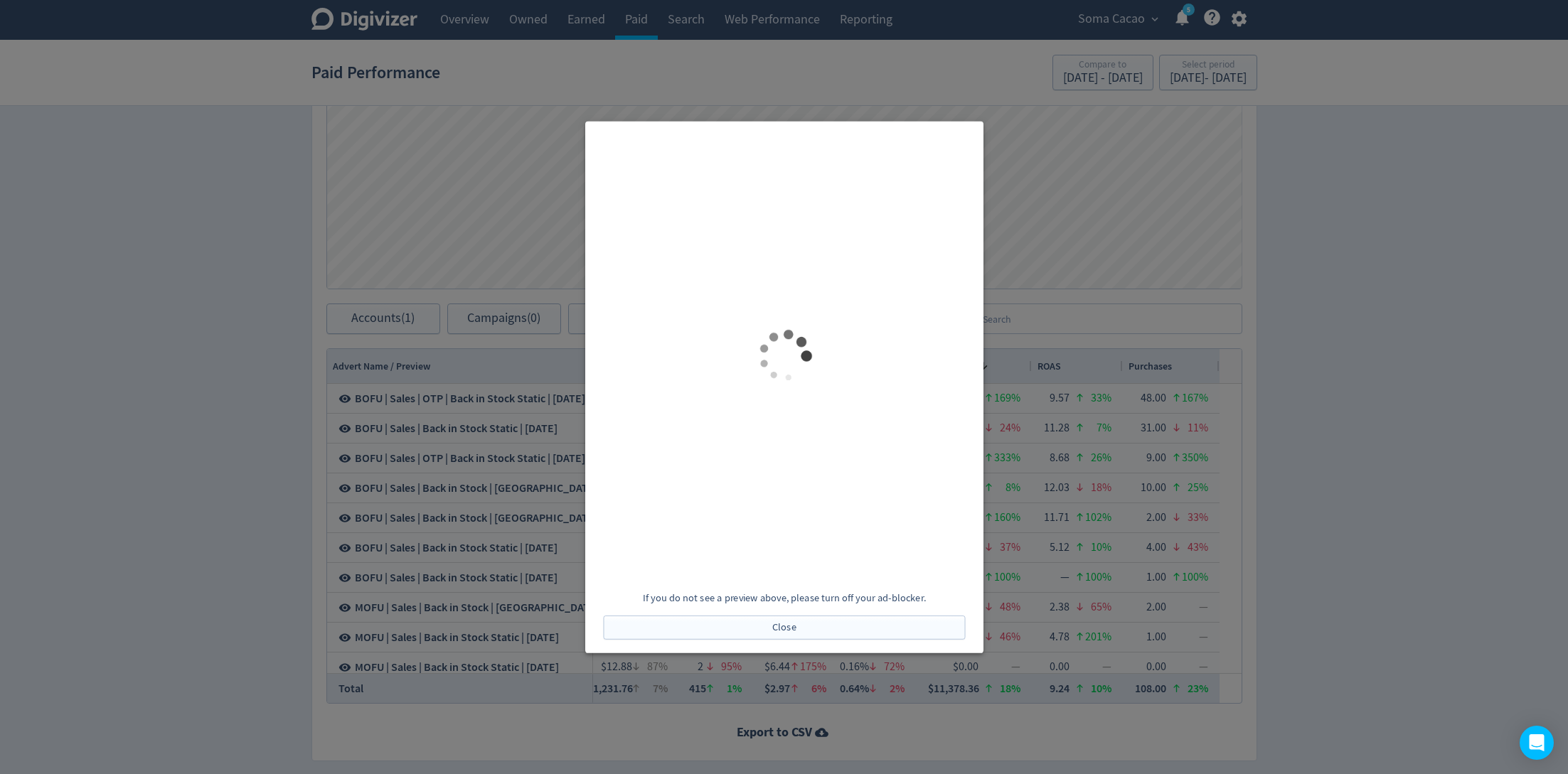
scroll to position [0, 0]
click at [858, 633] on button "Close" at bounding box center [783, 627] width 362 height 24
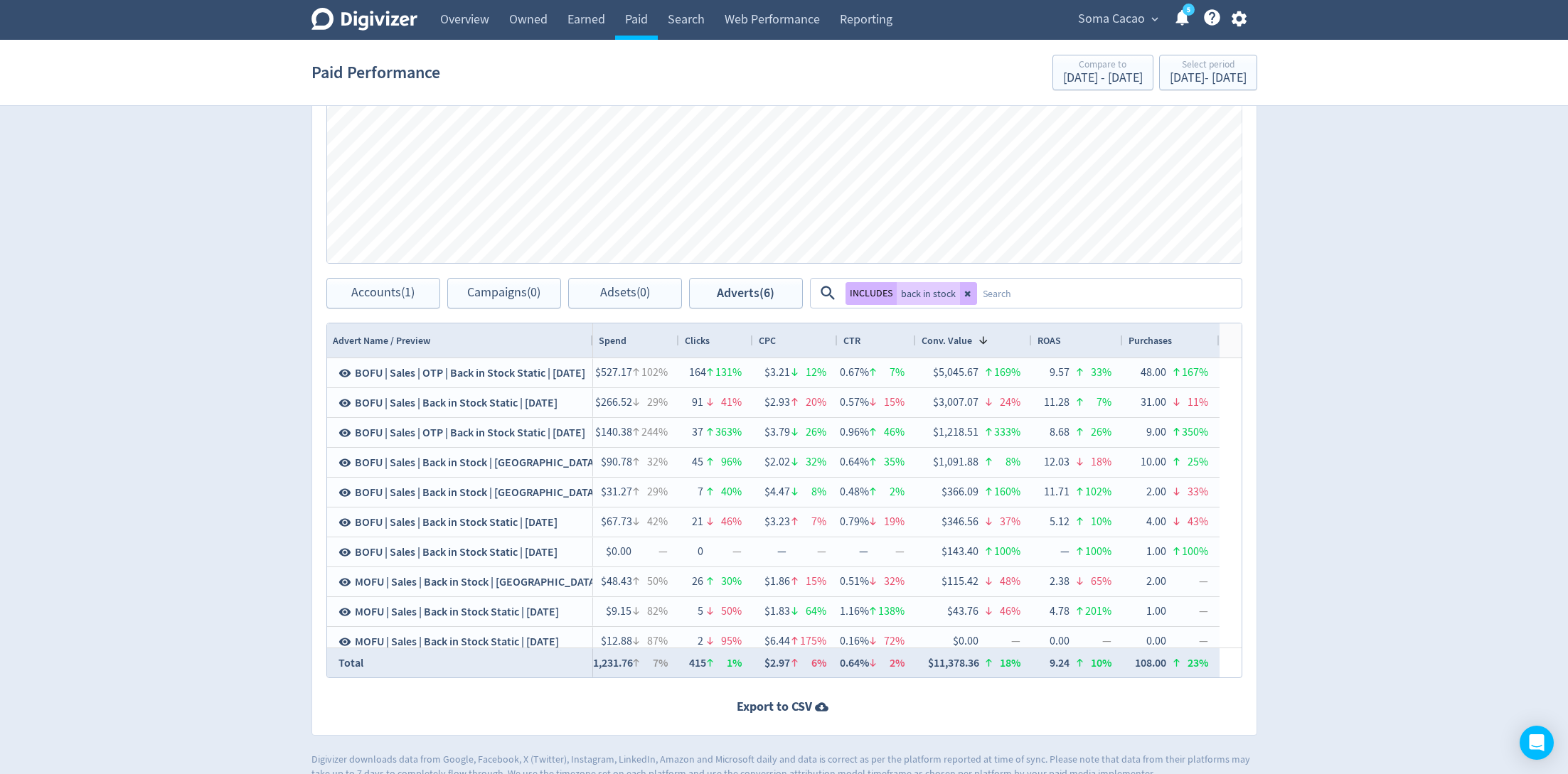
scroll to position [580, 0]
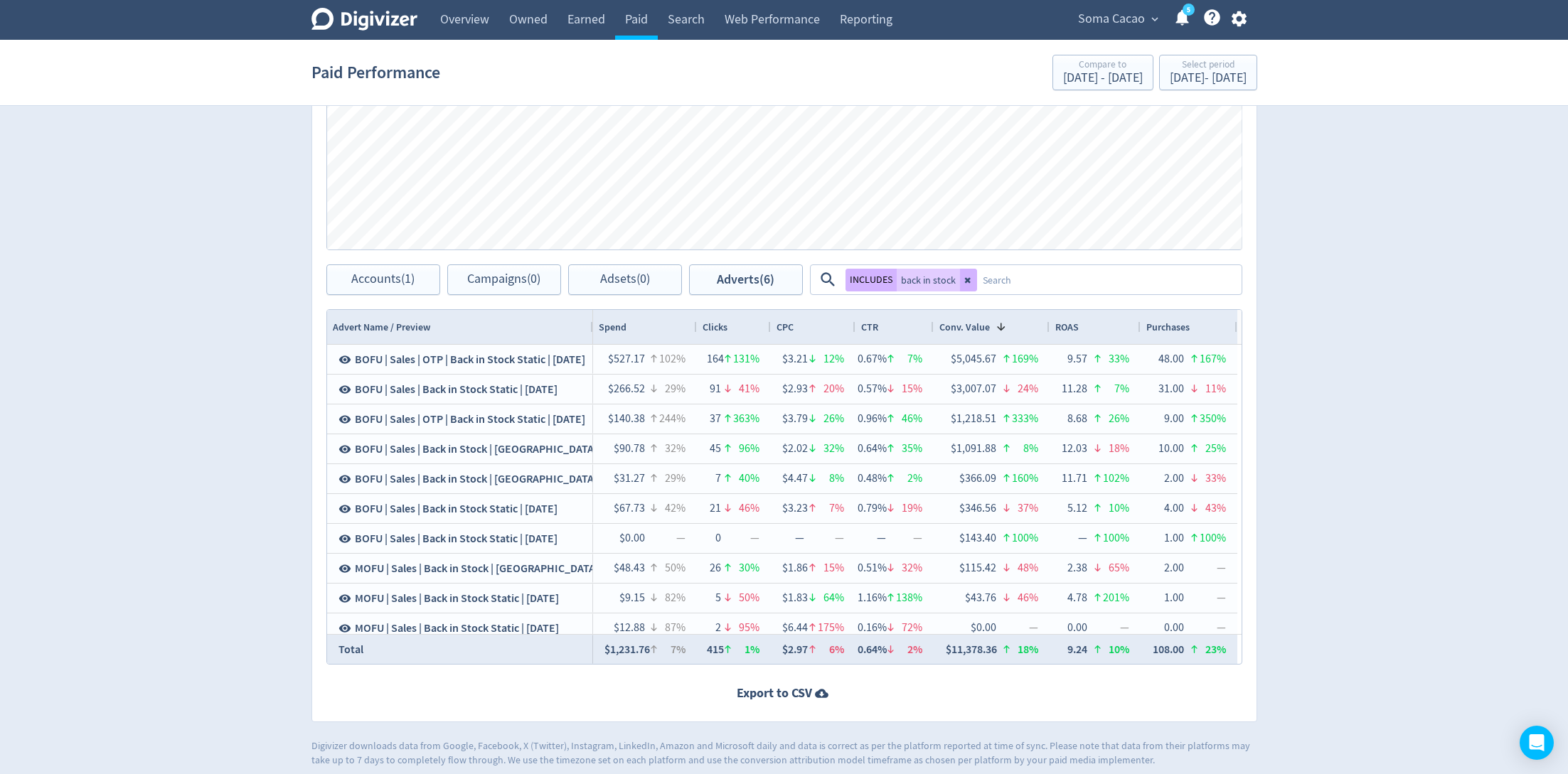
drag, startPoint x: 677, startPoint y: 321, endPoint x: 695, endPoint y: 321, distance: 18.0
click at [695, 321] on div at bounding box center [696, 326] width 6 height 34
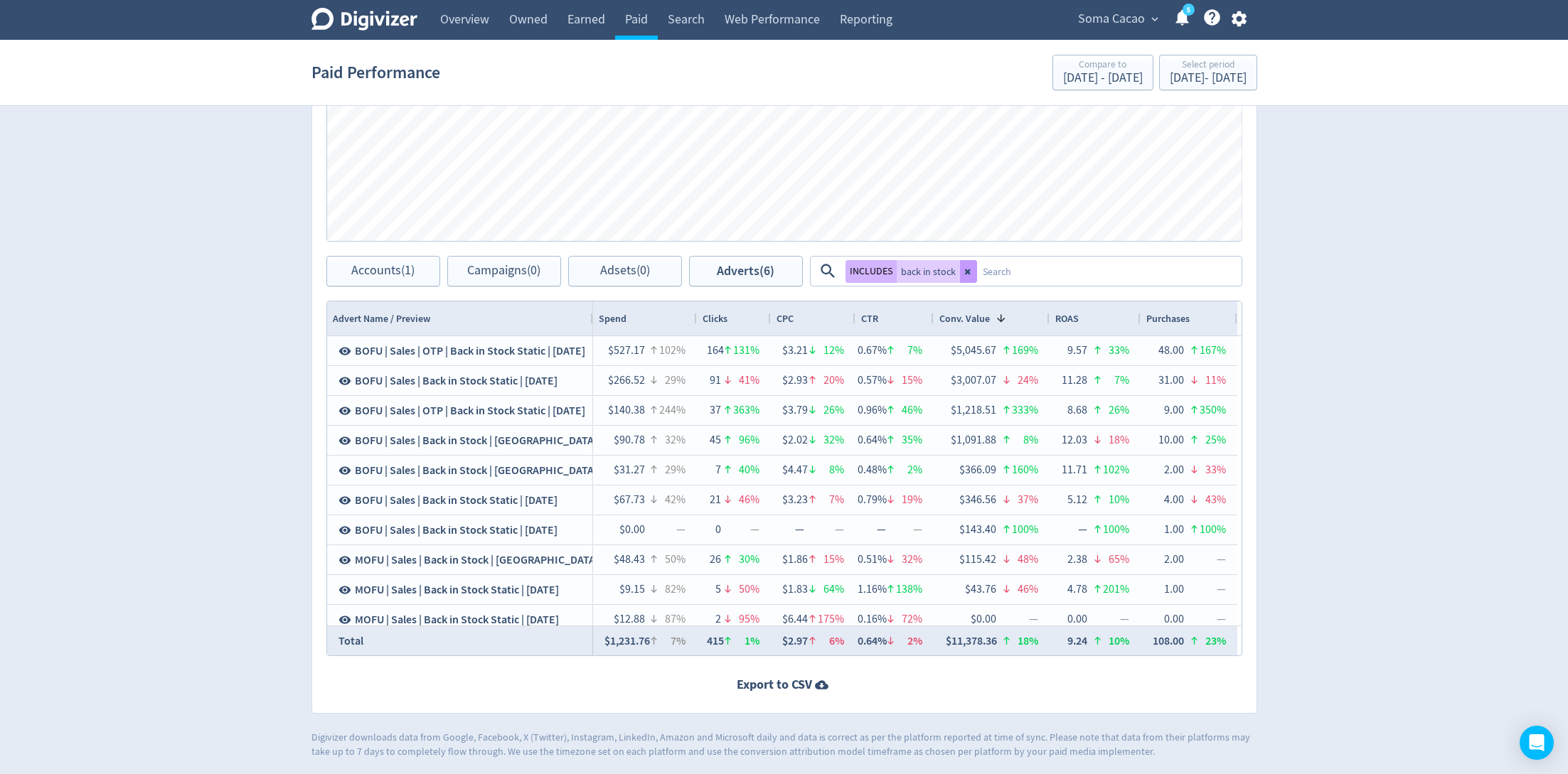
click at [964, 271] on icon at bounding box center [966, 272] width 6 height 6
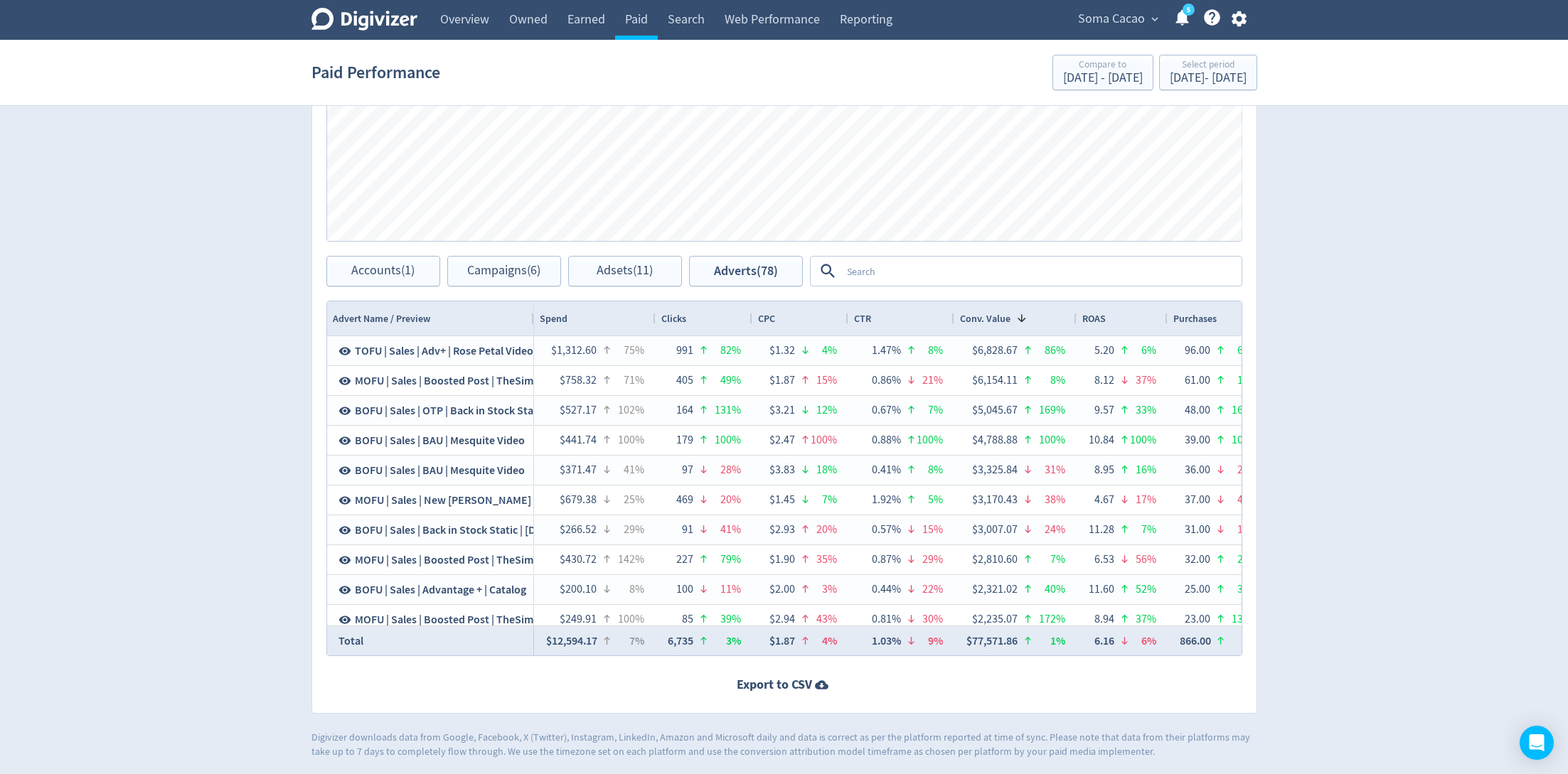
click at [964, 271] on textarea at bounding box center [1040, 271] width 399 height 27
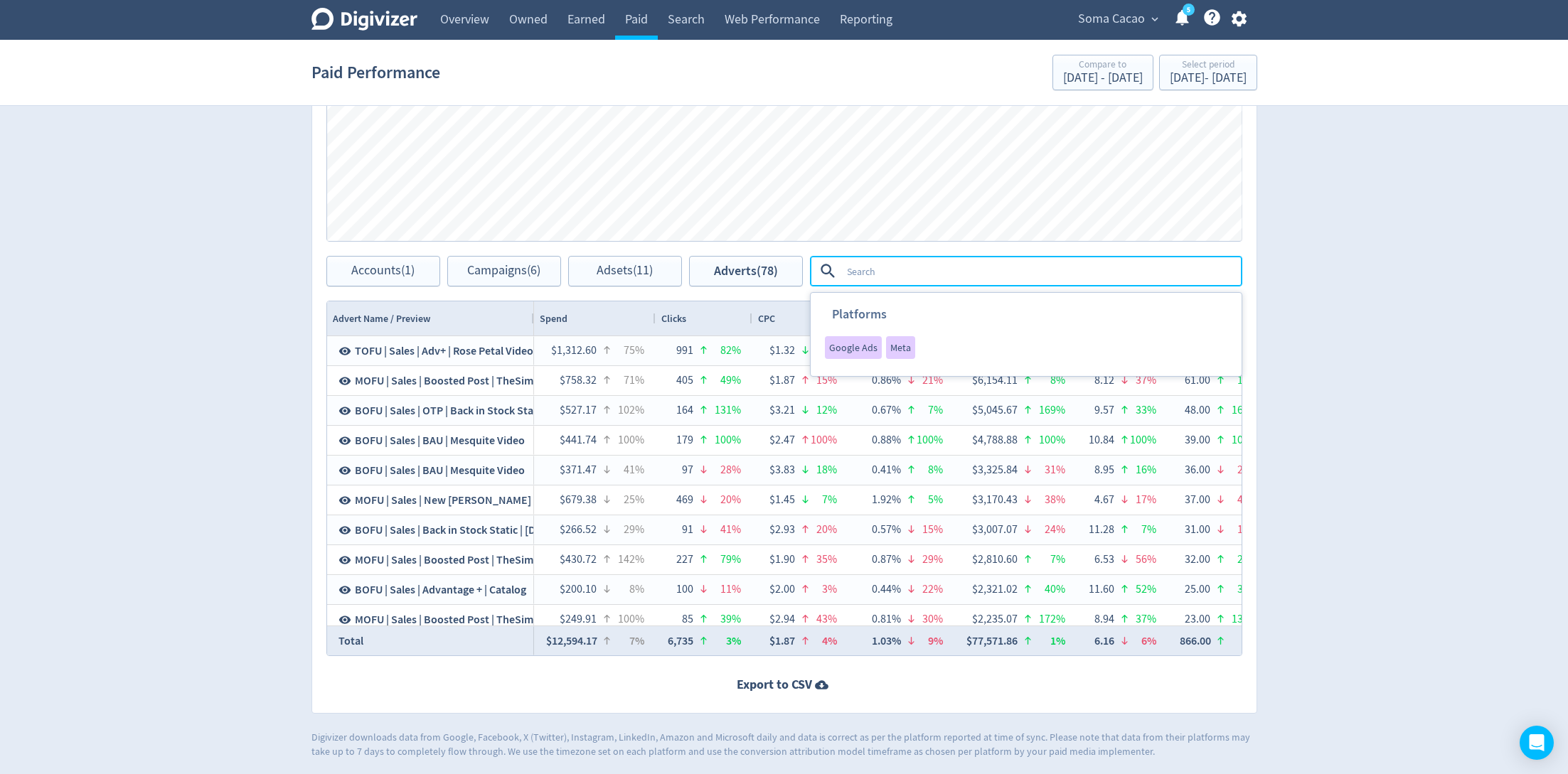
type textarea "n"
type textarea "boosted"
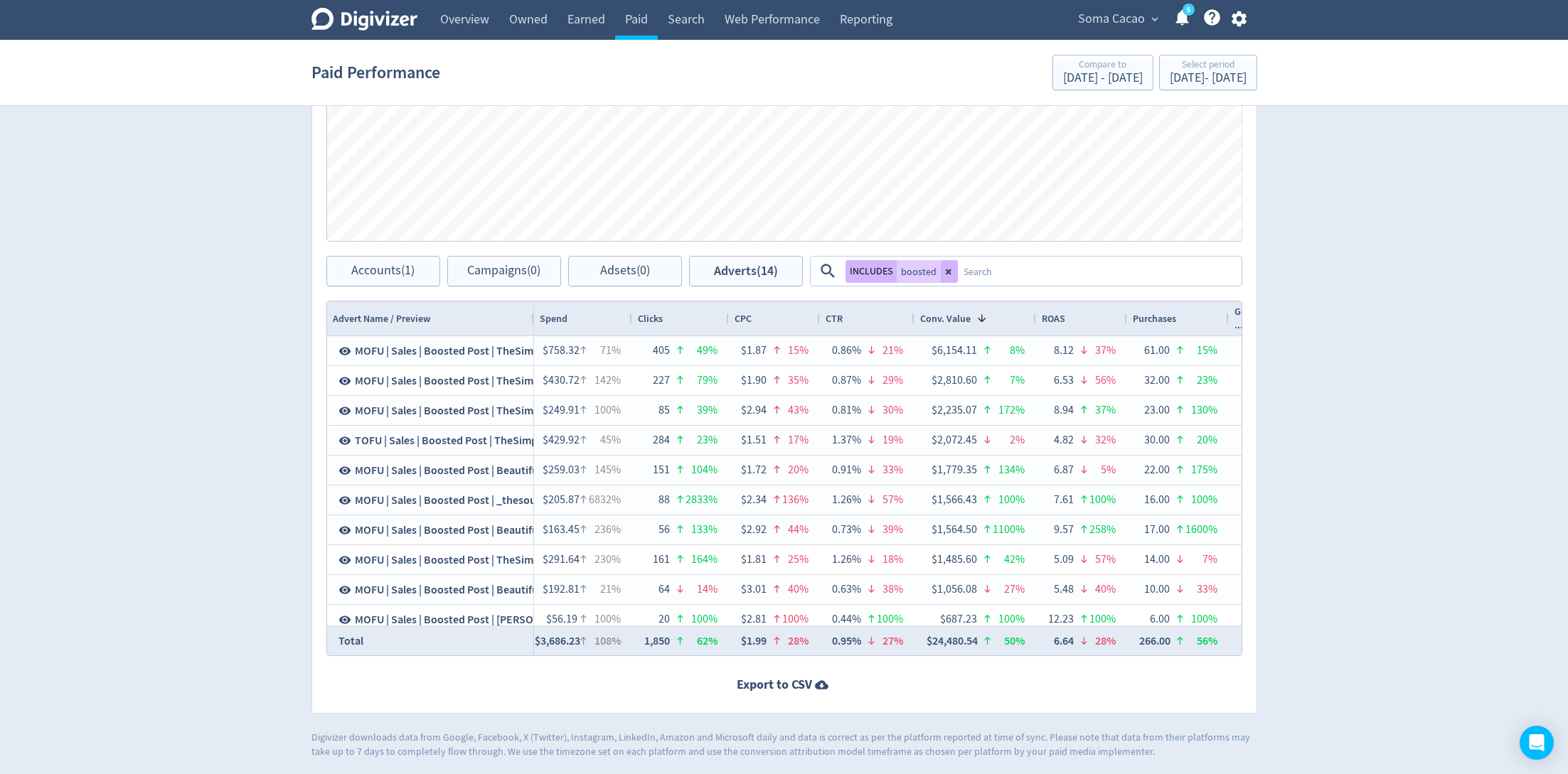
drag, startPoint x: 648, startPoint y: 308, endPoint x: 630, endPoint y: 308, distance: 18.0
click at [630, 308] on div at bounding box center [631, 318] width 6 height 34
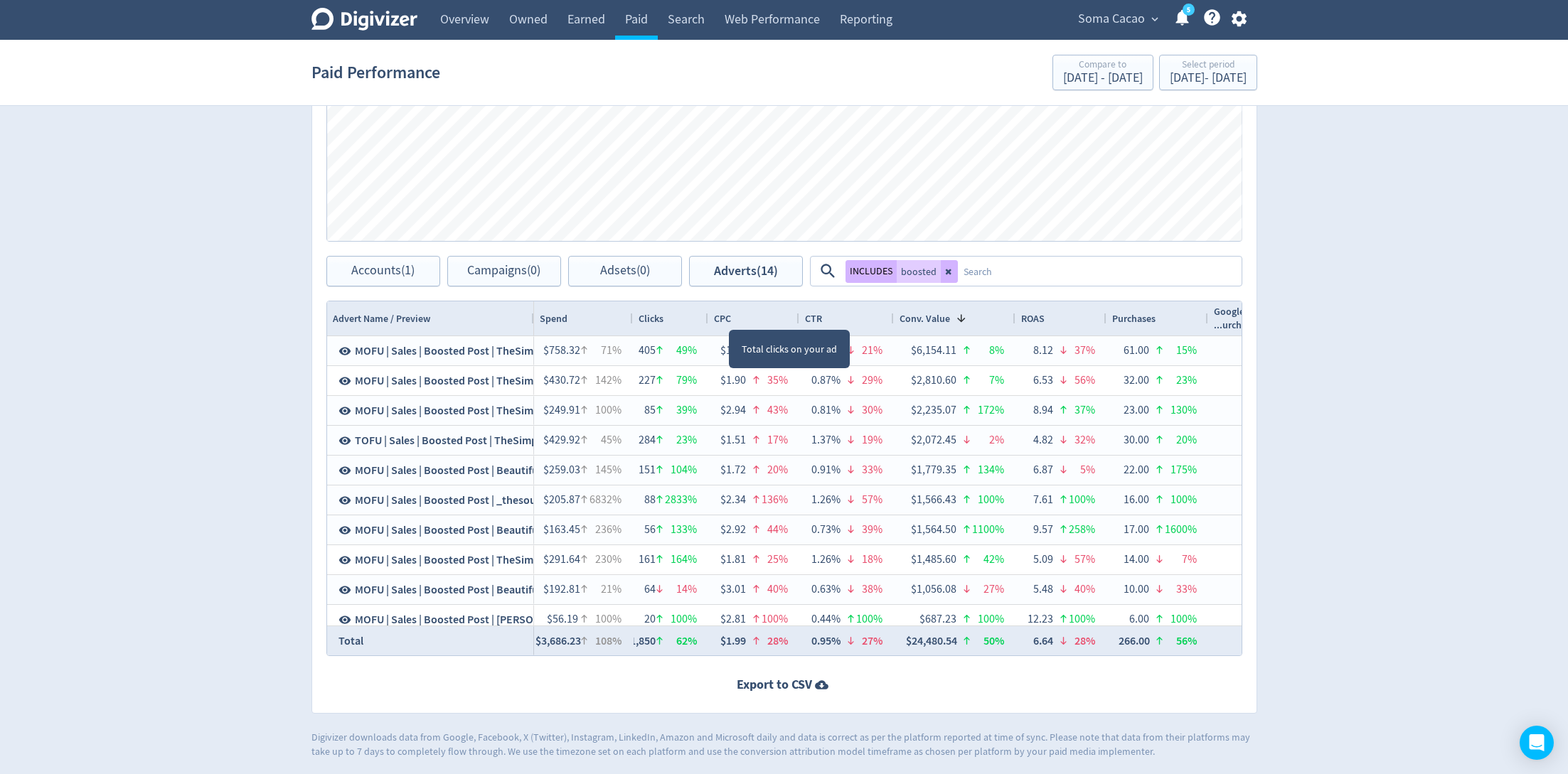
drag, startPoint x: 728, startPoint y: 316, endPoint x: 707, endPoint y: 316, distance: 21.0
click at [707, 316] on div at bounding box center [708, 318] width 6 height 34
click at [795, 311] on div at bounding box center [797, 318] width 6 height 34
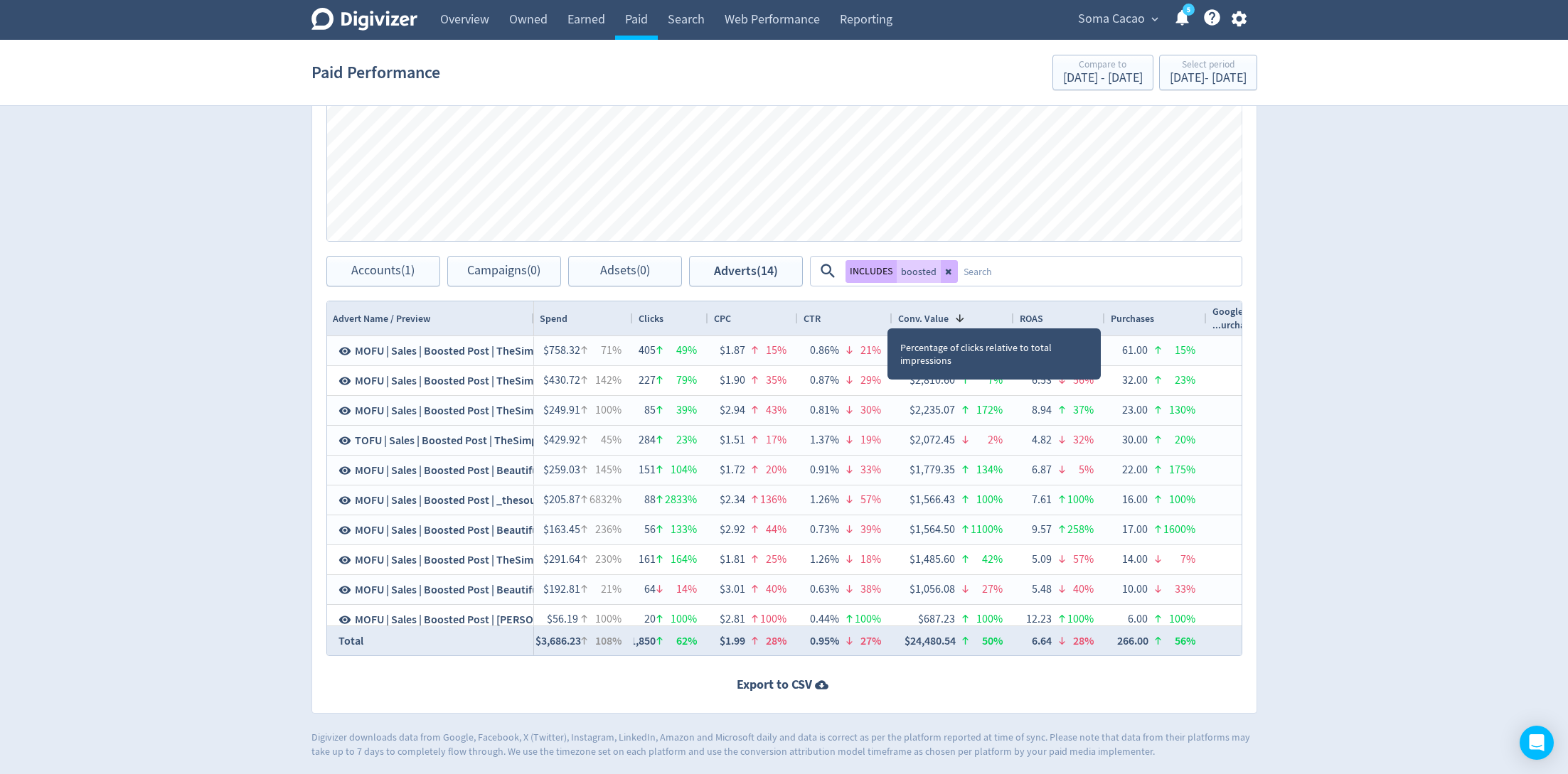
click at [886, 314] on div "CTR" at bounding box center [845, 318] width 95 height 34
drag, startPoint x: 889, startPoint y: 313, endPoint x: 881, endPoint y: 313, distance: 8.0
click at [880, 313] on div at bounding box center [883, 318] width 6 height 34
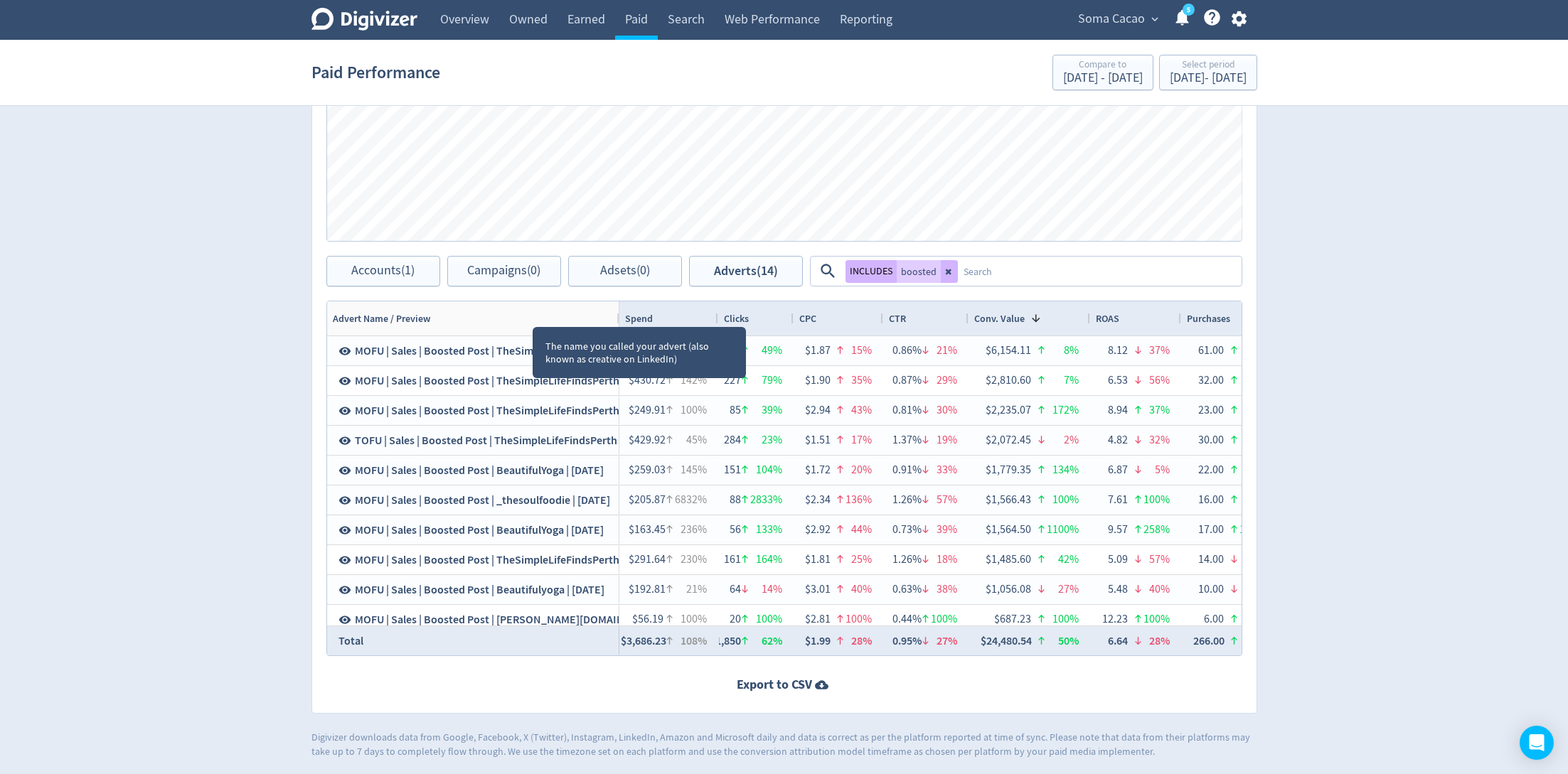
drag, startPoint x: 532, startPoint y: 313, endPoint x: 617, endPoint y: 329, distance: 86.5
click at [617, 329] on div "Drag here to set row groups Drag here to set column labels Advert Name / Previe…" at bounding box center [784, 478] width 916 height 356
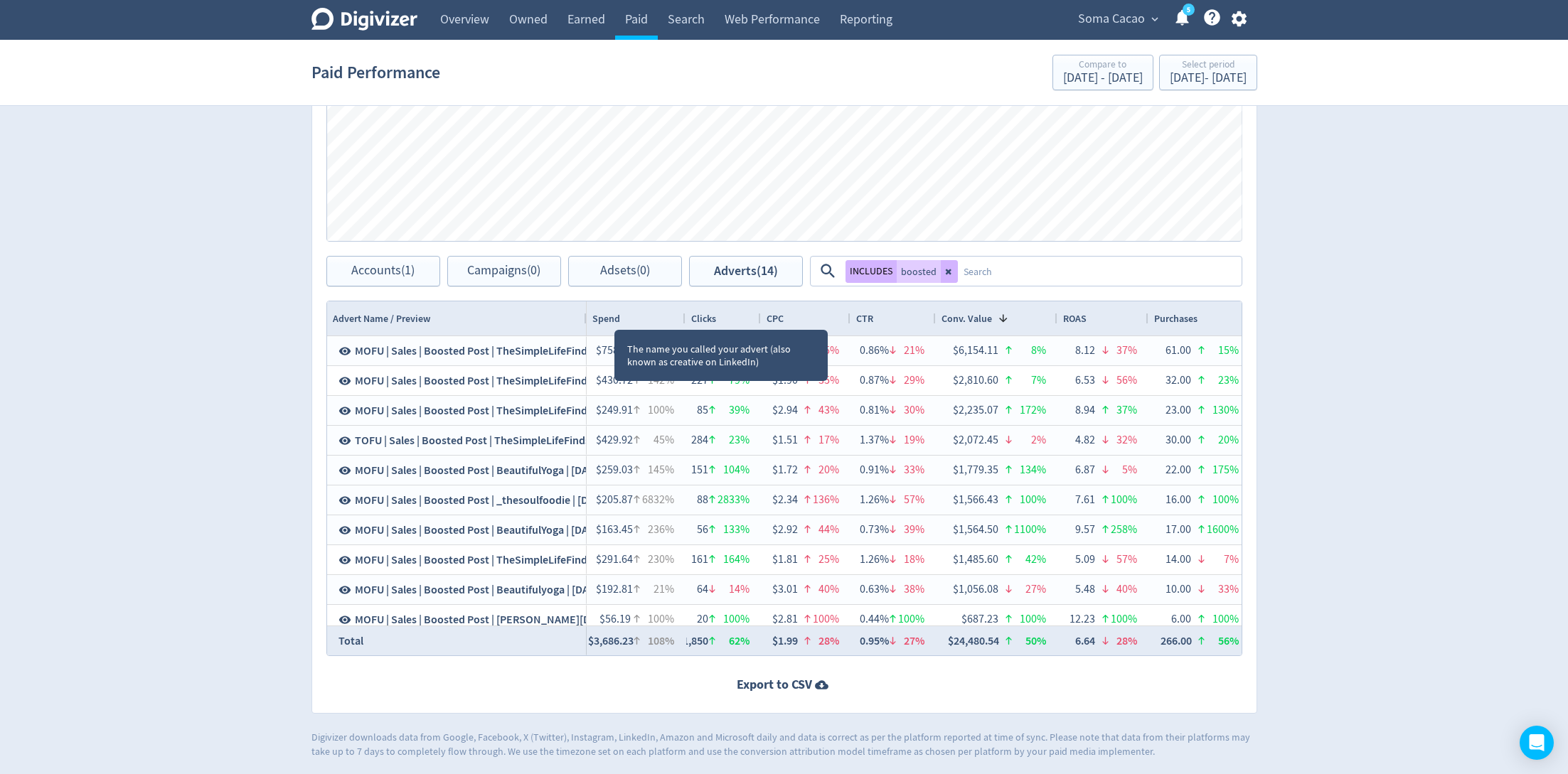
drag, startPoint x: 616, startPoint y: 314, endPoint x: 584, endPoint y: 317, distance: 32.1
click at [584, 317] on div at bounding box center [586, 318] width 6 height 34
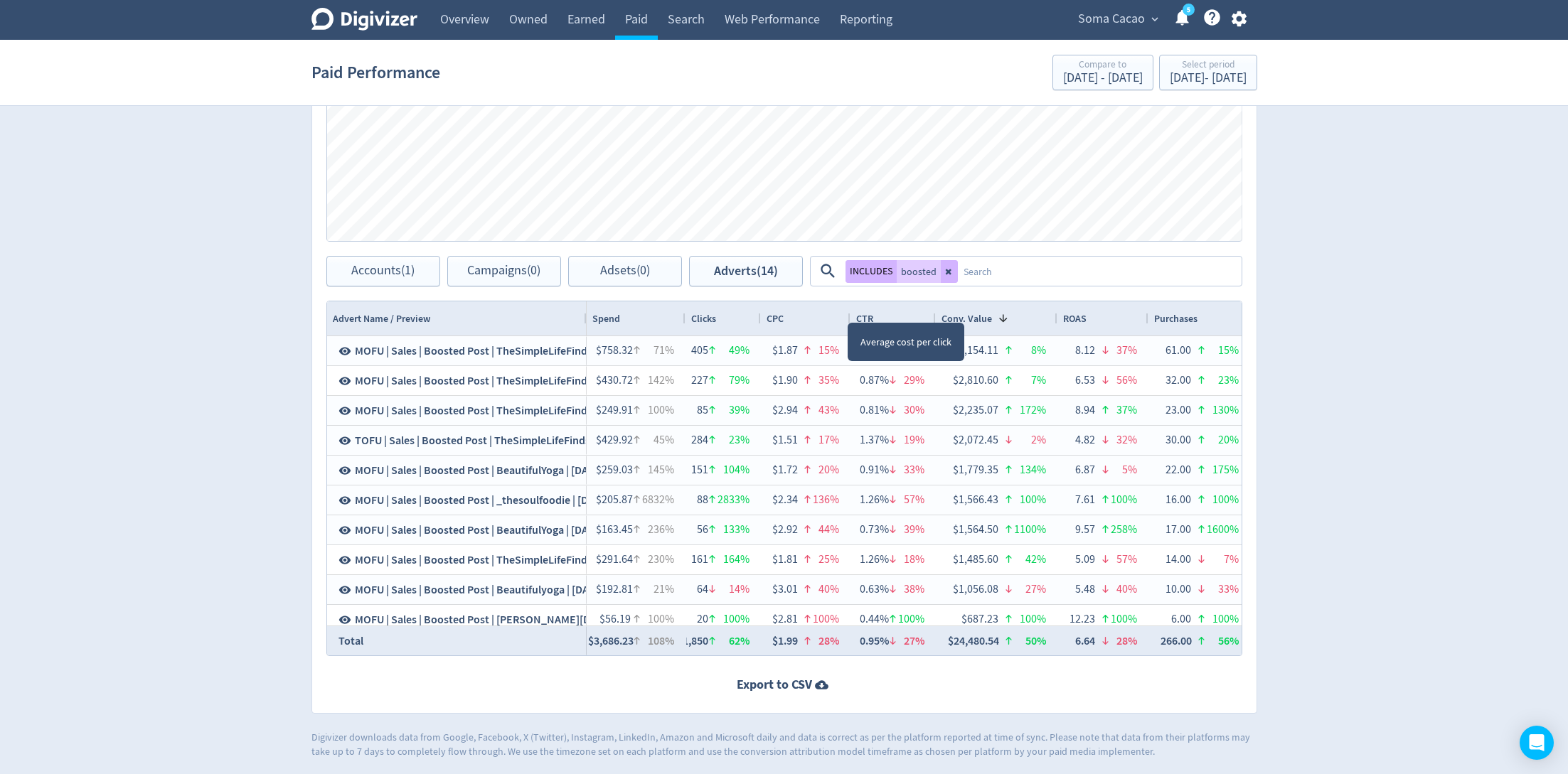
click at [848, 308] on div at bounding box center [849, 318] width 6 height 34
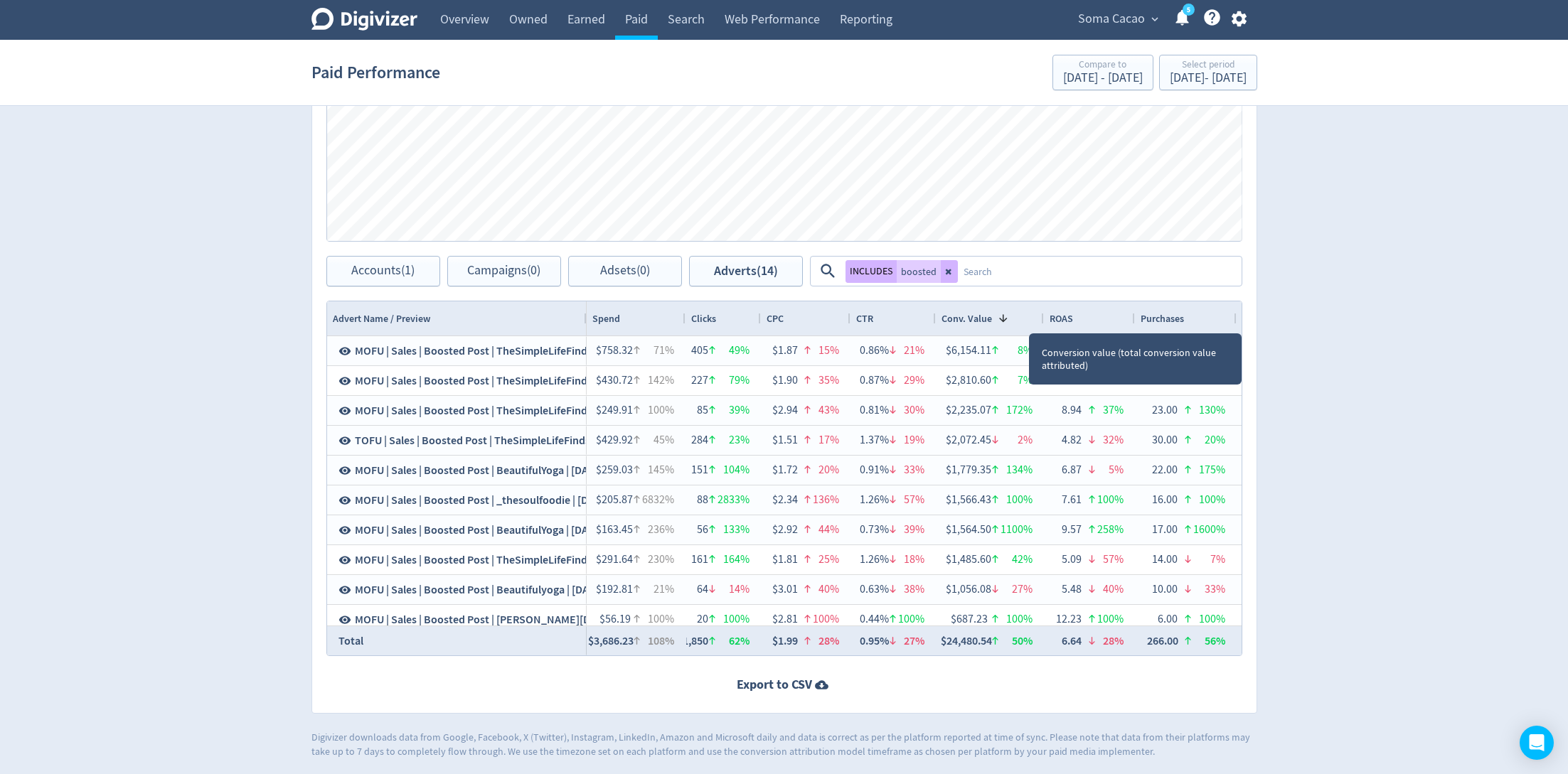
drag, startPoint x: 1054, startPoint y: 313, endPoint x: 1041, endPoint y: 315, distance: 13.2
click at [1041, 315] on div at bounding box center [1043, 318] width 6 height 34
click at [1131, 315] on div at bounding box center [1134, 318] width 6 height 34
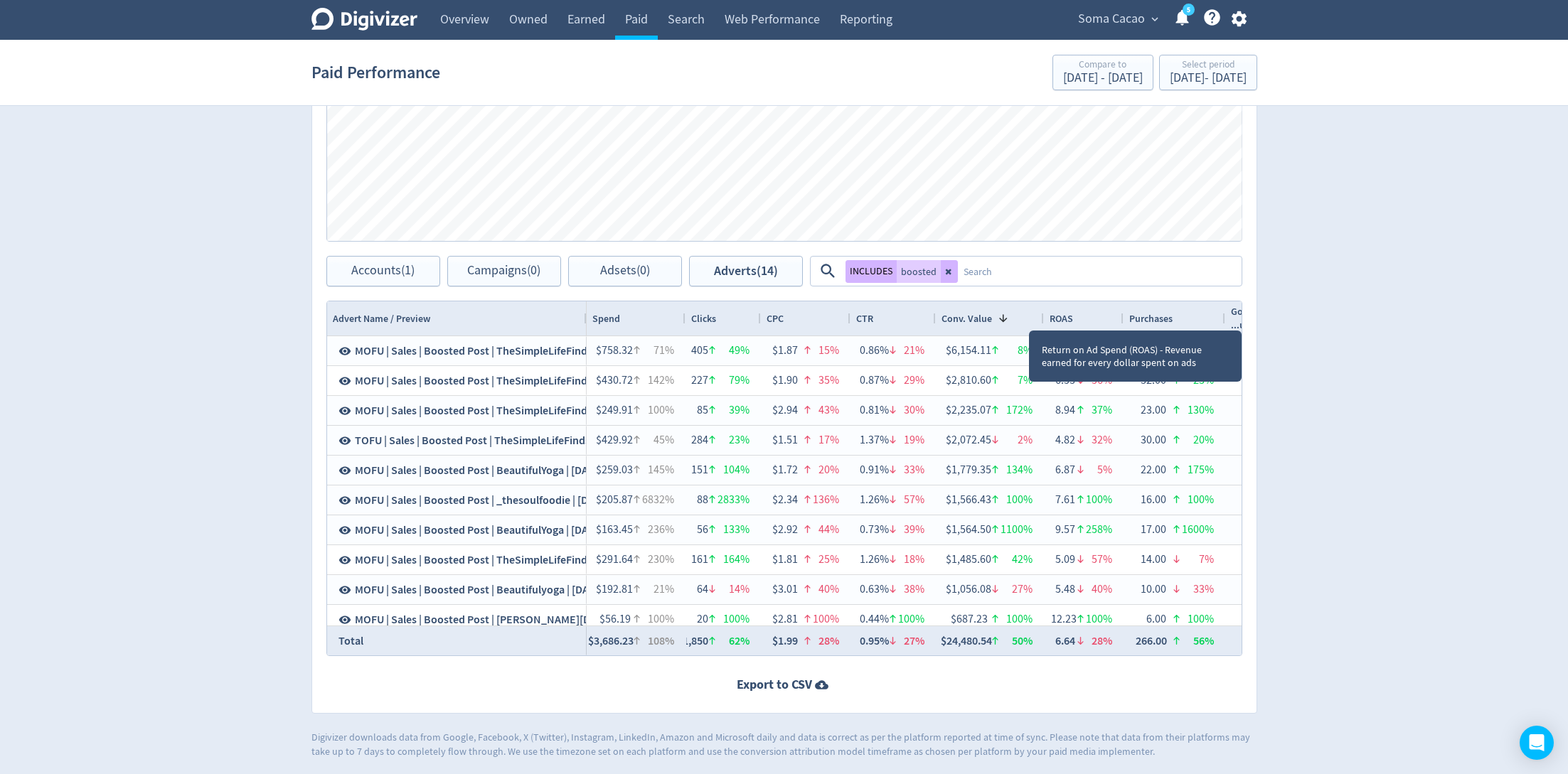
drag, startPoint x: 1129, startPoint y: 315, endPoint x: 1118, endPoint y: 317, distance: 11.2
click at [1118, 317] on div "ROAS" at bounding box center [1083, 318] width 79 height 34
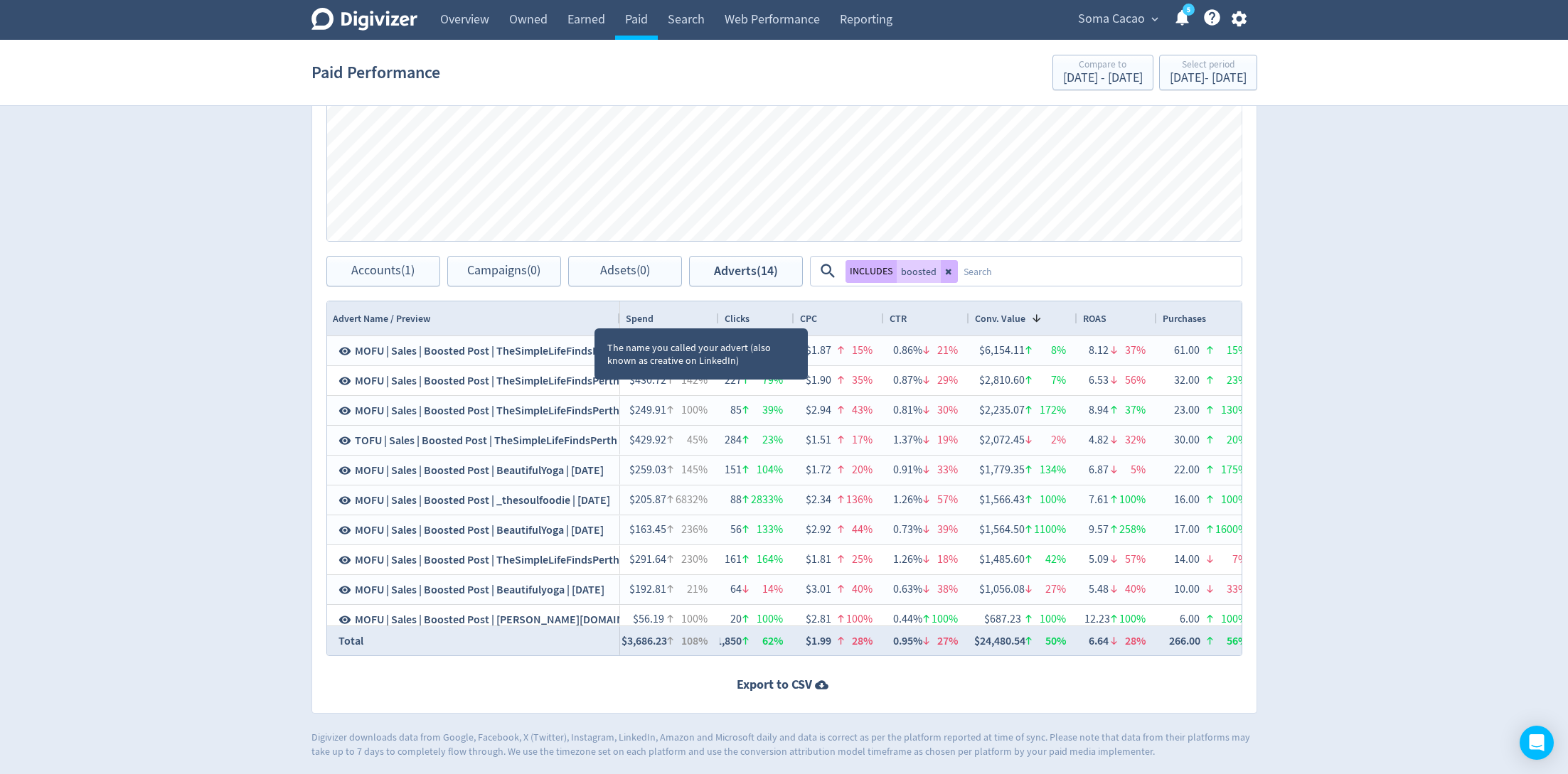
drag, startPoint x: 583, startPoint y: 314, endPoint x: 616, endPoint y: 313, distance: 33.0
click at [616, 313] on div at bounding box center [619, 318] width 6 height 34
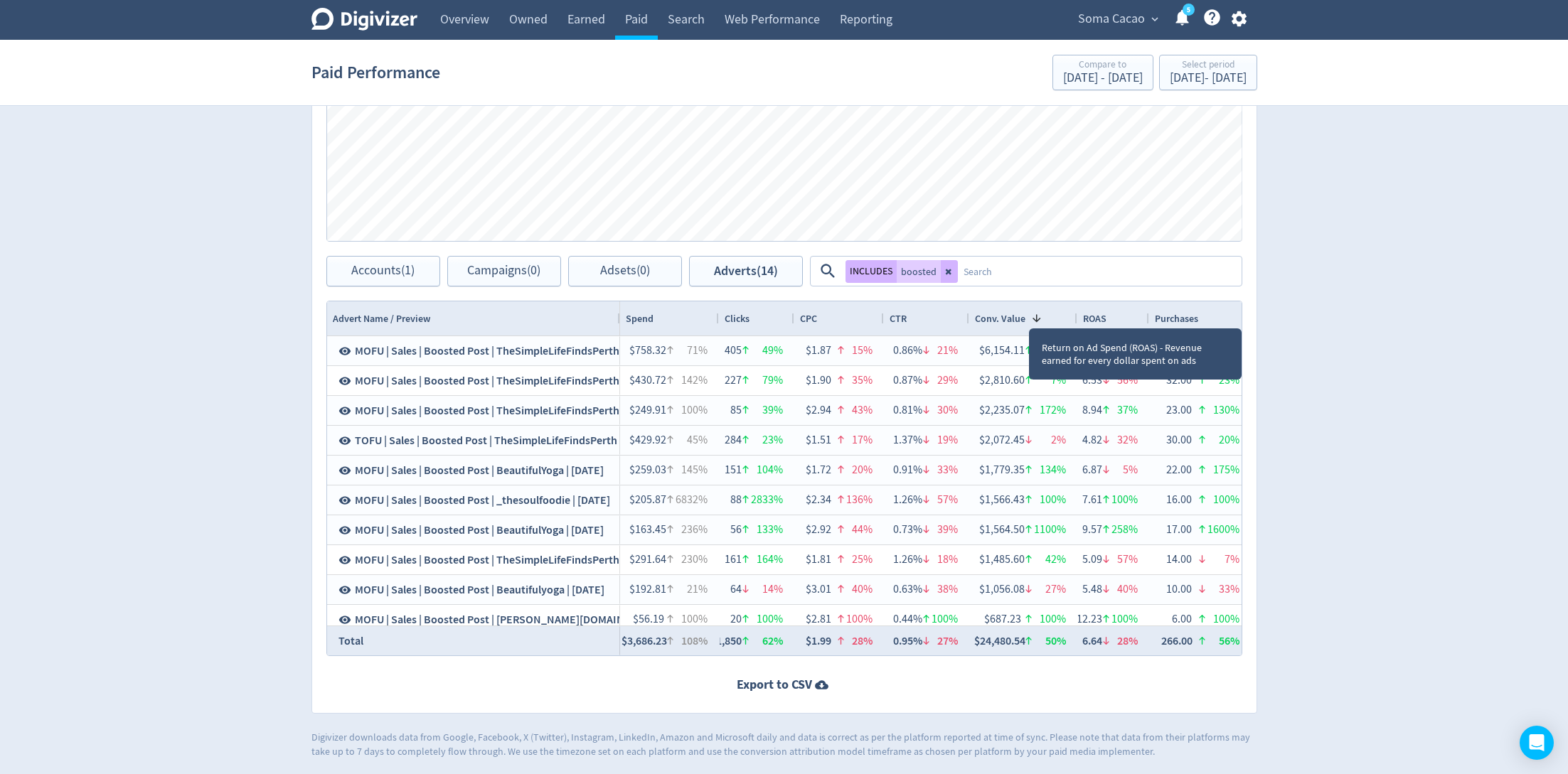
drag, startPoint x: 1153, startPoint y: 314, endPoint x: 1146, endPoint y: 313, distance: 7.1
click at [1146, 313] on div at bounding box center [1148, 318] width 6 height 34
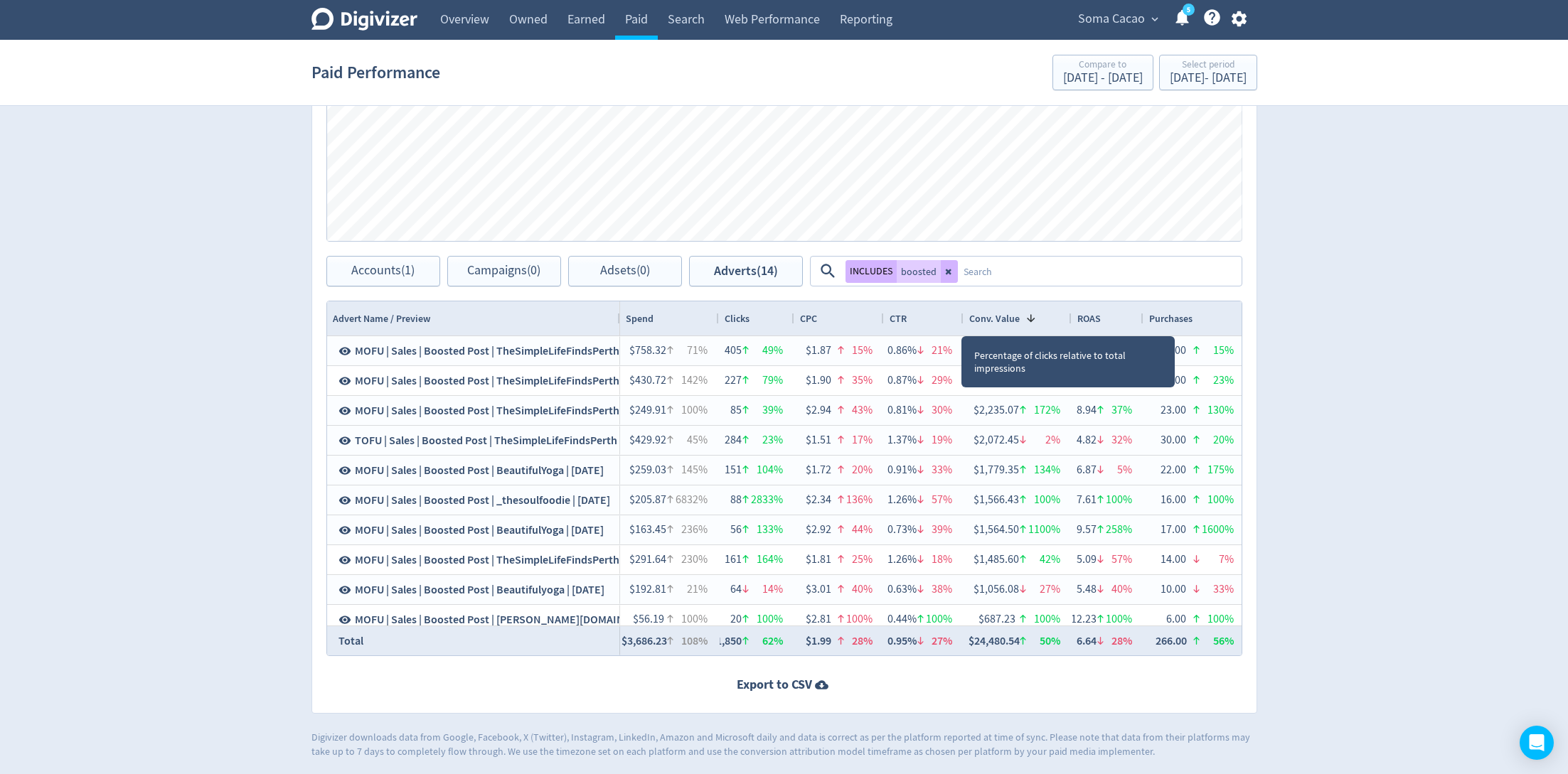
click at [960, 317] on div at bounding box center [963, 318] width 6 height 34
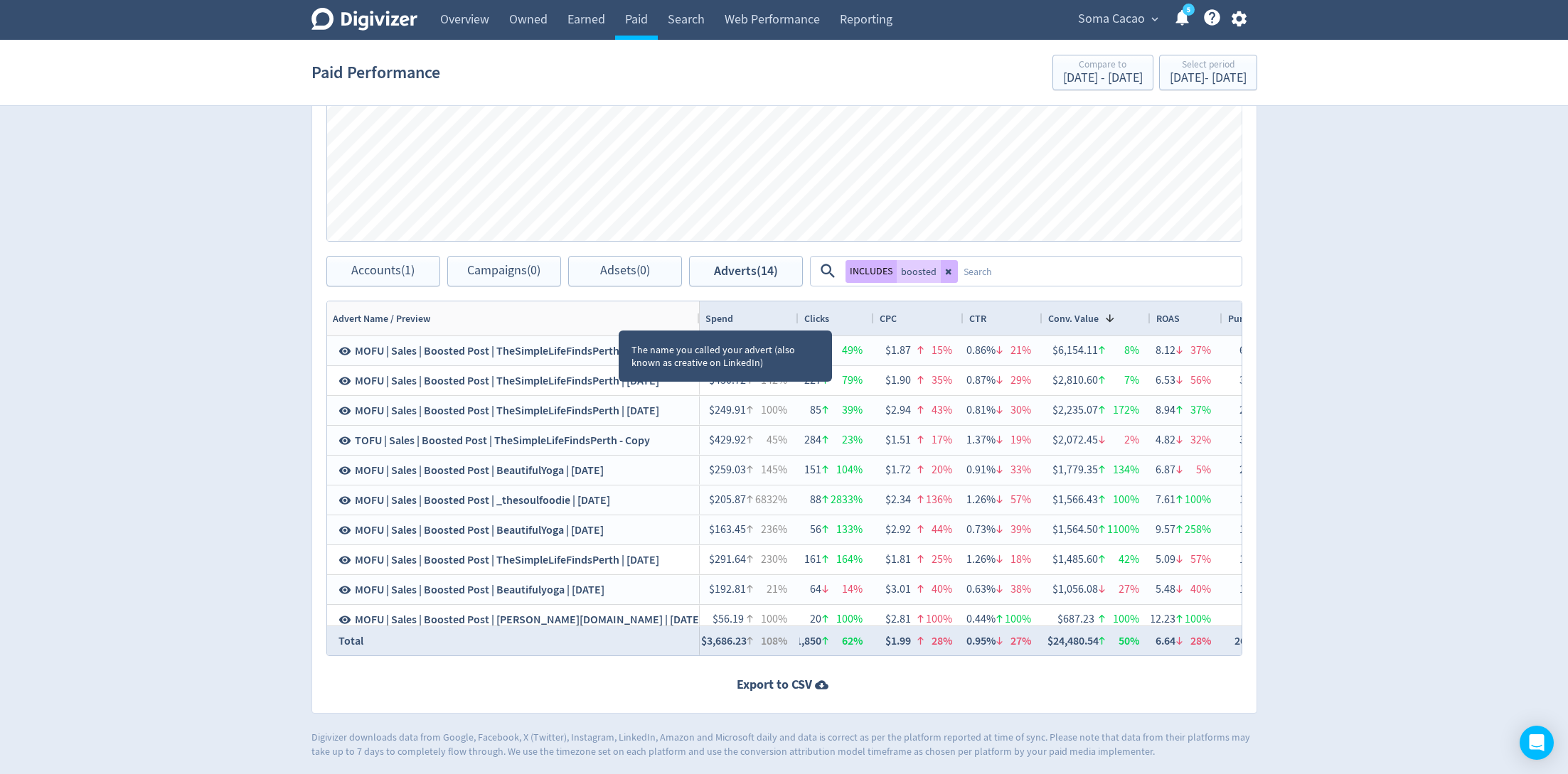
drag, startPoint x: 618, startPoint y: 316, endPoint x: 697, endPoint y: 332, distance: 80.6
click at [697, 332] on div "Drag here to set row groups Drag here to set column labels Advert Name / Previe…" at bounding box center [784, 478] width 916 height 356
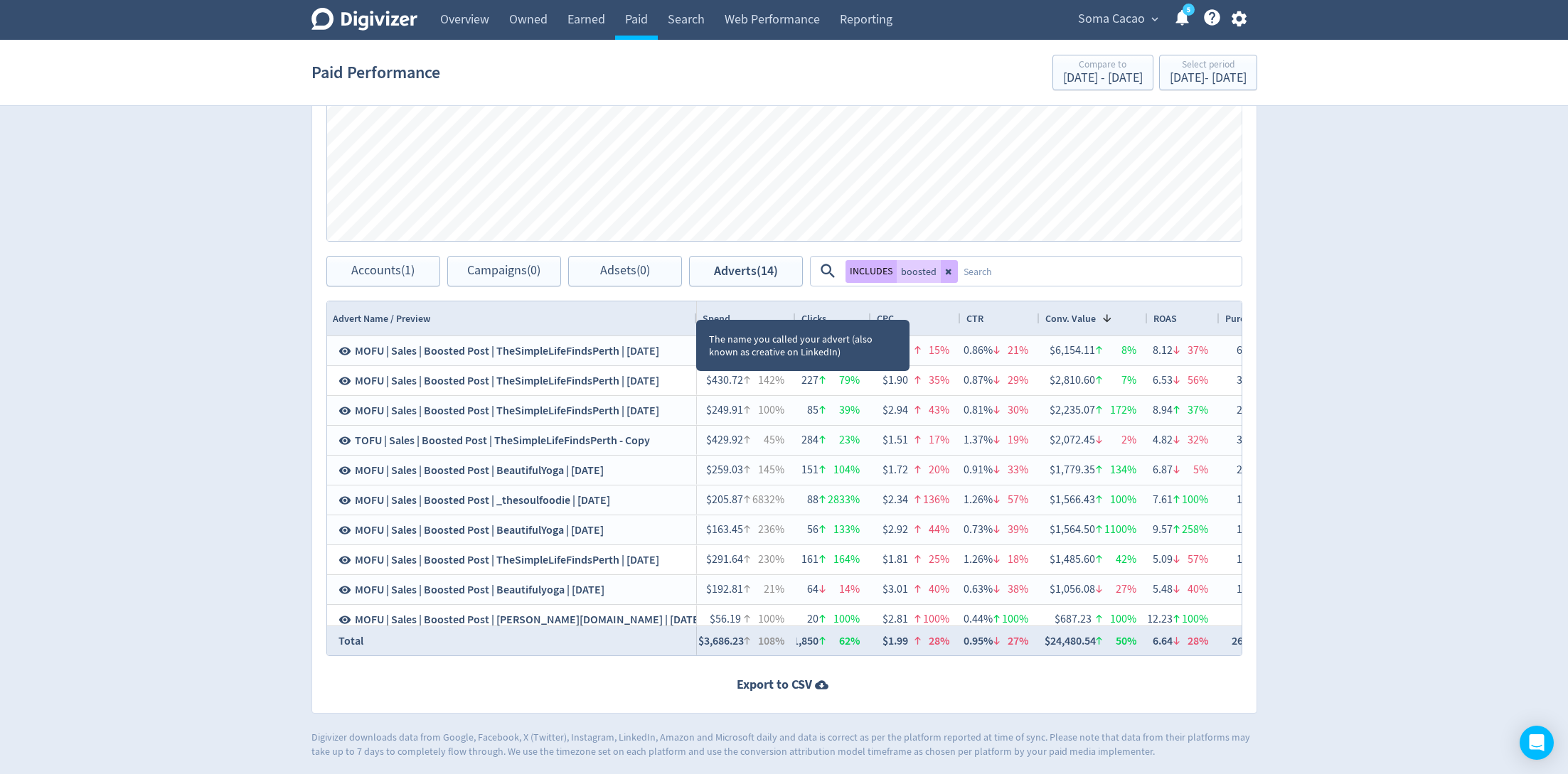
click at [693, 307] on div at bounding box center [696, 318] width 6 height 34
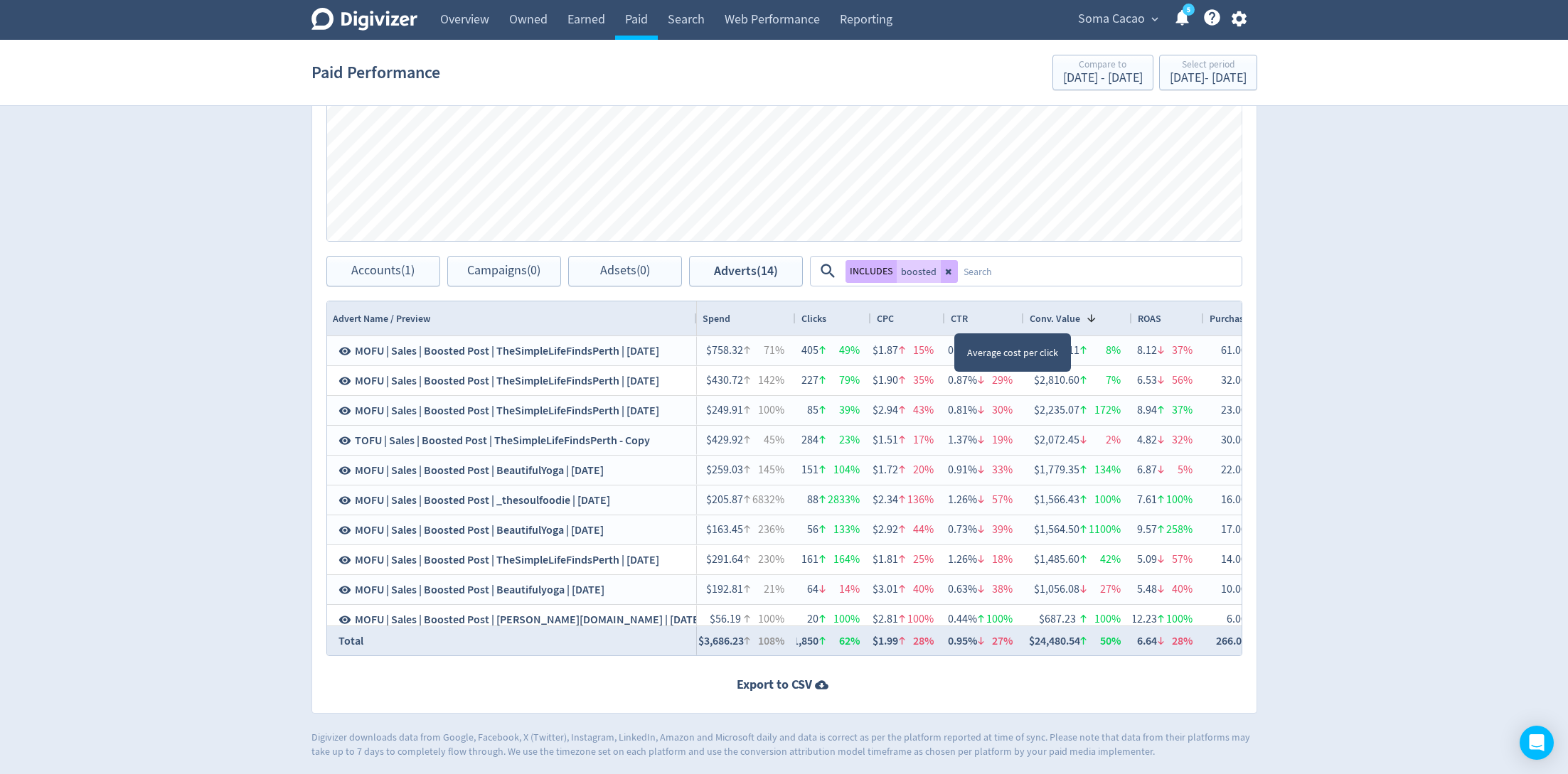
drag, startPoint x: 957, startPoint y: 313, endPoint x: 942, endPoint y: 313, distance: 15.0
click at [942, 313] on div at bounding box center [944, 318] width 6 height 34
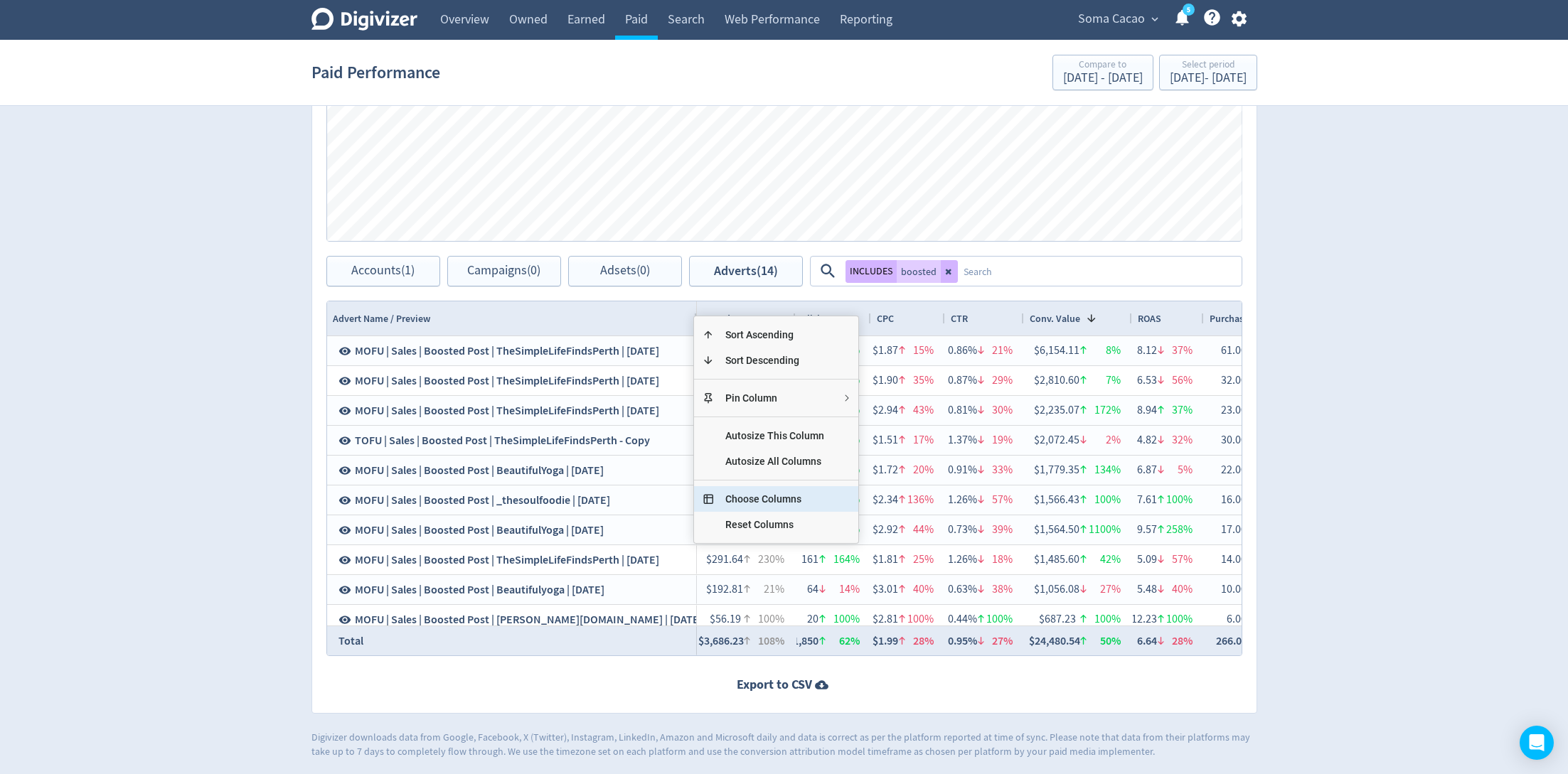
click at [765, 499] on span "Choose Columns" at bounding box center [775, 499] width 122 height 26
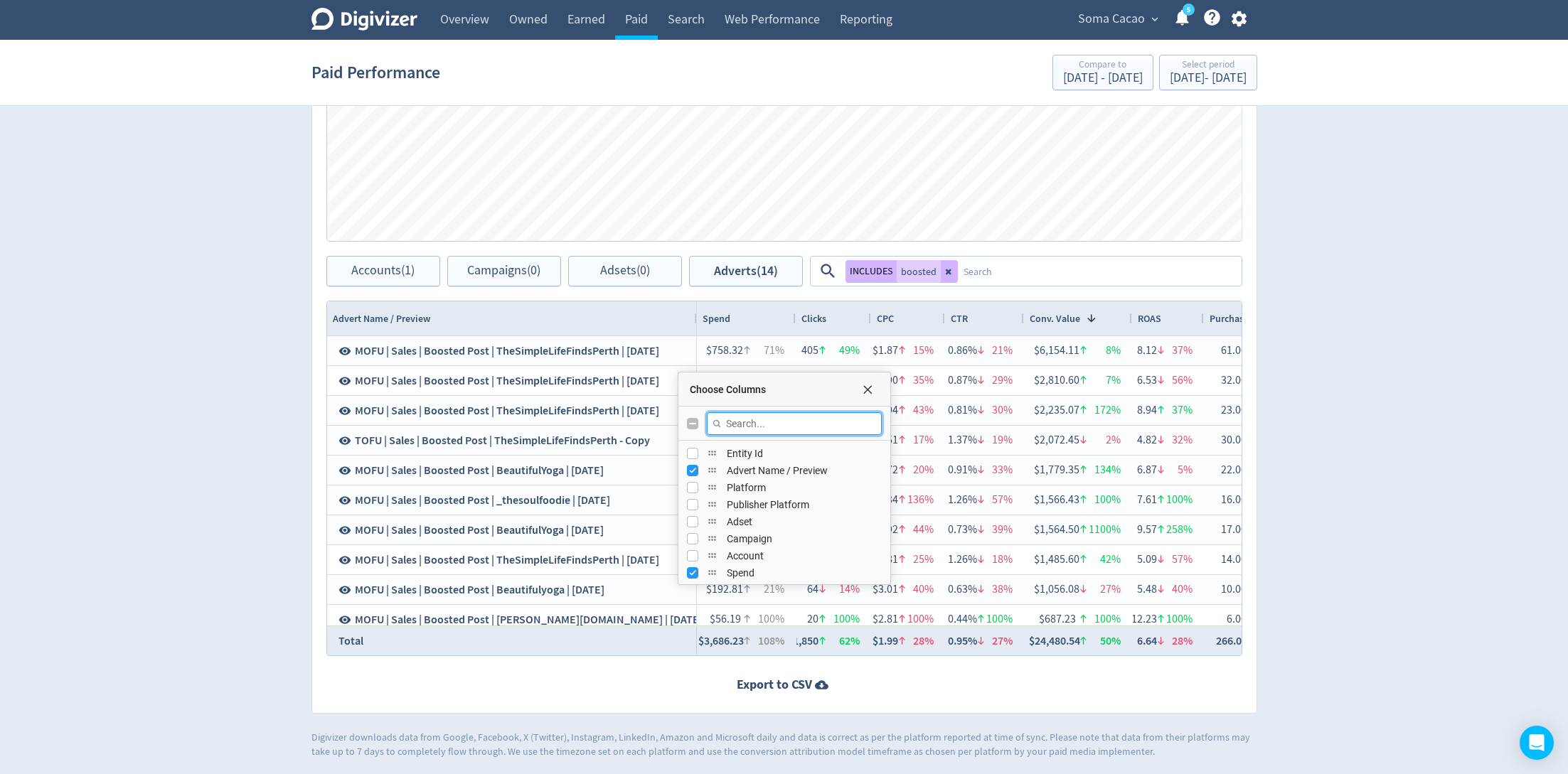
click at [751, 415] on input "Filter Columns Input" at bounding box center [794, 424] width 175 height 23
type input "frequenc"
click at [740, 463] on div "Frequency" at bounding box center [784, 512] width 212 height 144
click at [693, 456] on input "Press SPACE to toggle visibility (hidden)" at bounding box center [692, 453] width 11 height 11
checkbox input "true"
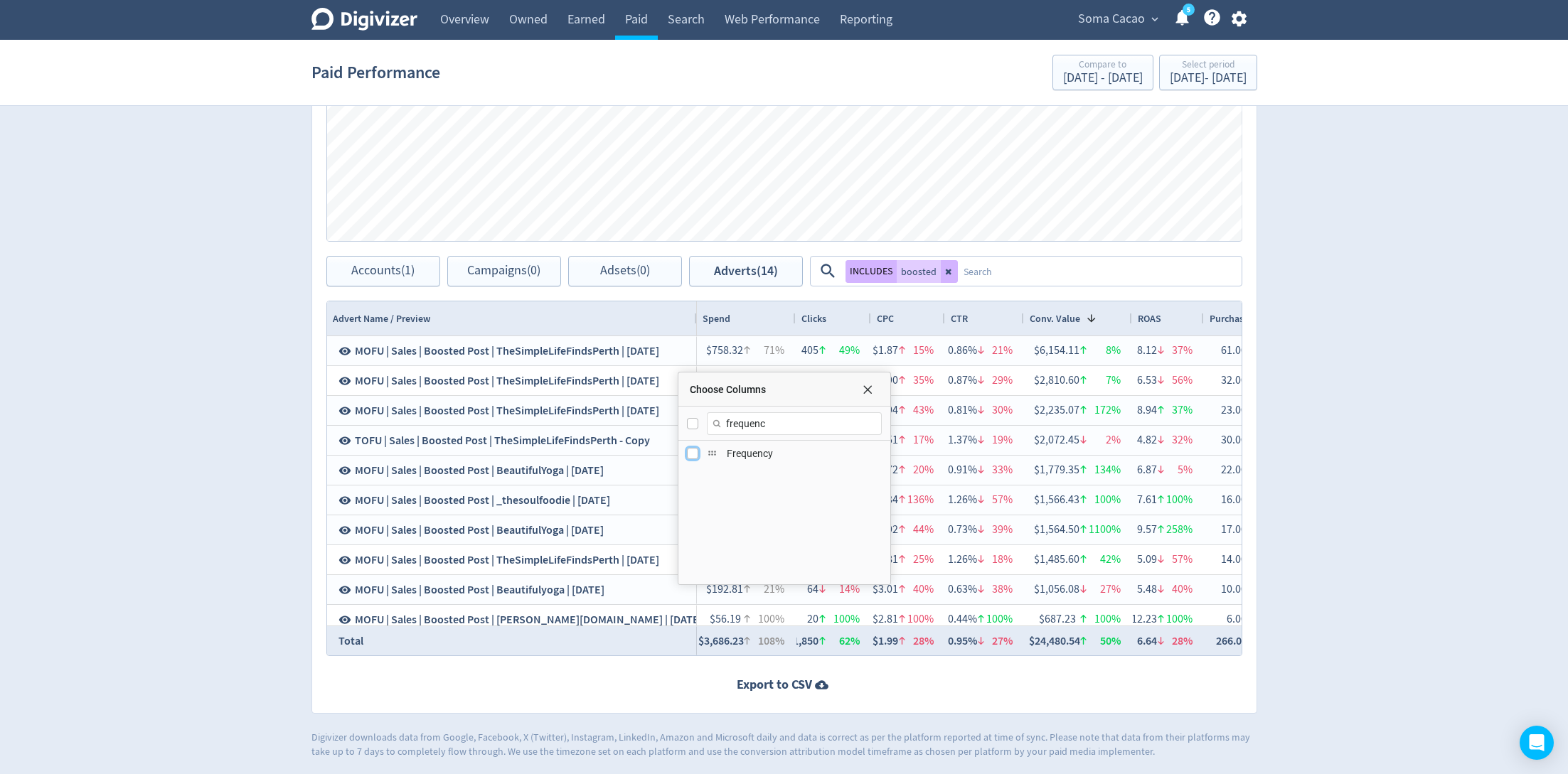
checkbox input "true"
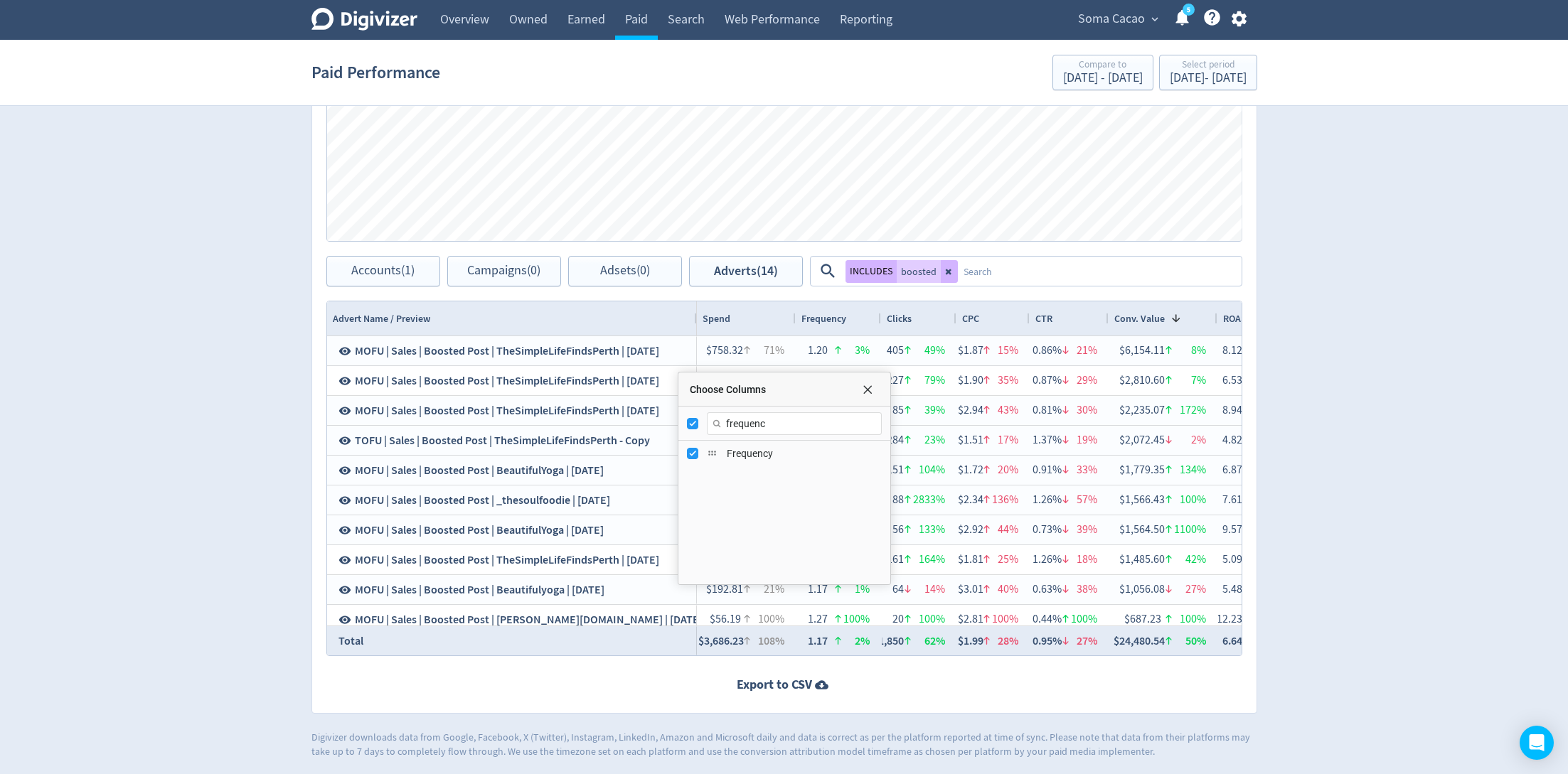
click at [1381, 371] on div "Digivizer Logo [PERSON_NAME] Logo Overview Owned Earned Paid Search Web Perform…" at bounding box center [784, 85] width 1568 height 1347
click at [867, 388] on span "Choose Columns" at bounding box center [867, 390] width 11 height 11
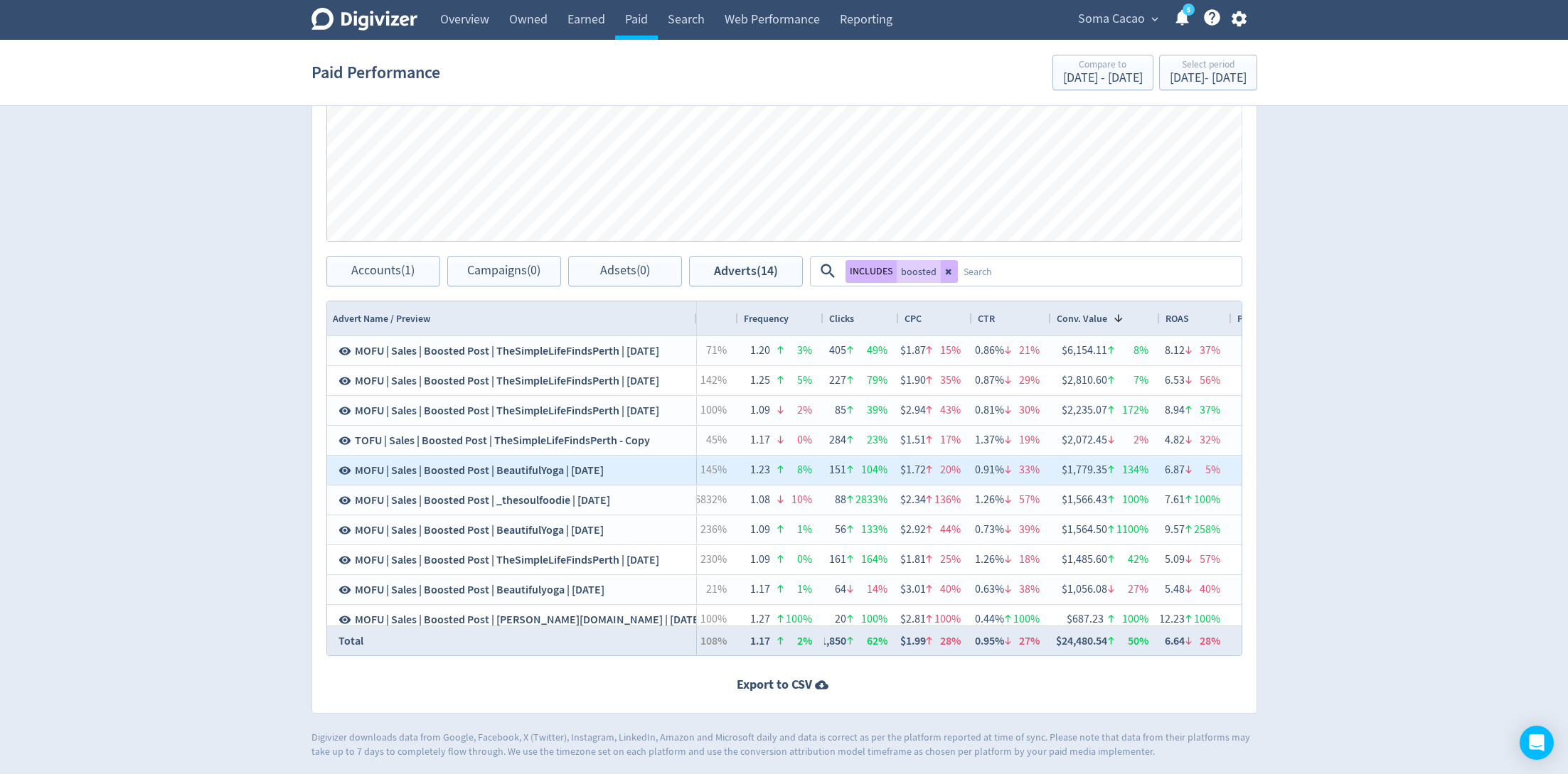
scroll to position [0, 0]
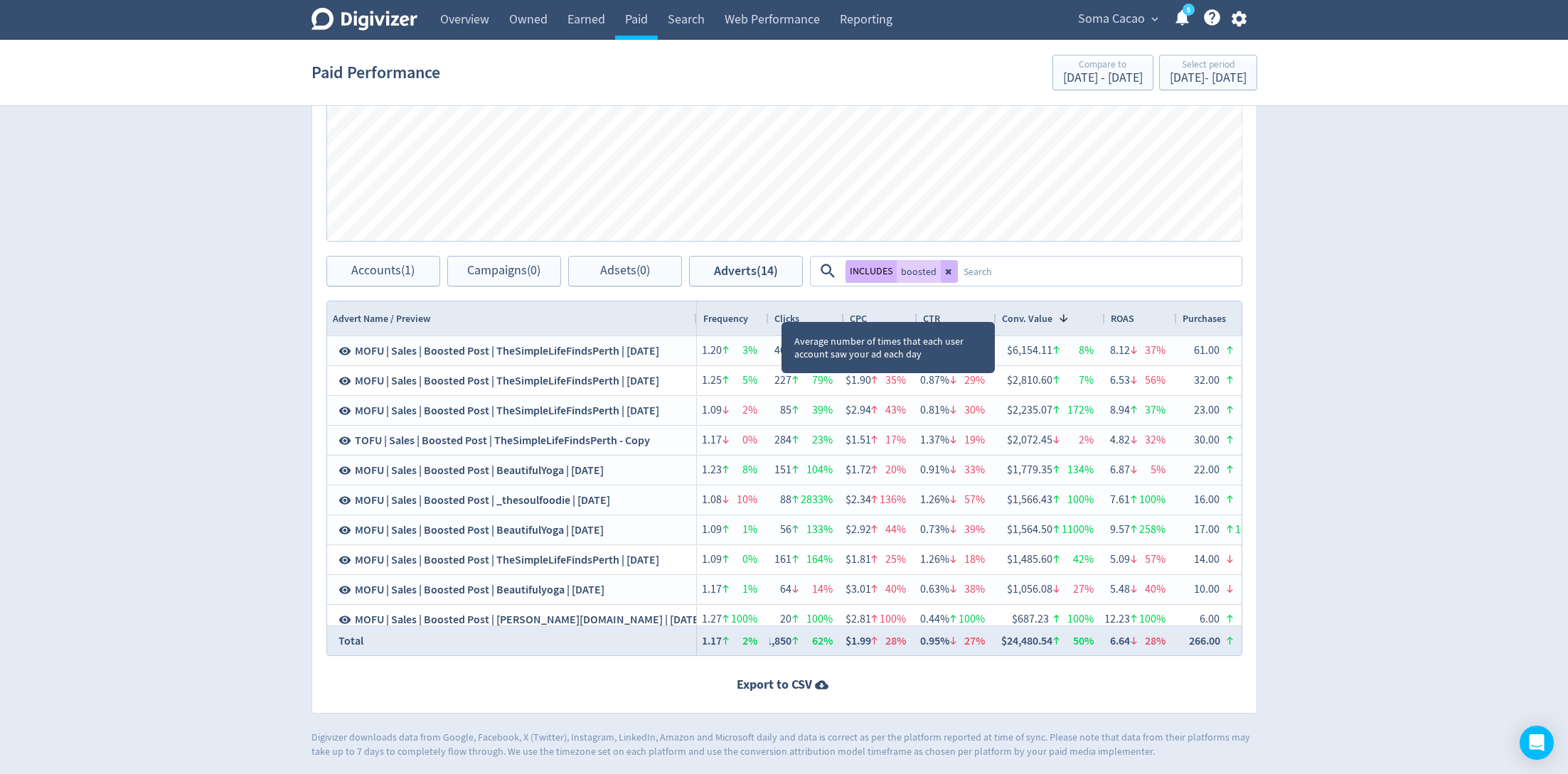
drag, startPoint x: 780, startPoint y: 308, endPoint x: 766, endPoint y: 309, distance: 14.0
click at [766, 309] on div at bounding box center [767, 318] width 6 height 34
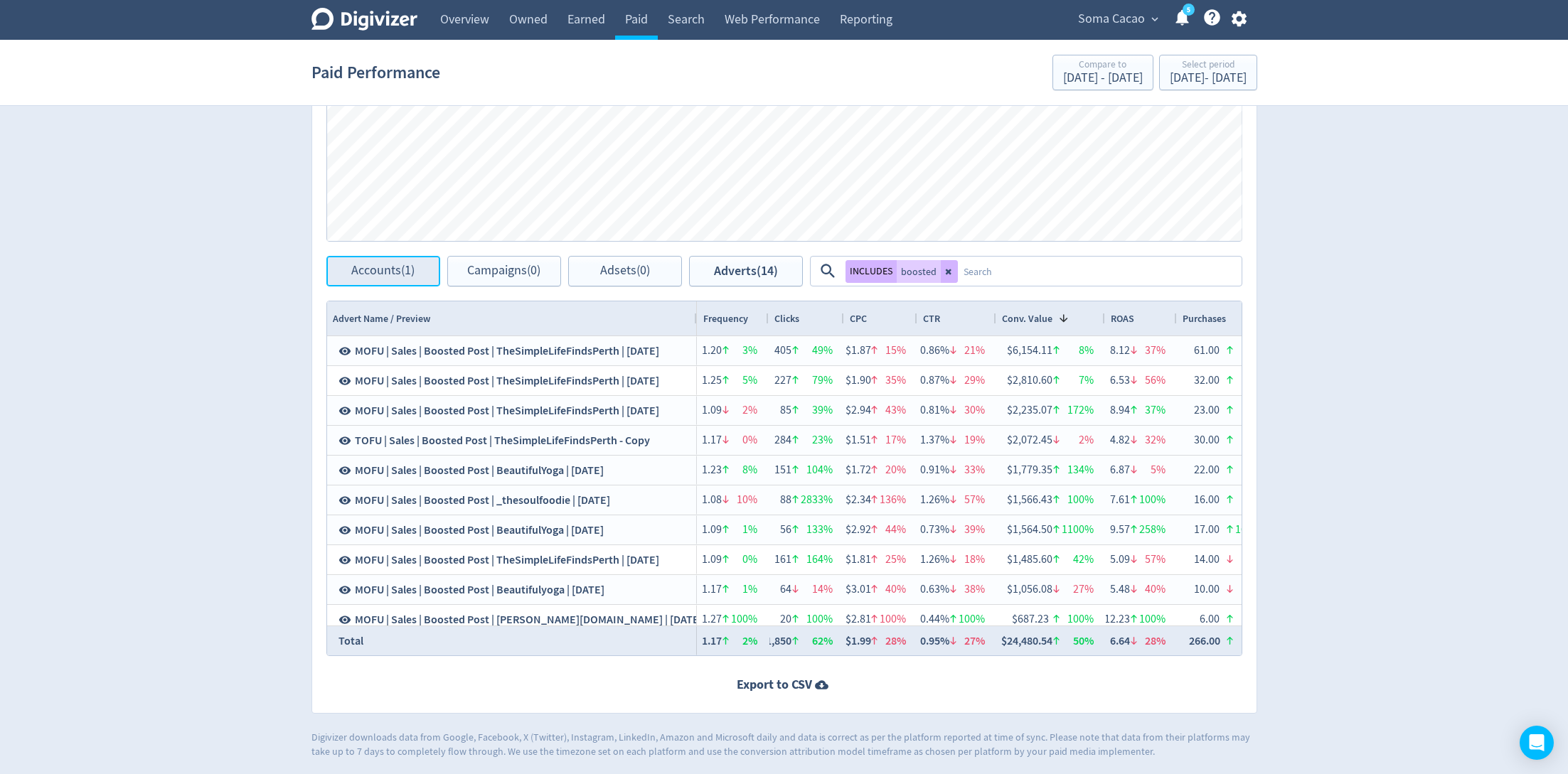
click at [407, 265] on span "Accounts (1)" at bounding box center [382, 271] width 64 height 14
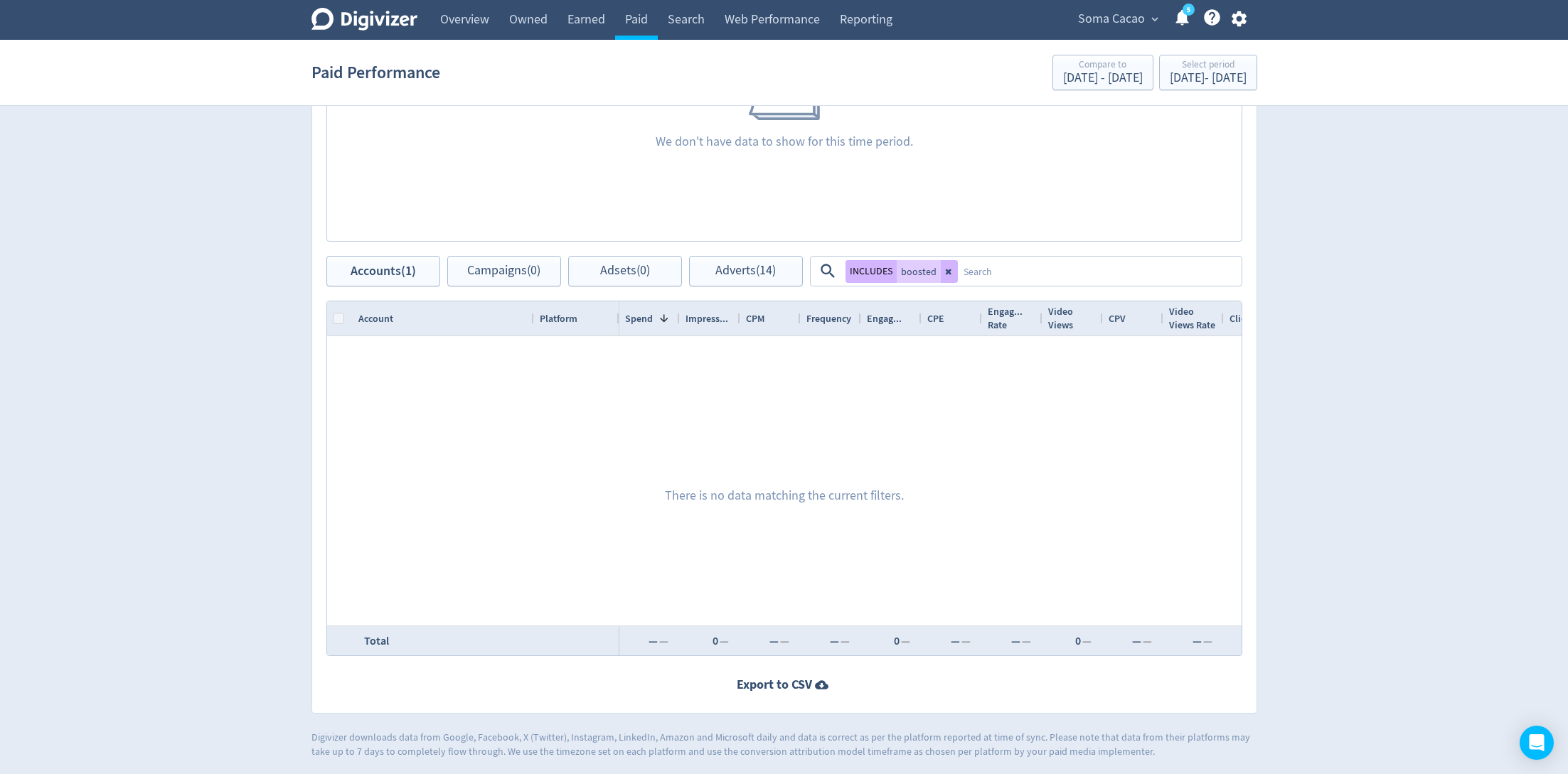
click at [957, 273] on textarea at bounding box center [1098, 271] width 282 height 27
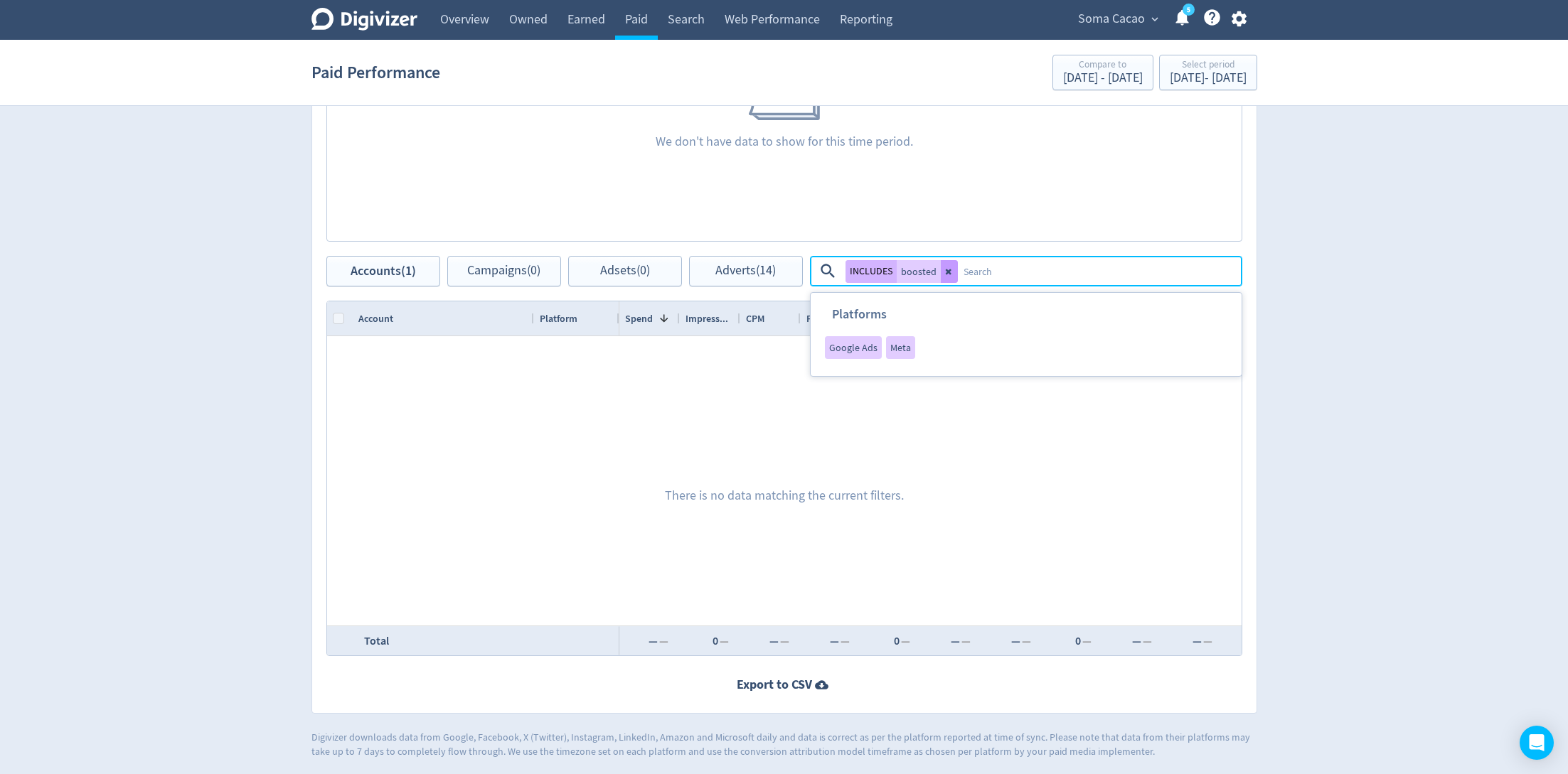
click at [950, 273] on icon at bounding box center [949, 271] width 8 height 8
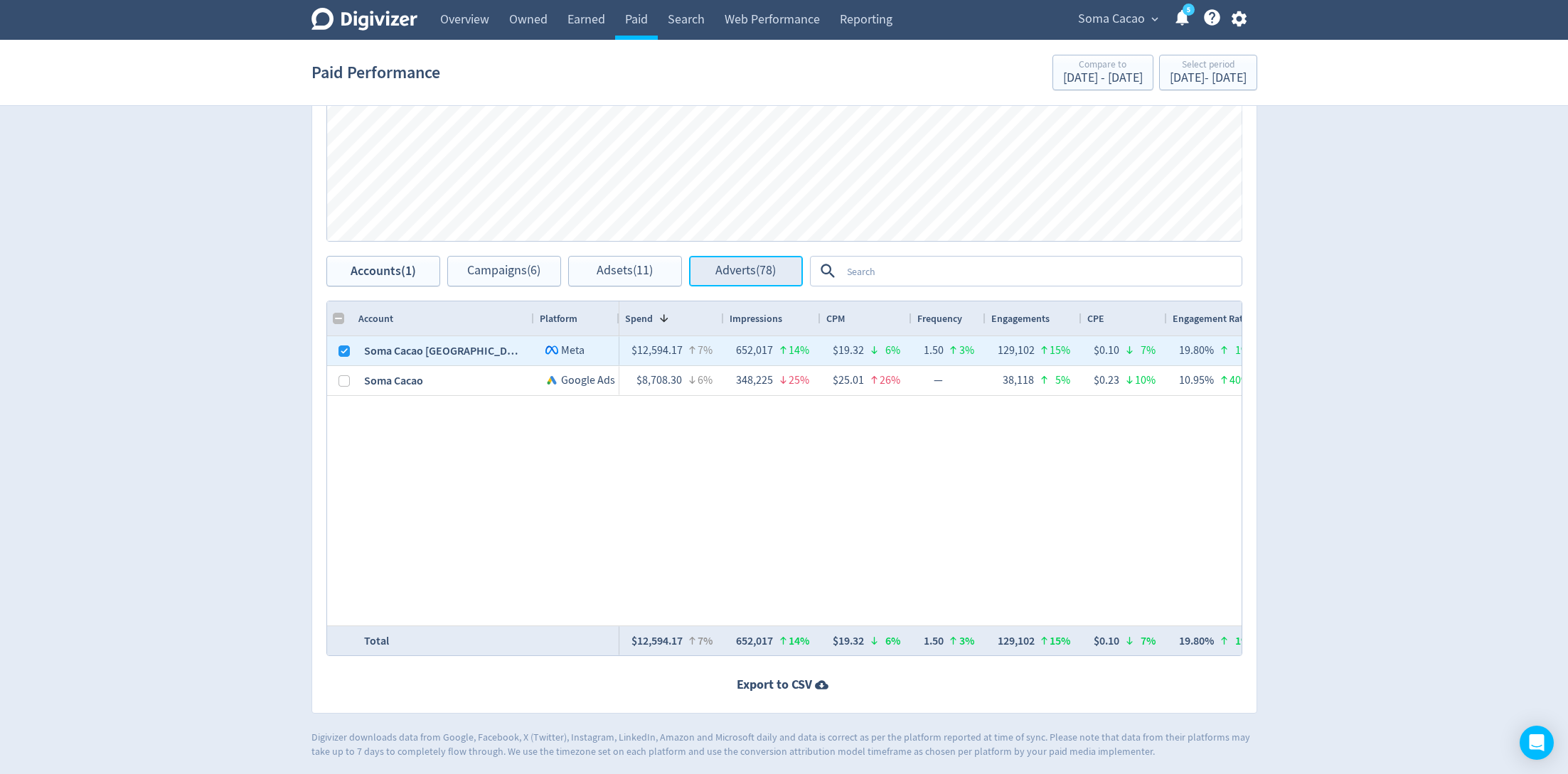
click at [752, 274] on span "Adverts (78)" at bounding box center [745, 271] width 61 height 14
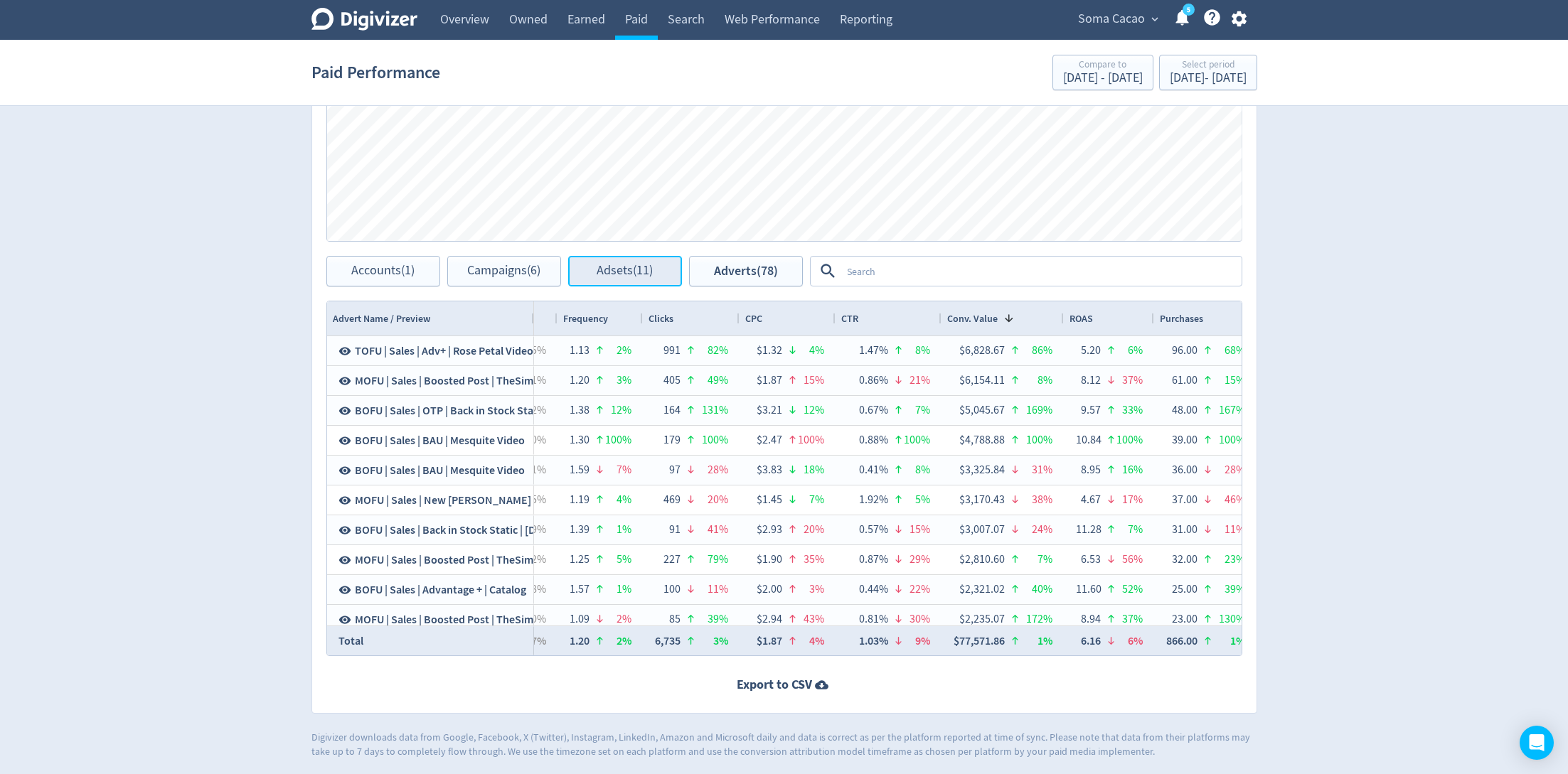
click at [653, 273] on button "Adsets (11)" at bounding box center [625, 271] width 113 height 30
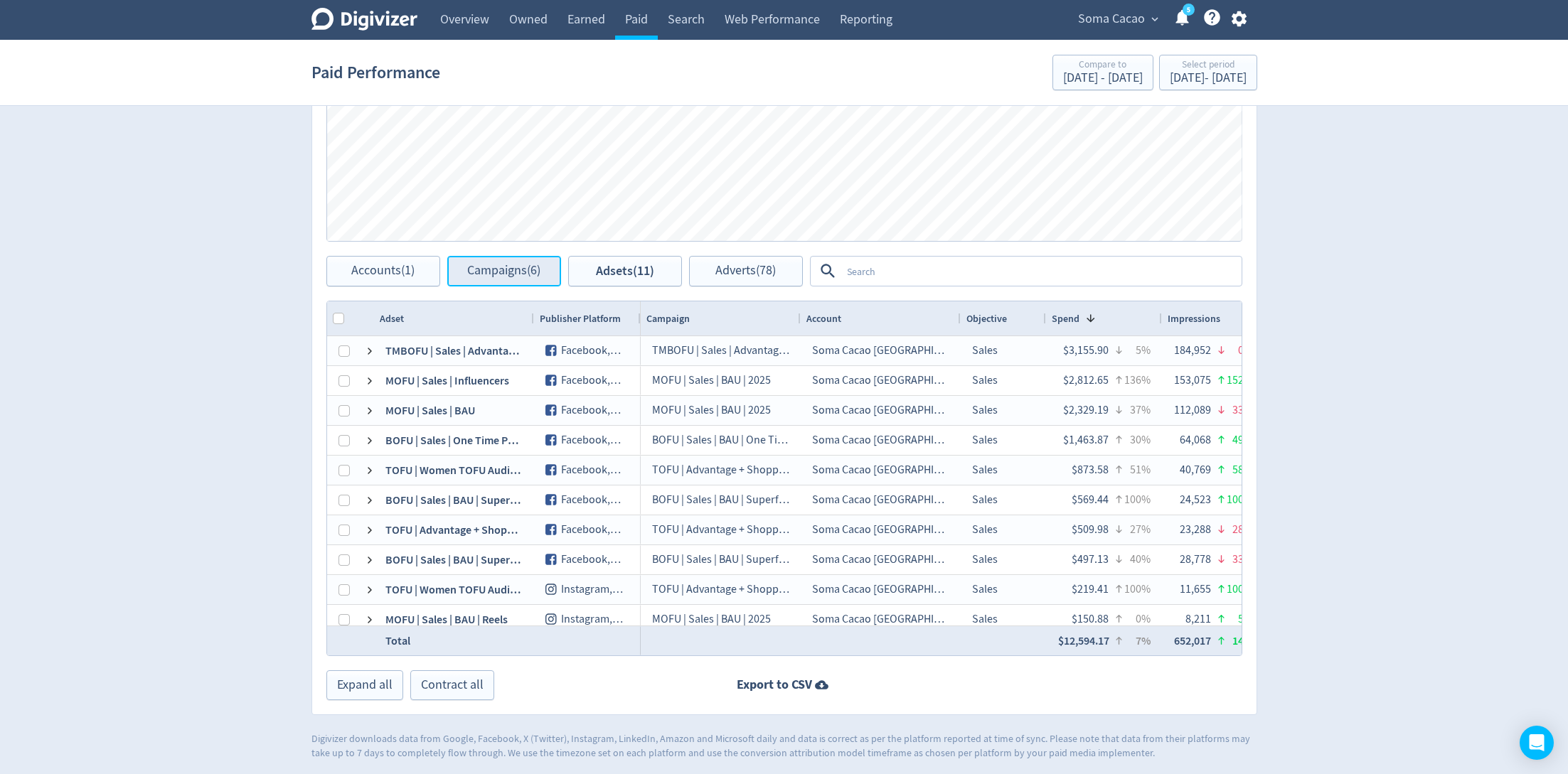
click at [504, 273] on span "Campaigns (6)" at bounding box center [503, 271] width 73 height 14
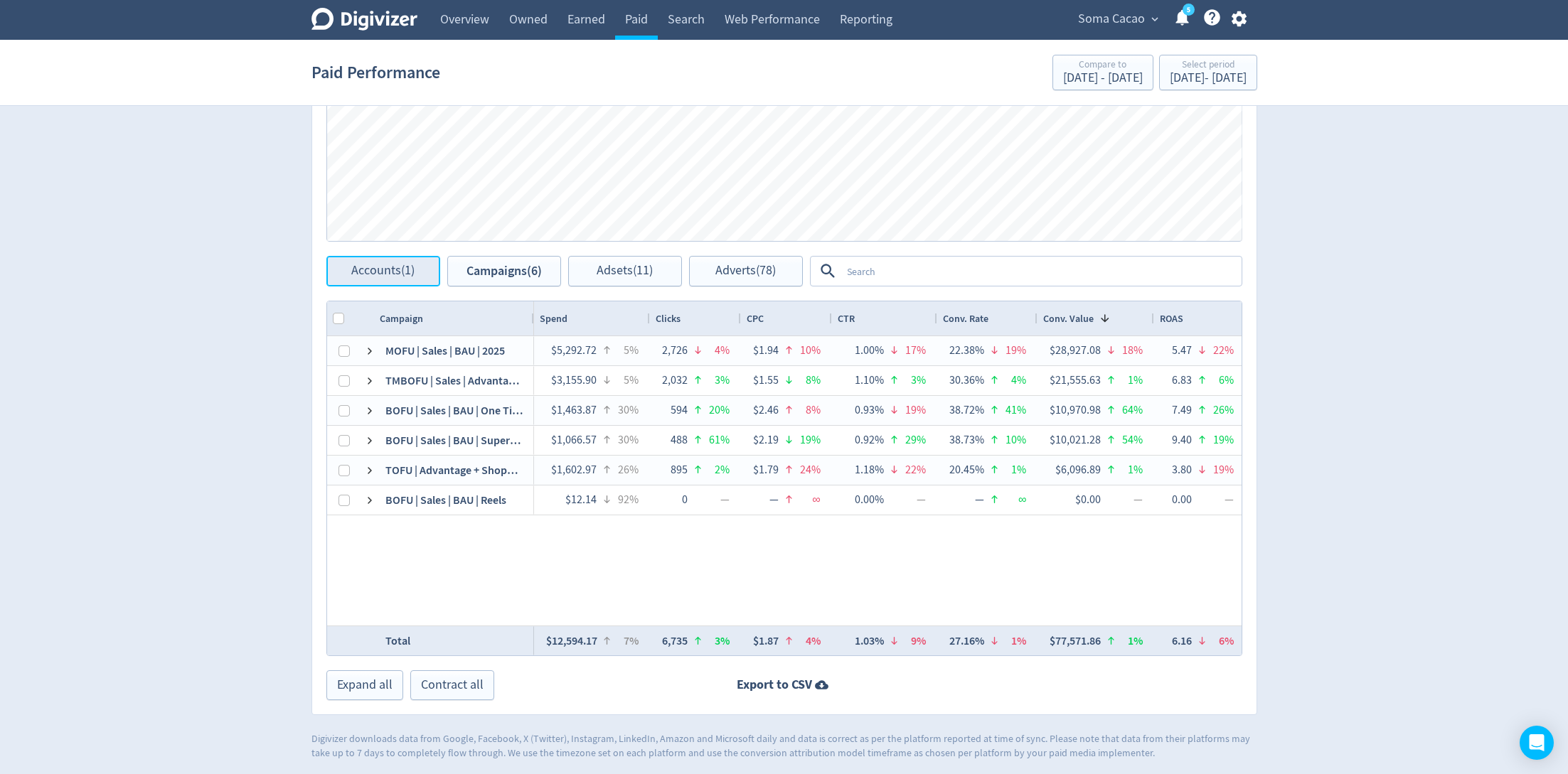
click at [419, 273] on button "Accounts (1)" at bounding box center [382, 271] width 113 height 30
checkbox input "false"
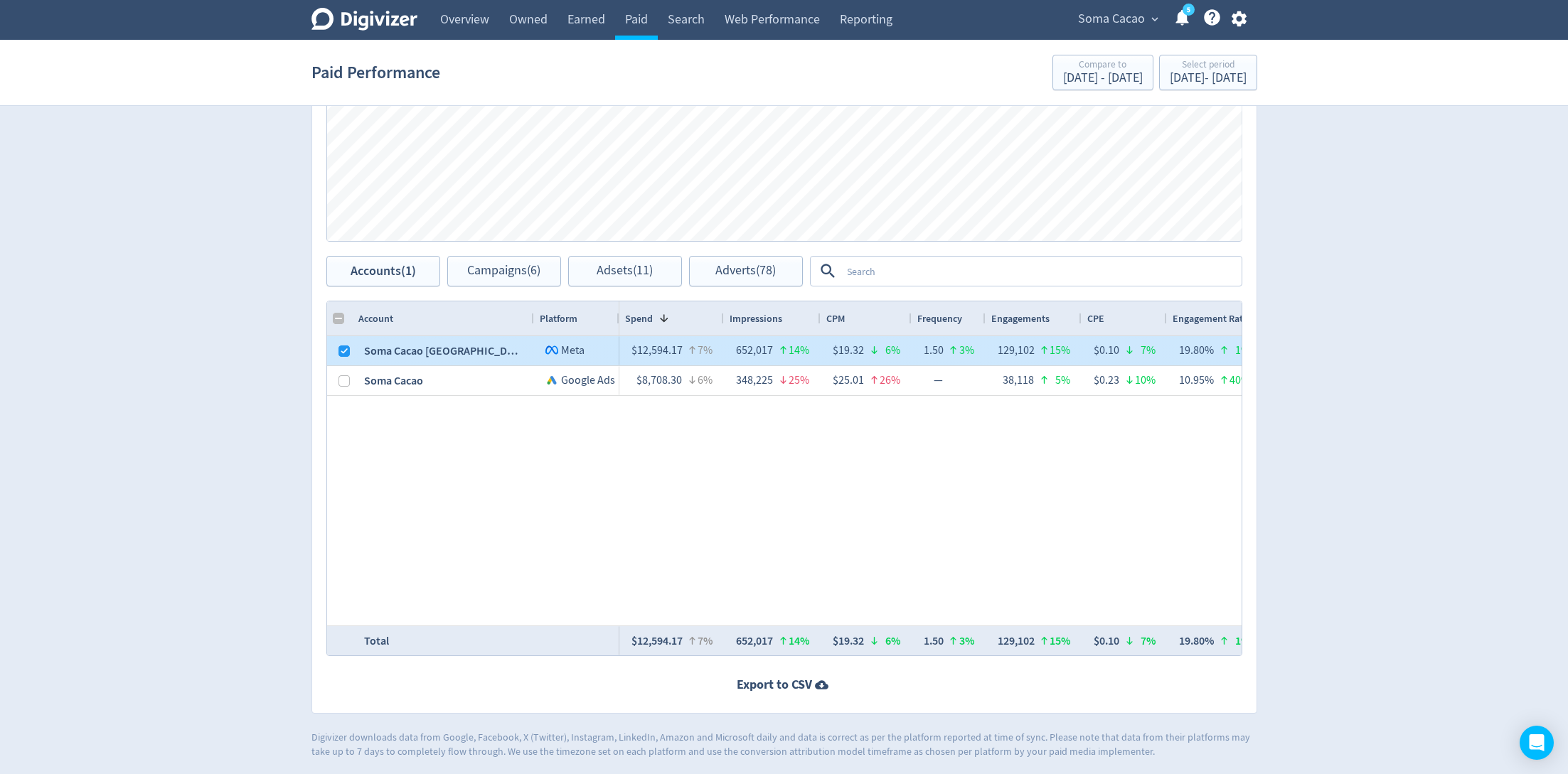
click at [348, 344] on div at bounding box center [340, 351] width 26 height 29
click at [340, 348] on input "Press Space to toggle row selection (checked)" at bounding box center [344, 351] width 11 height 11
checkbox input "false"
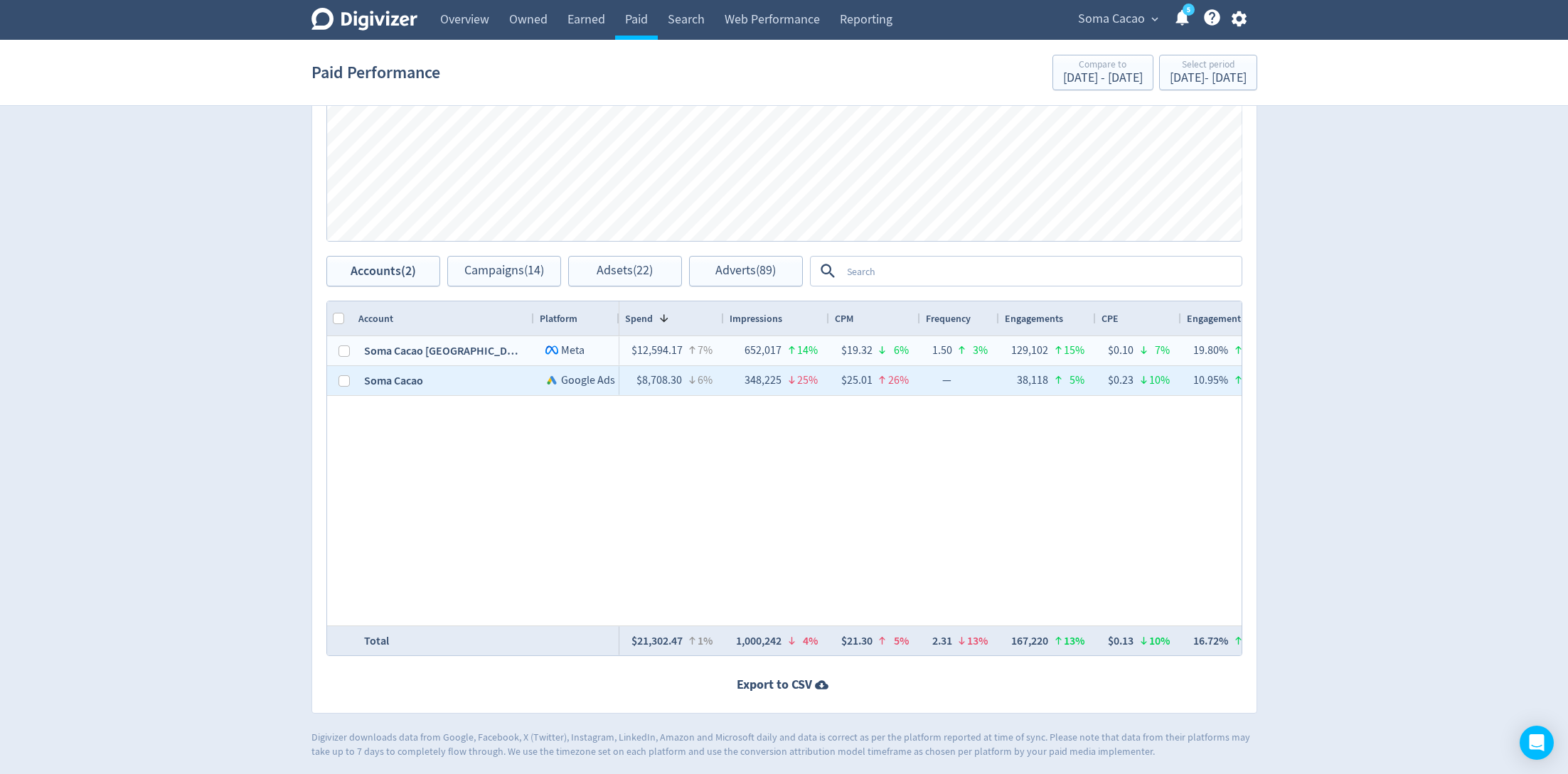
click at [341, 372] on div at bounding box center [344, 381] width 11 height 28
click at [333, 388] on div at bounding box center [340, 381] width 26 height 29
click at [342, 381] on input "Press Space to toggle row selection (unchecked)" at bounding box center [344, 381] width 11 height 11
checkbox input "true"
checkbox input "false"
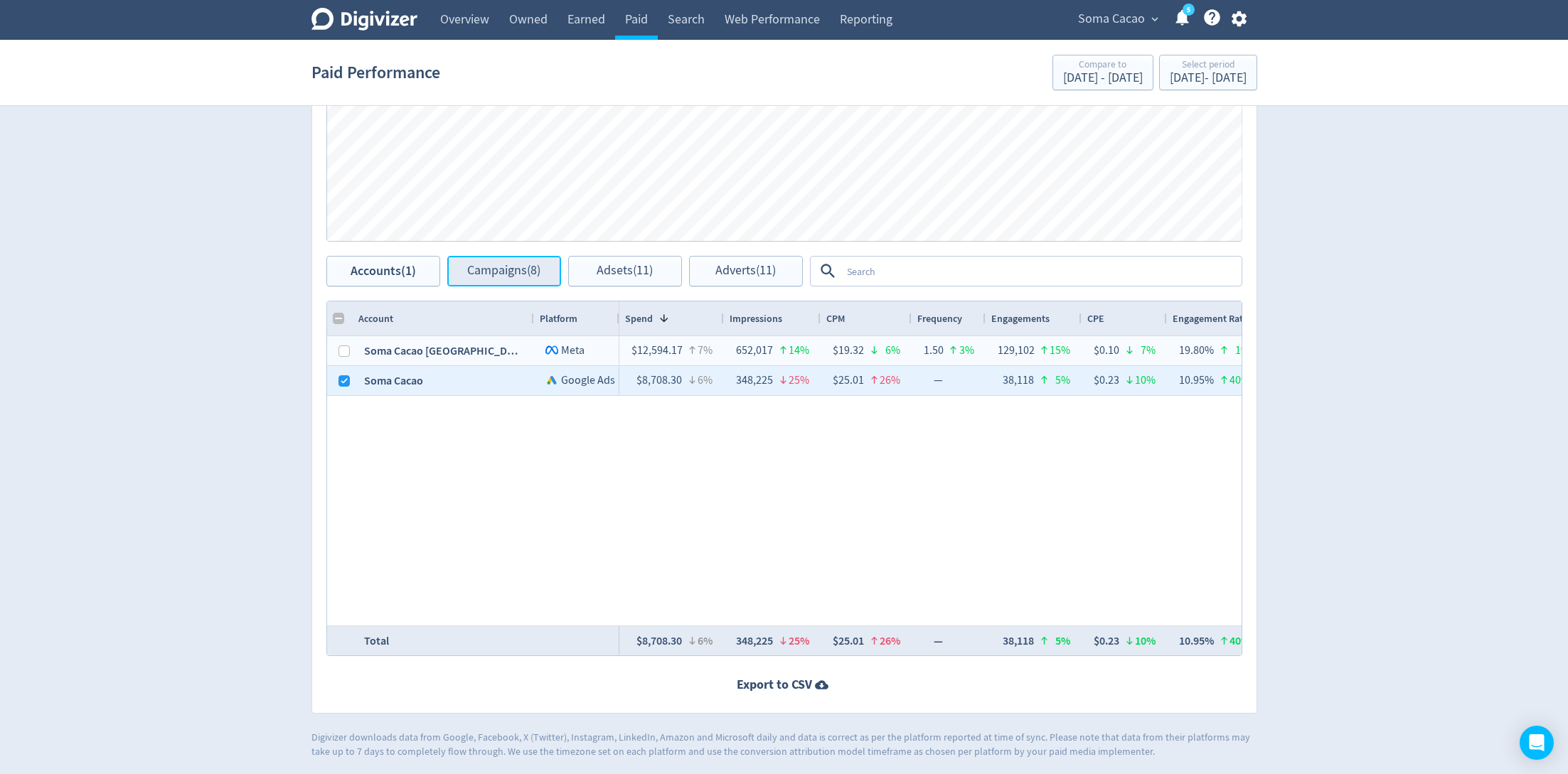
click at [492, 266] on span "Campaigns (8)" at bounding box center [503, 271] width 73 height 14
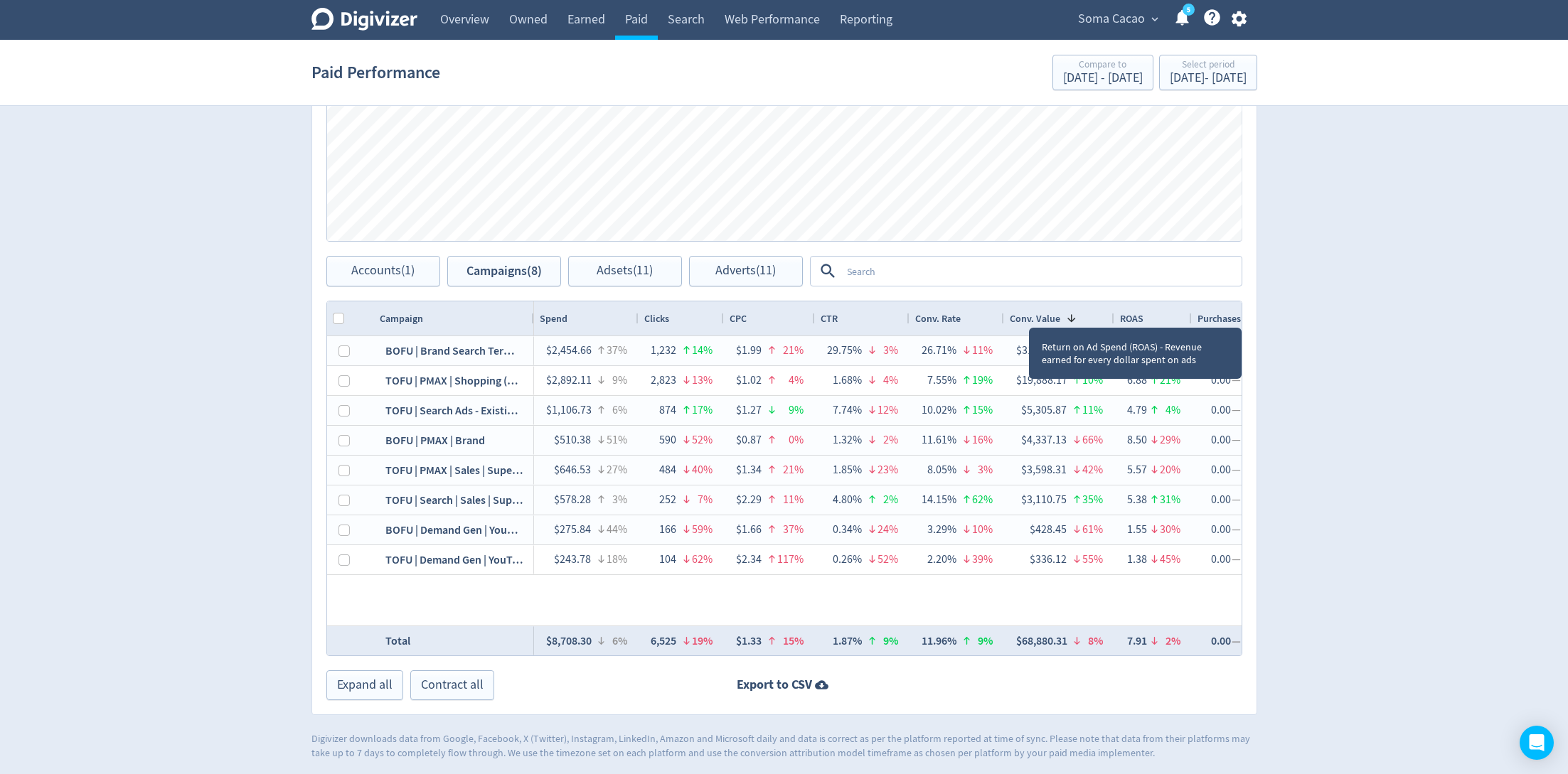
drag, startPoint x: 1196, startPoint y: 313, endPoint x: 1188, endPoint y: 313, distance: 8.0
click at [1188, 313] on div at bounding box center [1190, 318] width 6 height 34
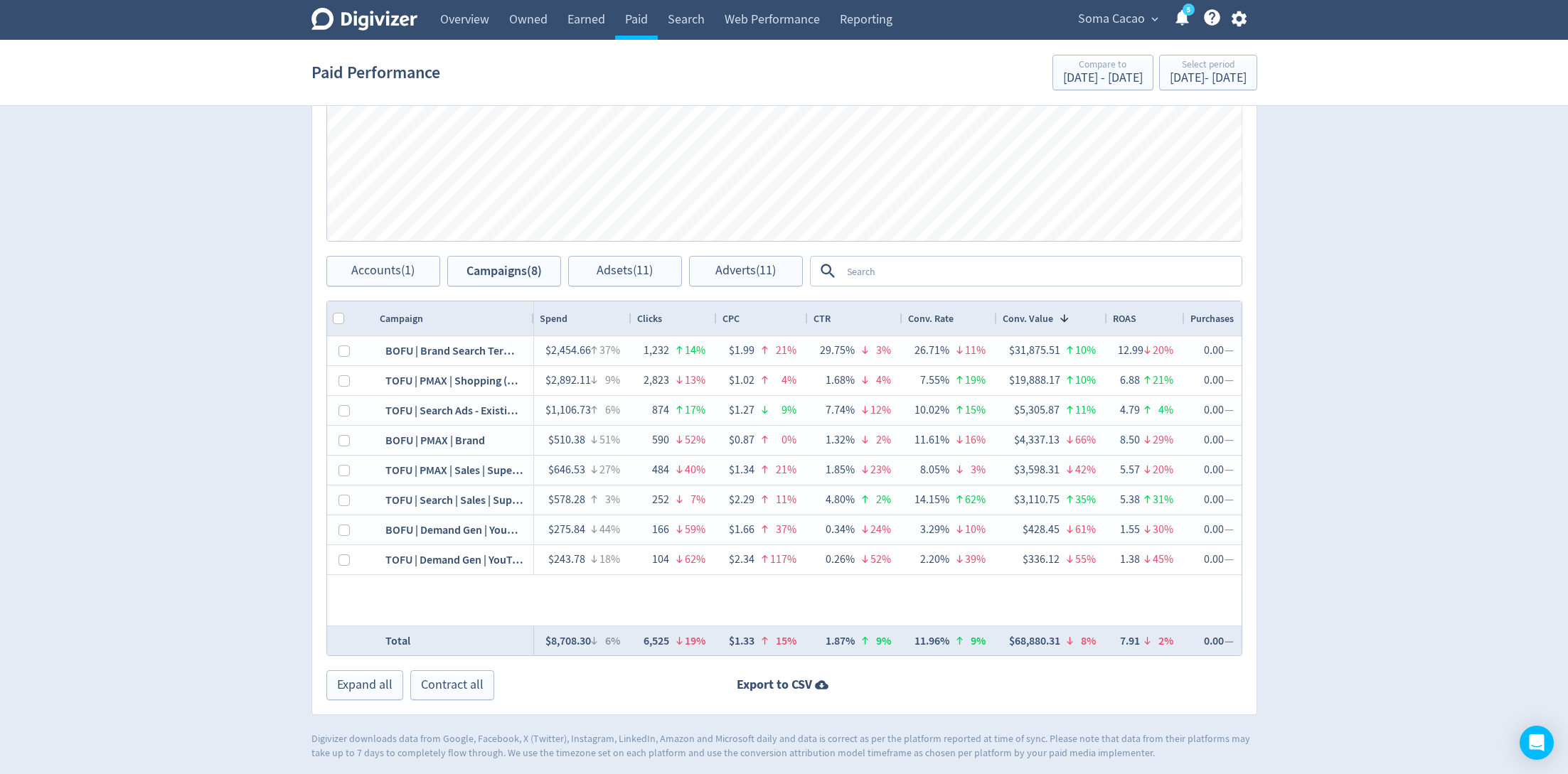
click at [628, 316] on div at bounding box center [630, 318] width 6 height 34
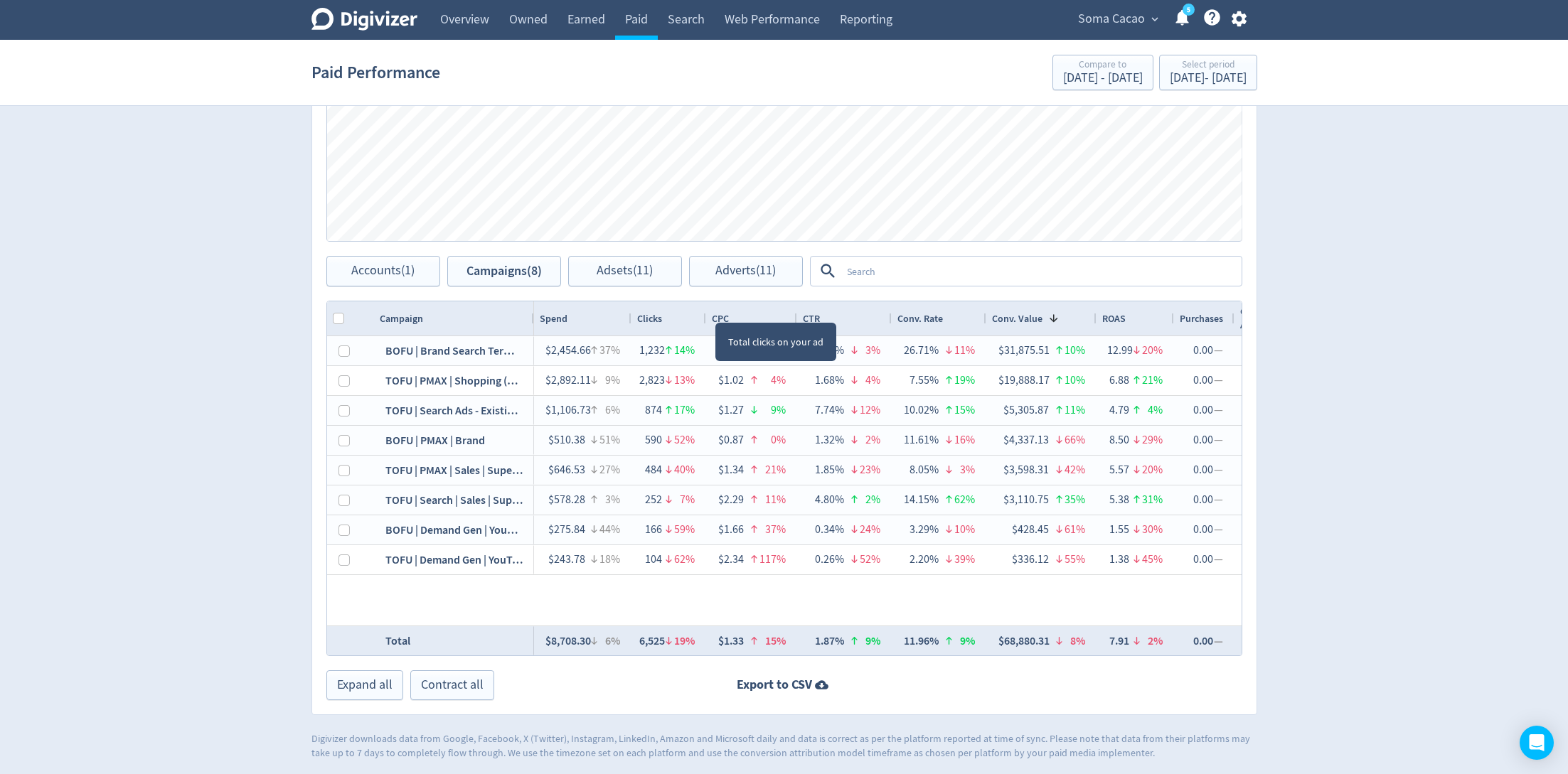
drag, startPoint x: 715, startPoint y: 310, endPoint x: 704, endPoint y: 310, distance: 11.0
click at [704, 310] on div at bounding box center [705, 318] width 6 height 34
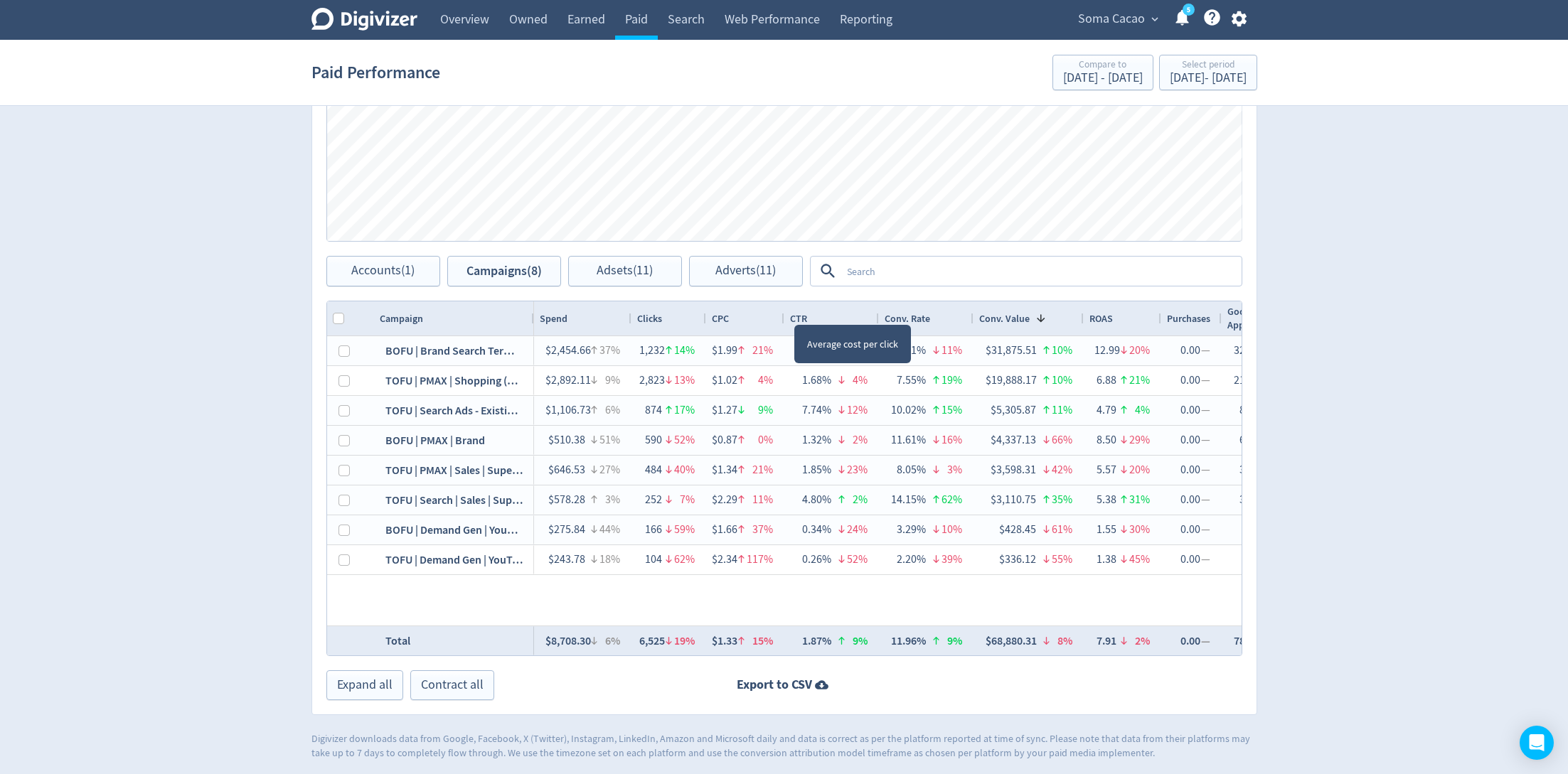
drag, startPoint x: 793, startPoint y: 311, endPoint x: 780, endPoint y: 311, distance: 13.0
click at [780, 311] on div at bounding box center [783, 318] width 6 height 34
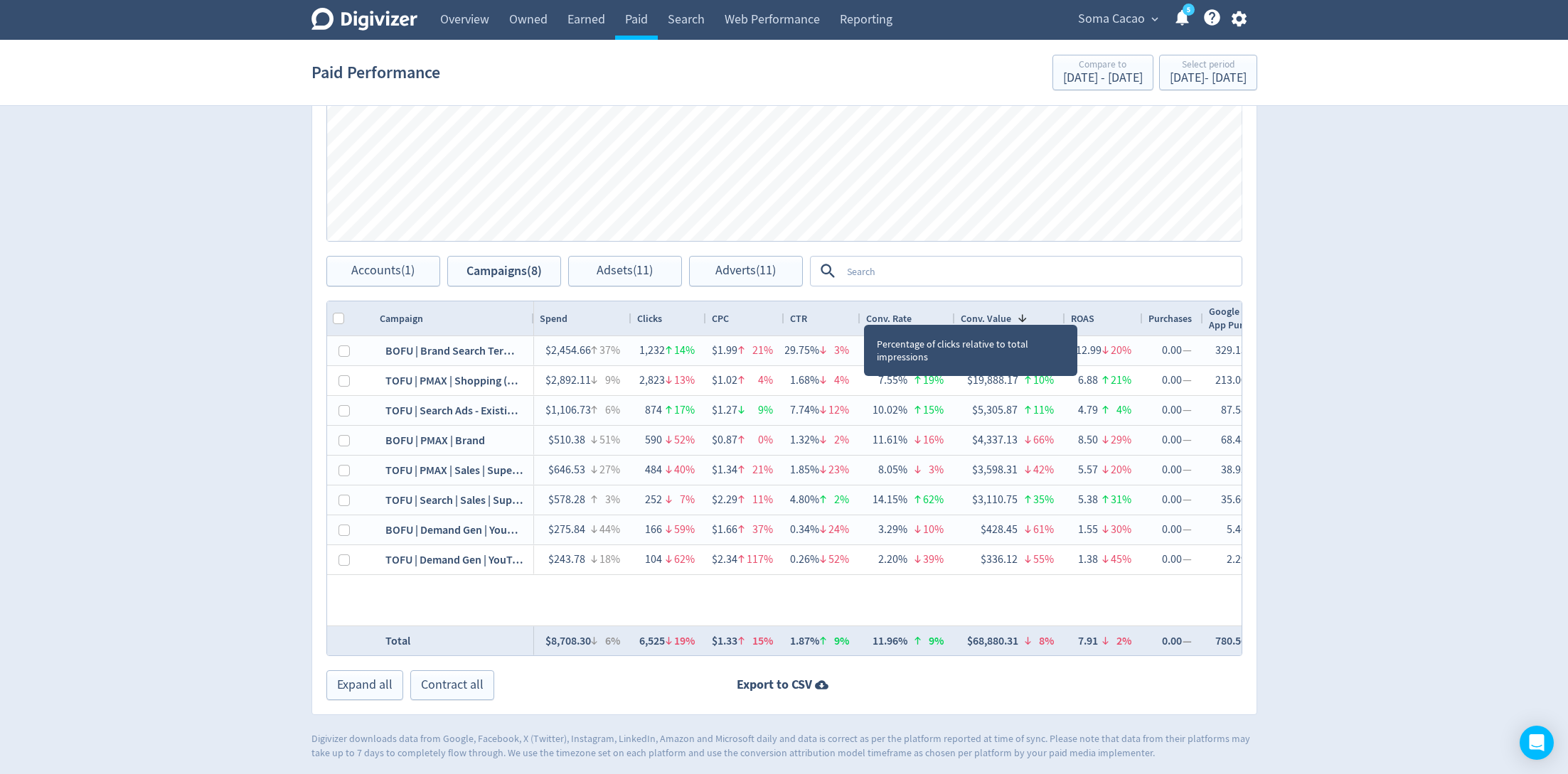
drag, startPoint x: 876, startPoint y: 310, endPoint x: 858, endPoint y: 310, distance: 18.0
click at [858, 310] on div at bounding box center [860, 318] width 6 height 34
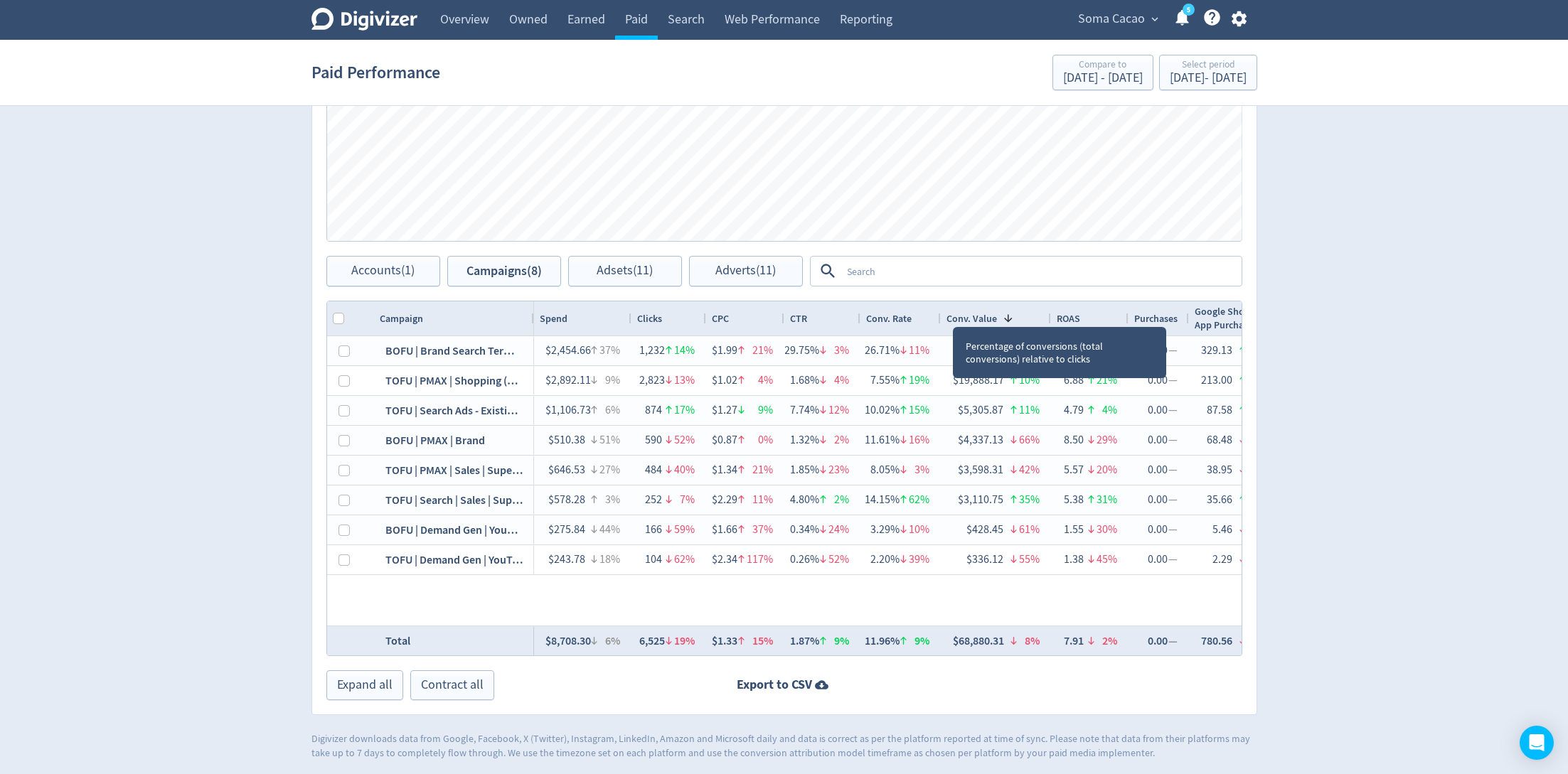
drag, startPoint x: 952, startPoint y: 313, endPoint x: 939, endPoint y: 313, distance: 13.0
click at [939, 313] on div at bounding box center [940, 318] width 6 height 34
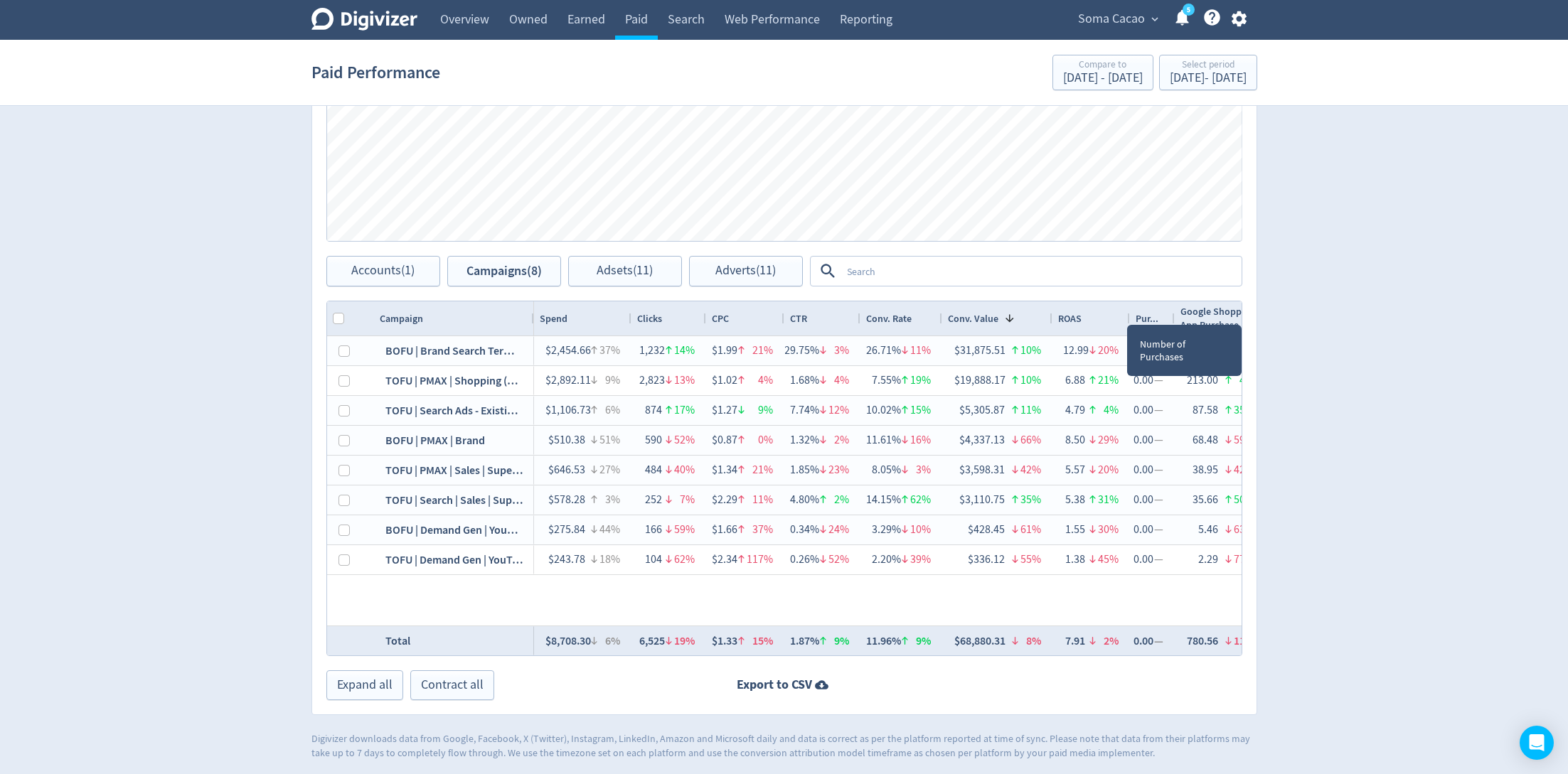
drag, startPoint x: 1188, startPoint y: 313, endPoint x: 1172, endPoint y: 311, distance: 16.1
click at [1172, 311] on div at bounding box center [1174, 318] width 6 height 34
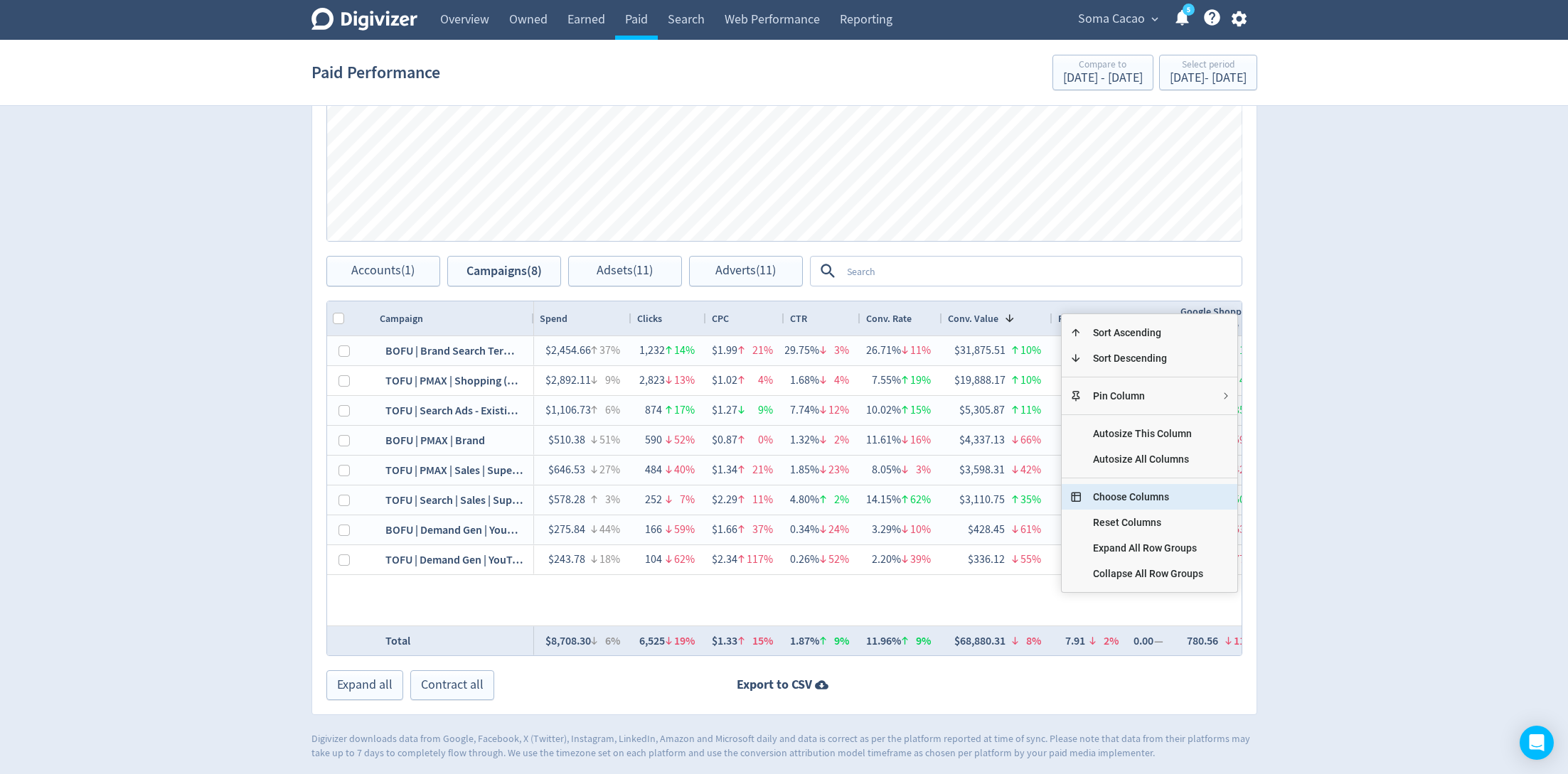
click at [1129, 499] on span "Choose Columns" at bounding box center [1148, 498] width 133 height 26
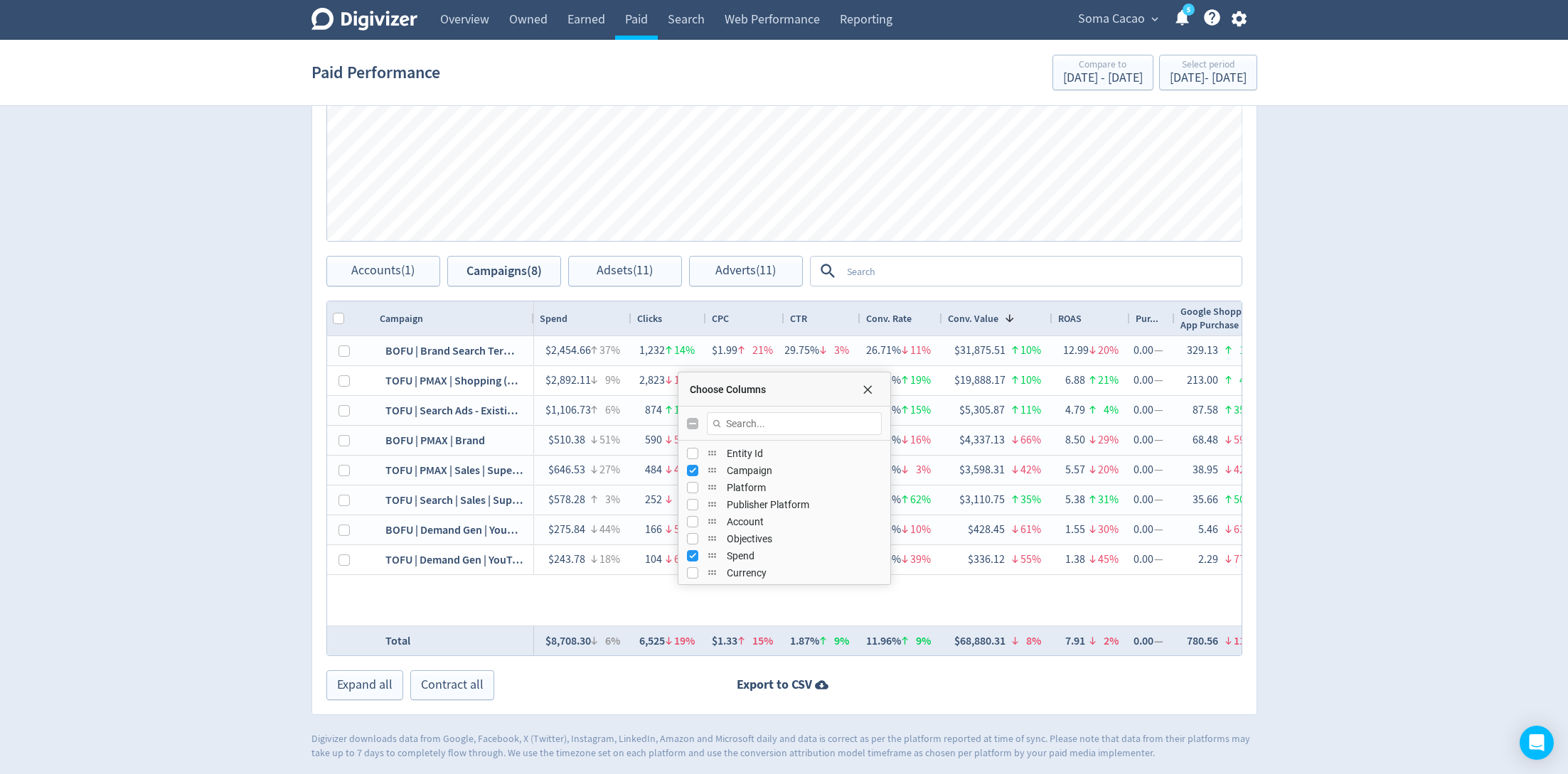
scroll to position [546, 0]
click at [688, 450] on input "Press SPACE to toggle visibility (visible)" at bounding box center [692, 452] width 11 height 11
checkbox input "false"
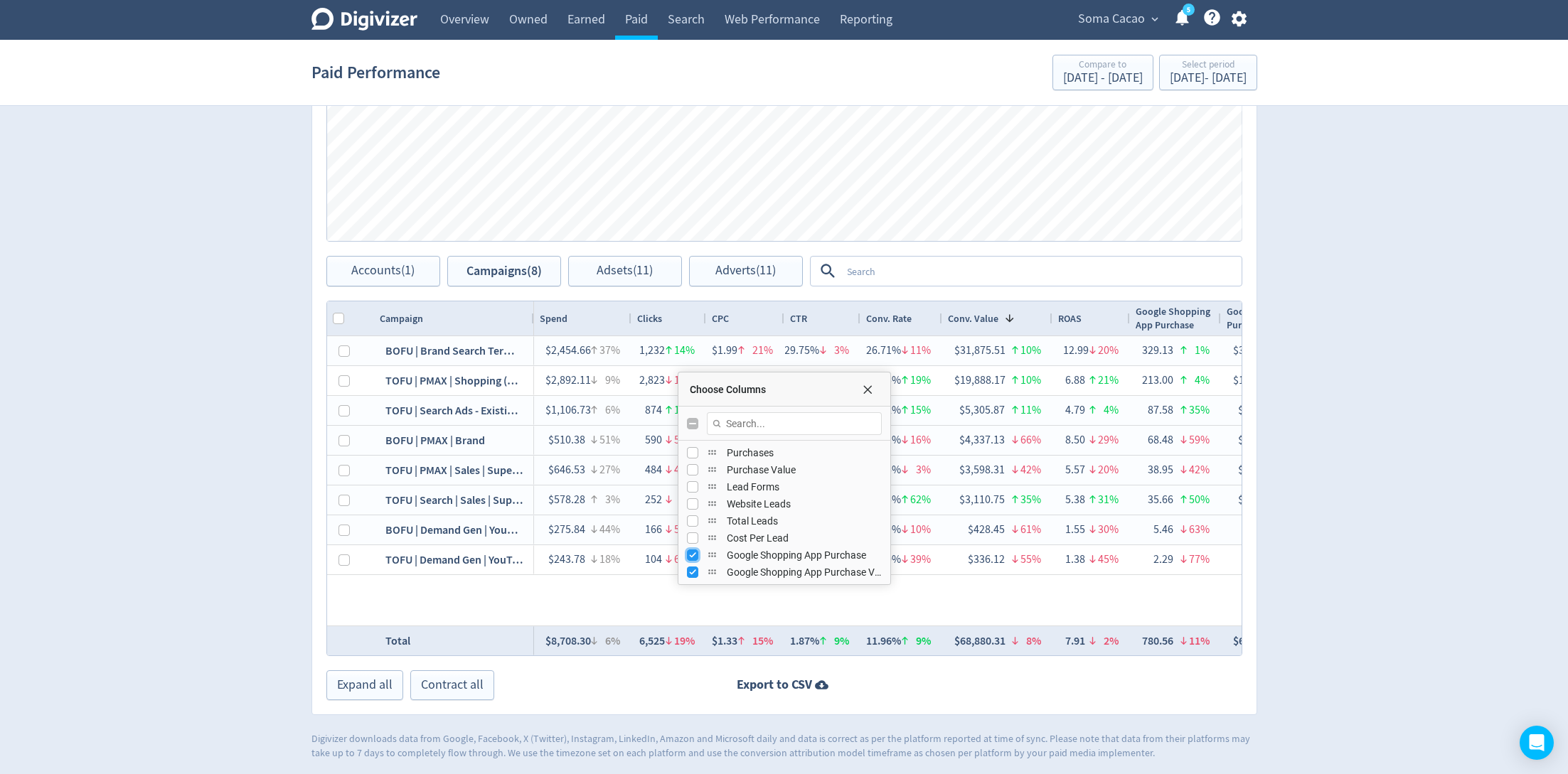
click at [691, 550] on input "Press SPACE to toggle visibility (visible)" at bounding box center [692, 556] width 11 height 11
checkbox input "false"
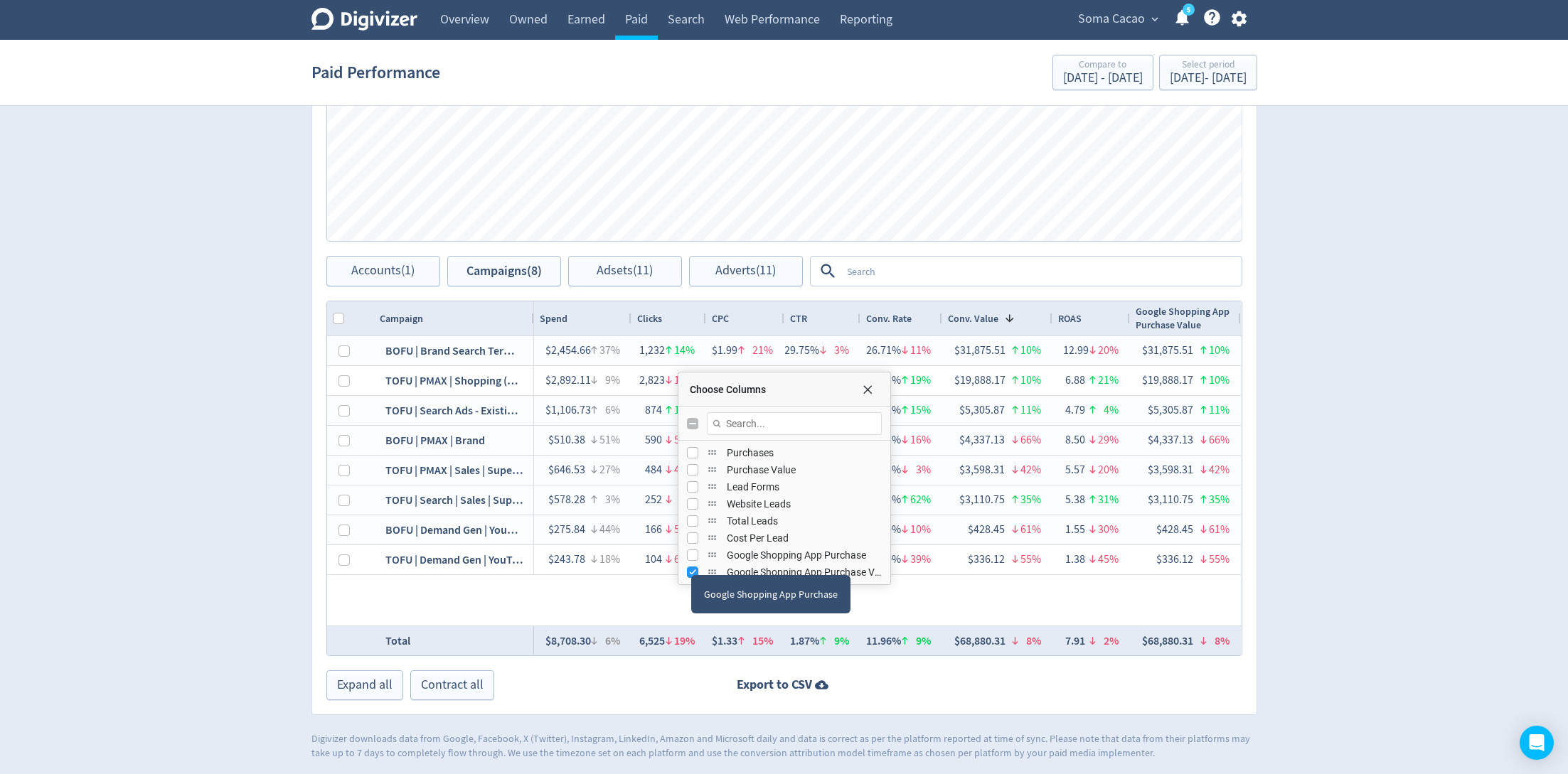
click at [691, 564] on div "Google Shopping App Purchase Value" at bounding box center [783, 572] width 194 height 18
click at [692, 576] on div "Google Shopping App Purchase Value" at bounding box center [784, 595] width 185 height 39
click at [686, 569] on input "Press SPACE to toggle visibility (visible)" at bounding box center [692, 572] width 11 height 11
checkbox input "false"
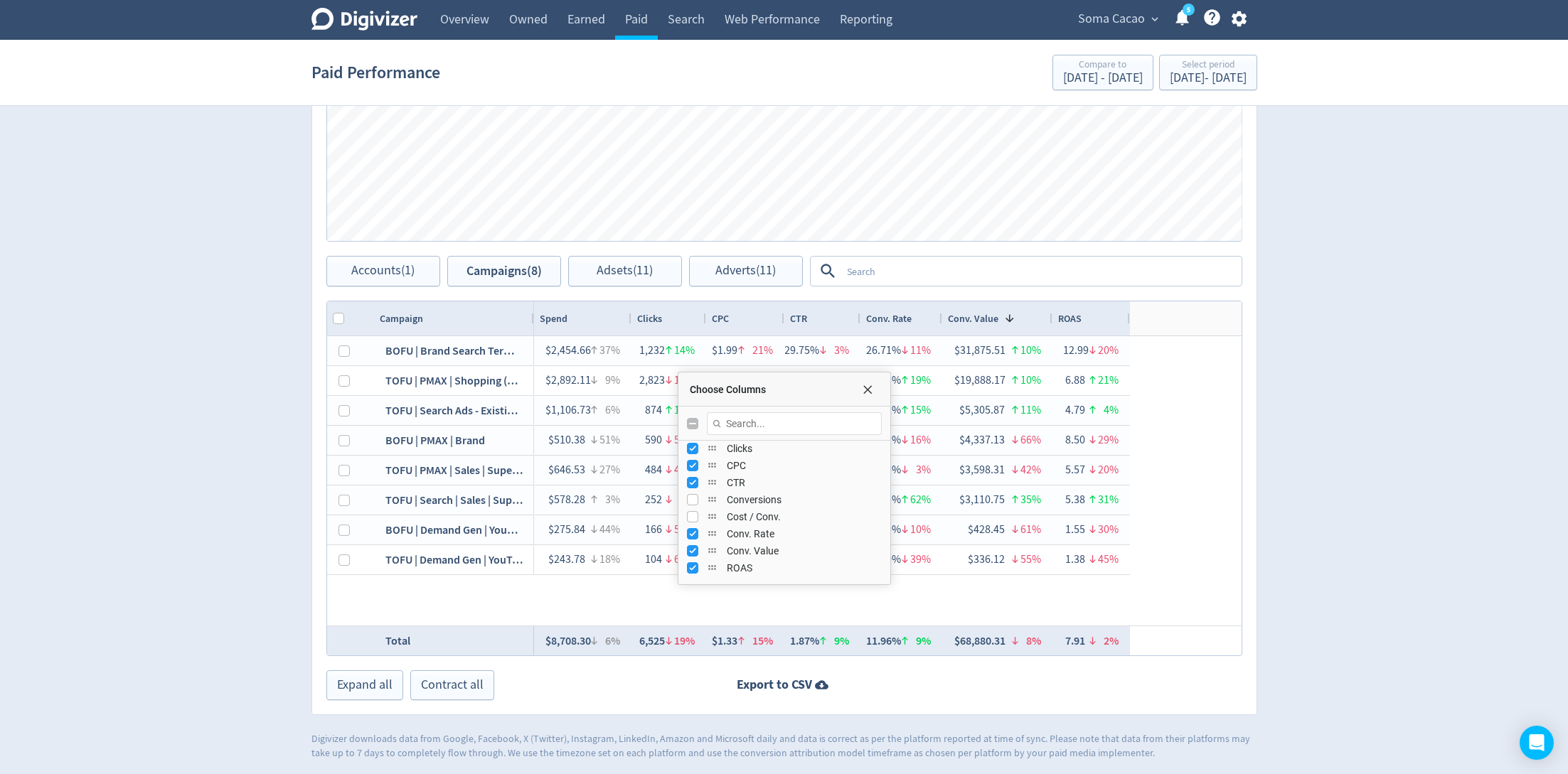
scroll to position [297, 0]
click at [690, 510] on input "Press SPACE to toggle visibility (hidden)" at bounding box center [692, 515] width 11 height 11
checkbox input "true"
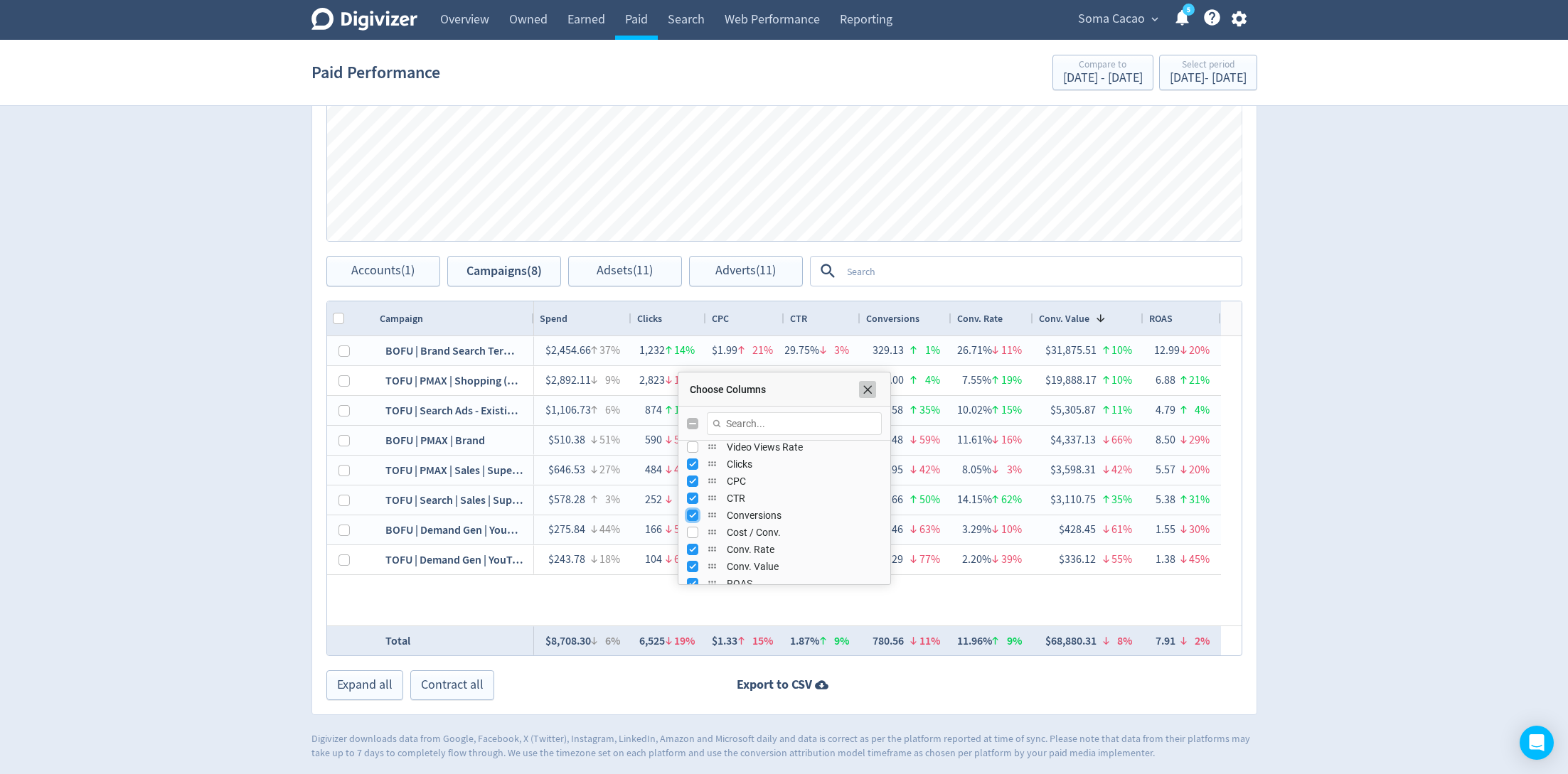
click at [865, 388] on span "Choose Columns" at bounding box center [867, 390] width 11 height 11
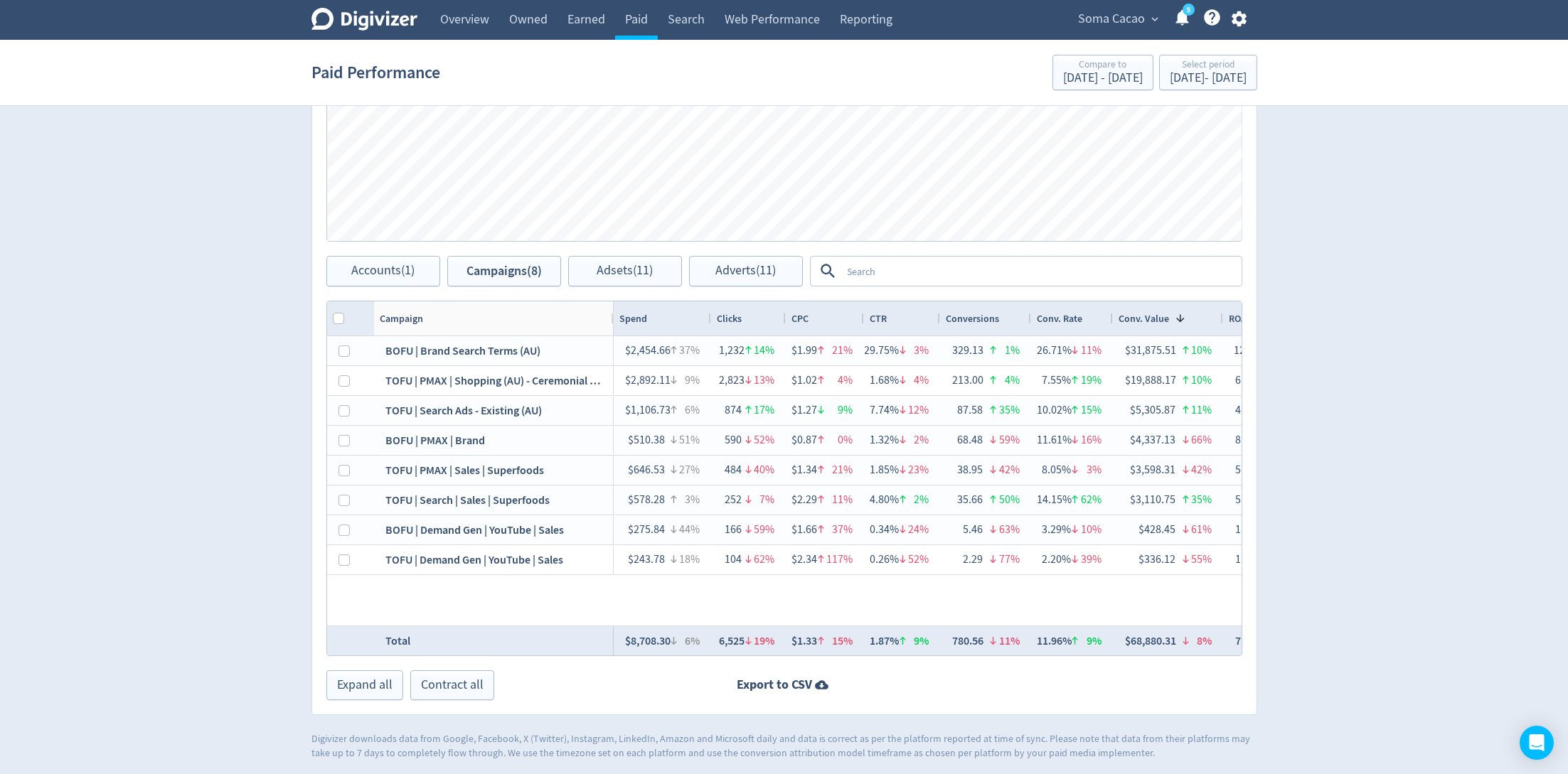
drag, startPoint x: 531, startPoint y: 319, endPoint x: 612, endPoint y: 353, distance: 87.8
click at [612, 353] on div "Campaign Spend 1" at bounding box center [784, 478] width 914 height 354
click at [706, 313] on div at bounding box center [706, 318] width 6 height 34
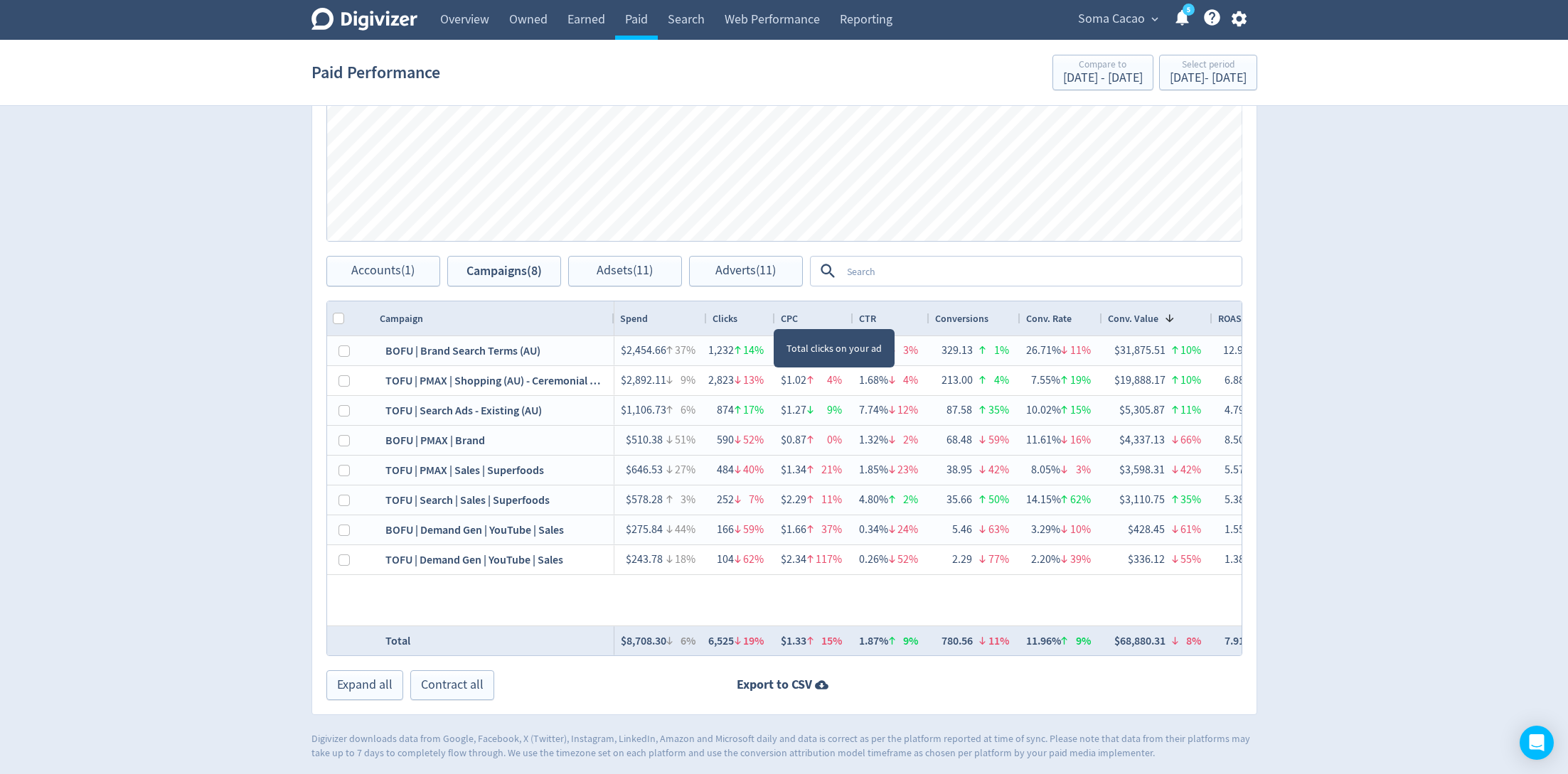
click at [774, 315] on div at bounding box center [774, 318] width 6 height 34
click at [847, 313] on div at bounding box center [848, 318] width 6 height 34
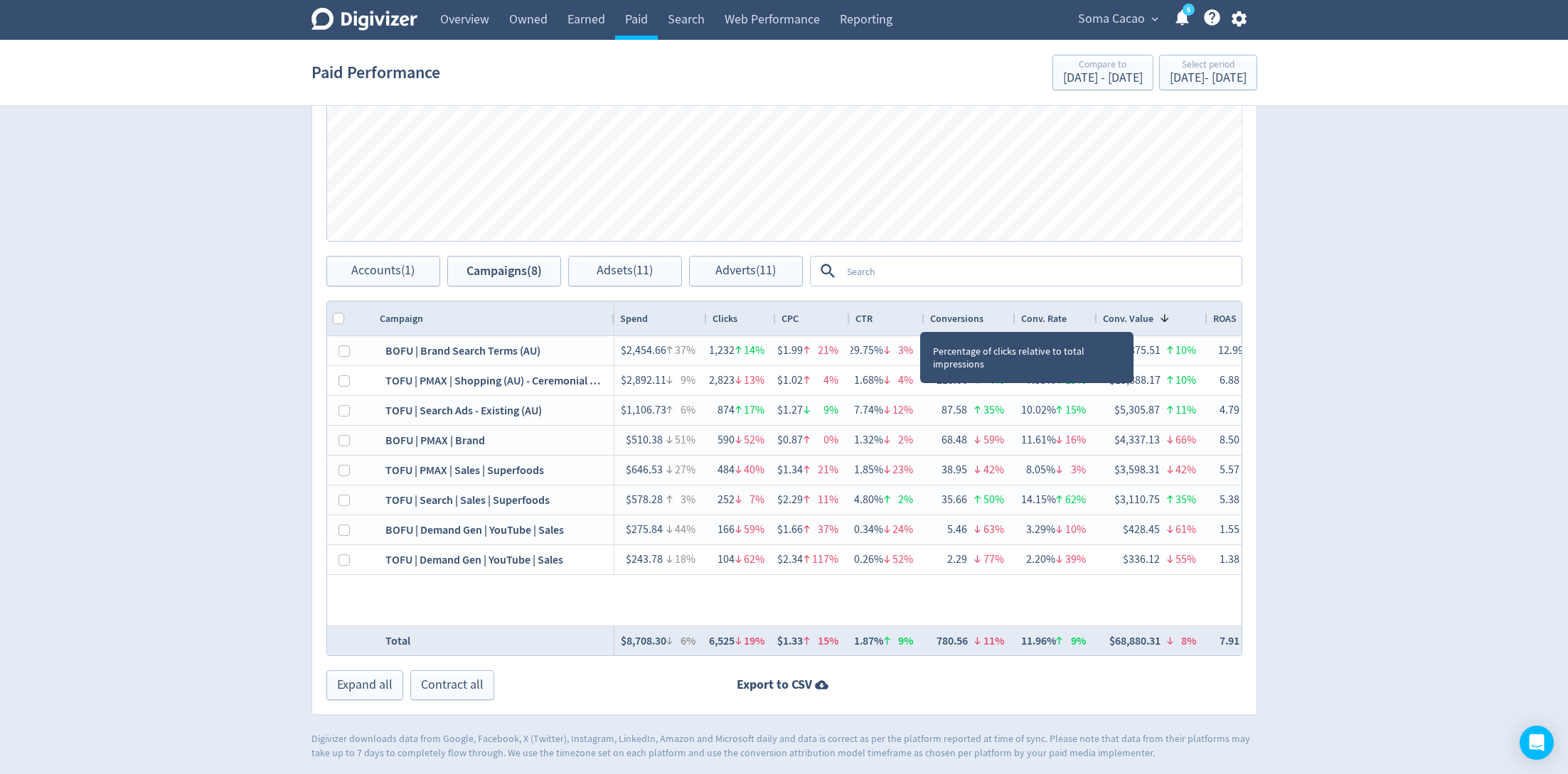
click at [920, 313] on div at bounding box center [923, 318] width 6 height 34
click at [924, 313] on div at bounding box center [927, 318] width 6 height 34
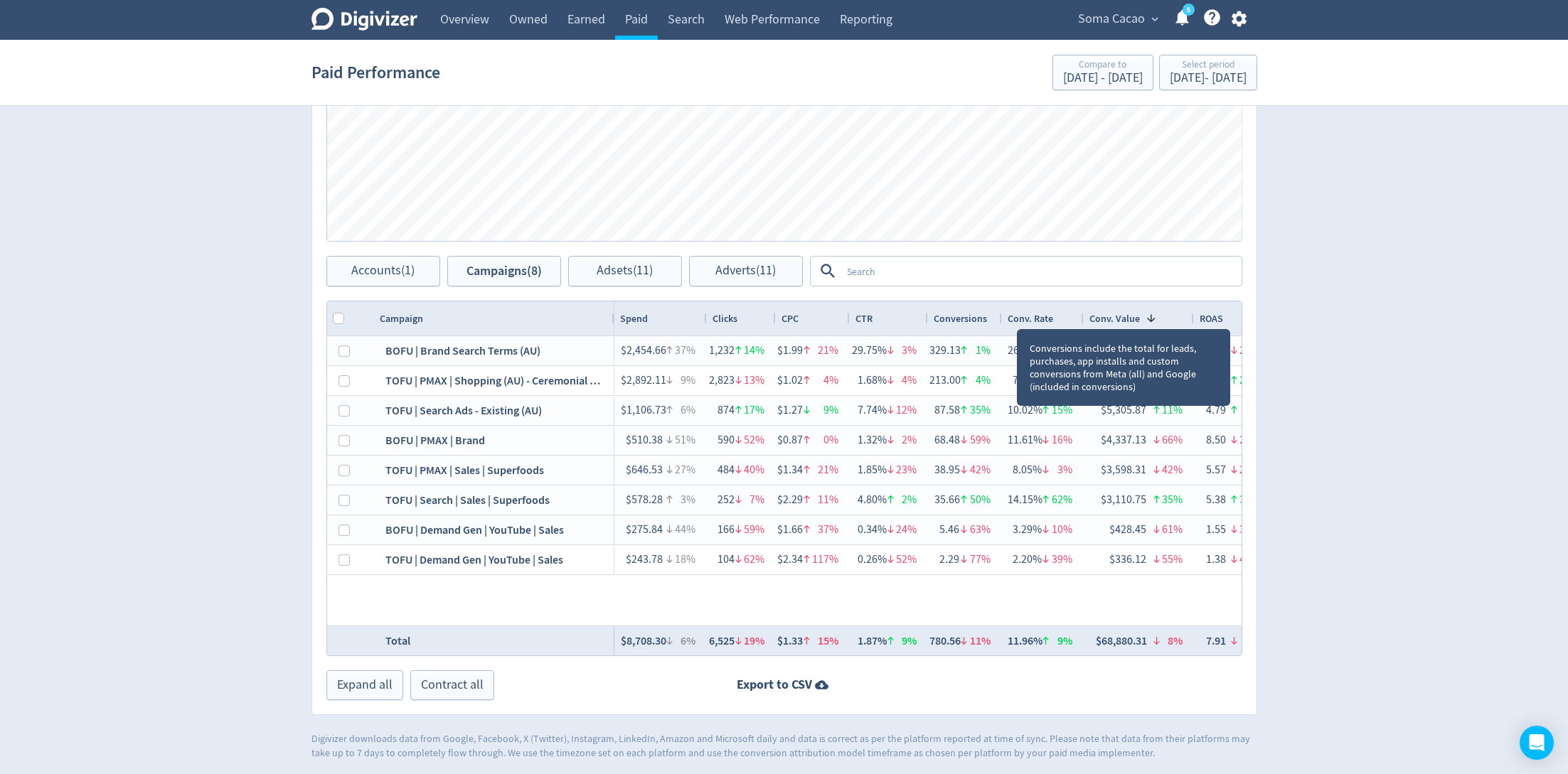
drag, startPoint x: 1016, startPoint y: 315, endPoint x: 999, endPoint y: 317, distance: 17.1
click at [999, 317] on div at bounding box center [1000, 318] width 6 height 34
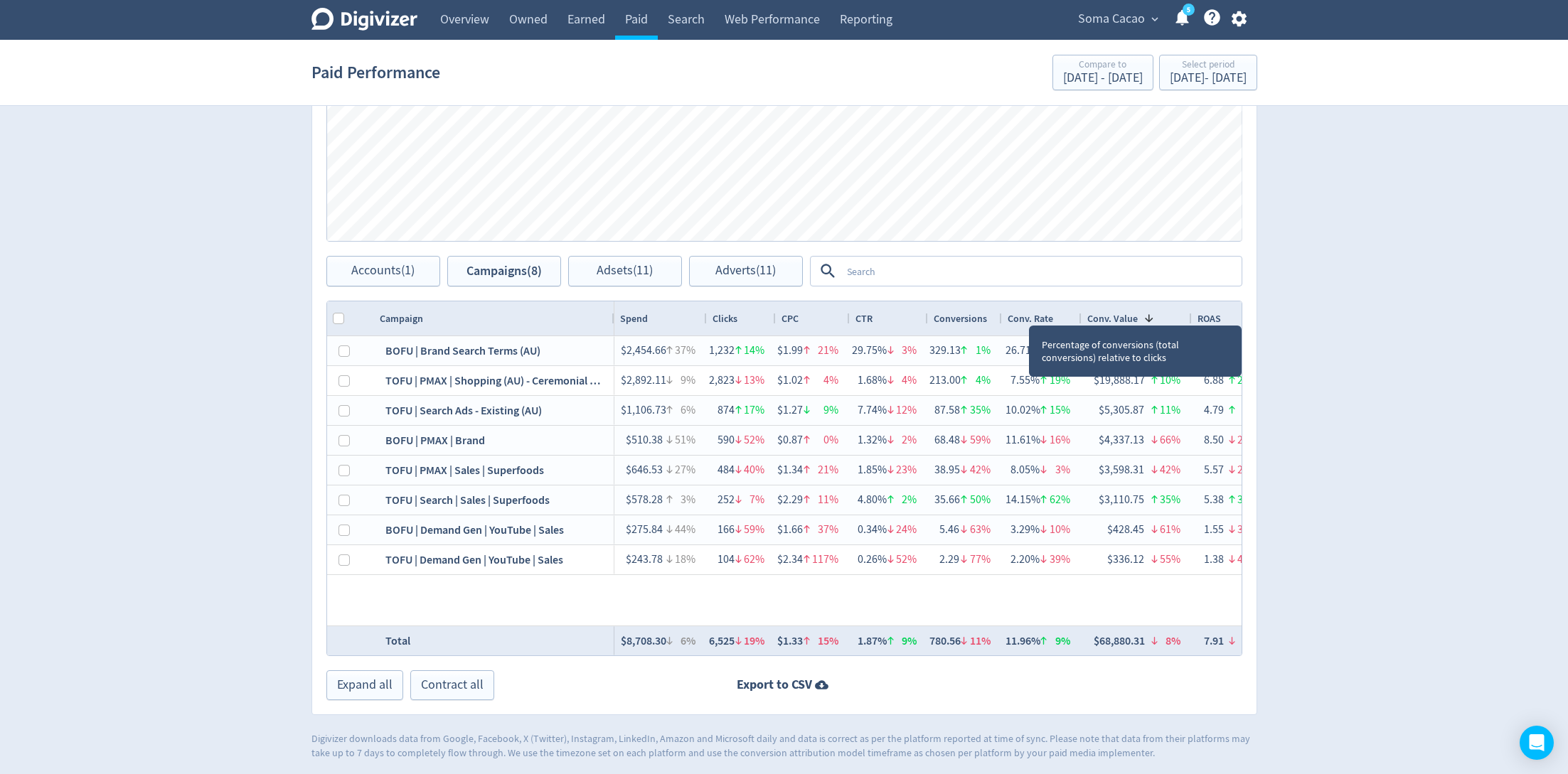
click at [1078, 307] on div at bounding box center [1081, 318] width 6 height 34
click at [1184, 313] on div "Conv. Value 1" at bounding box center [1137, 318] width 111 height 34
drag, startPoint x: 1188, startPoint y: 312, endPoint x: 1173, endPoint y: 318, distance: 16.2
click at [1173, 318] on div at bounding box center [1175, 318] width 6 height 34
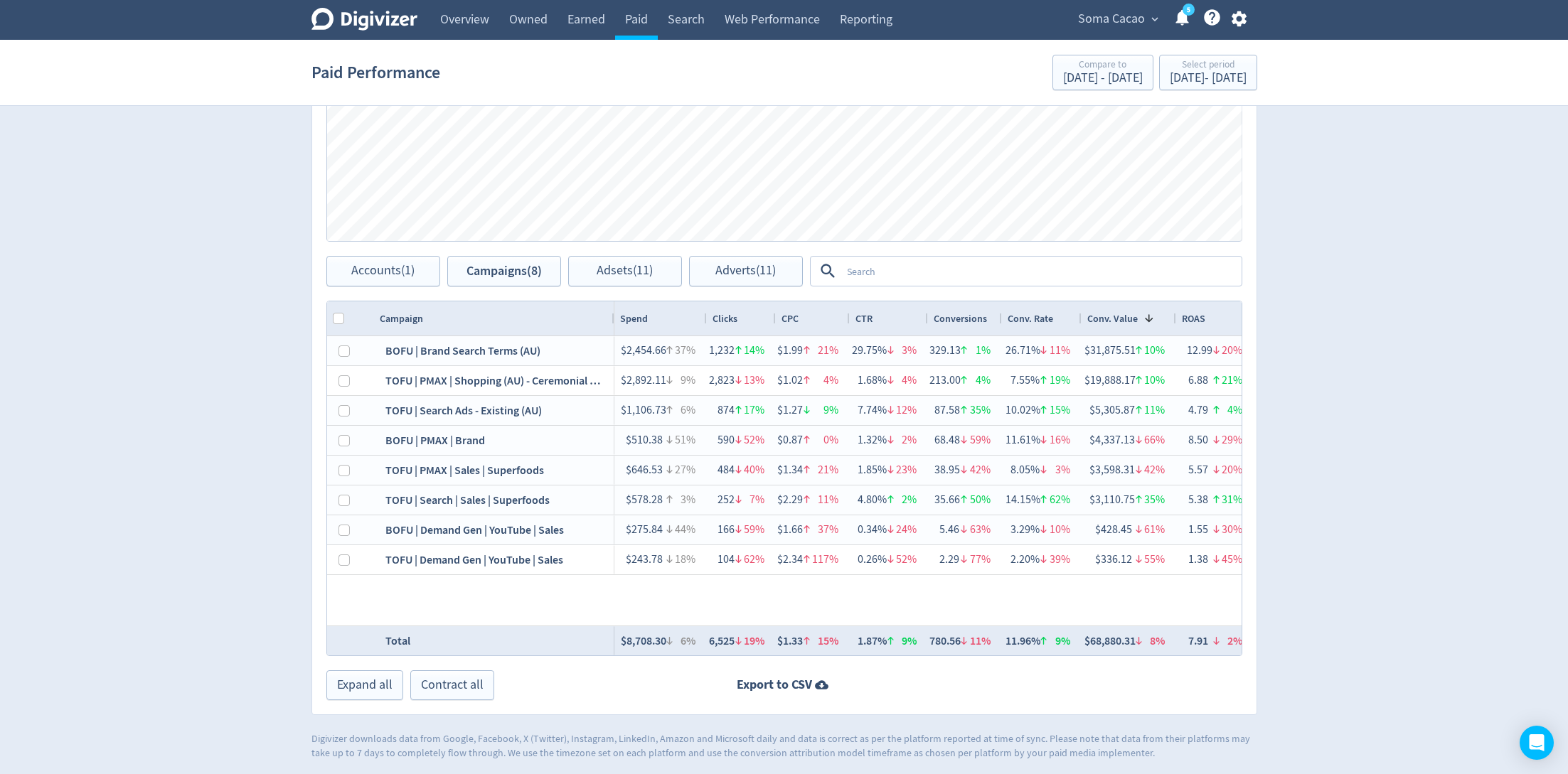
click at [1306, 299] on div "Digivizer Logo [PERSON_NAME] Logo Overview Owned Earned Paid Search Web Perform…" at bounding box center [784, 86] width 1568 height 1349
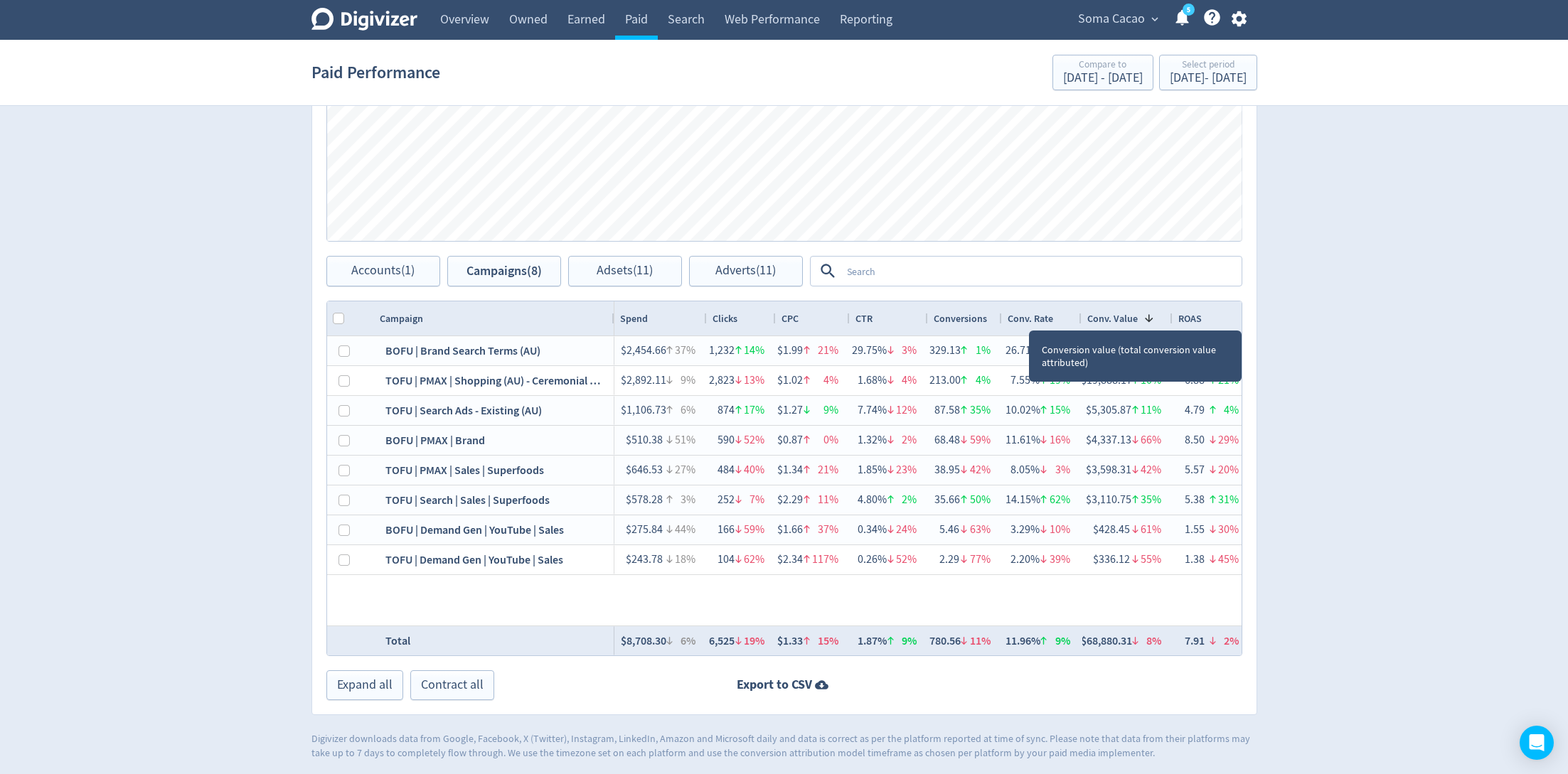
click at [1169, 314] on div at bounding box center [1172, 318] width 6 height 34
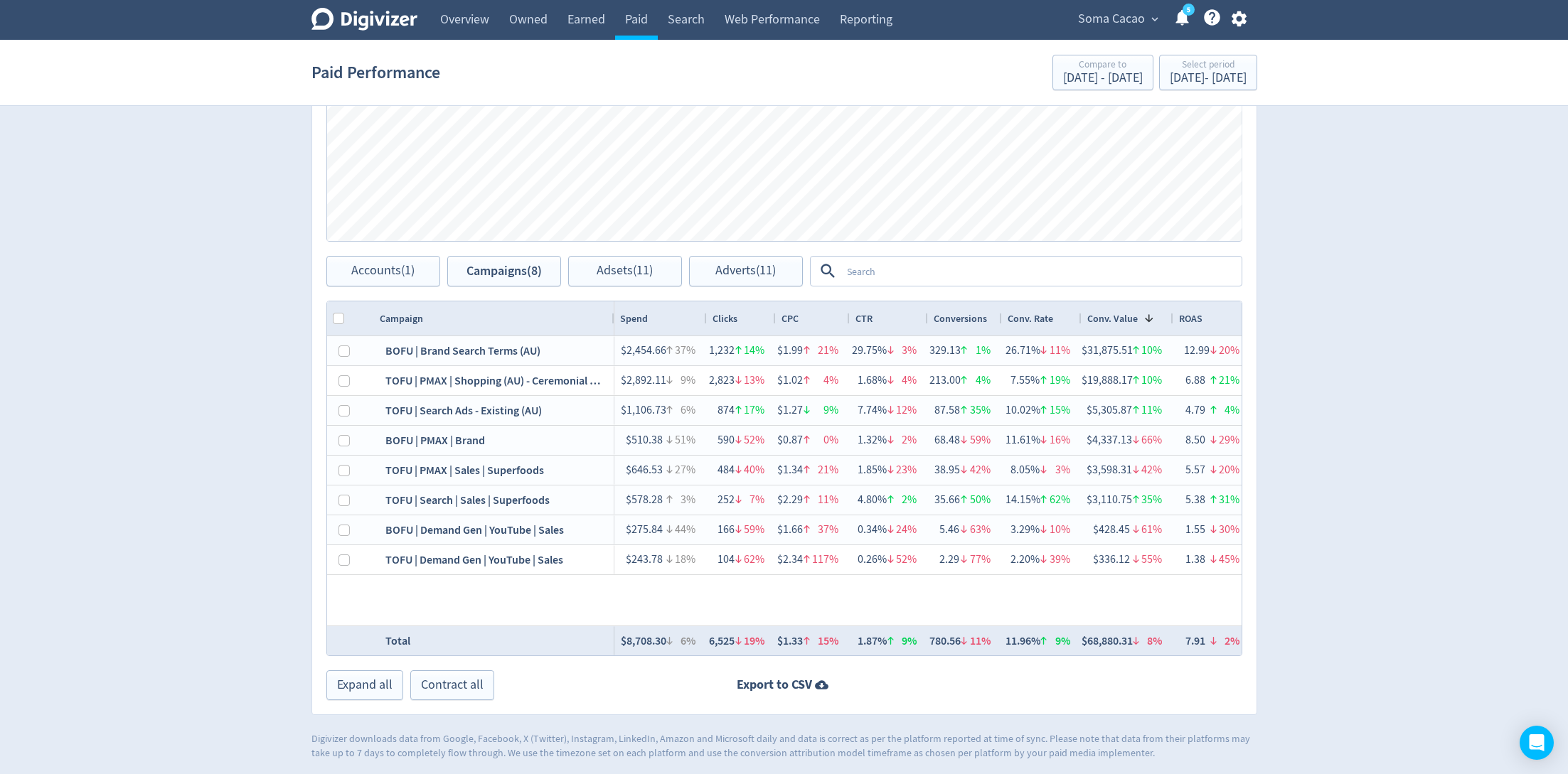
click at [1322, 357] on div "Digivizer Logo [PERSON_NAME] Logo Overview Owned Earned Paid Search Web Perform…" at bounding box center [784, 86] width 1568 height 1349
